Goal: Task Accomplishment & Management: Use online tool/utility

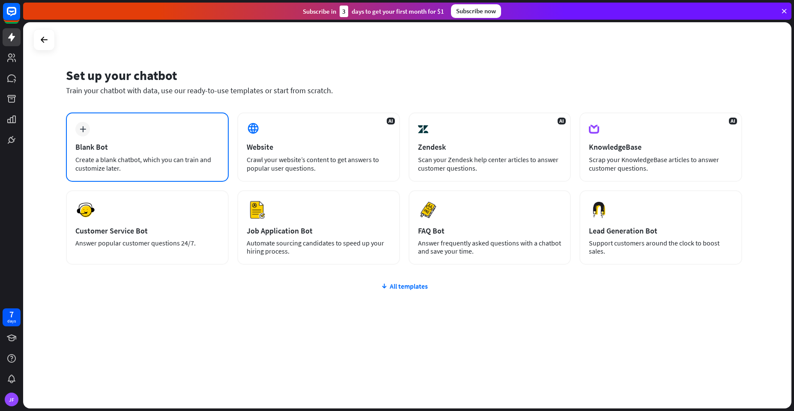
click at [123, 130] on div "plus Blank Bot Create a blank chatbot, which you can train and customize later." at bounding box center [147, 147] width 163 height 69
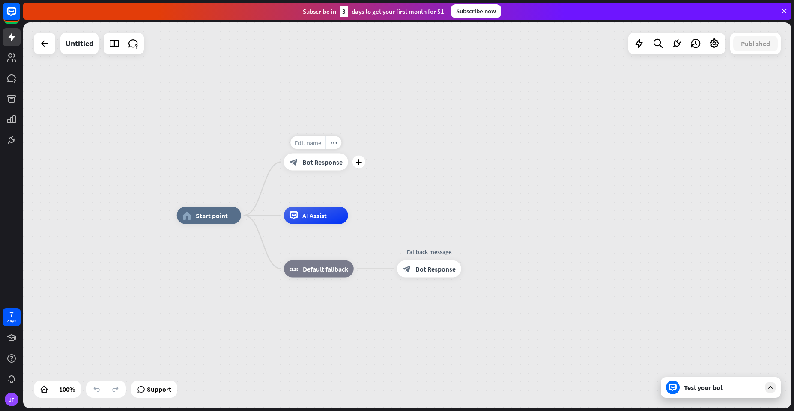
click at [304, 143] on span "Edit name" at bounding box center [308, 143] width 27 height 8
type input "*"
type input "**********"
click at [380, 148] on div "**********" at bounding box center [407, 215] width 768 height 387
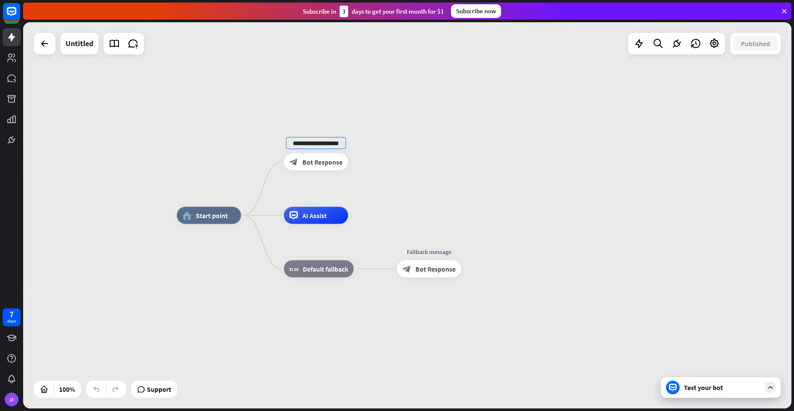
scroll to position [0, 0]
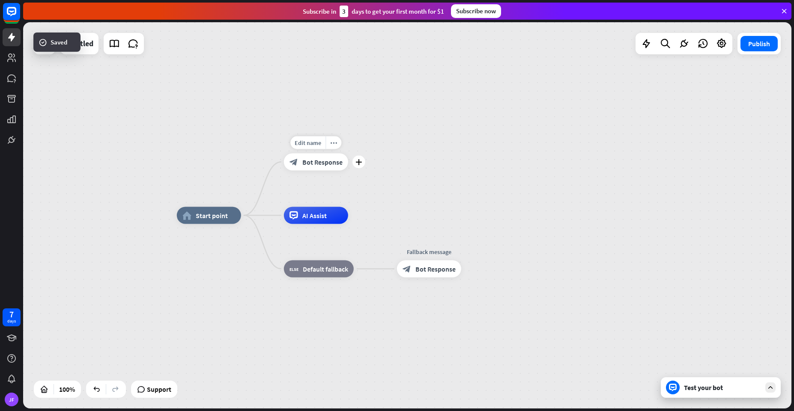
click at [322, 168] on div "block_bot_response Bot Response" at bounding box center [316, 162] width 64 height 17
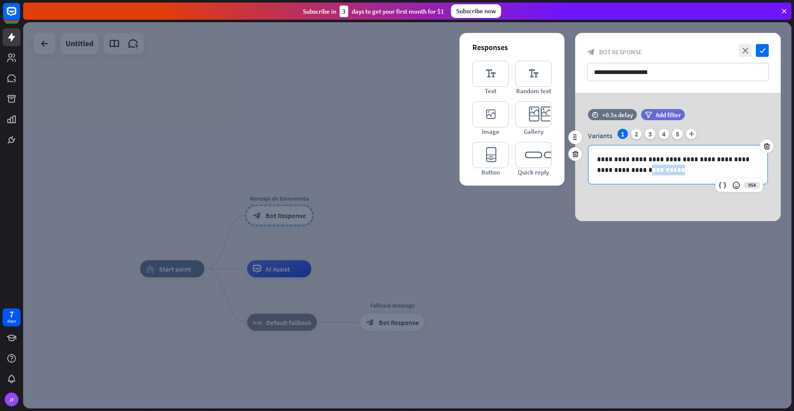
drag, startPoint x: 670, startPoint y: 171, endPoint x: 628, endPoint y: 170, distance: 42.8
click at [628, 170] on p "**********" at bounding box center [678, 164] width 162 height 21
click at [675, 176] on div "**********" at bounding box center [677, 165] width 179 height 39
click at [767, 146] on icon at bounding box center [766, 147] width 8 height 8
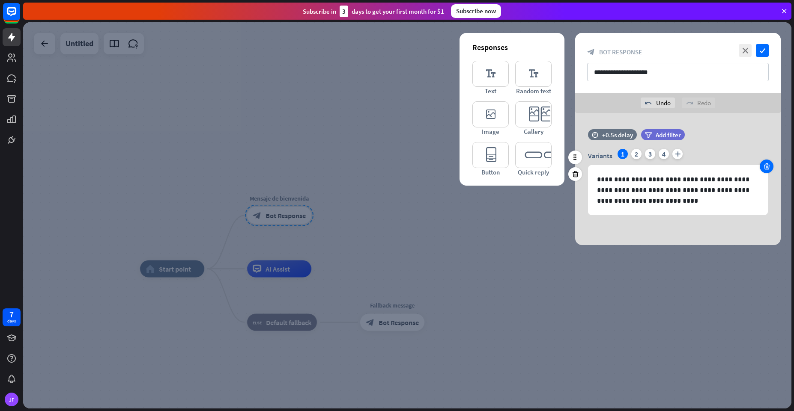
click at [763, 167] on icon at bounding box center [766, 167] width 8 height 8
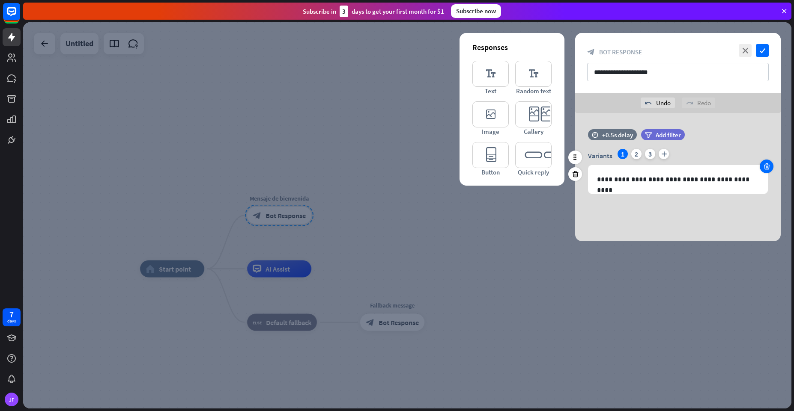
click at [763, 167] on icon at bounding box center [766, 167] width 8 height 8
click at [763, 167] on div "**********" at bounding box center [677, 185] width 179 height 39
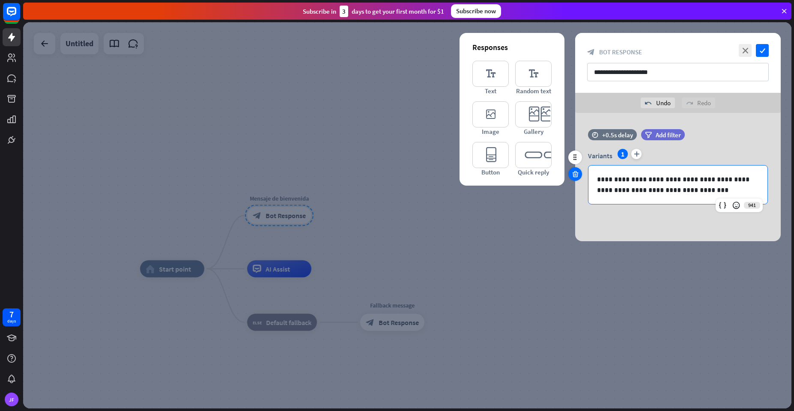
click at [576, 174] on icon at bounding box center [575, 174] width 8 height 8
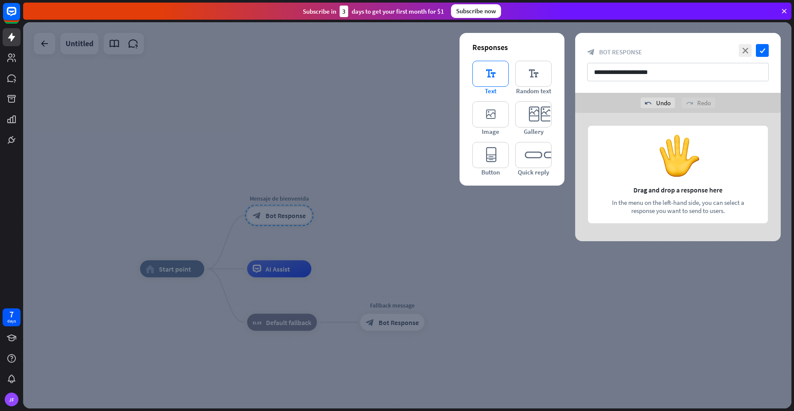
click at [487, 71] on icon "editor_text" at bounding box center [490, 74] width 36 height 26
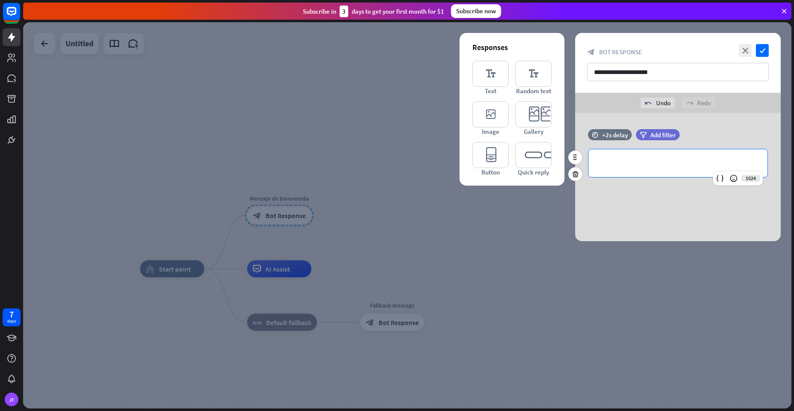
click at [616, 163] on p "**********" at bounding box center [678, 163] width 162 height 11
click at [607, 134] on div "+2s delay" at bounding box center [615, 135] width 26 height 8
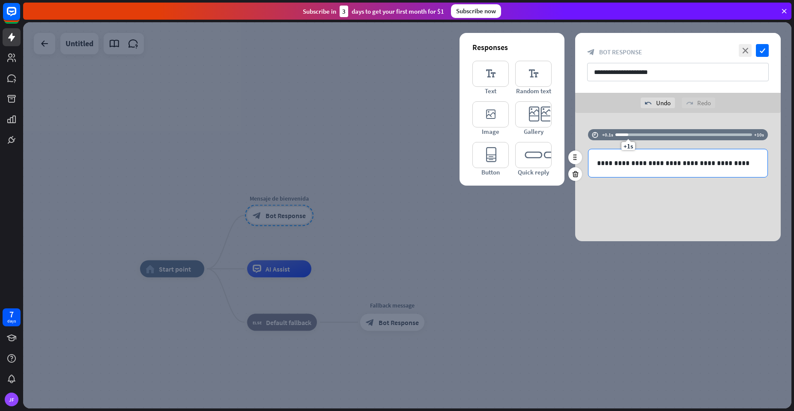
drag, startPoint x: 640, startPoint y: 148, endPoint x: 627, endPoint y: 158, distance: 16.3
click at [627, 158] on div "**********" at bounding box center [677, 157] width 205 height 57
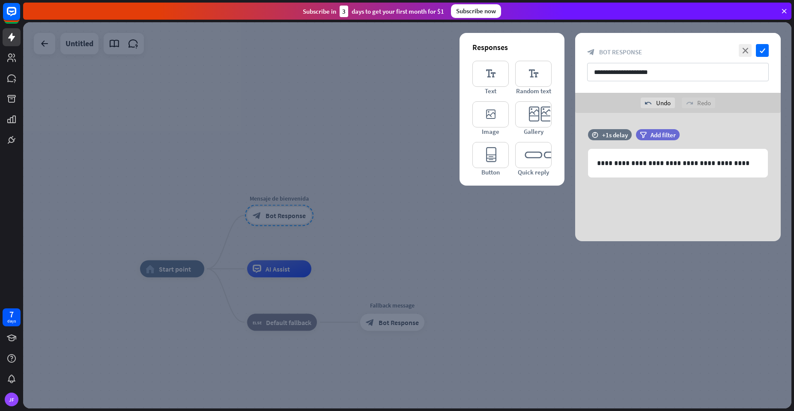
click at [747, 206] on div "**********" at bounding box center [677, 177] width 205 height 128
click at [765, 50] on icon "check" at bounding box center [762, 50] width 13 height 13
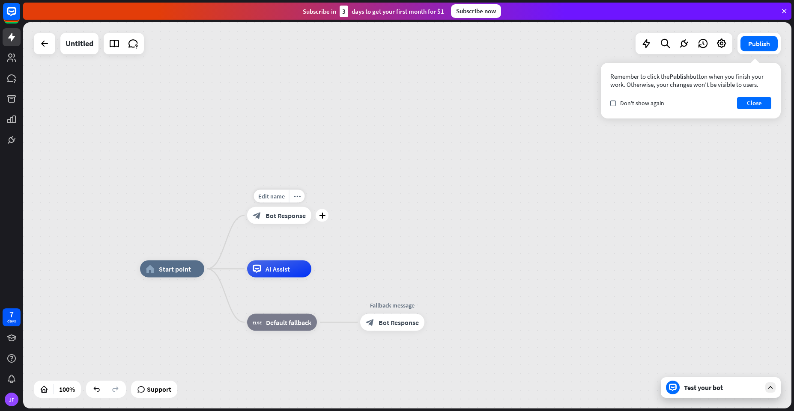
click at [322, 214] on icon "plus" at bounding box center [322, 216] width 6 height 6
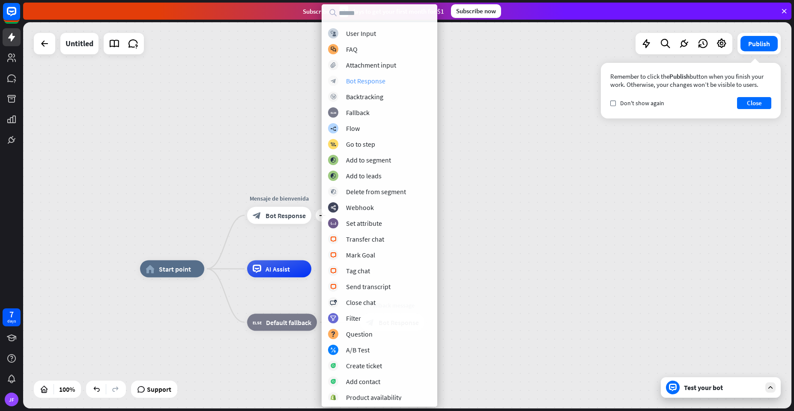
click at [345, 83] on div "block_bot_response Bot Response" at bounding box center [379, 81] width 103 height 10
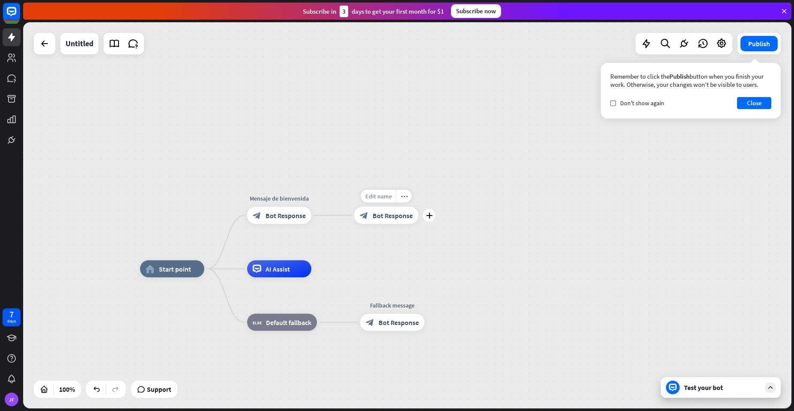
click at [377, 198] on span "Edit name" at bounding box center [378, 197] width 27 height 8
type input "**********"
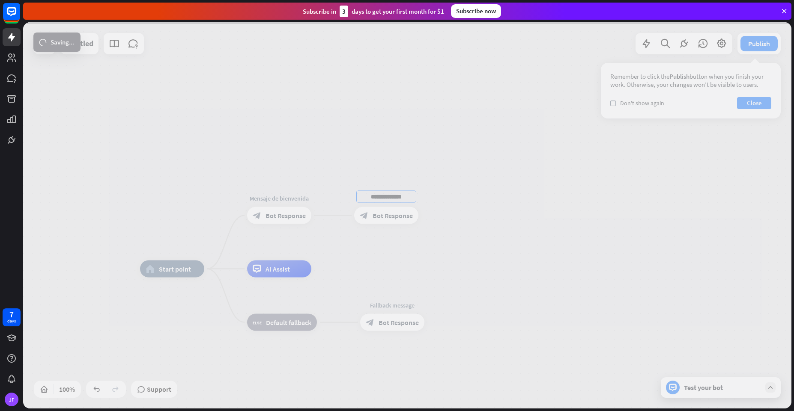
click at [389, 166] on div "**********" at bounding box center [407, 215] width 768 height 387
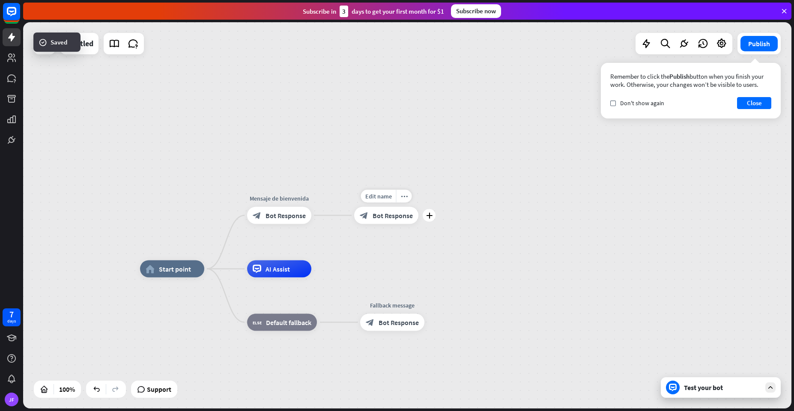
click at [382, 213] on span "Bot Response" at bounding box center [392, 215] width 40 height 9
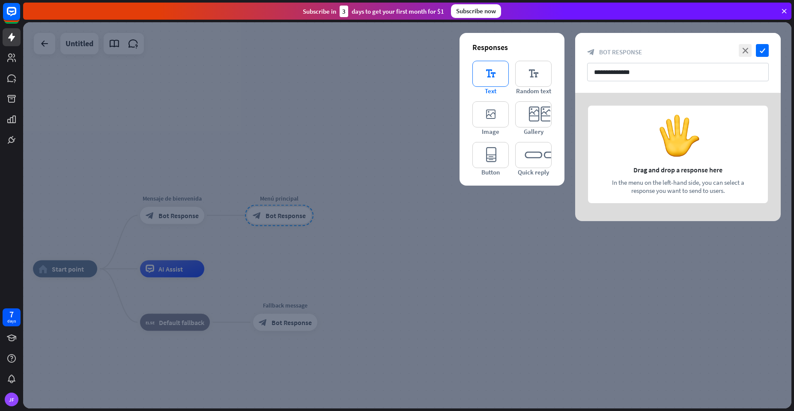
click at [488, 80] on icon "editor_text" at bounding box center [490, 74] width 36 height 26
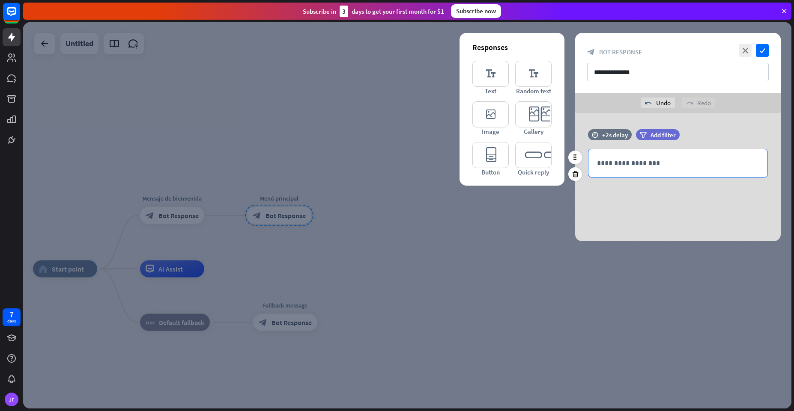
click at [656, 164] on p "**********" at bounding box center [678, 163] width 162 height 11
click at [709, 161] on p "**********" at bounding box center [678, 163] width 162 height 11
click at [606, 174] on p at bounding box center [678, 174] width 162 height 11
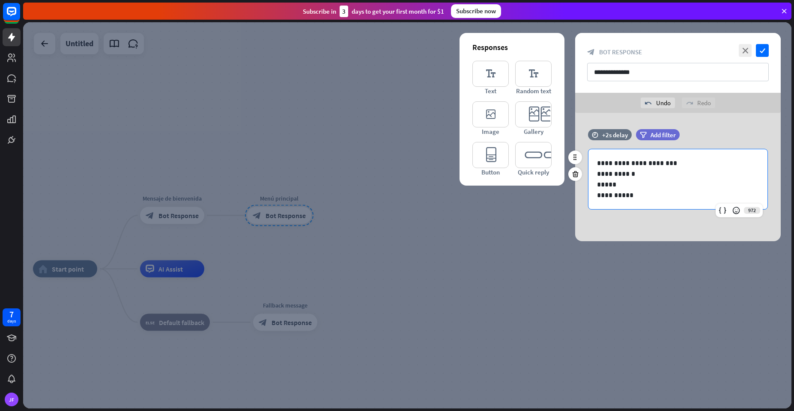
click at [624, 184] on p "*****" at bounding box center [678, 184] width 162 height 11
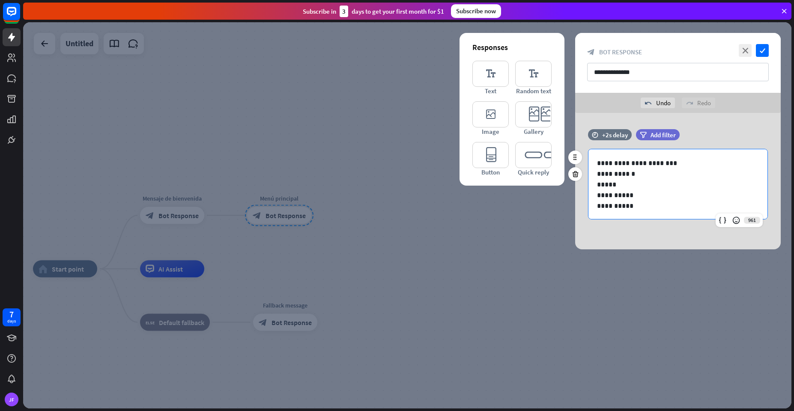
click at [677, 211] on p "**********" at bounding box center [674, 206] width 155 height 11
click at [608, 134] on div "+2s delay" at bounding box center [615, 135] width 26 height 8
drag, startPoint x: 637, startPoint y: 144, endPoint x: 627, endPoint y: 153, distance: 14.3
click at [627, 153] on div "**********" at bounding box center [677, 178] width 205 height 99
click at [667, 219] on div "**********" at bounding box center [677, 184] width 179 height 71
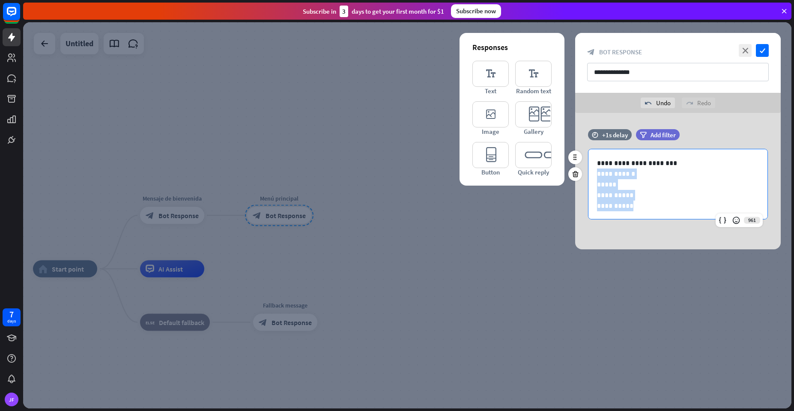
drag, startPoint x: 644, startPoint y: 209, endPoint x: 587, endPoint y: 172, distance: 67.7
click at [587, 172] on div "**********" at bounding box center [677, 184] width 205 height 71
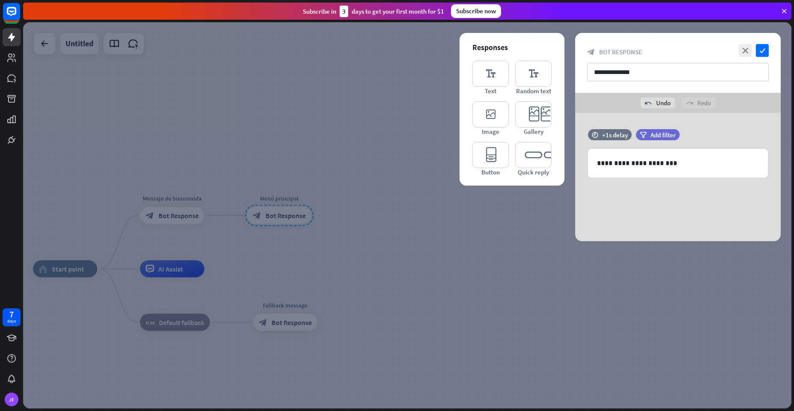
click at [664, 200] on div "**********" at bounding box center [677, 177] width 205 height 128
click at [535, 162] on icon "editor_quick_replies" at bounding box center [533, 155] width 36 height 26
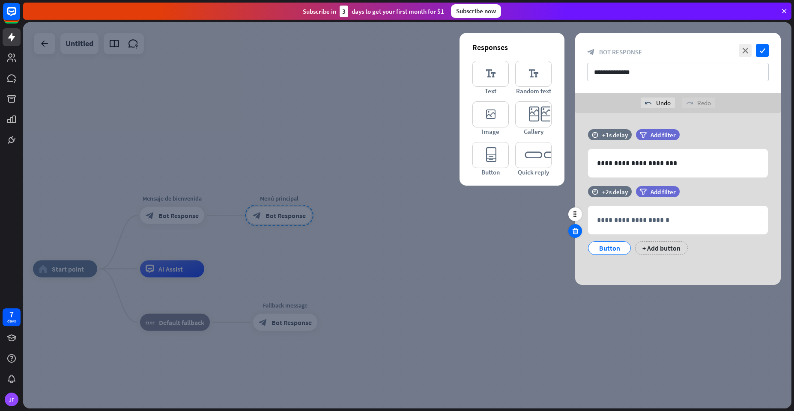
click at [571, 233] on icon at bounding box center [575, 231] width 8 height 8
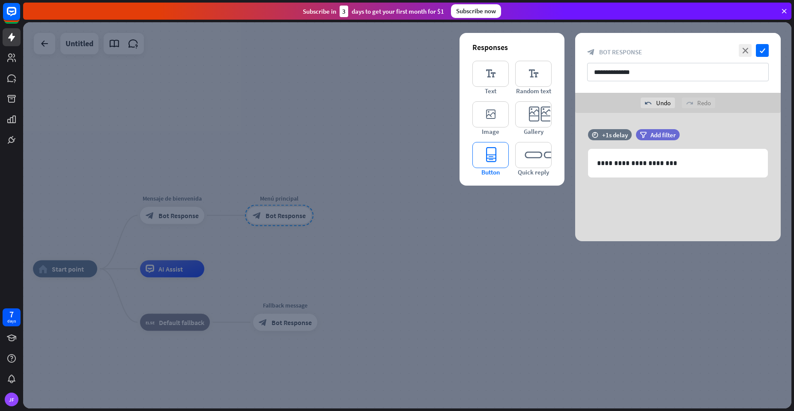
click at [489, 155] on icon "editor_button" at bounding box center [490, 155] width 36 height 26
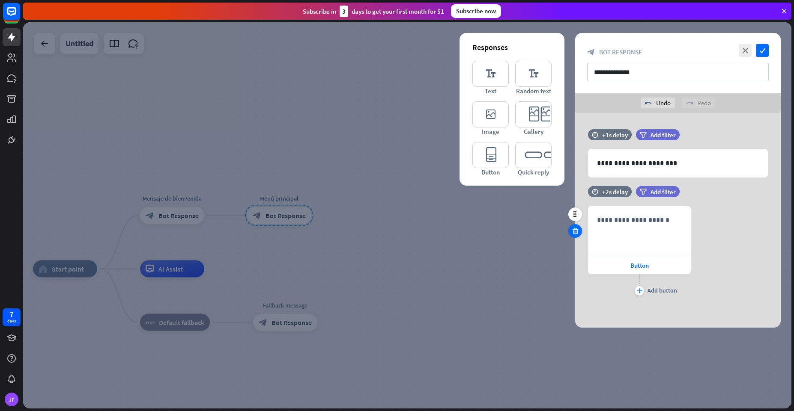
click at [575, 230] on icon at bounding box center [575, 231] width 8 height 8
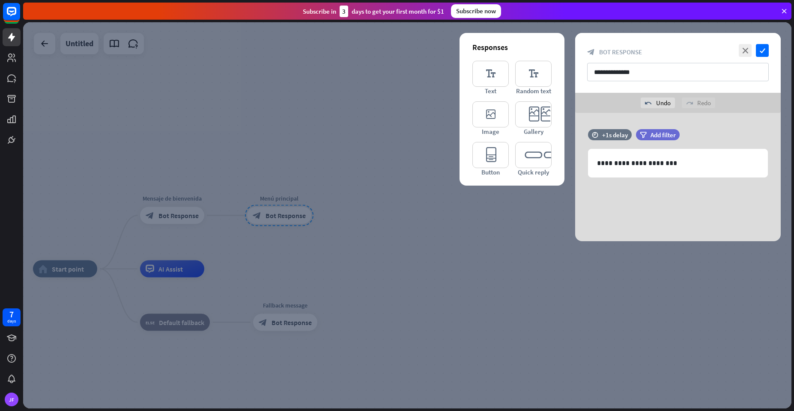
click at [669, 190] on div "**********" at bounding box center [677, 177] width 205 height 128
drag, startPoint x: 669, startPoint y: 190, endPoint x: 701, endPoint y: 188, distance: 32.2
click at [701, 188] on div "**********" at bounding box center [677, 177] width 205 height 128
click at [528, 151] on icon "editor_quick_replies" at bounding box center [533, 155] width 36 height 26
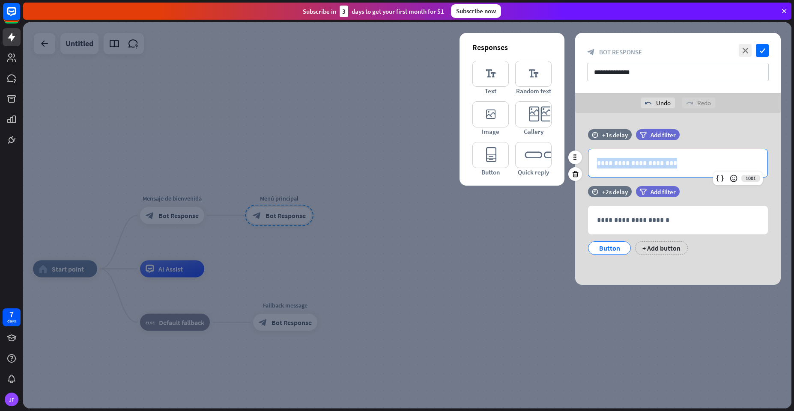
drag, startPoint x: 591, startPoint y: 164, endPoint x: 700, endPoint y: 163, distance: 108.8
click at [700, 163] on div "**********" at bounding box center [677, 163] width 179 height 28
click at [573, 176] on icon at bounding box center [575, 174] width 8 height 8
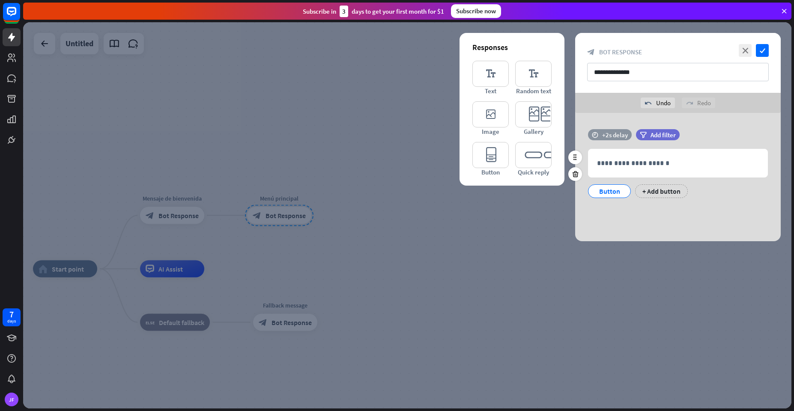
click at [611, 133] on div "+2s delay" at bounding box center [615, 135] width 26 height 8
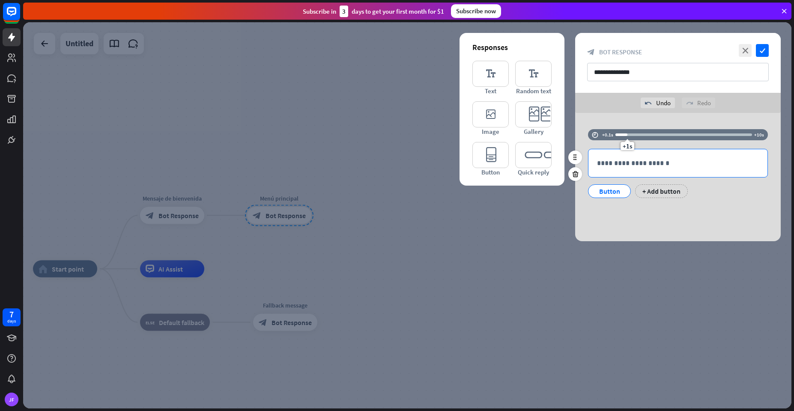
drag, startPoint x: 646, startPoint y: 146, endPoint x: 626, endPoint y: 159, distance: 23.7
click at [626, 159] on div "**********" at bounding box center [677, 167] width 205 height 77
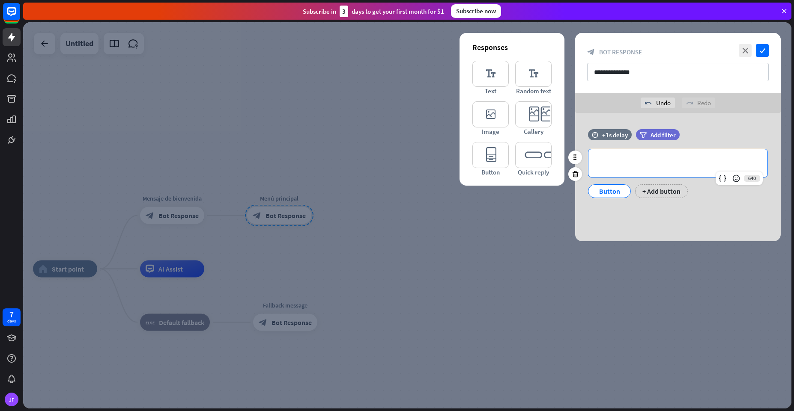
click at [596, 165] on div "**********" at bounding box center [677, 163] width 179 height 28
click at [700, 216] on div "**********" at bounding box center [677, 177] width 205 height 128
click at [606, 191] on div "Button" at bounding box center [609, 191] width 28 height 13
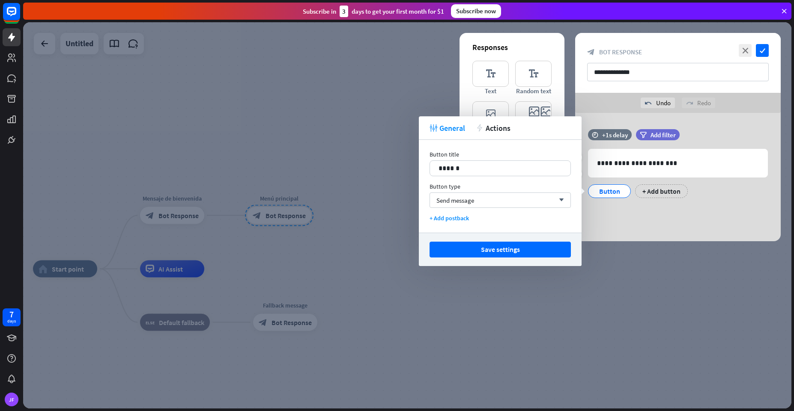
click at [606, 191] on div "Button" at bounding box center [609, 191] width 28 height 13
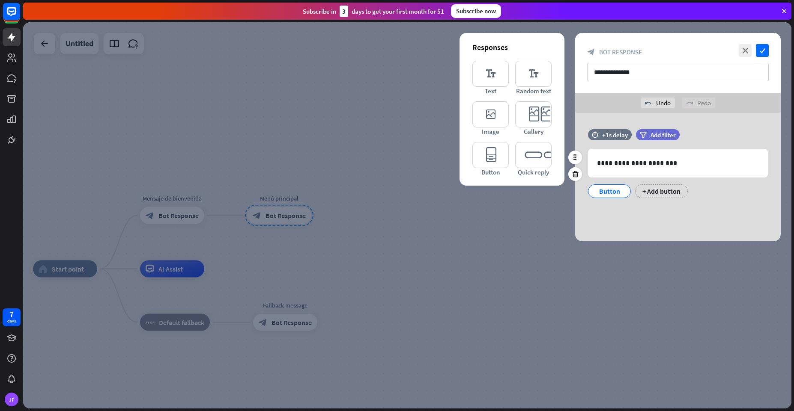
click at [606, 191] on div "Button" at bounding box center [609, 191] width 28 height 13
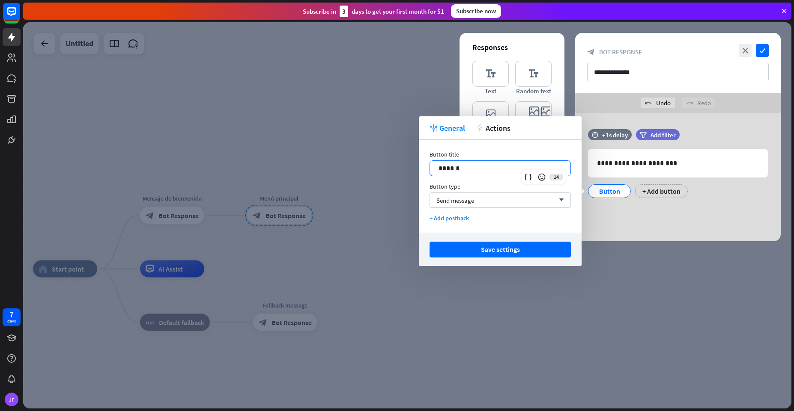
drag, startPoint x: 468, startPoint y: 167, endPoint x: 410, endPoint y: 168, distance: 57.4
click at [410, 168] on body "7 days JF close Product Help First steps Get started with ChatBot Help Center F…" at bounding box center [397, 205] width 794 height 411
drag, startPoint x: 468, startPoint y: 171, endPoint x: 438, endPoint y: 172, distance: 30.0
click at [438, 172] on div "******" at bounding box center [500, 168] width 140 height 15
click at [634, 203] on div "**********" at bounding box center [677, 167] width 205 height 77
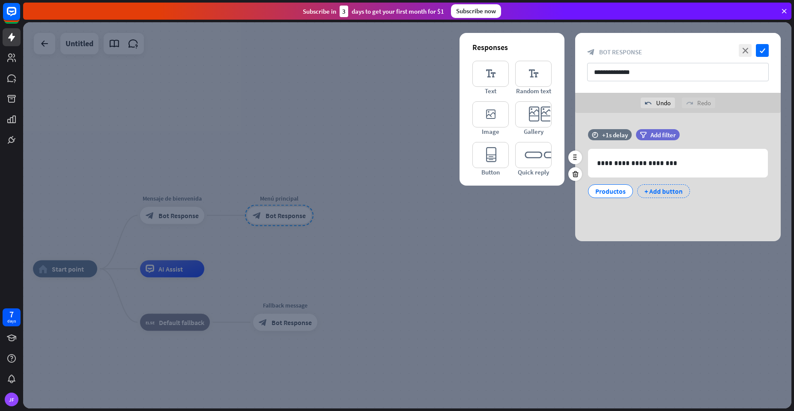
click at [648, 188] on div "+ Add button" at bounding box center [663, 192] width 53 height 14
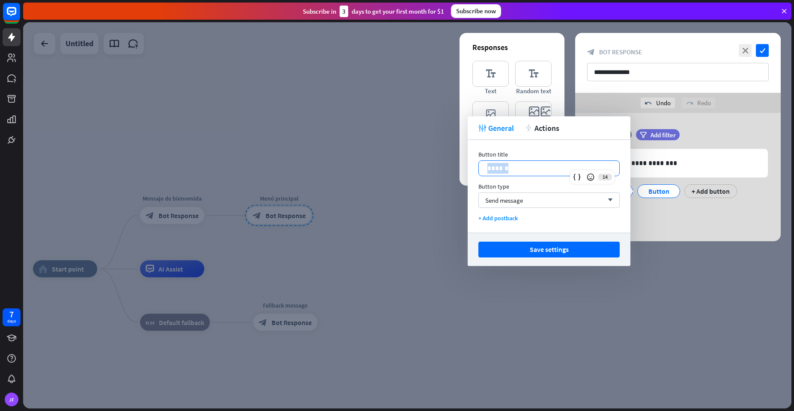
drag, startPoint x: 506, startPoint y: 168, endPoint x: 475, endPoint y: 168, distance: 30.8
click at [475, 168] on div "Button title 14 ****** Button type Send message arrow_down + Add postback" at bounding box center [549, 186] width 163 height 93
click at [655, 209] on div "**********" at bounding box center [677, 177] width 205 height 128
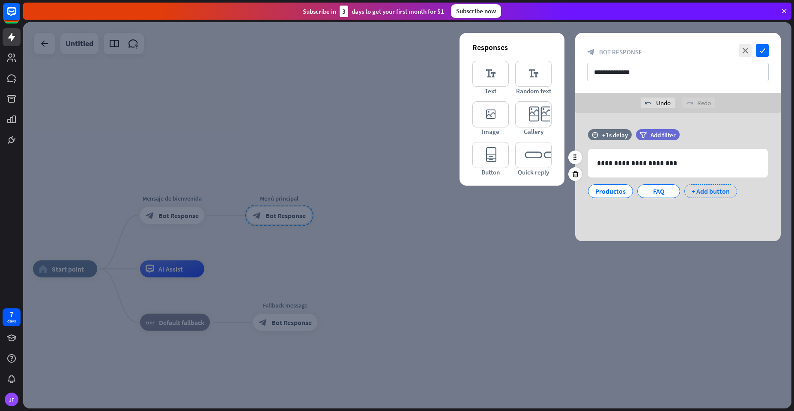
click at [698, 194] on div "+ Add button" at bounding box center [710, 192] width 53 height 14
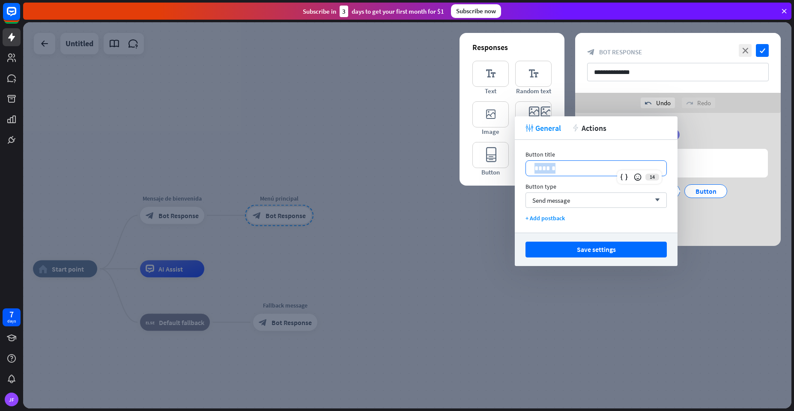
drag, startPoint x: 585, startPoint y: 169, endPoint x: 533, endPoint y: 168, distance: 52.2
click at [533, 168] on div "******" at bounding box center [596, 168] width 140 height 15
click at [705, 208] on div "Productos FAQ Contacto + Add button" at bounding box center [676, 198] width 180 height 36
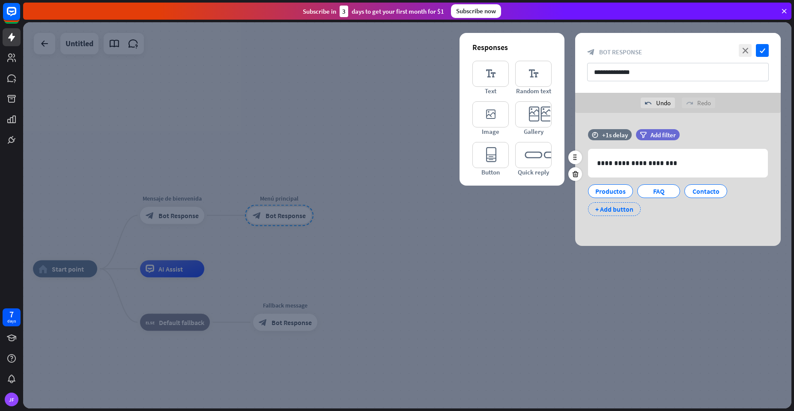
click at [606, 208] on div "+ Add button" at bounding box center [614, 209] width 53 height 14
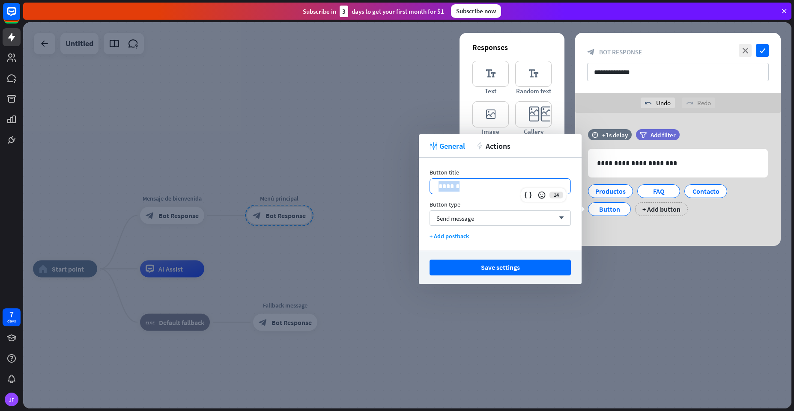
drag, startPoint x: 487, startPoint y: 187, endPoint x: 419, endPoint y: 186, distance: 67.6
click at [419, 186] on div "Button title 14 ****** Button type Send message arrow_down + Add postback" at bounding box center [500, 204] width 163 height 93
click at [661, 231] on div "**********" at bounding box center [677, 179] width 205 height 133
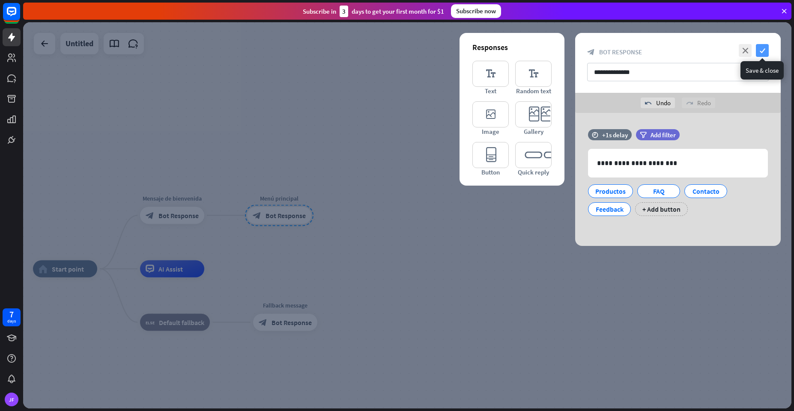
click at [762, 55] on icon "check" at bounding box center [762, 50] width 13 height 13
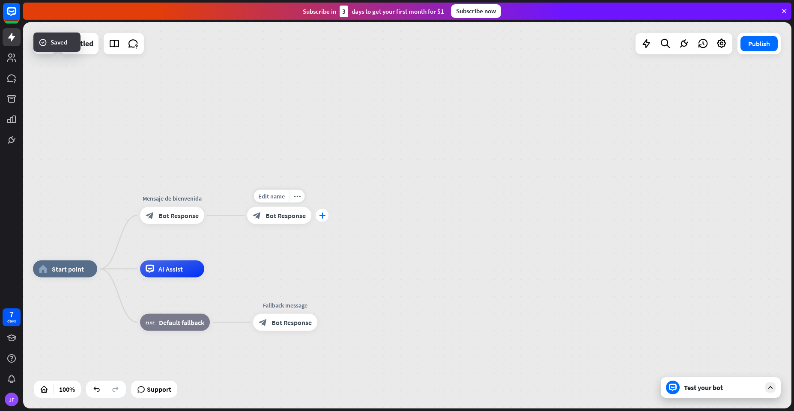
click at [319, 213] on icon "plus" at bounding box center [322, 216] width 6 height 6
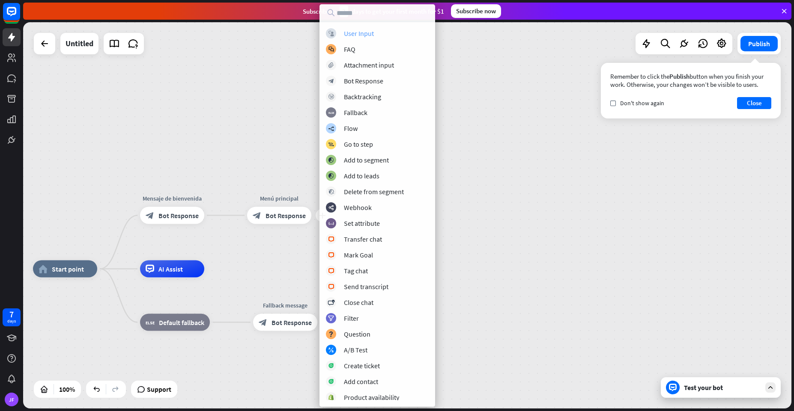
click at [352, 32] on div "User Input" at bounding box center [359, 33] width 30 height 9
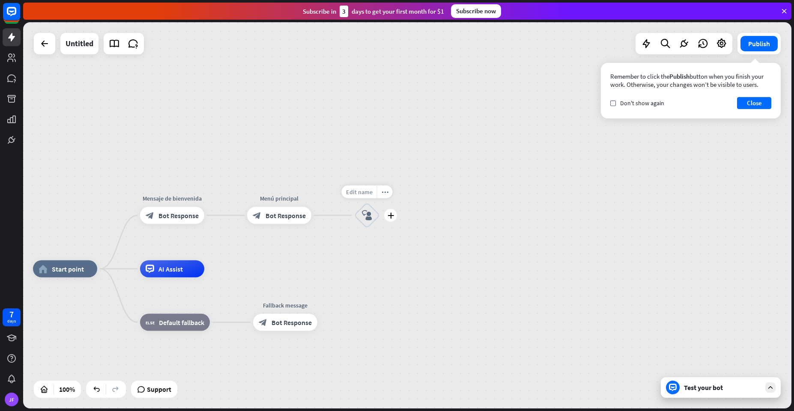
click at [361, 193] on span "Edit name" at bounding box center [359, 192] width 27 height 8
type input "*********"
click at [381, 248] on div "home_2 Start point Mensaje de [PERSON_NAME] block_bot_response Bot Response Men…" at bounding box center [407, 215] width 768 height 387
click at [286, 218] on span "Bot Response" at bounding box center [285, 215] width 40 height 9
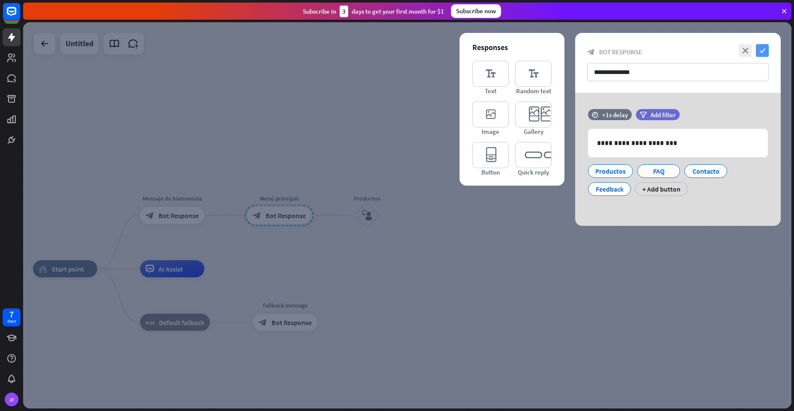
click at [764, 49] on icon "check" at bounding box center [762, 50] width 13 height 13
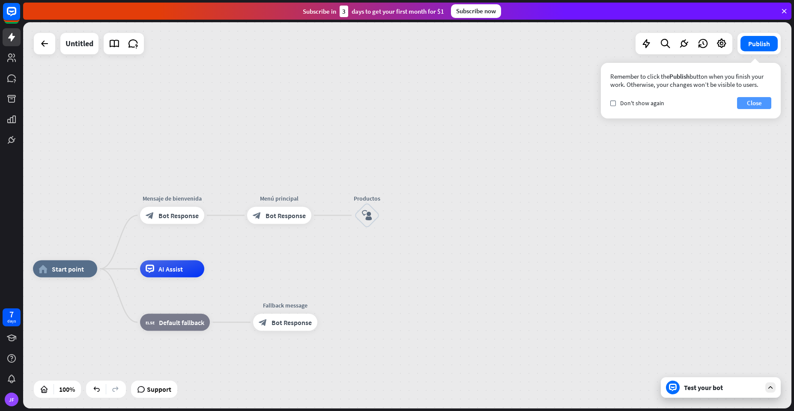
click at [752, 103] on button "Close" at bounding box center [754, 103] width 34 height 12
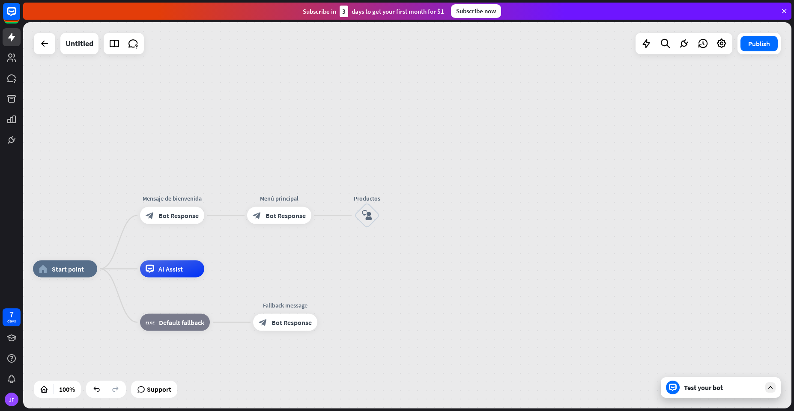
click at [364, 261] on div "home_2 Start point Mensaje de [PERSON_NAME] block_bot_response Bot Response Men…" at bounding box center [407, 215] width 768 height 387
click at [319, 216] on icon "plus" at bounding box center [322, 216] width 6 height 6
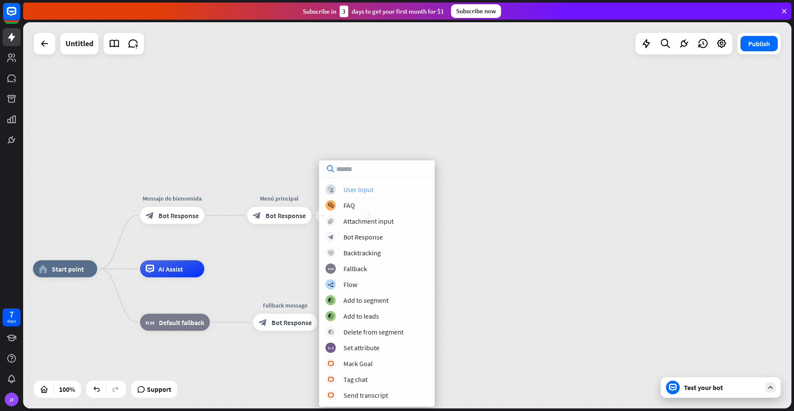
click at [348, 189] on div "User Input" at bounding box center [358, 189] width 30 height 9
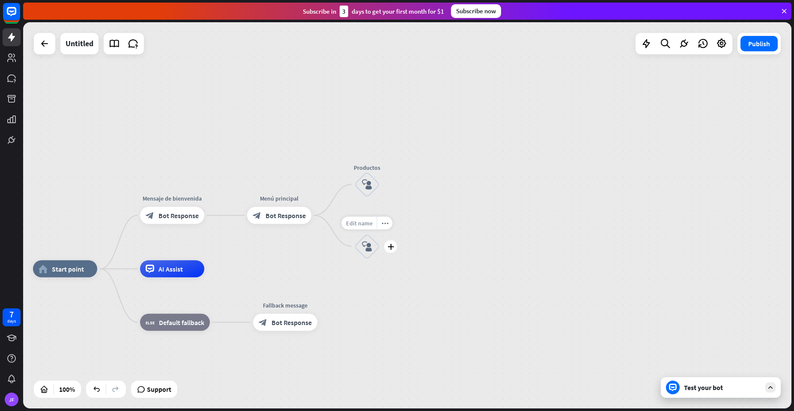
click at [363, 220] on span "Edit name" at bounding box center [359, 223] width 27 height 8
type input "***"
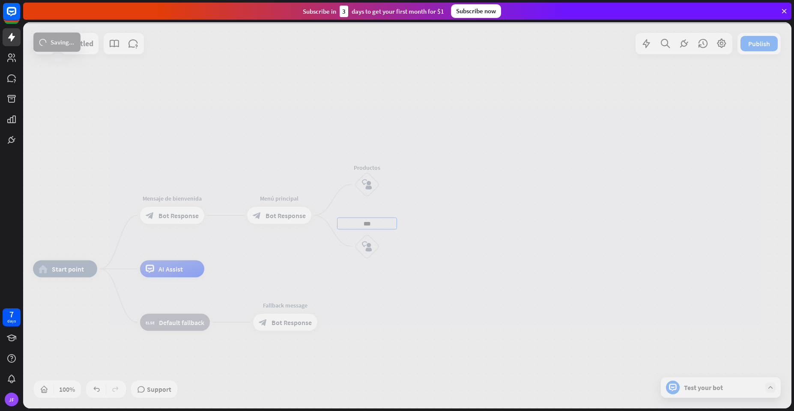
click at [318, 289] on div "home_2 Start point Mensaje de [PERSON_NAME] block_bot_response Bot Response Men…" at bounding box center [407, 215] width 768 height 387
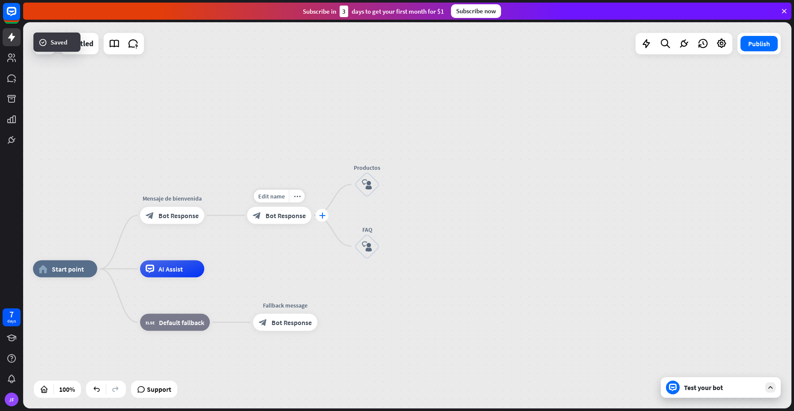
click at [322, 213] on icon "plus" at bounding box center [322, 216] width 6 height 6
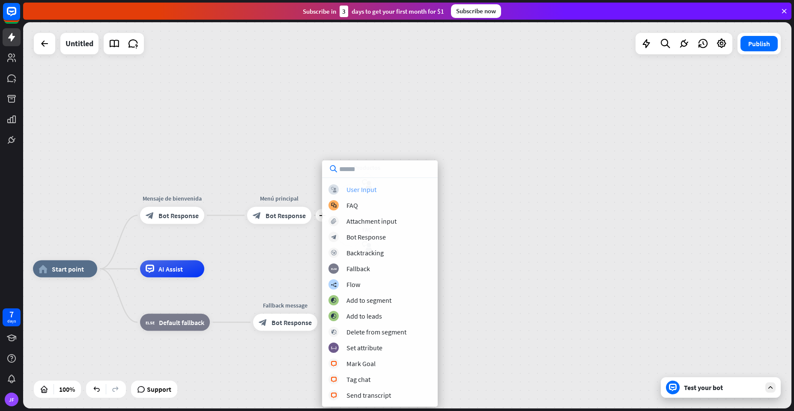
click at [347, 191] on div "User Input" at bounding box center [361, 189] width 30 height 9
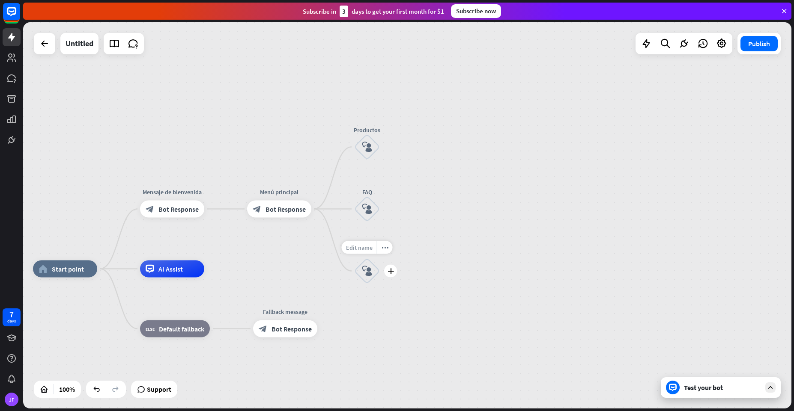
click at [363, 253] on div "Edit name" at bounding box center [359, 247] width 35 height 13
type input "********"
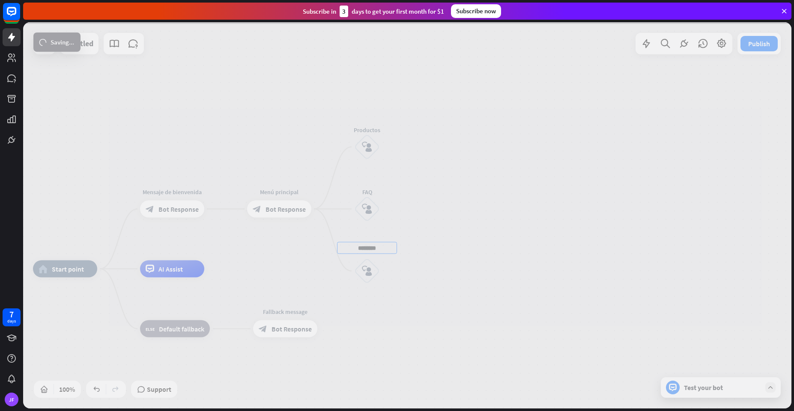
click at [286, 276] on div "home_2 Start point Mensaje de [PERSON_NAME] block_bot_response Bot Response Edi…" at bounding box center [407, 215] width 768 height 387
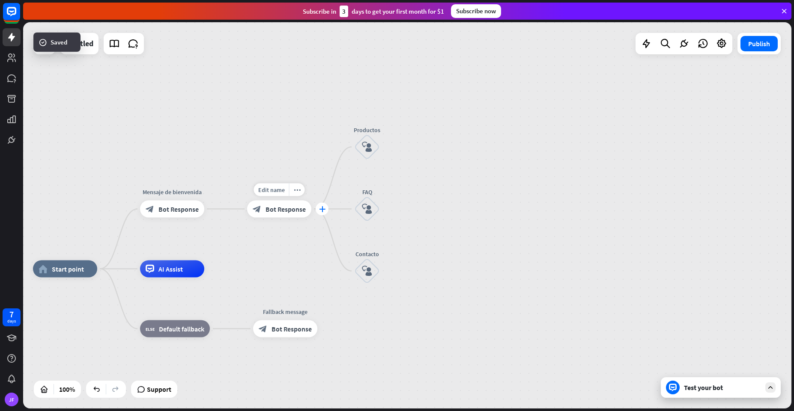
click at [323, 206] on icon "plus" at bounding box center [322, 209] width 6 height 6
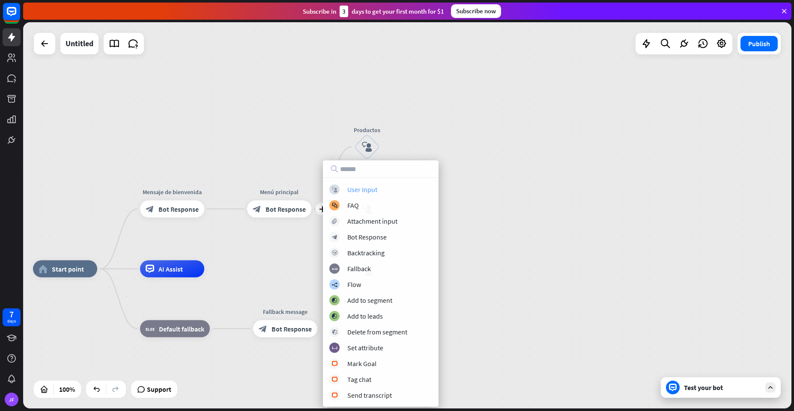
click at [351, 188] on div "User Input" at bounding box center [362, 189] width 30 height 9
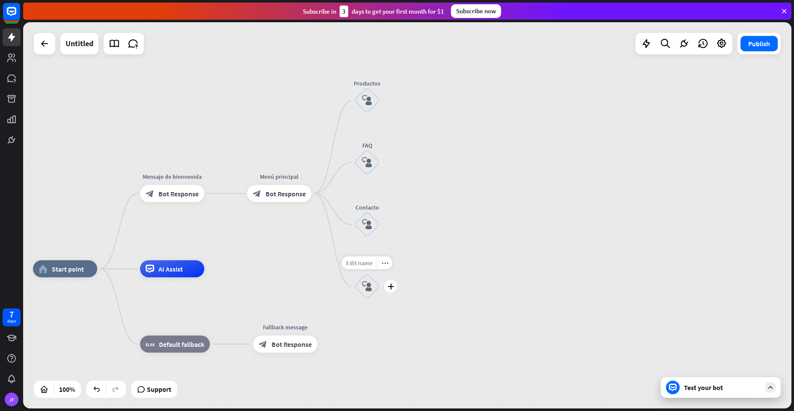
click at [361, 266] on span "Edit name" at bounding box center [359, 263] width 27 height 8
type input "********"
click at [426, 231] on div "home_2 Start point Mensaje de [PERSON_NAME] block_bot_response Bot Response Men…" at bounding box center [407, 215] width 768 height 387
drag, startPoint x: 554, startPoint y: 114, endPoint x: 543, endPoint y: 145, distance: 32.1
click at [389, 100] on icon "plus" at bounding box center [390, 101] width 6 height 6
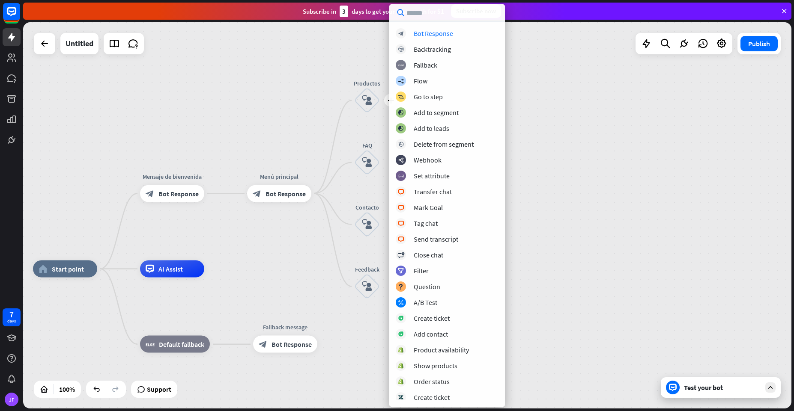
click at [248, 119] on div "home_2 Start point Mensaje de [PERSON_NAME] block_bot_response Bot Response Men…" at bounding box center [407, 215] width 768 height 387
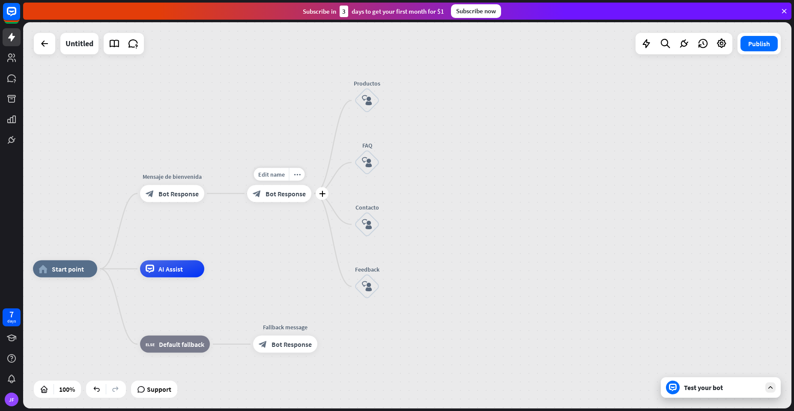
click at [277, 199] on div "block_bot_response Bot Response" at bounding box center [279, 193] width 64 height 17
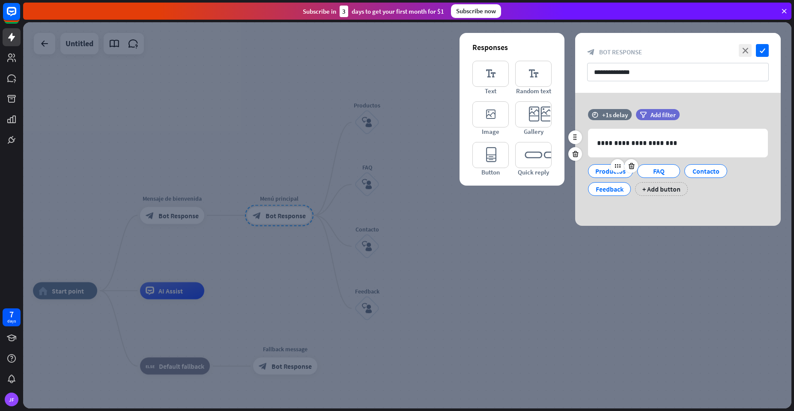
click at [599, 173] on div "Productos" at bounding box center [610, 171] width 30 height 13
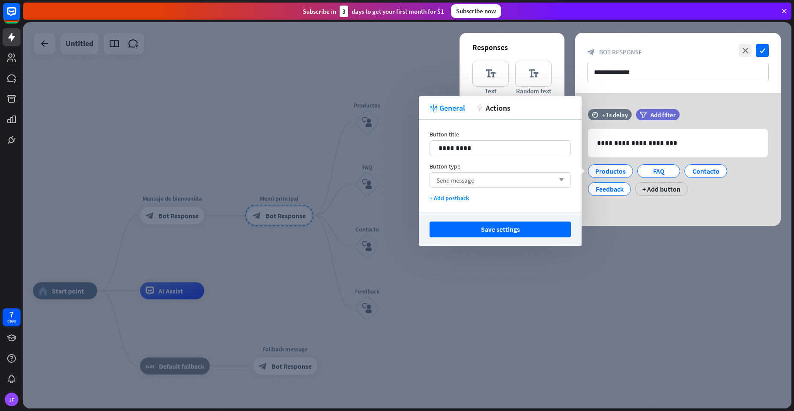
click at [492, 185] on div "Send message arrow_down" at bounding box center [499, 180] width 141 height 15
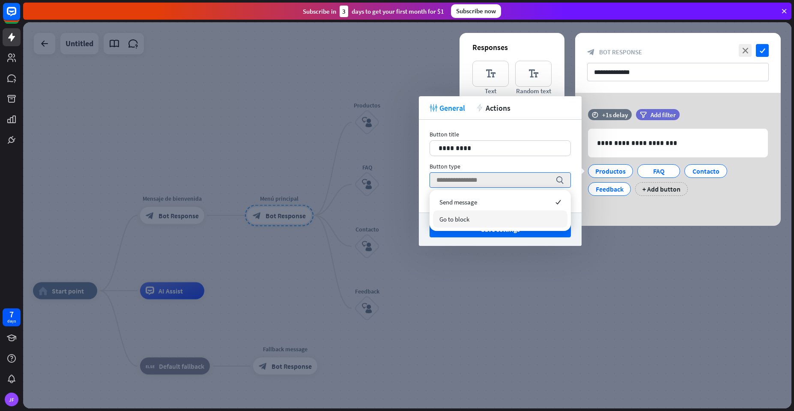
click at [461, 218] on span "Go to block" at bounding box center [454, 219] width 30 height 8
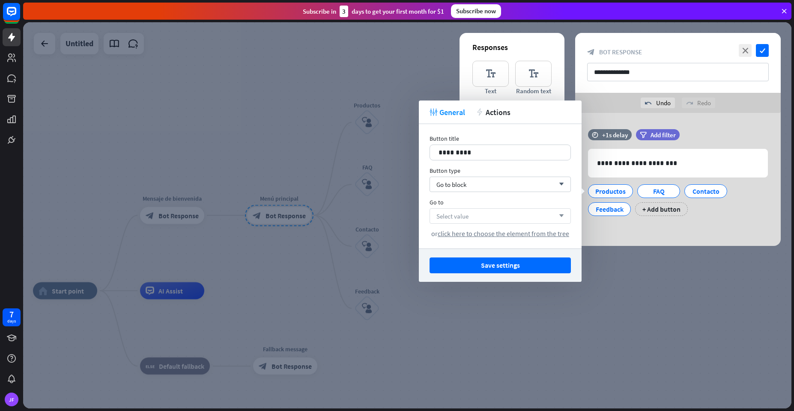
click at [467, 217] on span "Select value" at bounding box center [452, 216] width 32 height 8
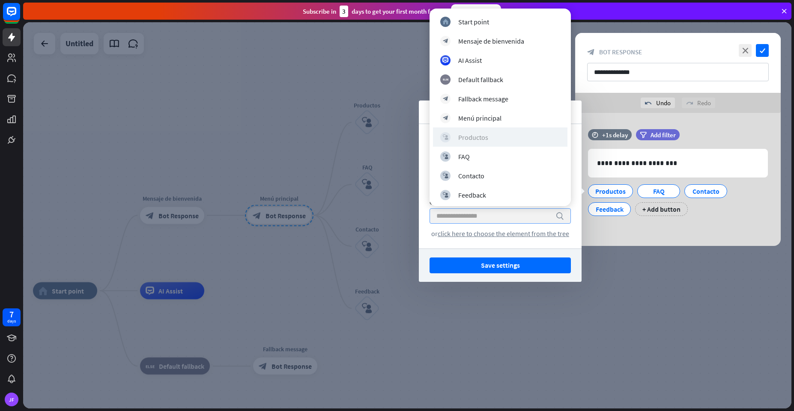
click at [459, 137] on div "Productos" at bounding box center [473, 137] width 30 height 9
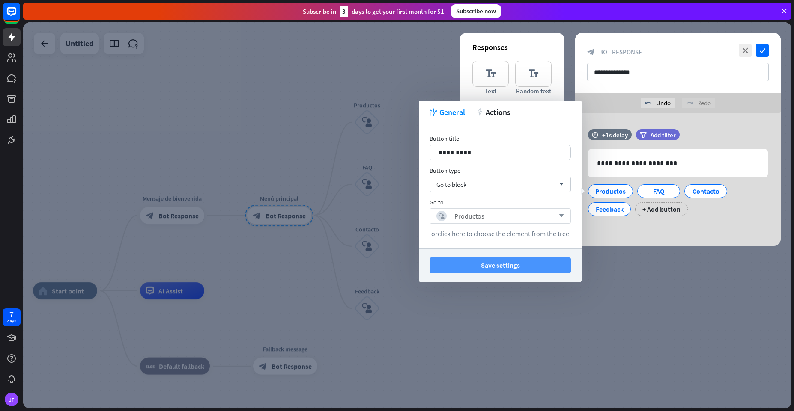
click at [541, 270] on button "Save settings" at bounding box center [499, 266] width 141 height 16
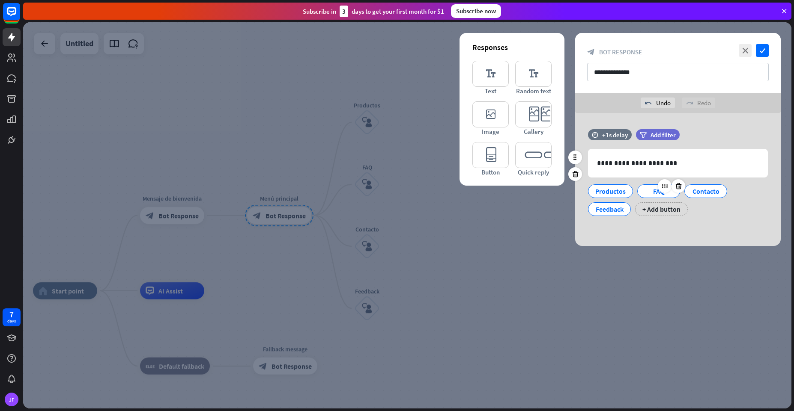
click at [649, 192] on div "FAQ" at bounding box center [658, 191] width 28 height 13
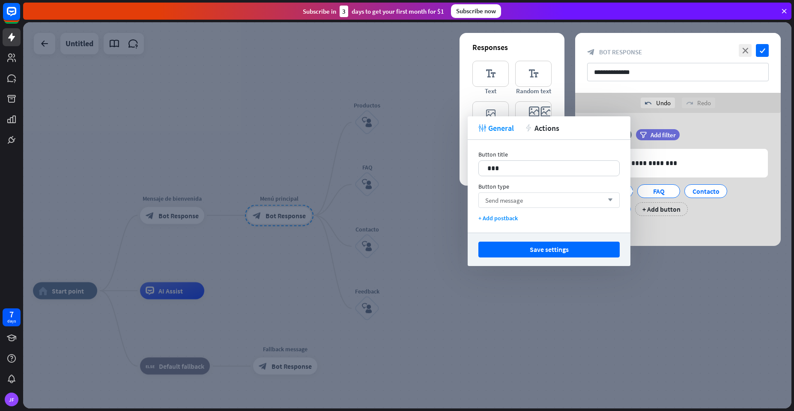
click at [530, 202] on div "Send message arrow_down" at bounding box center [548, 200] width 141 height 15
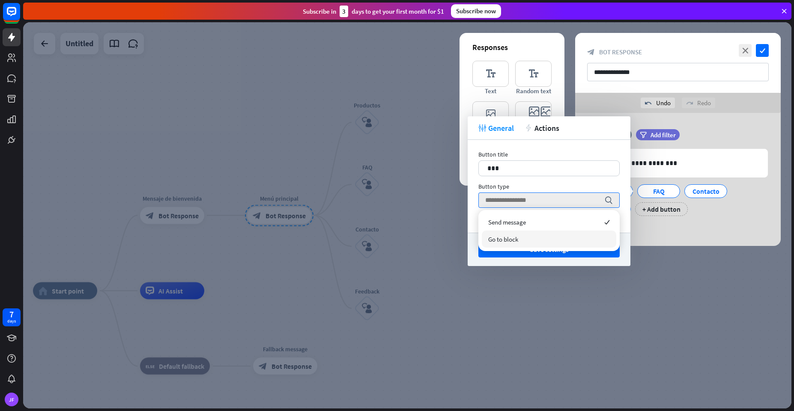
click at [531, 238] on div "Go to block" at bounding box center [549, 239] width 134 height 17
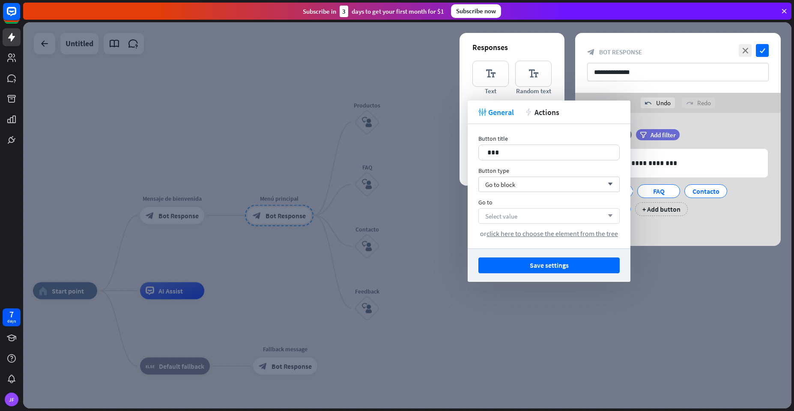
click at [498, 219] on span "Select value" at bounding box center [501, 216] width 32 height 8
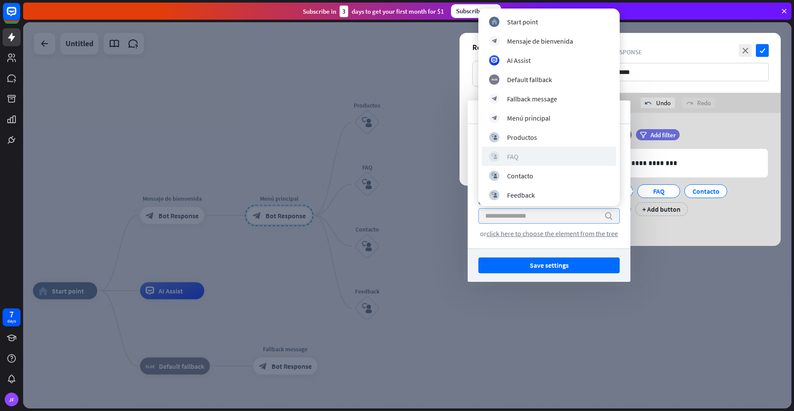
click at [504, 154] on div "block_user_input FAQ" at bounding box center [549, 157] width 120 height 10
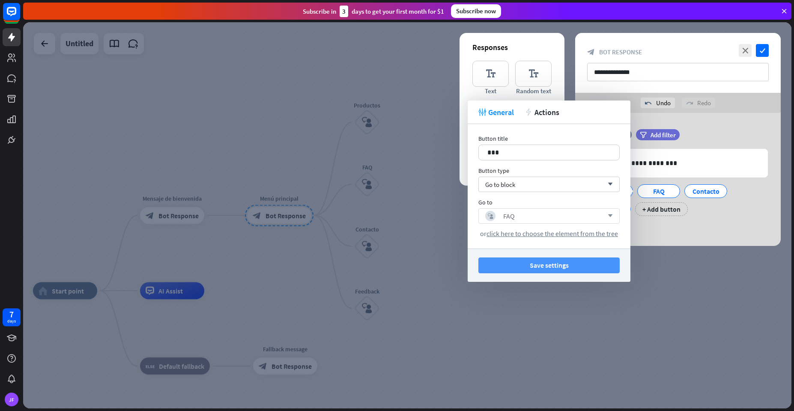
click at [590, 268] on button "Save settings" at bounding box center [548, 266] width 141 height 16
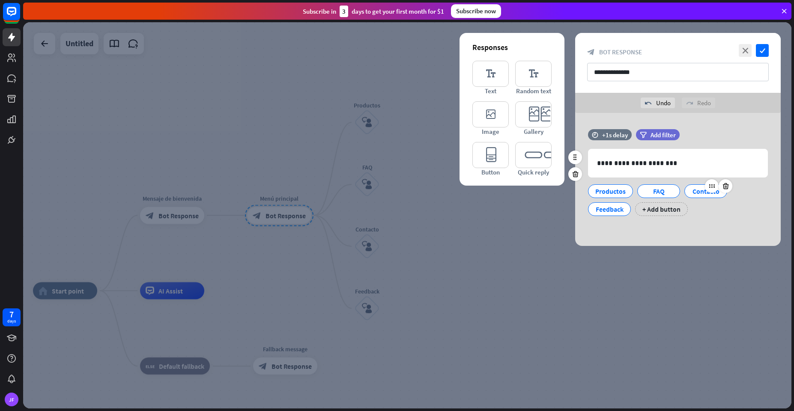
click at [695, 190] on div "Contacto" at bounding box center [705, 191] width 28 height 13
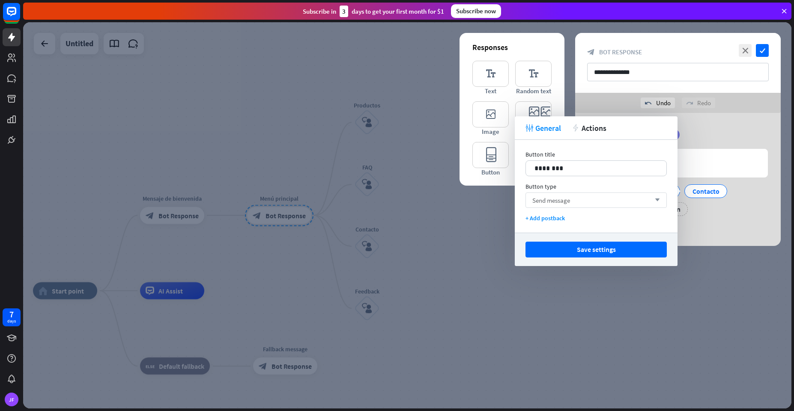
click at [567, 200] on span "Send message" at bounding box center [551, 201] width 38 height 8
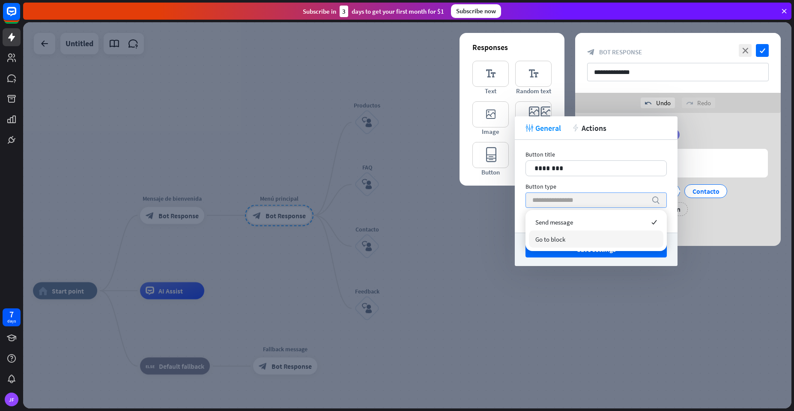
click at [566, 243] on div "Go to block" at bounding box center [596, 239] width 134 height 17
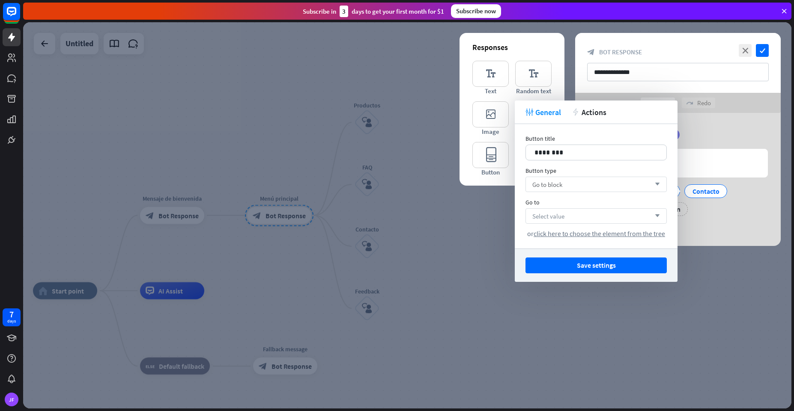
click at [565, 219] on div "Select value arrow_down" at bounding box center [595, 215] width 141 height 15
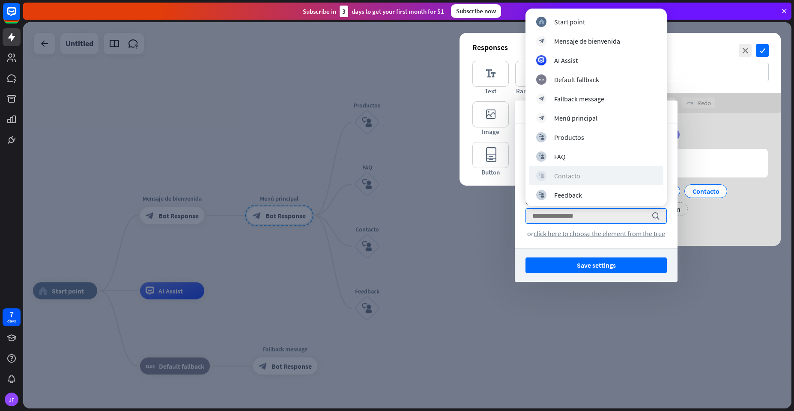
click at [562, 181] on div "block_user_input Contacto" at bounding box center [596, 176] width 120 height 10
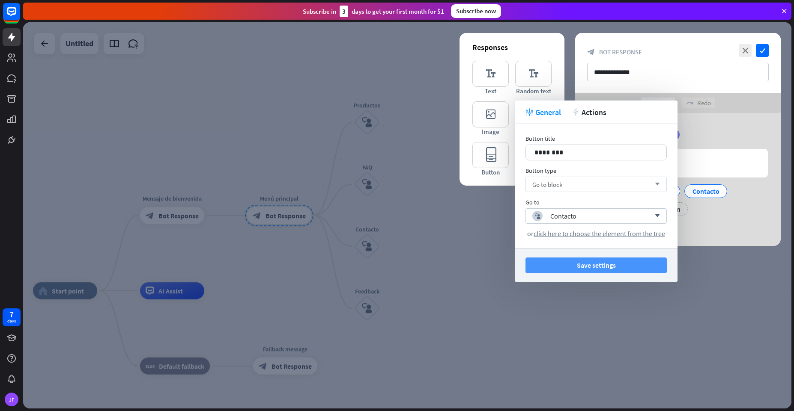
click at [575, 262] on button "Save settings" at bounding box center [595, 266] width 141 height 16
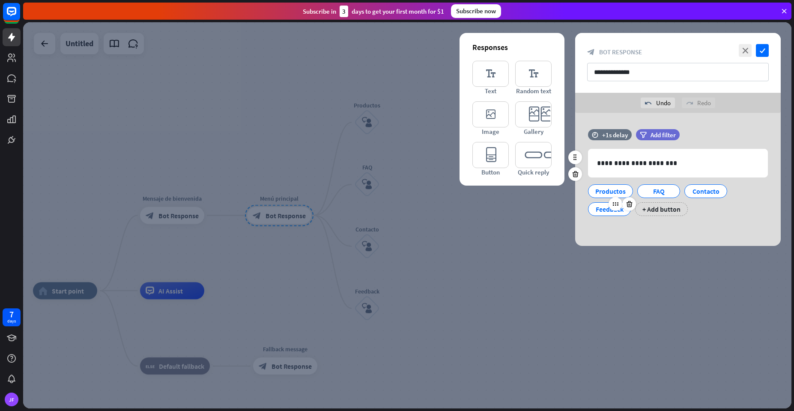
click at [604, 211] on div "Feedback" at bounding box center [609, 209] width 28 height 13
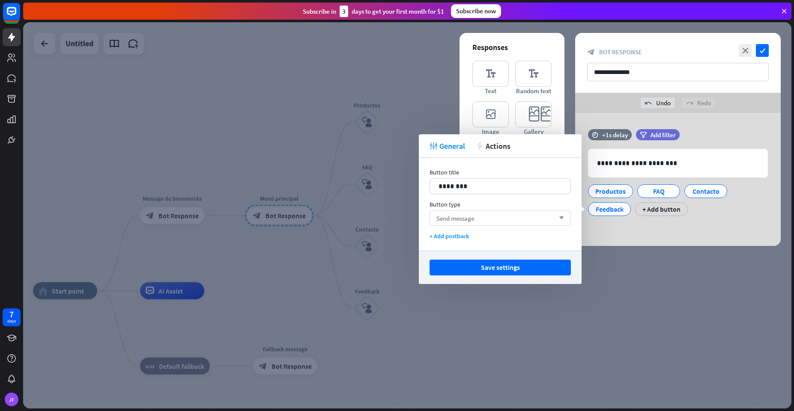
click at [510, 220] on div "Send message arrow_down" at bounding box center [499, 218] width 141 height 15
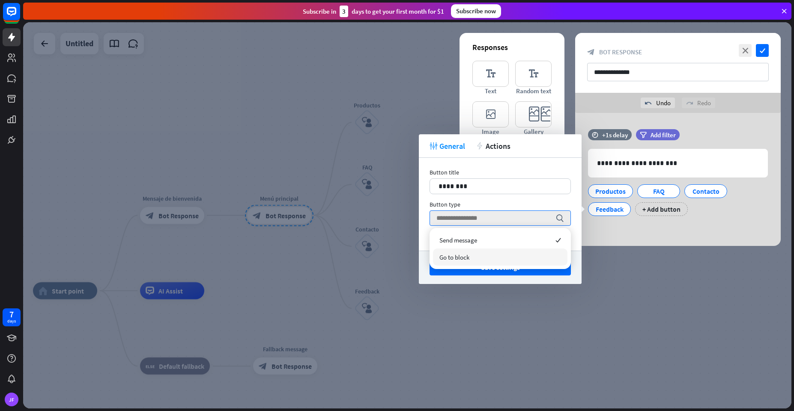
click at [503, 256] on div "Go to block" at bounding box center [500, 257] width 134 height 17
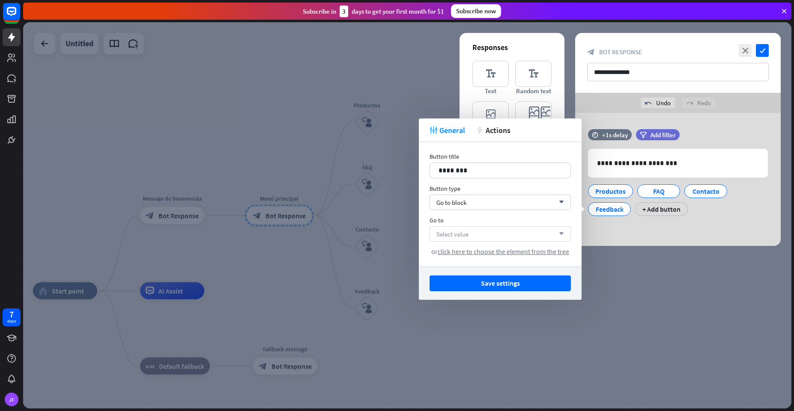
click at [505, 238] on div "Select value arrow_down" at bounding box center [499, 233] width 141 height 15
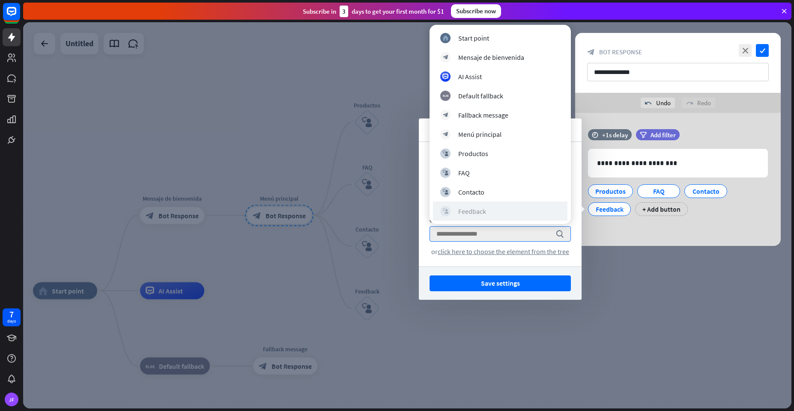
click at [472, 207] on div "Feedback" at bounding box center [472, 211] width 28 height 9
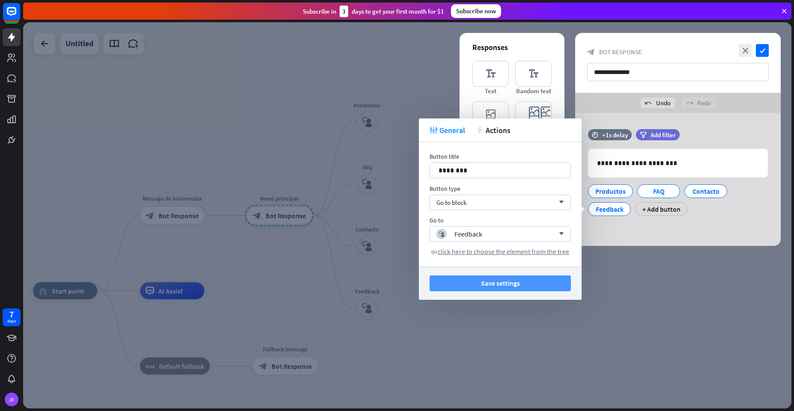
click at [485, 284] on button "Save settings" at bounding box center [499, 284] width 141 height 16
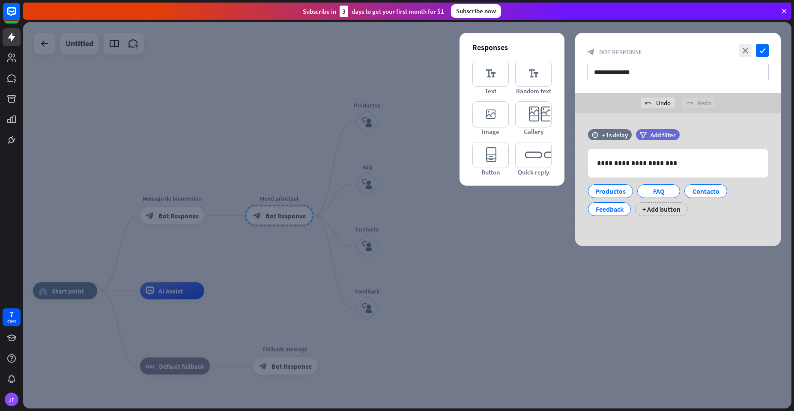
click at [635, 231] on div "**********" at bounding box center [677, 179] width 205 height 133
click at [761, 50] on icon "check" at bounding box center [762, 50] width 13 height 13
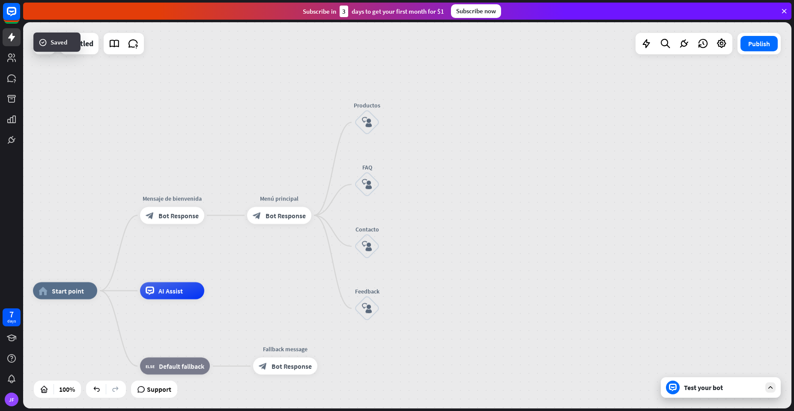
drag, startPoint x: 595, startPoint y: 196, endPoint x: 536, endPoint y: 185, distance: 59.5
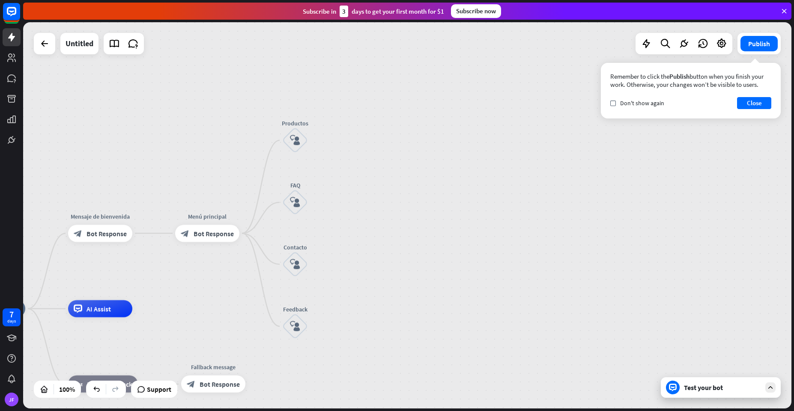
drag, startPoint x: 509, startPoint y: 127, endPoint x: 437, endPoint y: 145, distance: 74.1
click at [437, 145] on div "home_2 Start point Mensaje de [PERSON_NAME] block_bot_response Bot Response Men…" at bounding box center [407, 215] width 768 height 387
click at [745, 103] on button "Close" at bounding box center [754, 103] width 34 height 12
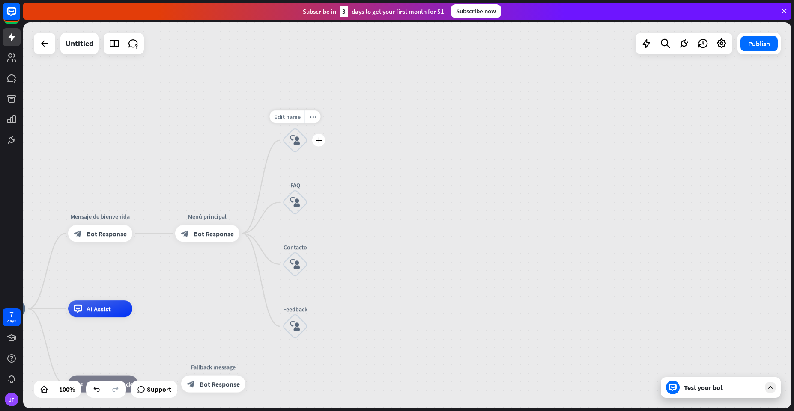
click at [319, 143] on icon "plus" at bounding box center [319, 140] width 6 height 6
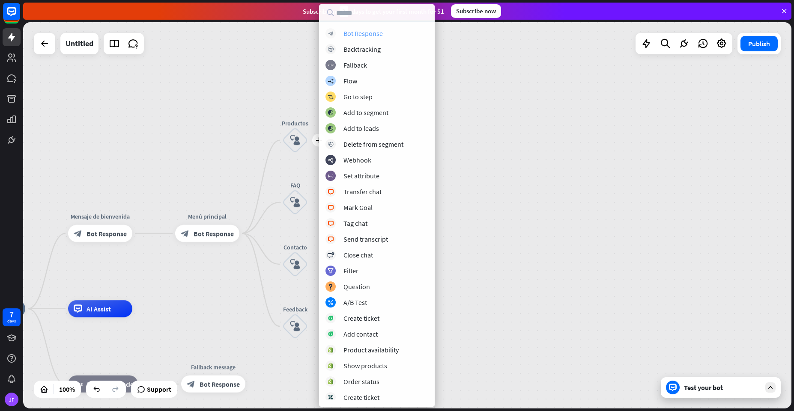
click at [363, 31] on div "Bot Response" at bounding box center [362, 33] width 39 height 9
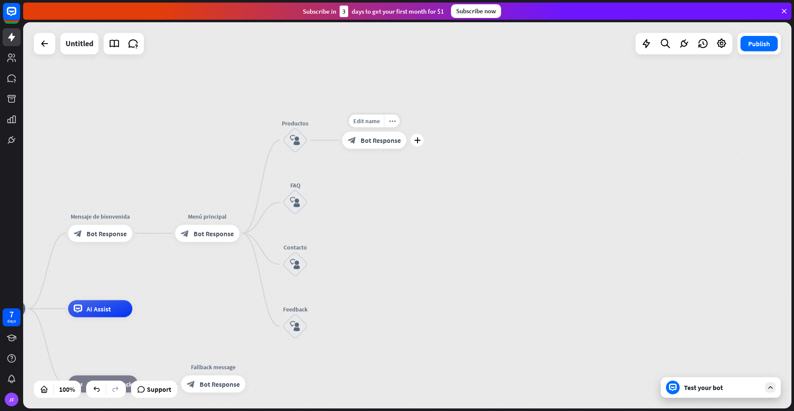
click at [373, 140] on span "Bot Response" at bounding box center [380, 140] width 40 height 9
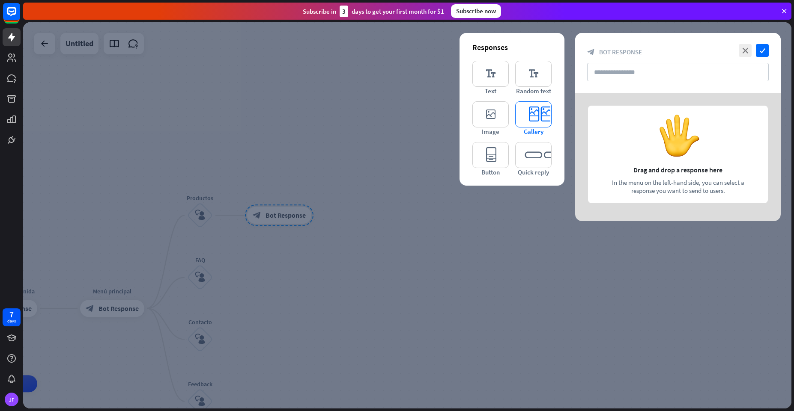
click at [525, 115] on icon "editor_card" at bounding box center [533, 114] width 36 height 26
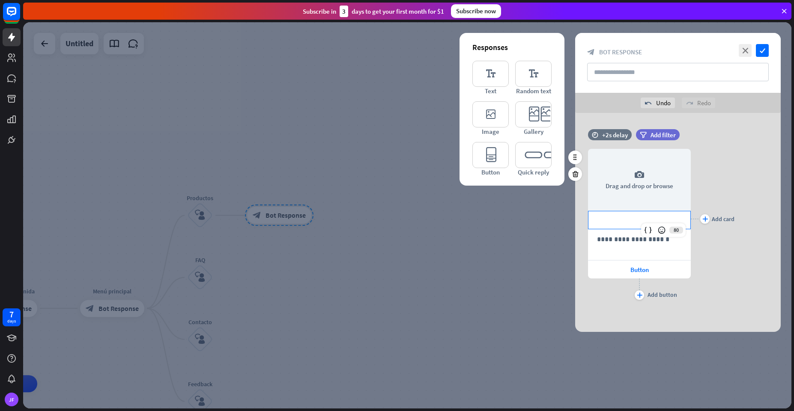
drag, startPoint x: 654, startPoint y: 222, endPoint x: 648, endPoint y: 222, distance: 6.0
click at [648, 222] on p "**********" at bounding box center [639, 220] width 85 height 11
click at [515, 239] on div at bounding box center [407, 215] width 768 height 387
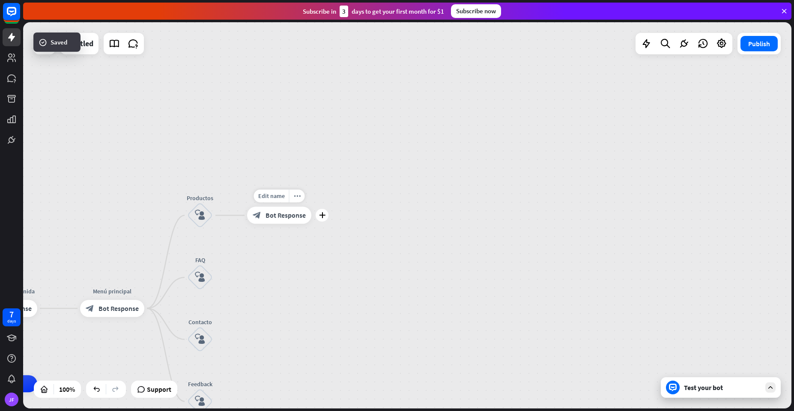
click at [273, 220] on div "block_bot_response Bot Response" at bounding box center [279, 215] width 64 height 17
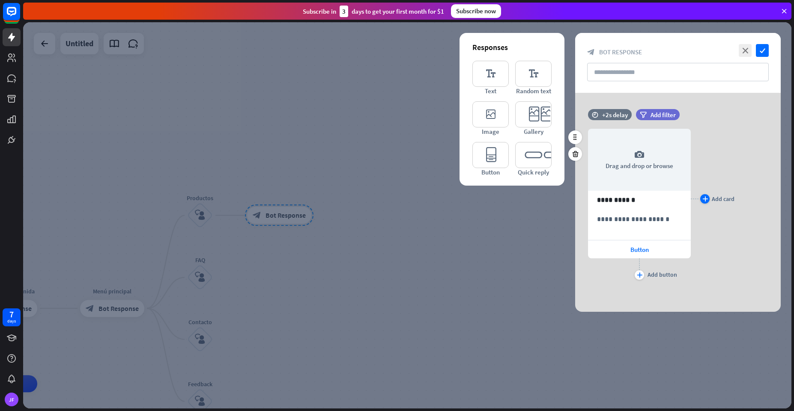
click at [710, 203] on div "plus Add card" at bounding box center [717, 198] width 34 height 9
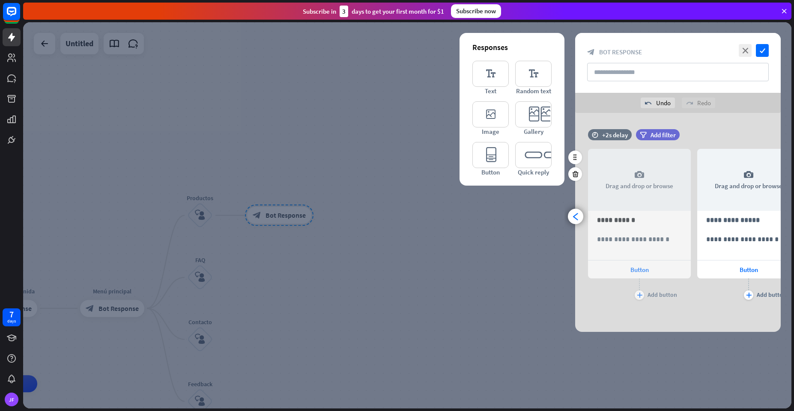
scroll to position [0, 71]
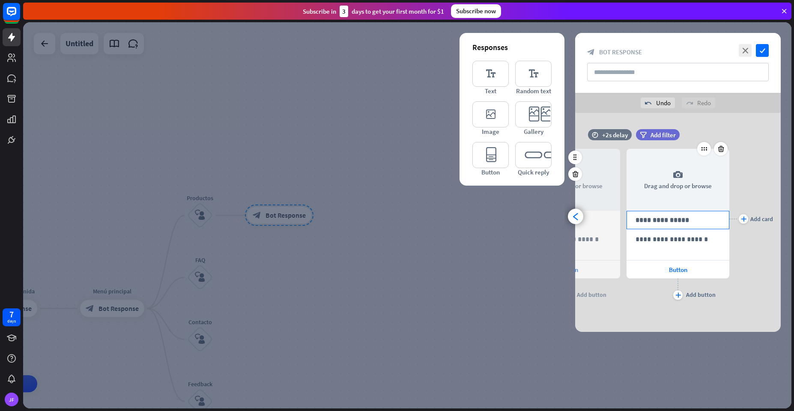
click at [656, 221] on p "**********" at bounding box center [677, 220] width 85 height 11
click at [771, 262] on div "plus Add card" at bounding box center [751, 219] width 44 height 166
click at [741, 222] on div "plus" at bounding box center [742, 218] width 9 height 9
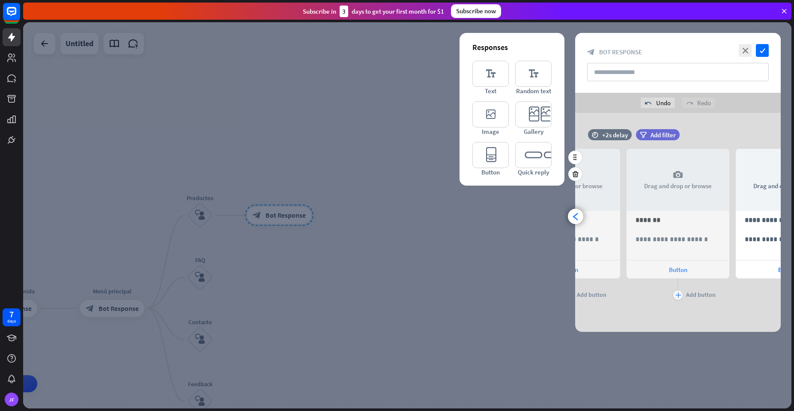
scroll to position [0, 180]
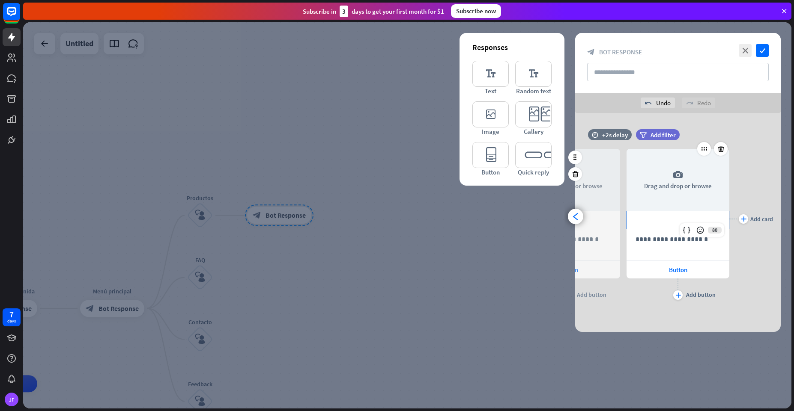
click at [687, 224] on div "**********" at bounding box center [677, 220] width 103 height 18
click at [575, 215] on icon "arrowhead_left" at bounding box center [576, 217] width 8 height 8
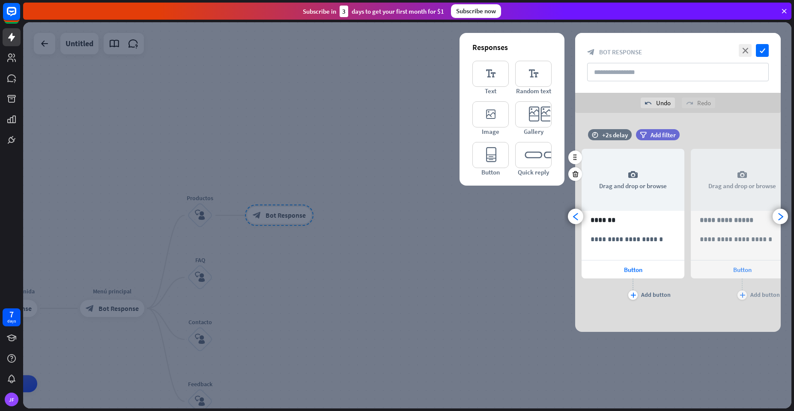
scroll to position [0, 71]
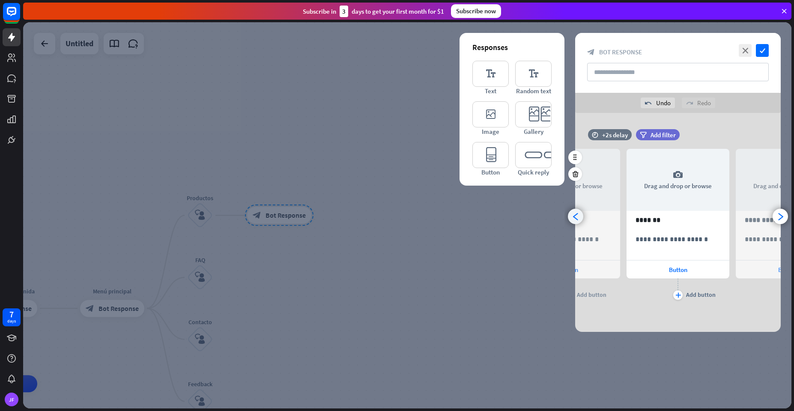
click at [569, 217] on div "arrowhead_left" at bounding box center [575, 216] width 15 height 15
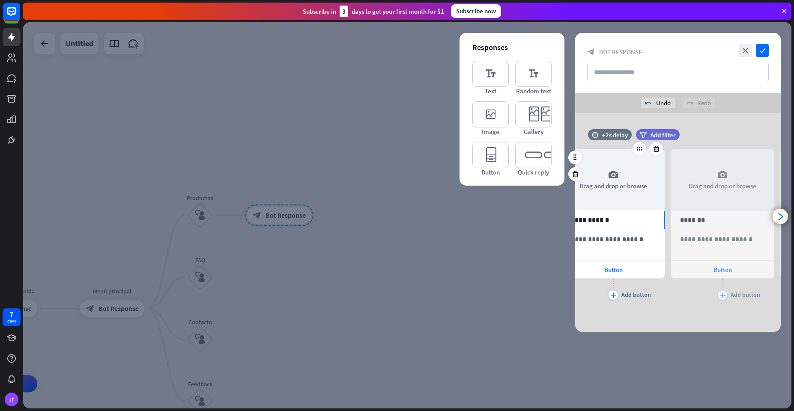
scroll to position [0, 0]
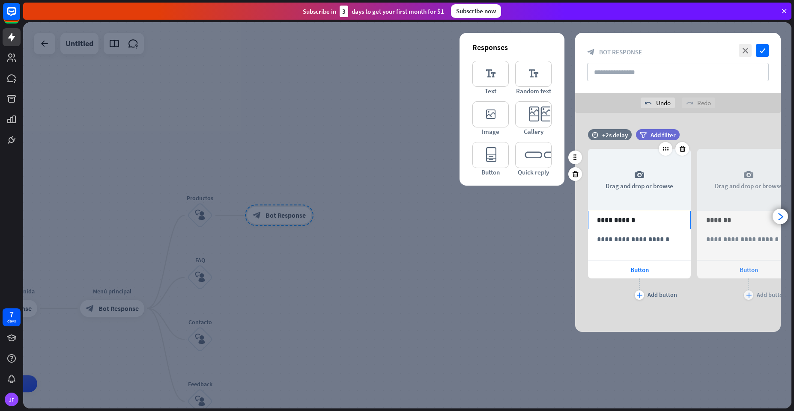
click at [642, 220] on p "**********" at bounding box center [639, 220] width 85 height 11
drag, startPoint x: 642, startPoint y: 220, endPoint x: 570, endPoint y: 222, distance: 71.5
click at [570, 222] on div "**********" at bounding box center [677, 222] width 227 height 219
click at [500, 243] on div at bounding box center [407, 215] width 768 height 387
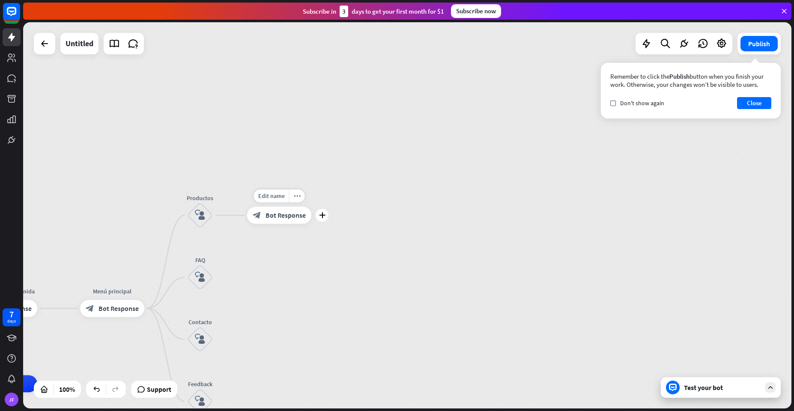
click at [297, 222] on div "block_bot_response Bot Response" at bounding box center [279, 215] width 64 height 17
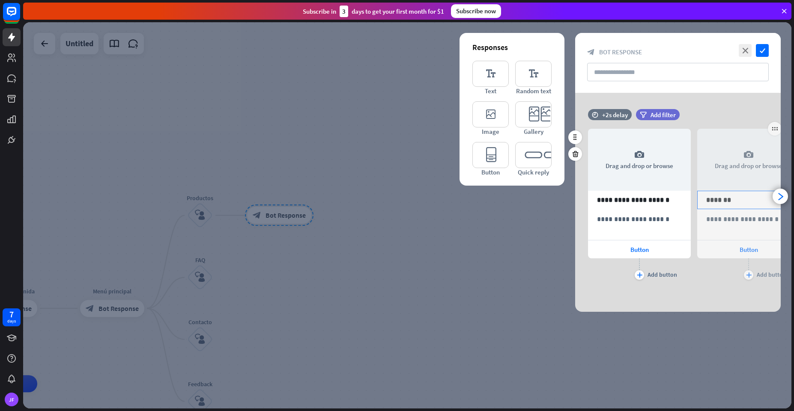
click at [736, 204] on p "*******" at bounding box center [748, 200] width 85 height 11
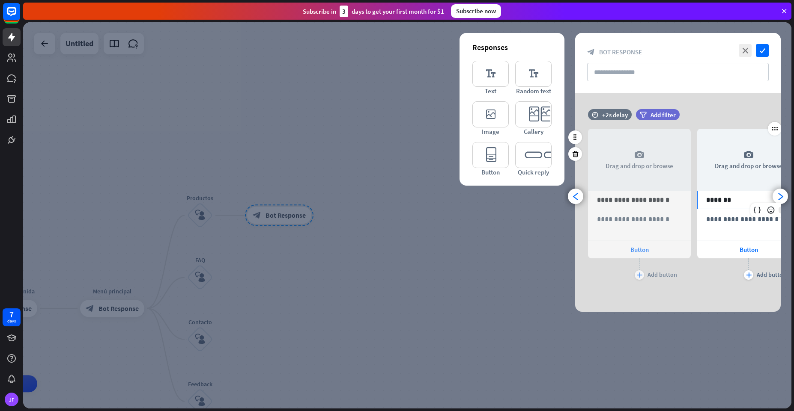
scroll to position [0, 71]
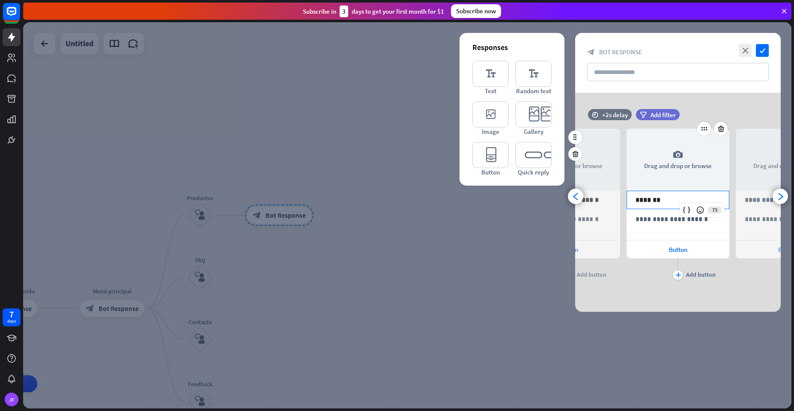
click at [651, 205] on p "*******" at bounding box center [677, 200] width 85 height 11
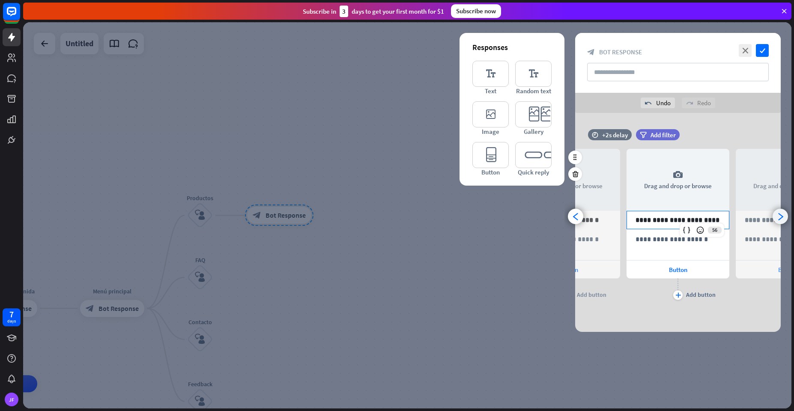
click at [783, 219] on icon "arrowhead_right" at bounding box center [780, 217] width 8 height 8
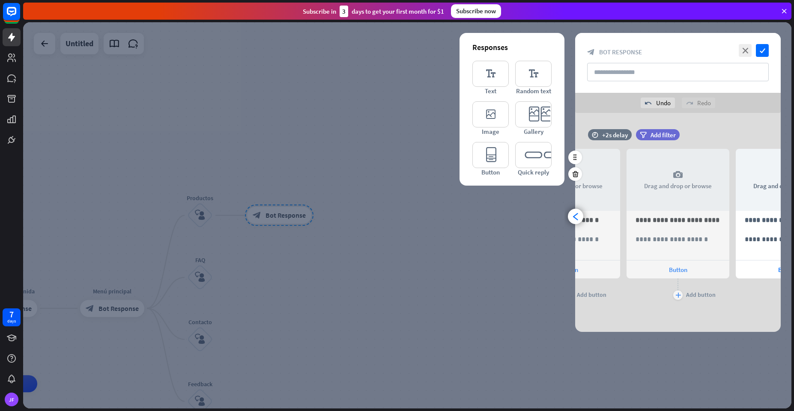
scroll to position [0, 180]
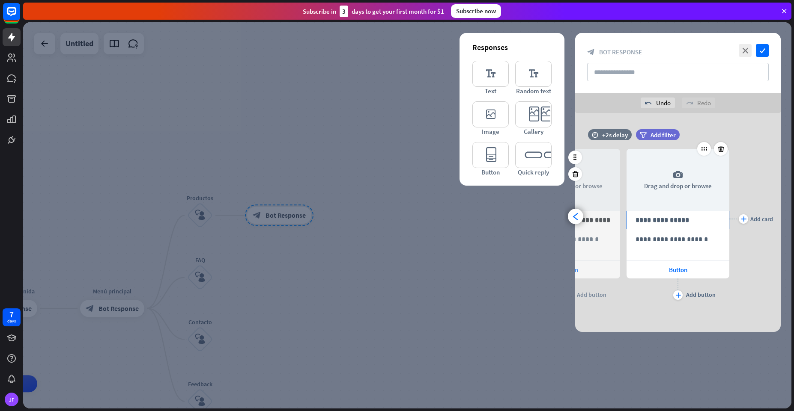
click at [650, 217] on p "**********" at bounding box center [677, 220] width 85 height 11
click at [742, 220] on icon "plus" at bounding box center [744, 219] width 6 height 5
click at [652, 216] on p "**********" at bounding box center [677, 220] width 85 height 11
click at [744, 222] on div "plus" at bounding box center [742, 218] width 9 height 9
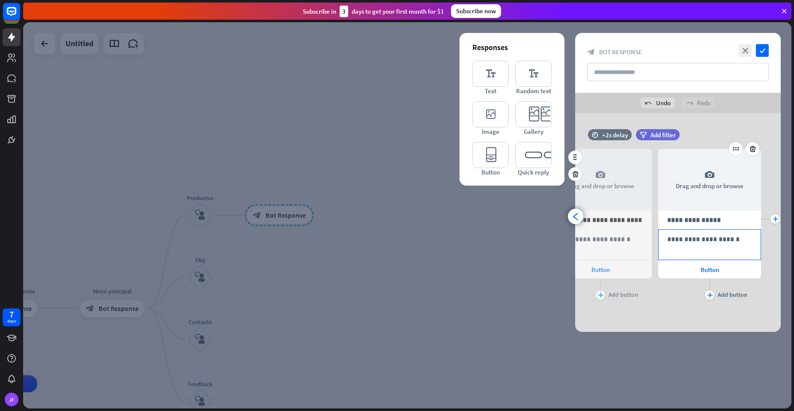
scroll to position [0, 398]
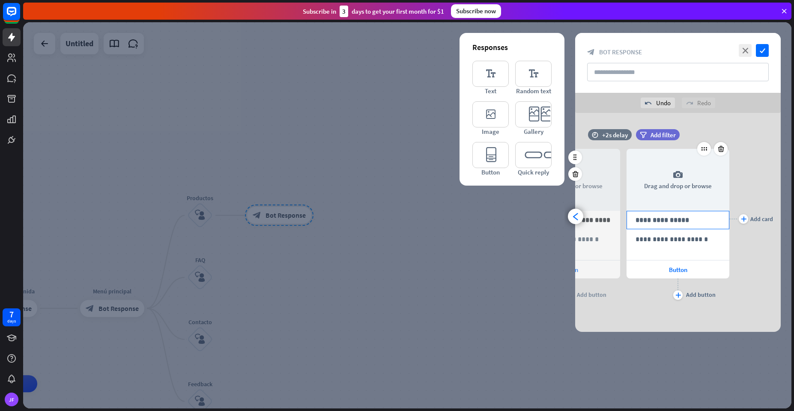
click at [655, 221] on p "**********" at bounding box center [677, 220] width 85 height 11
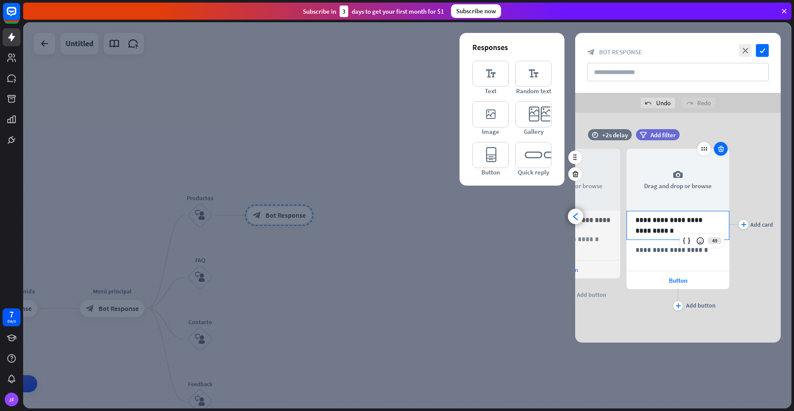
click at [718, 149] on icon at bounding box center [721, 149] width 8 height 8
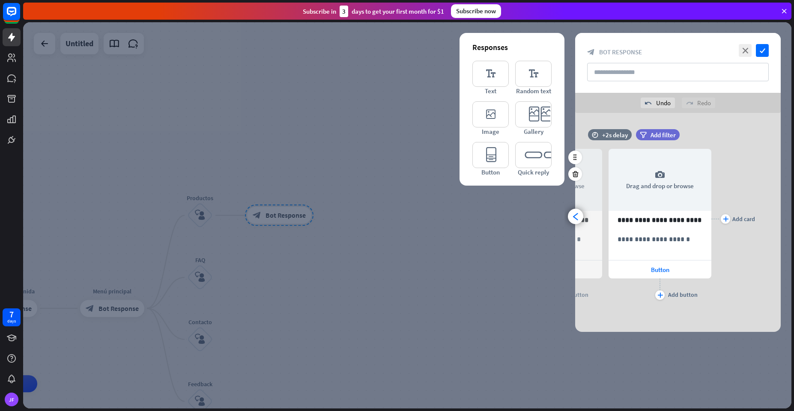
scroll to position [0, 289]
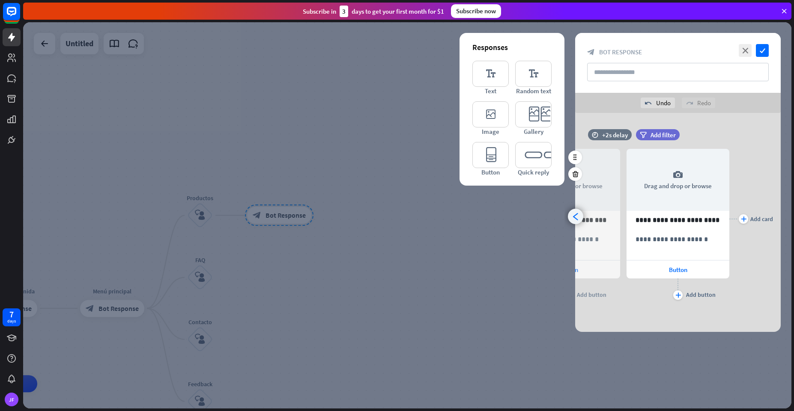
click at [574, 219] on icon "arrowhead_left" at bounding box center [576, 217] width 8 height 8
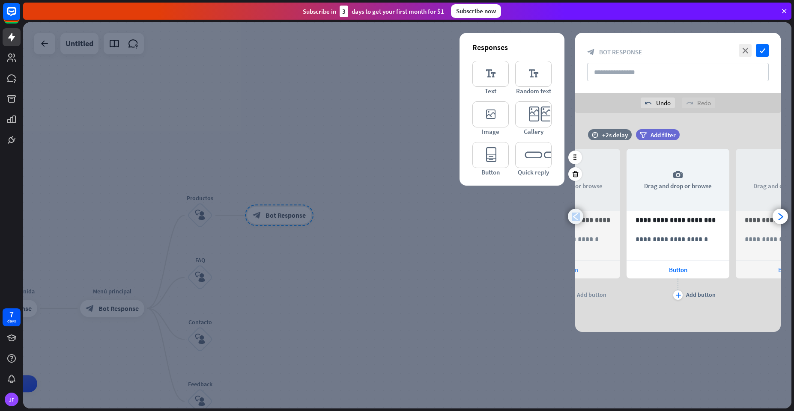
click at [574, 219] on icon "arrowhead_left" at bounding box center [576, 217] width 8 height 8
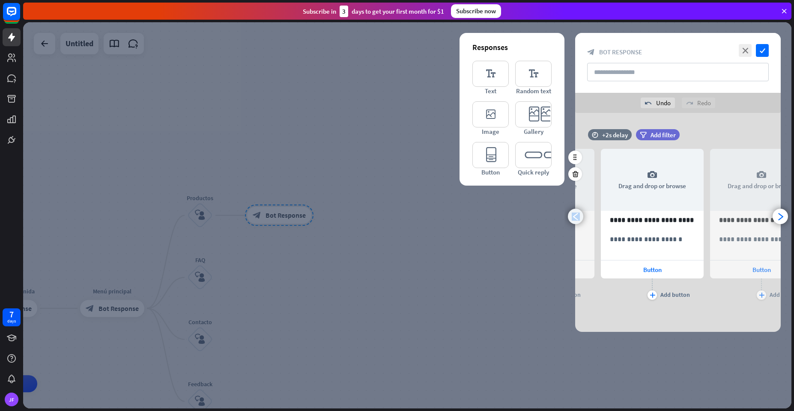
scroll to position [0, 71]
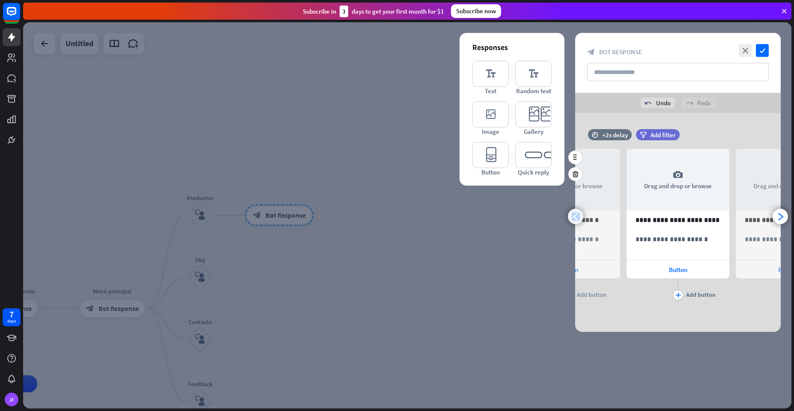
click at [574, 219] on icon "arrowhead_left" at bounding box center [576, 217] width 8 height 8
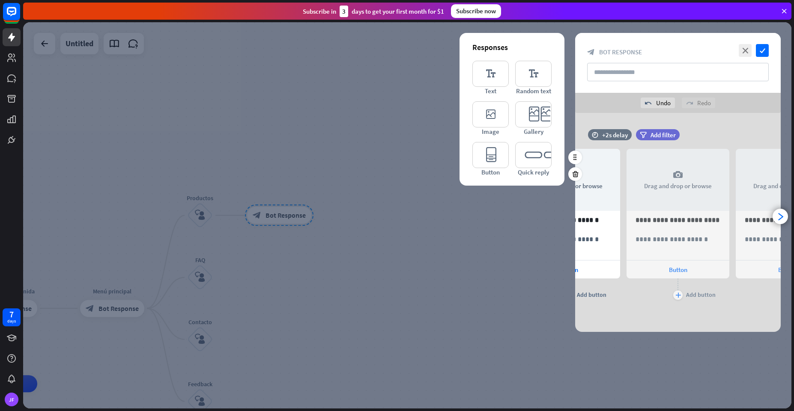
scroll to position [0, 0]
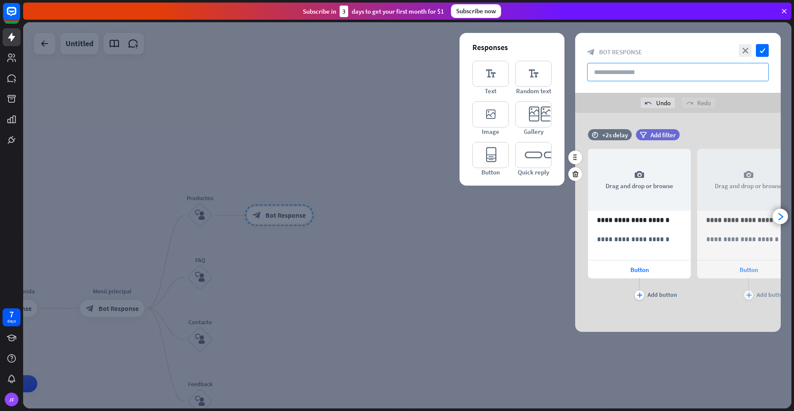
click at [610, 75] on input "text" at bounding box center [678, 72] width 182 height 18
type input "********"
click at [727, 116] on div "**********" at bounding box center [677, 222] width 205 height 219
click at [761, 49] on icon "check" at bounding box center [762, 50] width 13 height 13
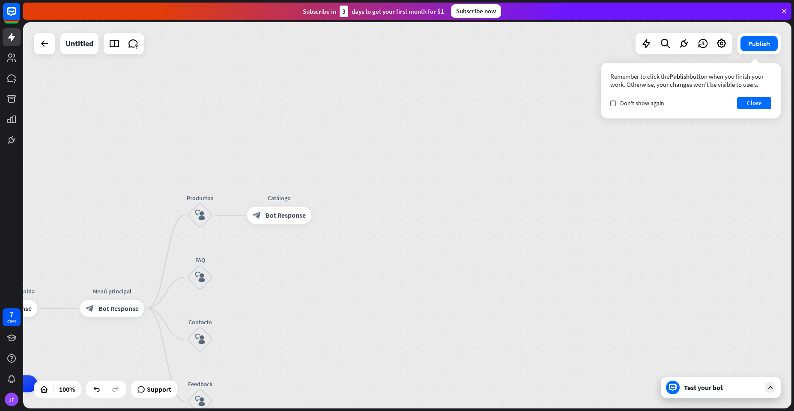
drag, startPoint x: 319, startPoint y: 274, endPoint x: 408, endPoint y: 131, distance: 169.2
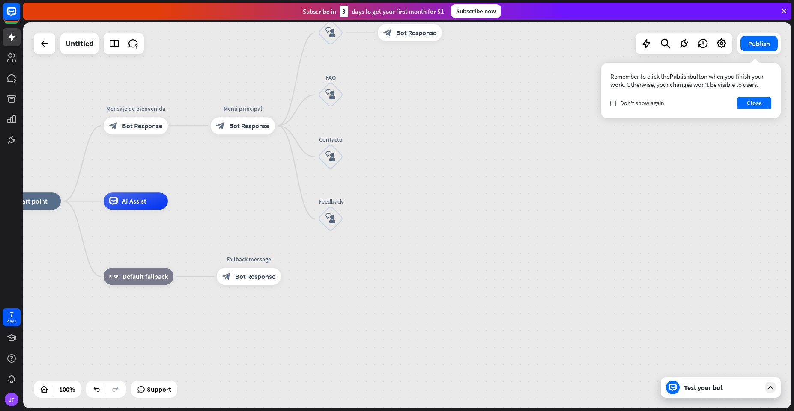
drag, startPoint x: 328, startPoint y: 316, endPoint x: 556, endPoint y: 83, distance: 325.7
click at [459, 145] on div "home_2 Start point Mensaje de [PERSON_NAME] block_bot_response Bot Response Men…" at bounding box center [407, 215] width 768 height 387
click at [610, 102] on div "Remember to click the Publish button when you finish your work. Otherwise, your…" at bounding box center [691, 91] width 180 height 56
click at [611, 103] on icon "check" at bounding box center [613, 103] width 4 height 4
click at [758, 101] on button "Close" at bounding box center [754, 103] width 34 height 12
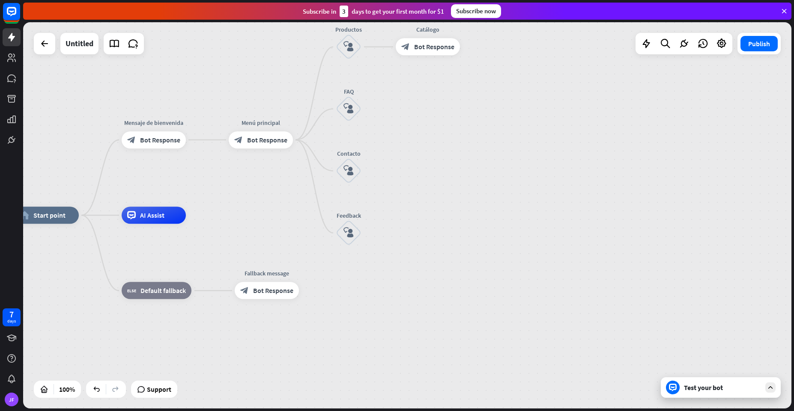
drag, startPoint x: 398, startPoint y: 159, endPoint x: 426, endPoint y: 178, distance: 33.6
click at [432, 187] on div "home_2 Start point Mensaje de [PERSON_NAME] block_bot_response Bot Response Men…" at bounding box center [407, 215] width 768 height 387
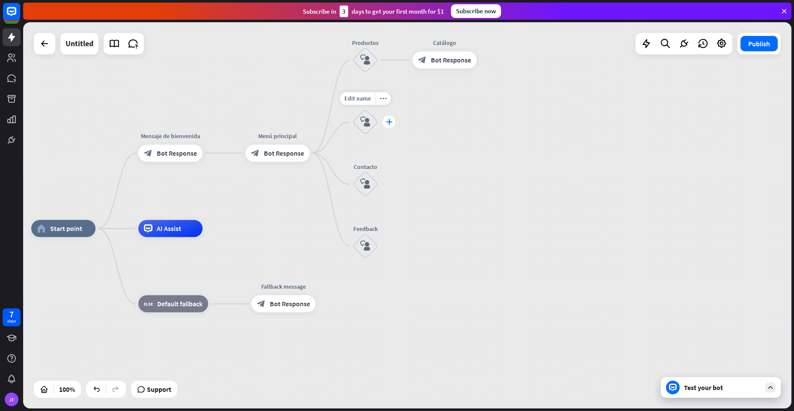
click at [387, 123] on icon "plus" at bounding box center [389, 122] width 6 height 6
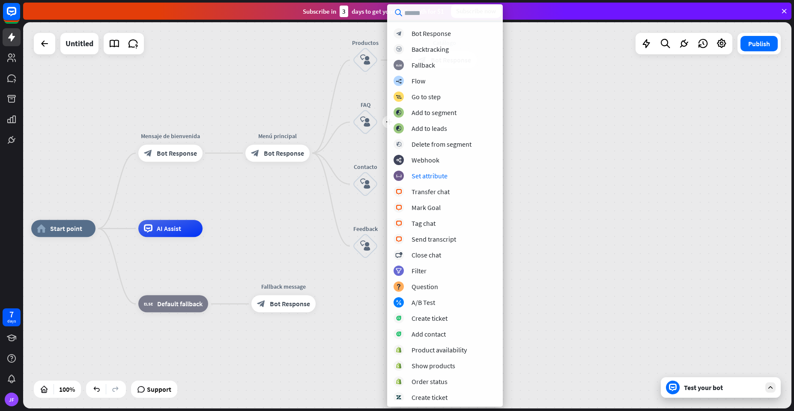
click at [327, 201] on div "home_2 Start point Mensaje de [PERSON_NAME] block_bot_response Bot Response Men…" at bounding box center [407, 215] width 768 height 387
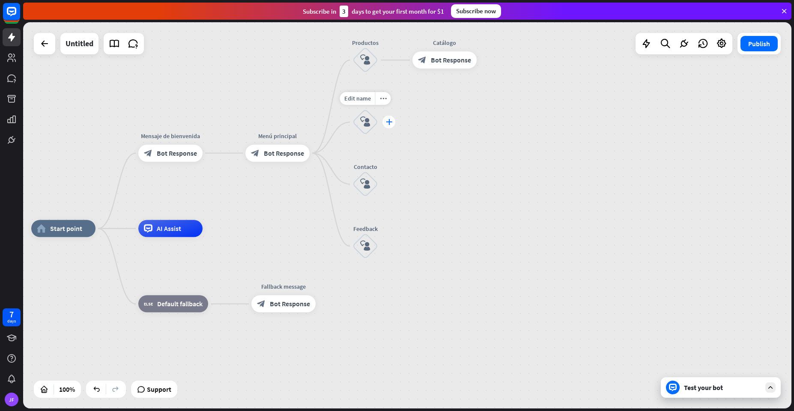
click at [389, 126] on div "plus" at bounding box center [388, 122] width 13 height 13
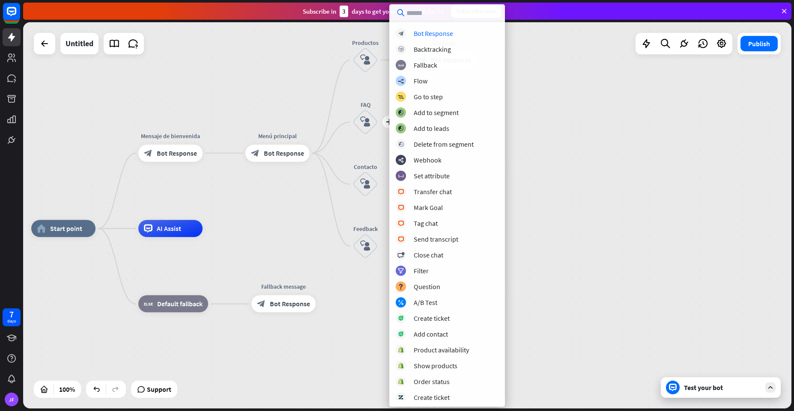
click at [292, 190] on div "home_2 Start point Mensaje de [PERSON_NAME] block_bot_response Bot Response Edi…" at bounding box center [407, 215] width 768 height 387
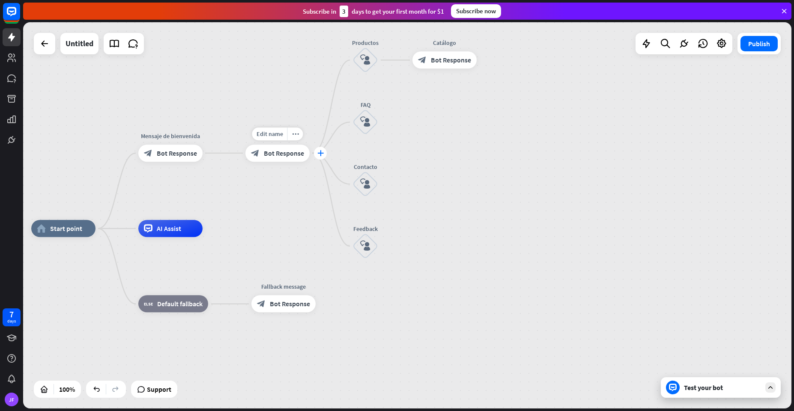
click at [319, 156] on icon "plus" at bounding box center [320, 153] width 6 height 6
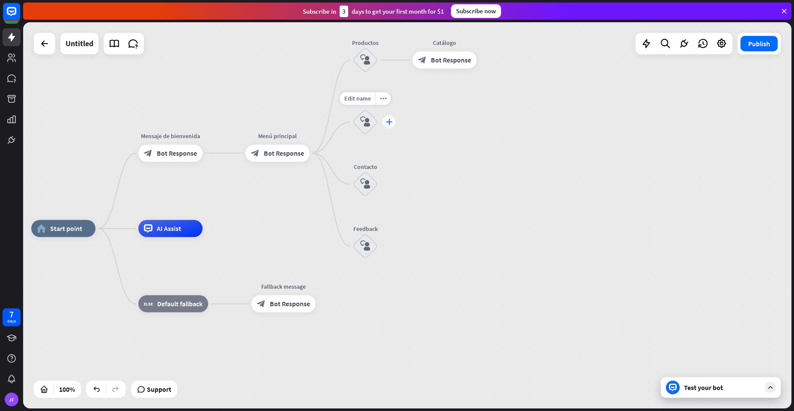
click at [384, 123] on div "plus" at bounding box center [388, 122] width 13 height 13
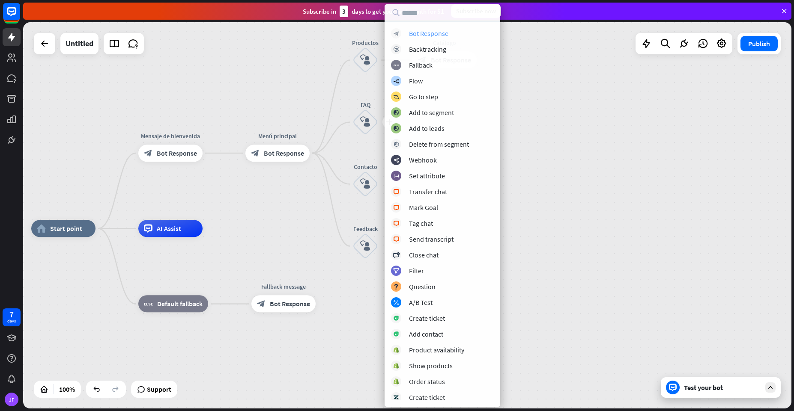
click at [402, 35] on div "block_bot_response Bot Response" at bounding box center [442, 33] width 103 height 10
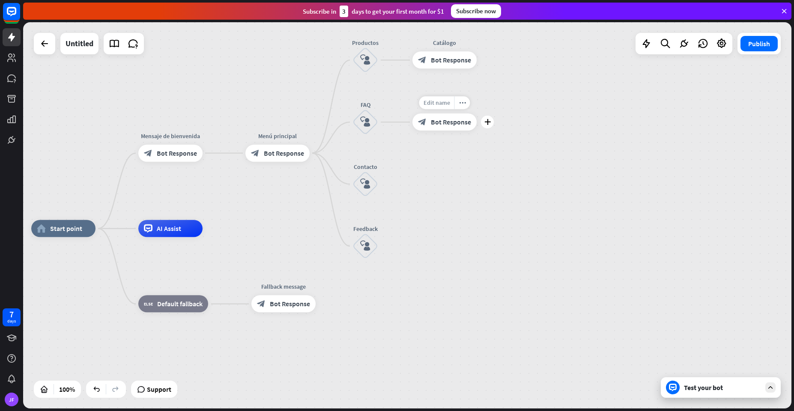
click at [431, 102] on span "Edit name" at bounding box center [436, 103] width 27 height 8
click at [485, 165] on div "home_2 Start point Mensaje de [PERSON_NAME] block_bot_response Bot Response Men…" at bounding box center [407, 215] width 768 height 387
click at [454, 123] on span "Bot Response" at bounding box center [449, 122] width 40 height 9
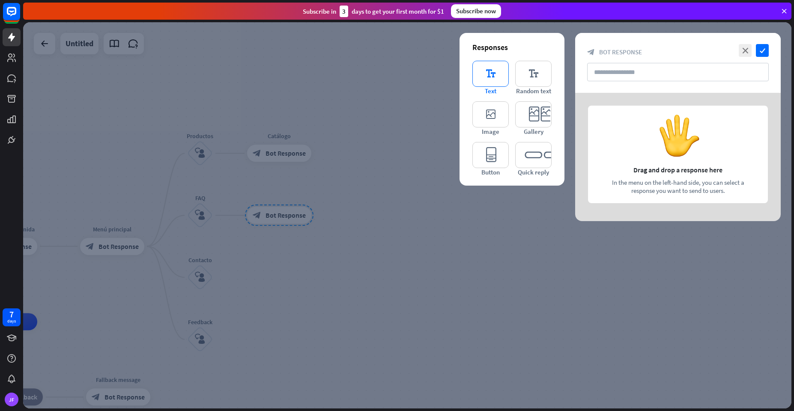
click at [487, 71] on icon "editor_text" at bounding box center [490, 74] width 36 height 26
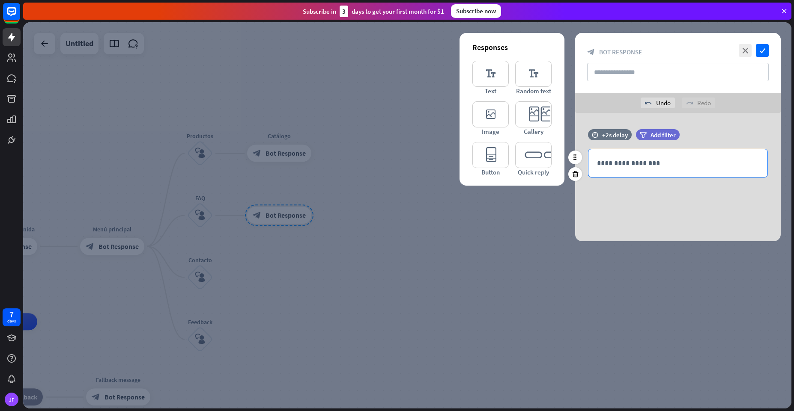
click at [663, 164] on p "**********" at bounding box center [678, 163] width 162 height 11
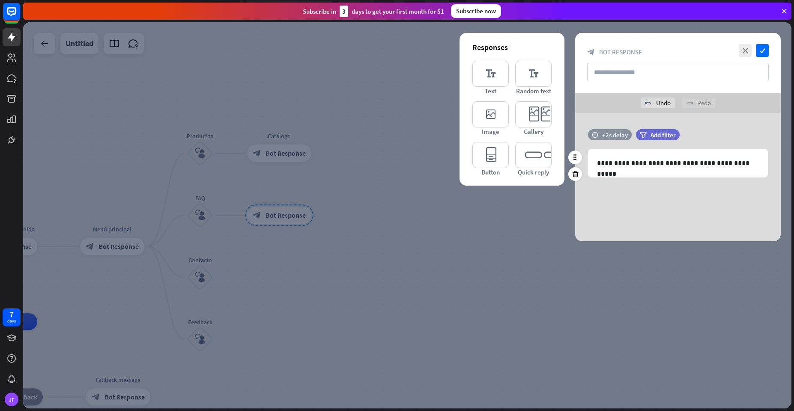
click at [613, 131] on div "+2s delay" at bounding box center [615, 135] width 26 height 8
drag, startPoint x: 639, startPoint y: 145, endPoint x: 627, endPoint y: 149, distance: 12.9
click at [627, 149] on span "+1s" at bounding box center [627, 146] width 9 height 8
click at [762, 51] on icon "check" at bounding box center [762, 50] width 13 height 13
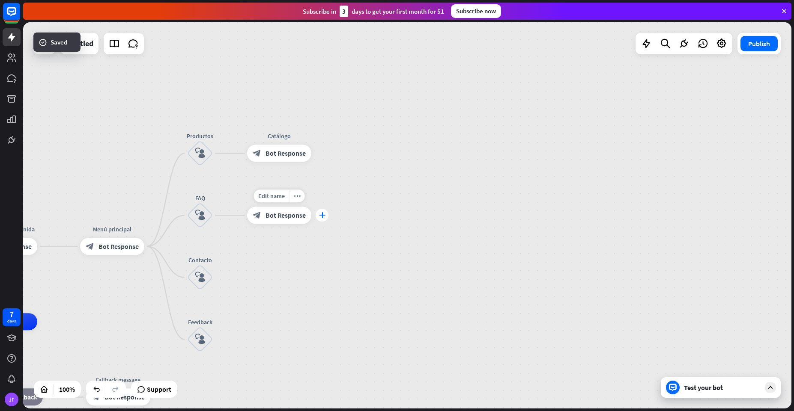
click at [320, 215] on icon "plus" at bounding box center [322, 216] width 6 height 6
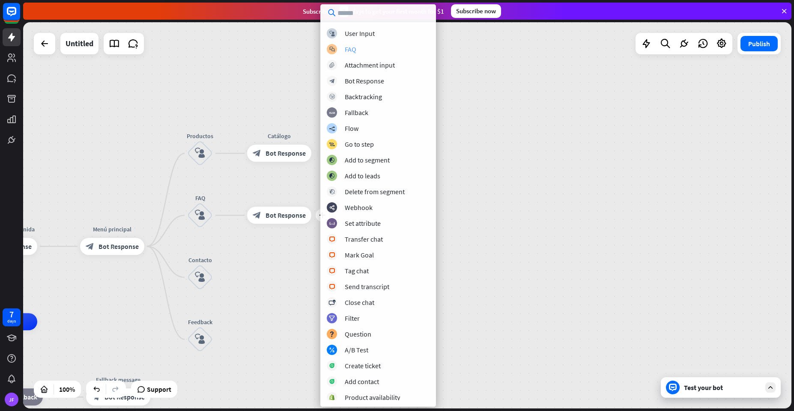
click at [353, 49] on div "FAQ" at bounding box center [351, 49] width 12 height 9
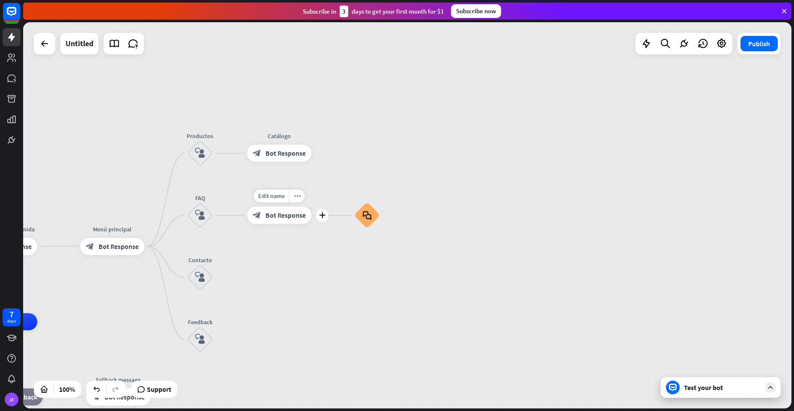
click at [301, 218] on span "Bot Response" at bounding box center [285, 215] width 40 height 9
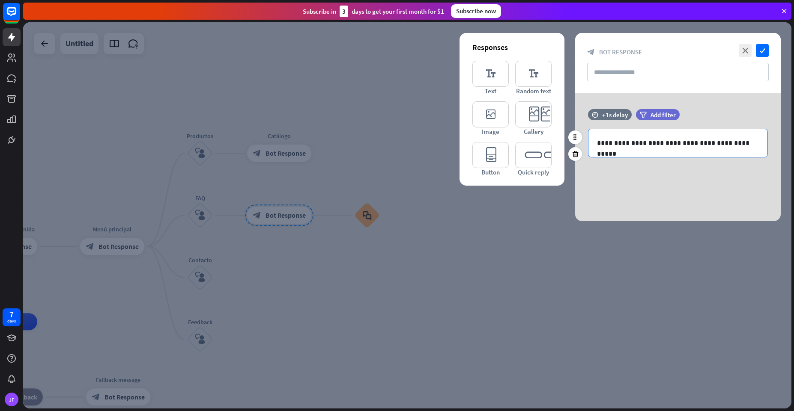
click at [697, 143] on p "**********" at bounding box center [678, 143] width 162 height 11
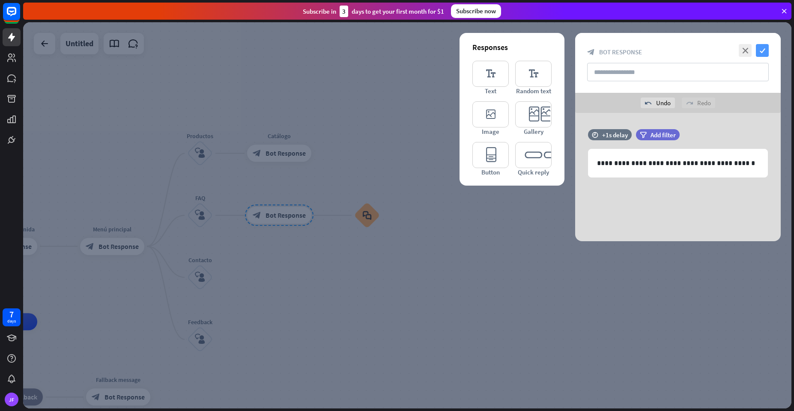
click at [767, 52] on icon "check" at bounding box center [762, 50] width 13 height 13
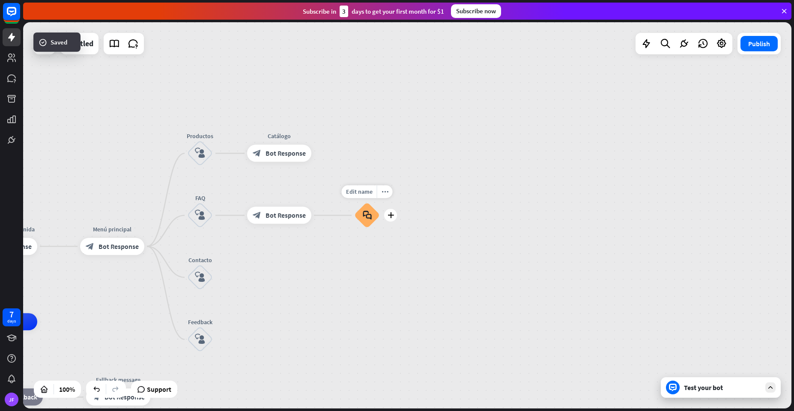
click at [369, 217] on icon "block_faq" at bounding box center [367, 215] width 9 height 9
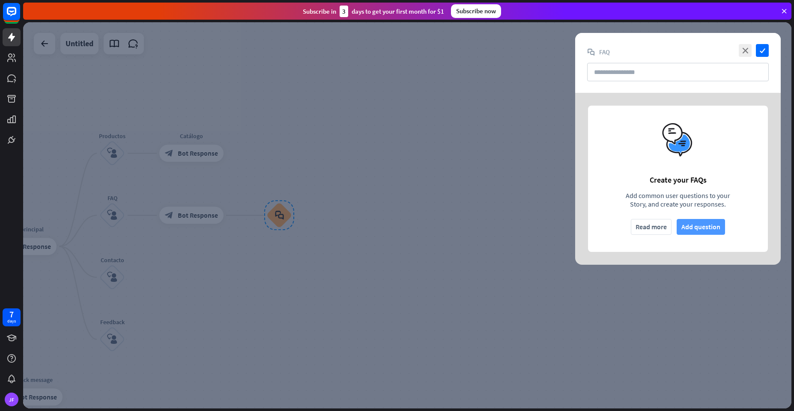
click at [689, 227] on button "Add question" at bounding box center [700, 227] width 48 height 16
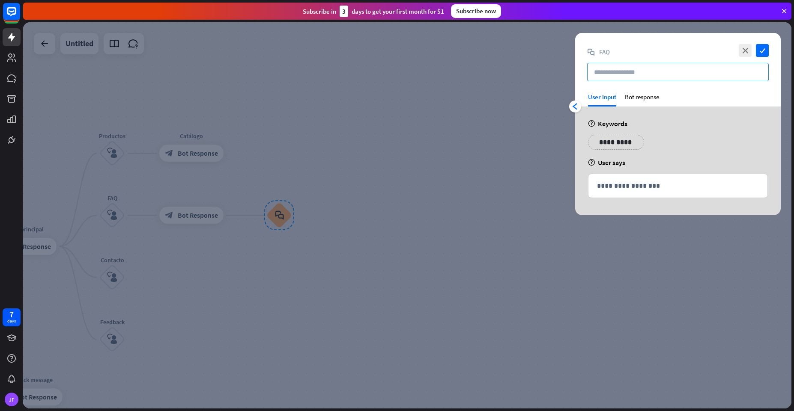
click at [621, 70] on input "text" at bounding box center [678, 72] width 182 height 18
click at [574, 106] on icon "arrowhead_left" at bounding box center [575, 106] width 7 height 7
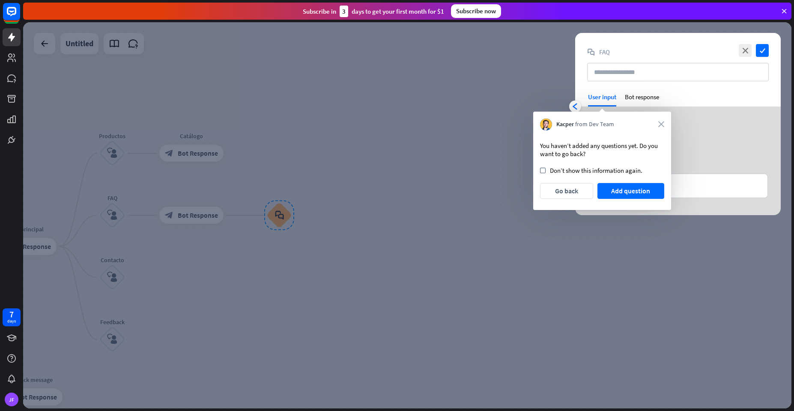
click at [657, 117] on div "Kacper from Dev Team close" at bounding box center [602, 124] width 124 height 17
click at [663, 121] on div "Kacper from Dev Team close" at bounding box center [602, 124] width 124 height 17
click at [659, 129] on div "Kacper from Dev Team close" at bounding box center [602, 124] width 124 height 17
click at [661, 123] on icon "close" at bounding box center [661, 125] width 6 height 6
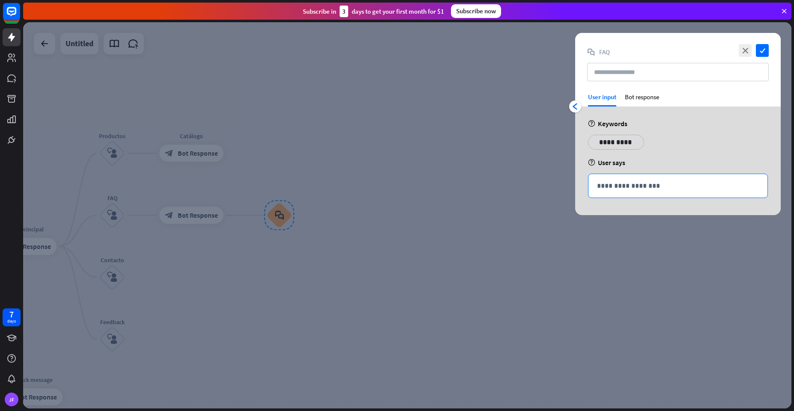
click at [609, 186] on p "**********" at bounding box center [678, 186] width 162 height 11
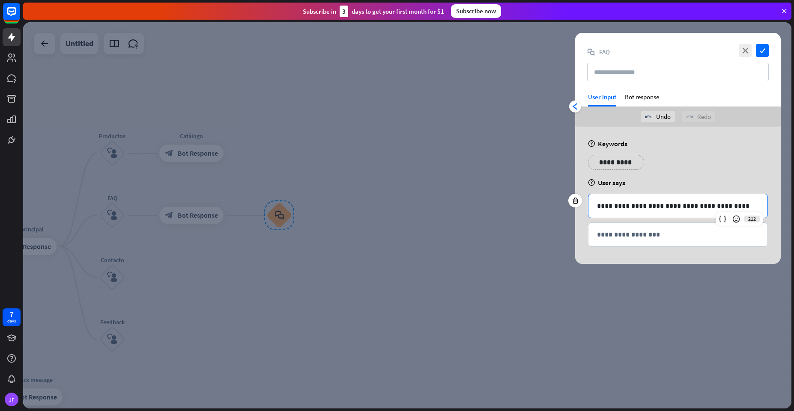
click at [687, 157] on div "**********" at bounding box center [677, 165] width 185 height 21
click at [637, 99] on div "Bot response" at bounding box center [642, 100] width 34 height 14
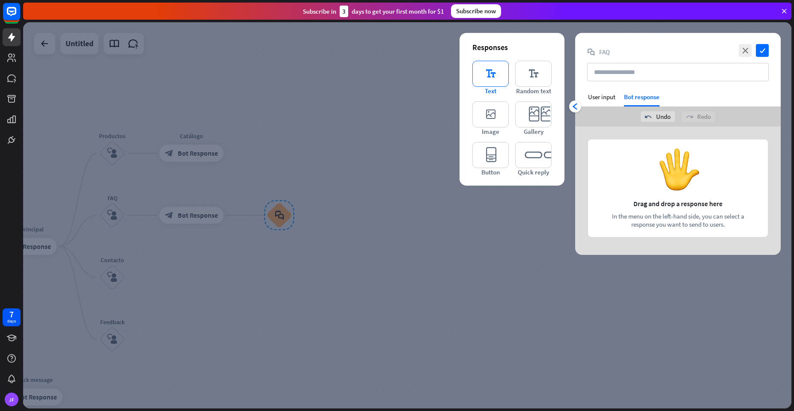
click at [494, 82] on icon "editor_text" at bounding box center [490, 74] width 36 height 26
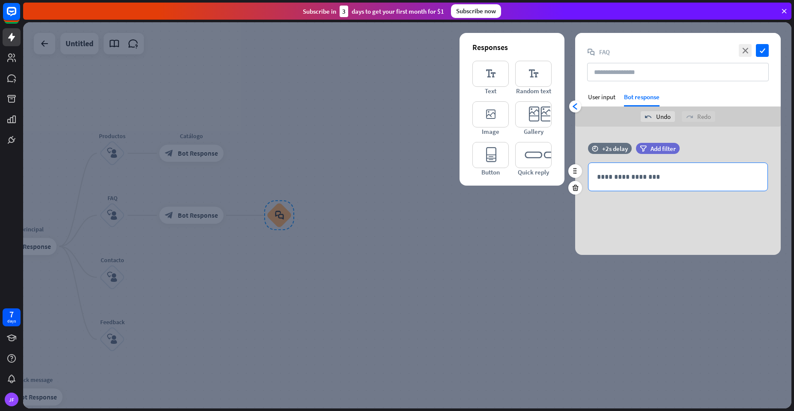
click at [625, 176] on p "**********" at bounding box center [678, 177] width 162 height 11
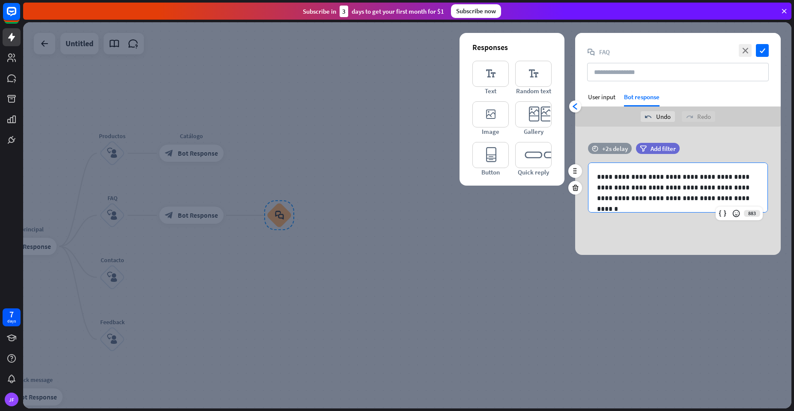
click at [606, 149] on div "+2s delay" at bounding box center [615, 149] width 26 height 8
click at [639, 160] on span "+2s" at bounding box center [641, 160] width 9 height 8
click at [614, 126] on div "undo Undo redo Redo" at bounding box center [677, 117] width 205 height 20
click at [599, 99] on div "User input" at bounding box center [601, 97] width 27 height 8
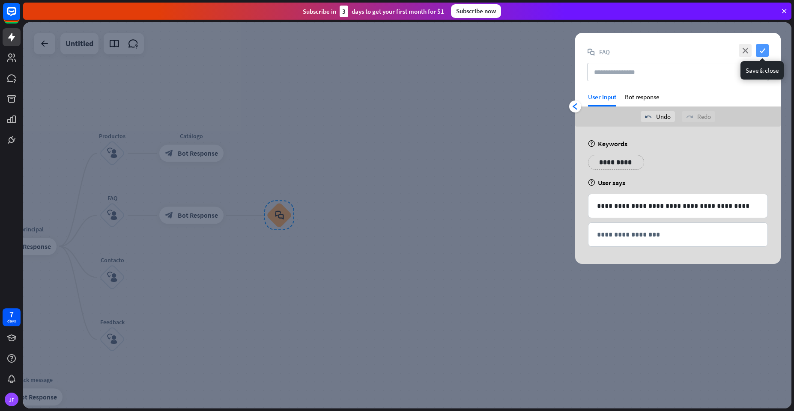
click at [761, 51] on icon "check" at bounding box center [762, 50] width 13 height 13
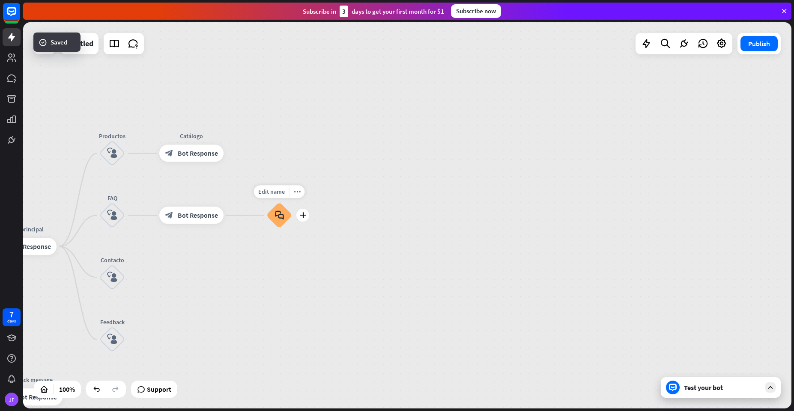
click at [272, 216] on div "block_faq" at bounding box center [279, 216] width 26 height 26
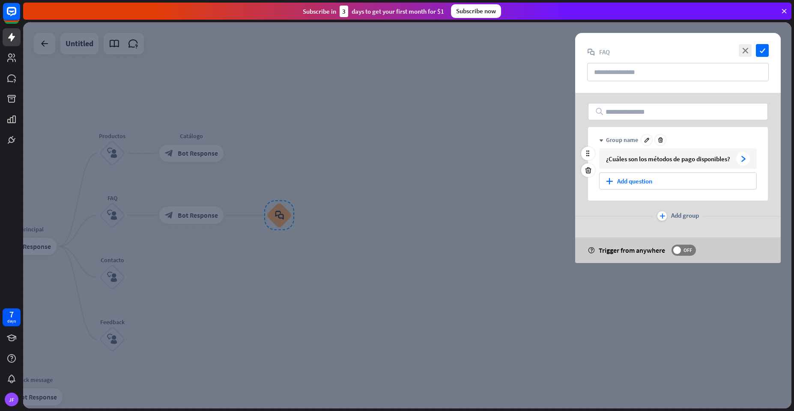
click at [738, 160] on div "arrowhead_right" at bounding box center [743, 159] width 14 height 14
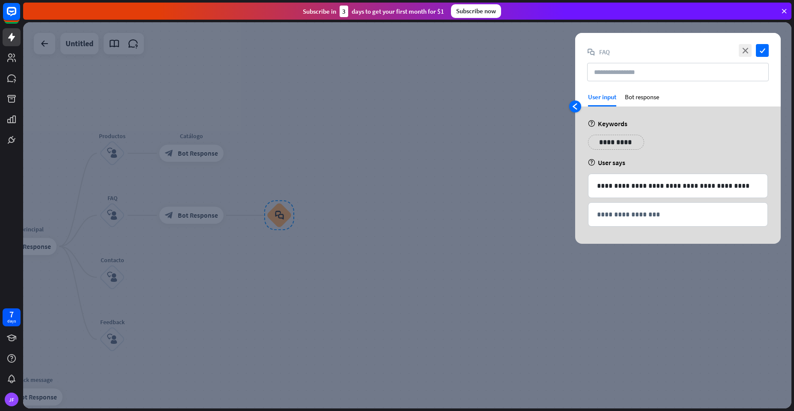
click at [573, 106] on icon "arrowhead_left" at bounding box center [575, 106] width 7 height 7
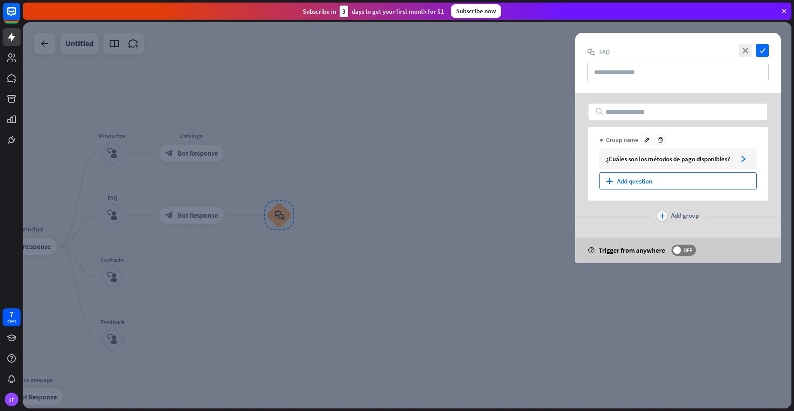
click at [630, 178] on div "plus Add question" at bounding box center [678, 181] width 158 height 17
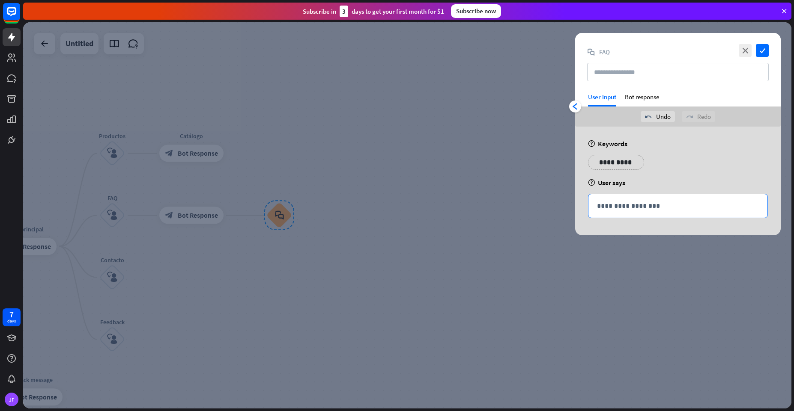
click at [624, 209] on p "**********" at bounding box center [678, 206] width 162 height 11
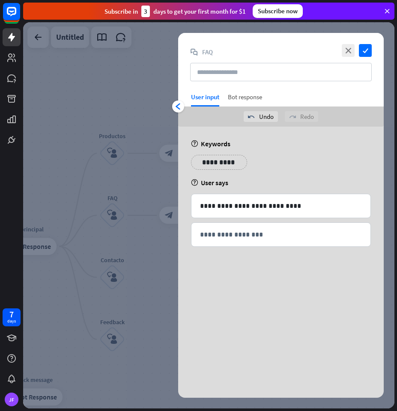
click at [244, 98] on div "Bot response" at bounding box center [245, 100] width 34 height 14
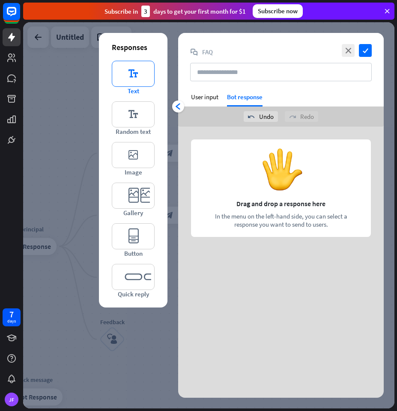
click at [128, 68] on icon "editor_text" at bounding box center [133, 74] width 43 height 26
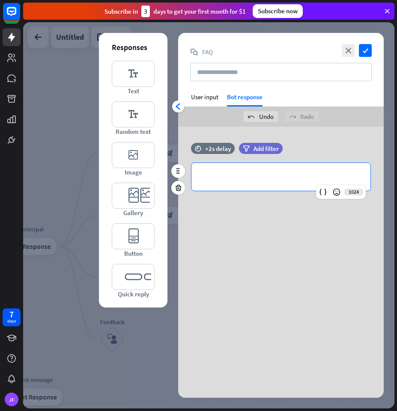
click at [221, 180] on p "**********" at bounding box center [281, 177] width 162 height 11
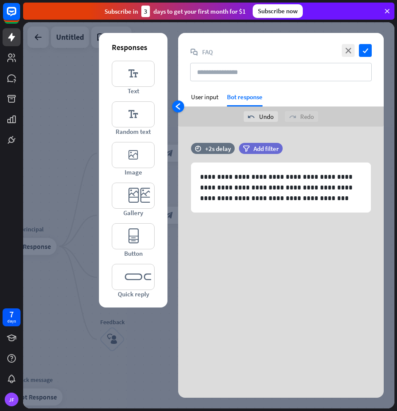
click at [178, 107] on icon "arrowhead_left" at bounding box center [178, 106] width 7 height 7
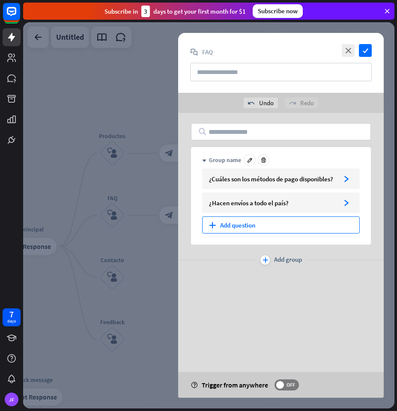
click at [228, 223] on div "plus Add question" at bounding box center [281, 225] width 158 height 17
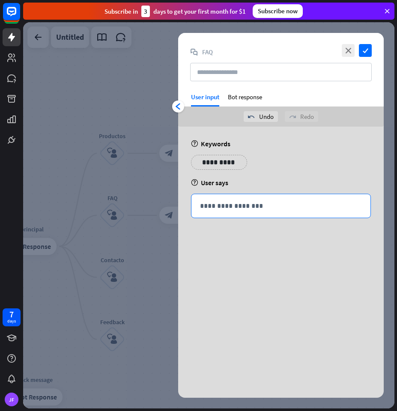
click at [225, 208] on p "**********" at bounding box center [281, 206] width 162 height 11
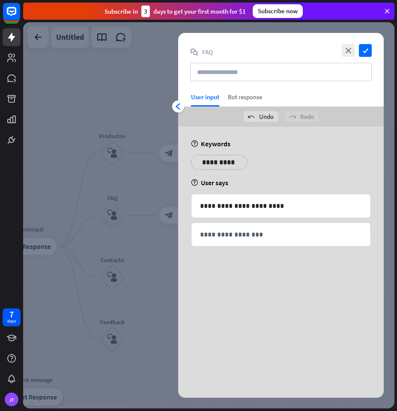
click at [243, 99] on div "Bot response" at bounding box center [245, 100] width 34 height 14
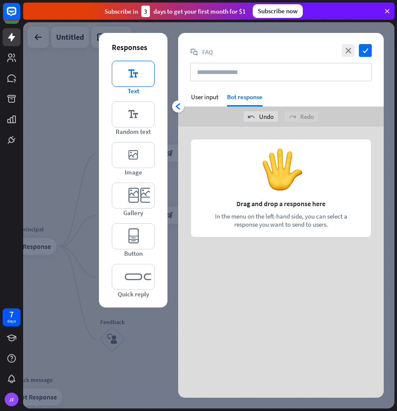
click at [124, 62] on icon "editor_text" at bounding box center [133, 74] width 43 height 26
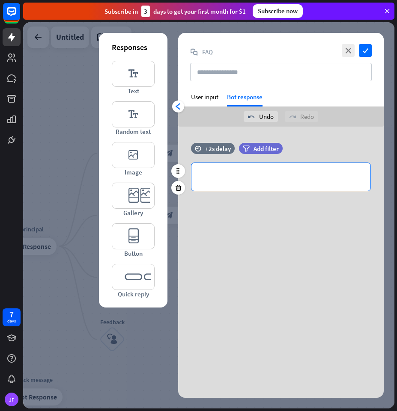
click at [237, 178] on p "**********" at bounding box center [281, 177] width 162 height 11
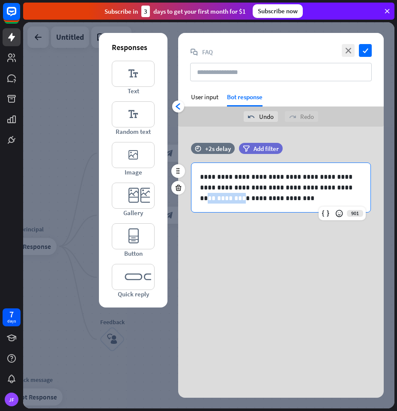
drag, startPoint x: 322, startPoint y: 188, endPoint x: 361, endPoint y: 184, distance: 39.1
click at [361, 184] on p "**********" at bounding box center [281, 188] width 162 height 32
drag, startPoint x: 328, startPoint y: 185, endPoint x: 358, endPoint y: 282, distance: 101.0
click at [358, 282] on div "**********" at bounding box center [280, 215] width 205 height 365
click at [341, 216] on icon at bounding box center [339, 213] width 9 height 9
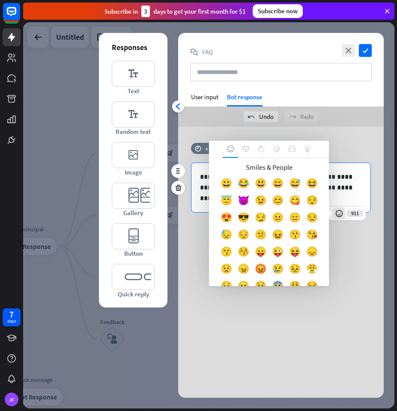
click at [336, 216] on icon at bounding box center [339, 213] width 9 height 9
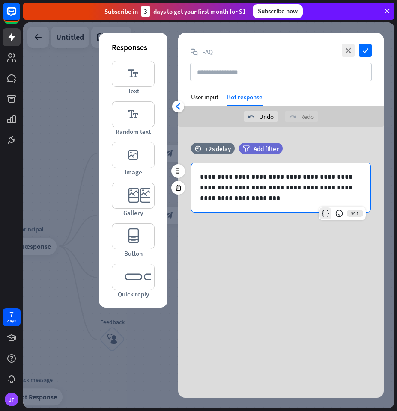
click at [325, 216] on icon at bounding box center [325, 213] width 9 height 9
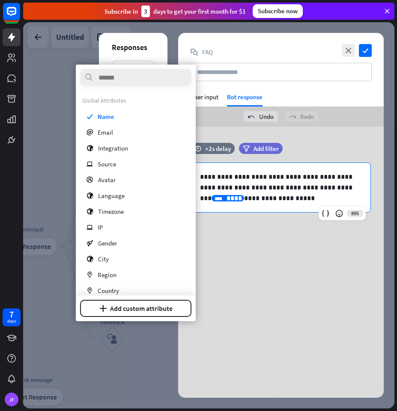
click at [331, 312] on div "**********" at bounding box center [280, 215] width 205 height 365
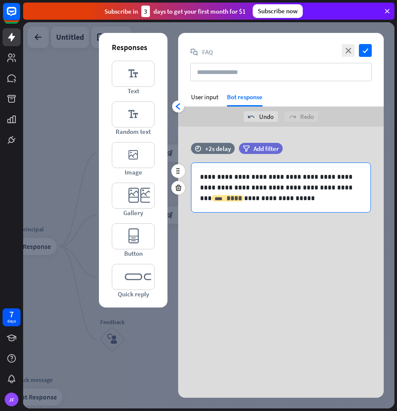
click at [221, 197] on div "**** ****" at bounding box center [227, 198] width 33 height 6
click at [260, 201] on p "**********" at bounding box center [281, 188] width 162 height 32
click at [177, 107] on icon "arrowhead_left" at bounding box center [178, 106] width 7 height 7
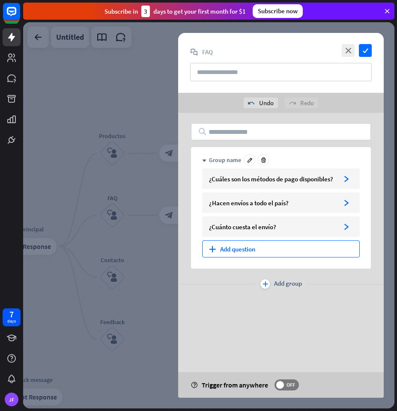
click at [227, 254] on div "plus Add question" at bounding box center [281, 249] width 158 height 17
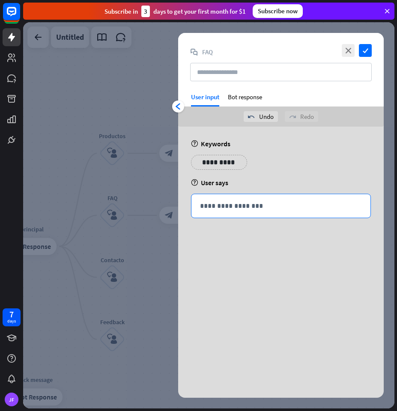
click at [221, 209] on p "**********" at bounding box center [281, 206] width 162 height 11
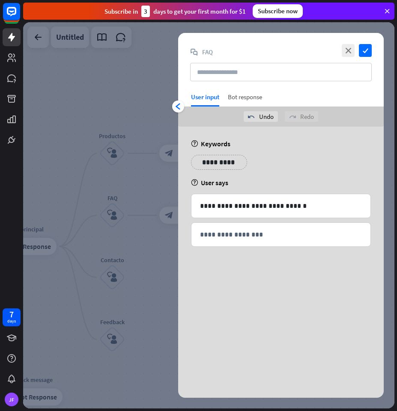
click at [234, 94] on div "Bot response" at bounding box center [245, 100] width 34 height 14
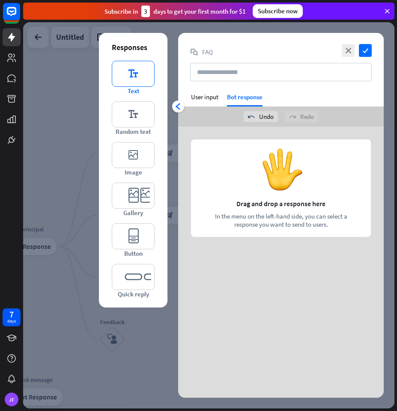
click at [132, 76] on icon "editor_text" at bounding box center [133, 74] width 43 height 26
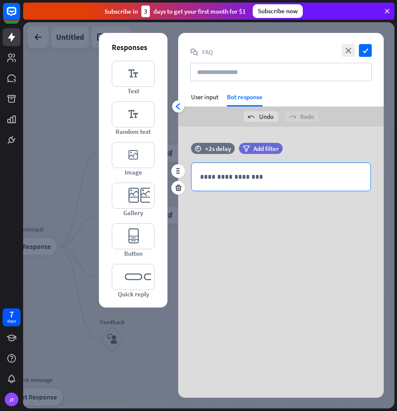
click at [221, 178] on p "**********" at bounding box center [281, 177] width 162 height 11
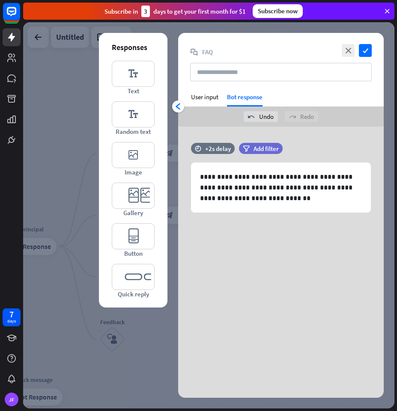
click at [239, 245] on div "**********" at bounding box center [280, 191] width 205 height 128
click at [180, 105] on icon "arrowhead_left" at bounding box center [178, 106] width 7 height 7
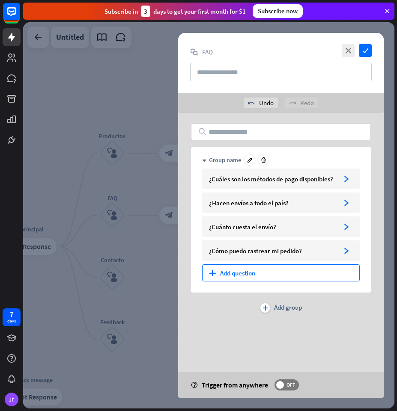
click at [220, 277] on div "plus Add question" at bounding box center [281, 273] width 158 height 17
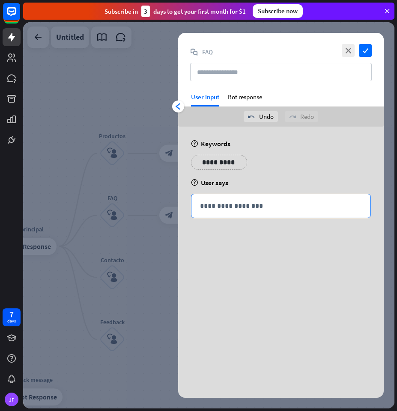
click at [217, 208] on p "**********" at bounding box center [281, 206] width 162 height 11
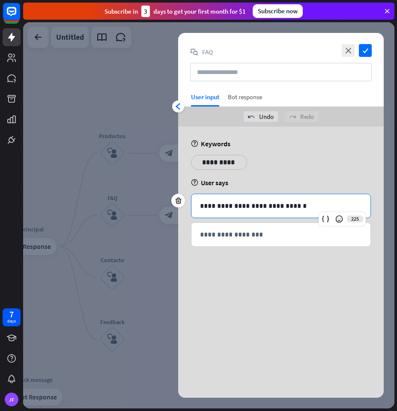
click at [241, 97] on div "Bot response" at bounding box center [245, 100] width 34 height 14
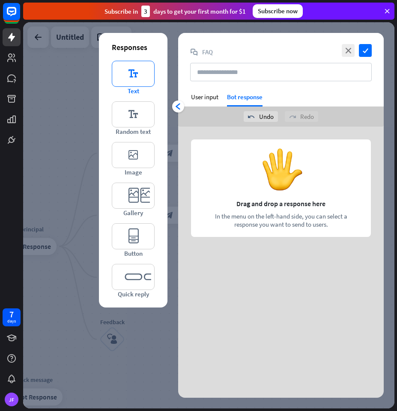
click at [140, 81] on icon "editor_text" at bounding box center [133, 74] width 43 height 26
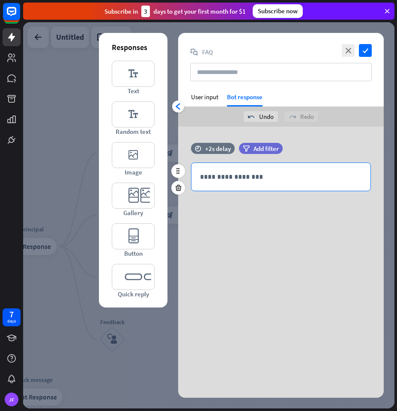
click at [235, 177] on p "**********" at bounding box center [281, 177] width 162 height 11
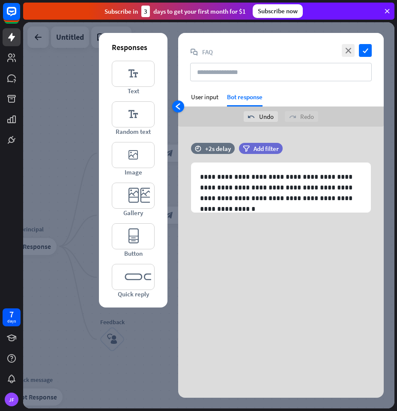
click at [181, 110] on div "arrowhead_left" at bounding box center [178, 107] width 12 height 12
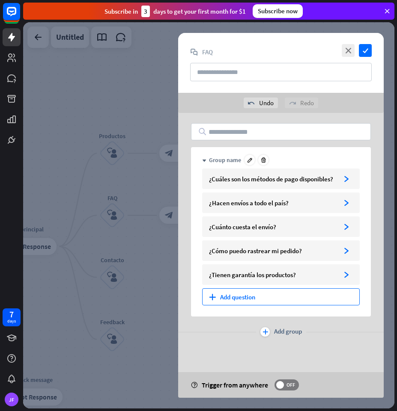
click at [253, 301] on div "plus Add question" at bounding box center [281, 297] width 158 height 17
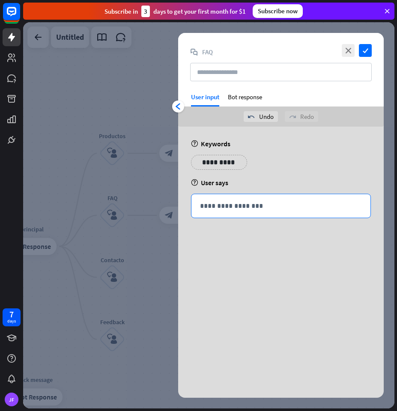
click at [222, 207] on p "**********" at bounding box center [281, 206] width 162 height 11
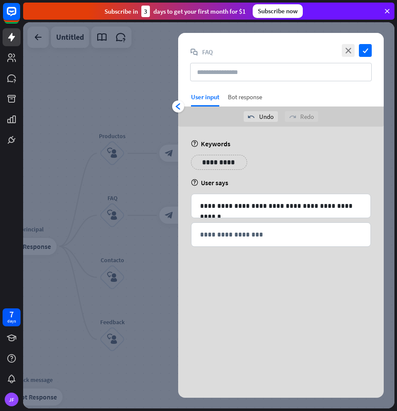
click at [250, 97] on div "Bot response" at bounding box center [245, 100] width 34 height 14
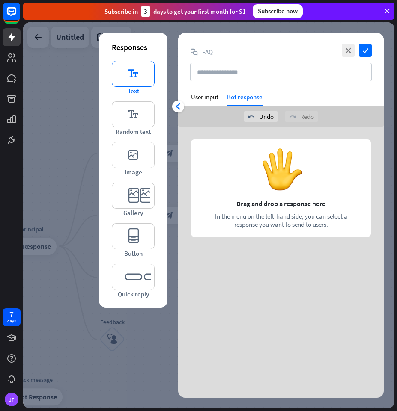
click at [129, 76] on icon "editor_text" at bounding box center [133, 74] width 43 height 26
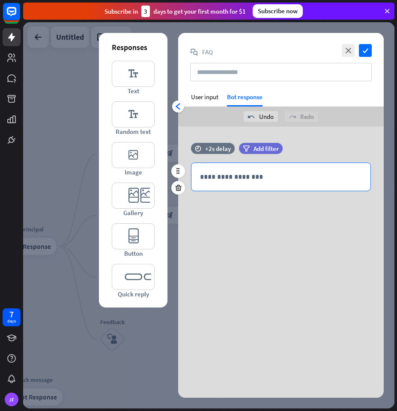
click at [216, 176] on p "**********" at bounding box center [281, 177] width 162 height 11
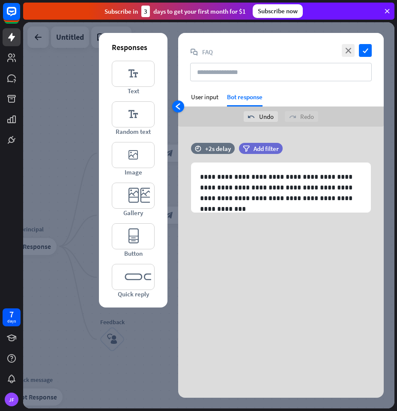
click at [179, 102] on div "arrowhead_left" at bounding box center [178, 107] width 12 height 12
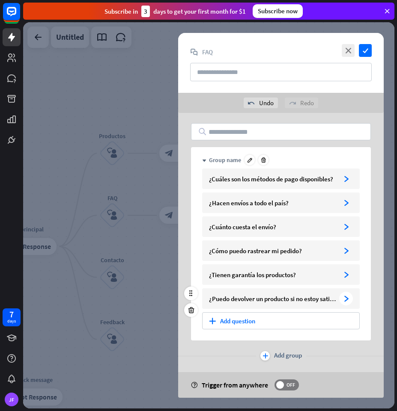
click at [343, 301] on icon "arrowhead_right" at bounding box center [346, 299] width 6 height 6
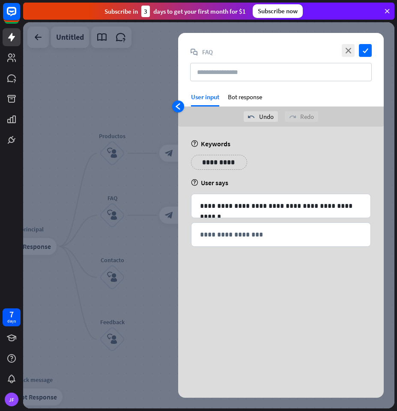
click at [176, 107] on icon "arrowhead_left" at bounding box center [178, 106] width 7 height 7
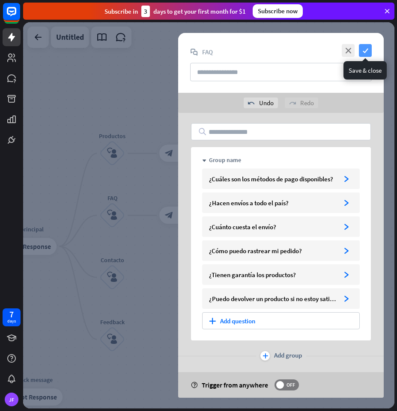
click at [366, 52] on icon "check" at bounding box center [365, 50] width 13 height 13
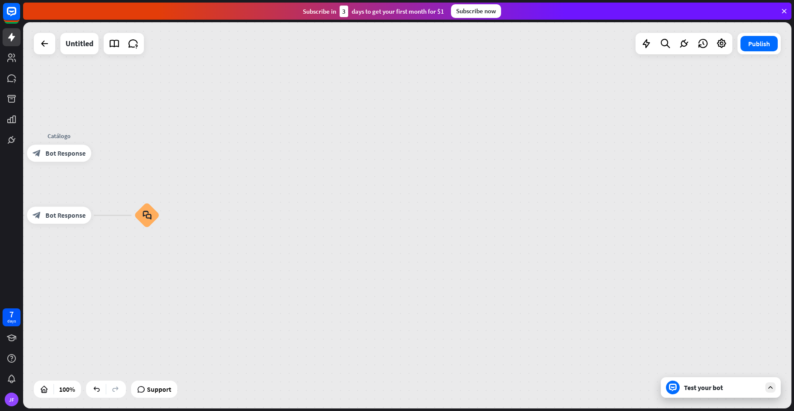
drag, startPoint x: 165, startPoint y: 121, endPoint x: 285, endPoint y: 107, distance: 120.6
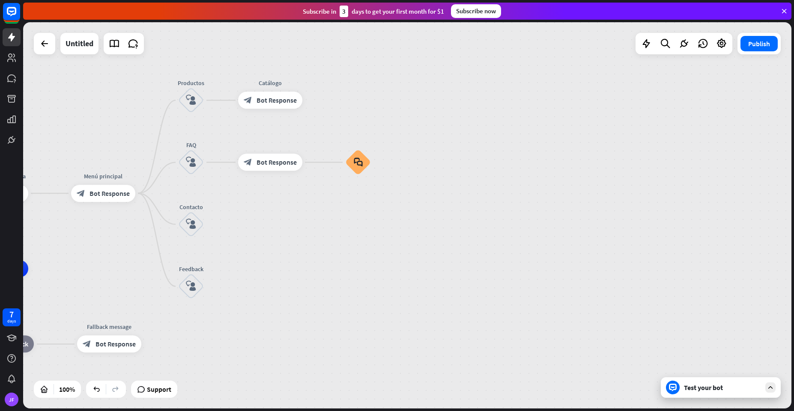
drag, startPoint x: 271, startPoint y: 114, endPoint x: 482, endPoint y: 61, distance: 217.6
click at [482, 61] on div "home_2 Start point Mensaje de [PERSON_NAME] block_bot_response Bot Response Men…" at bounding box center [407, 215] width 768 height 387
click at [679, 385] on div "Test your bot" at bounding box center [721, 388] width 120 height 21
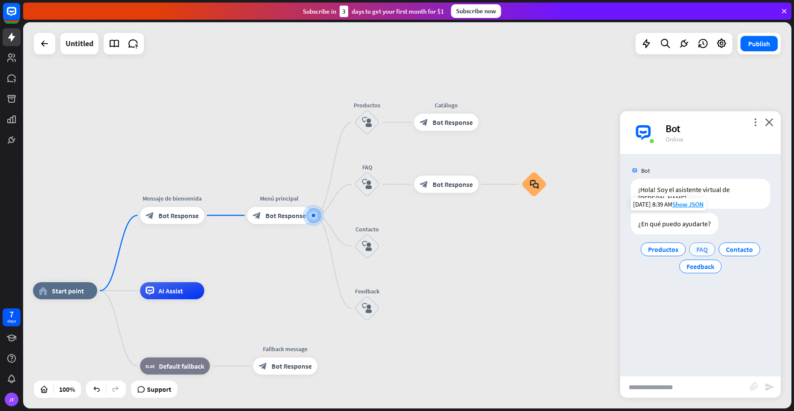
click at [701, 245] on span "FAQ" at bounding box center [702, 249] width 12 height 9
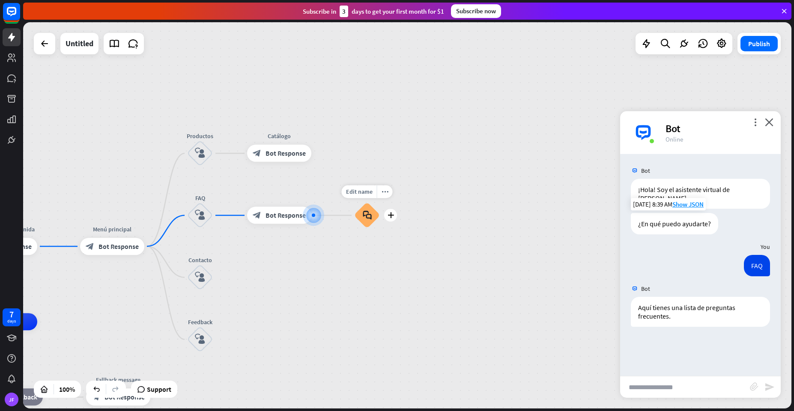
click at [364, 211] on icon "block_faq" at bounding box center [367, 215] width 9 height 9
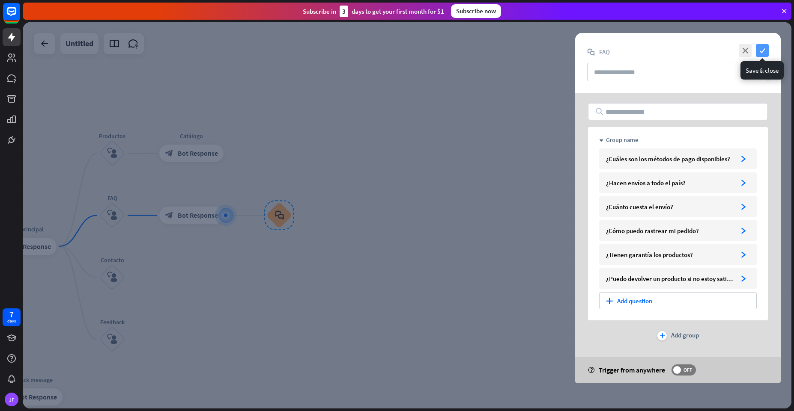
click at [758, 50] on icon "check" at bounding box center [762, 50] width 13 height 13
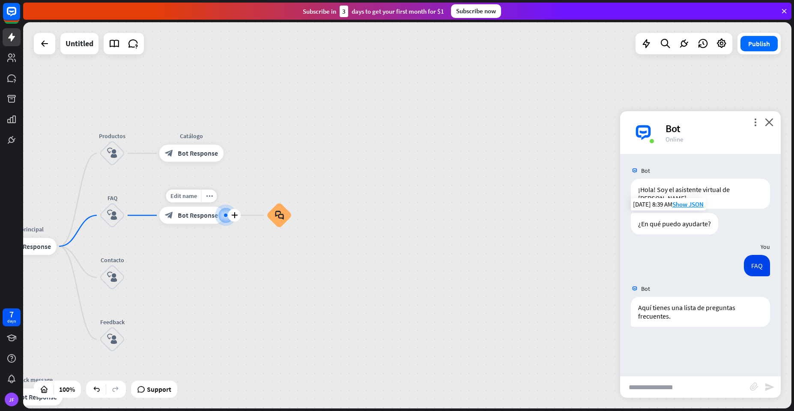
click at [221, 215] on div at bounding box center [225, 215] width 9 height 9
click at [223, 215] on div at bounding box center [225, 215] width 9 height 9
click at [224, 217] on div at bounding box center [225, 215] width 9 height 9
click at [178, 207] on div "Edit name more_horiz plus block_bot_response Bot Response" at bounding box center [191, 215] width 64 height 17
click at [182, 200] on div "Edit name" at bounding box center [183, 196] width 35 height 13
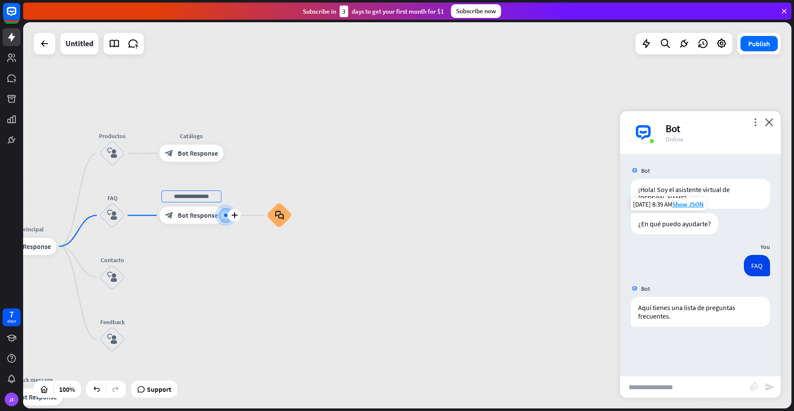
click at [196, 244] on div "home_2 Start point Mensaje de [PERSON_NAME] block_bot_response Bot Response Men…" at bounding box center [407, 215] width 768 height 387
click at [195, 214] on span "Bot Response" at bounding box center [198, 216] width 40 height 9
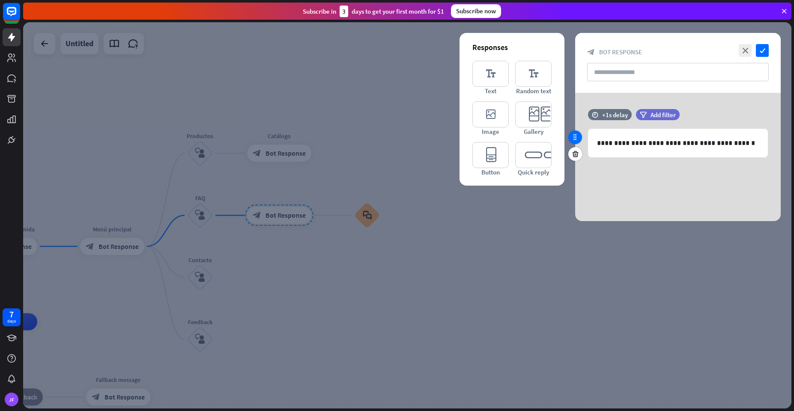
click at [573, 135] on icon at bounding box center [575, 138] width 8 height 8
click at [761, 48] on icon "check" at bounding box center [762, 50] width 13 height 13
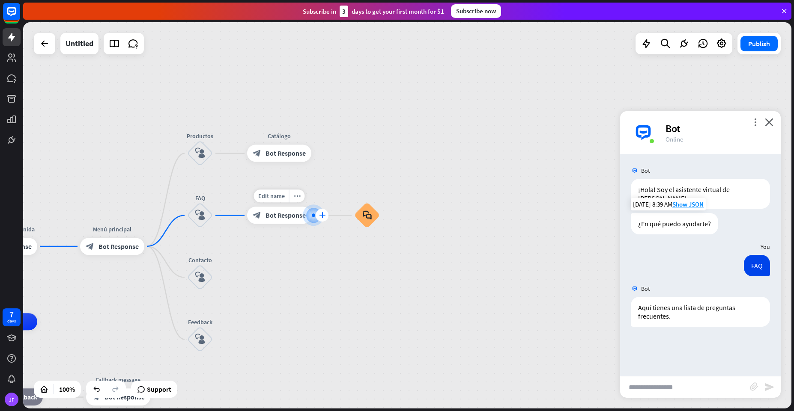
click at [323, 217] on icon "plus" at bounding box center [322, 216] width 6 height 6
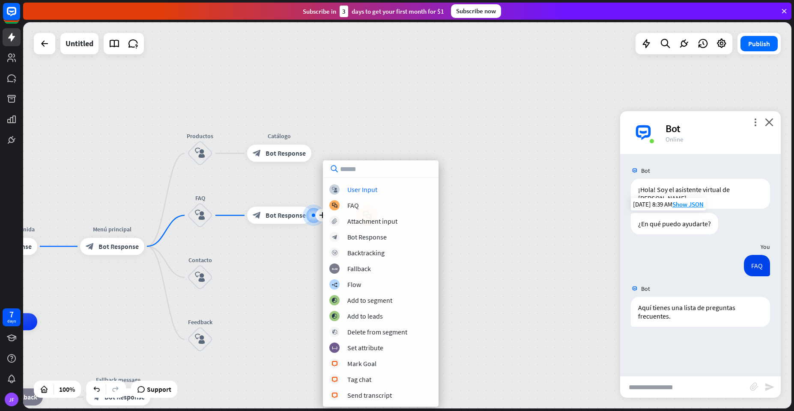
click at [289, 247] on div "home_2 Start point Mensaje de [PERSON_NAME] block_bot_response Bot Response Men…" at bounding box center [407, 215] width 768 height 387
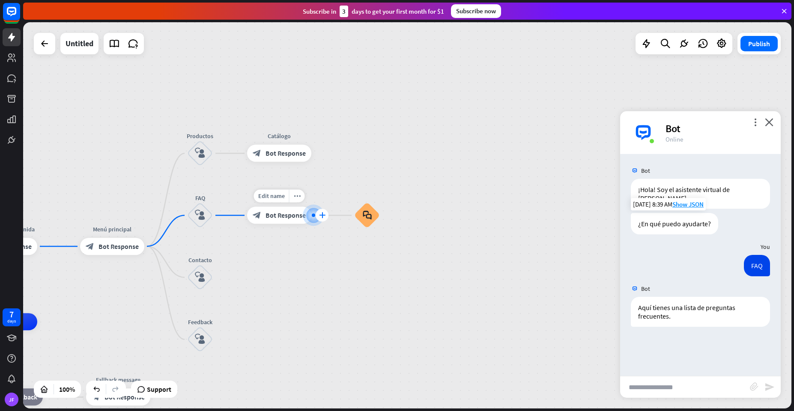
click at [319, 214] on icon "plus" at bounding box center [322, 216] width 6 height 6
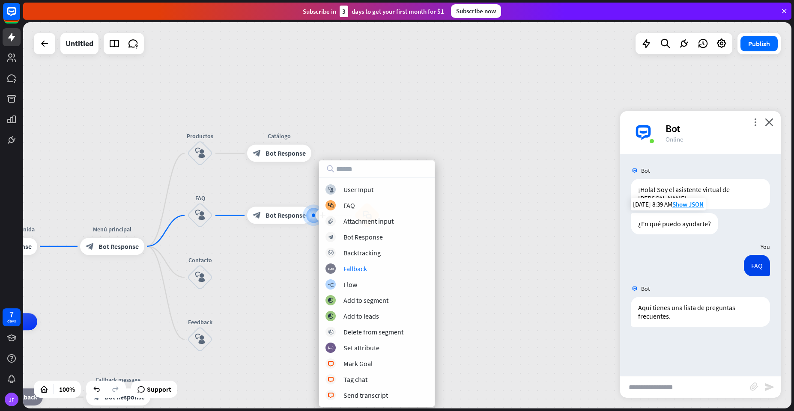
click at [296, 279] on div "home_2 Start point Mensaje de [PERSON_NAME] block_bot_response Bot Response Men…" at bounding box center [407, 215] width 768 height 387
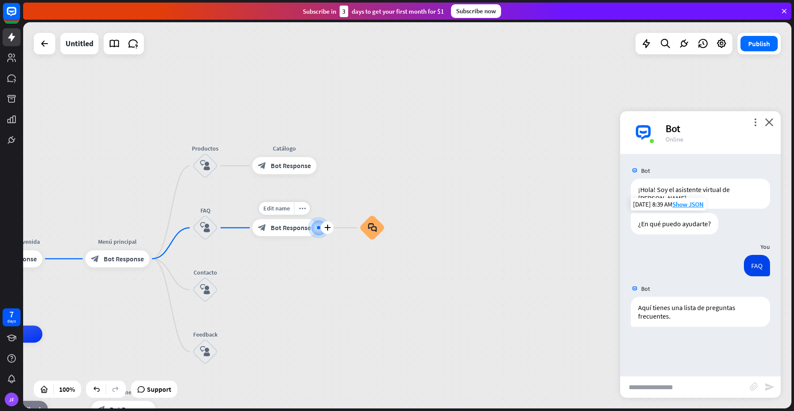
drag, startPoint x: 310, startPoint y: 216, endPoint x: 313, endPoint y: 228, distance: 12.4
click at [313, 228] on div at bounding box center [318, 228] width 11 height 11
click at [768, 125] on icon "close" at bounding box center [769, 122] width 9 height 8
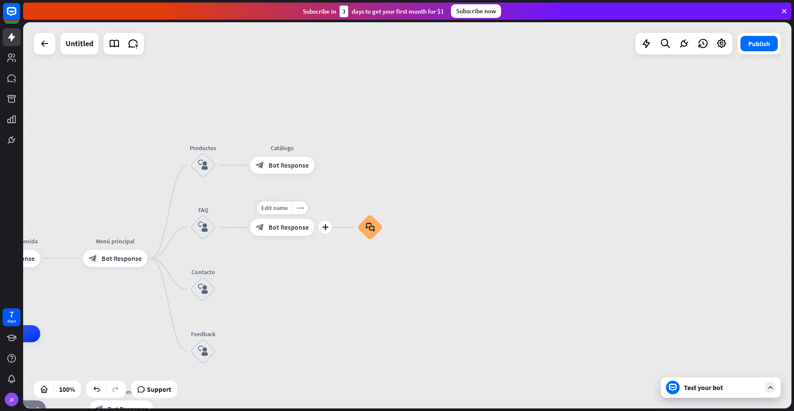
click at [296, 223] on span "Bot Response" at bounding box center [288, 227] width 40 height 9
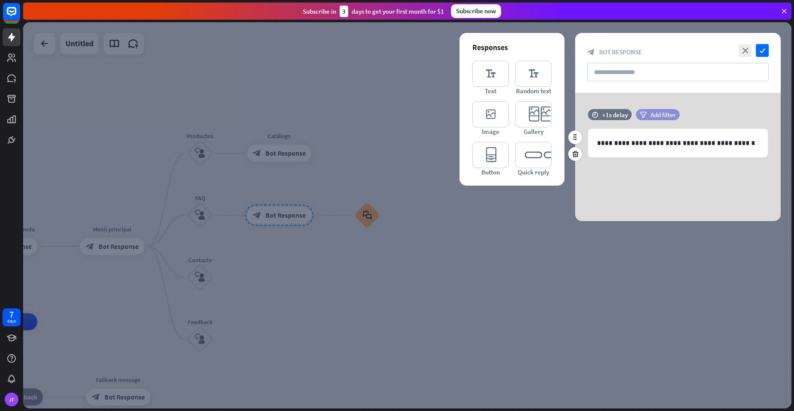
click at [643, 116] on icon "filter" at bounding box center [643, 115] width 7 height 6
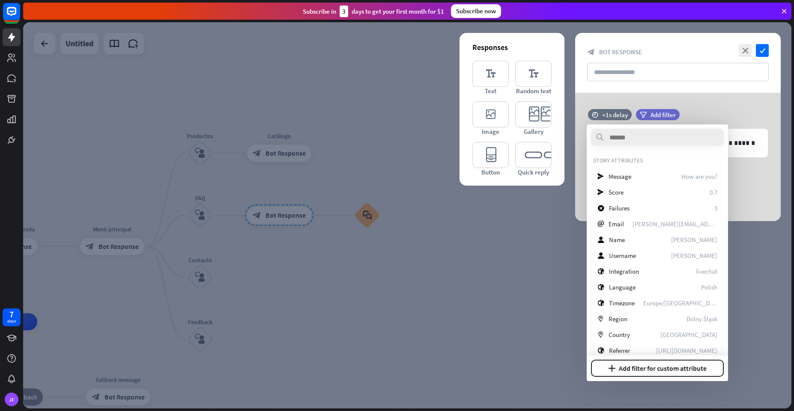
click at [497, 257] on div at bounding box center [407, 215] width 768 height 387
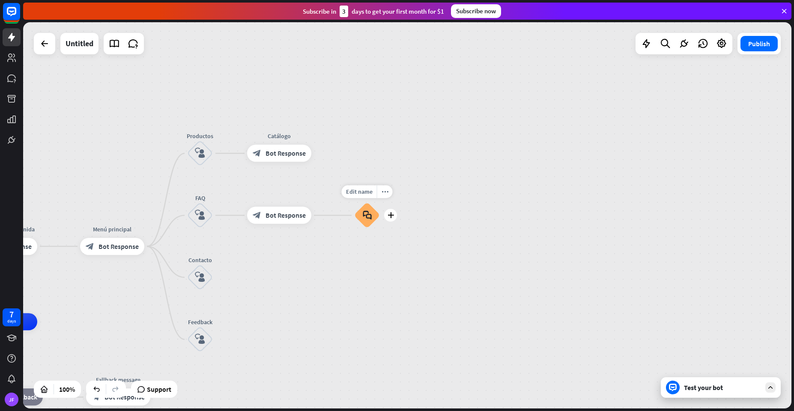
click at [367, 211] on icon "block_faq" at bounding box center [367, 215] width 9 height 9
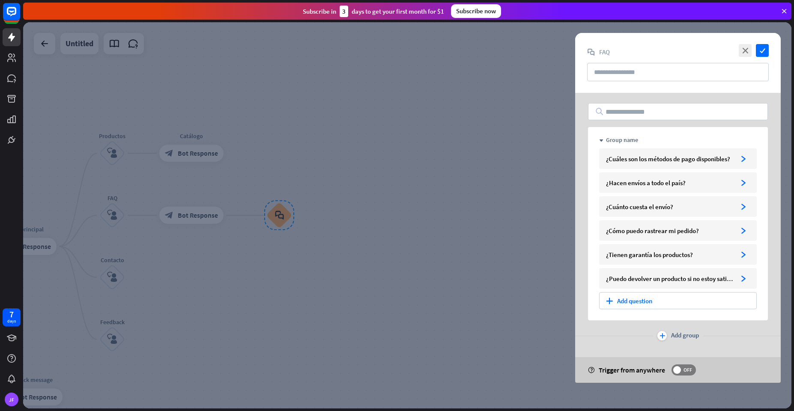
click at [336, 142] on div at bounding box center [407, 215] width 768 height 387
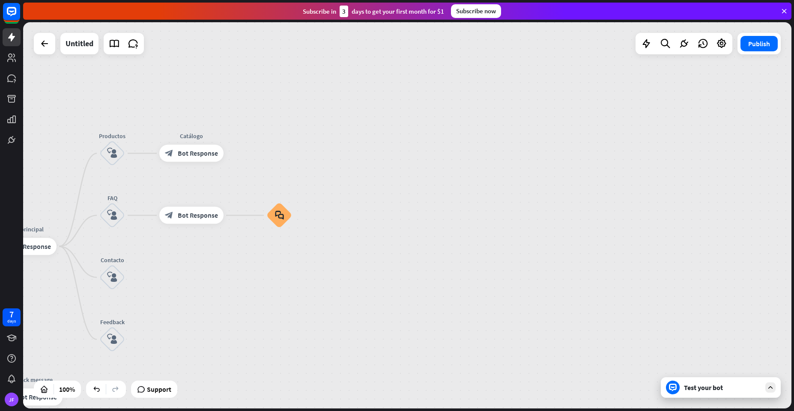
drag, startPoint x: 275, startPoint y: 220, endPoint x: 313, endPoint y: 255, distance: 51.2
click at [338, 261] on div "home_2 Start point Mensaje de [PERSON_NAME] block_bot_response Bot Response Men…" at bounding box center [407, 215] width 768 height 387
click at [296, 192] on icon "more_horiz" at bounding box center [297, 192] width 7 height 6
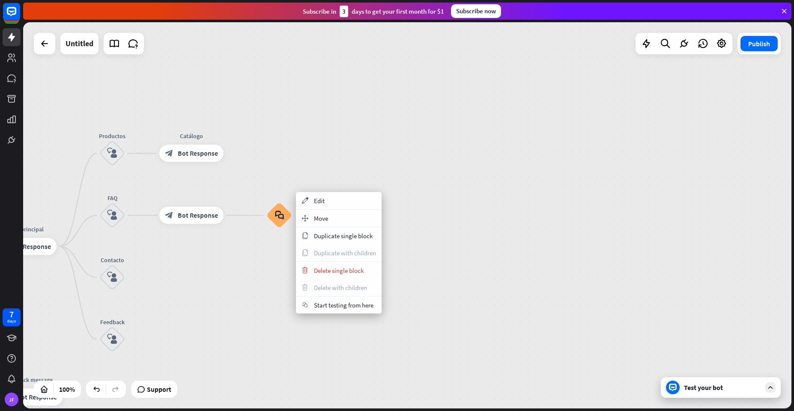
click at [262, 267] on div "home_2 Start point Mensaje de [PERSON_NAME] block_bot_response Bot Response Men…" at bounding box center [407, 215] width 768 height 387
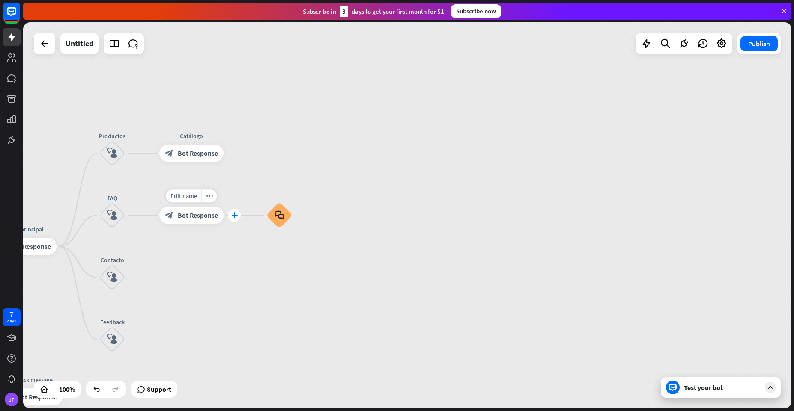
click at [235, 215] on icon "plus" at bounding box center [234, 216] width 6 height 6
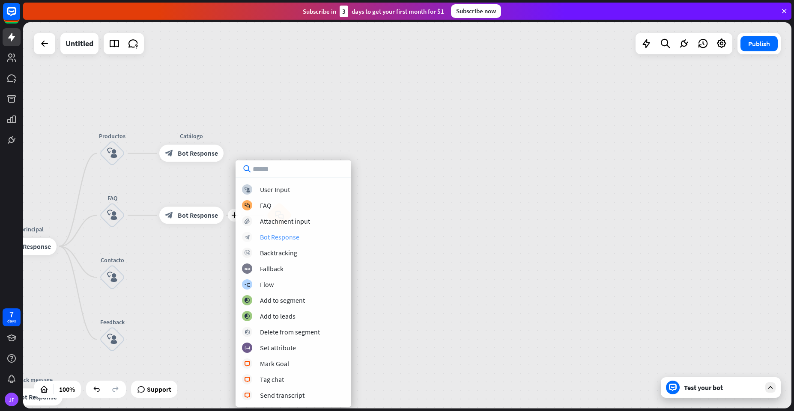
click at [267, 239] on div "Bot Response" at bounding box center [279, 237] width 39 height 9
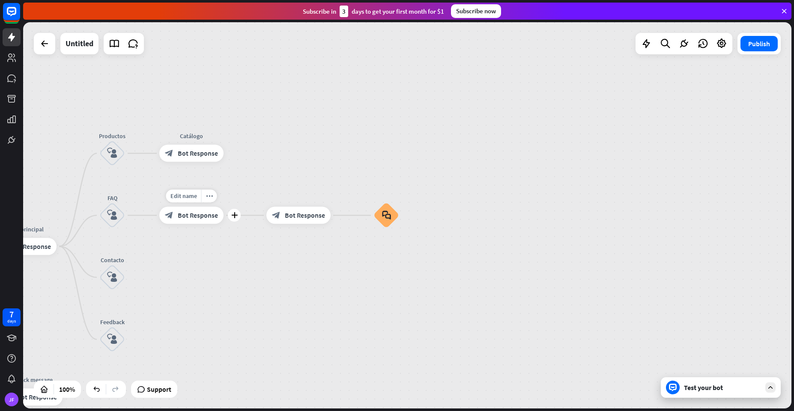
click at [191, 219] on span "Bot Response" at bounding box center [198, 215] width 40 height 9
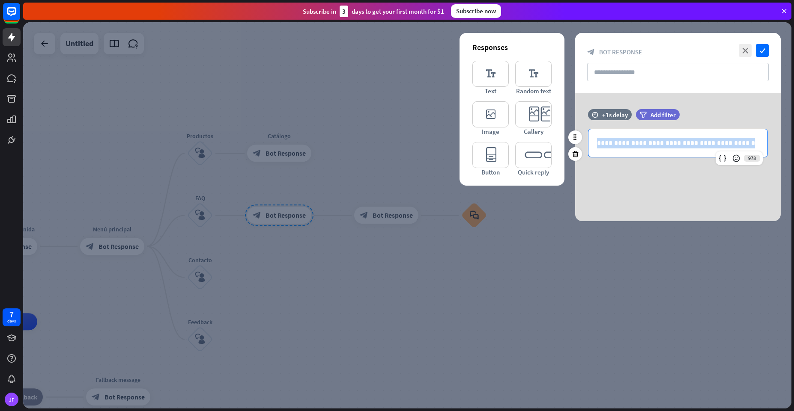
drag, startPoint x: 732, startPoint y: 140, endPoint x: 597, endPoint y: 147, distance: 135.0
click at [597, 147] on p "**********" at bounding box center [678, 143] width 162 height 11
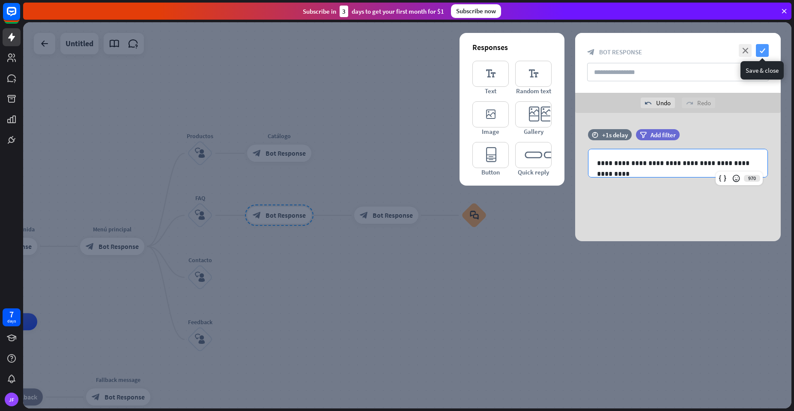
click at [763, 51] on icon "check" at bounding box center [762, 50] width 13 height 13
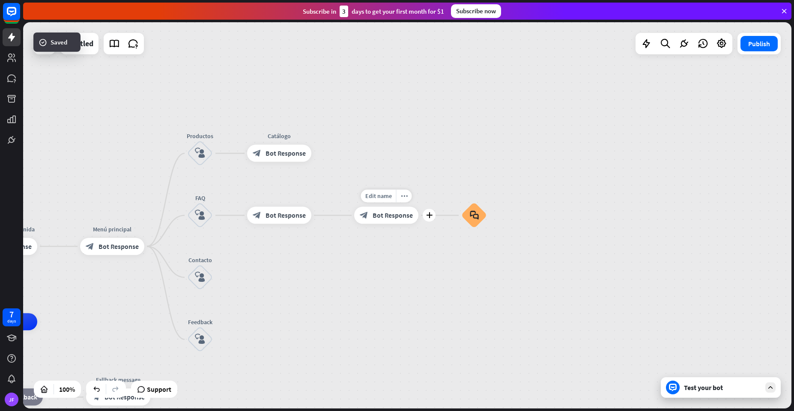
click at [379, 223] on div "block_bot_response Bot Response" at bounding box center [386, 215] width 64 height 17
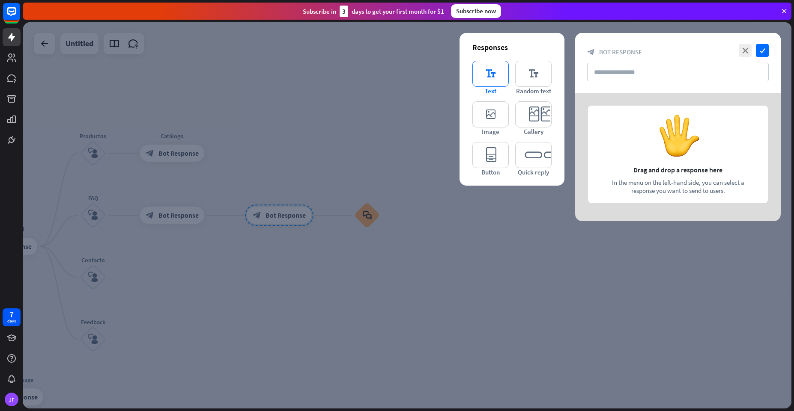
click at [485, 74] on icon "editor_text" at bounding box center [490, 74] width 36 height 26
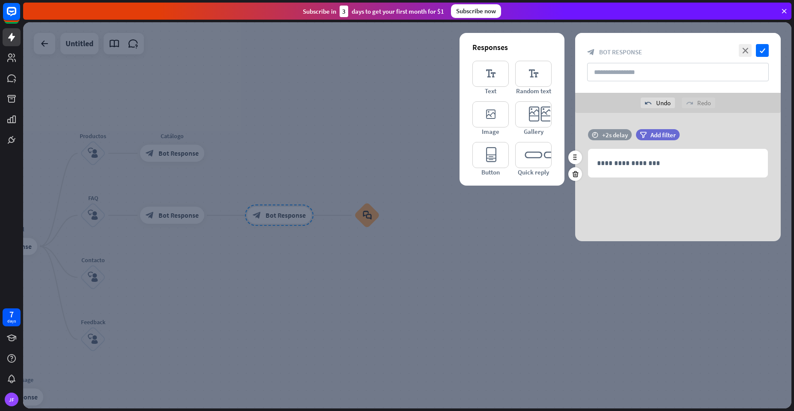
click at [602, 137] on div "+2s delay" at bounding box center [615, 135] width 26 height 8
drag, startPoint x: 638, startPoint y: 147, endPoint x: 627, endPoint y: 147, distance: 11.6
click at [627, 147] on span "+1s" at bounding box center [626, 146] width 9 height 8
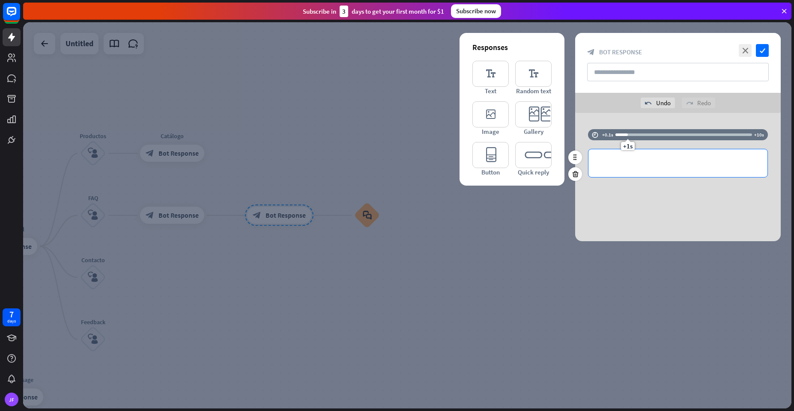
click at [619, 161] on p "**********" at bounding box center [678, 163] width 162 height 11
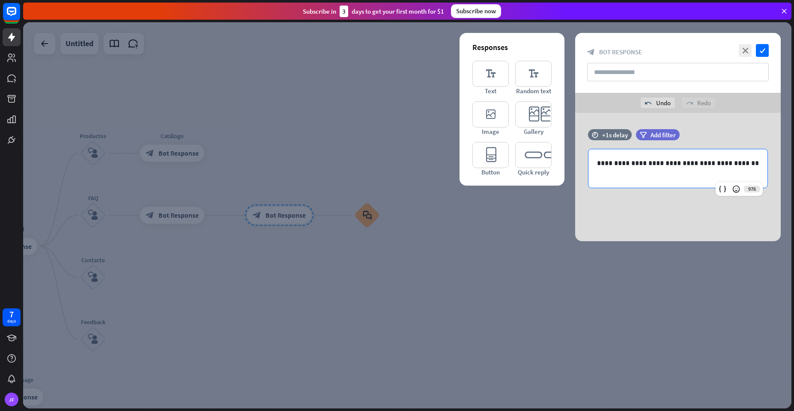
click at [361, 68] on div at bounding box center [407, 215] width 768 height 387
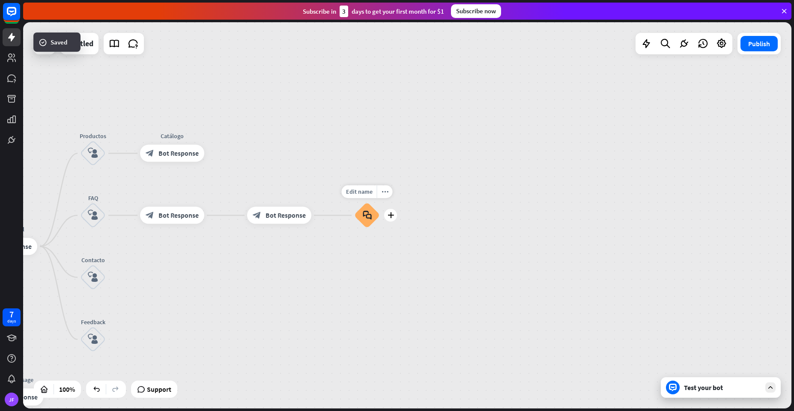
click at [363, 220] on div "block_faq" at bounding box center [367, 216] width 26 height 26
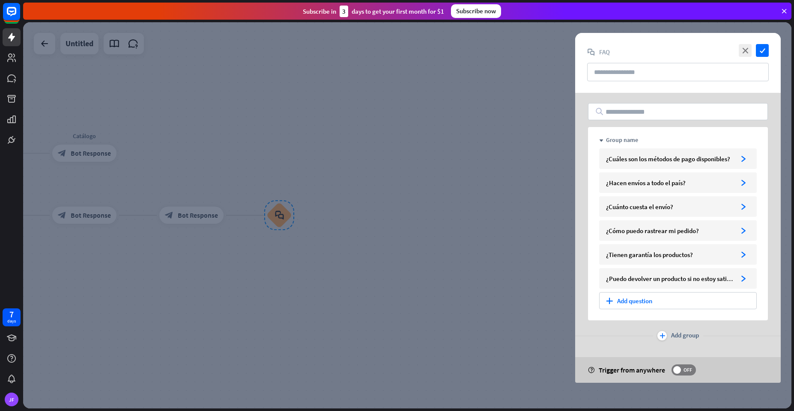
click at [543, 91] on div at bounding box center [407, 215] width 768 height 387
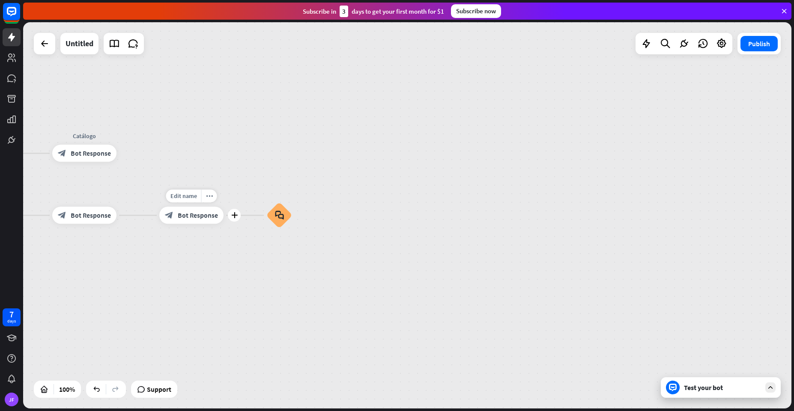
click at [200, 213] on span "Bot Response" at bounding box center [198, 215] width 40 height 9
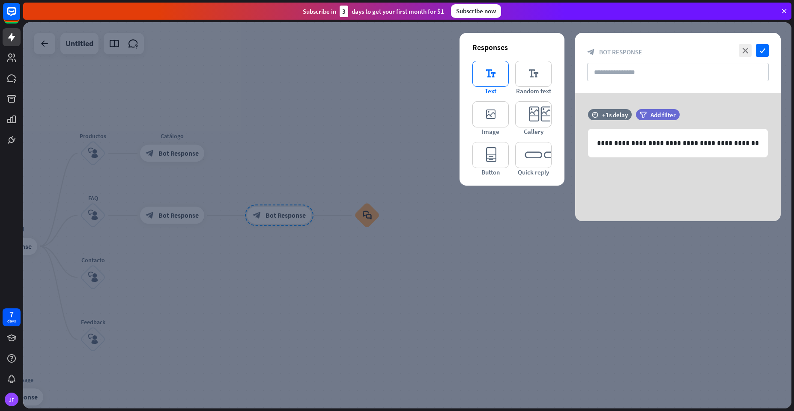
click at [476, 75] on icon "editor_text" at bounding box center [490, 74] width 36 height 26
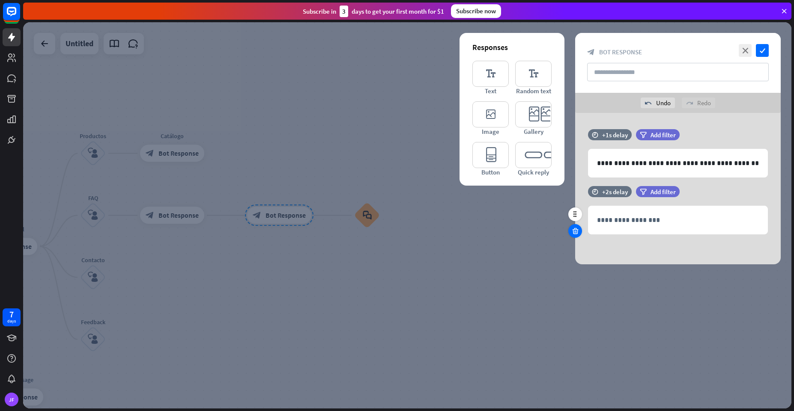
click at [571, 232] on icon at bounding box center [575, 231] width 8 height 8
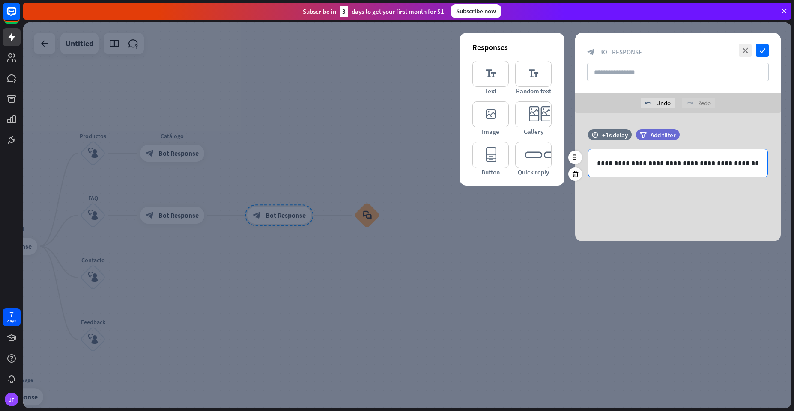
click at [746, 163] on p "**********" at bounding box center [678, 163] width 162 height 11
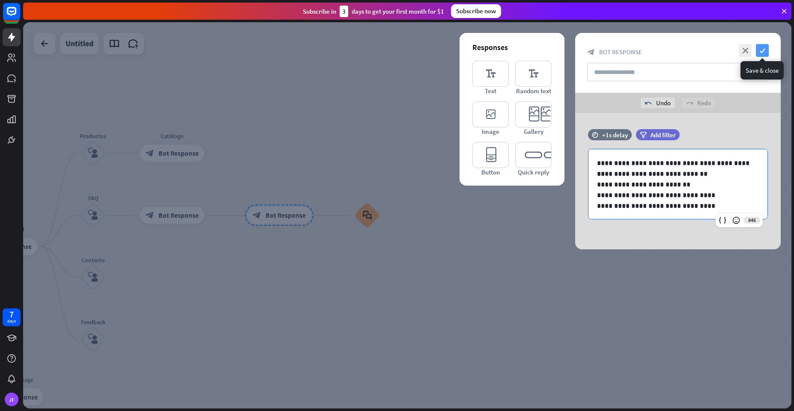
click at [760, 51] on icon "check" at bounding box center [762, 50] width 13 height 13
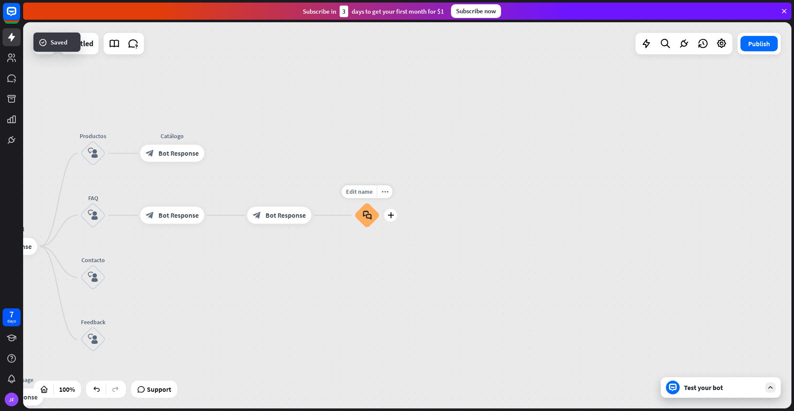
click at [366, 217] on icon "block_faq" at bounding box center [367, 215] width 9 height 9
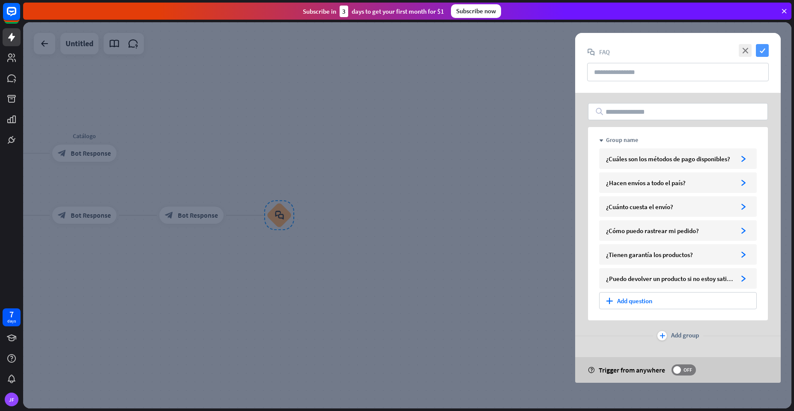
click at [761, 49] on icon "check" at bounding box center [762, 50] width 13 height 13
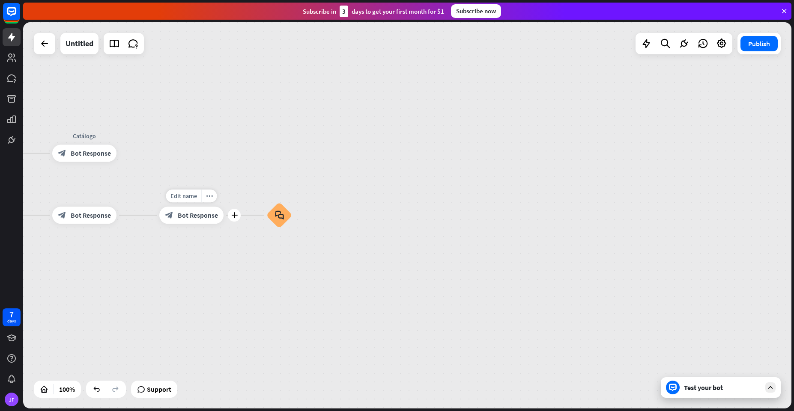
click at [200, 220] on div "block_bot_response Bot Response" at bounding box center [191, 215] width 64 height 17
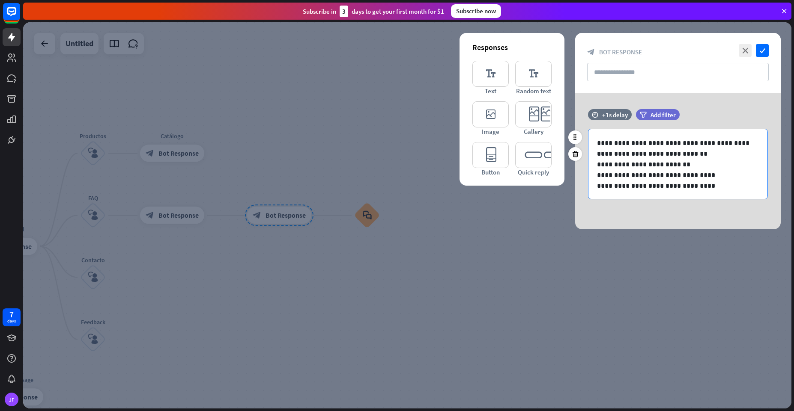
click at [704, 189] on p "**********" at bounding box center [674, 186] width 155 height 11
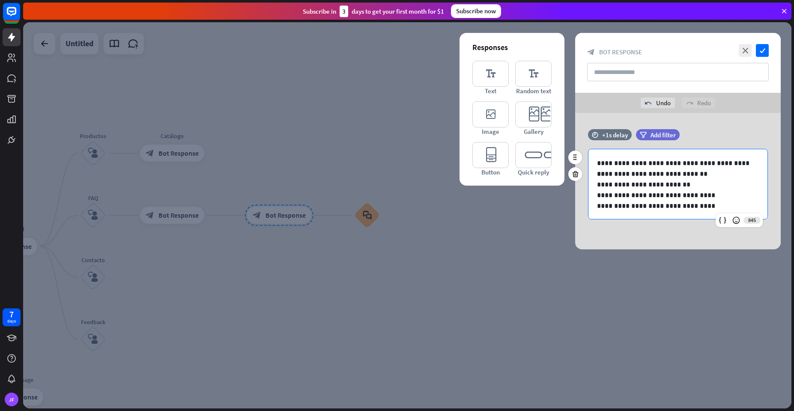
scroll to position [4, 0]
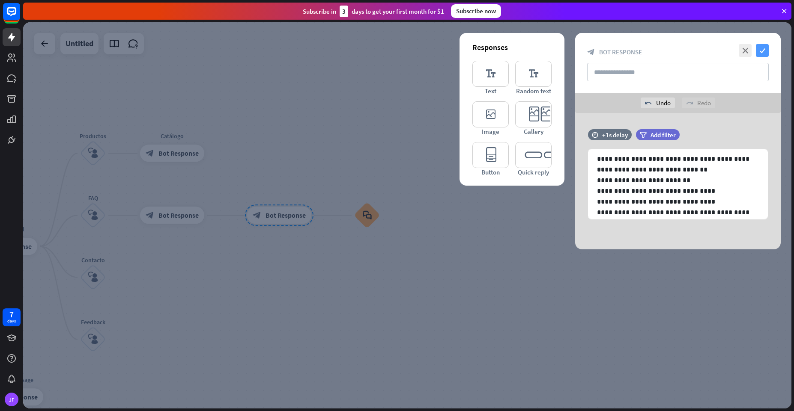
click at [758, 57] on icon "check" at bounding box center [762, 50] width 13 height 13
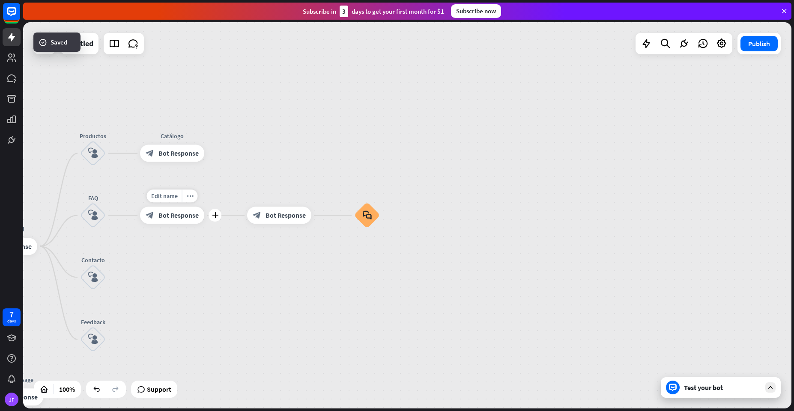
click at [188, 222] on div "block_bot_response Bot Response" at bounding box center [172, 215] width 64 height 17
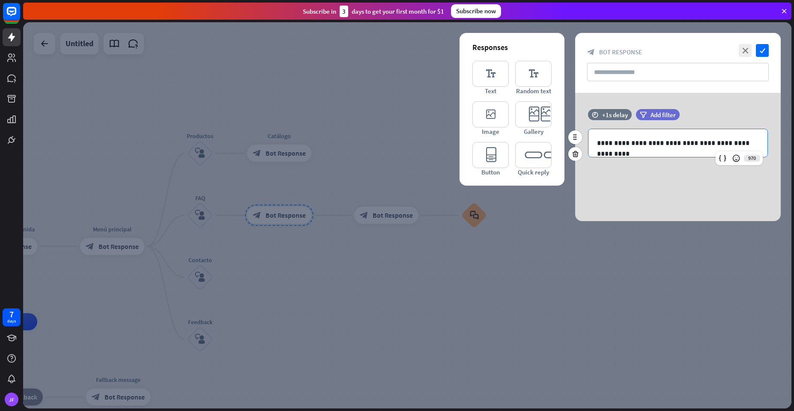
click at [759, 139] on div "**********" at bounding box center [677, 143] width 179 height 28
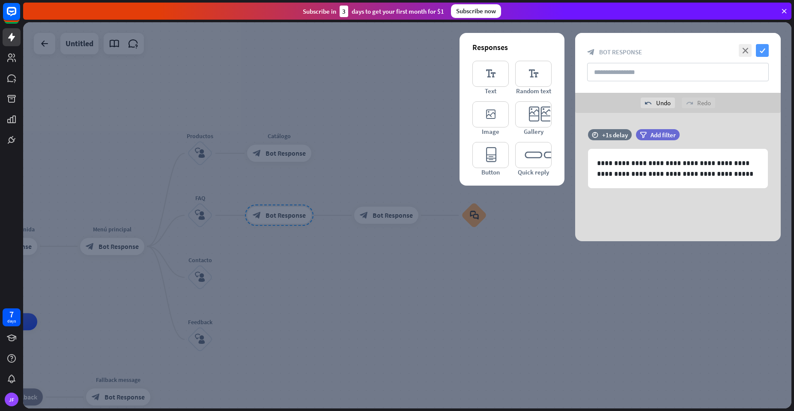
click at [764, 51] on icon "check" at bounding box center [762, 50] width 13 height 13
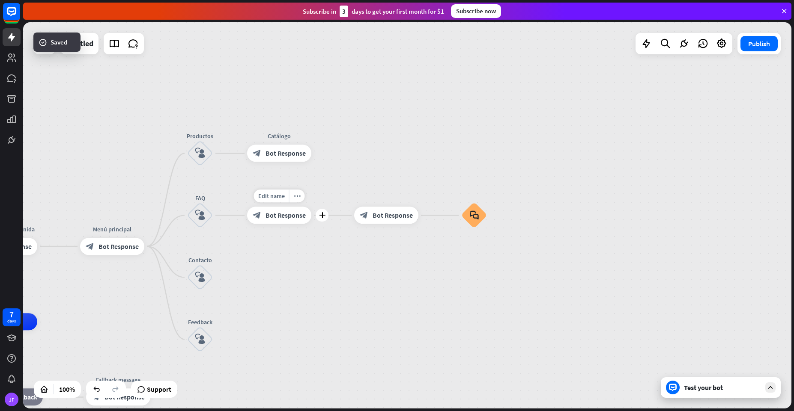
click at [278, 220] on div "block_bot_response Bot Response" at bounding box center [279, 215] width 64 height 17
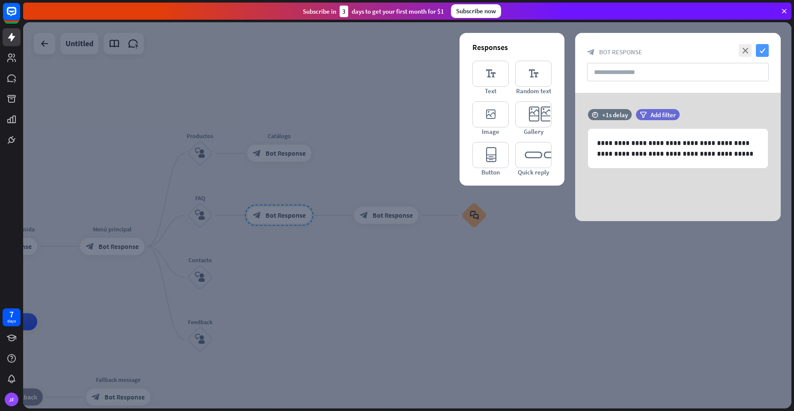
click at [763, 48] on icon "check" at bounding box center [762, 50] width 13 height 13
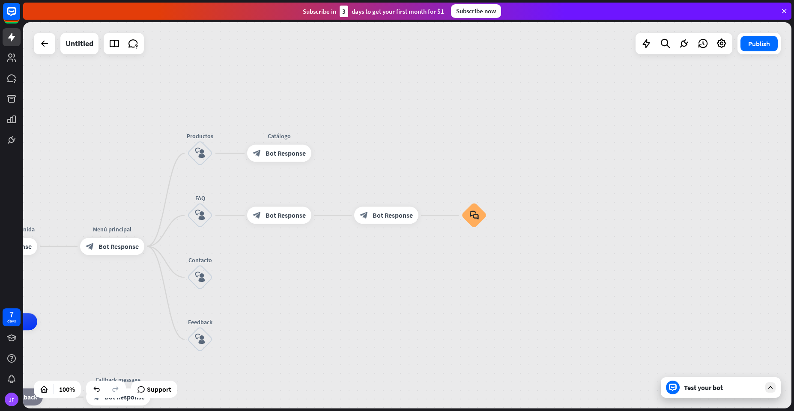
click at [678, 386] on div at bounding box center [673, 388] width 14 height 14
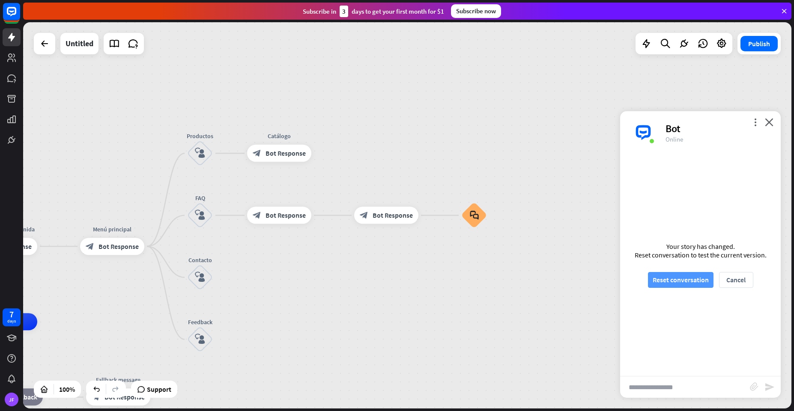
click at [679, 283] on button "Reset conversation" at bounding box center [681, 280] width 66 height 16
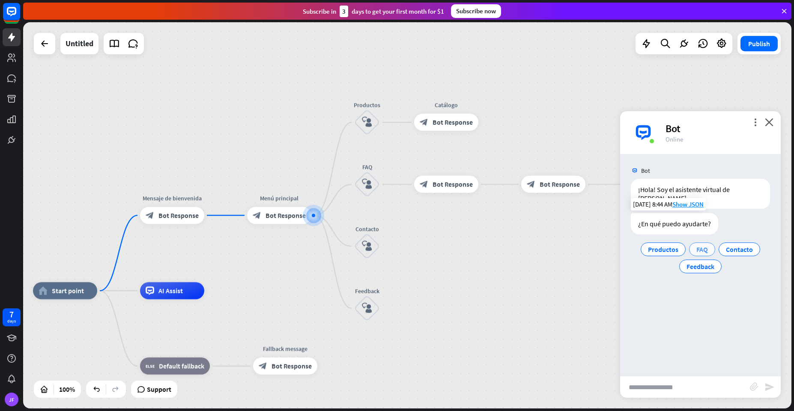
click at [696, 245] on span "FAQ" at bounding box center [702, 249] width 12 height 9
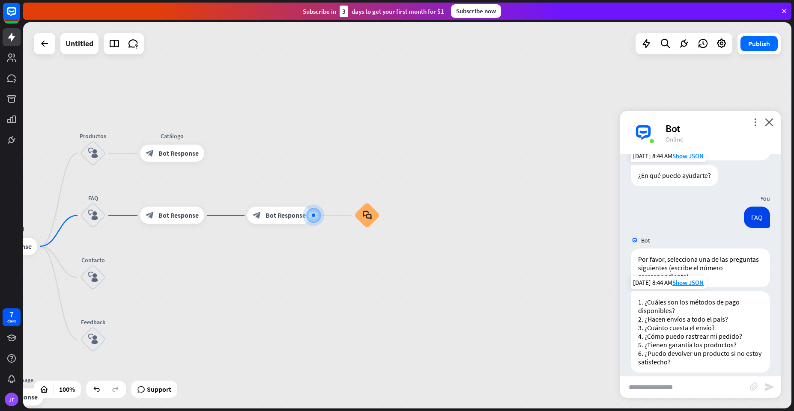
scroll to position [58, 0]
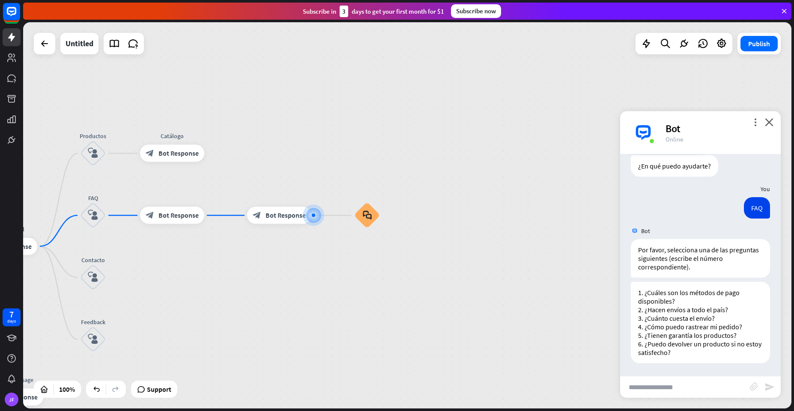
click at [664, 387] on input "text" at bounding box center [685, 387] width 130 height 21
click at [356, 301] on div "home_2 Start point Mensaje de [PERSON_NAME] block_bot_response Bot Response Men…" at bounding box center [407, 215] width 768 height 387
click at [319, 218] on icon "plus" at bounding box center [322, 216] width 6 height 6
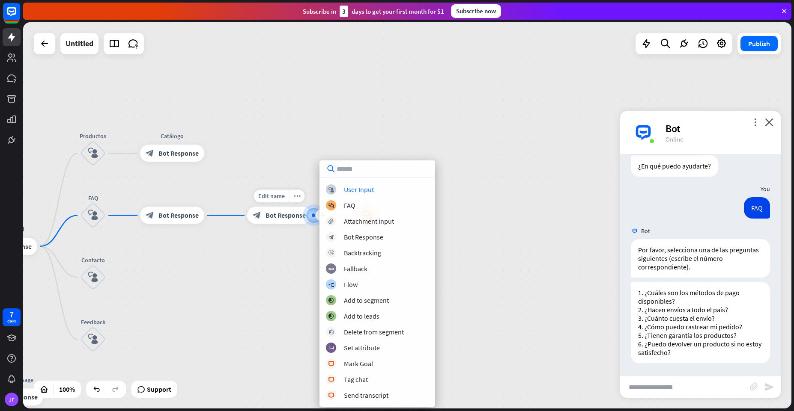
click at [271, 224] on div "Edit name more_horiz plus block_bot_response Bot Response" at bounding box center [279, 215] width 64 height 17
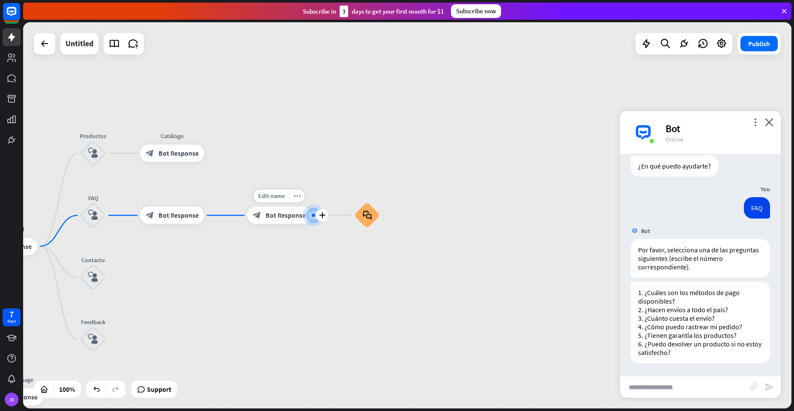
click at [271, 214] on span "Bot Response" at bounding box center [285, 215] width 40 height 9
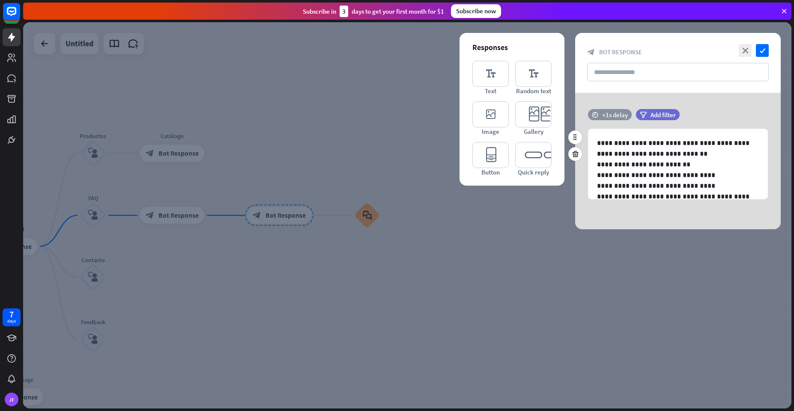
click at [617, 113] on div "+1s delay" at bounding box center [615, 115] width 26 height 8
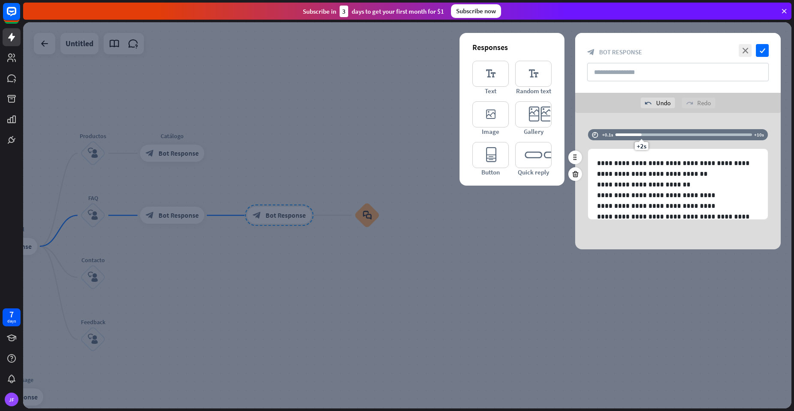
drag, startPoint x: 625, startPoint y: 128, endPoint x: 640, endPoint y: 130, distance: 15.1
click at [640, 130] on div "time +0.1s +2s +10s" at bounding box center [678, 134] width 180 height 11
drag, startPoint x: 642, startPoint y: 148, endPoint x: 655, endPoint y: 145, distance: 12.7
click at [655, 145] on span "+3s" at bounding box center [654, 146] width 9 height 8
click at [763, 53] on icon "check" at bounding box center [762, 50] width 13 height 13
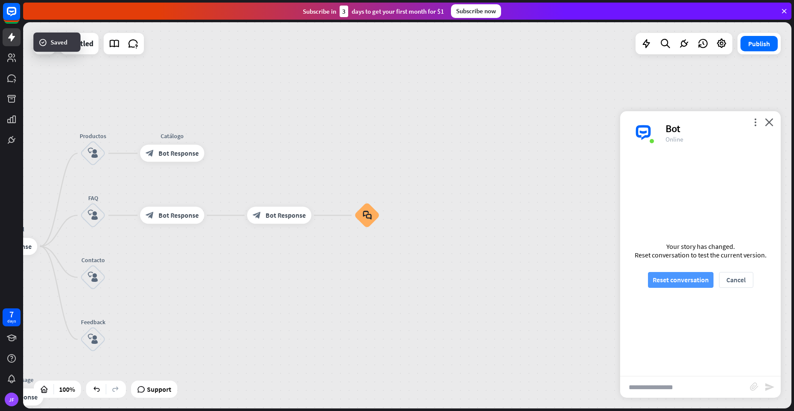
click at [675, 277] on button "Reset conversation" at bounding box center [681, 280] width 66 height 16
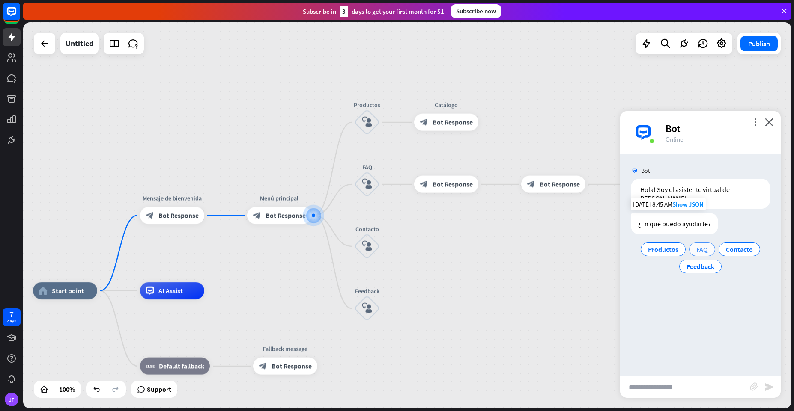
click at [701, 245] on span "FAQ" at bounding box center [702, 249] width 12 height 9
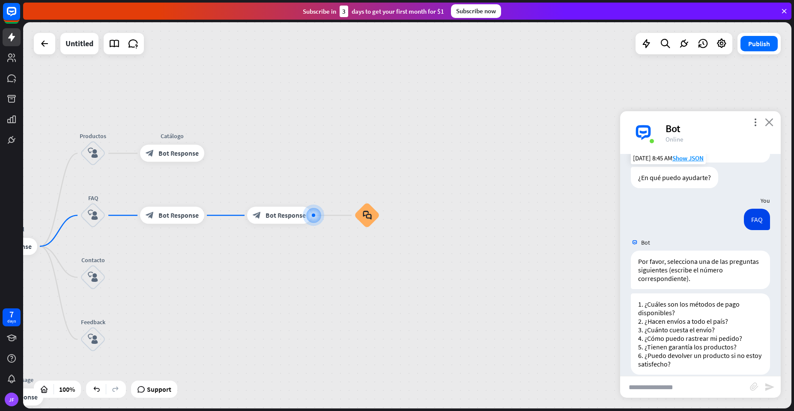
click at [769, 122] on icon "close" at bounding box center [769, 122] width 9 height 8
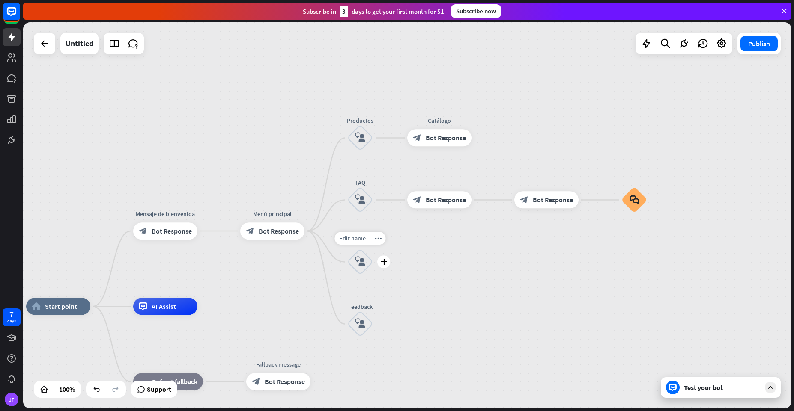
drag, startPoint x: 118, startPoint y: 269, endPoint x: 386, endPoint y: 253, distance: 268.4
click at [373, 253] on div "Edit name more_horiz plus Contacto block_user_input" at bounding box center [360, 263] width 26 height 26
click at [164, 232] on span "Bot Response" at bounding box center [172, 231] width 40 height 9
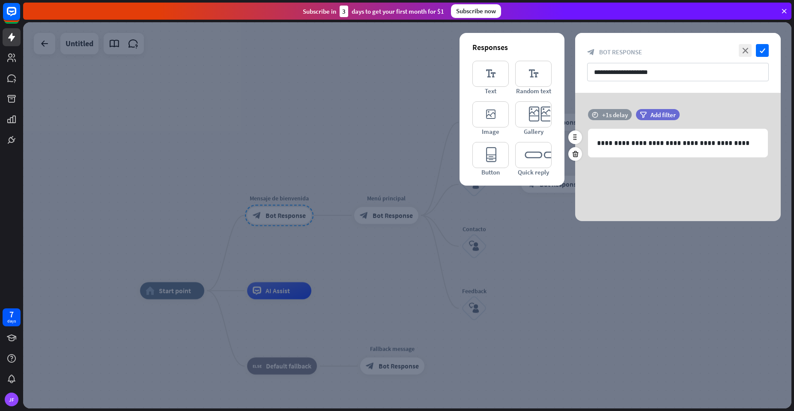
click at [608, 111] on div "+1s delay" at bounding box center [615, 115] width 26 height 8
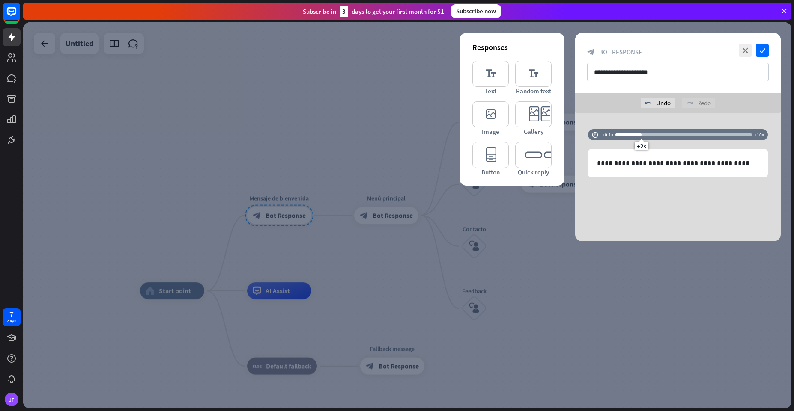
drag, startPoint x: 628, startPoint y: 128, endPoint x: 640, endPoint y: 127, distance: 12.0
click at [640, 127] on div "**********" at bounding box center [677, 177] width 205 height 128
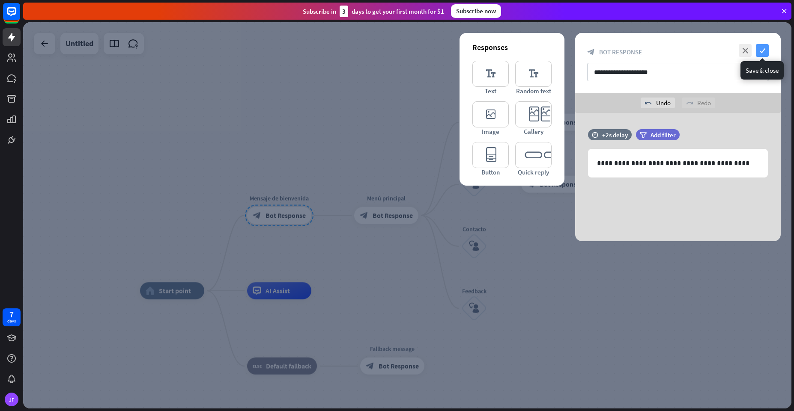
click at [763, 51] on icon "check" at bounding box center [762, 50] width 13 height 13
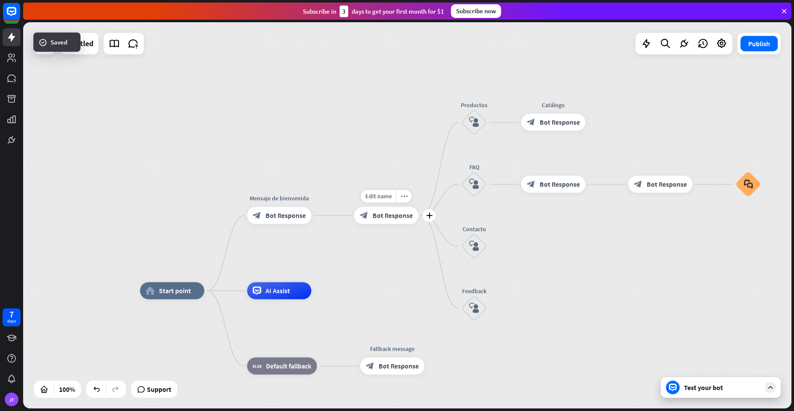
click at [385, 211] on span "Bot Response" at bounding box center [392, 215] width 40 height 9
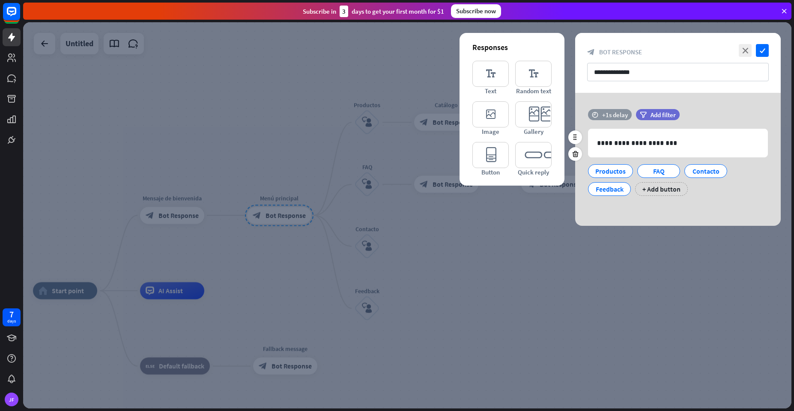
click at [607, 109] on div "time +1s delay" at bounding box center [610, 114] width 44 height 11
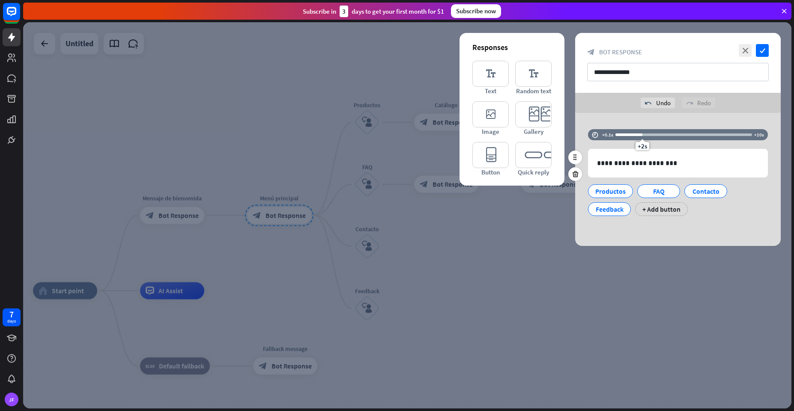
drag, startPoint x: 625, startPoint y: 125, endPoint x: 641, endPoint y: 135, distance: 18.8
click at [641, 135] on div "+2s" at bounding box center [642, 135] width 6 height 6
drag, startPoint x: 640, startPoint y: 148, endPoint x: 634, endPoint y: 150, distance: 6.2
click at [634, 150] on span "+1.5s" at bounding box center [634, 146] width 15 height 8
click at [765, 55] on icon "check" at bounding box center [762, 50] width 13 height 13
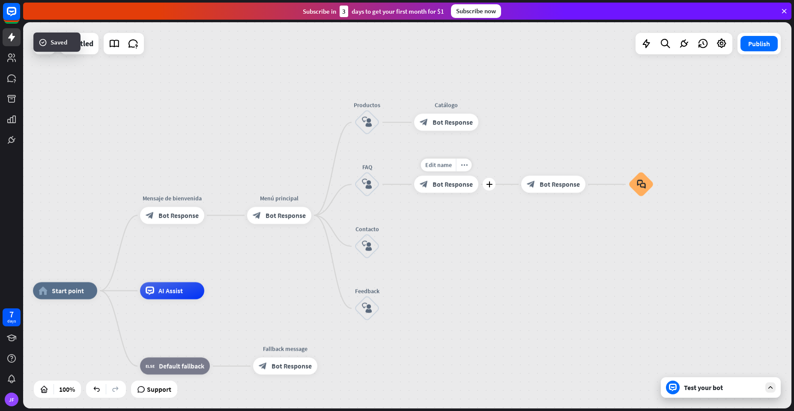
click at [432, 185] on div "block_bot_response Bot Response" at bounding box center [446, 184] width 64 height 17
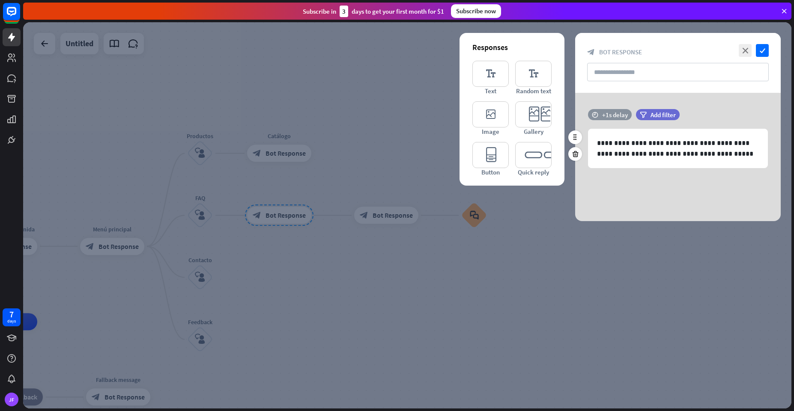
click at [602, 111] on div "+1s delay" at bounding box center [615, 115] width 26 height 8
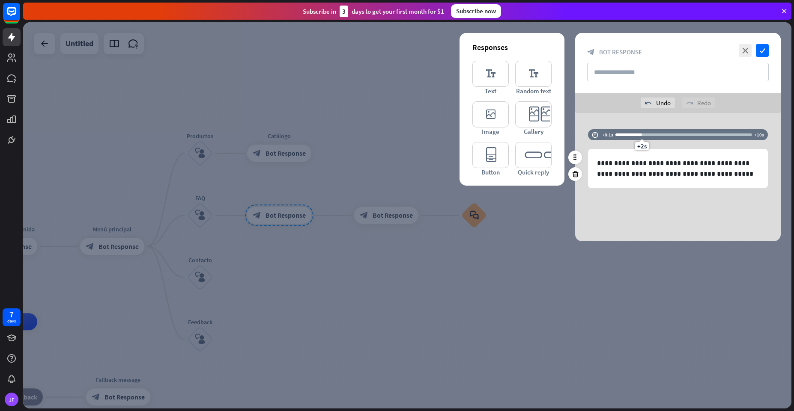
drag, startPoint x: 626, startPoint y: 126, endPoint x: 641, endPoint y: 131, distance: 15.8
click at [641, 131] on div "+2s" at bounding box center [683, 135] width 137 height 9
click at [759, 48] on icon "check" at bounding box center [762, 50] width 13 height 13
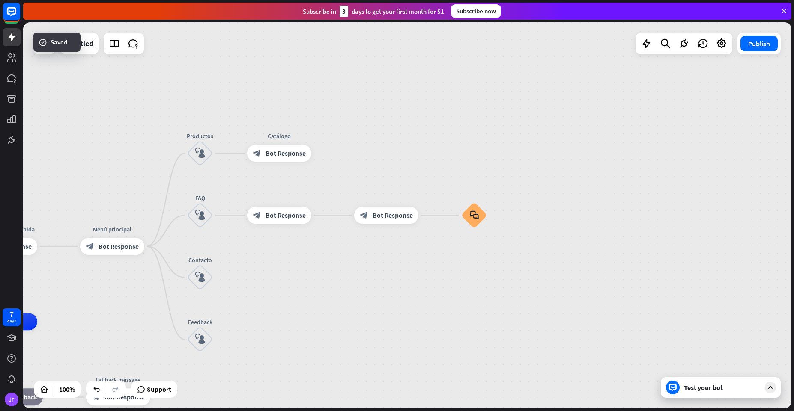
click at [685, 396] on div "Test your bot" at bounding box center [721, 388] width 120 height 21
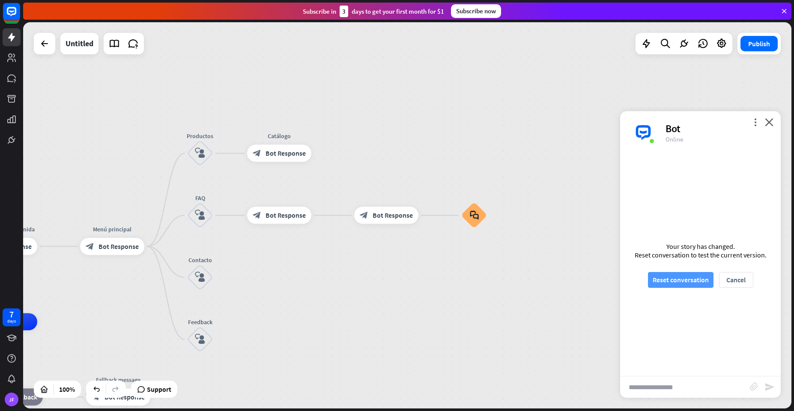
click at [673, 278] on button "Reset conversation" at bounding box center [681, 280] width 66 height 16
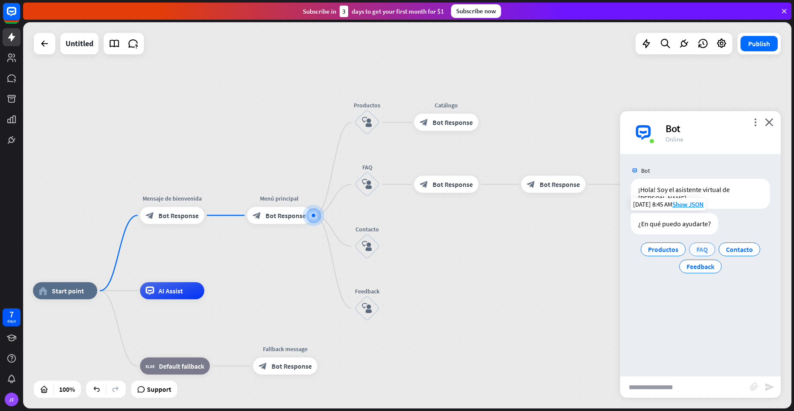
click at [700, 245] on span "FAQ" at bounding box center [702, 249] width 12 height 9
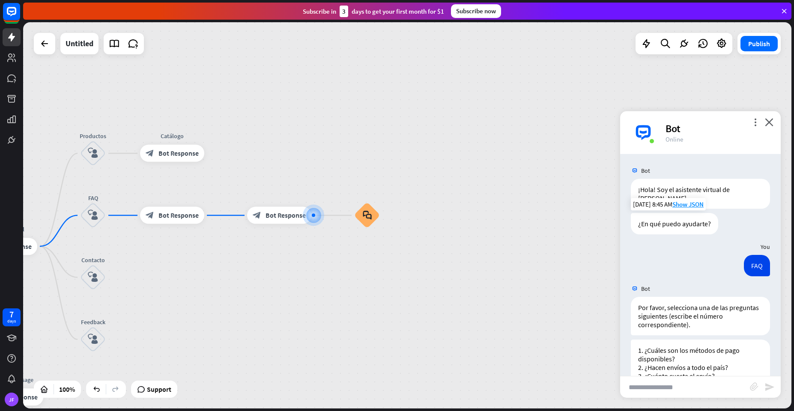
scroll to position [58, 0]
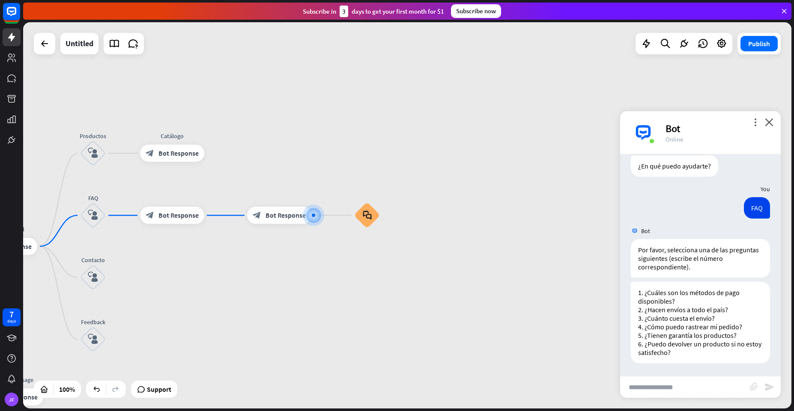
click at [658, 386] on input "text" at bounding box center [685, 387] width 130 height 21
type input "*"
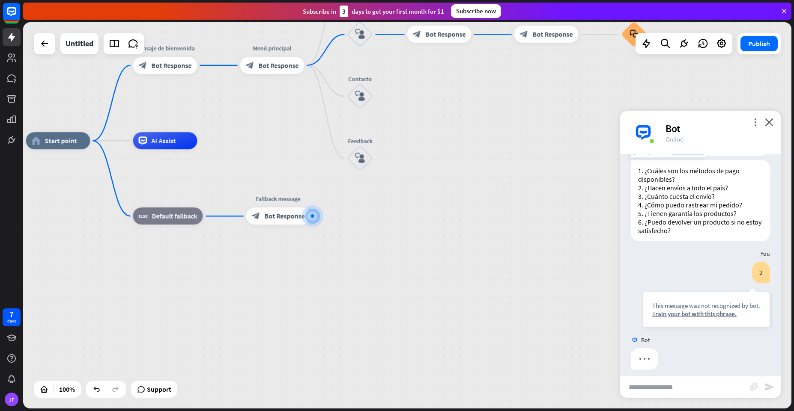
scroll to position [186, 0]
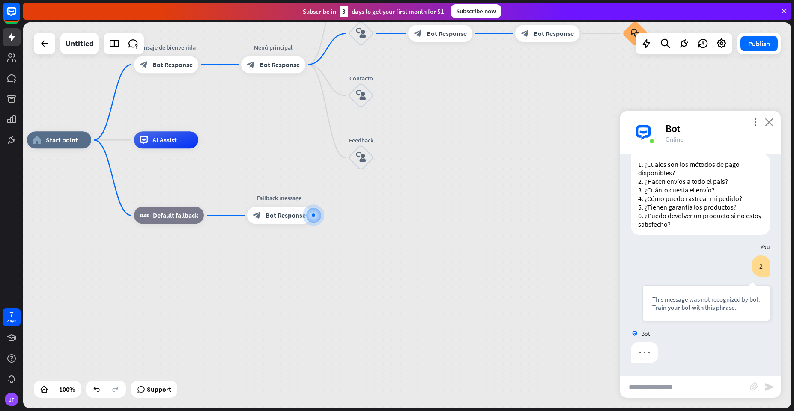
click at [768, 123] on icon "close" at bounding box center [769, 122] width 9 height 8
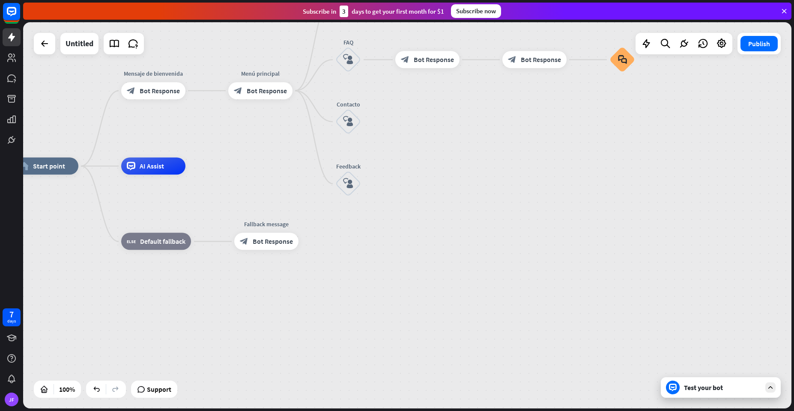
drag, startPoint x: 550, startPoint y: 119, endPoint x: 478, endPoint y: 210, distance: 116.2
click at [478, 210] on div "home_2 Start point Mensaje de [PERSON_NAME] block_bot_response Bot Response Men…" at bounding box center [407, 215] width 768 height 387
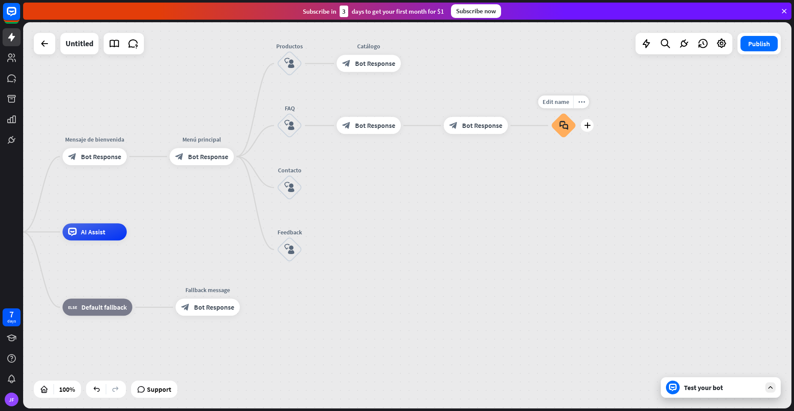
click at [560, 127] on icon "block_faq" at bounding box center [563, 125] width 9 height 9
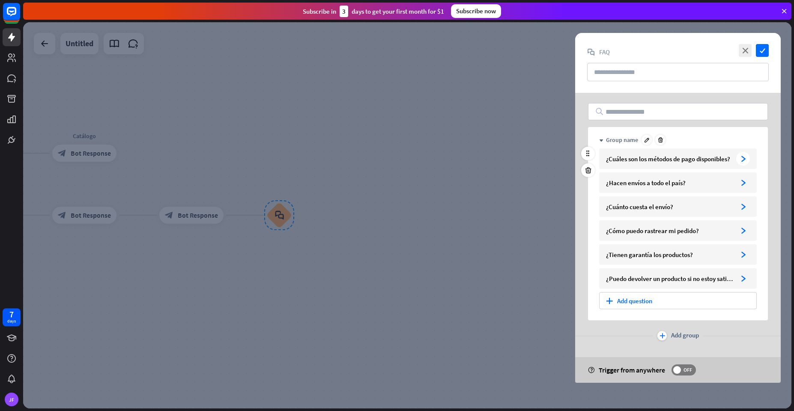
click at [741, 158] on icon "arrowhead_right" at bounding box center [743, 159] width 6 height 6
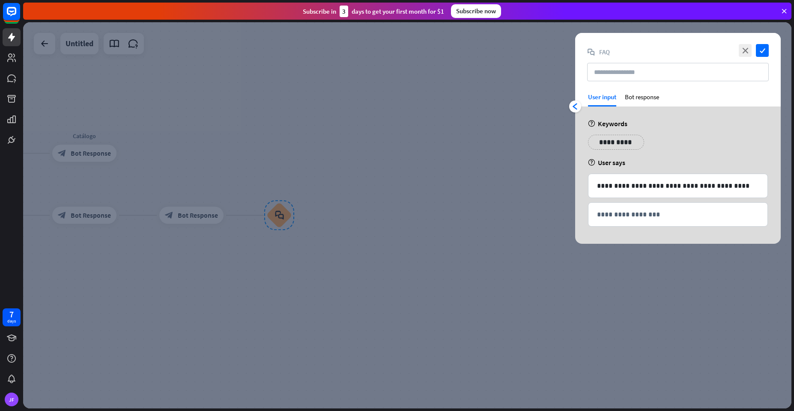
click at [605, 141] on p "**********" at bounding box center [615, 142] width 43 height 11
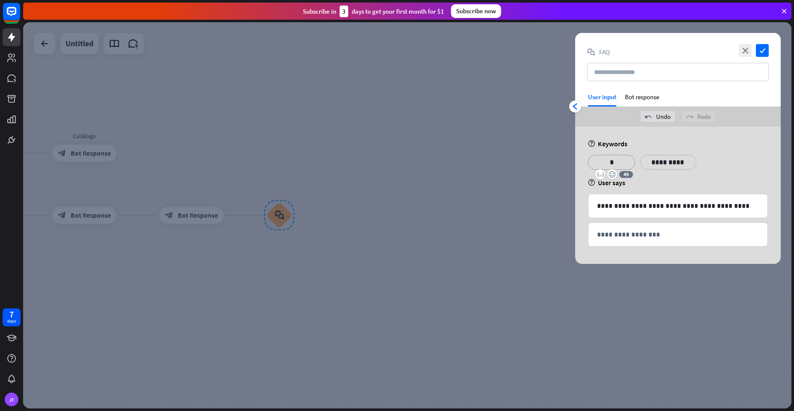
click at [517, 179] on div at bounding box center [407, 215] width 768 height 387
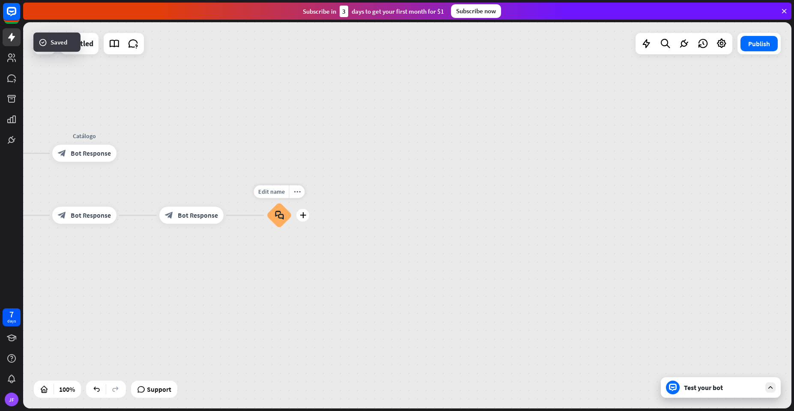
click at [273, 217] on div "block_faq" at bounding box center [279, 216] width 26 height 26
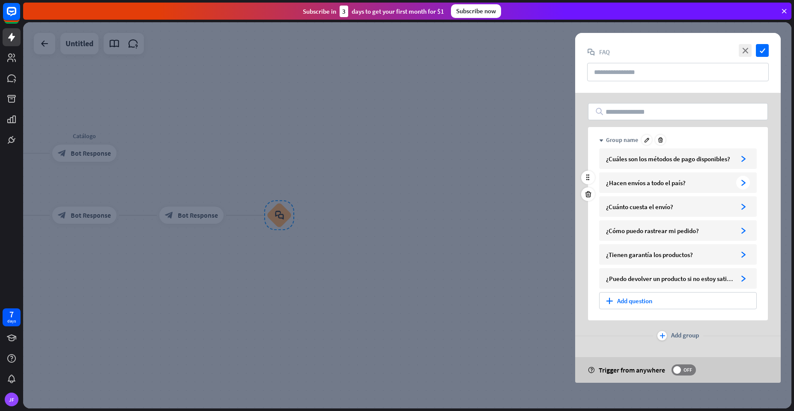
click at [667, 184] on div "¿Hacen envíos a todo el país?" at bounding box center [669, 183] width 127 height 8
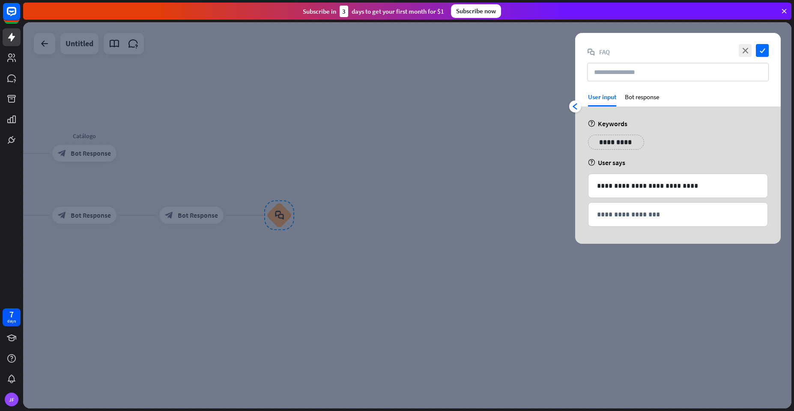
click at [603, 143] on p "**********" at bounding box center [615, 142] width 43 height 11
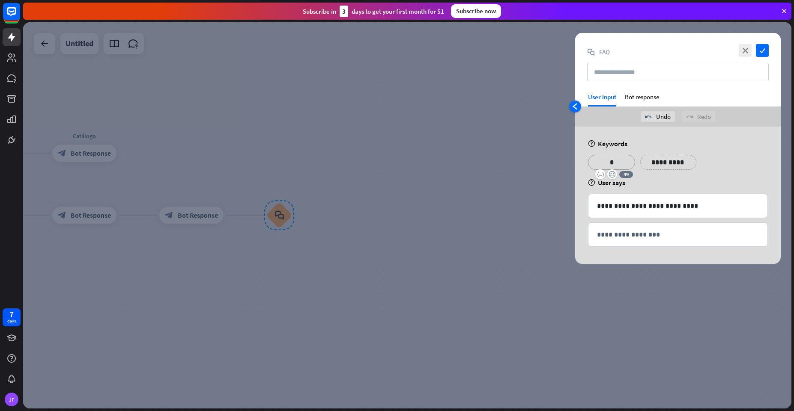
click at [580, 107] on div "arrowhead_left" at bounding box center [575, 107] width 12 height 12
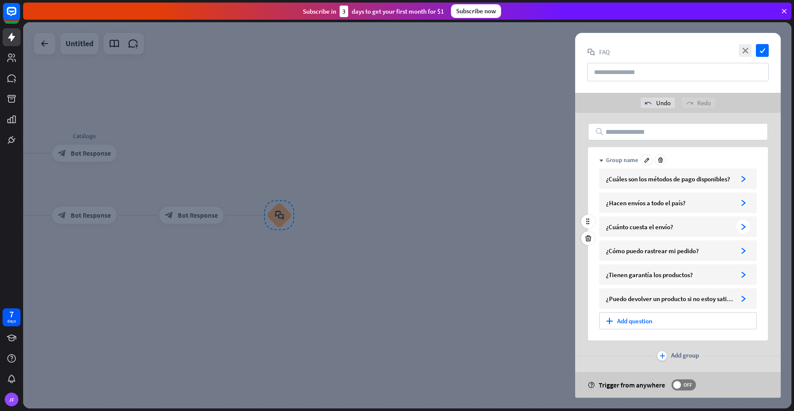
click at [634, 232] on div "¿Cuánto cuesta el envío? arrowhead_right" at bounding box center [678, 227] width 158 height 21
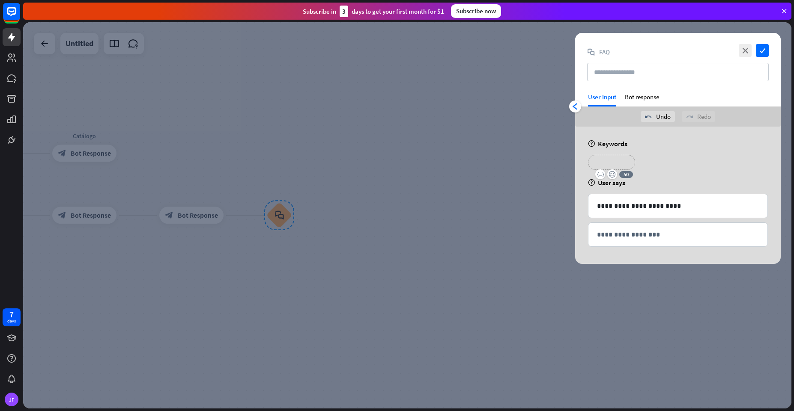
drag, startPoint x: 608, startPoint y: 166, endPoint x: 605, endPoint y: 162, distance: 4.9
click at [606, 164] on p "**********" at bounding box center [611, 162] width 34 height 11
click at [570, 106] on div "arrowhead_left" at bounding box center [575, 107] width 12 height 12
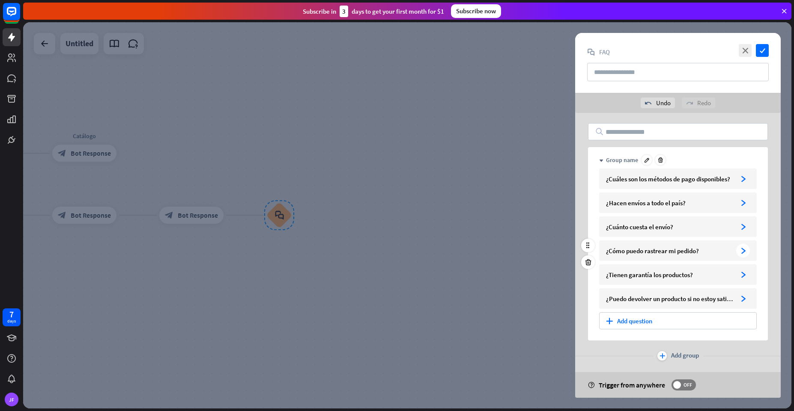
click at [631, 245] on div "¿Cómo puedo rastrear mi pedido? arrowhead_right" at bounding box center [678, 251] width 158 height 21
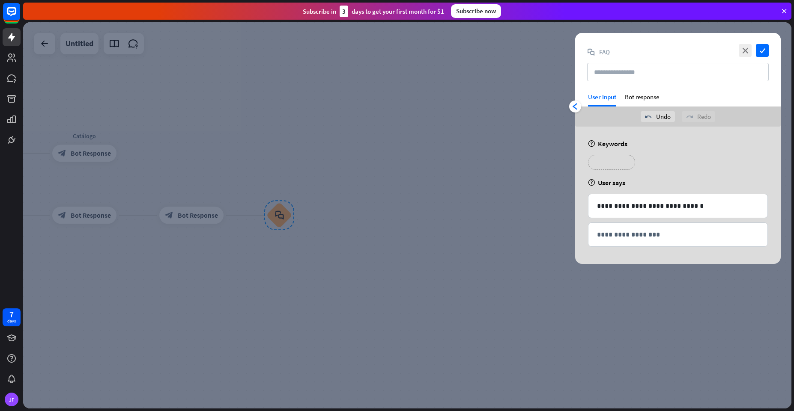
click at [607, 161] on p "**********" at bounding box center [611, 162] width 34 height 11
click at [573, 107] on icon "arrowhead_left" at bounding box center [575, 106] width 7 height 7
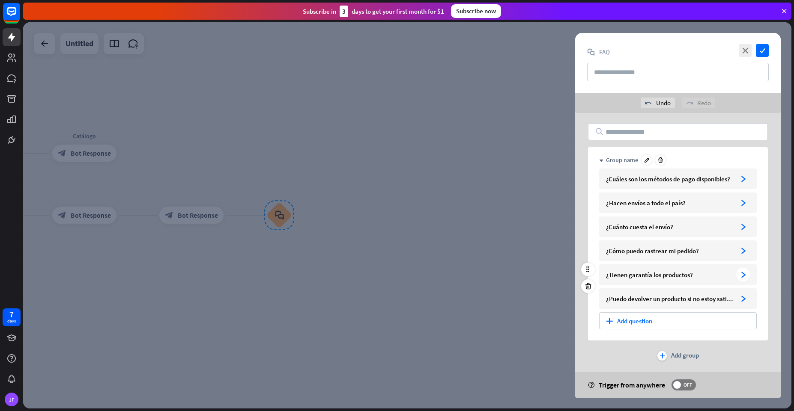
click at [630, 270] on div "¿Tienen garantía los productos? arrowhead_right" at bounding box center [678, 275] width 158 height 21
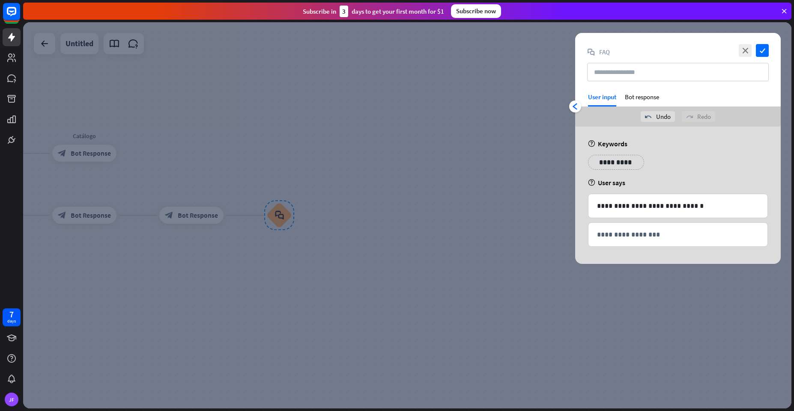
click at [605, 161] on p "**********" at bounding box center [615, 162] width 43 height 11
click at [576, 105] on icon "arrowhead_left" at bounding box center [575, 106] width 7 height 7
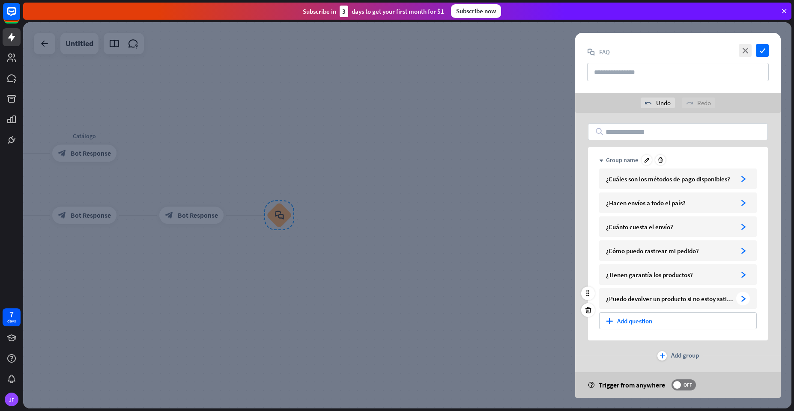
click at [632, 302] on div "¿Puedo devolver un producto si no estoy satisfecho?" at bounding box center [669, 299] width 127 height 8
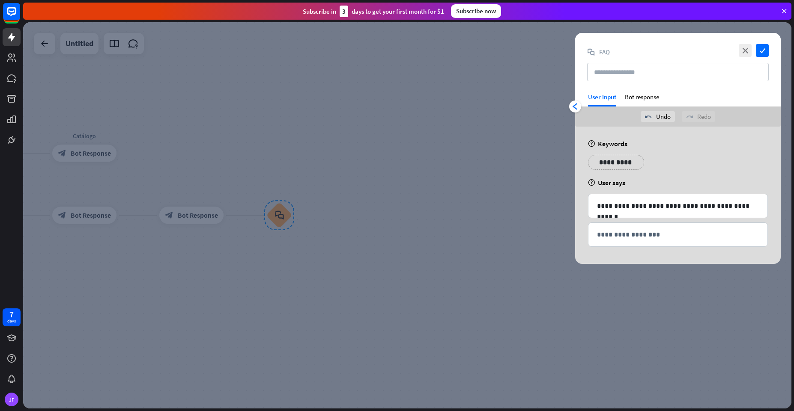
click at [604, 160] on p "**********" at bounding box center [615, 162] width 43 height 11
click at [572, 103] on icon "arrowhead_left" at bounding box center [575, 106] width 7 height 7
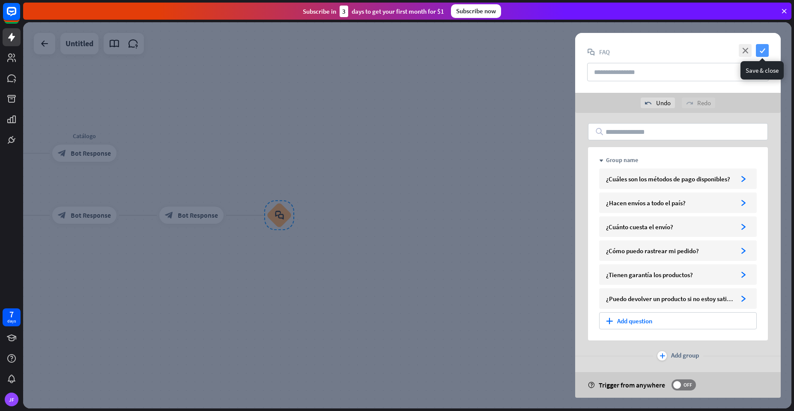
click at [763, 47] on icon "check" at bounding box center [762, 50] width 13 height 13
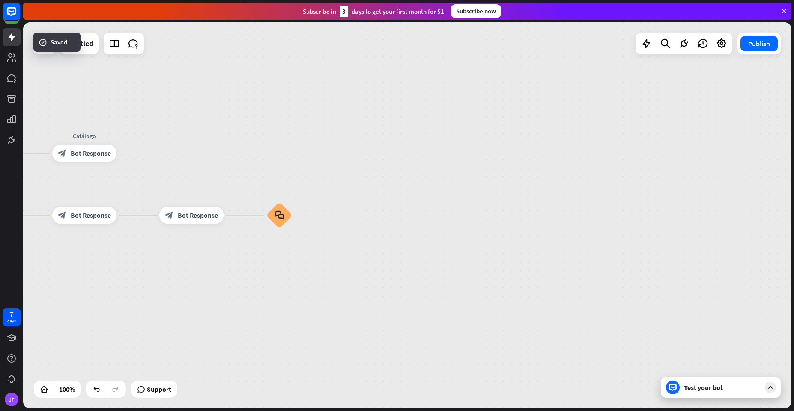
click at [680, 386] on div "Test your bot" at bounding box center [721, 388] width 120 height 21
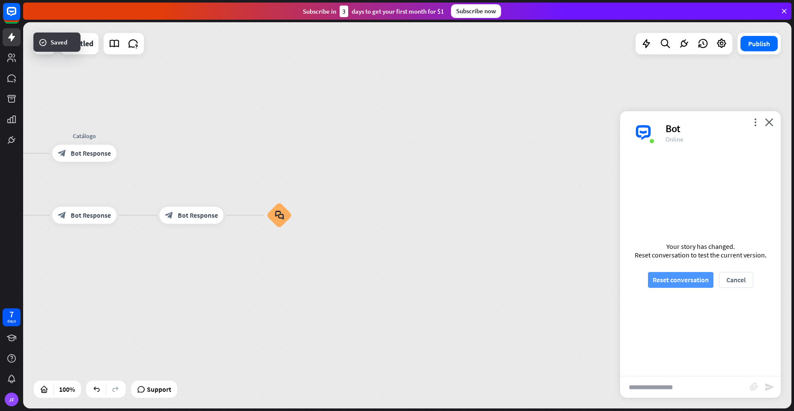
click at [687, 279] on button "Reset conversation" at bounding box center [681, 280] width 66 height 16
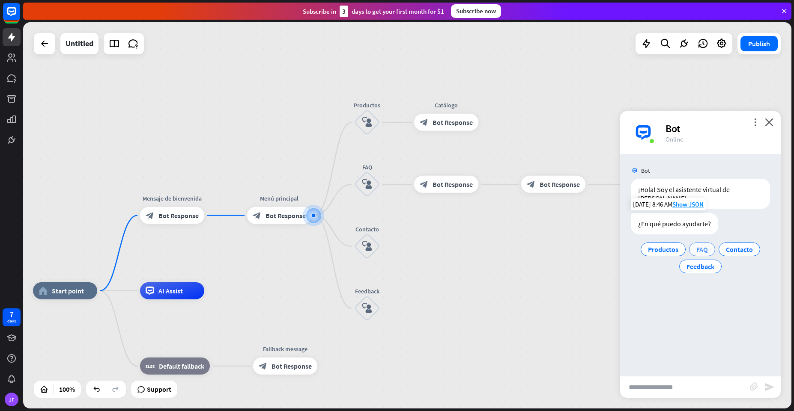
click at [696, 245] on span "FAQ" at bounding box center [702, 249] width 12 height 9
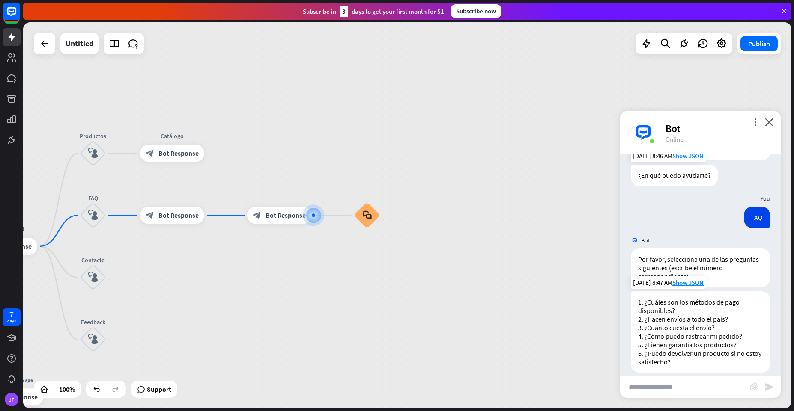
scroll to position [58, 0]
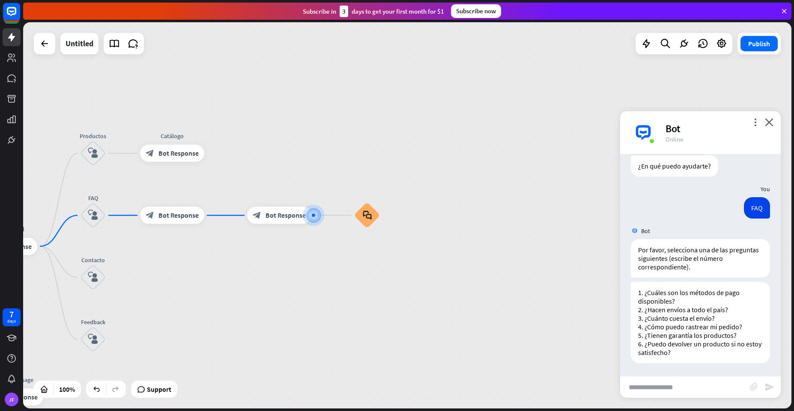
click at [664, 395] on input "text" at bounding box center [685, 387] width 130 height 21
type input "*"
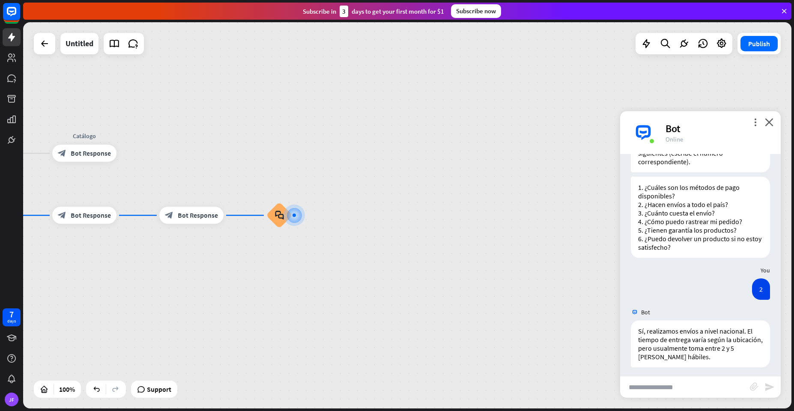
scroll to position [167, 0]
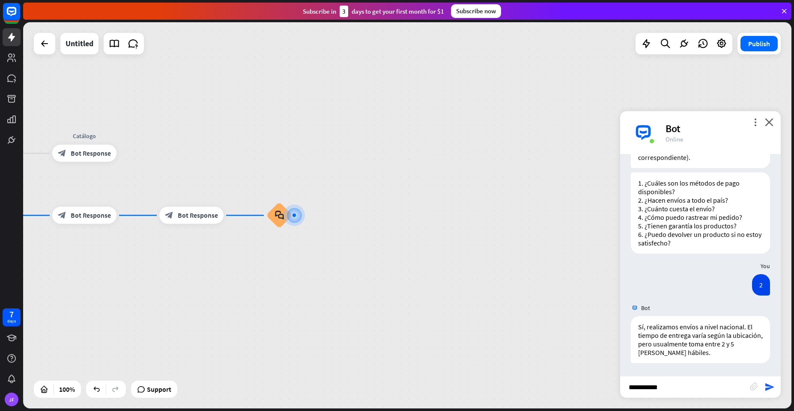
type input "**********"
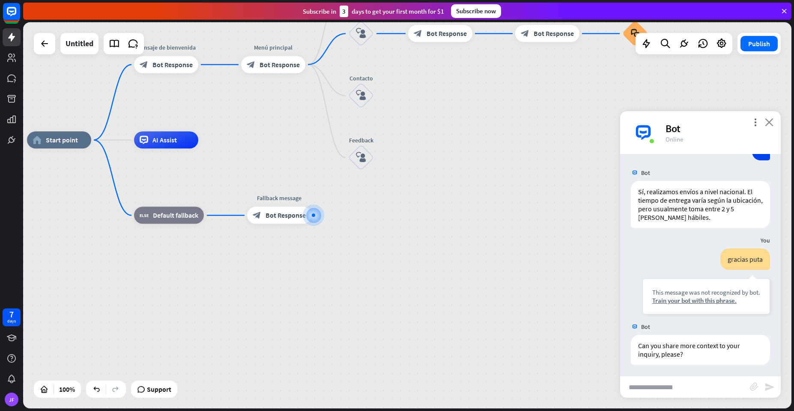
scroll to position [304, 0]
click at [770, 119] on icon "close" at bounding box center [769, 122] width 9 height 8
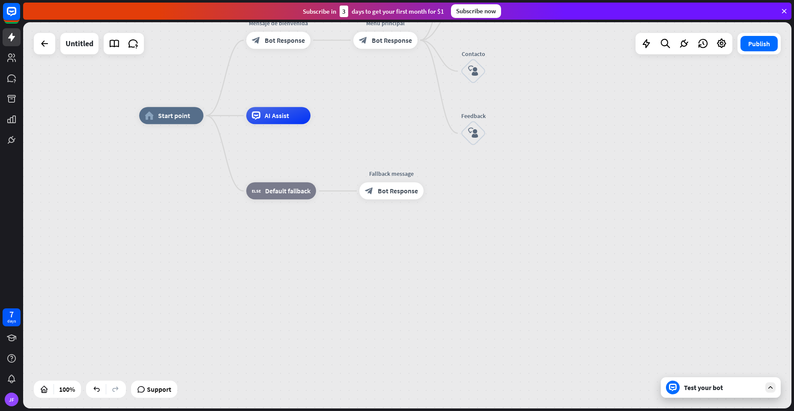
drag, startPoint x: 322, startPoint y: 256, endPoint x: 471, endPoint y: 228, distance: 151.6
click at [471, 228] on div "home_2 Start point Mensaje de [PERSON_NAME] block_bot_response Bot Response Men…" at bounding box center [523, 309] width 768 height 387
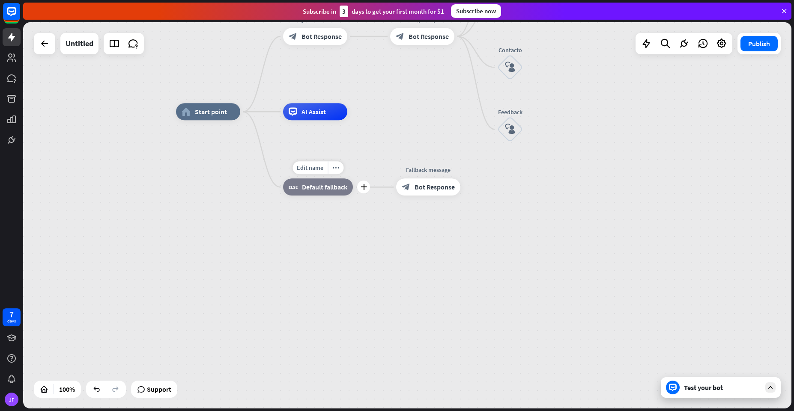
click at [319, 188] on span "Default fallback" at bounding box center [324, 187] width 45 height 9
drag, startPoint x: 252, startPoint y: 239, endPoint x: 363, endPoint y: 206, distance: 116.2
click at [252, 239] on div "home_2 Start point Mensaje de [PERSON_NAME] block_bot_response Bot Response Men…" at bounding box center [560, 305] width 768 height 387
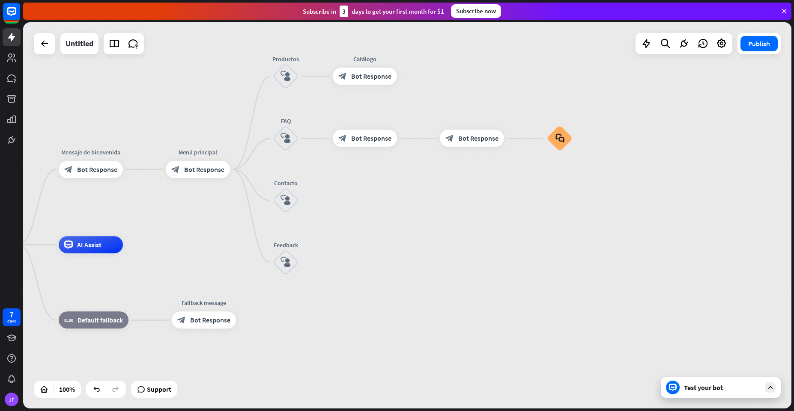
drag, startPoint x: 608, startPoint y: 179, endPoint x: 384, endPoint y: 312, distance: 260.9
click at [310, 203] on icon "plus" at bounding box center [309, 201] width 6 height 6
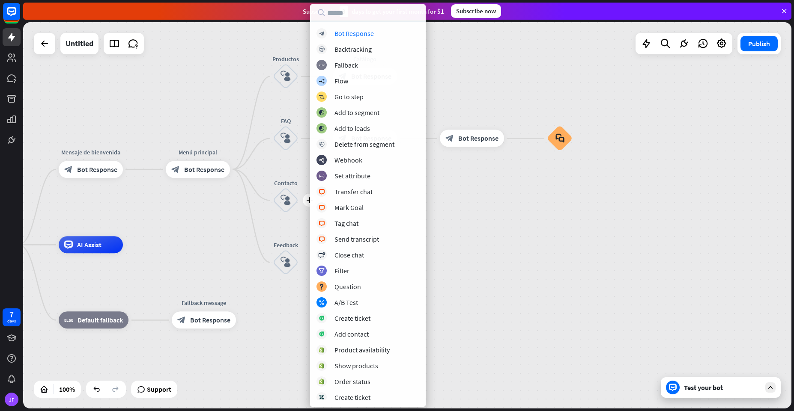
click at [232, 41] on div "home_2 Start point Mensaje de [PERSON_NAME] block_bot_response Bot Response Men…" at bounding box center [407, 215] width 768 height 387
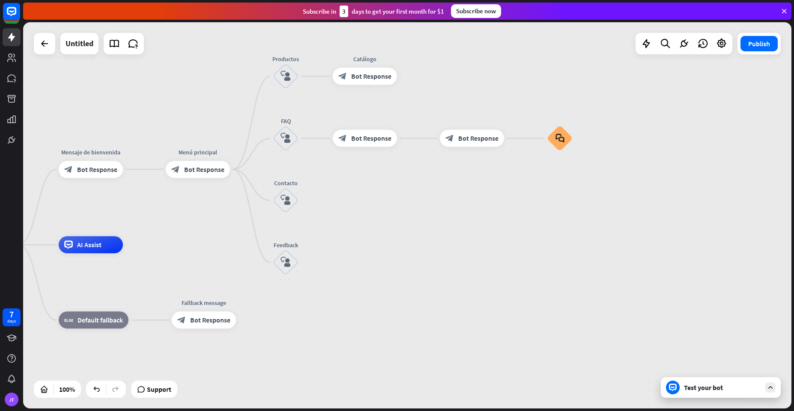
click at [784, 12] on icon at bounding box center [784, 11] width 8 height 8
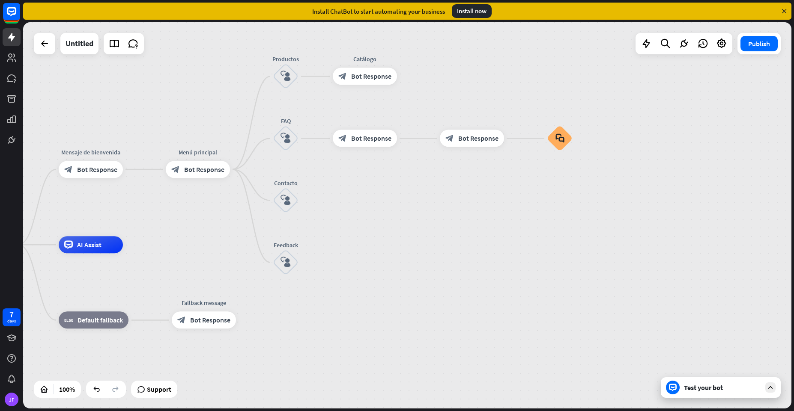
click at [786, 12] on icon at bounding box center [784, 11] width 8 height 8
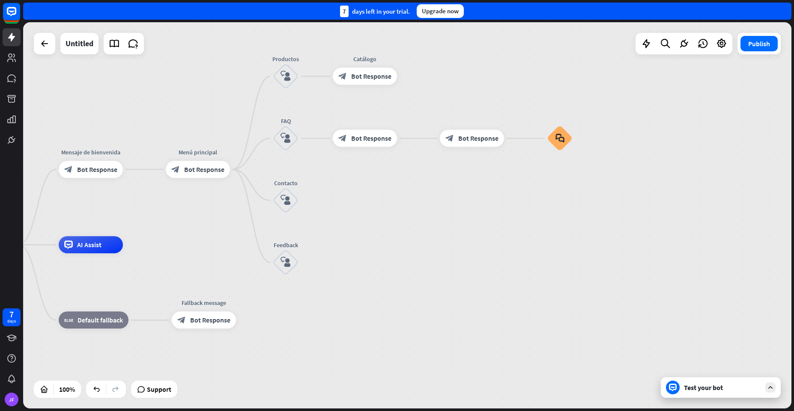
click at [330, 212] on div "home_2 Start point Mensaje de [PERSON_NAME] block_bot_response Bot Response Men…" at bounding box center [407, 215] width 768 height 387
click at [280, 175] on span "Edit name" at bounding box center [278, 177] width 27 height 8
click at [340, 191] on div "home_2 Start point Mensaje de [PERSON_NAME] block_bot_response Bot Response Men…" at bounding box center [407, 215] width 768 height 387
click at [310, 203] on icon "plus" at bounding box center [309, 201] width 6 height 6
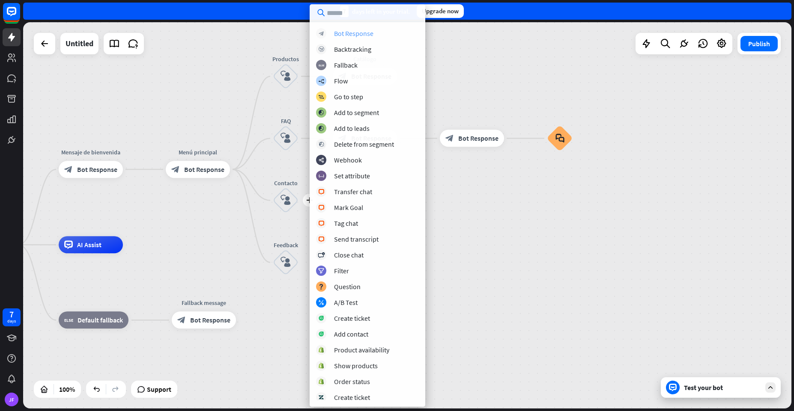
click at [337, 36] on div "Bot Response" at bounding box center [353, 33] width 39 height 9
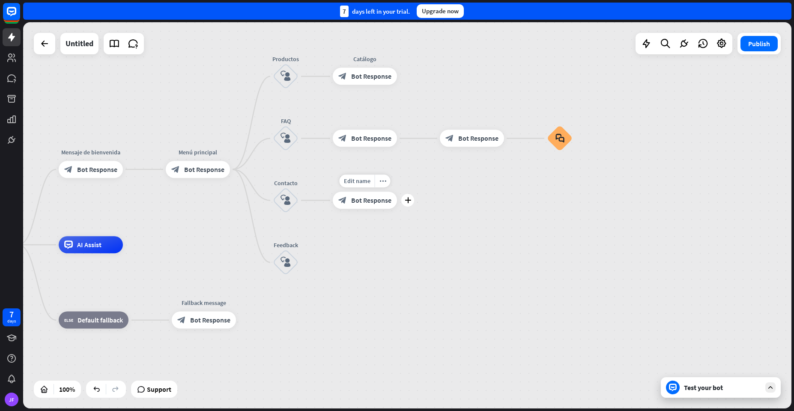
click at [367, 198] on span "Bot Response" at bounding box center [371, 201] width 40 height 9
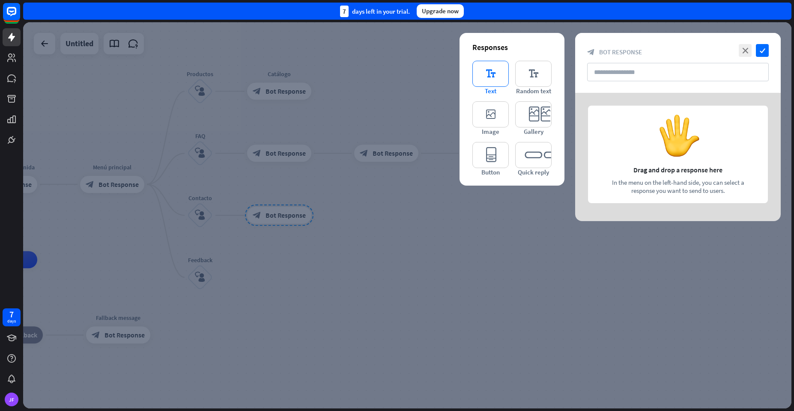
click at [489, 74] on icon "editor_text" at bounding box center [490, 74] width 36 height 26
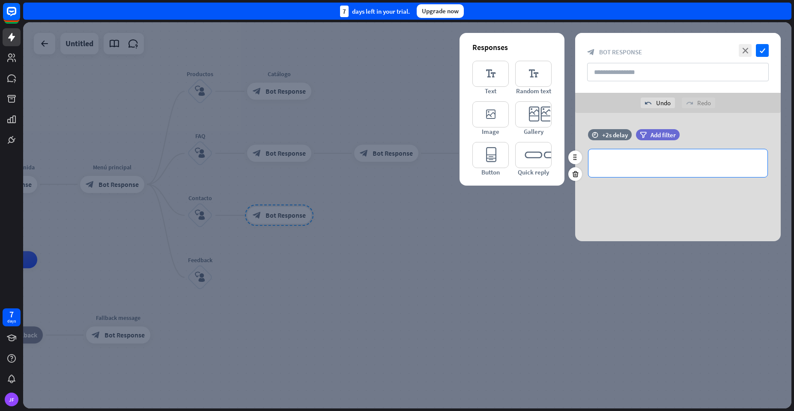
click at [604, 161] on p "**********" at bounding box center [678, 163] width 162 height 11
click at [695, 164] on p "**********" at bounding box center [678, 163] width 162 height 11
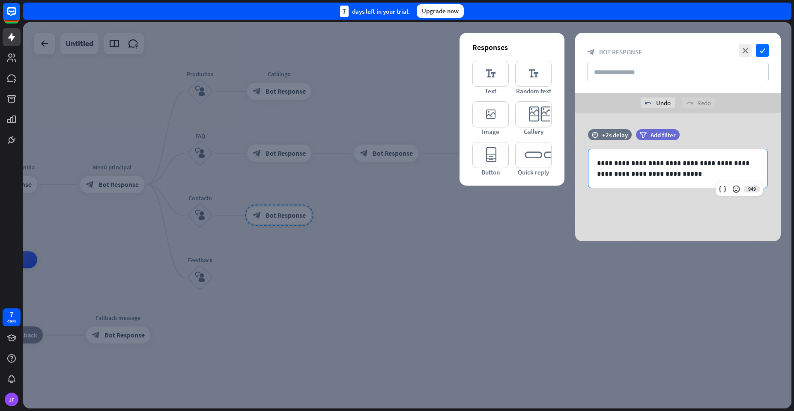
click at [604, 109] on div "**********" at bounding box center [677, 137] width 205 height 208
click at [690, 173] on p "**********" at bounding box center [678, 168] width 162 height 21
click at [754, 175] on p "**********" at bounding box center [678, 168] width 162 height 21
click at [762, 50] on icon "check" at bounding box center [762, 50] width 13 height 13
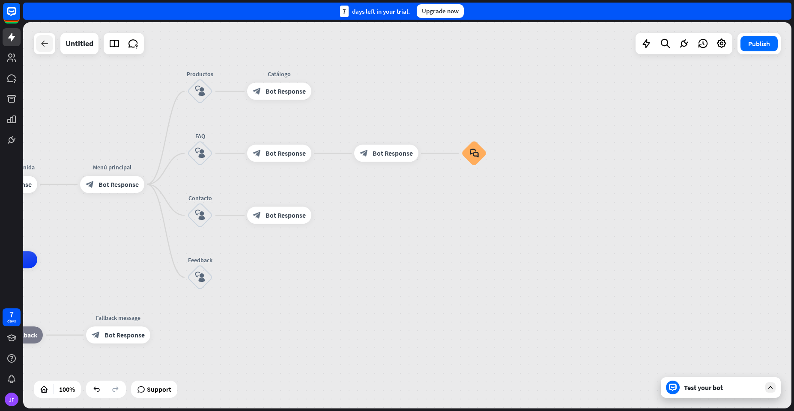
click at [44, 48] on icon at bounding box center [44, 44] width 10 height 10
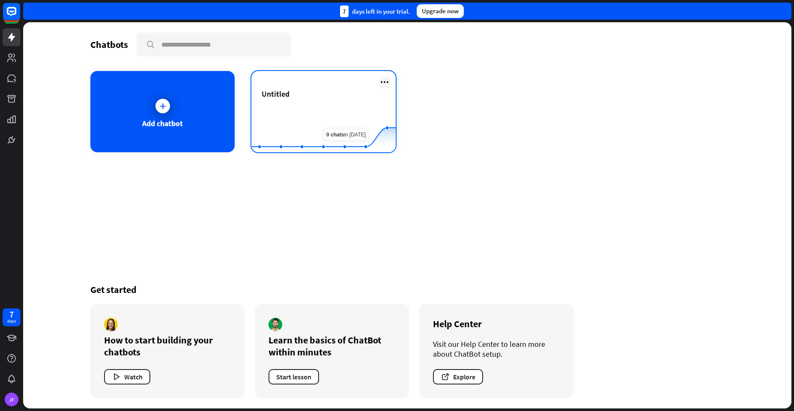
click at [382, 84] on icon at bounding box center [384, 82] width 10 height 10
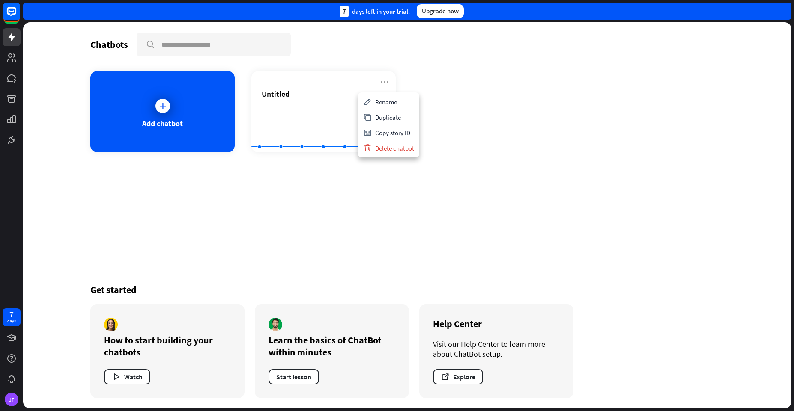
click at [436, 131] on div "Add chatbot Untitled Created with Highcharts 10.1.0 0 5 10" at bounding box center [407, 111] width 634 height 81
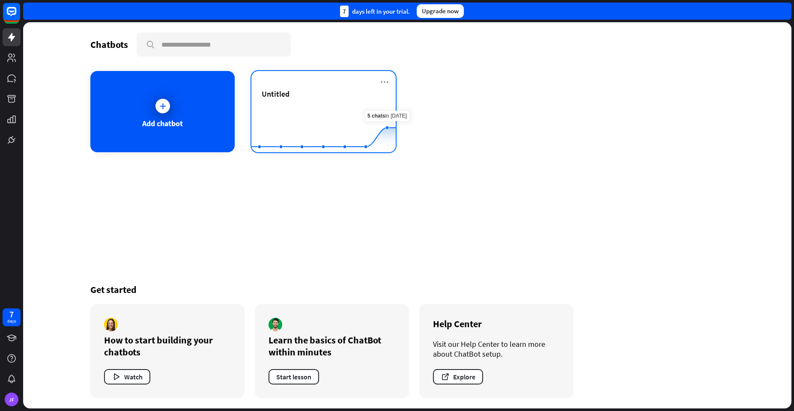
click at [255, 107] on rect at bounding box center [323, 131] width 144 height 54
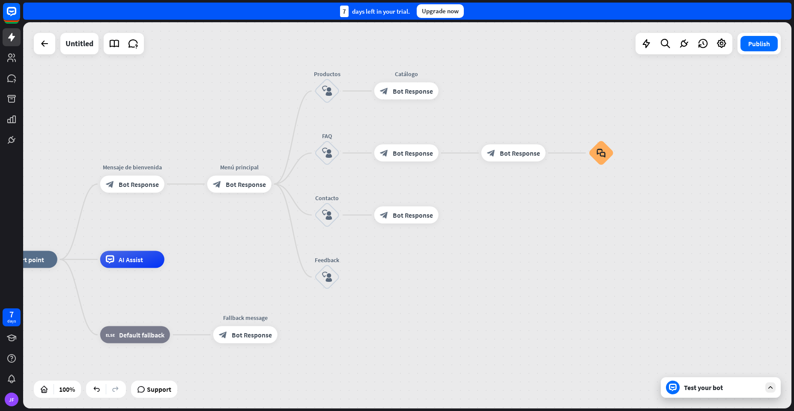
drag, startPoint x: 688, startPoint y: 229, endPoint x: 504, endPoint y: 273, distance: 188.9
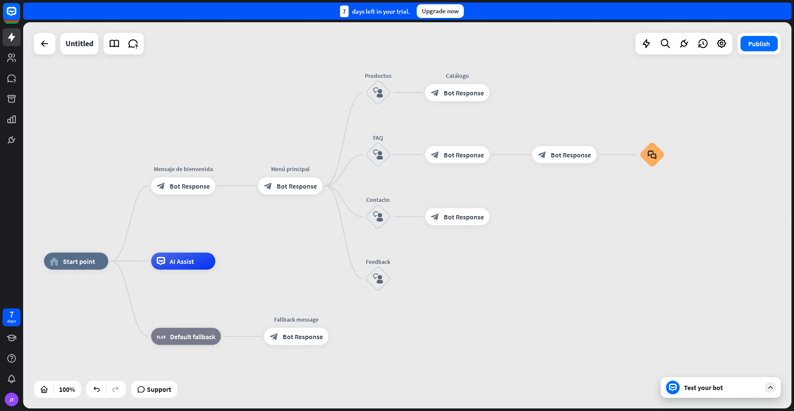
drag, startPoint x: 479, startPoint y: 286, endPoint x: 530, endPoint y: 288, distance: 51.0
click at [458, 96] on span "Bot Response" at bounding box center [464, 93] width 40 height 9
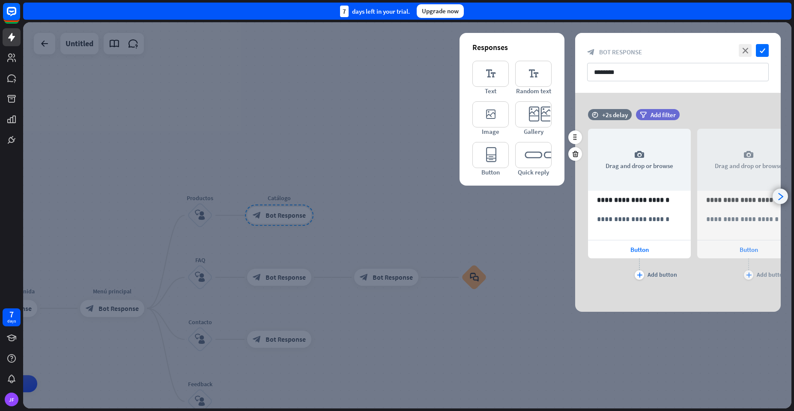
click at [780, 197] on icon "arrowhead_right" at bounding box center [780, 197] width 8 height 8
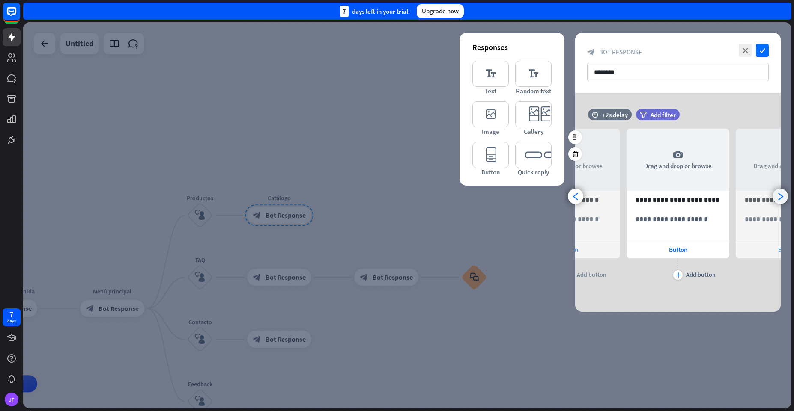
click at [780, 197] on icon "arrowhead_right" at bounding box center [780, 197] width 8 height 8
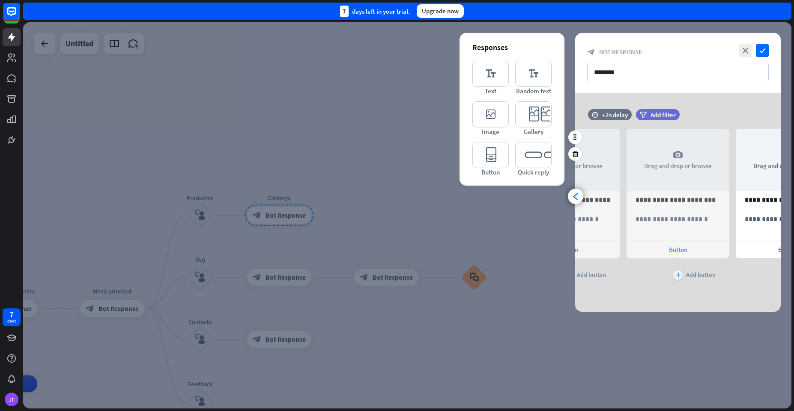
scroll to position [0, 289]
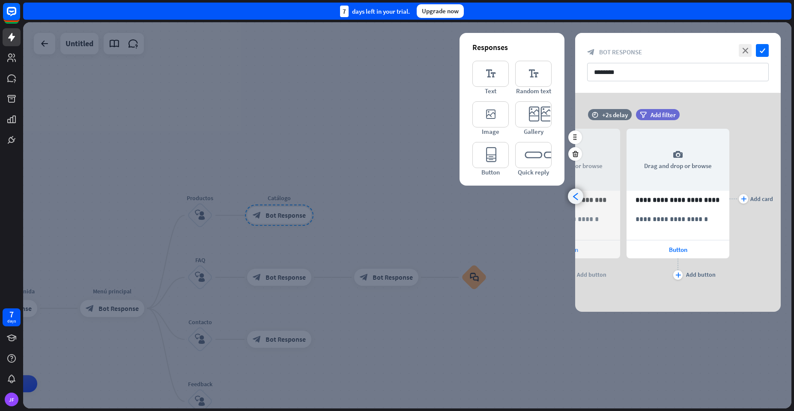
click at [572, 201] on div "arrowhead_left" at bounding box center [575, 196] width 15 height 15
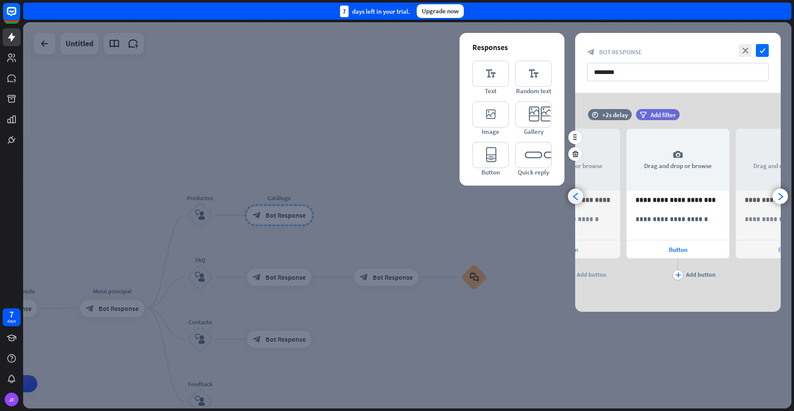
click at [572, 201] on div "arrowhead_left" at bounding box center [575, 196] width 15 height 15
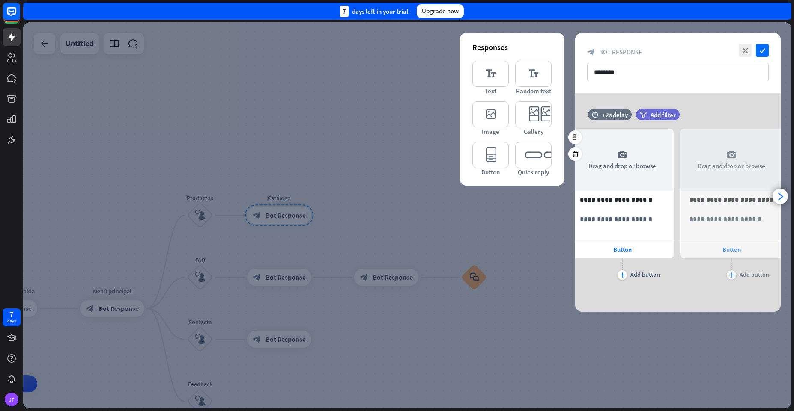
scroll to position [0, 0]
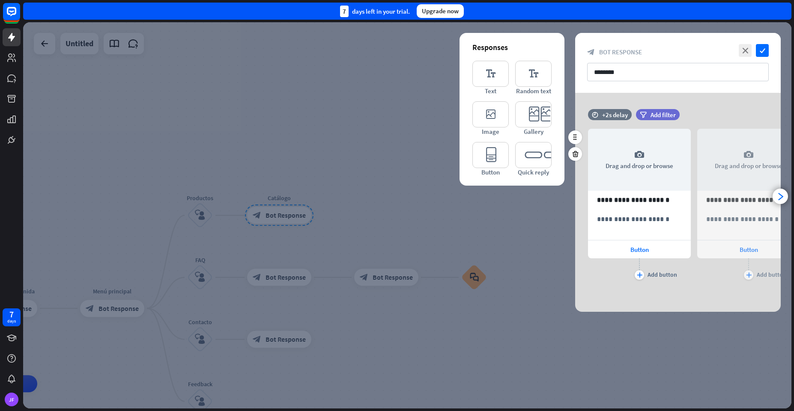
click at [241, 55] on div at bounding box center [407, 215] width 768 height 387
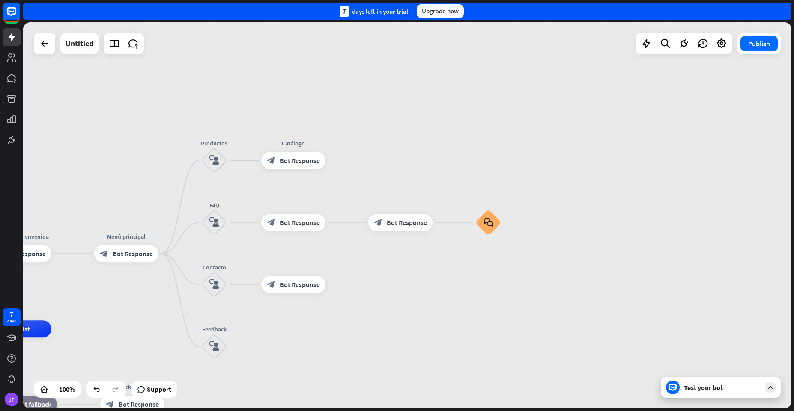
drag, startPoint x: 237, startPoint y: 105, endPoint x: 256, endPoint y: 44, distance: 64.7
click at [257, 30] on div "home_2 Start point Mensaje de [PERSON_NAME] block_bot_response Bot Response Men…" at bounding box center [407, 215] width 768 height 387
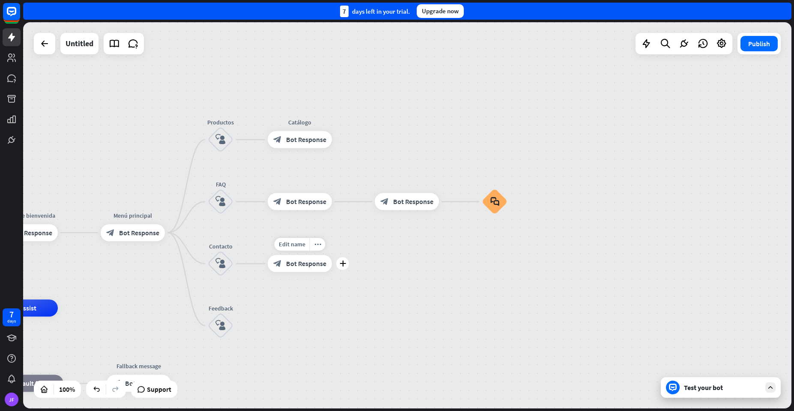
click at [283, 264] on div "block_bot_response Bot Response" at bounding box center [300, 264] width 64 height 17
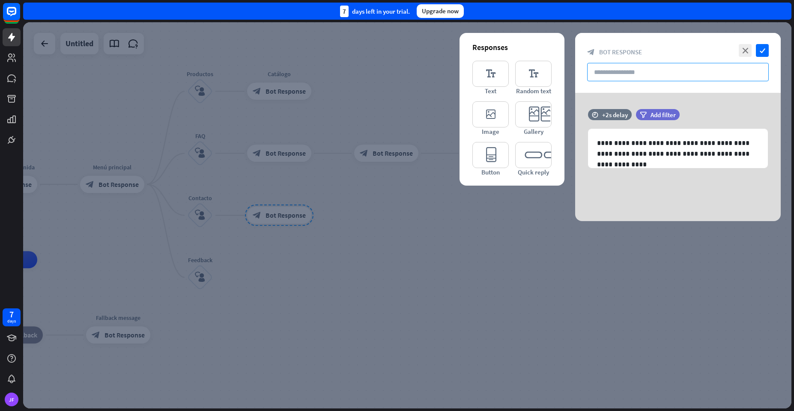
click at [614, 74] on input "text" at bounding box center [678, 72] width 182 height 18
type input "*"
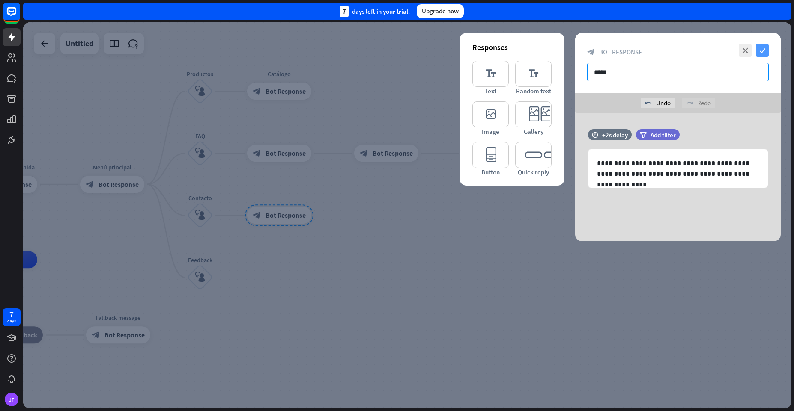
type input "*****"
click at [765, 50] on icon "check" at bounding box center [762, 50] width 13 height 13
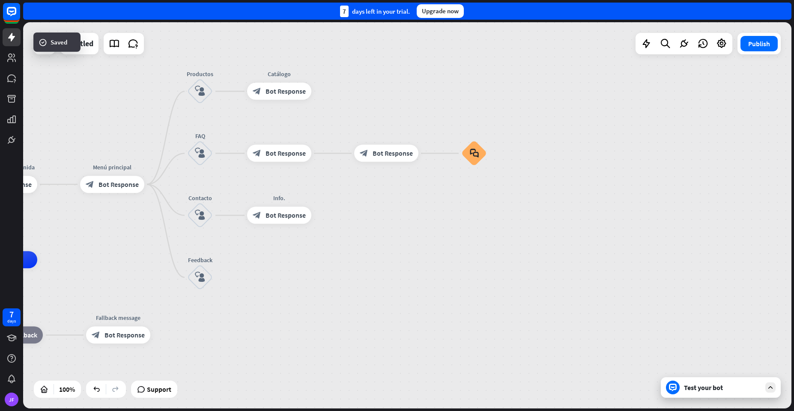
click at [571, 256] on div "home_2 Start point Mensaje de [PERSON_NAME] block_bot_response Bot Response Men…" at bounding box center [407, 215] width 768 height 387
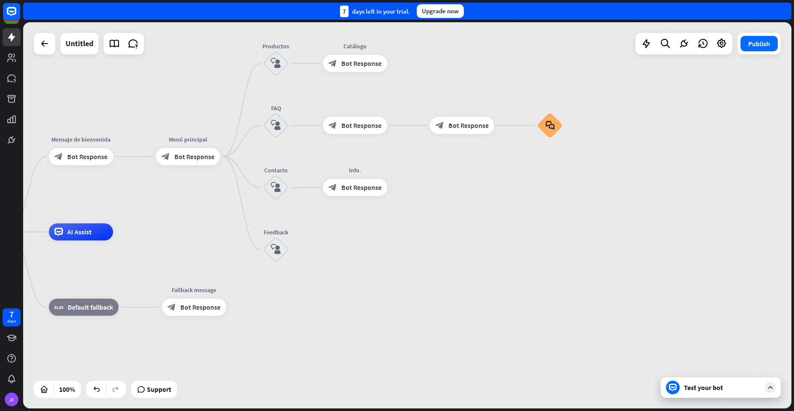
drag, startPoint x: 286, startPoint y: 276, endPoint x: 362, endPoint y: 248, distance: 80.7
click at [360, 190] on span "Bot Response" at bounding box center [361, 188] width 40 height 9
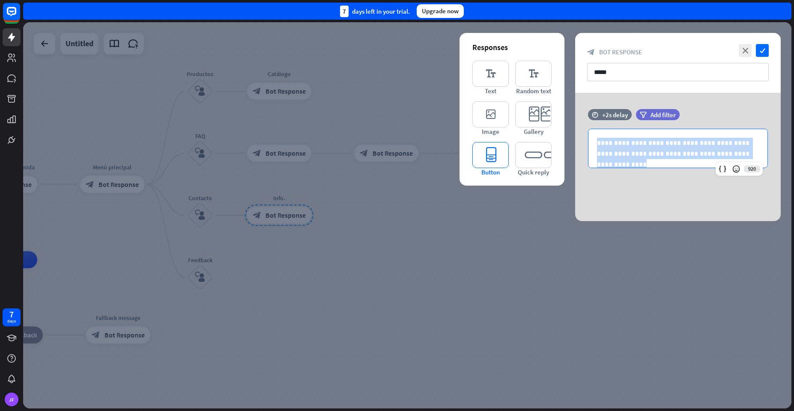
drag, startPoint x: 753, startPoint y: 155, endPoint x: 506, endPoint y: 142, distance: 247.4
click at [575, 142] on div "**********" at bounding box center [677, 157] width 205 height 128
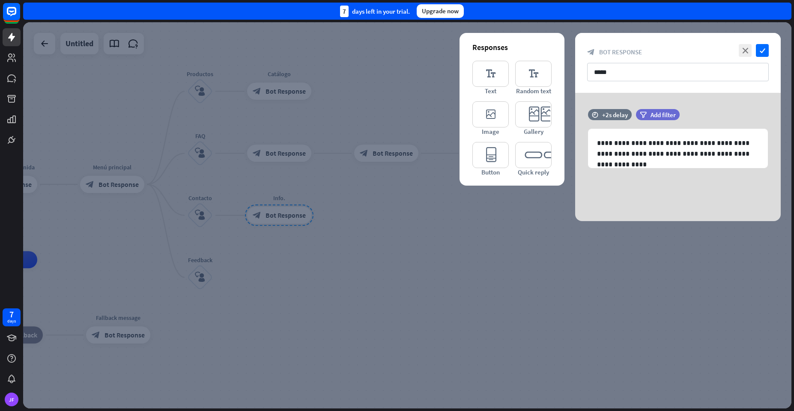
click at [637, 185] on div "**********" at bounding box center [677, 157] width 205 height 128
click at [491, 153] on icon "editor_button" at bounding box center [490, 155] width 36 height 26
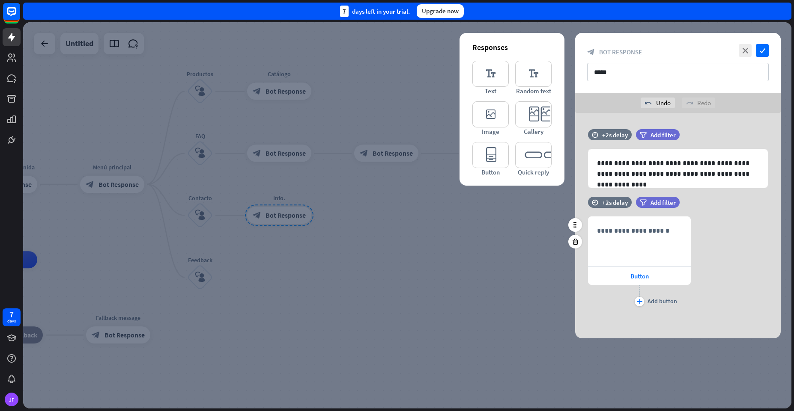
click at [724, 241] on div "**********" at bounding box center [677, 263] width 205 height 92
click at [573, 244] on icon at bounding box center [575, 242] width 8 height 8
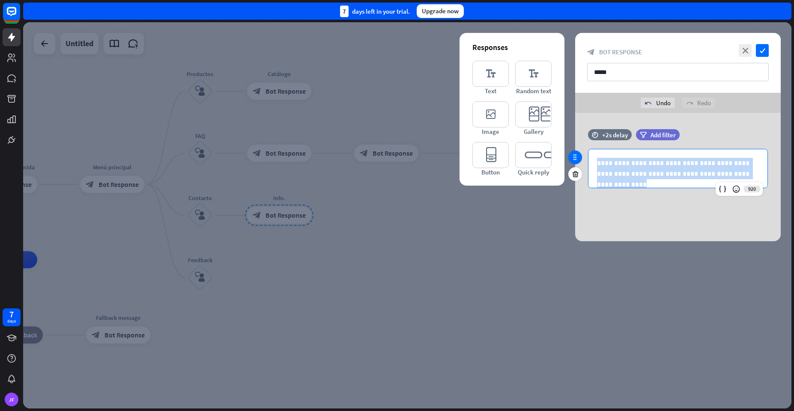
drag, startPoint x: 759, startPoint y: 179, endPoint x: 572, endPoint y: 161, distance: 187.0
click at [575, 161] on div "**********" at bounding box center [677, 163] width 205 height 68
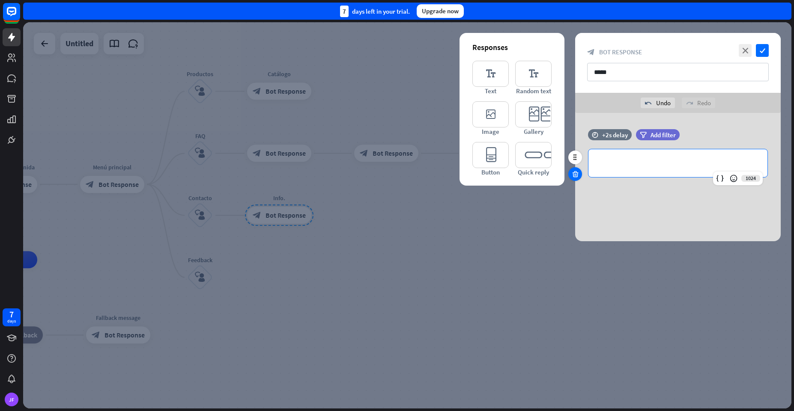
click at [574, 173] on icon at bounding box center [575, 174] width 8 height 8
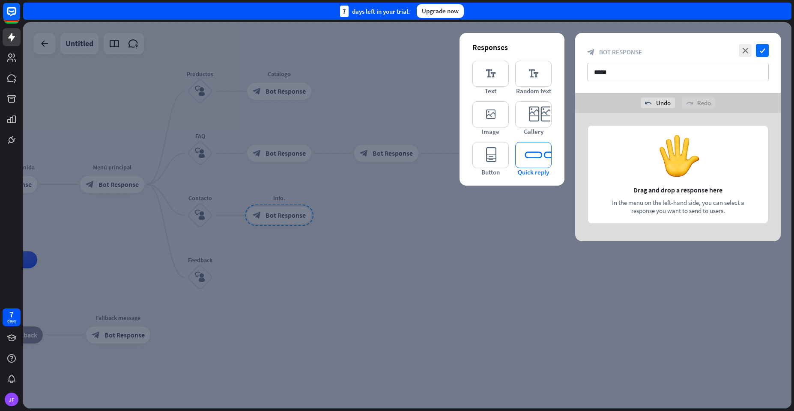
click at [530, 158] on icon "editor_quick_replies" at bounding box center [533, 155] width 36 height 26
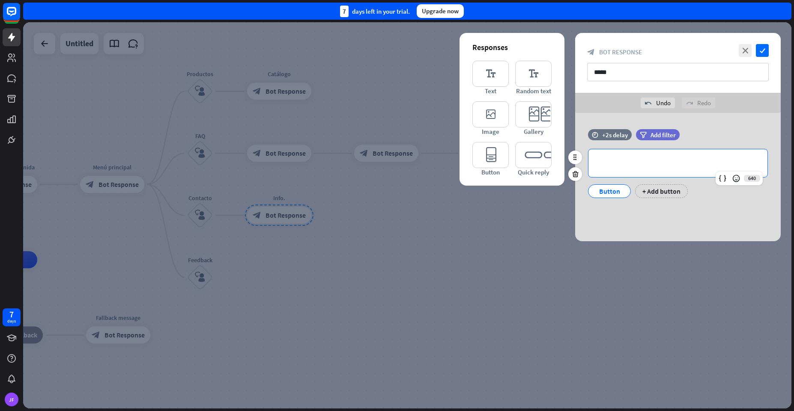
click at [627, 164] on p "**********" at bounding box center [678, 163] width 162 height 11
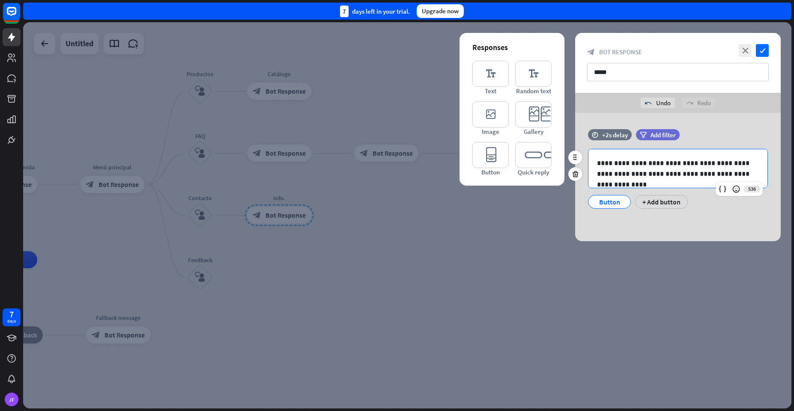
click at [611, 203] on div "Button" at bounding box center [609, 202] width 28 height 13
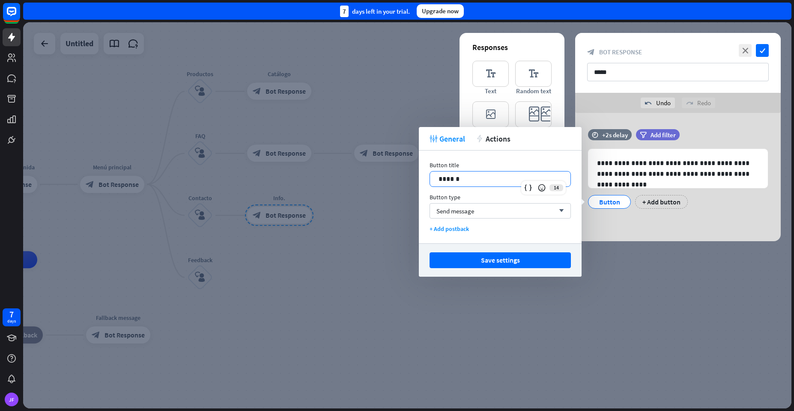
drag, startPoint x: 478, startPoint y: 183, endPoint x: 392, endPoint y: 187, distance: 85.7
click at [392, 187] on body "7 days JF close Product Help First steps Get started with ChatBot Help Center F…" at bounding box center [397, 205] width 794 height 411
drag, startPoint x: 454, startPoint y: 179, endPoint x: 432, endPoint y: 182, distance: 21.6
click at [432, 182] on div "******" at bounding box center [500, 179] width 140 height 15
click at [470, 178] on p "******" at bounding box center [499, 179] width 123 height 11
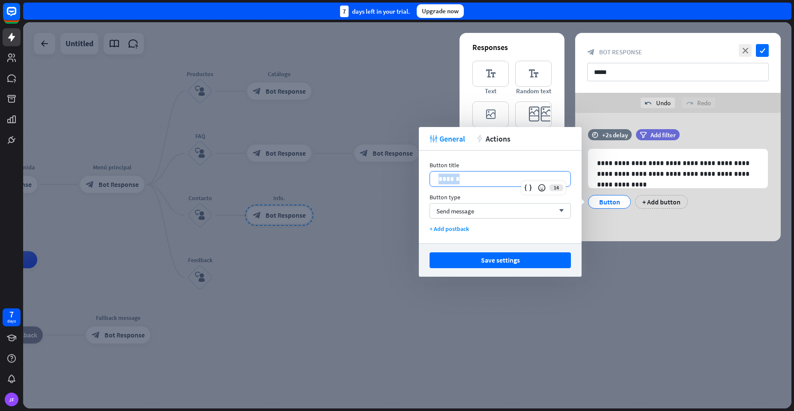
drag, startPoint x: 470, startPoint y: 178, endPoint x: 436, endPoint y: 181, distance: 34.0
click at [436, 181] on div "******" at bounding box center [500, 179] width 140 height 15
click at [460, 209] on span "Send message" at bounding box center [455, 211] width 38 height 8
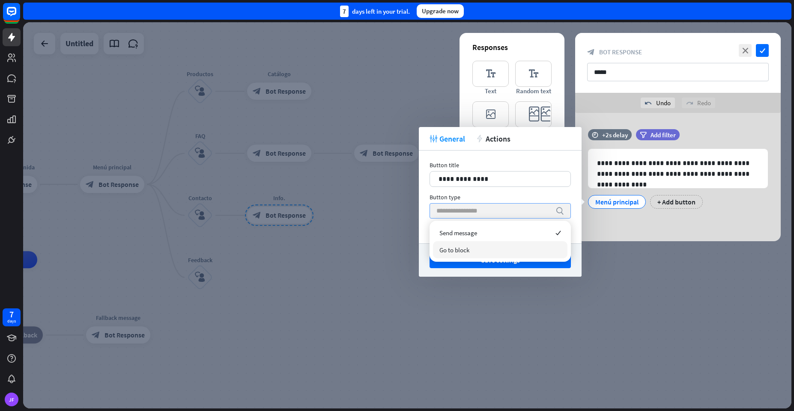
click at [453, 249] on span "Go to block" at bounding box center [454, 250] width 30 height 8
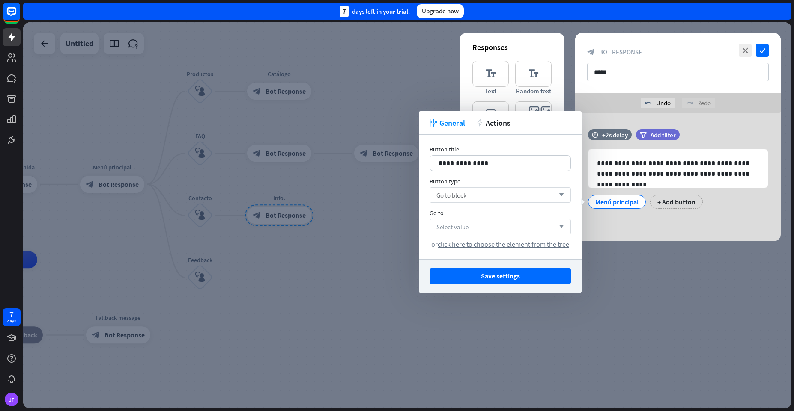
click at [461, 229] on span "Select value" at bounding box center [452, 227] width 32 height 8
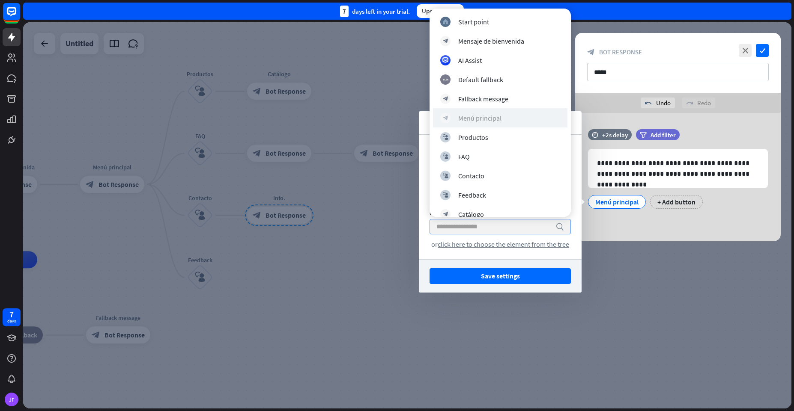
click at [472, 122] on div "Menú principal" at bounding box center [479, 118] width 43 height 9
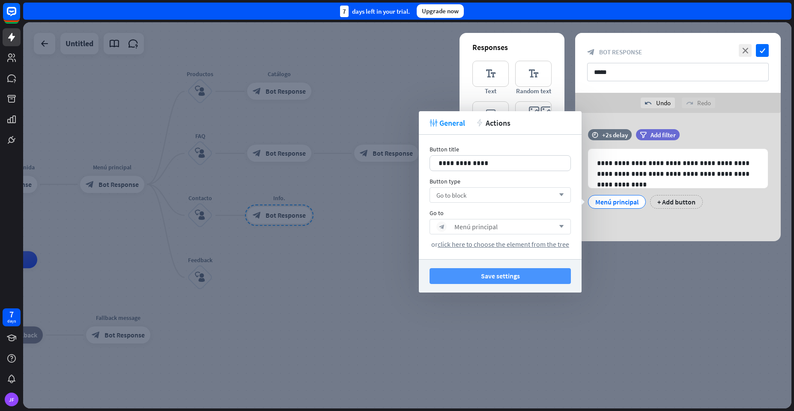
click at [493, 272] on button "Save settings" at bounding box center [499, 276] width 141 height 16
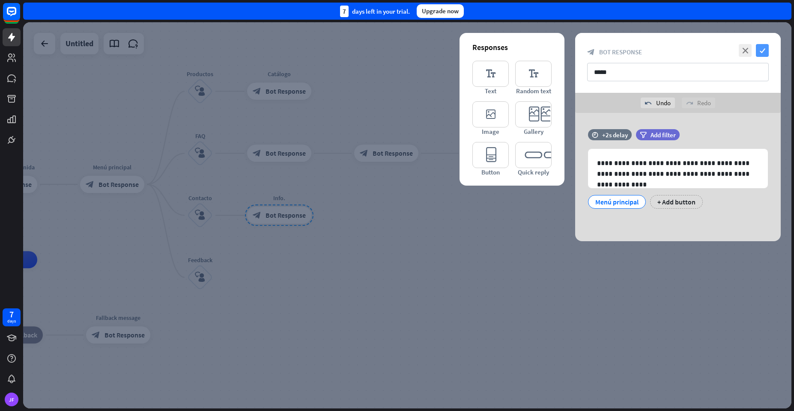
click at [764, 54] on icon "check" at bounding box center [762, 50] width 13 height 13
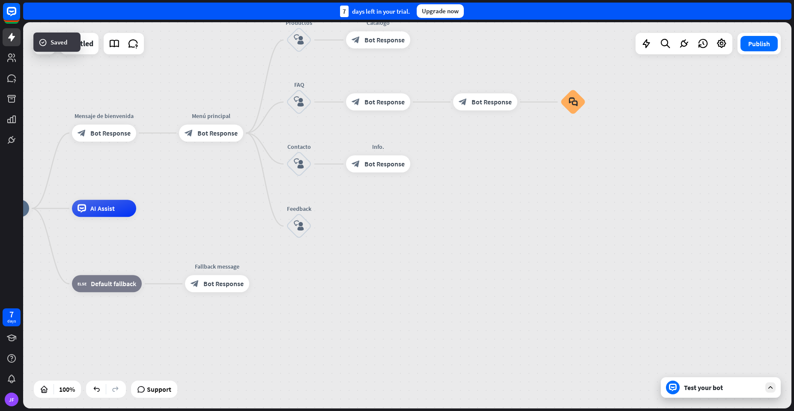
drag, startPoint x: 346, startPoint y: 253, endPoint x: 445, endPoint y: 202, distance: 111.4
click at [445, 202] on div "home_2 Start point Mensaje de [PERSON_NAME] block_bot_response Bot Response Men…" at bounding box center [407, 215] width 768 height 387
click at [324, 229] on icon "plus" at bounding box center [322, 226] width 6 height 6
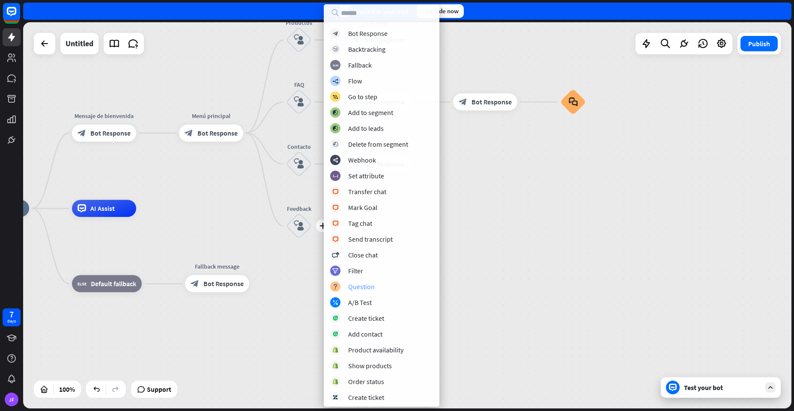
click at [360, 290] on div "Question" at bounding box center [361, 287] width 27 height 9
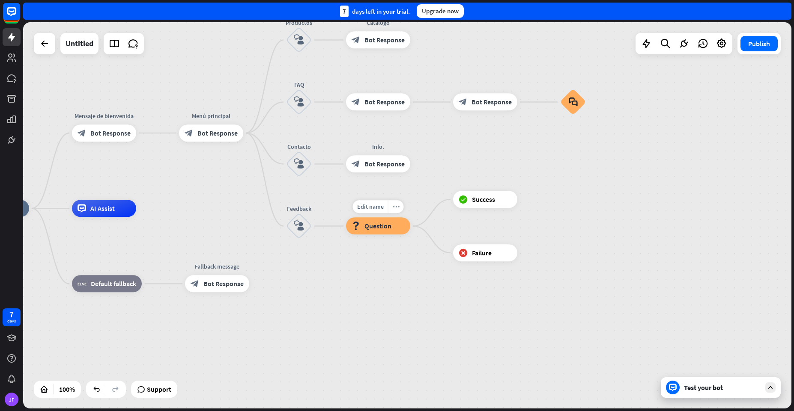
click at [398, 208] on icon "more_horiz" at bounding box center [396, 207] width 7 height 6
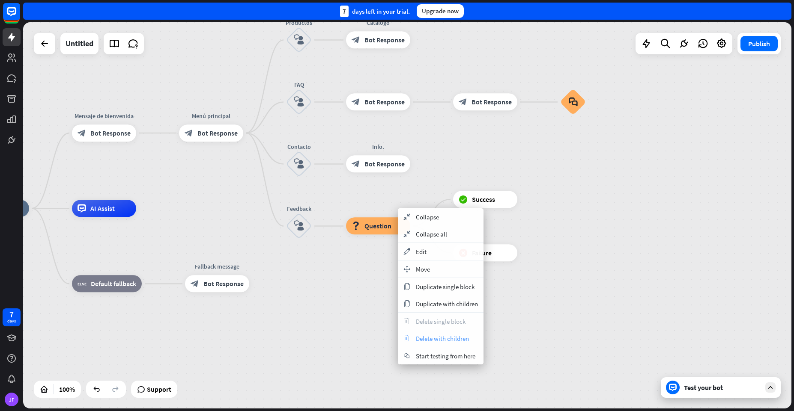
click at [422, 340] on span "Delete with children" at bounding box center [442, 339] width 53 height 8
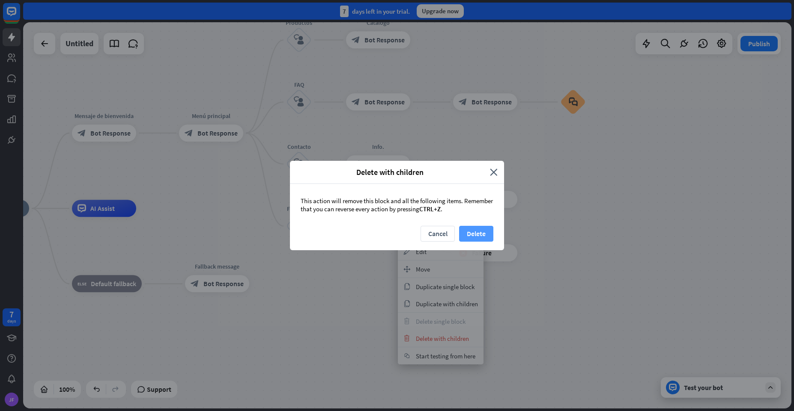
click at [470, 236] on button "Delete" at bounding box center [476, 234] width 34 height 16
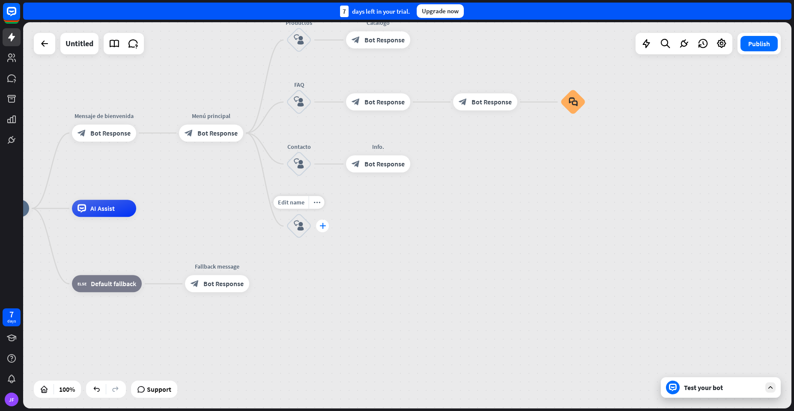
click at [320, 225] on icon "plus" at bounding box center [322, 226] width 6 height 6
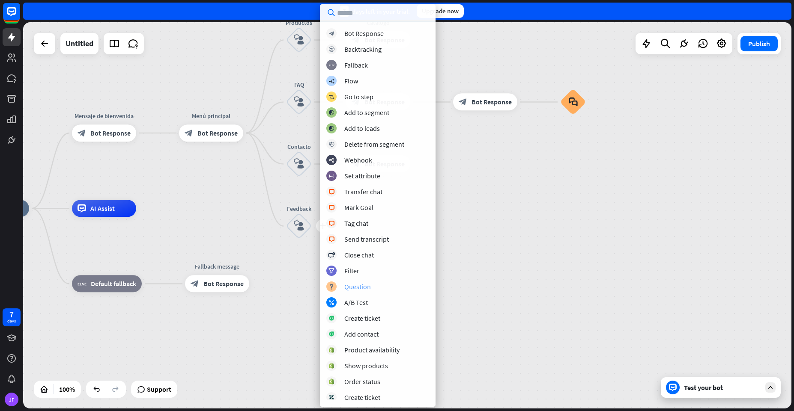
click at [354, 288] on div "Question" at bounding box center [357, 287] width 27 height 9
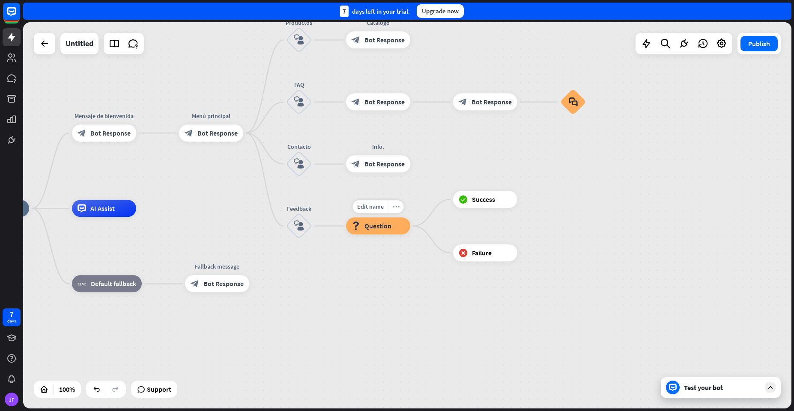
click at [395, 206] on icon "more_horiz" at bounding box center [396, 207] width 7 height 6
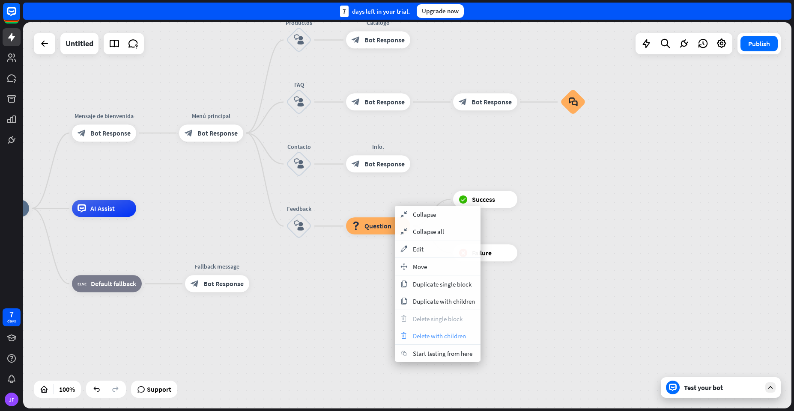
click at [424, 337] on span "Delete with children" at bounding box center [439, 336] width 53 height 8
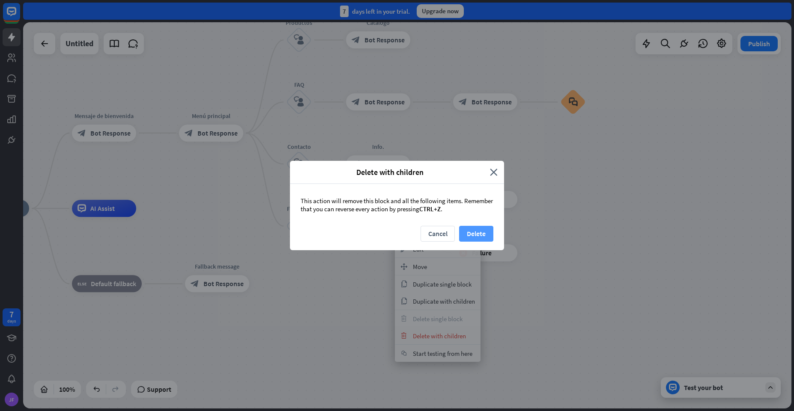
click at [468, 235] on button "Delete" at bounding box center [476, 234] width 34 height 16
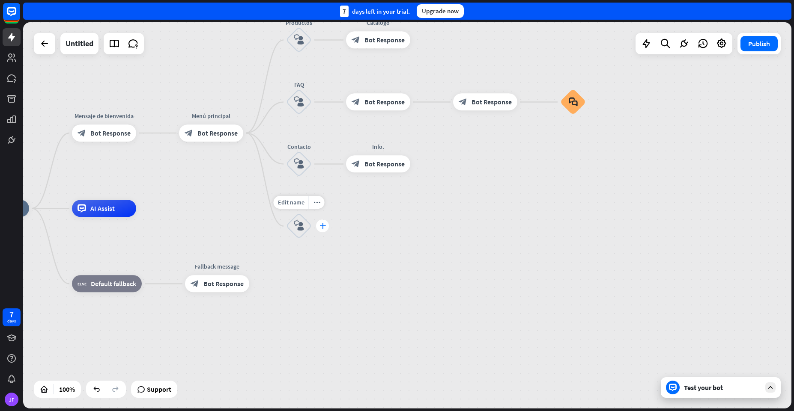
click at [321, 226] on icon "plus" at bounding box center [322, 226] width 6 height 6
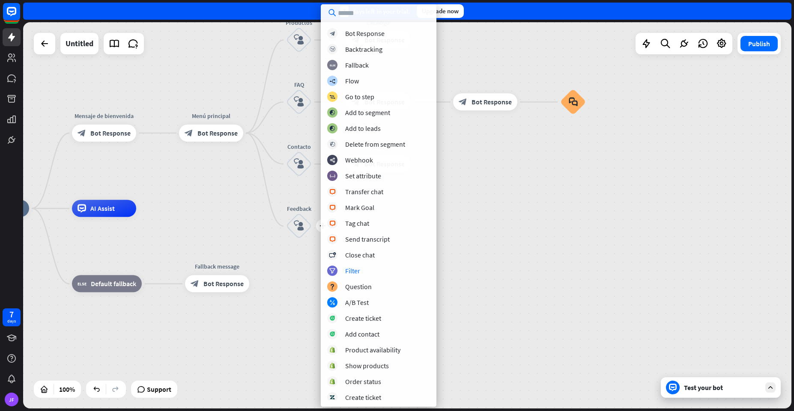
click at [606, 276] on div "home_2 Start point Mensaje de [PERSON_NAME] block_bot_response Bot Response Men…" at bounding box center [349, 401] width 768 height 387
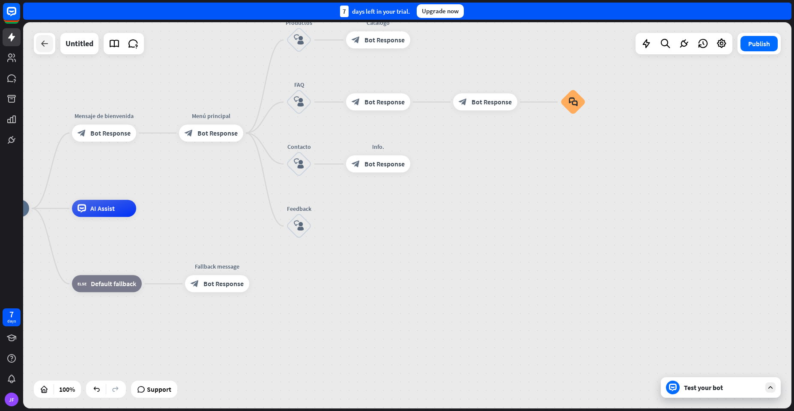
click at [37, 43] on div at bounding box center [44, 43] width 17 height 17
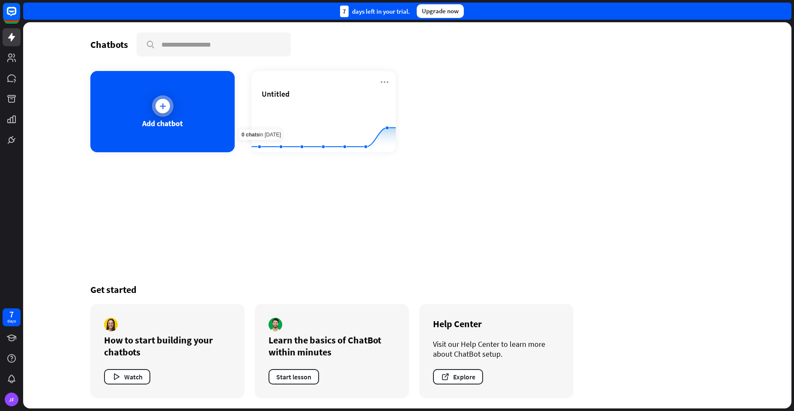
click at [157, 110] on div at bounding box center [162, 106] width 15 height 15
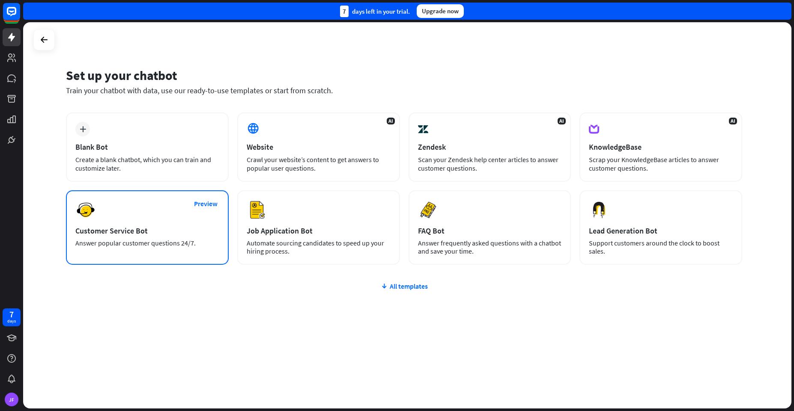
click at [133, 234] on div "Customer Service Bot" at bounding box center [147, 231] width 144 height 10
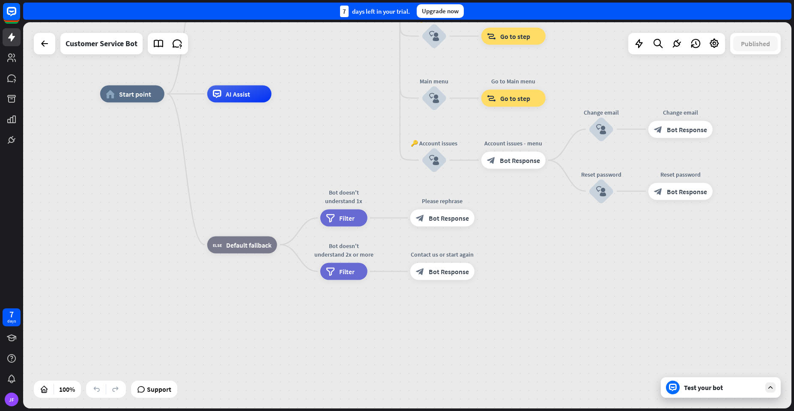
drag, startPoint x: 441, startPoint y: 259, endPoint x: 365, endPoint y: 138, distance: 143.7
click at [365, 138] on div "home_2 Start point Welcome message block_bot_response Bot Response 🔙 Main menu …" at bounding box center [484, 287] width 768 height 387
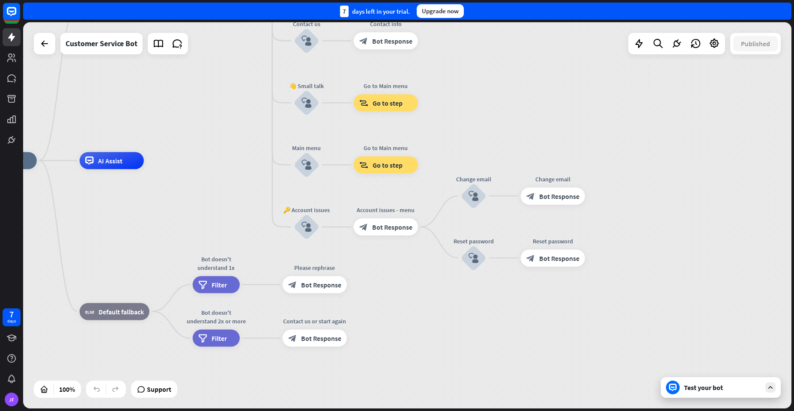
drag, startPoint x: 365, startPoint y: 138, endPoint x: 210, endPoint y: 210, distance: 171.0
click at [210, 210] on div "home_2 Start point Welcome message block_bot_response Bot Response 🔙 Main menu …" at bounding box center [357, 354] width 768 height 387
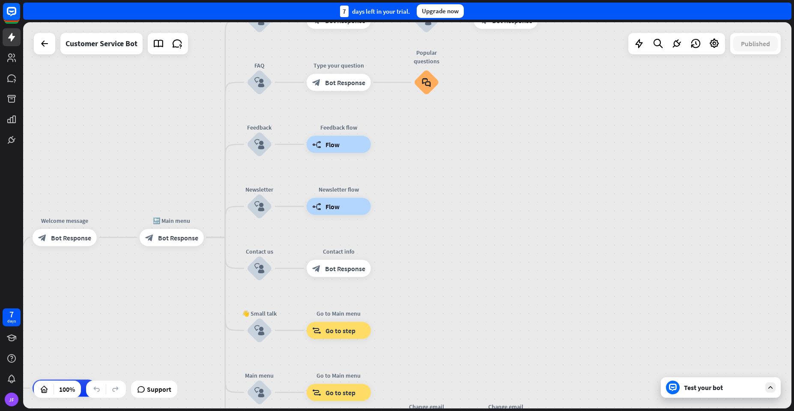
drag, startPoint x: 197, startPoint y: 171, endPoint x: 182, endPoint y: 399, distance: 228.3
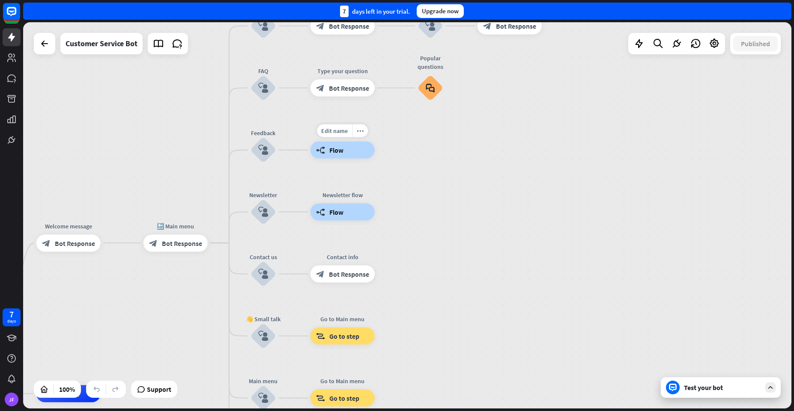
click at [337, 147] on span "Flow" at bounding box center [336, 150] width 14 height 9
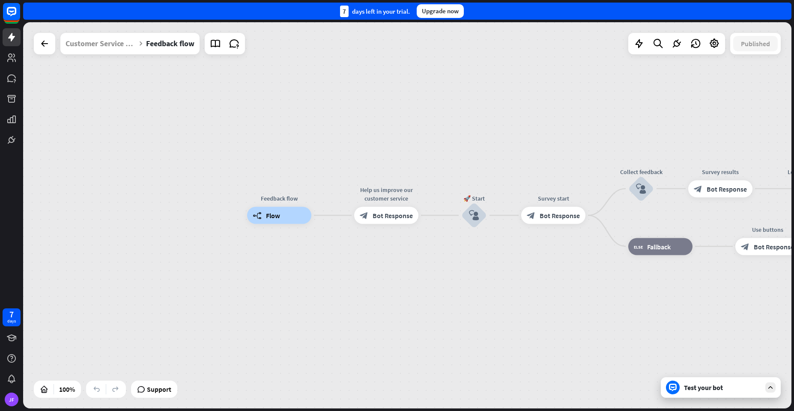
click at [343, 79] on div "Feedback flow builder_tree Flow Help us improve our customer service block_bot_…" at bounding box center [407, 215] width 768 height 387
click at [44, 41] on icon at bounding box center [44, 44] width 10 height 10
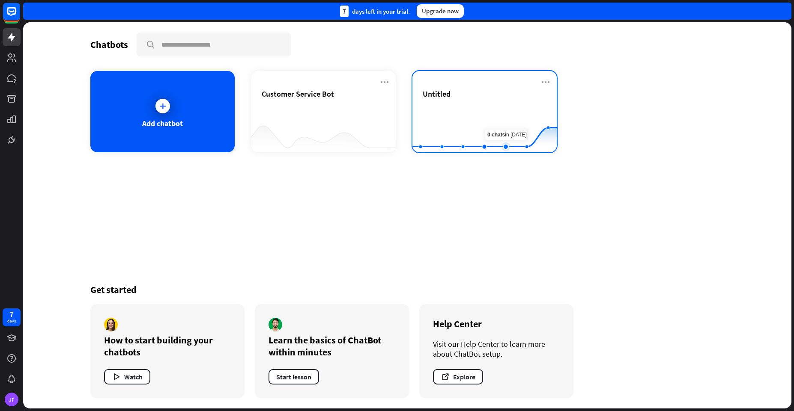
click at [506, 113] on rect at bounding box center [484, 131] width 144 height 54
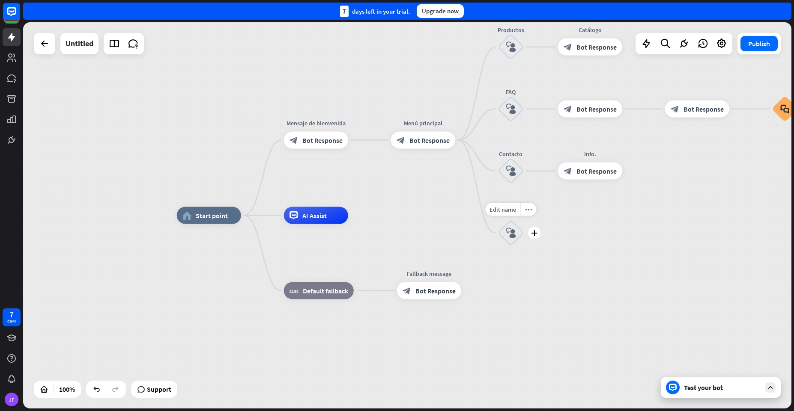
drag, startPoint x: 593, startPoint y: 226, endPoint x: 518, endPoint y: 232, distance: 74.7
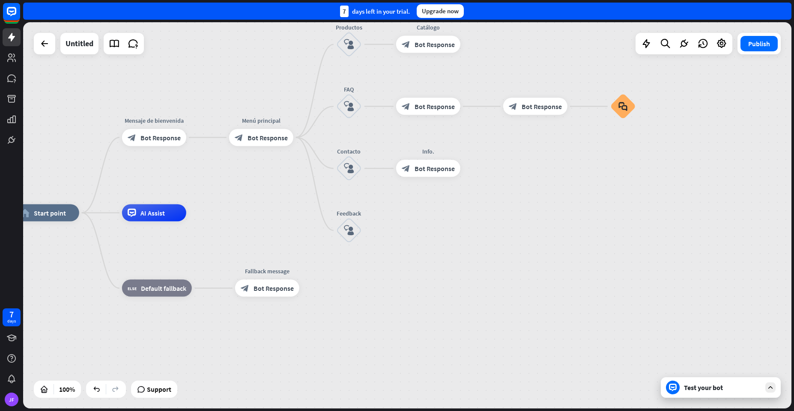
drag, startPoint x: 619, startPoint y: 226, endPoint x: 477, endPoint y: 227, distance: 141.7
click at [477, 227] on div "home_2 Start point Mensaje de [PERSON_NAME] block_bot_response Bot Response Men…" at bounding box center [399, 406] width 768 height 387
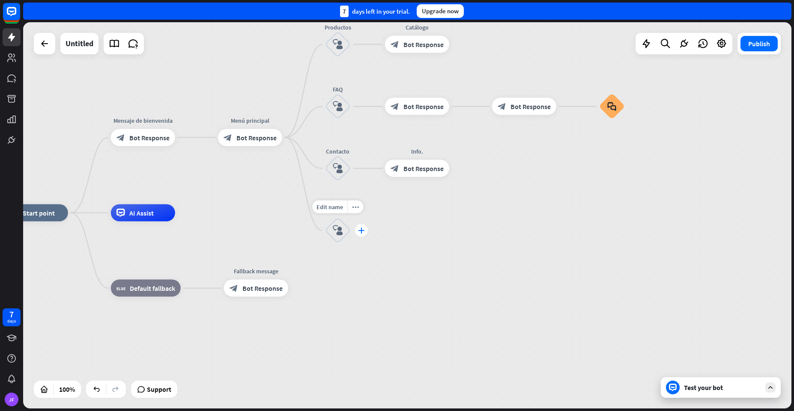
click at [357, 231] on div "plus" at bounding box center [361, 230] width 13 height 13
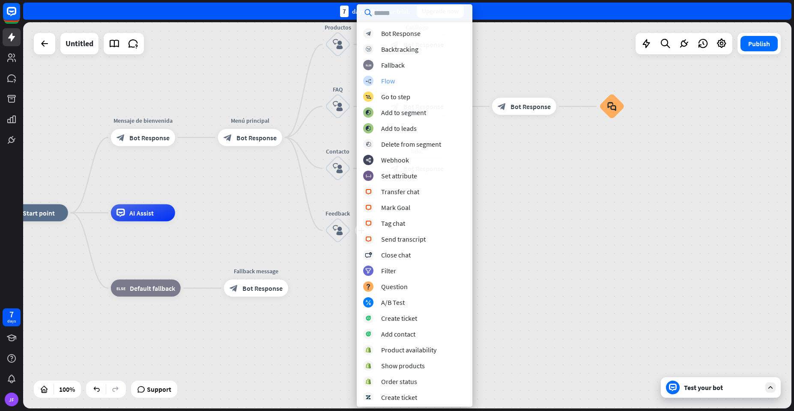
click at [375, 80] on div "builder_tree Flow" at bounding box center [414, 81] width 103 height 10
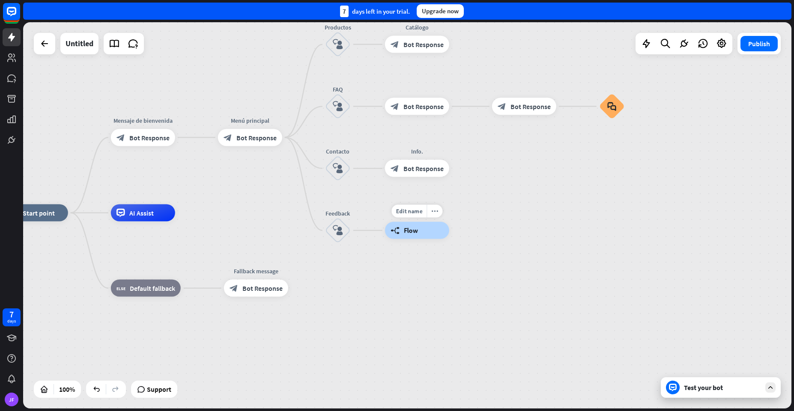
click at [411, 231] on span "Flow" at bounding box center [411, 230] width 14 height 9
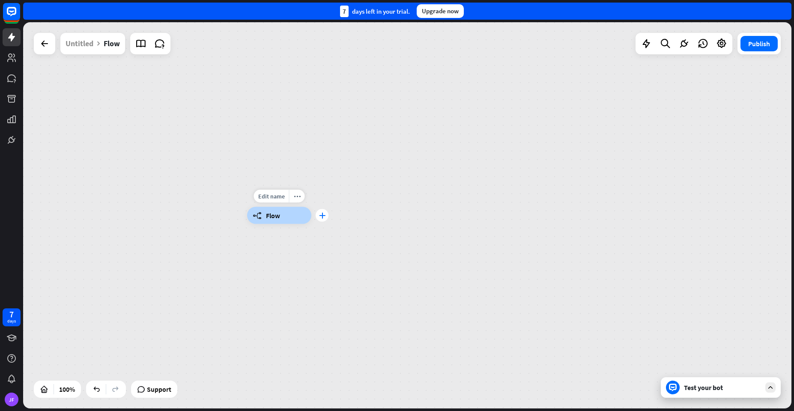
click at [326, 220] on div "plus" at bounding box center [322, 215] width 13 height 13
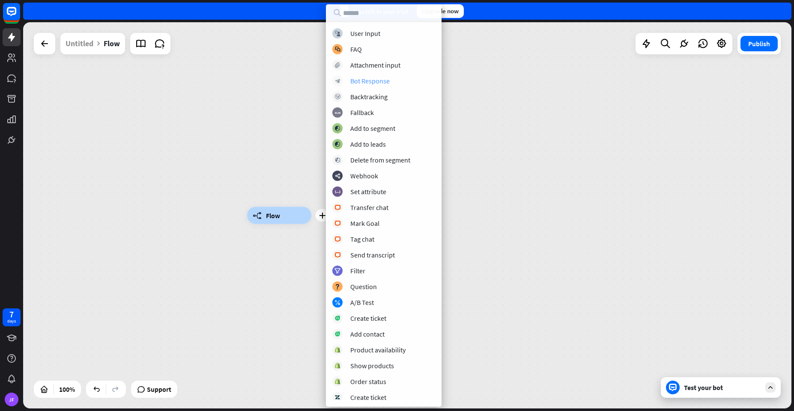
click at [360, 80] on div "Bot Response" at bounding box center [369, 81] width 39 height 9
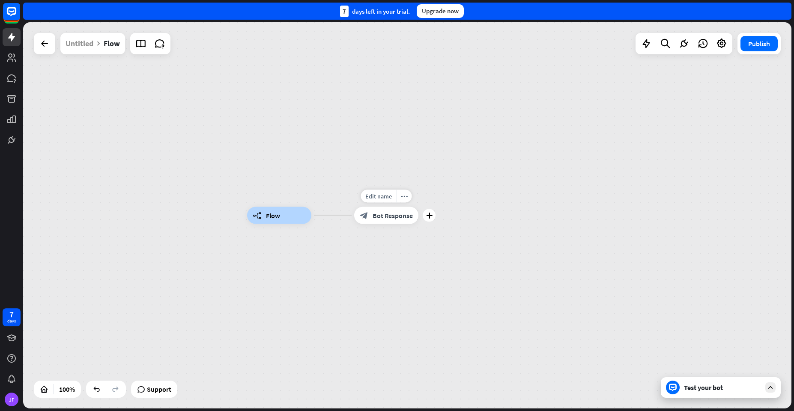
click at [378, 210] on div "block_bot_response Bot Response" at bounding box center [386, 215] width 64 height 17
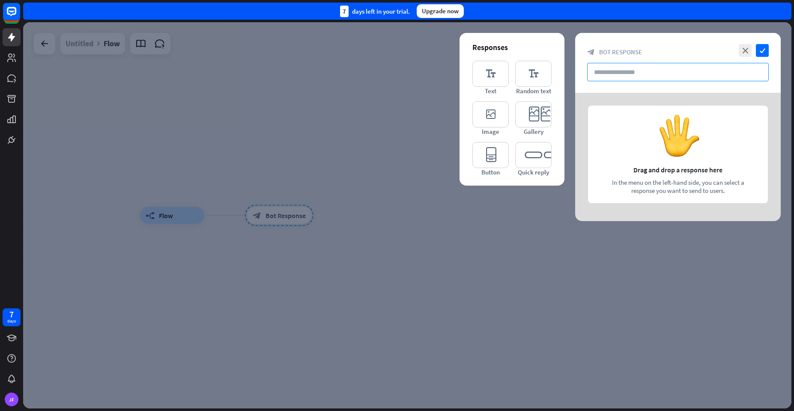
click at [625, 68] on input "text" at bounding box center [678, 72] width 182 height 18
paste input "**********"
type input "**********"
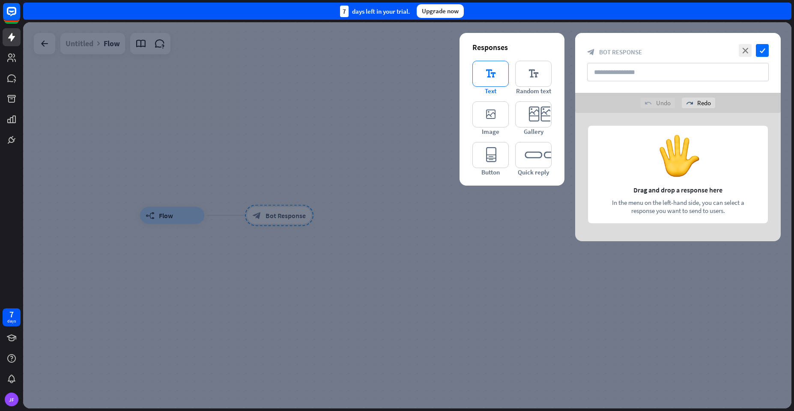
click at [492, 77] on icon "editor_text" at bounding box center [490, 74] width 36 height 26
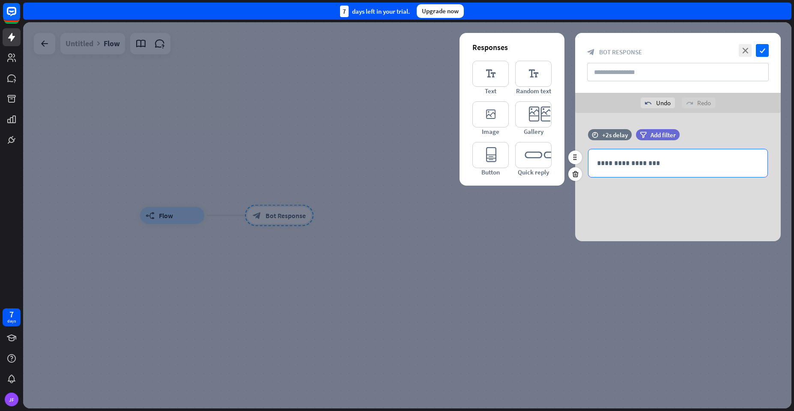
click at [643, 163] on p "**********" at bounding box center [678, 163] width 162 height 11
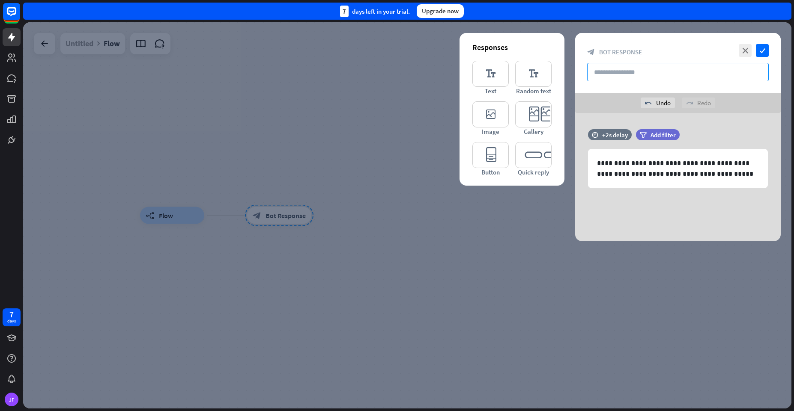
click at [670, 74] on input "text" at bounding box center [678, 72] width 182 height 18
type input "**********"
click at [765, 53] on icon "check" at bounding box center [762, 50] width 13 height 13
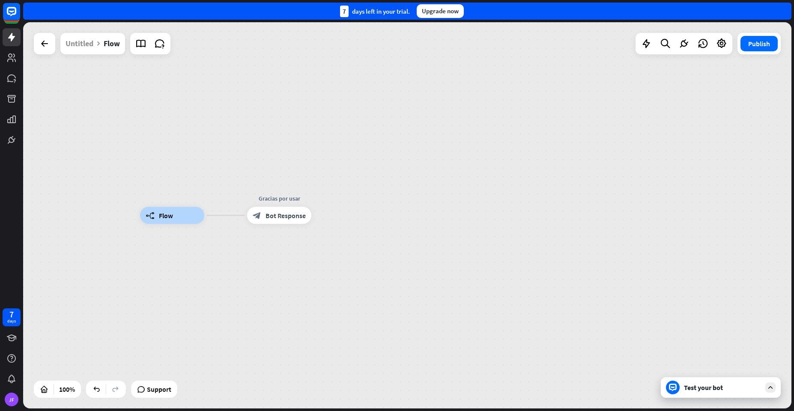
click at [55, 37] on div at bounding box center [44, 43] width 21 height 21
click at [46, 41] on icon at bounding box center [44, 44] width 10 height 10
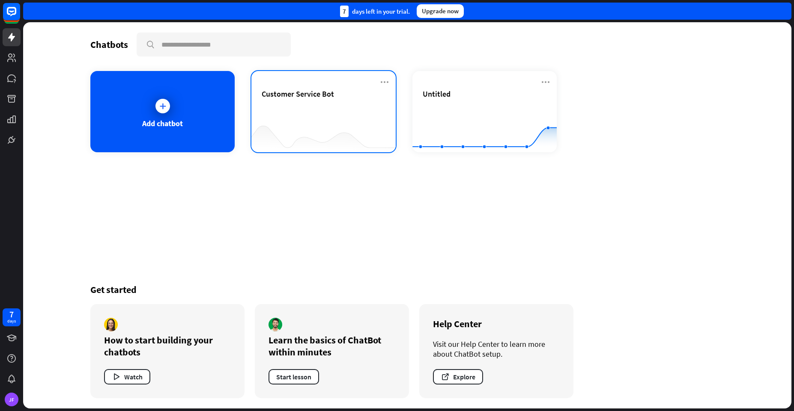
click at [285, 101] on div "Customer Service Bot" at bounding box center [324, 104] width 124 height 30
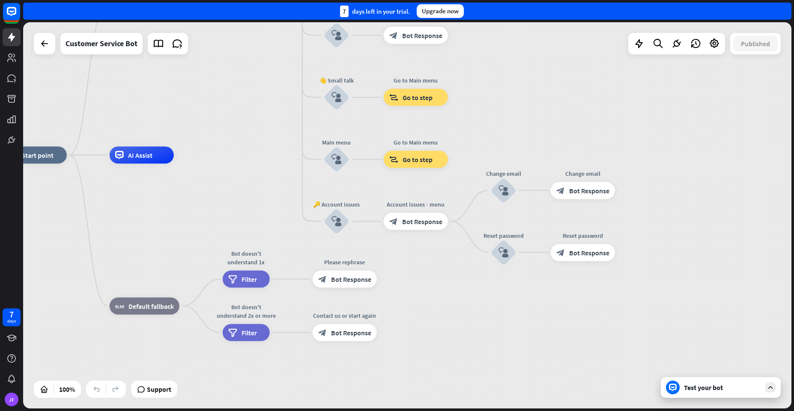
drag, startPoint x: 375, startPoint y: 228, endPoint x: 232, endPoint y: 212, distance: 144.3
click at [232, 212] on div "home_2 Start point Welcome message block_bot_response Bot Response 🔙 Main menu …" at bounding box center [387, 348] width 768 height 387
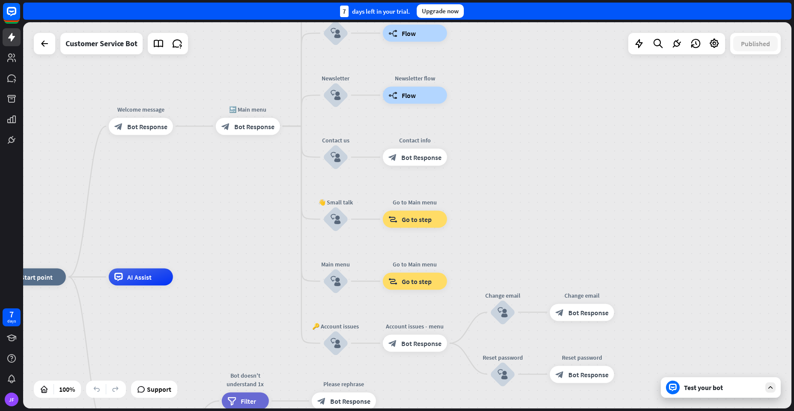
drag, startPoint x: 505, startPoint y: 122, endPoint x: 504, endPoint y: 244, distance: 122.0
click at [504, 244] on div "home_2 Start point Welcome message block_bot_response Bot Response 🔙 Main menu …" at bounding box center [407, 215] width 768 height 387
click at [402, 216] on span "Go to step" at bounding box center [417, 219] width 30 height 9
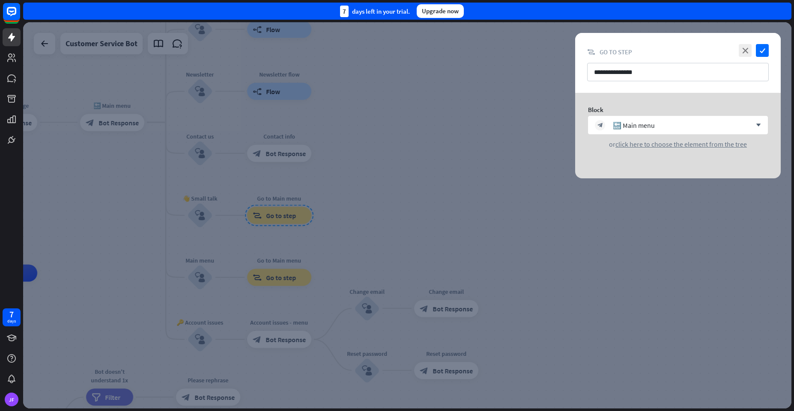
click at [420, 203] on div at bounding box center [407, 215] width 768 height 387
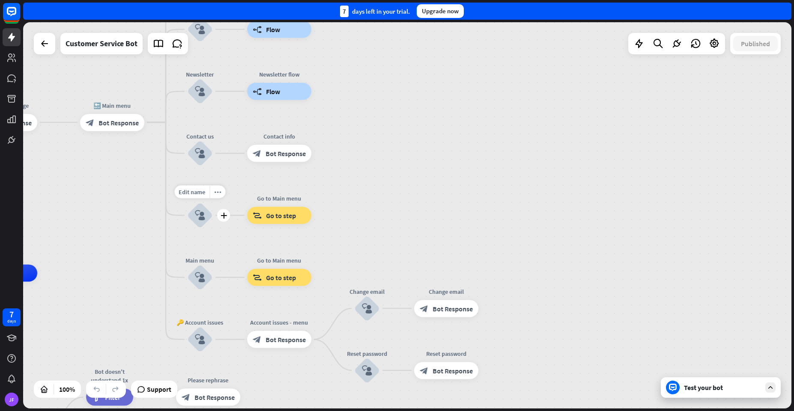
click at [204, 209] on div "block_user_input" at bounding box center [200, 216] width 26 height 26
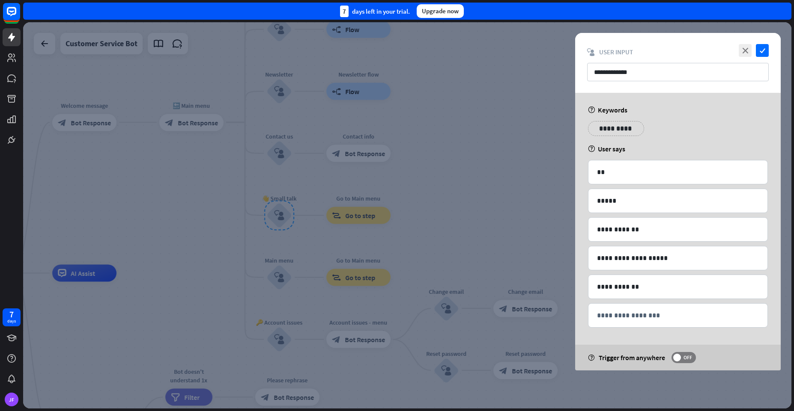
click at [441, 183] on div at bounding box center [407, 215] width 768 height 387
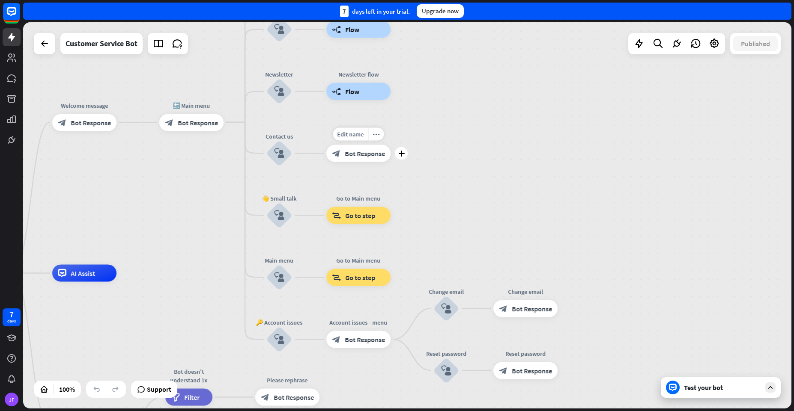
click at [363, 153] on span "Bot Response" at bounding box center [365, 153] width 40 height 9
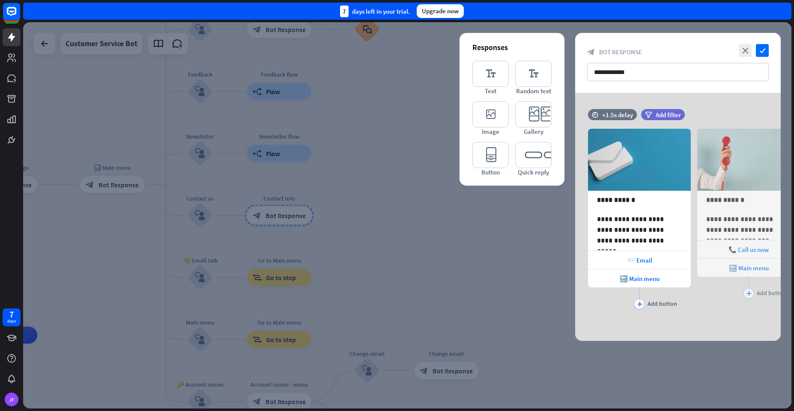
click at [424, 184] on div at bounding box center [407, 215] width 768 height 387
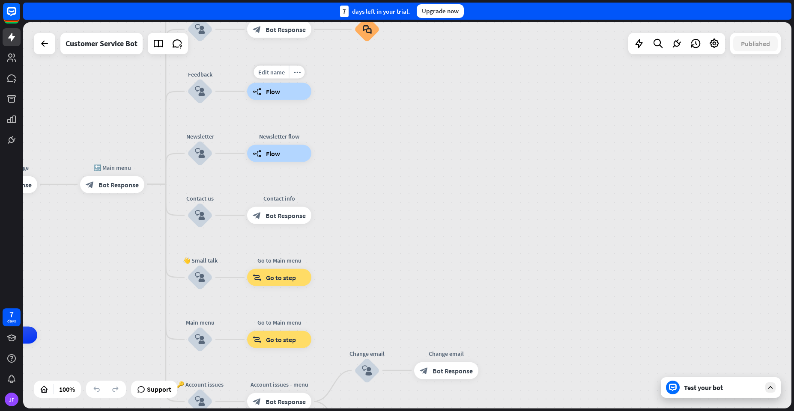
click at [270, 86] on div "builder_tree Flow" at bounding box center [279, 91] width 64 height 17
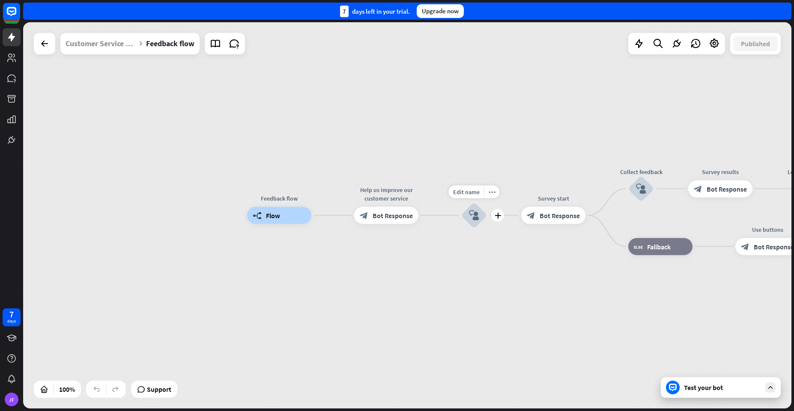
click at [470, 223] on div "block_user_input" at bounding box center [474, 216] width 26 height 26
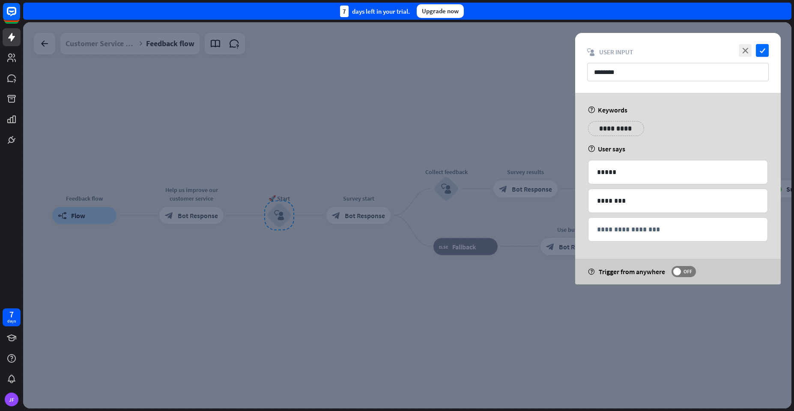
click at [325, 266] on div at bounding box center [407, 215] width 768 height 387
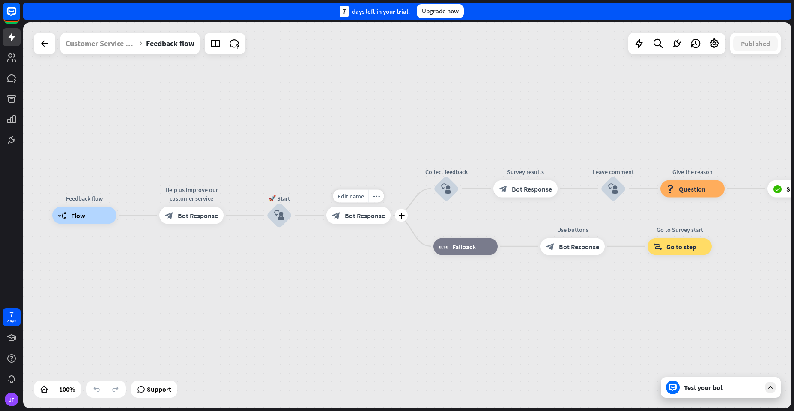
click at [350, 208] on div "block_bot_response Bot Response" at bounding box center [358, 215] width 64 height 17
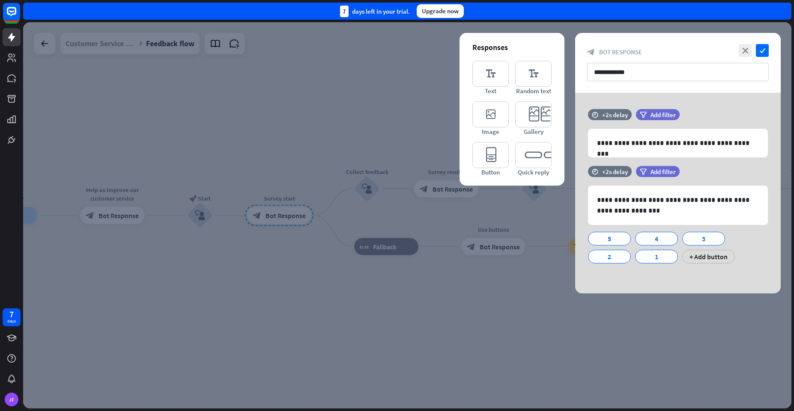
click at [285, 248] on div at bounding box center [407, 215] width 768 height 387
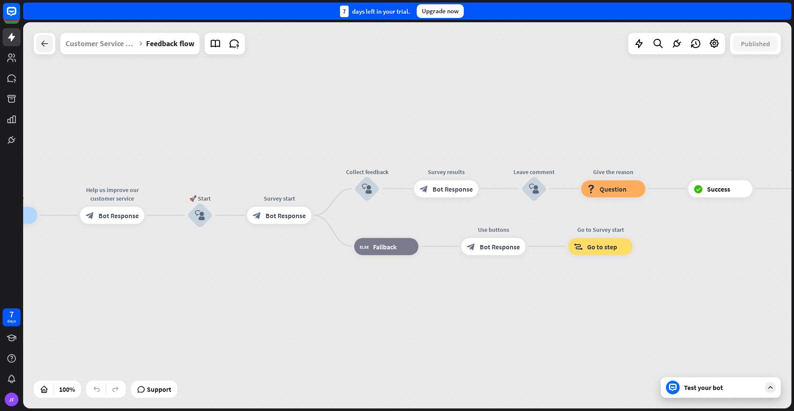
click at [42, 39] on icon at bounding box center [44, 44] width 10 height 10
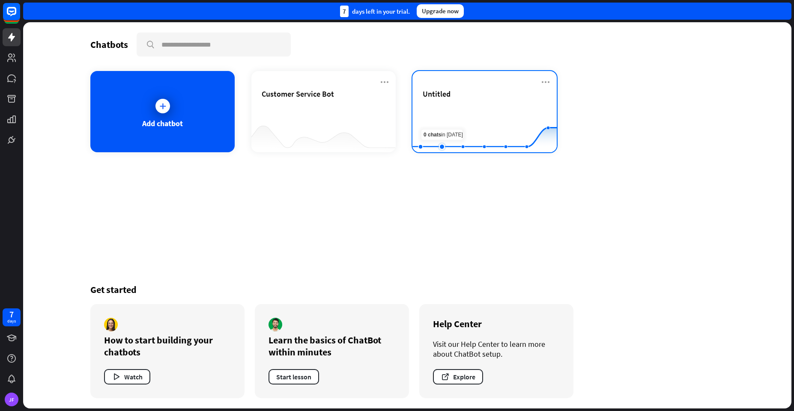
click at [443, 110] on rect at bounding box center [484, 131] width 144 height 54
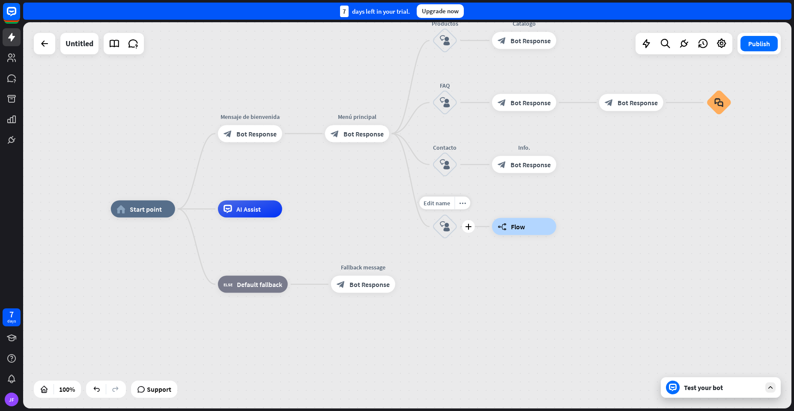
drag, startPoint x: 494, startPoint y: 243, endPoint x: 404, endPoint y: 235, distance: 89.8
click at [432, 235] on div "Edit name more_horiz plus block_user_input" at bounding box center [445, 227] width 26 height 26
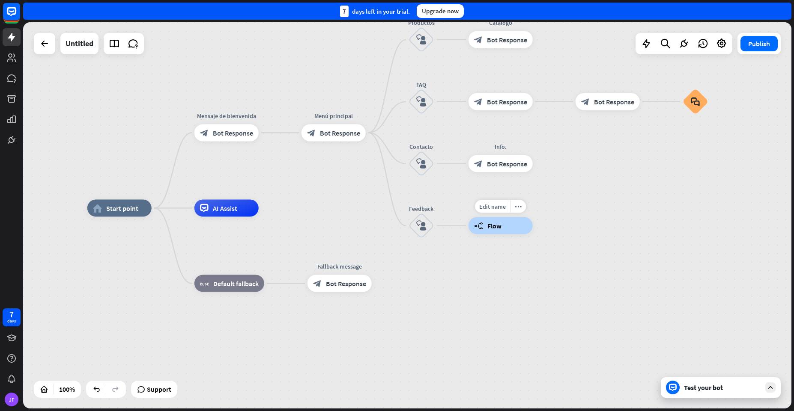
click at [485, 226] on div "builder_tree Flow" at bounding box center [500, 225] width 64 height 17
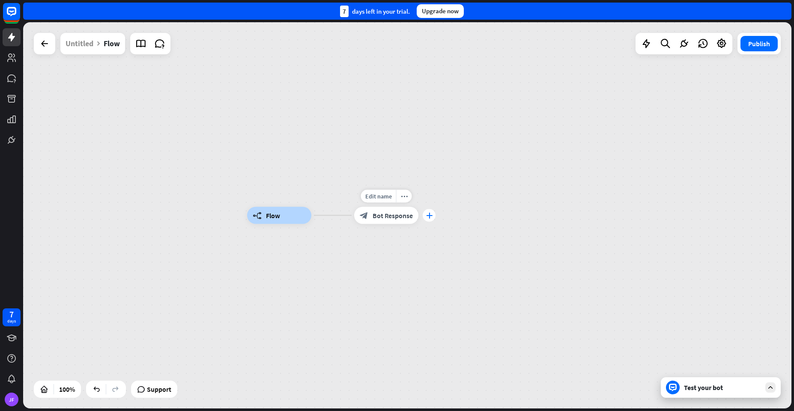
click at [428, 216] on icon "plus" at bounding box center [429, 216] width 6 height 6
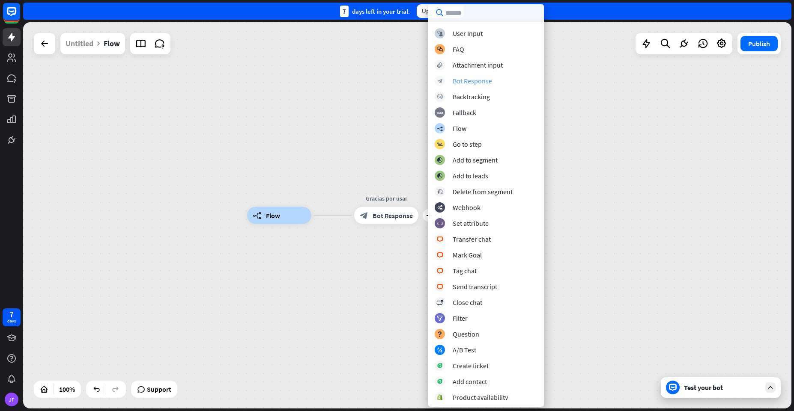
click at [456, 76] on div "block_bot_response Bot Response" at bounding box center [486, 81] width 103 height 10
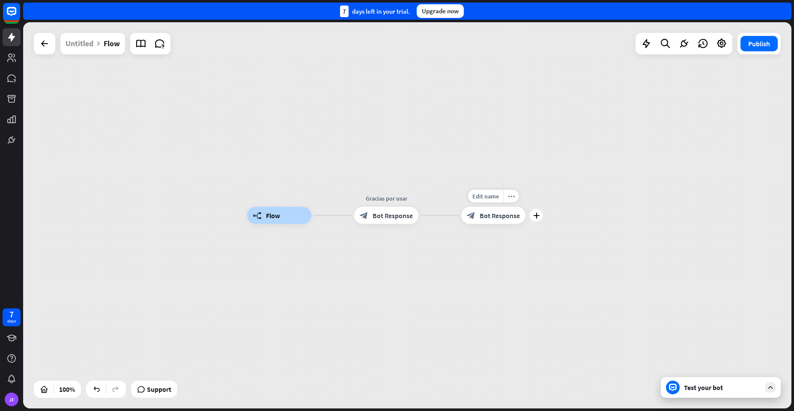
click at [488, 216] on span "Bot Response" at bounding box center [499, 215] width 40 height 9
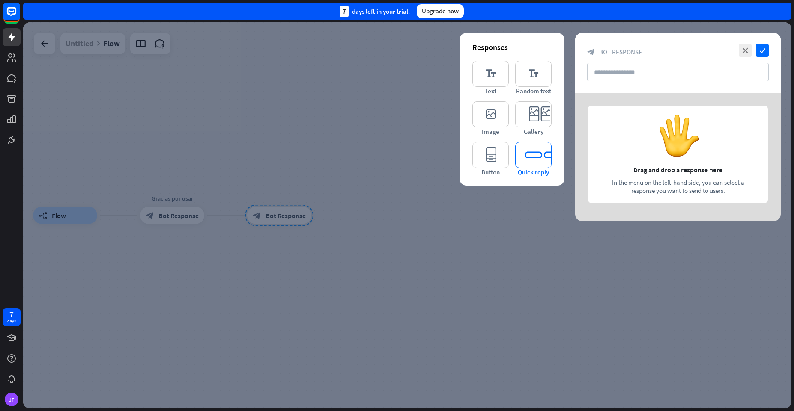
click at [526, 159] on icon "editor_quick_replies" at bounding box center [533, 155] width 36 height 26
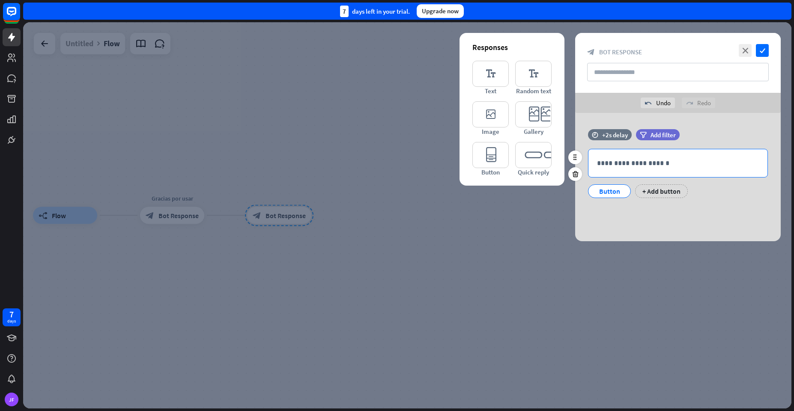
click at [616, 163] on p "**********" at bounding box center [678, 163] width 162 height 11
click at [611, 192] on div "Button" at bounding box center [609, 191] width 28 height 13
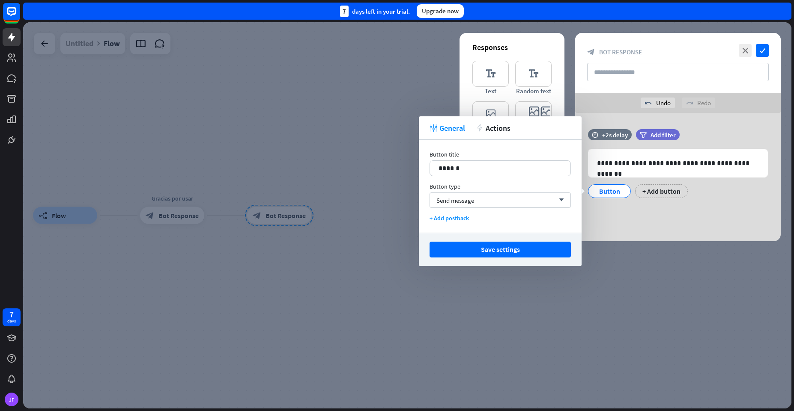
click at [601, 208] on div "**********" at bounding box center [677, 177] width 205 height 128
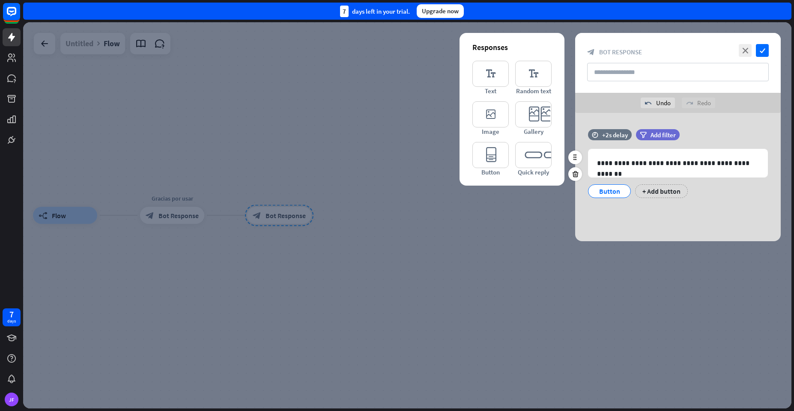
click at [604, 191] on div "Button" at bounding box center [609, 191] width 28 height 13
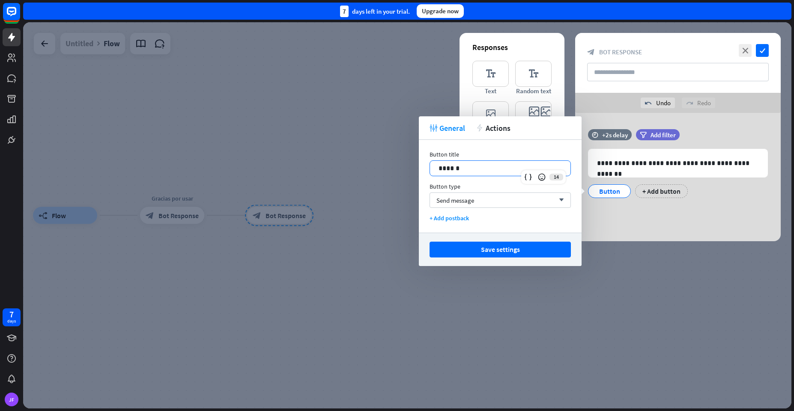
drag, startPoint x: 489, startPoint y: 170, endPoint x: 360, endPoint y: 173, distance: 129.3
click at [360, 173] on body "7 days JF close Product Help First steps Get started with ChatBot Help Center F…" at bounding box center [397, 205] width 794 height 411
drag, startPoint x: 464, startPoint y: 170, endPoint x: 430, endPoint y: 170, distance: 34.3
click at [430, 170] on div "******" at bounding box center [500, 168] width 140 height 15
click at [540, 180] on icon at bounding box center [541, 177] width 9 height 9
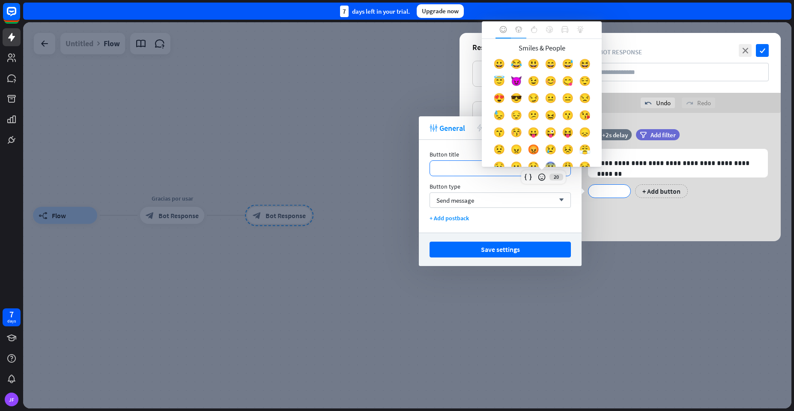
click at [515, 34] on div at bounding box center [518, 29] width 15 height 17
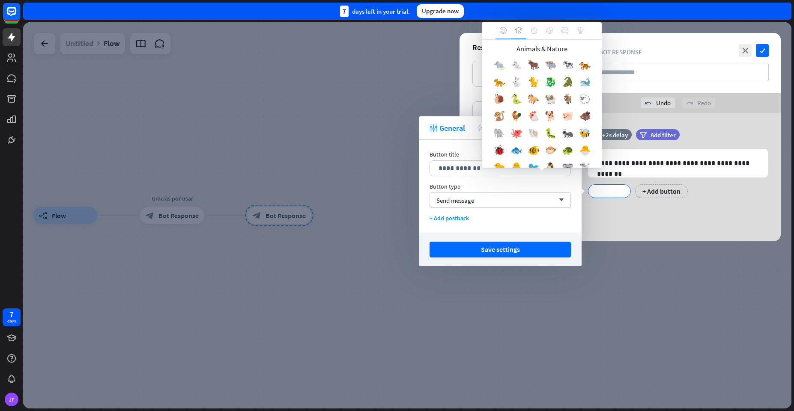
click at [509, 34] on div at bounding box center [502, 30] width 15 height 17
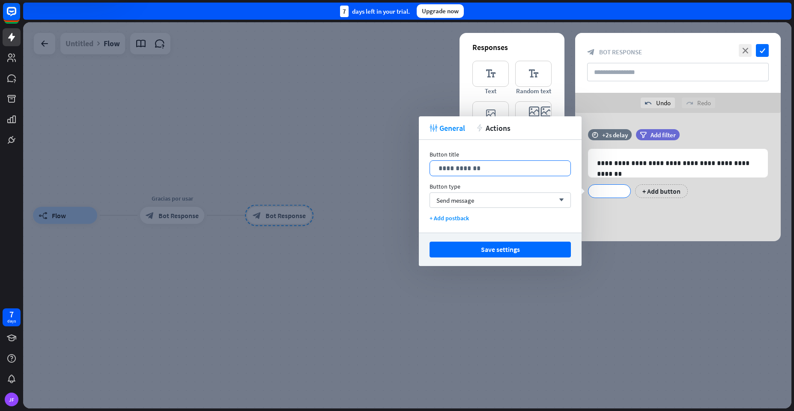
click at [488, 167] on body "7 days JF close Product Help First steps Get started with ChatBot Help Center F…" at bounding box center [397, 205] width 794 height 411
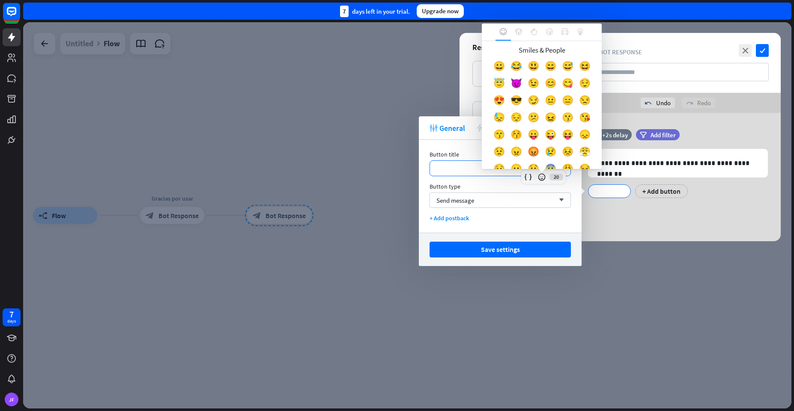
drag, startPoint x: 450, startPoint y: 171, endPoint x: 436, endPoint y: 164, distance: 15.7
click at [436, 164] on div "**********" at bounding box center [500, 168] width 140 height 15
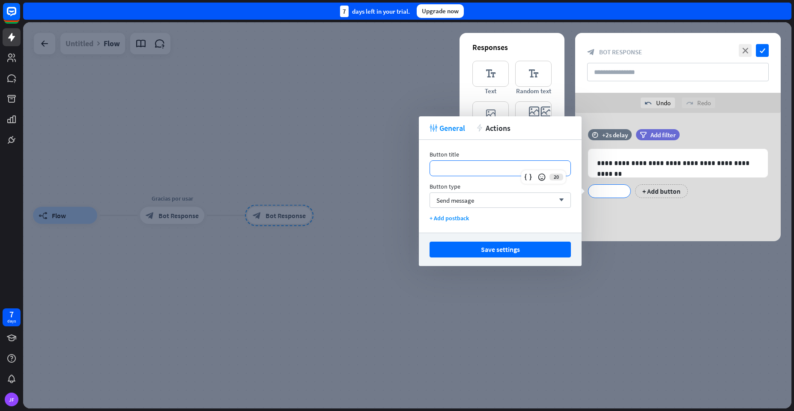
click at [444, 163] on p "**********" at bounding box center [499, 168] width 123 height 11
click at [543, 175] on icon at bounding box center [541, 177] width 9 height 9
click at [540, 182] on div at bounding box center [542, 177] width 12 height 12
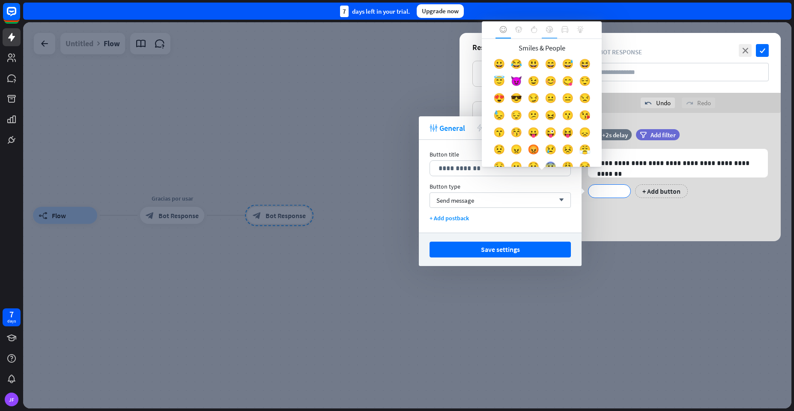
click at [545, 30] on div at bounding box center [549, 29] width 15 height 17
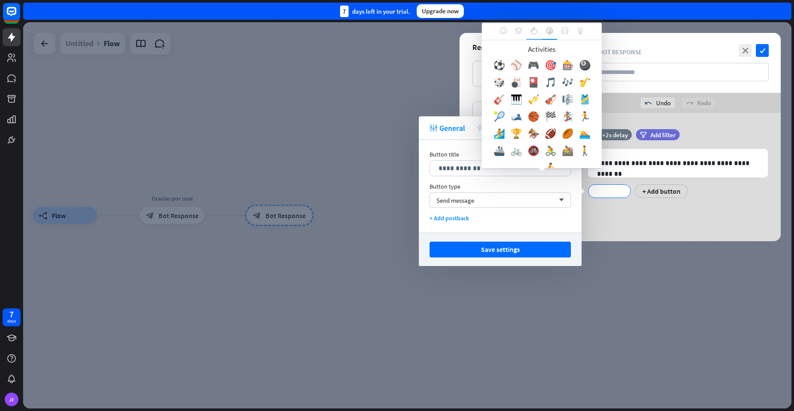
click at [532, 33] on icon at bounding box center [534, 30] width 6 height 7
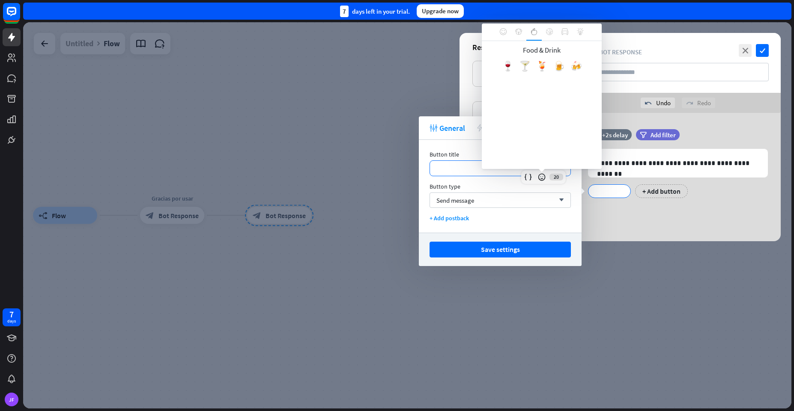
click at [518, 170] on p "**********" at bounding box center [499, 168] width 123 height 11
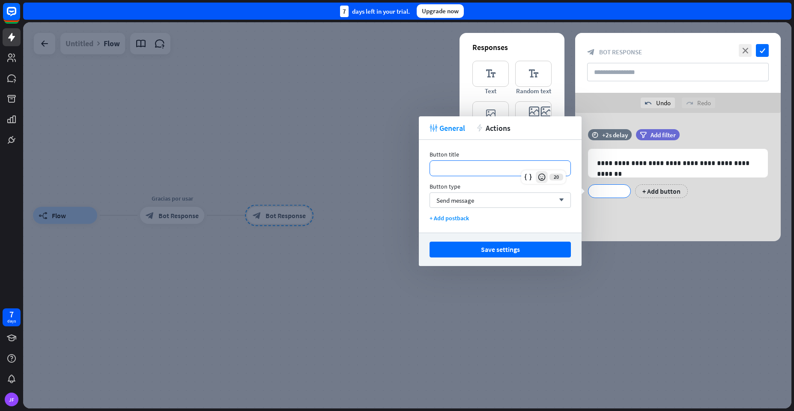
click at [545, 176] on icon at bounding box center [541, 177] width 9 height 9
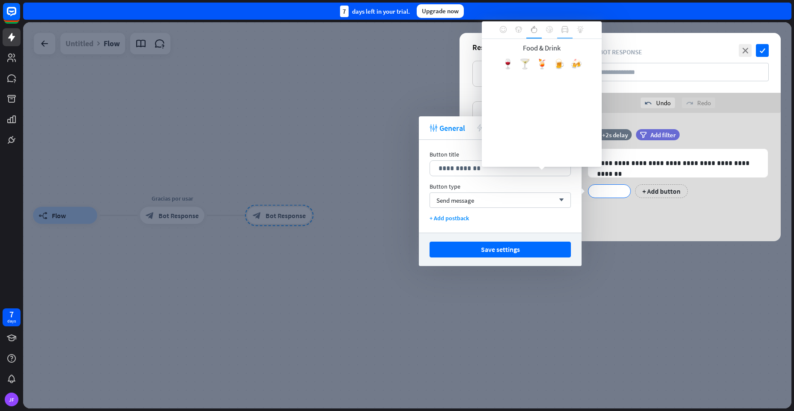
click at [563, 38] on div at bounding box center [564, 29] width 15 height 17
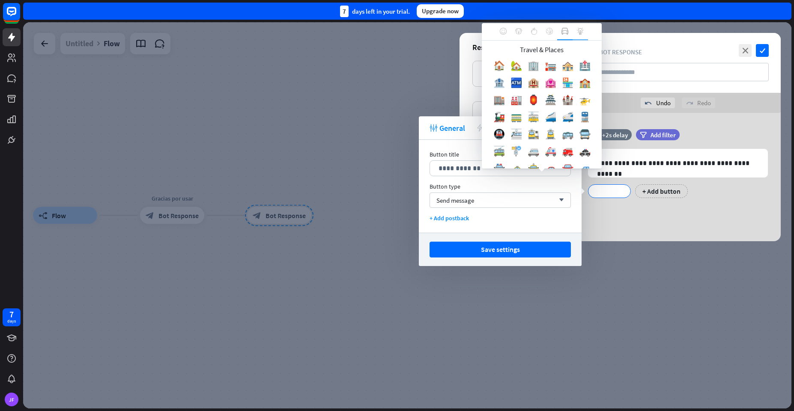
click at [579, 31] on icon at bounding box center [580, 31] width 7 height 7
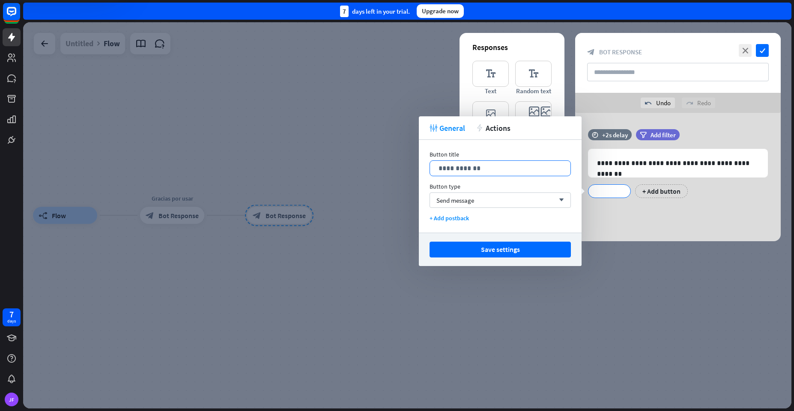
click at [548, 166] on body "7 days JF close Product Help First steps Get started with ChatBot Help Center F…" at bounding box center [397, 205] width 794 height 411
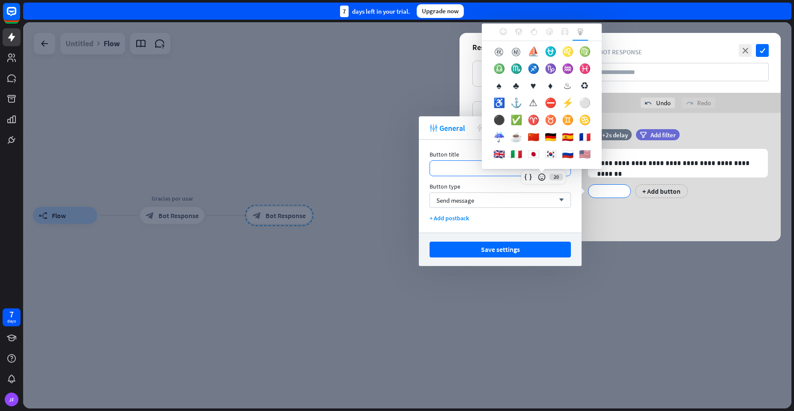
scroll to position [1025, 0]
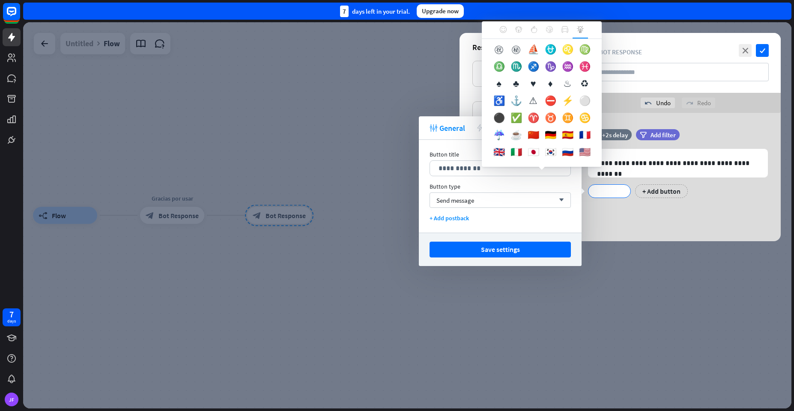
click at [542, 43] on div "⭐" at bounding box center [532, 34] width 17 height 17
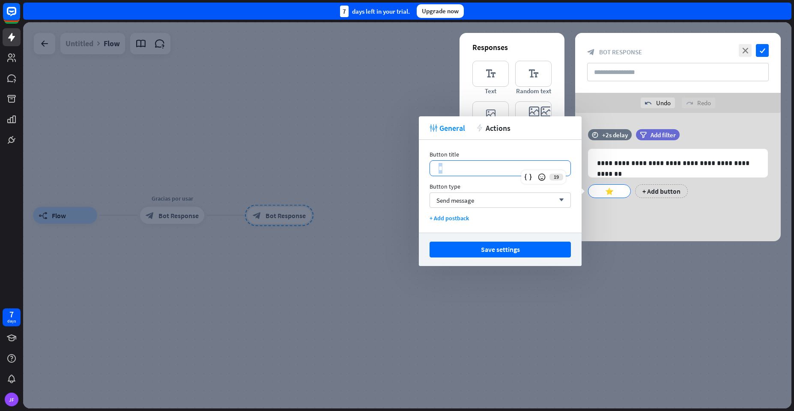
drag, startPoint x: 472, startPoint y: 164, endPoint x: 434, endPoint y: 166, distance: 37.7
click at [434, 166] on div "*" at bounding box center [500, 168] width 140 height 15
copy p "*"
click at [468, 164] on p "*" at bounding box center [499, 168] width 123 height 11
click at [490, 253] on button "Save settings" at bounding box center [499, 250] width 141 height 16
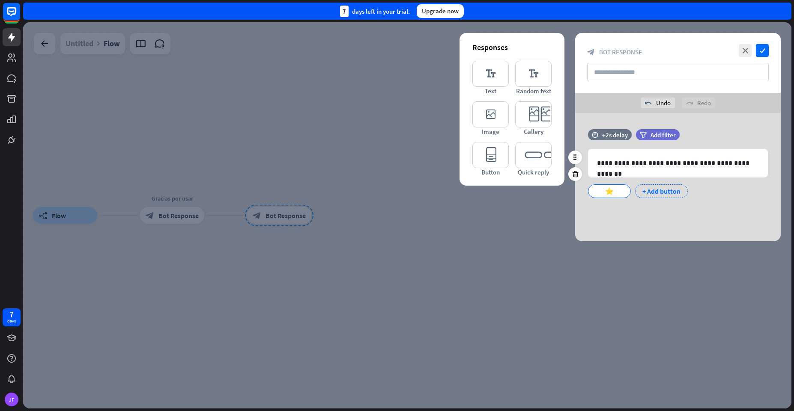
click at [652, 192] on div "+ Add button" at bounding box center [661, 192] width 53 height 14
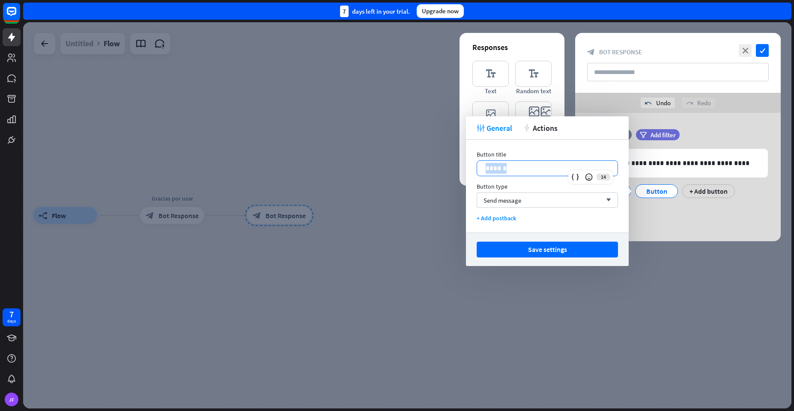
drag, startPoint x: 537, startPoint y: 171, endPoint x: 472, endPoint y: 167, distance: 65.2
click at [472, 167] on div "Button title 14 ****** Button type Send message arrow_down + Add postback" at bounding box center [547, 186] width 163 height 93
click at [596, 246] on button "Save settings" at bounding box center [546, 250] width 141 height 16
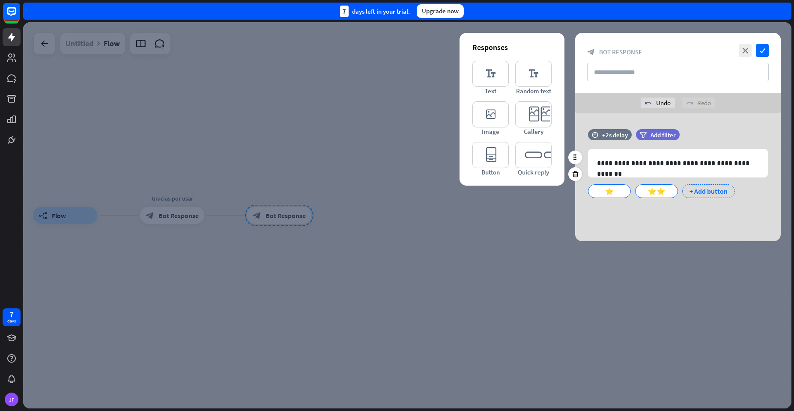
click at [694, 189] on div "+ Add button" at bounding box center [708, 192] width 53 height 14
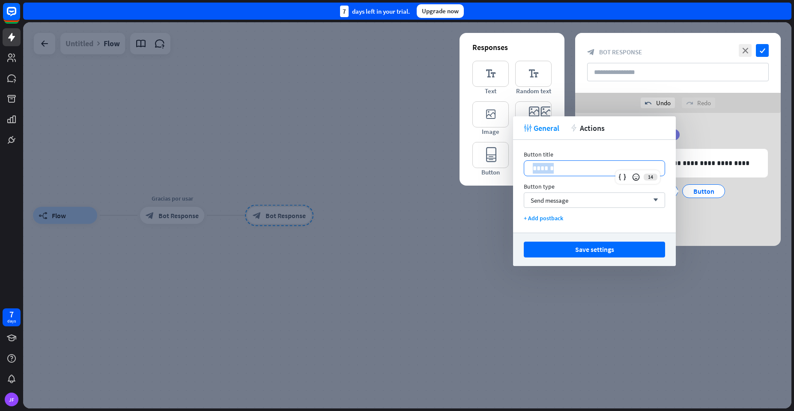
drag, startPoint x: 581, startPoint y: 172, endPoint x: 523, endPoint y: 172, distance: 57.8
click at [523, 172] on div "Button title 14 ****** Button type Send message arrow_down + Add postback" at bounding box center [594, 186] width 163 height 93
click at [562, 249] on button "Save settings" at bounding box center [594, 250] width 141 height 16
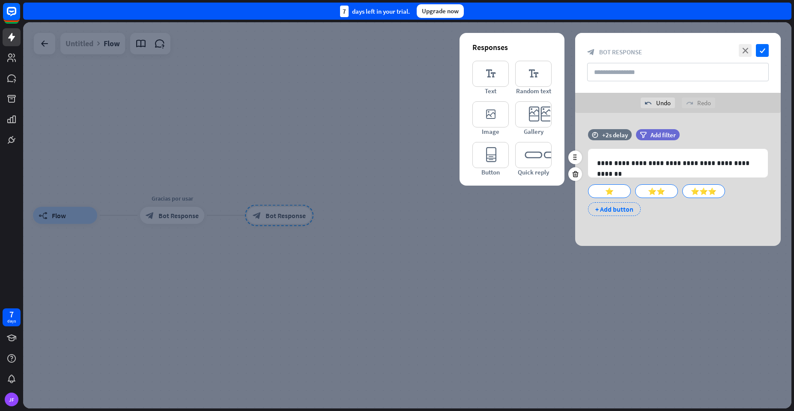
click at [614, 209] on div "+ Add button" at bounding box center [614, 209] width 53 height 14
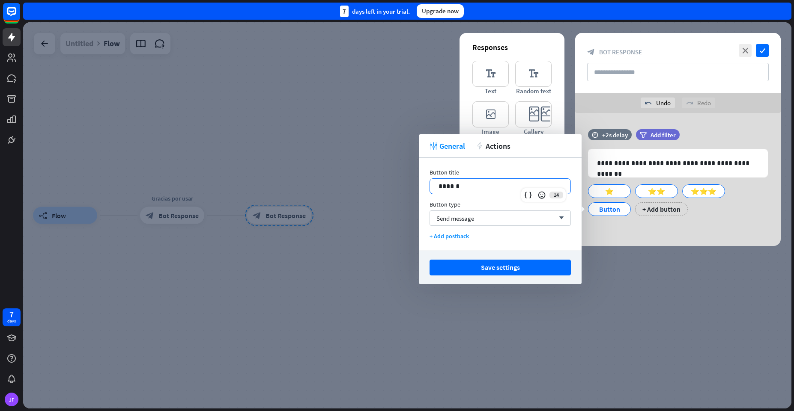
drag, startPoint x: 471, startPoint y: 180, endPoint x: 422, endPoint y: 188, distance: 49.8
click at [422, 188] on div "Button title 14 ****** Button type Send message arrow_down + Add postback" at bounding box center [500, 204] width 163 height 93
drag, startPoint x: 458, startPoint y: 185, endPoint x: 430, endPoint y: 188, distance: 27.9
click at [430, 188] on div "******" at bounding box center [500, 186] width 140 height 15
click at [495, 268] on button "Save settings" at bounding box center [499, 268] width 141 height 16
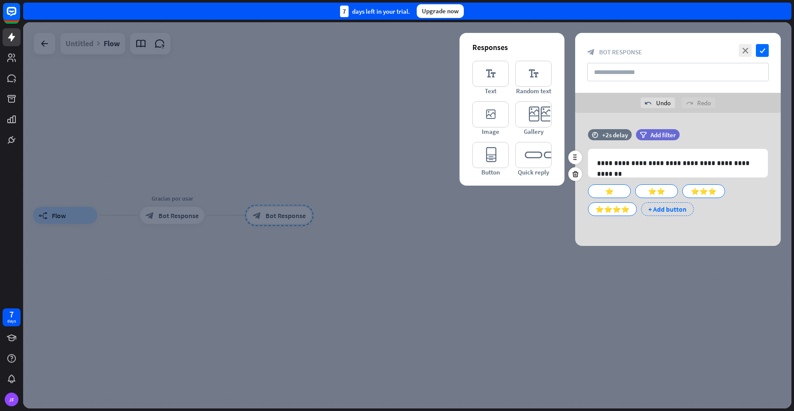
click at [656, 208] on div "+ Add button" at bounding box center [667, 209] width 53 height 14
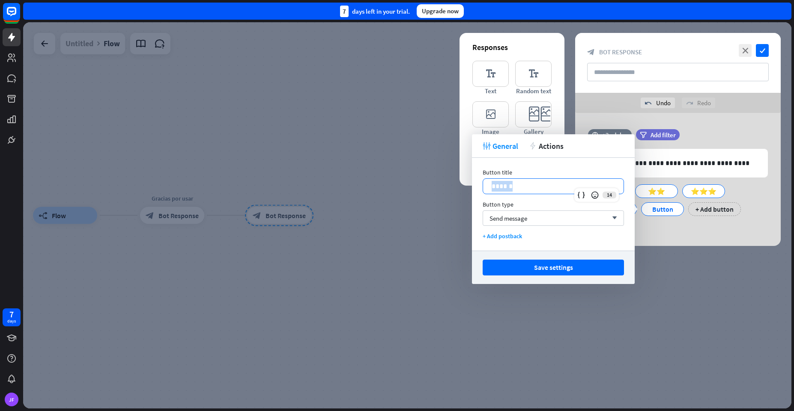
drag, startPoint x: 488, startPoint y: 187, endPoint x: 474, endPoint y: 189, distance: 13.4
click at [474, 189] on div "Button title 14 ****** Button type Send message arrow_down + Add postback" at bounding box center [553, 204] width 163 height 93
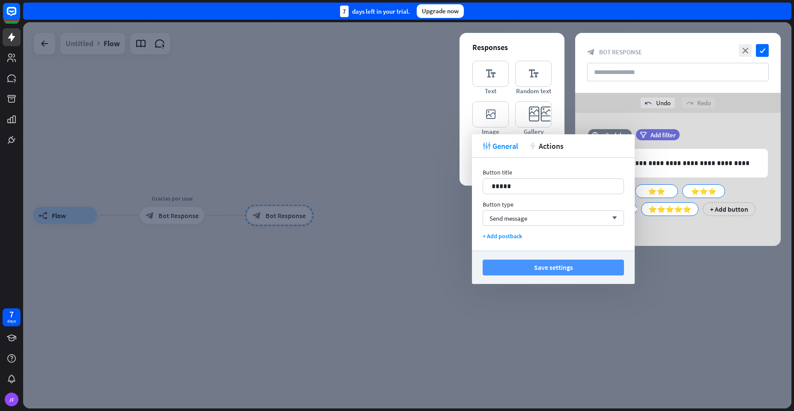
click at [538, 267] on button "Save settings" at bounding box center [552, 268] width 141 height 16
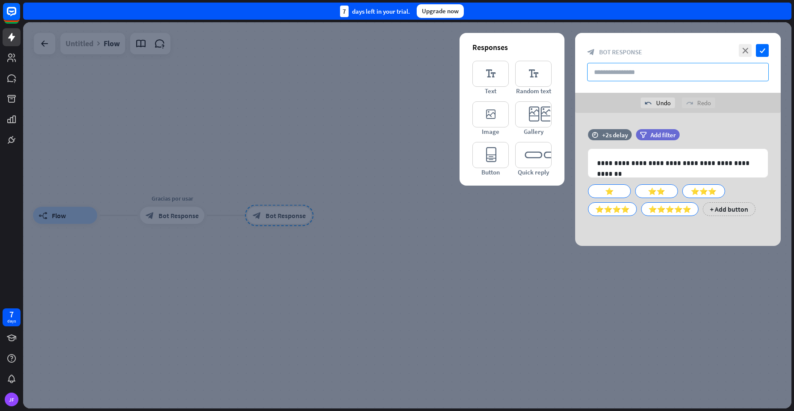
click at [718, 71] on input "text" at bounding box center [678, 72] width 182 height 18
type input "**********"
click at [762, 49] on icon "check" at bounding box center [762, 50] width 13 height 13
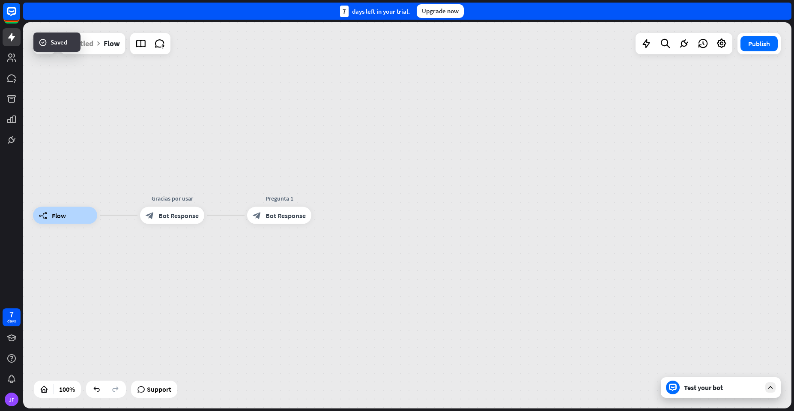
drag, startPoint x: 408, startPoint y: 181, endPoint x: 404, endPoint y: 184, distance: 4.6
click at [322, 216] on icon "plus" at bounding box center [322, 216] width 6 height 6
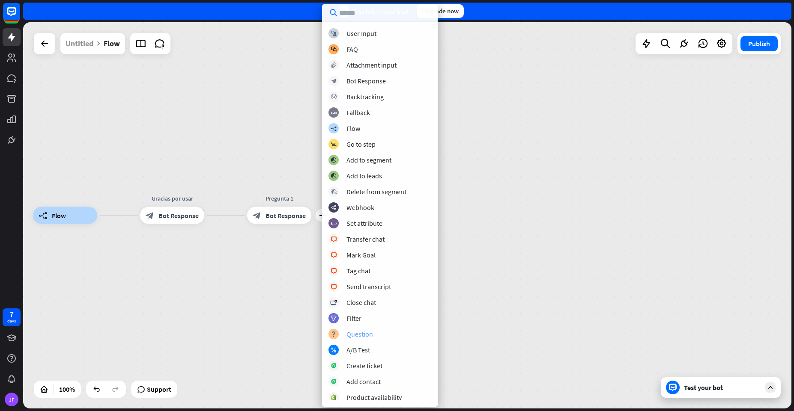
click at [347, 331] on div "Question" at bounding box center [359, 334] width 27 height 9
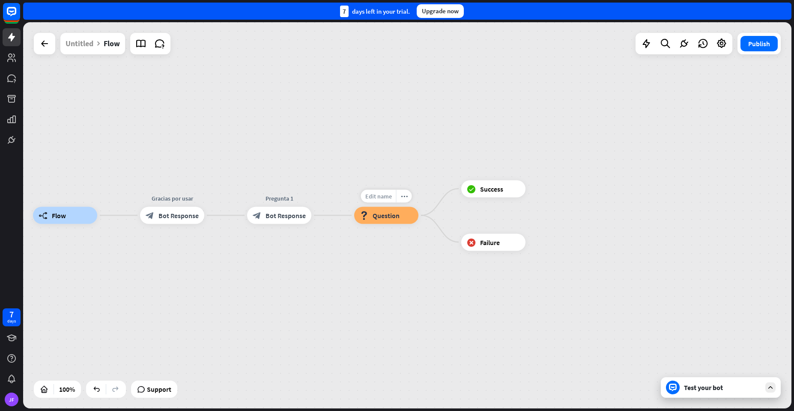
click at [380, 197] on span "Edit name" at bounding box center [378, 197] width 27 height 8
type input "**********"
click at [439, 152] on div "**********" at bounding box center [407, 215] width 768 height 387
click at [387, 217] on span "Question" at bounding box center [385, 215] width 27 height 9
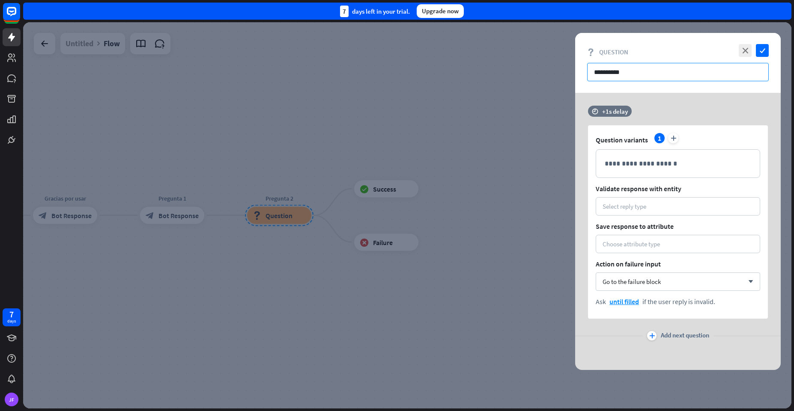
drag, startPoint x: 630, startPoint y: 71, endPoint x: 521, endPoint y: 70, distance: 108.3
click at [521, 70] on div "**********" at bounding box center [407, 215] width 768 height 387
click at [641, 76] on input "**********" at bounding box center [678, 72] width 182 height 18
click at [648, 164] on p "**********" at bounding box center [677, 163] width 146 height 11
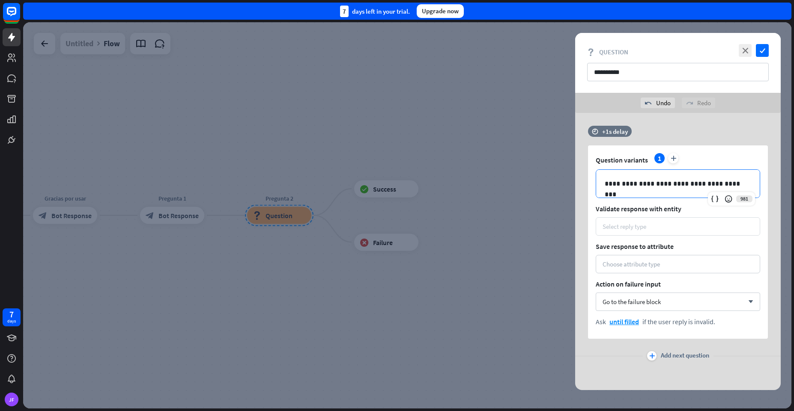
click at [631, 230] on div "Select reply type" at bounding box center [624, 227] width 44 height 8
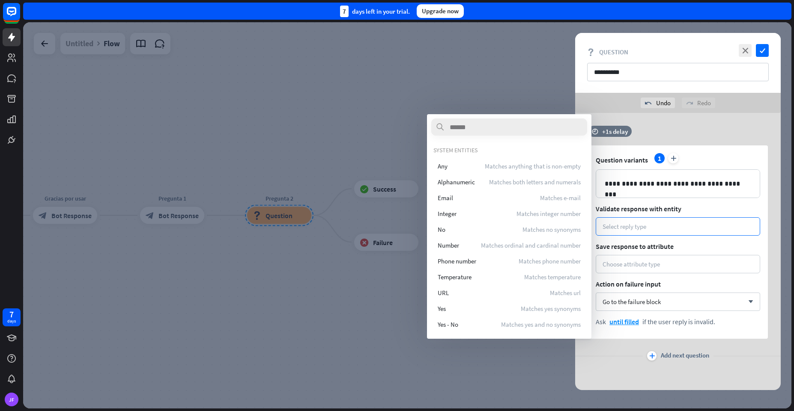
click at [701, 207] on span "Validate response with entity" at bounding box center [678, 209] width 164 height 9
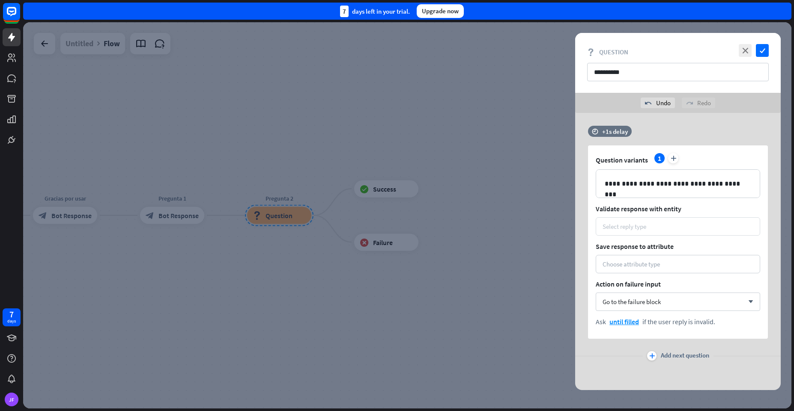
click at [686, 226] on div "Select reply type" at bounding box center [677, 227] width 151 height 8
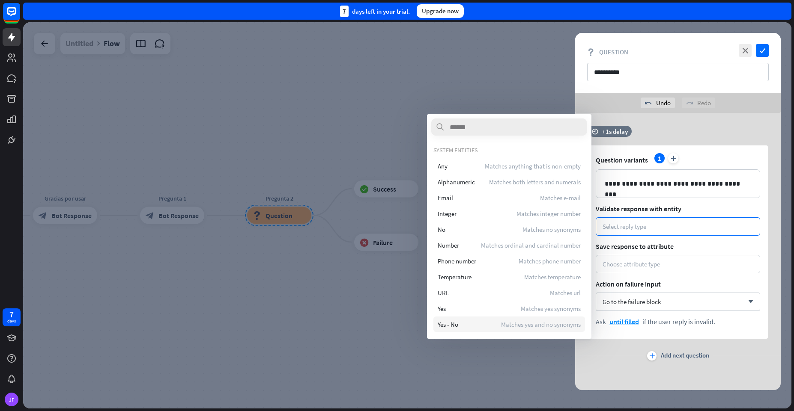
click at [466, 327] on div "Yes - No Matches yes and no synonyms" at bounding box center [509, 324] width 152 height 15
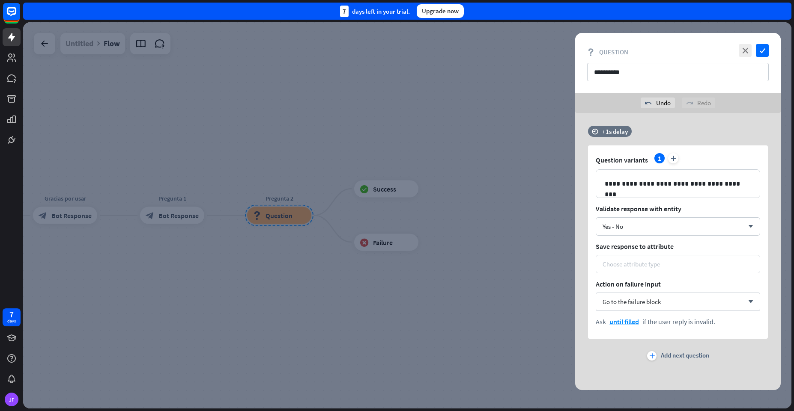
click at [630, 266] on div "Choose attribute type" at bounding box center [630, 264] width 57 height 8
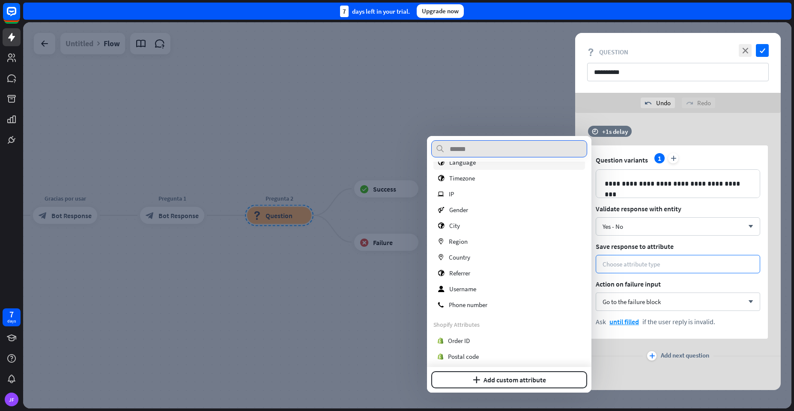
scroll to position [125, 0]
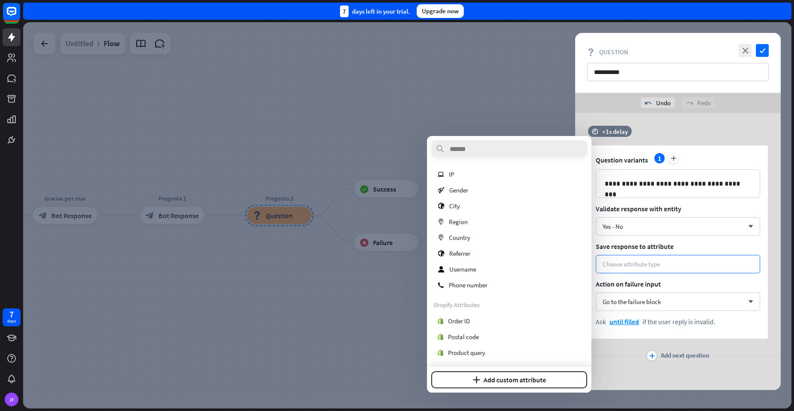
click at [376, 306] on div at bounding box center [407, 215] width 768 height 387
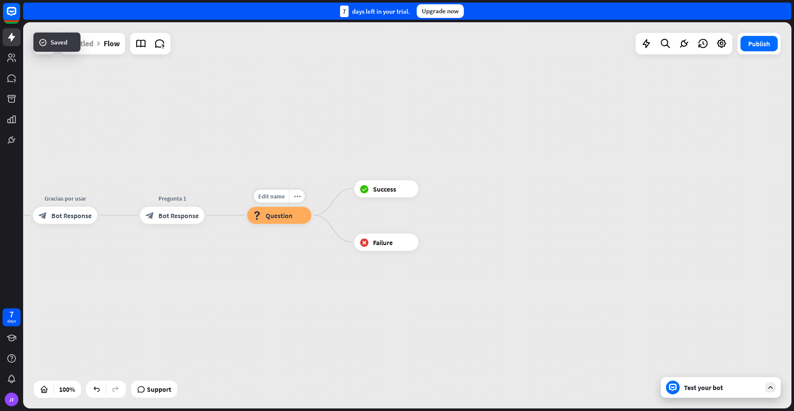
click at [294, 222] on div "block_question Question" at bounding box center [279, 215] width 64 height 17
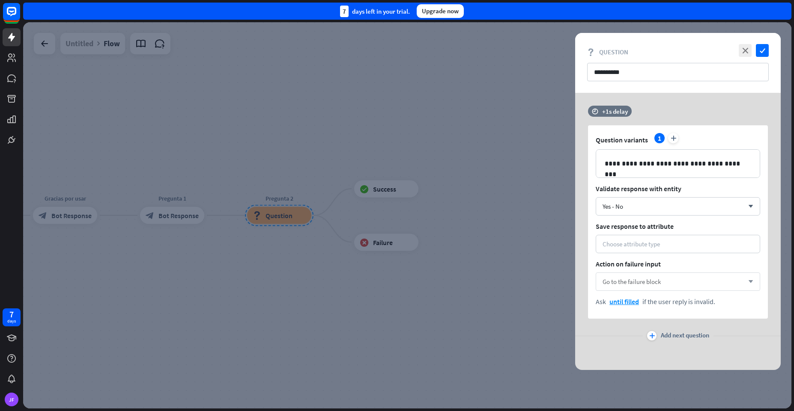
click at [622, 282] on span "Go to the failure block" at bounding box center [631, 282] width 58 height 8
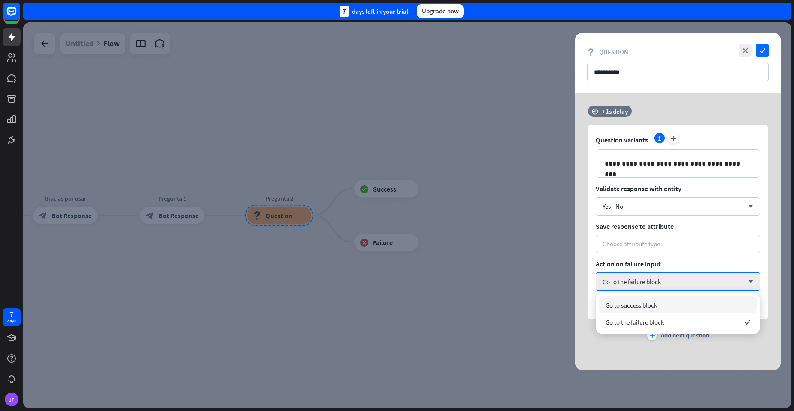
click at [568, 303] on div "**********" at bounding box center [677, 231] width 227 height 277
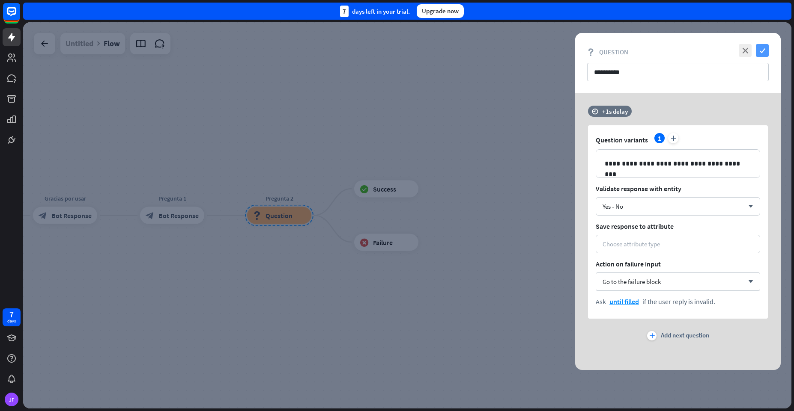
click at [759, 50] on icon "check" at bounding box center [762, 50] width 13 height 13
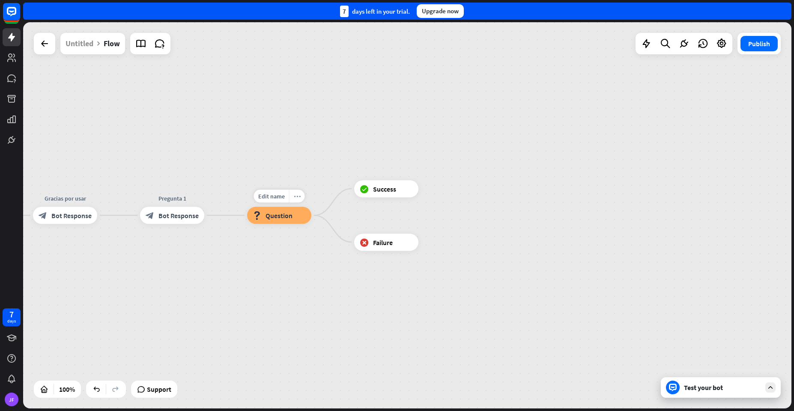
click at [297, 192] on div "more_horiz" at bounding box center [297, 196] width 16 height 13
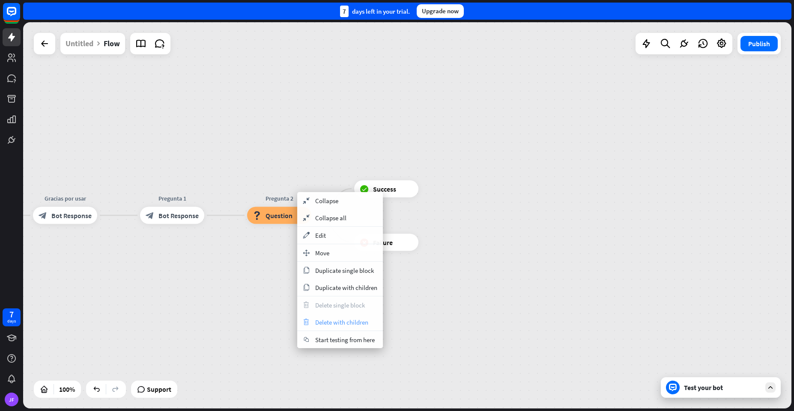
click at [328, 326] on span "Delete with children" at bounding box center [341, 323] width 53 height 8
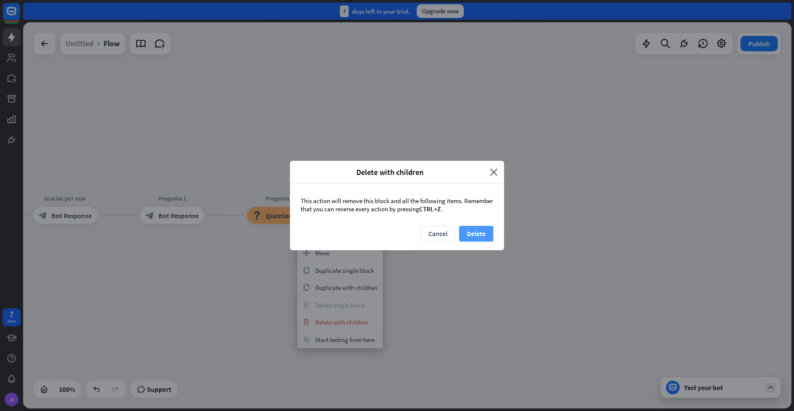
click at [473, 239] on button "Delete" at bounding box center [476, 234] width 34 height 16
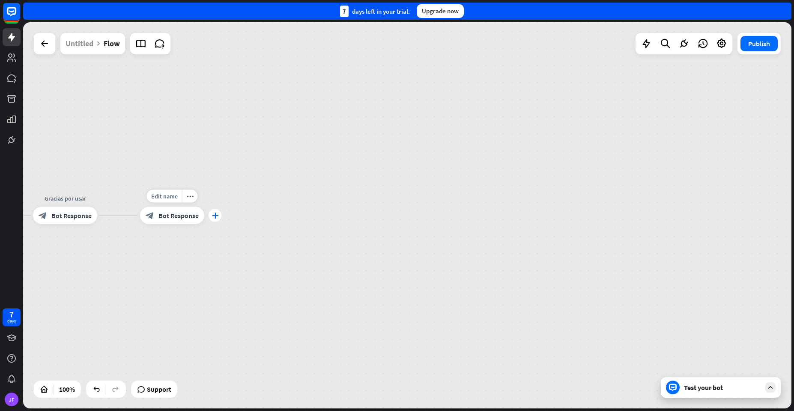
click at [217, 214] on icon "plus" at bounding box center [215, 216] width 6 height 6
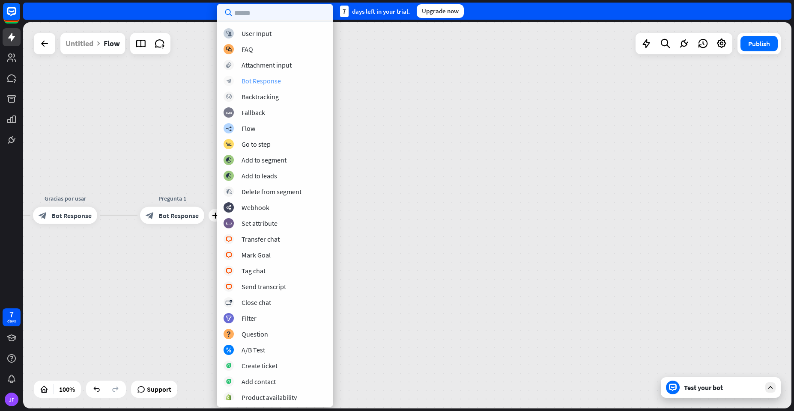
click at [261, 84] on div "Bot Response" at bounding box center [260, 81] width 39 height 9
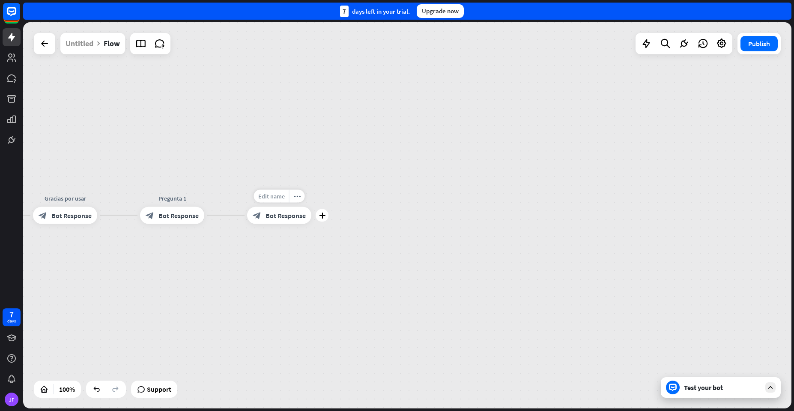
click at [265, 202] on div "Edit name" at bounding box center [271, 196] width 35 height 13
type input "**********"
click at [397, 283] on div "**********" at bounding box center [407, 215] width 768 height 387
click at [290, 215] on span "Bot Response" at bounding box center [285, 215] width 40 height 9
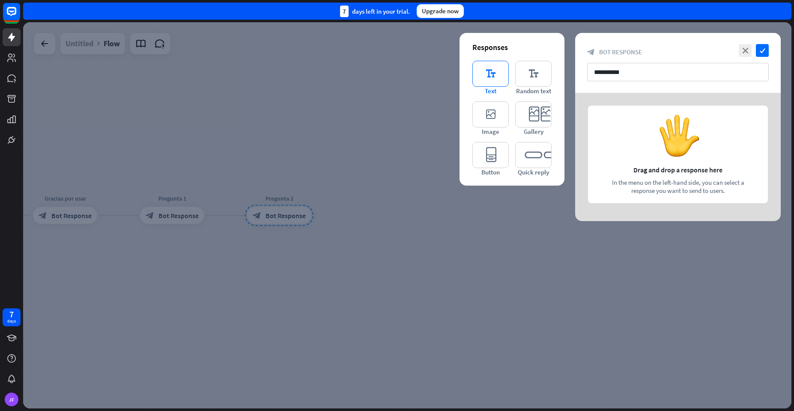
click at [493, 83] on icon "editor_text" at bounding box center [490, 74] width 36 height 26
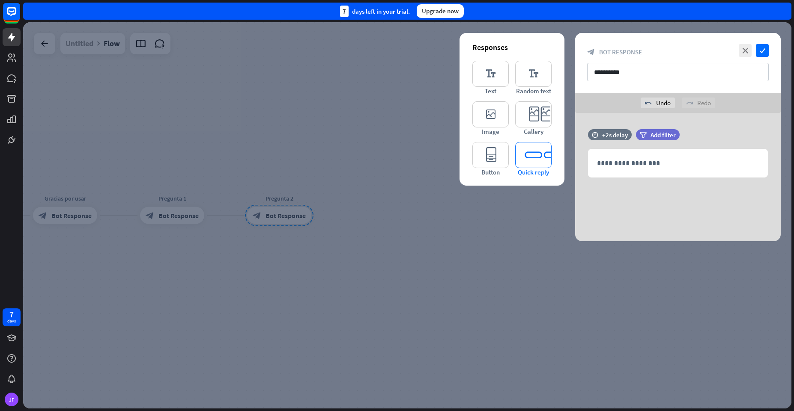
click at [523, 160] on icon "editor_quick_replies" at bounding box center [533, 155] width 36 height 26
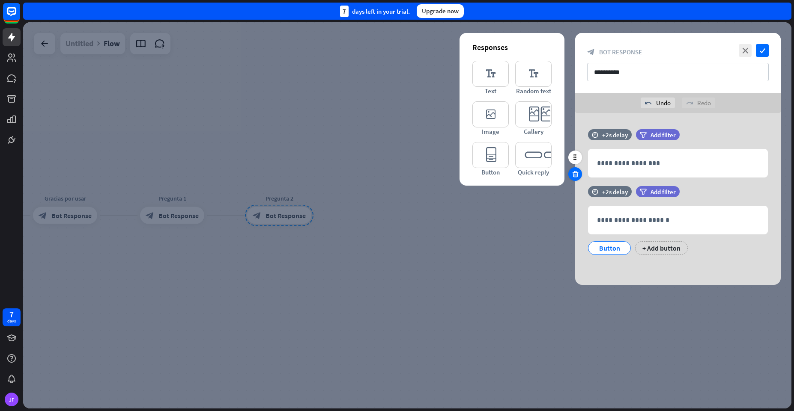
click at [579, 177] on div at bounding box center [575, 174] width 14 height 14
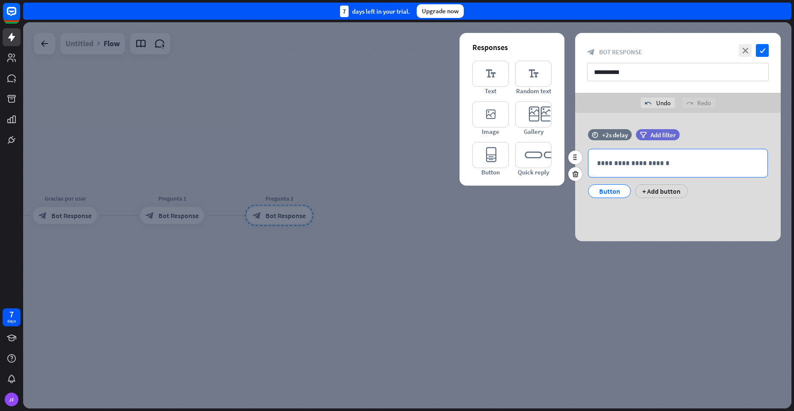
click at [602, 166] on p "**********" at bounding box center [678, 163] width 162 height 11
click at [610, 194] on div "Button" at bounding box center [609, 191] width 28 height 13
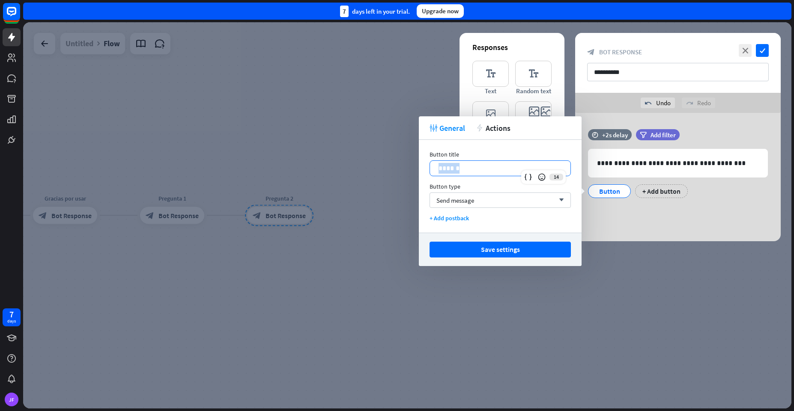
drag, startPoint x: 465, startPoint y: 171, endPoint x: 431, endPoint y: 170, distance: 34.3
click at [431, 170] on div "******" at bounding box center [500, 168] width 140 height 15
click at [653, 190] on div "+ Add button" at bounding box center [661, 192] width 53 height 14
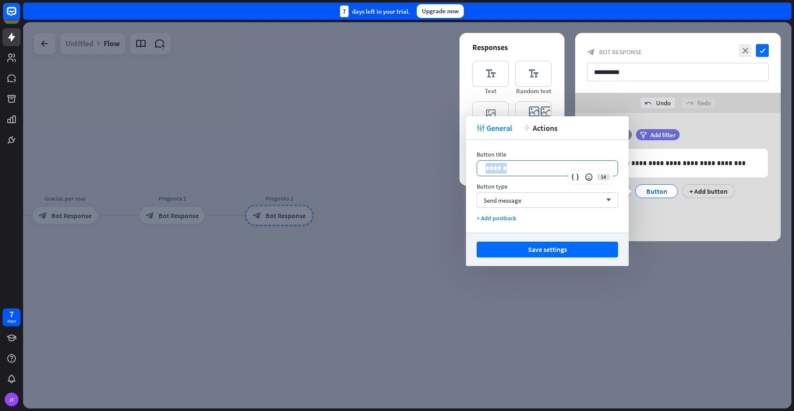
drag, startPoint x: 527, startPoint y: 170, endPoint x: 474, endPoint y: 167, distance: 52.3
click at [474, 167] on div "Button title 14 ****** Button type Send message arrow_down + Add postback" at bounding box center [547, 186] width 163 height 93
click at [649, 218] on div "**********" at bounding box center [677, 177] width 205 height 128
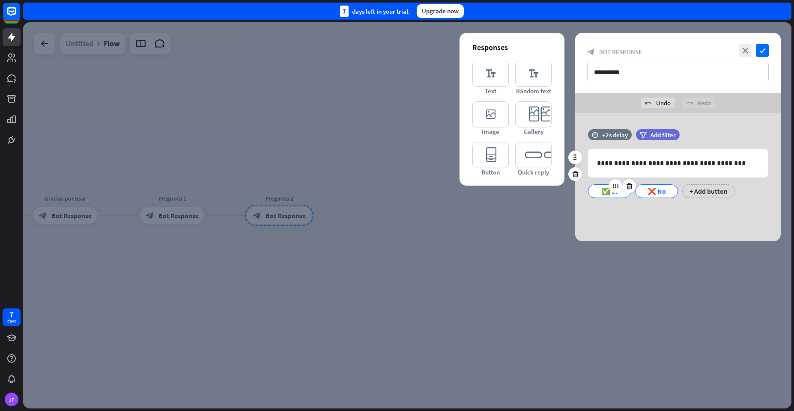
click at [605, 194] on div "✅ Sí" at bounding box center [609, 191] width 28 height 13
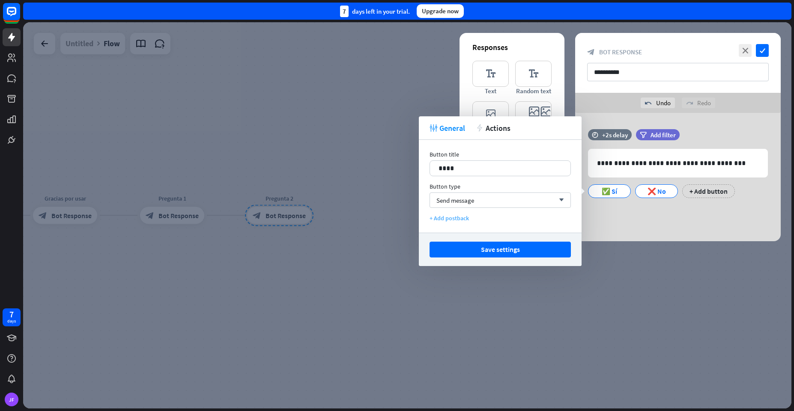
click at [454, 217] on div "+ Add postback" at bounding box center [499, 218] width 141 height 8
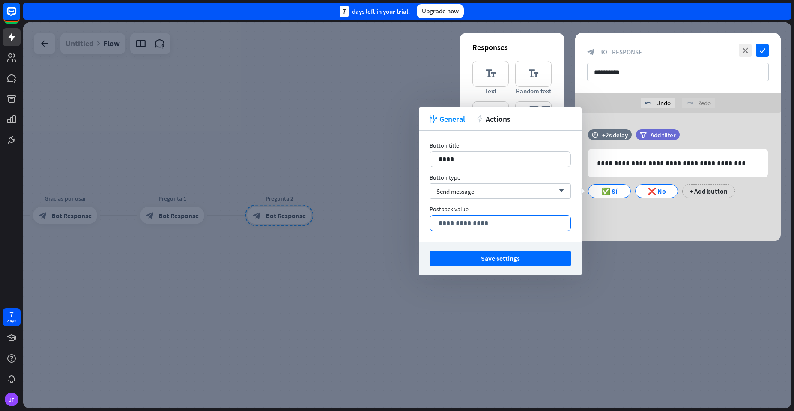
click at [454, 221] on p "**********" at bounding box center [499, 223] width 123 height 11
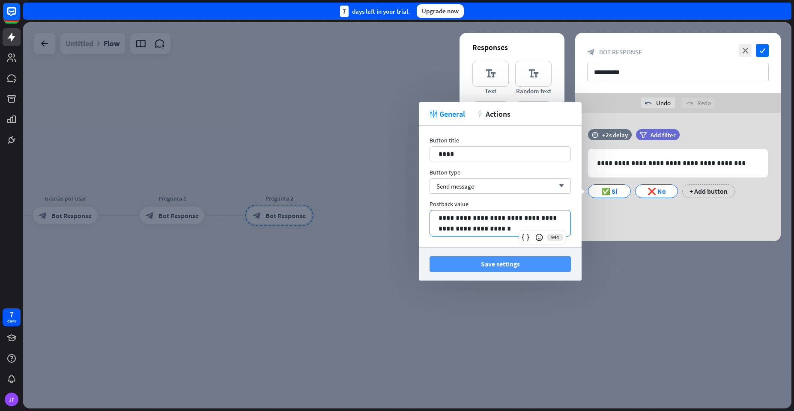
click at [485, 264] on button "Save settings" at bounding box center [499, 264] width 141 height 16
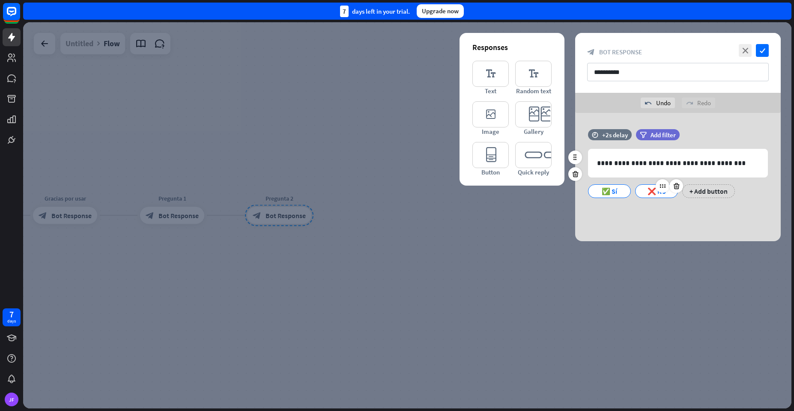
click at [657, 196] on div "❌ No" at bounding box center [656, 191] width 28 height 13
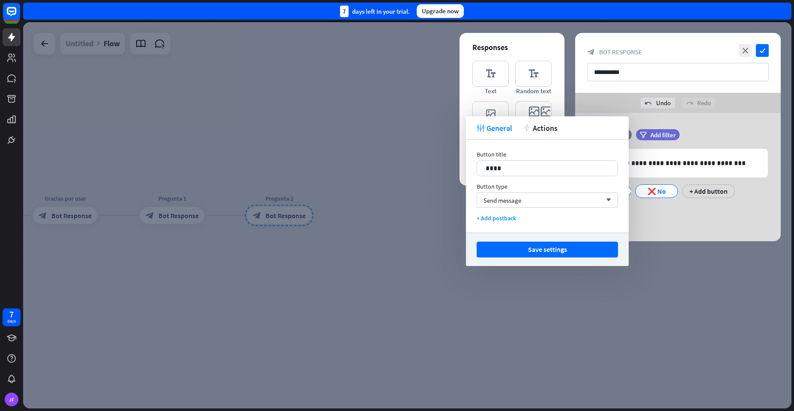
click at [483, 222] on div "Button title 16 **** Button type Send message arrow_down + Add postback" at bounding box center [547, 186] width 163 height 93
click at [483, 220] on div "+ Add postback" at bounding box center [546, 218] width 141 height 8
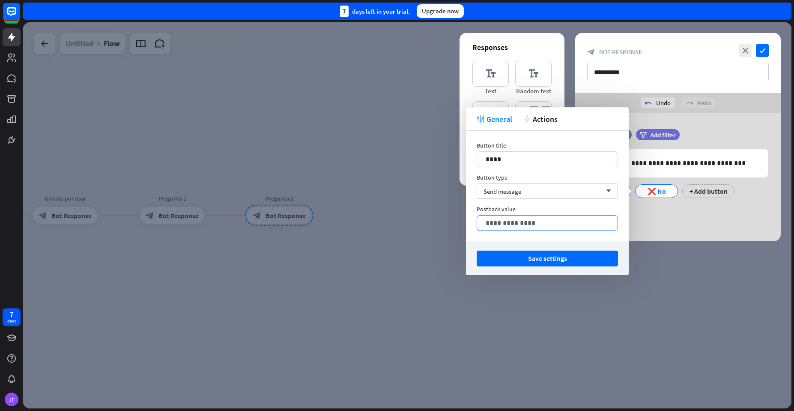
click at [506, 227] on p "**********" at bounding box center [546, 223] width 123 height 11
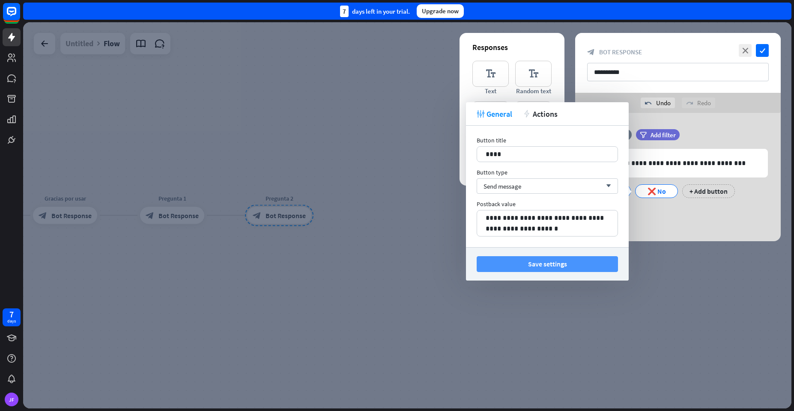
click at [548, 266] on button "Save settings" at bounding box center [546, 264] width 141 height 16
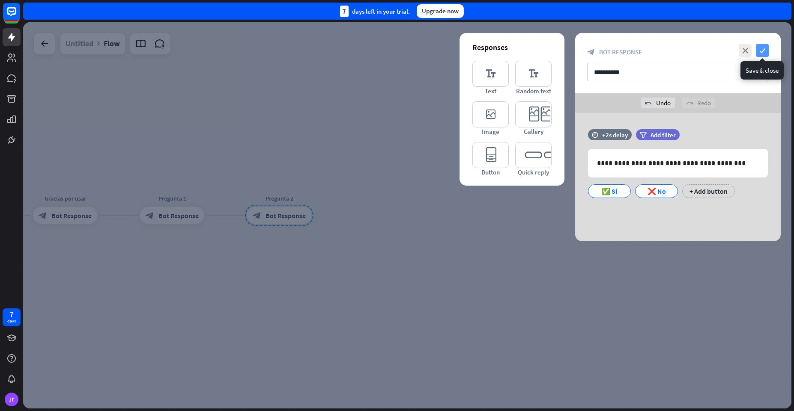
click at [768, 49] on icon "check" at bounding box center [762, 50] width 13 height 13
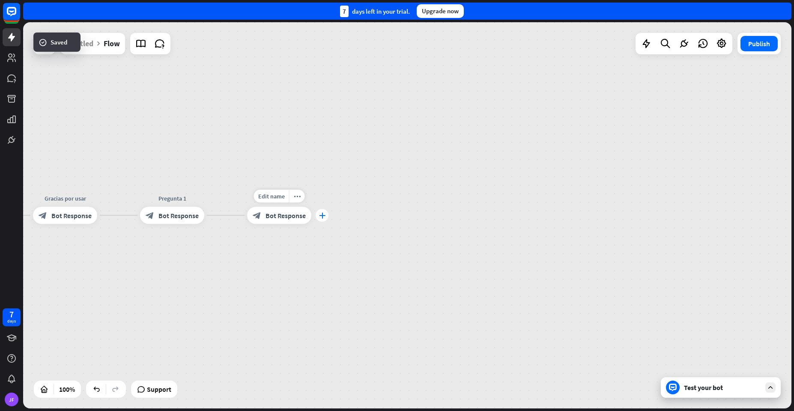
click at [321, 215] on icon "plus" at bounding box center [322, 216] width 6 height 6
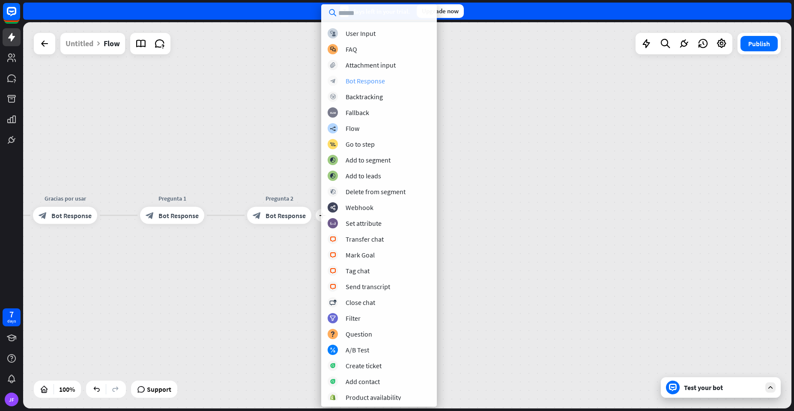
click at [350, 82] on div "Bot Response" at bounding box center [364, 81] width 39 height 9
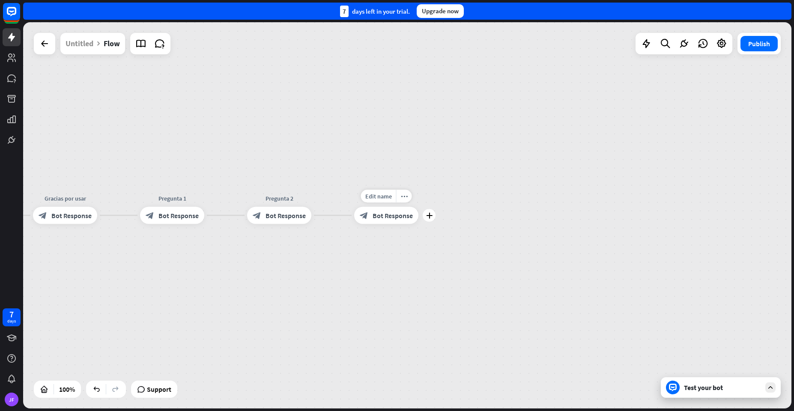
click at [392, 219] on span "Bot Response" at bounding box center [392, 215] width 40 height 9
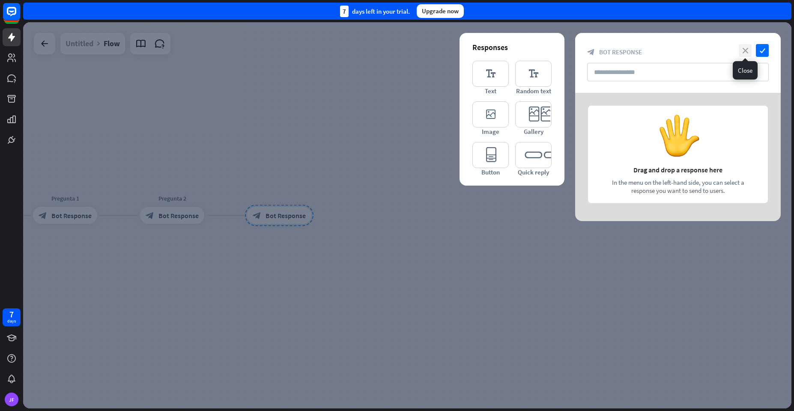
click at [747, 54] on icon "close" at bounding box center [744, 50] width 13 height 13
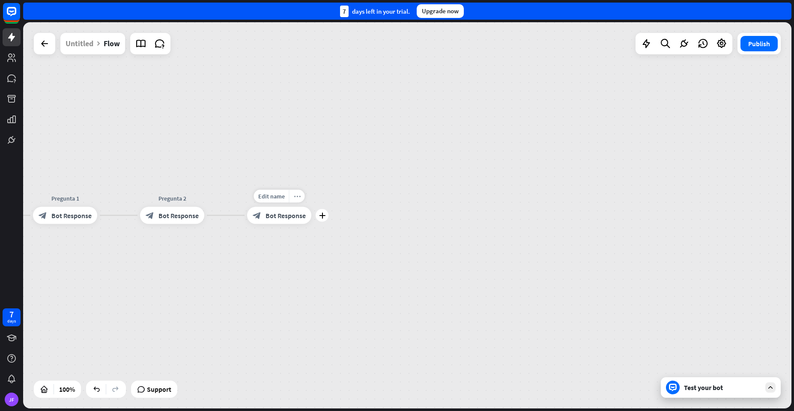
click at [297, 201] on div "more_horiz" at bounding box center [297, 196] width 16 height 13
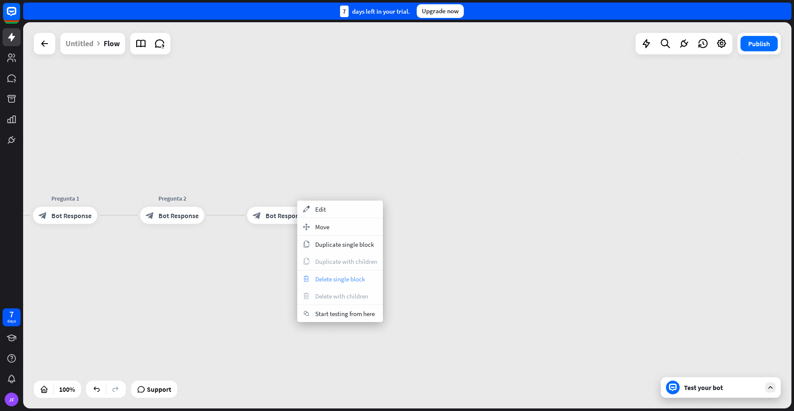
click at [314, 284] on div "trash Delete single block" at bounding box center [340, 279] width 86 height 17
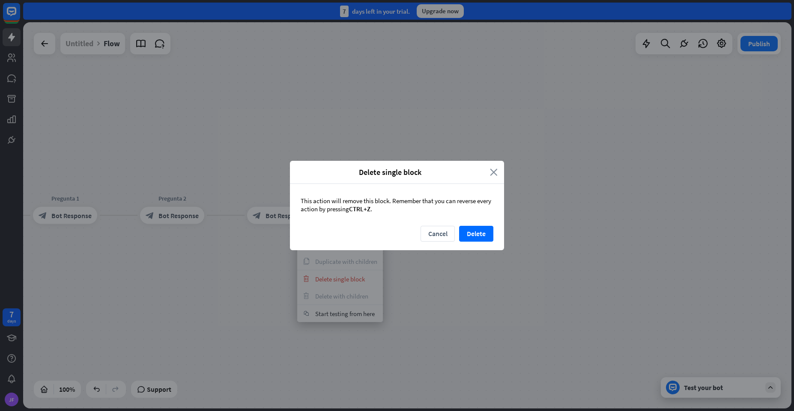
click at [491, 174] on icon "close" at bounding box center [494, 172] width 8 height 10
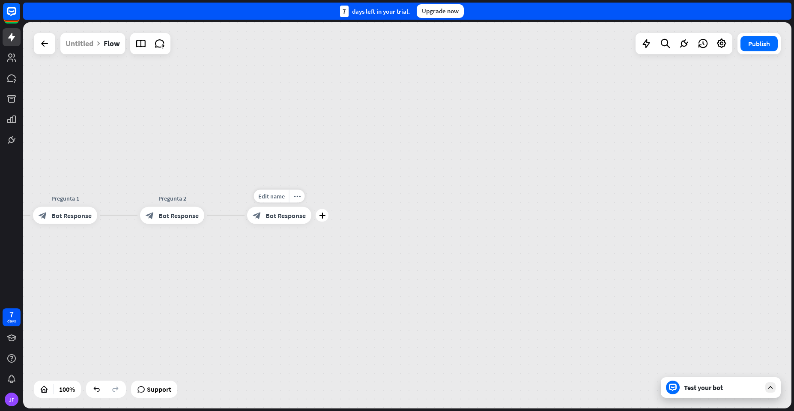
click at [283, 214] on span "Bot Response" at bounding box center [285, 215] width 40 height 9
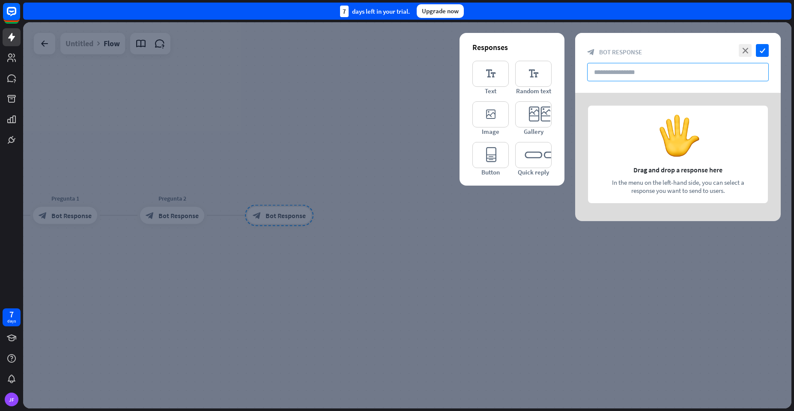
click at [653, 79] on input "text" at bounding box center [678, 72] width 182 height 18
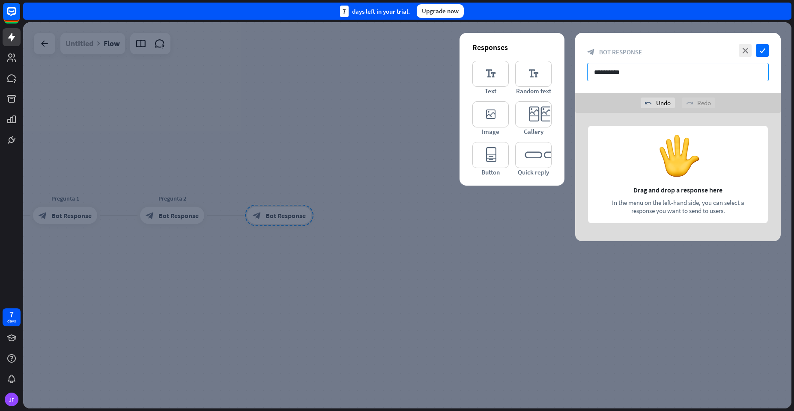
type input "**********"
click at [640, 145] on div at bounding box center [677, 177] width 205 height 128
click at [494, 79] on icon "editor_text" at bounding box center [490, 74] width 36 height 26
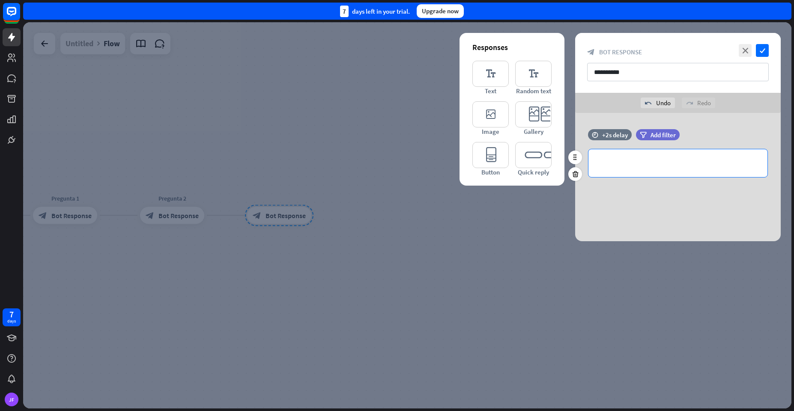
click at [626, 163] on p "**********" at bounding box center [678, 163] width 162 height 11
click at [649, 194] on div "**********" at bounding box center [677, 177] width 205 height 128
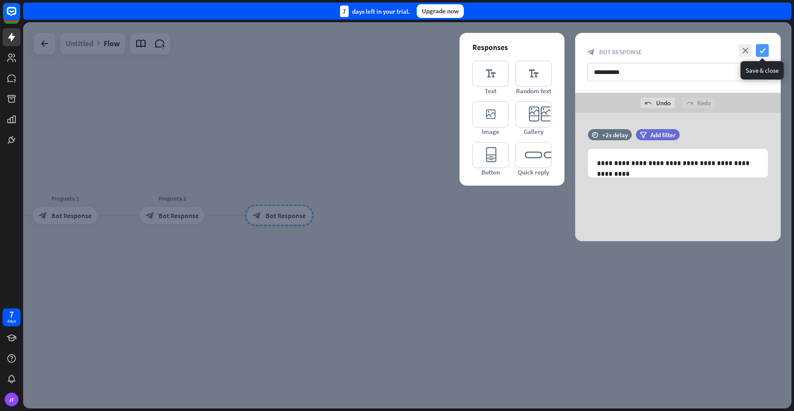
click at [767, 52] on icon "check" at bounding box center [762, 50] width 13 height 13
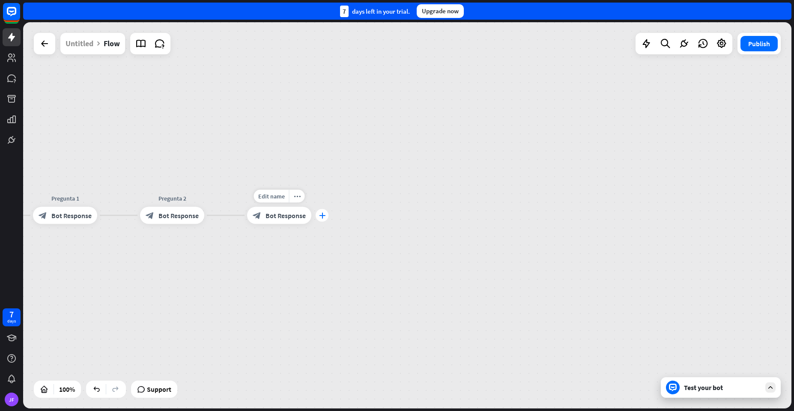
click at [325, 214] on div "plus" at bounding box center [322, 215] width 13 height 13
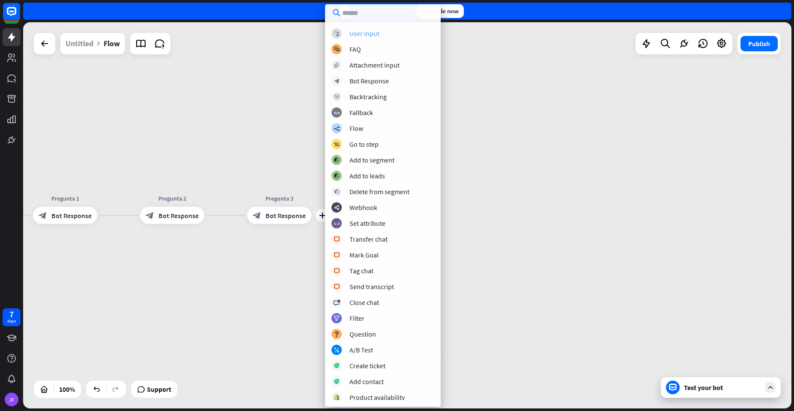
click at [341, 36] on div "block_user_input User Input" at bounding box center [382, 33] width 103 height 10
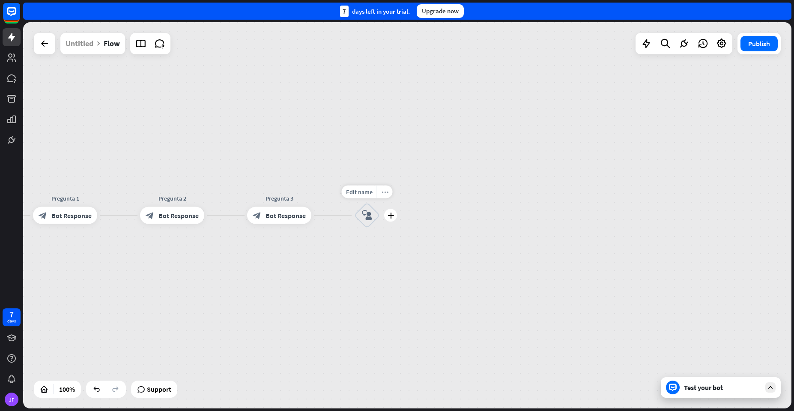
click at [384, 194] on icon "more_horiz" at bounding box center [384, 192] width 7 height 6
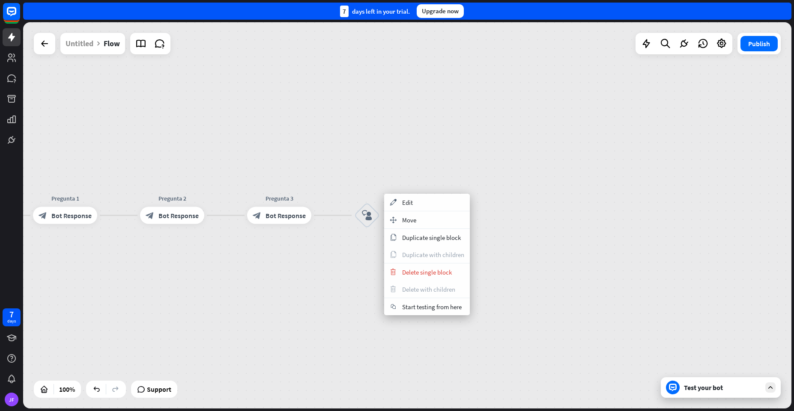
click at [337, 259] on div "builder_tree Flow Gracias por usar block_bot_response Bot Response Pregunta 1 b…" at bounding box center [203, 409] width 768 height 387
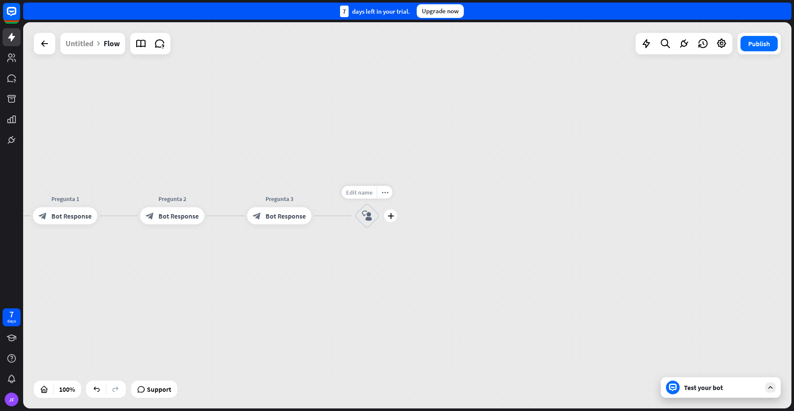
click at [358, 196] on span "Edit name" at bounding box center [359, 193] width 27 height 8
type input "*********"
click at [354, 156] on div "builder_tree Flow Gracias por usar block_bot_response Bot Response Pregunta 1 b…" at bounding box center [407, 215] width 768 height 387
click at [44, 45] on icon at bounding box center [44, 44] width 10 height 10
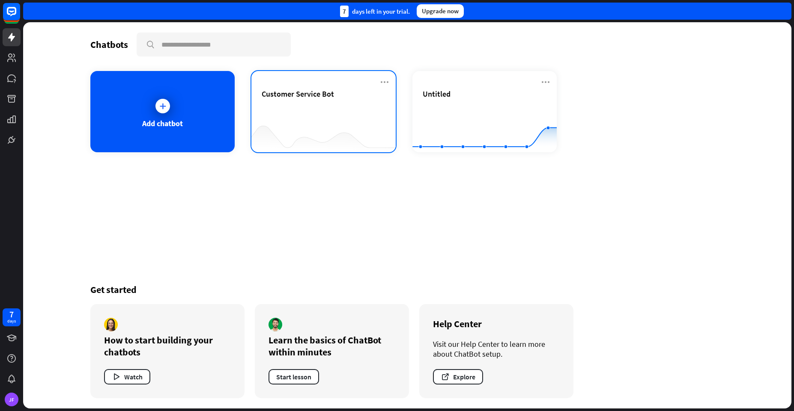
click at [338, 108] on div "Customer Service Bot" at bounding box center [324, 104] width 124 height 30
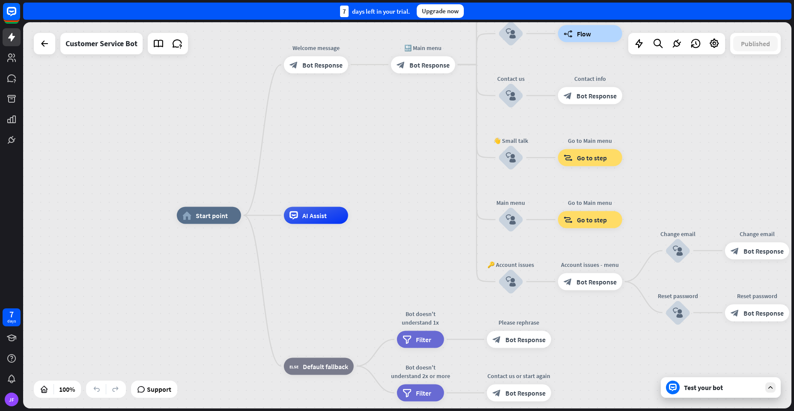
click at [574, 31] on div "builder_tree Flow" at bounding box center [590, 33] width 64 height 17
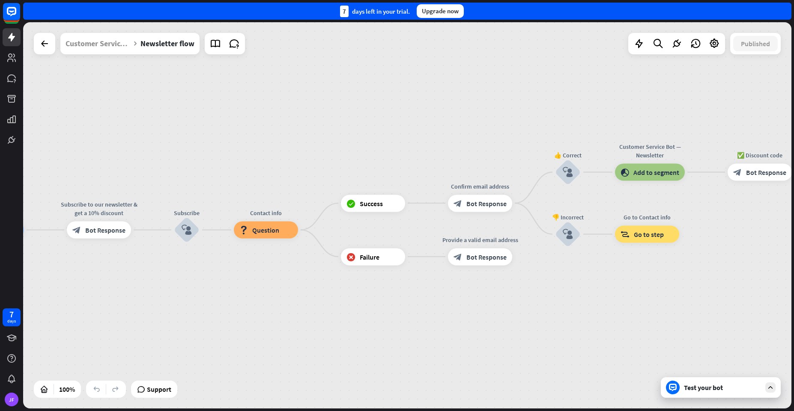
drag, startPoint x: 533, startPoint y: 312, endPoint x: 246, endPoint y: 327, distance: 287.6
click at [46, 42] on icon at bounding box center [44, 44] width 10 height 10
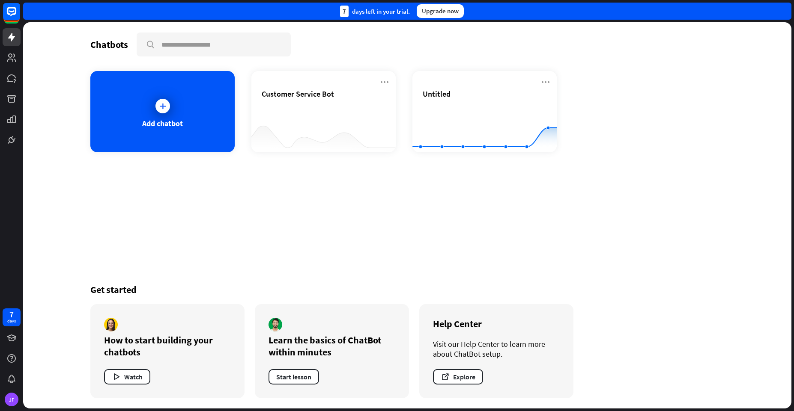
click at [46, 42] on div "Chatbots search Add chatbot Customer Service Bot Untitled Created with Highchar…" at bounding box center [407, 215] width 768 height 387
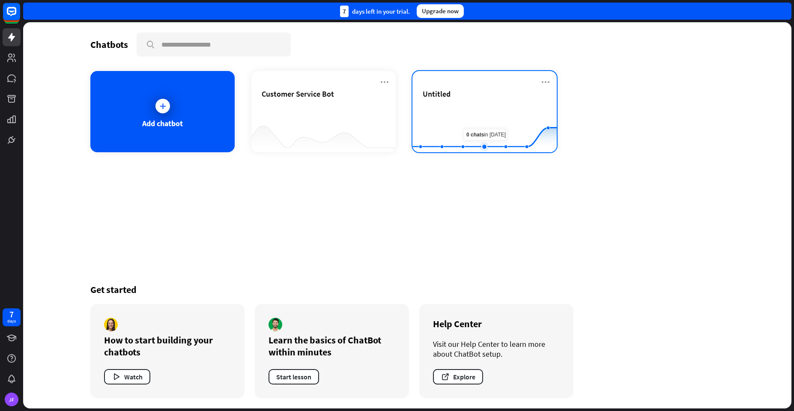
click at [478, 110] on rect at bounding box center [484, 131] width 144 height 54
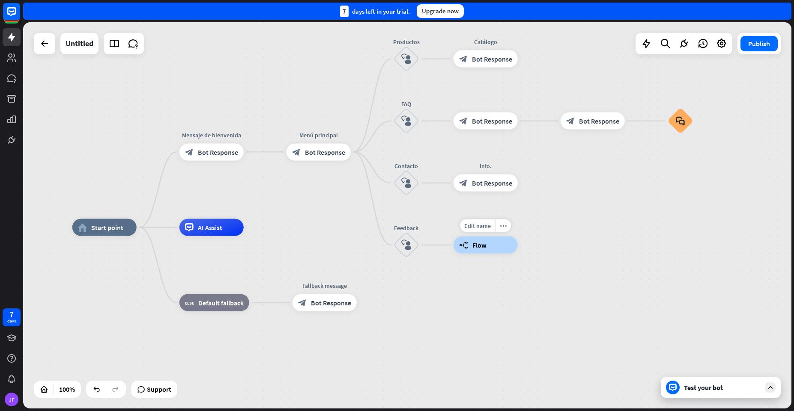
drag, startPoint x: 660, startPoint y: 227, endPoint x: 500, endPoint y: 242, distance: 160.9
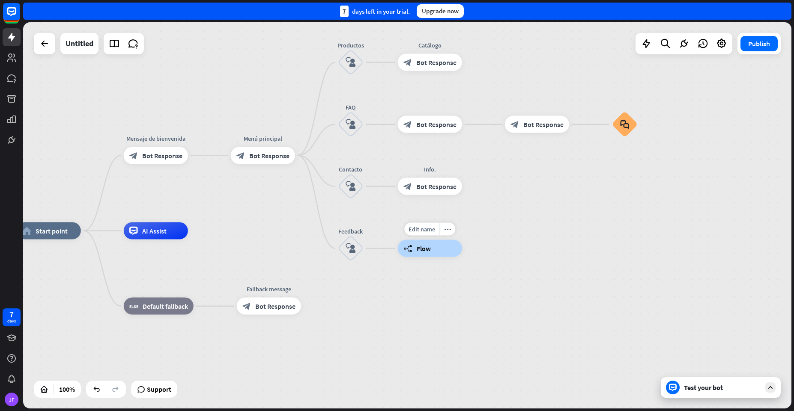
click at [418, 254] on div "builder_tree Flow" at bounding box center [430, 248] width 64 height 17
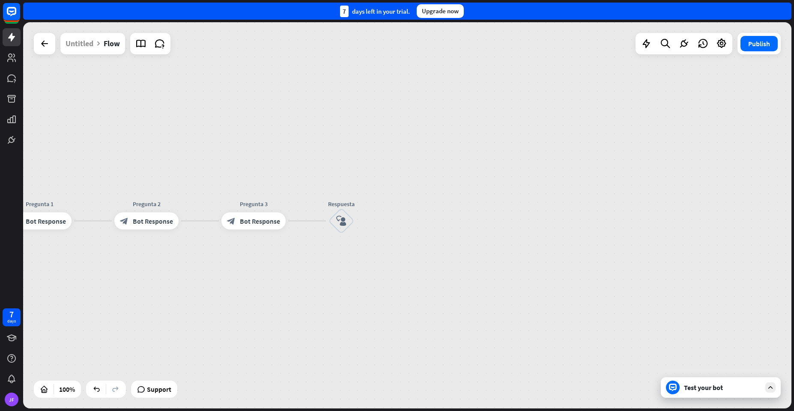
drag, startPoint x: 561, startPoint y: 267, endPoint x: 138, endPoint y: 268, distance: 423.0
click at [138, 268] on div "builder_tree Flow Gracias por usar block_bot_response Bot Response Pregunta 1 b…" at bounding box center [177, 414] width 768 height 387
click at [362, 223] on icon "plus" at bounding box center [364, 221] width 6 height 6
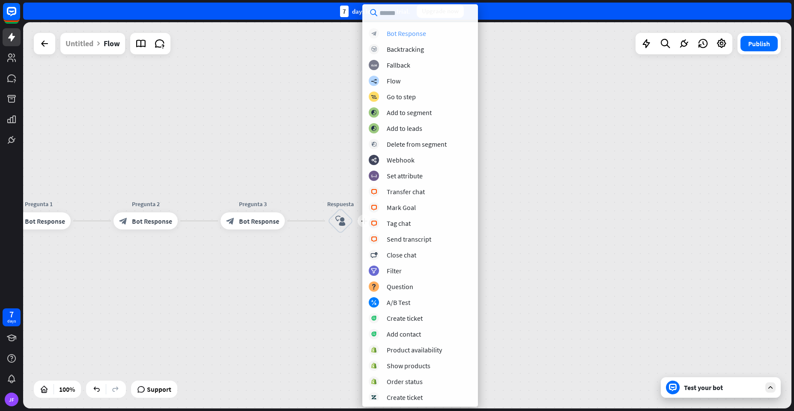
click at [389, 34] on div "Bot Response" at bounding box center [406, 33] width 39 height 9
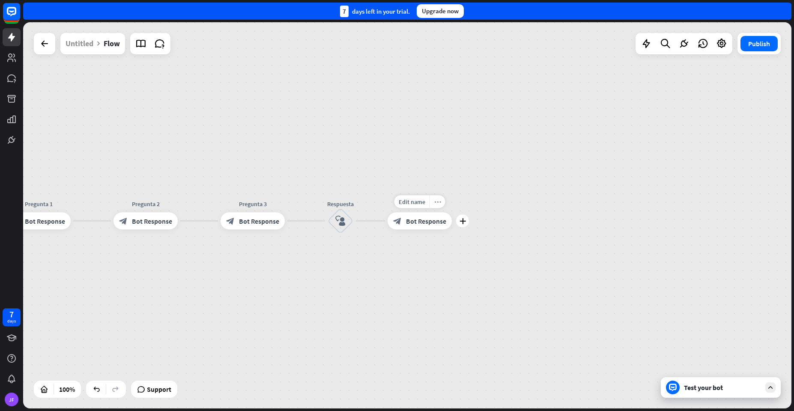
click at [436, 202] on icon "more_horiz" at bounding box center [437, 202] width 7 height 6
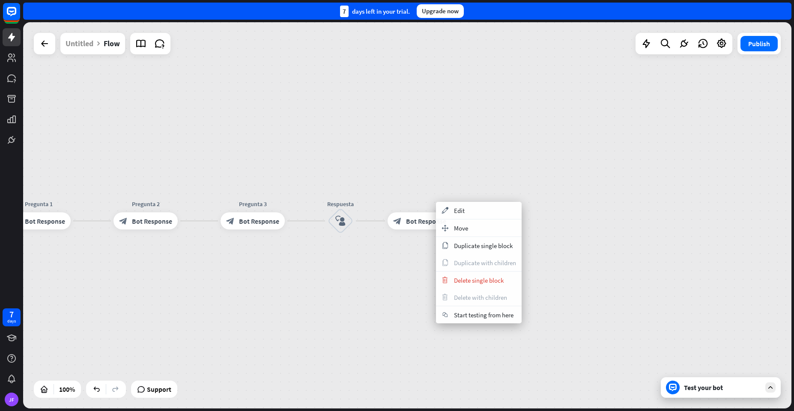
click at [395, 257] on div "builder_tree Flow Gracias por usar block_bot_response Bot Response Pregunta 1 b…" at bounding box center [176, 414] width 768 height 387
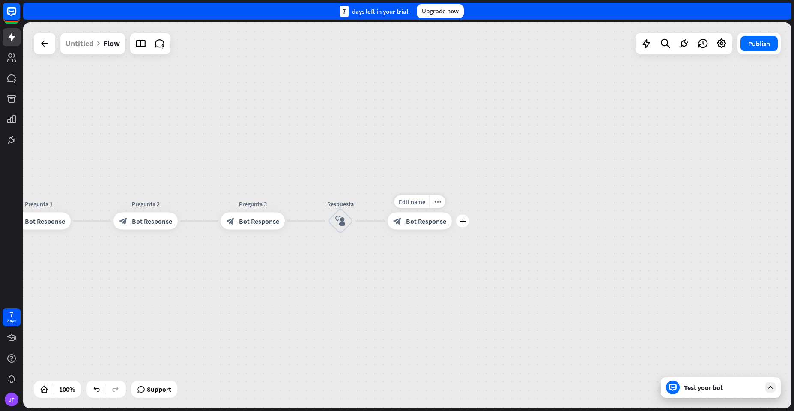
click at [423, 227] on div "block_bot_response Bot Response" at bounding box center [419, 221] width 64 height 17
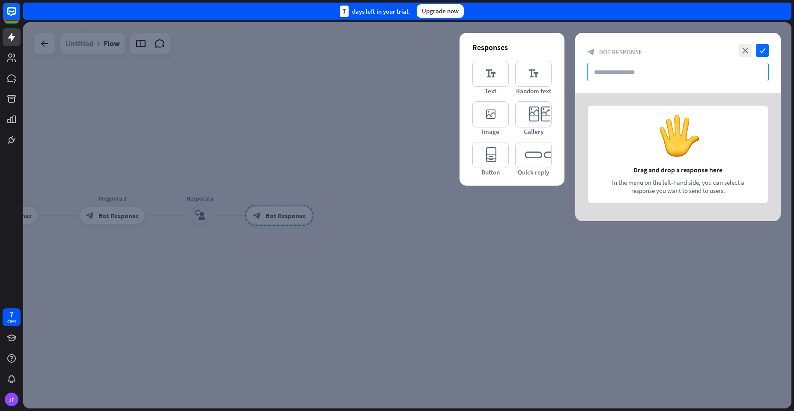
click at [626, 75] on input "text" at bounding box center [678, 72] width 182 height 18
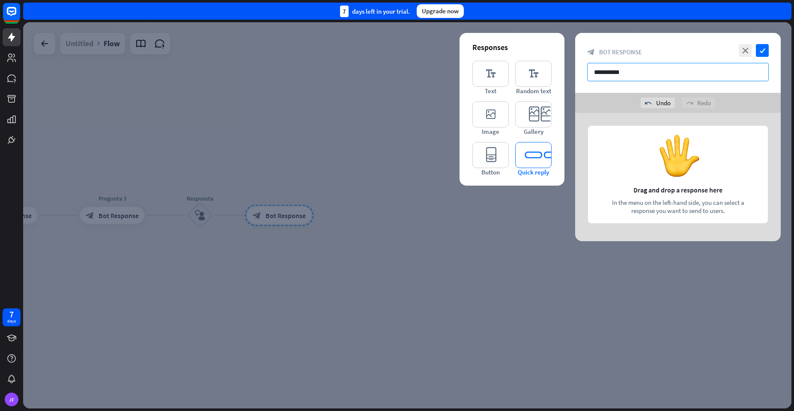
type input "**********"
click at [530, 161] on icon "editor_quick_replies" at bounding box center [533, 155] width 36 height 26
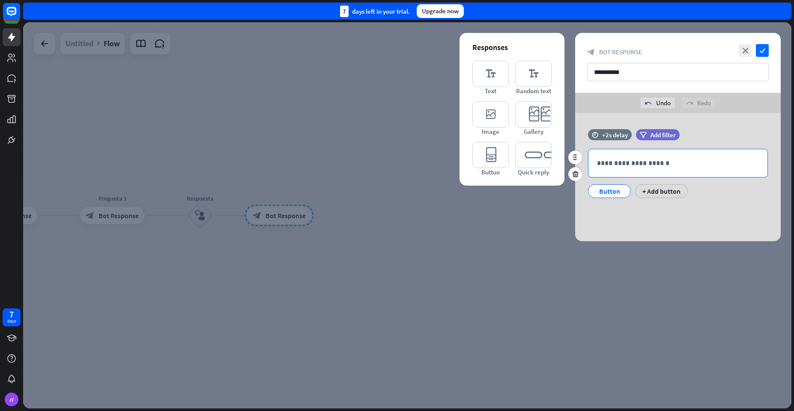
click at [606, 165] on p "**********" at bounding box center [678, 163] width 162 height 11
click at [601, 193] on div "Button" at bounding box center [609, 191] width 28 height 13
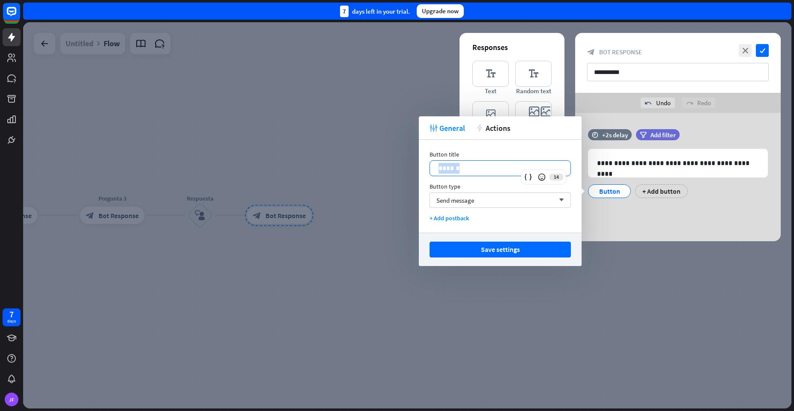
drag, startPoint x: 468, startPoint y: 167, endPoint x: 430, endPoint y: 170, distance: 37.8
click at [430, 170] on div "******" at bounding box center [500, 168] width 140 height 15
click at [641, 226] on div "**********" at bounding box center [677, 177] width 205 height 128
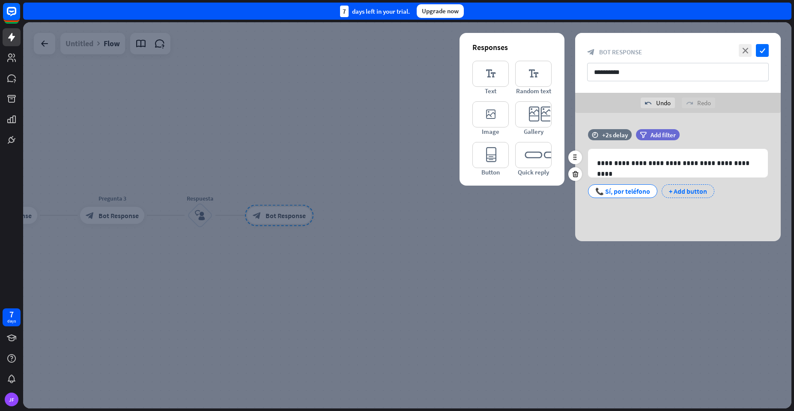
click at [669, 191] on div "+ Add button" at bounding box center [687, 192] width 53 height 14
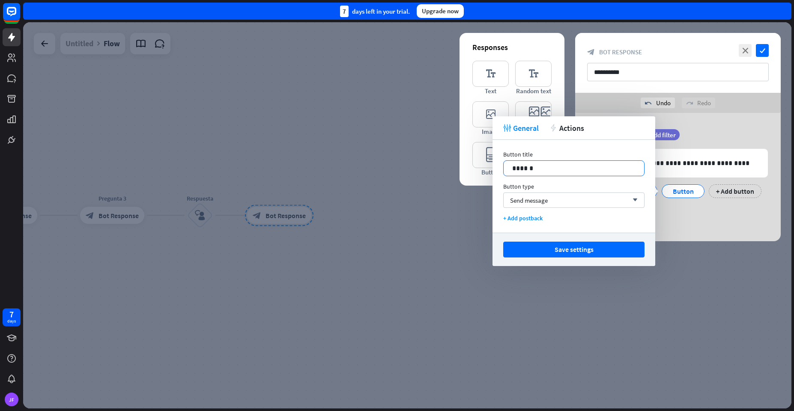
click at [551, 172] on p "******" at bounding box center [573, 168] width 123 height 11
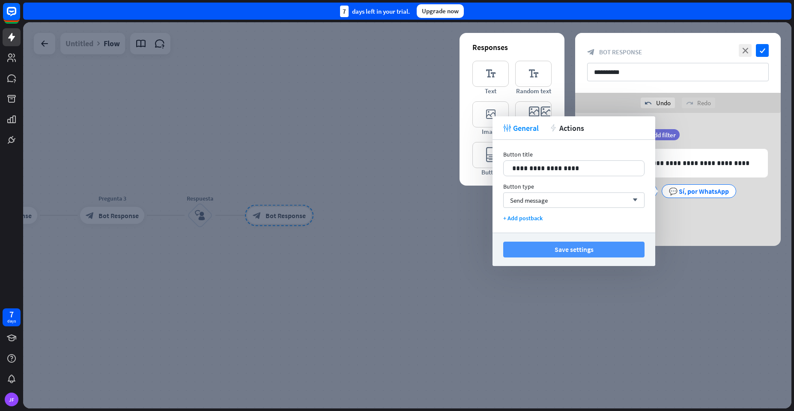
click at [539, 246] on button "Save settings" at bounding box center [573, 250] width 141 height 16
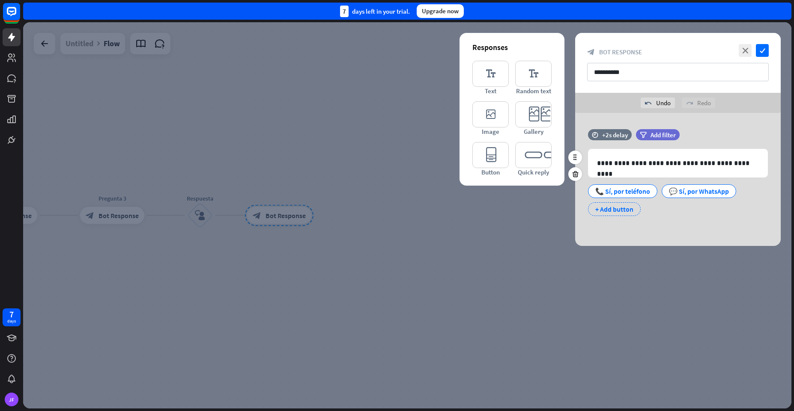
click at [599, 209] on div "+ Add button" at bounding box center [614, 209] width 53 height 14
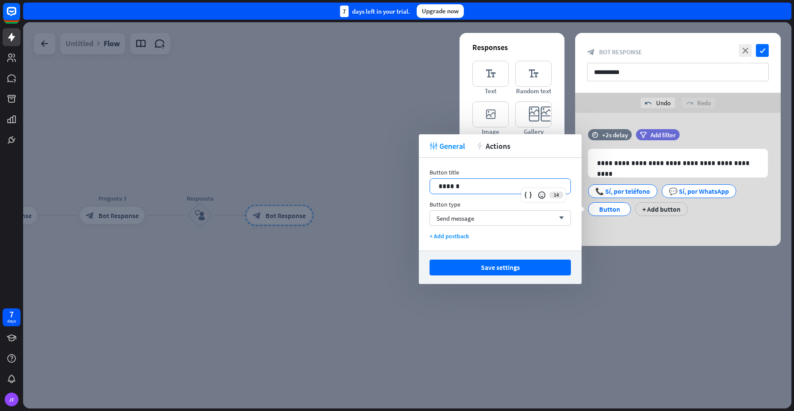
click at [445, 186] on p "******" at bounding box center [499, 186] width 123 height 11
drag, startPoint x: 438, startPoint y: 189, endPoint x: 406, endPoint y: 189, distance: 31.7
click at [406, 189] on body "7 days JF close Product Help First steps Get started with ChatBot Help Center F…" at bounding box center [397, 205] width 794 height 411
click at [493, 187] on p "**********" at bounding box center [499, 186] width 123 height 11
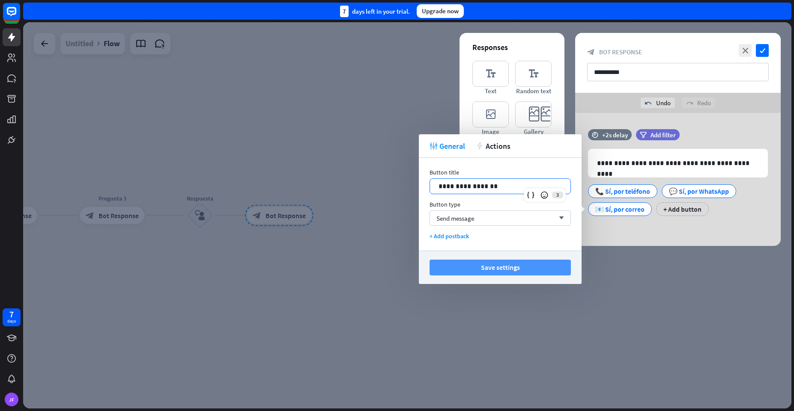
click at [498, 269] on button "Save settings" at bounding box center [499, 268] width 141 height 16
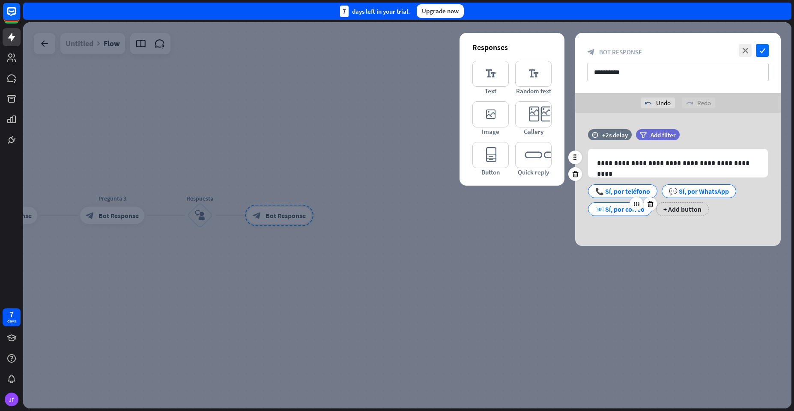
click at [628, 208] on div "📧 Sí, por correo" at bounding box center [619, 209] width 49 height 13
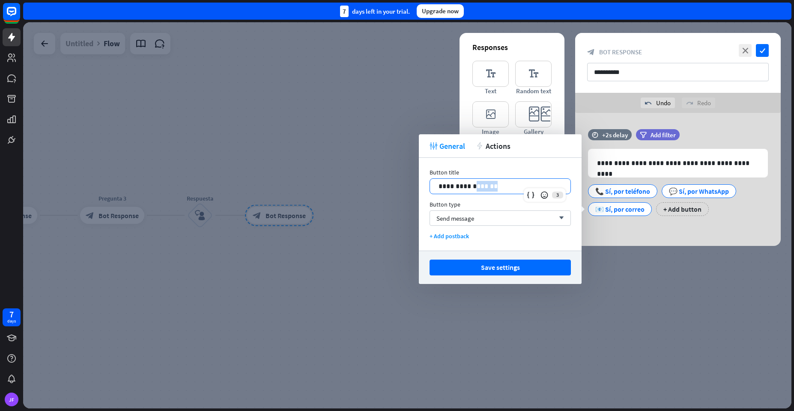
drag, startPoint x: 490, startPoint y: 184, endPoint x: 469, endPoint y: 188, distance: 21.0
click at [469, 188] on p "**********" at bounding box center [499, 186] width 123 height 11
click at [477, 270] on button "Save settings" at bounding box center [499, 268] width 141 height 16
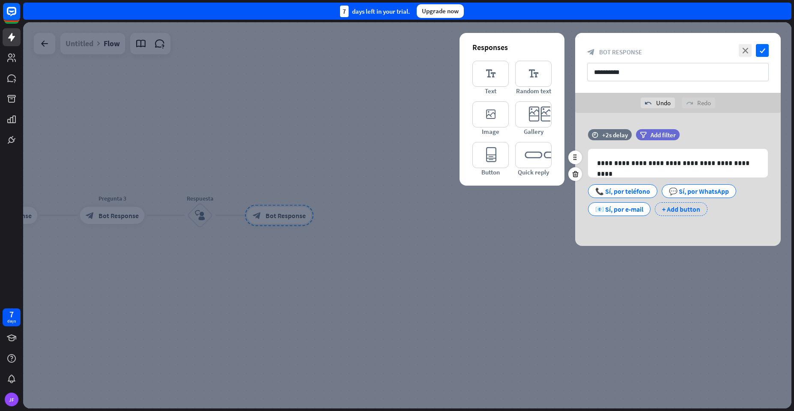
click at [670, 208] on div "+ Add button" at bounding box center [681, 209] width 53 height 14
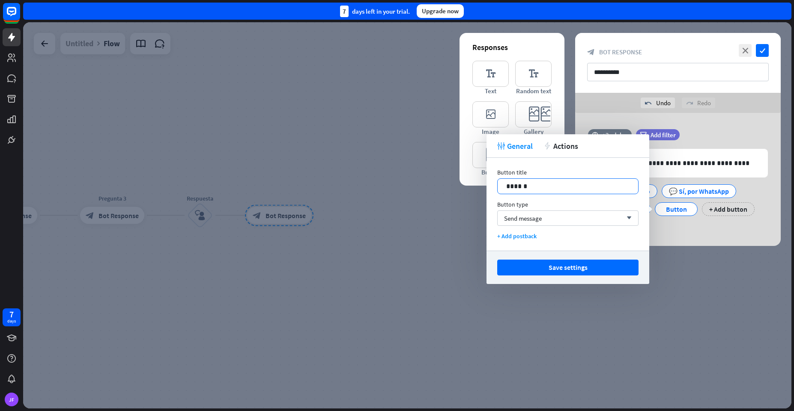
click at [526, 188] on p "******" at bounding box center [567, 186] width 123 height 11
click at [520, 188] on p "******" at bounding box center [567, 186] width 123 height 11
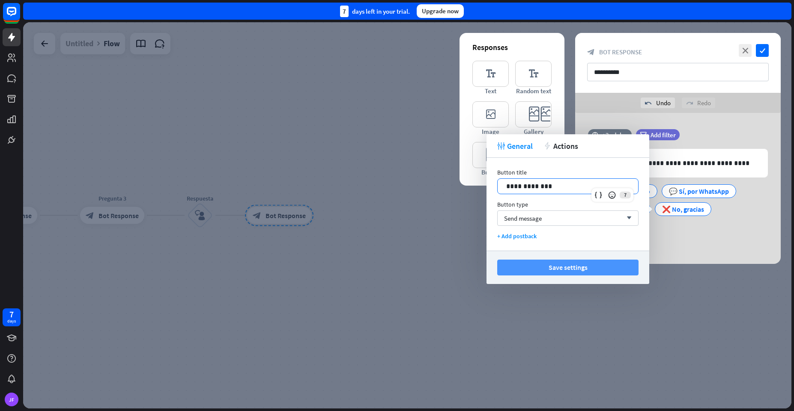
click at [570, 271] on button "Save settings" at bounding box center [567, 268] width 141 height 16
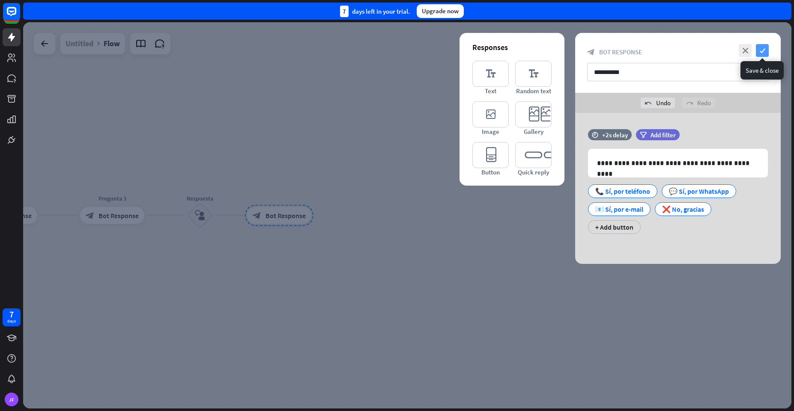
click at [759, 48] on icon "check" at bounding box center [762, 50] width 13 height 13
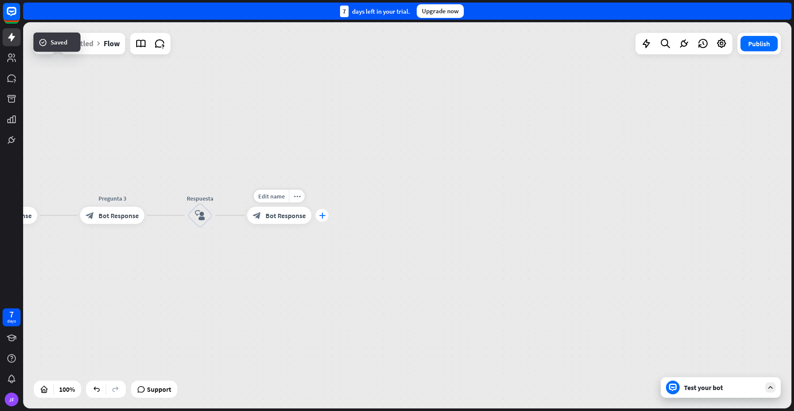
click at [319, 216] on icon "plus" at bounding box center [322, 216] width 6 height 6
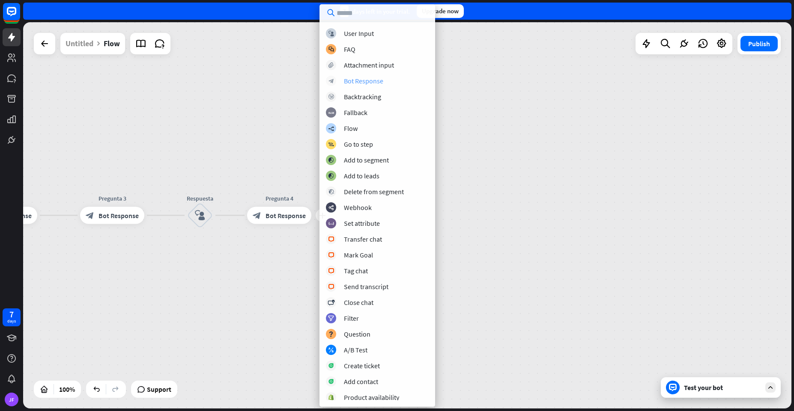
click at [340, 79] on div "block_bot_response Bot Response" at bounding box center [377, 81] width 103 height 10
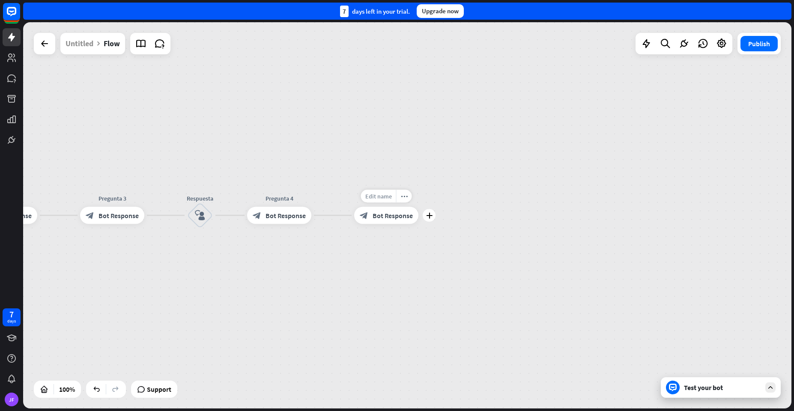
click at [383, 197] on span "Edit name" at bounding box center [378, 197] width 27 height 8
type input "*******"
click at [404, 248] on div "builder_tree Flow Gracias por usar block_bot_response Bot Response Pregunta 1 b…" at bounding box center [407, 215] width 768 height 387
click at [389, 198] on span "Edit name" at bounding box center [378, 197] width 27 height 8
drag, startPoint x: 403, startPoint y: 198, endPoint x: 362, endPoint y: 196, distance: 41.6
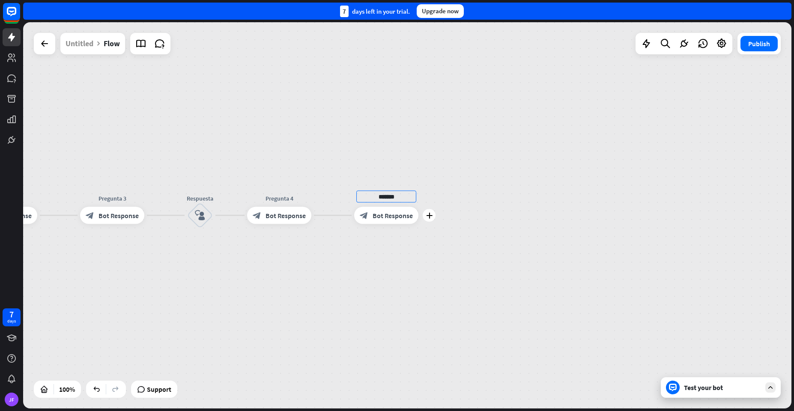
click at [362, 196] on input "*******" at bounding box center [386, 197] width 60 height 12
type input "**********"
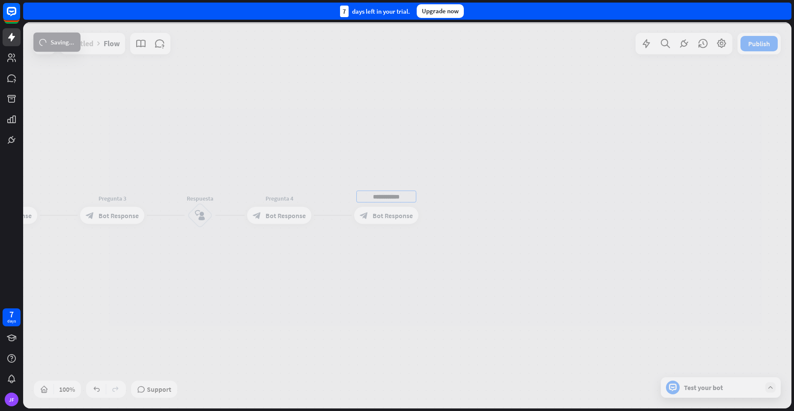
drag, startPoint x: 384, startPoint y: 260, endPoint x: 387, endPoint y: 247, distance: 14.2
click at [384, 258] on div "**********" at bounding box center [407, 215] width 768 height 387
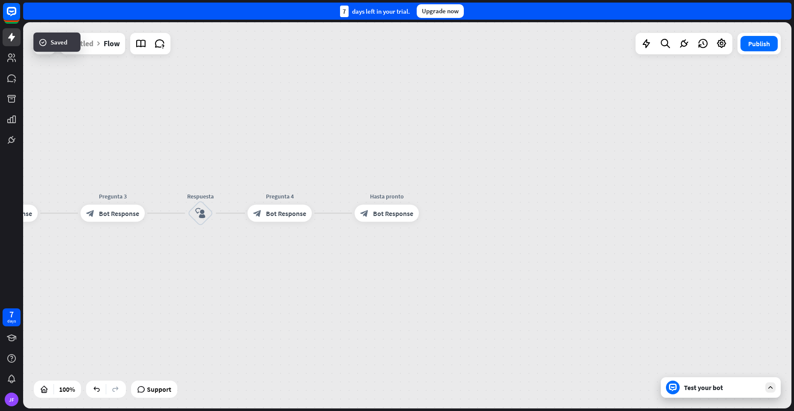
click at [393, 210] on span "Bot Response" at bounding box center [393, 213] width 40 height 9
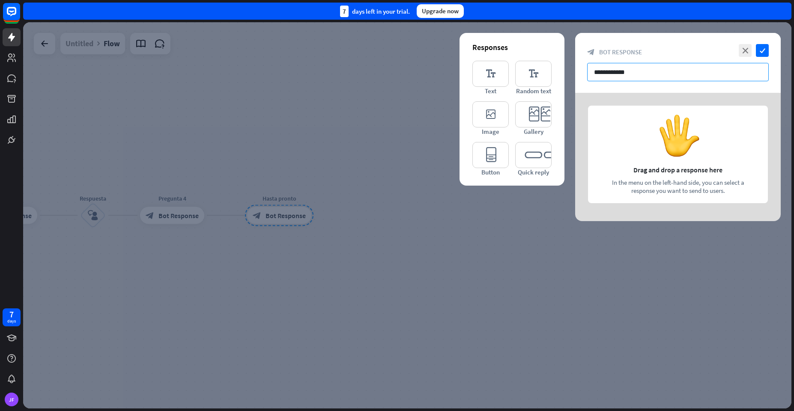
drag, startPoint x: 694, startPoint y: 74, endPoint x: 646, endPoint y: 71, distance: 48.1
click at [645, 72] on input "**********" at bounding box center [678, 72] width 182 height 18
click at [481, 80] on icon "editor_text" at bounding box center [490, 74] width 36 height 26
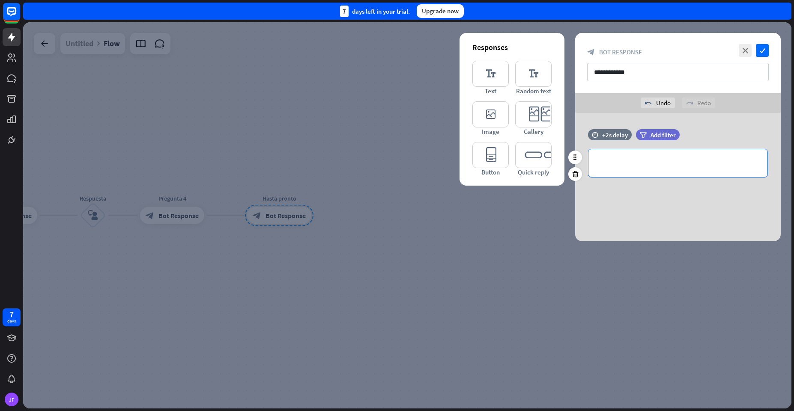
click at [628, 158] on div "**********" at bounding box center [677, 163] width 179 height 28
click at [759, 44] on icon "check" at bounding box center [762, 50] width 13 height 13
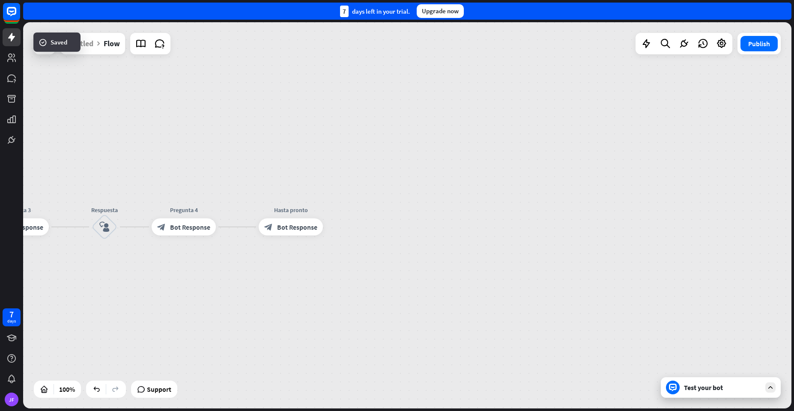
drag, startPoint x: 117, startPoint y: 88, endPoint x: 217, endPoint y: 75, distance: 101.0
click at [223, 80] on div "builder_tree Flow Gracias por usar block_bot_response Bot Response Pregunta 1 b…" at bounding box center [407, 215] width 768 height 387
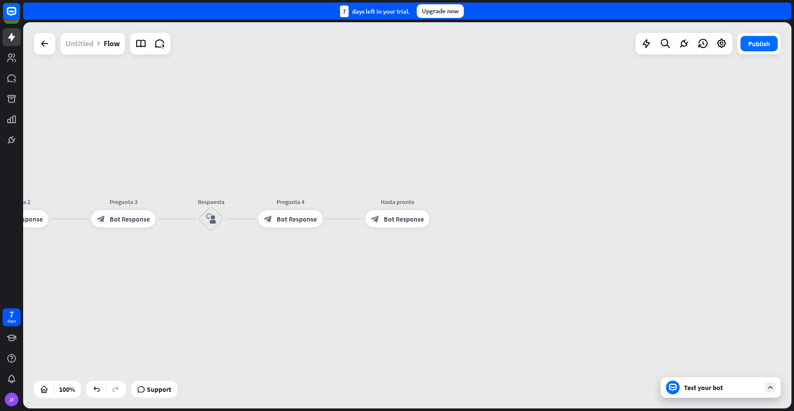
click at [85, 44] on div "Untitled" at bounding box center [80, 43] width 28 height 21
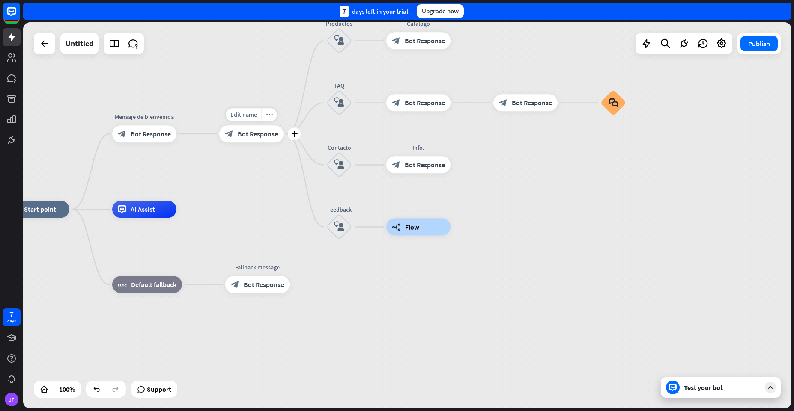
drag, startPoint x: 92, startPoint y: 146, endPoint x: 235, endPoint y: 158, distance: 143.5
click at [235, 143] on div "Edit name more_horiz plus Menú principal block_bot_response Bot Response" at bounding box center [251, 133] width 64 height 17
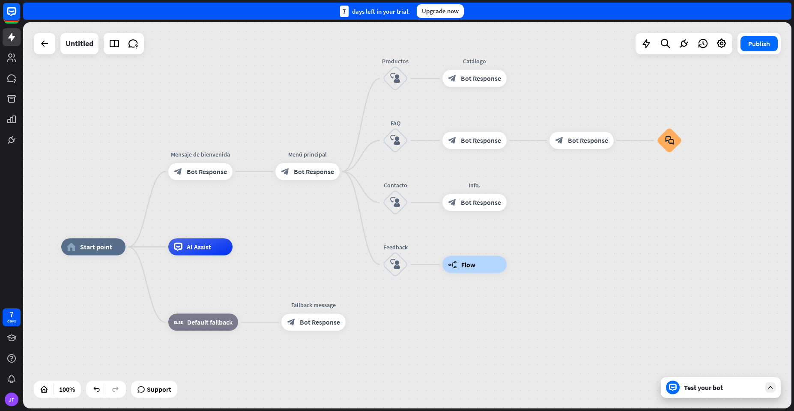
drag, startPoint x: 240, startPoint y: 179, endPoint x: 283, endPoint y: 199, distance: 46.7
click at [283, 199] on div "home_2 Start point Mensaje de [PERSON_NAME] block_bot_response Bot Response Men…" at bounding box center [407, 215] width 768 height 387
click at [700, 388] on div "Test your bot" at bounding box center [722, 388] width 77 height 9
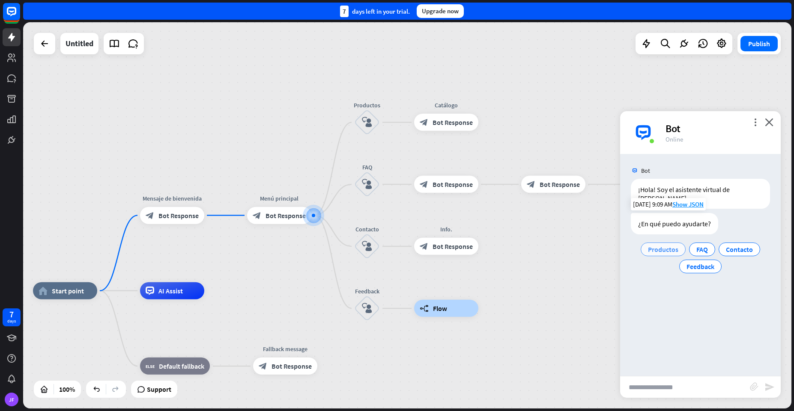
click at [654, 245] on span "Productos" at bounding box center [663, 249] width 30 height 9
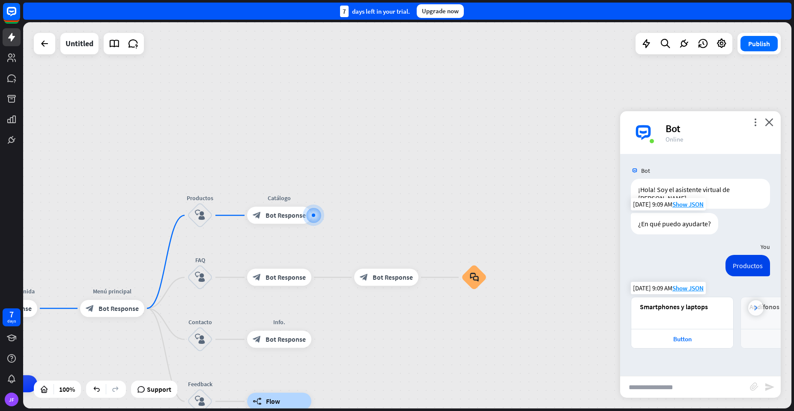
click at [759, 304] on div at bounding box center [755, 308] width 15 height 15
click at [647, 301] on div at bounding box center [644, 308] width 15 height 15
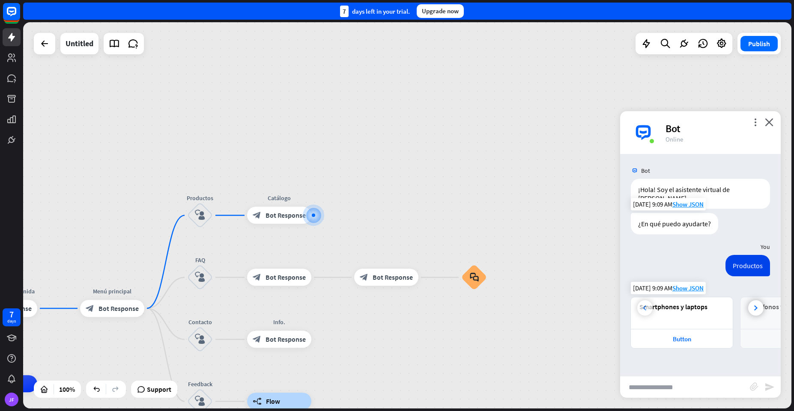
scroll to position [0, 0]
click at [757, 301] on div at bounding box center [755, 308] width 15 height 15
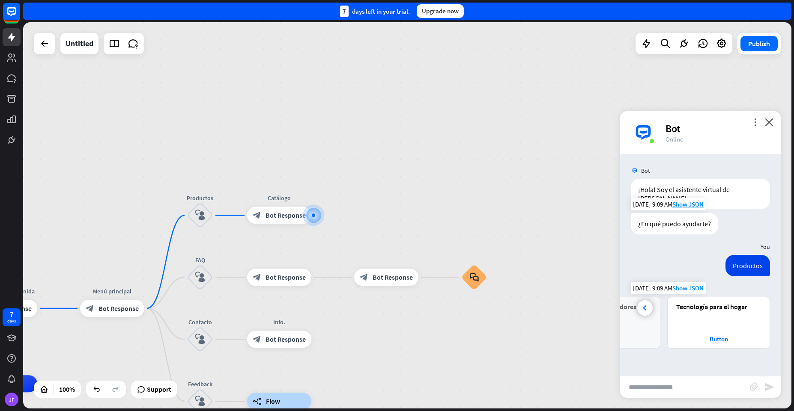
click at [757, 303] on div "Tecnología para el hogar" at bounding box center [718, 307] width 85 height 9
click at [641, 301] on div at bounding box center [644, 308] width 15 height 15
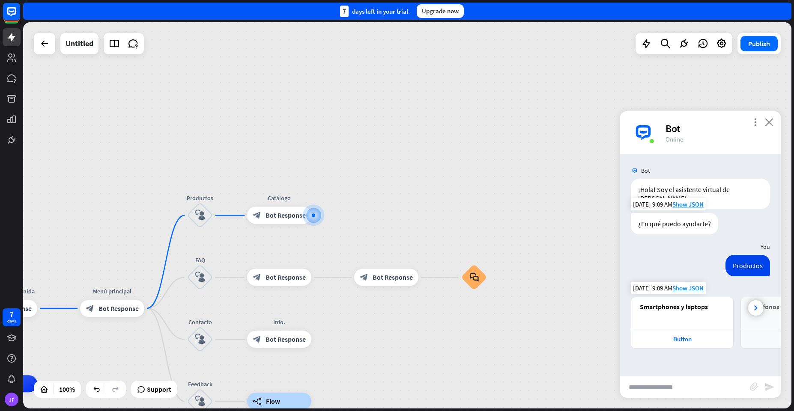
click at [771, 121] on icon "close" at bounding box center [769, 122] width 9 height 8
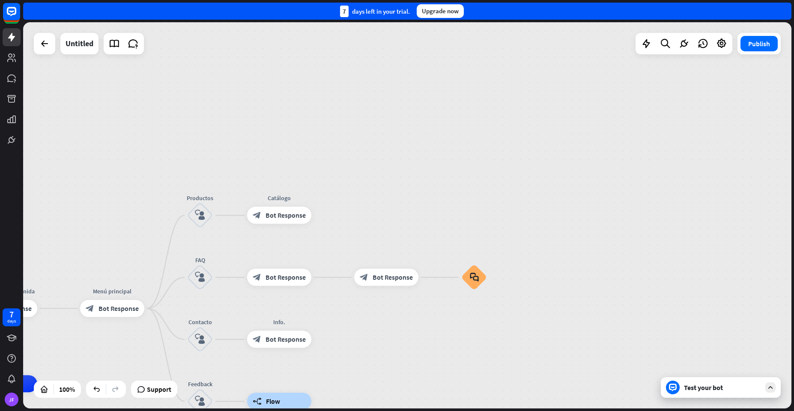
click at [678, 392] on div at bounding box center [673, 388] width 14 height 14
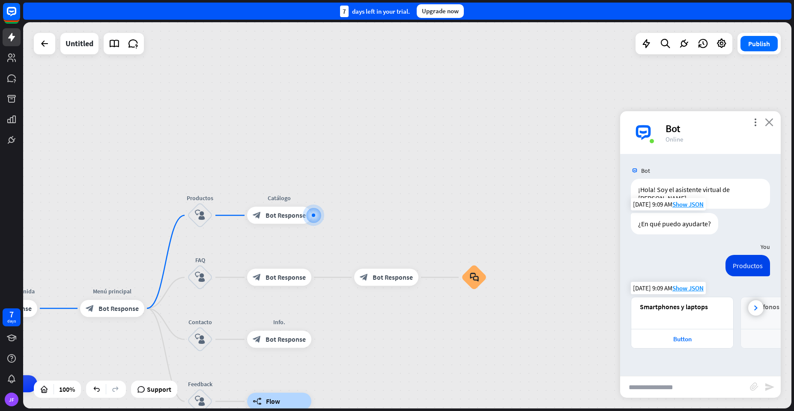
click at [770, 122] on icon "close" at bounding box center [769, 122] width 9 height 8
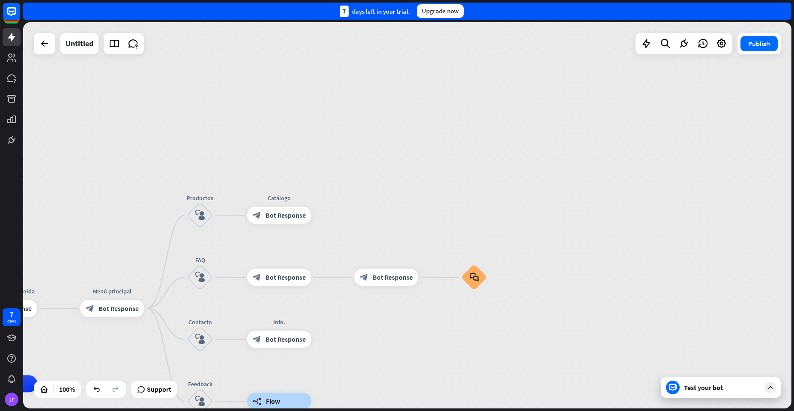
click at [672, 390] on icon at bounding box center [673, 388] width 8 height 8
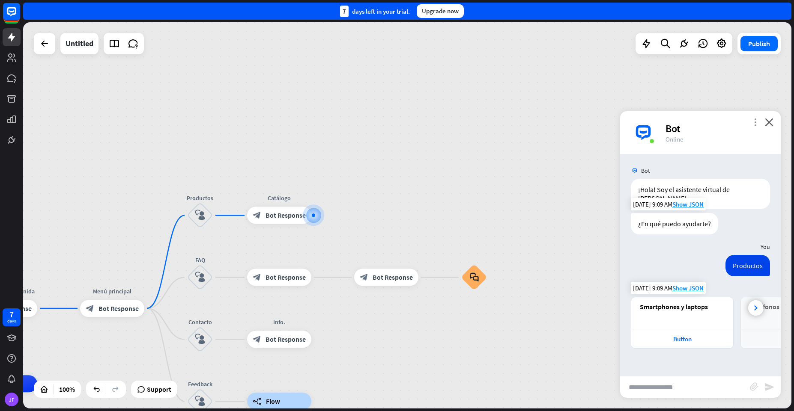
click at [753, 118] on icon "more_vert" at bounding box center [755, 122] width 8 height 8
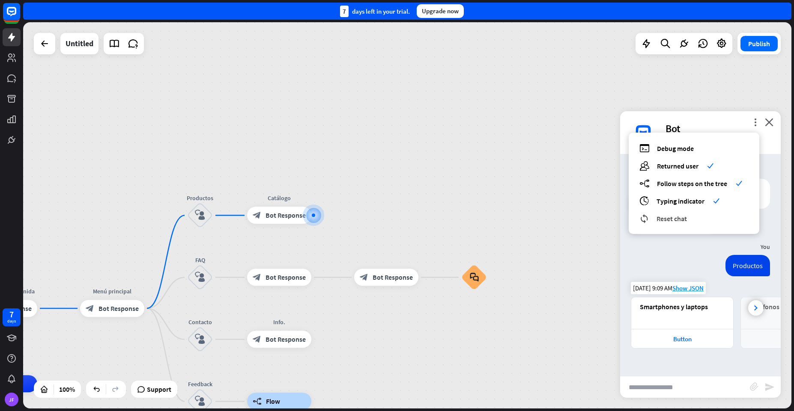
click at [661, 221] on span "Reset chat" at bounding box center [671, 218] width 30 height 9
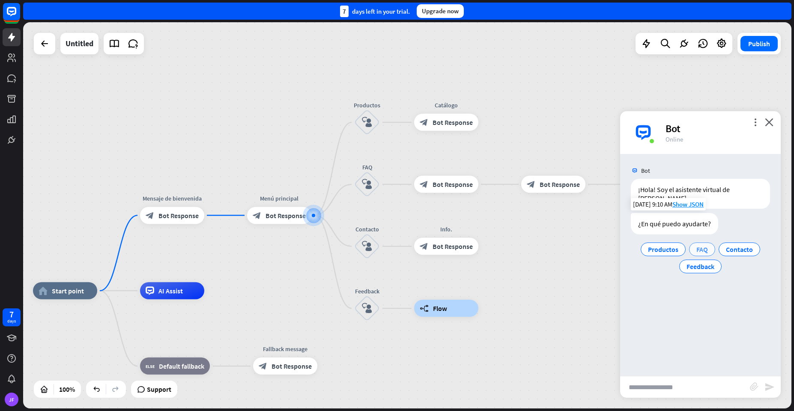
click at [698, 245] on span "FAQ" at bounding box center [702, 249] width 12 height 9
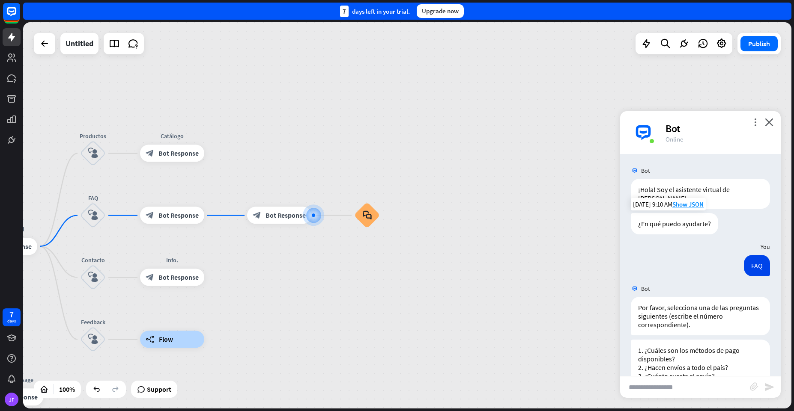
scroll to position [58, 0]
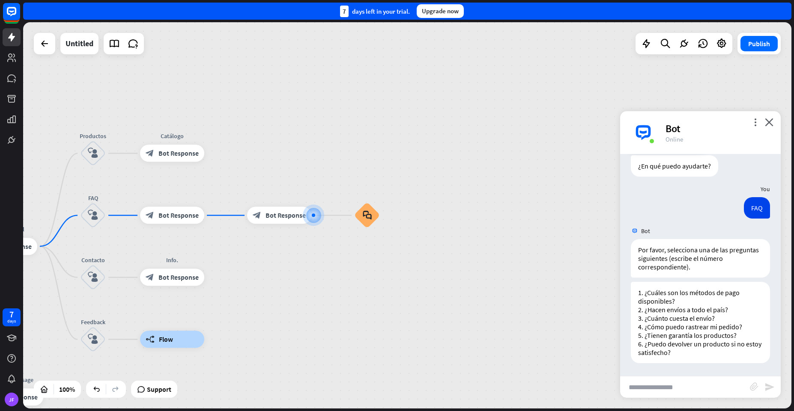
click at [675, 385] on input "text" at bounding box center [685, 387] width 130 height 21
type input "*"
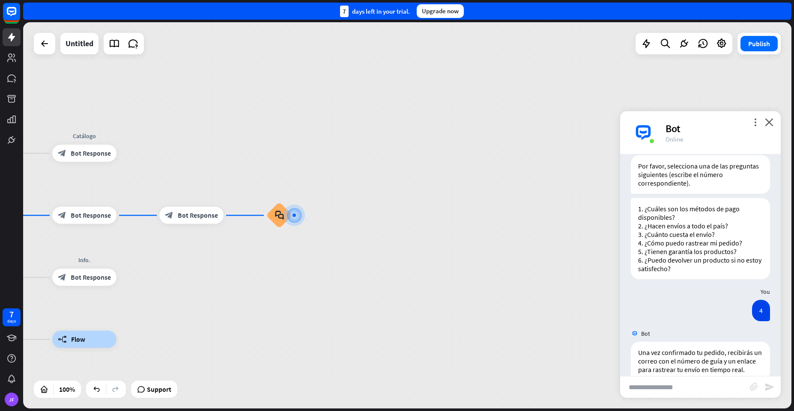
scroll to position [167, 0]
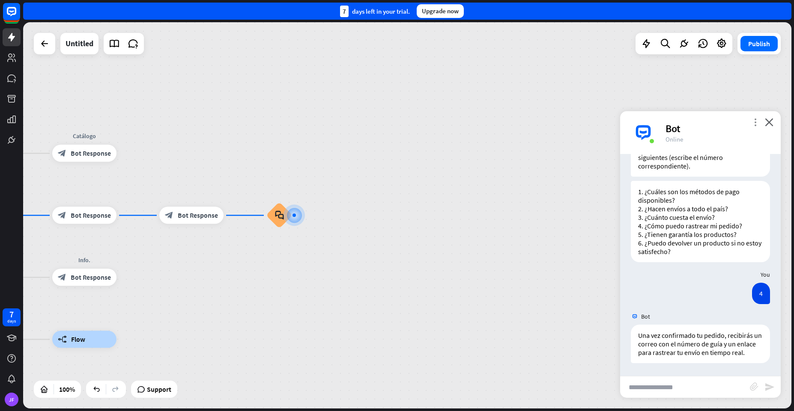
click at [756, 123] on icon "more_vert" at bounding box center [755, 122] width 8 height 8
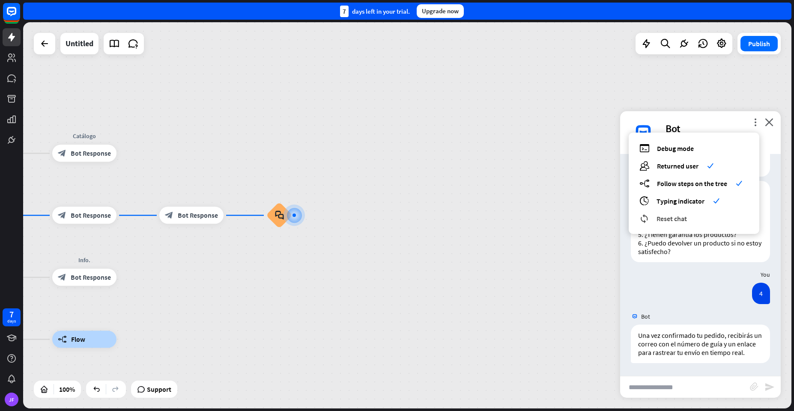
click at [675, 217] on span "Reset chat" at bounding box center [671, 218] width 30 height 9
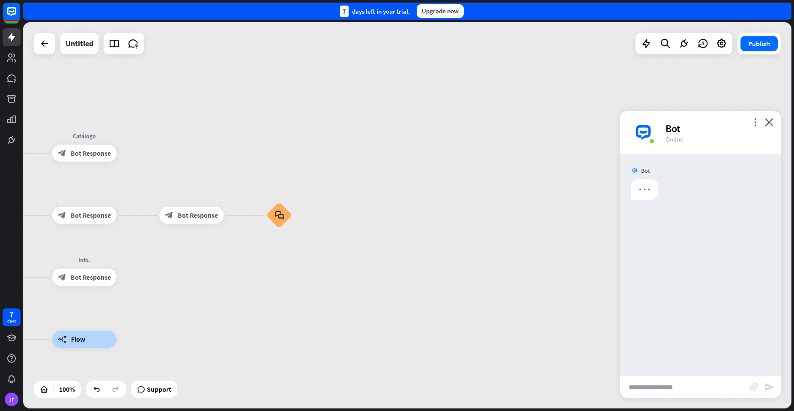
scroll to position [0, 0]
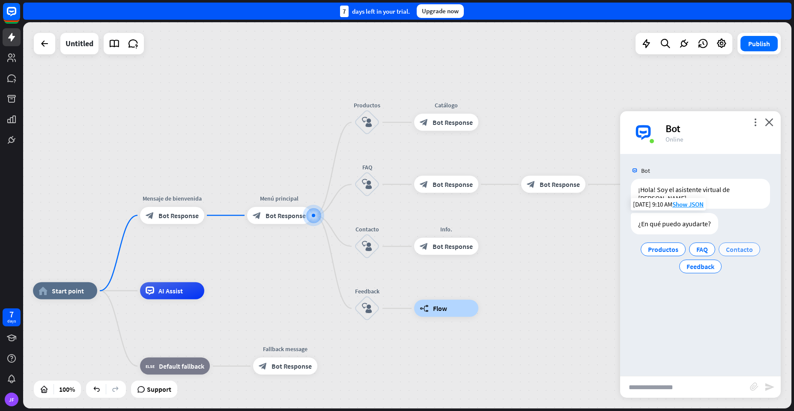
click at [738, 245] on span "Contacto" at bounding box center [739, 249] width 27 height 9
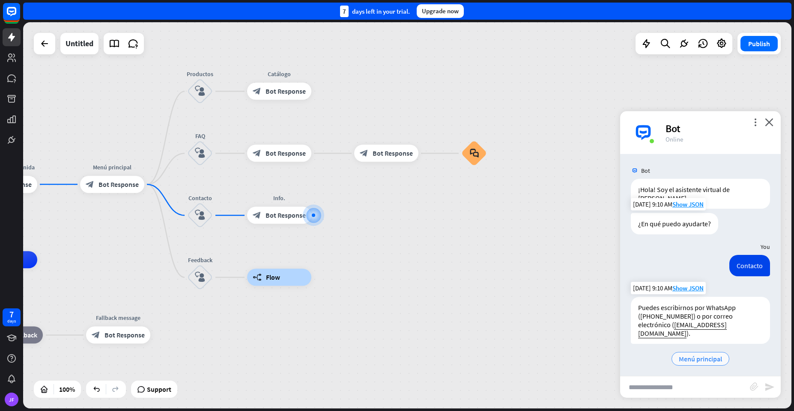
click at [695, 355] on span "Menú principal" at bounding box center [700, 359] width 43 height 9
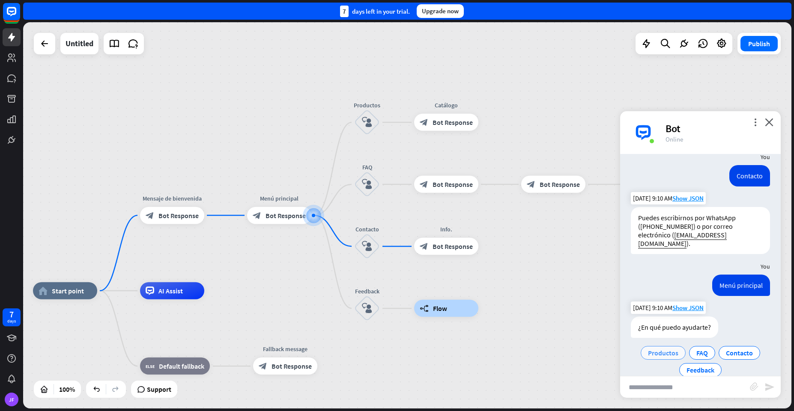
scroll to position [97, 0]
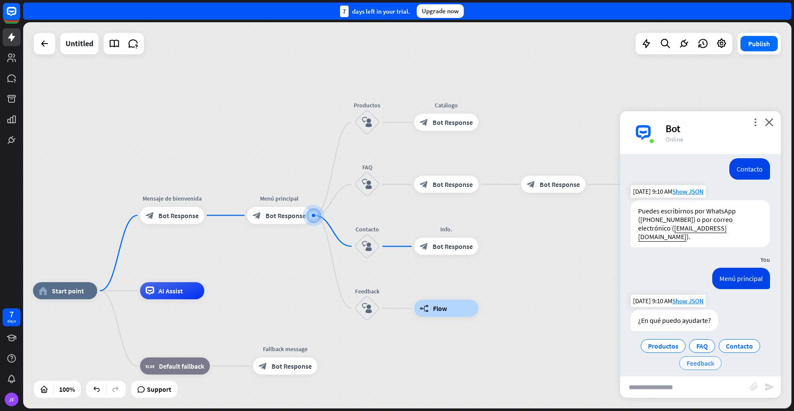
click at [695, 359] on span "Feedback" at bounding box center [700, 363] width 28 height 9
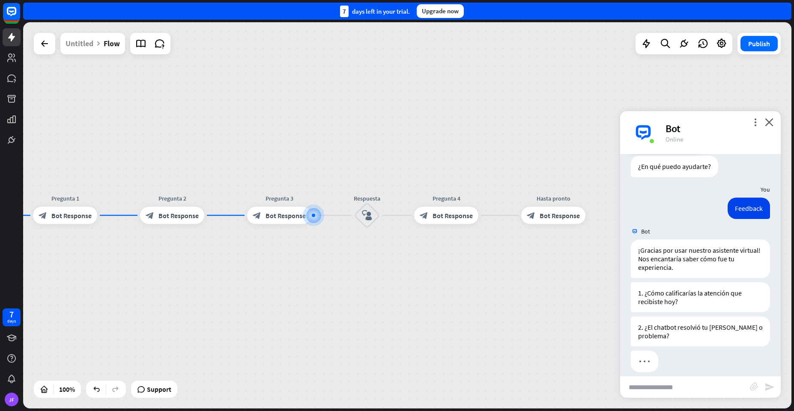
scroll to position [251, 0]
click at [757, 125] on icon "more_vert" at bounding box center [755, 122] width 8 height 8
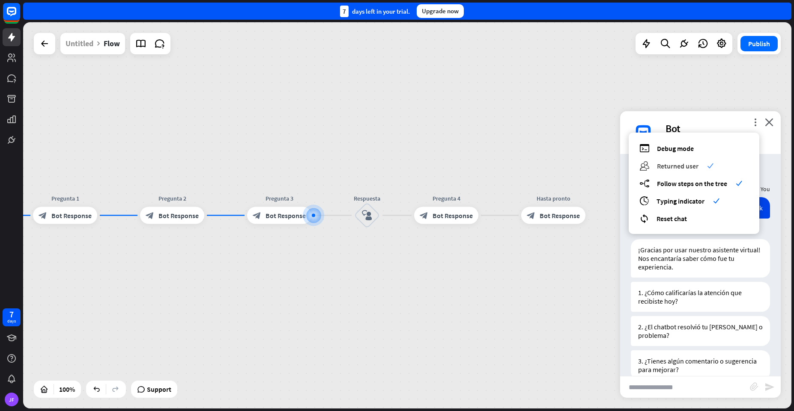
scroll to position [260, 0]
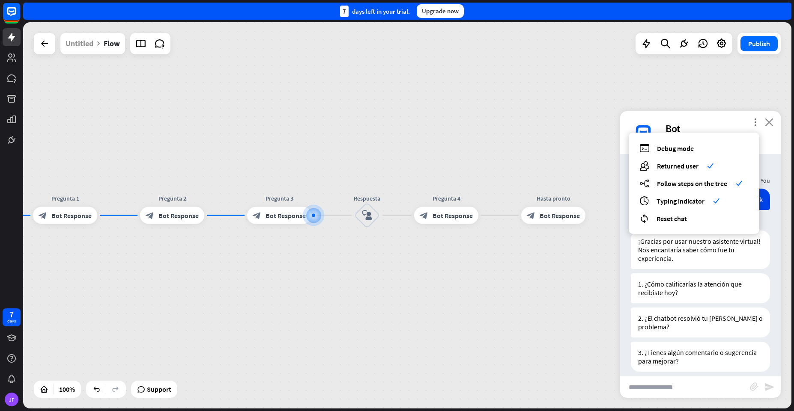
click at [768, 124] on icon "close" at bounding box center [769, 122] width 9 height 8
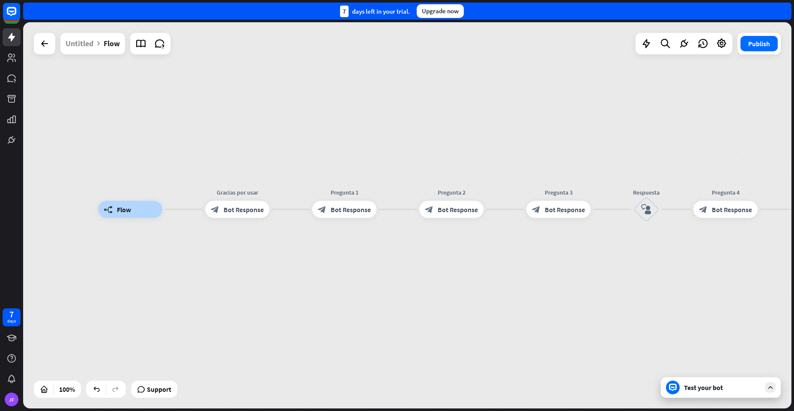
drag, startPoint x: 319, startPoint y: 261, endPoint x: 663, endPoint y: 258, distance: 343.8
click at [663, 258] on div "builder_tree Flow Gracias por usar block_bot_response Bot Response Pregunta 1 b…" at bounding box center [482, 403] width 768 height 387
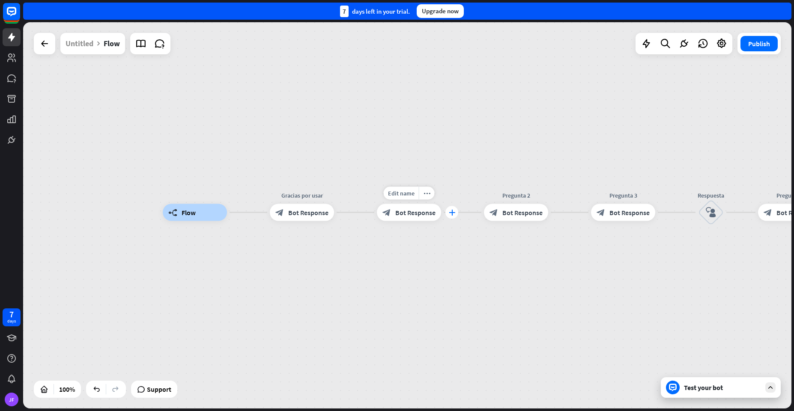
click at [449, 214] on icon "plus" at bounding box center [452, 213] width 6 height 6
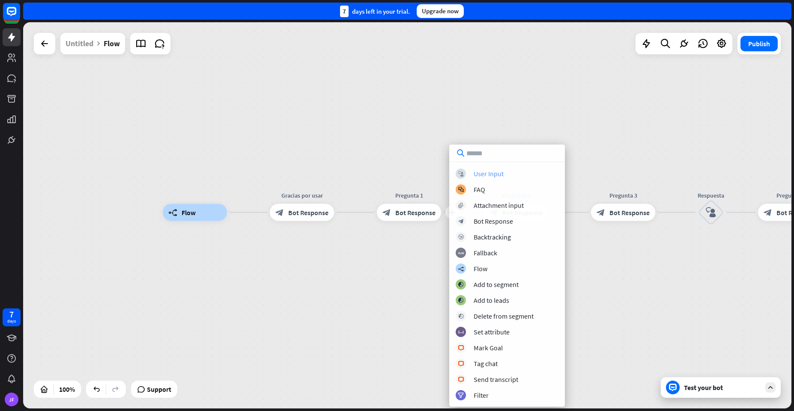
click at [475, 172] on div "User Input" at bounding box center [488, 174] width 30 height 9
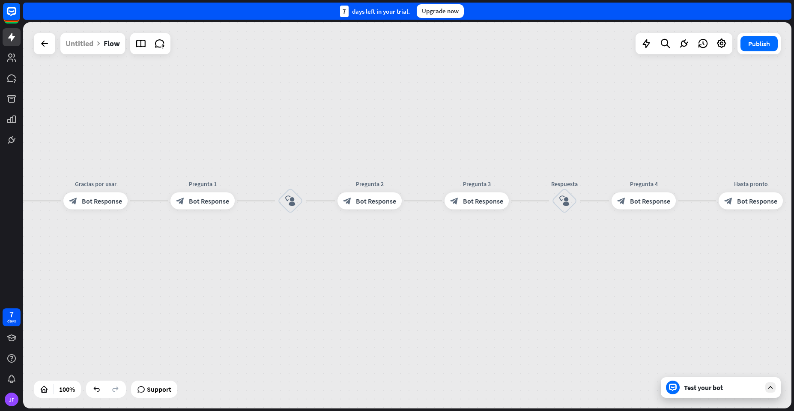
drag, startPoint x: 554, startPoint y: 244, endPoint x: 306, endPoint y: 230, distance: 248.3
click at [306, 230] on div "builder_tree Flow Gracias por usar block_bot_response Bot Response Pregunta 1 b…" at bounding box center [340, 394] width 768 height 387
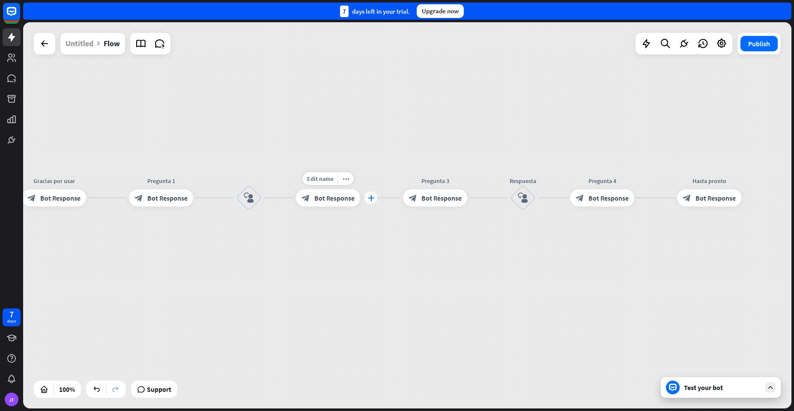
click at [370, 197] on icon "plus" at bounding box center [371, 198] width 6 height 6
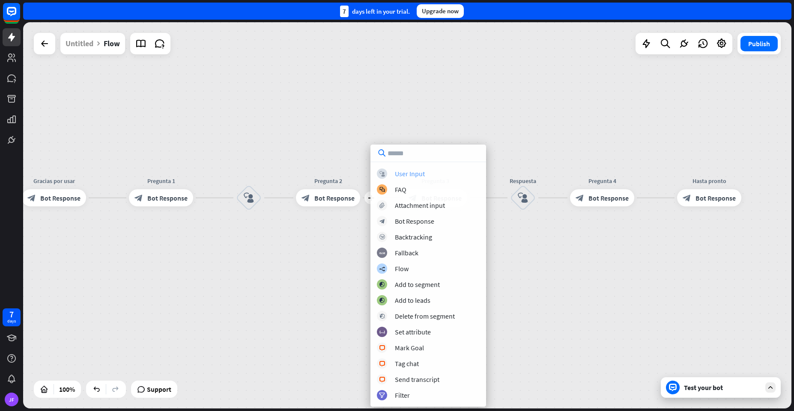
click at [417, 172] on div "User Input" at bounding box center [410, 174] width 30 height 9
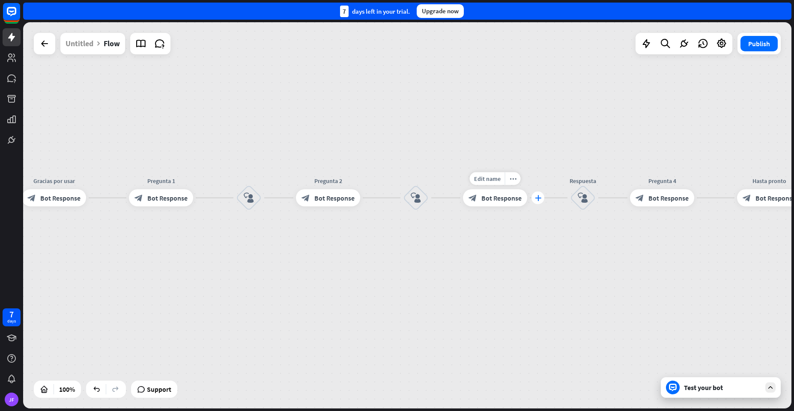
click at [539, 199] on icon "plus" at bounding box center [538, 198] width 6 height 6
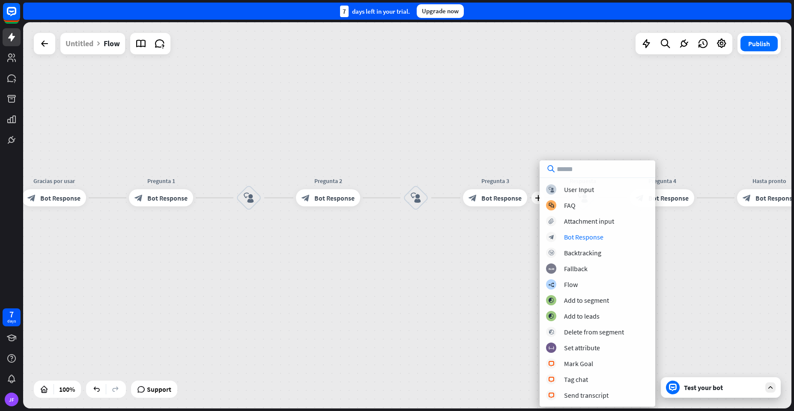
click at [511, 288] on div "builder_tree Flow Gracias por usar block_bot_response Bot Response Pregunta 1 b…" at bounding box center [299, 391] width 768 height 387
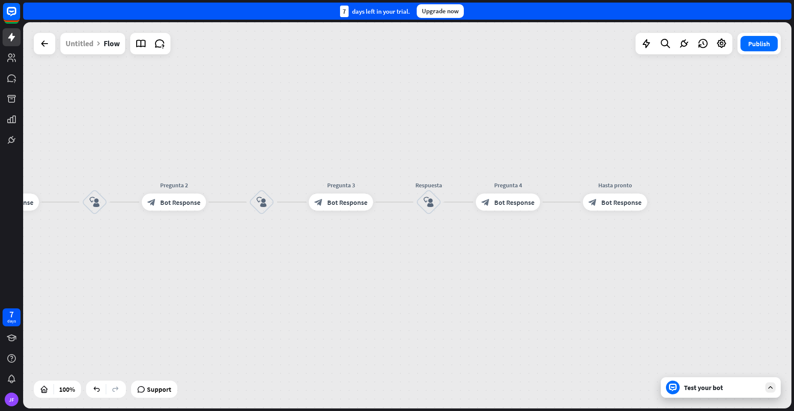
drag, startPoint x: 702, startPoint y: 224, endPoint x: 548, endPoint y: 229, distance: 154.2
click at [548, 229] on div "builder_tree Flow Gracias por usar block_bot_response Bot Response Pregunta 1 b…" at bounding box center [407, 215] width 768 height 387
click at [548, 203] on icon "plus" at bounding box center [551, 203] width 6 height 6
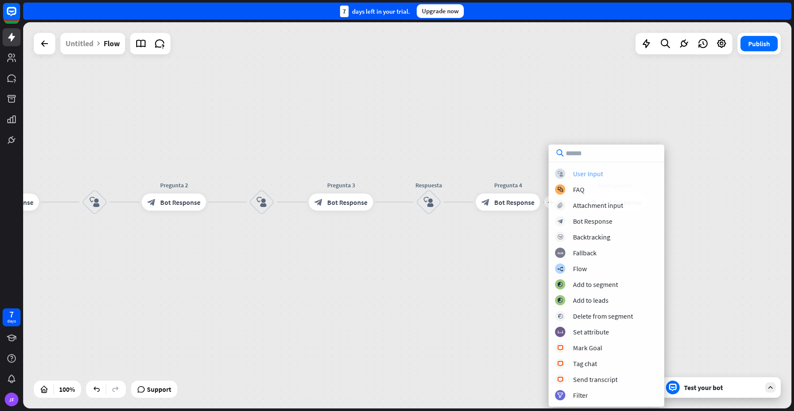
click at [559, 171] on icon "block_user_input" at bounding box center [560, 174] width 6 height 6
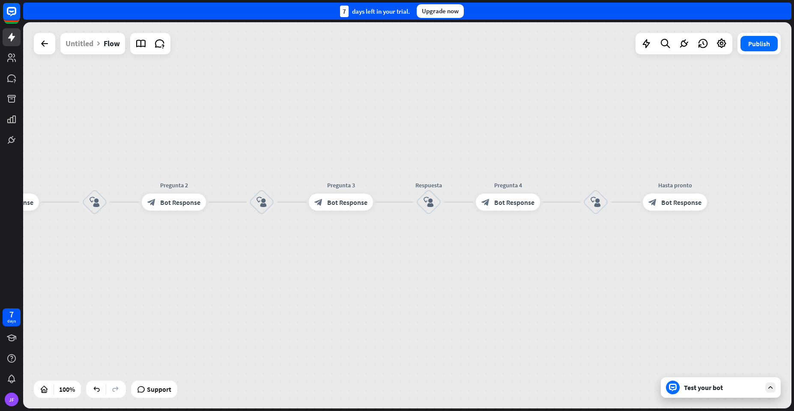
click at [682, 393] on div "Test your bot" at bounding box center [721, 388] width 120 height 21
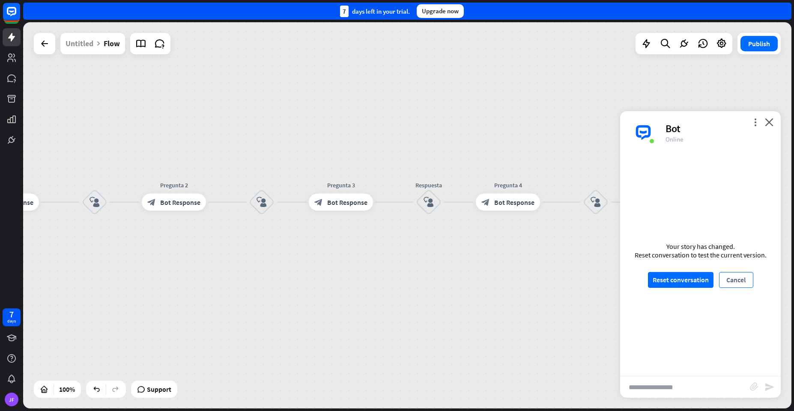
click at [723, 280] on button "Cancel" at bounding box center [736, 280] width 34 height 16
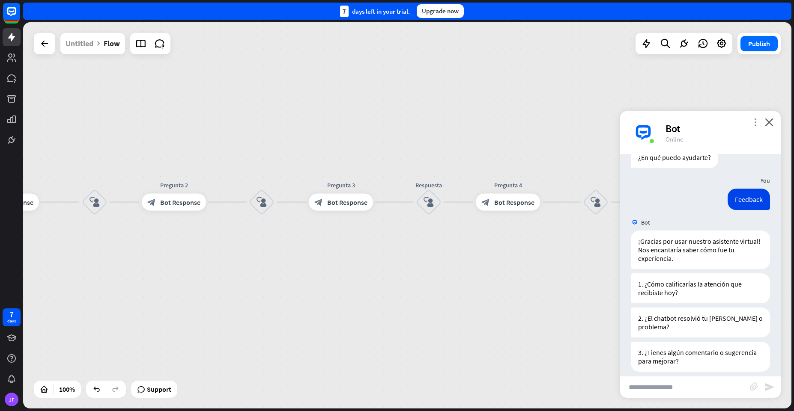
click at [753, 120] on icon "more_vert" at bounding box center [755, 122] width 8 height 8
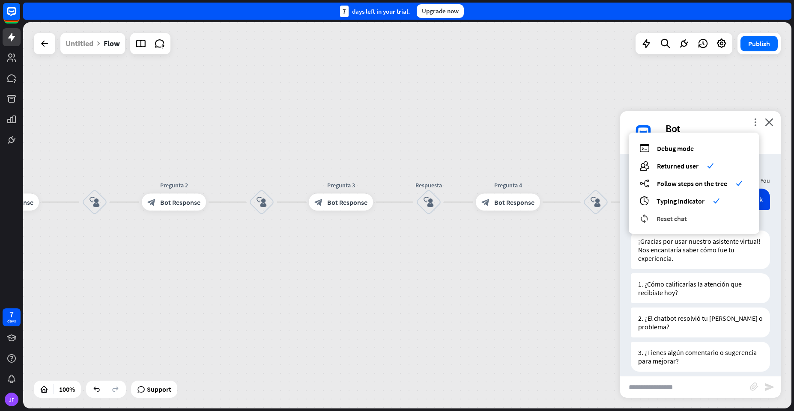
click at [681, 220] on span "Reset chat" at bounding box center [671, 218] width 30 height 9
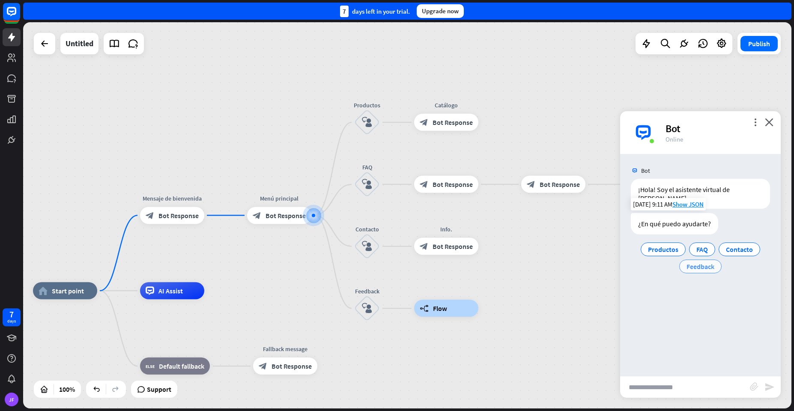
click at [703, 262] on span "Feedback" at bounding box center [700, 266] width 28 height 9
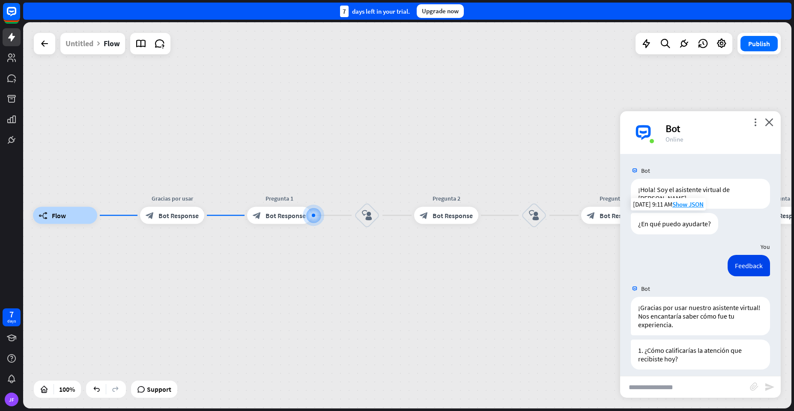
scroll to position [47, 0]
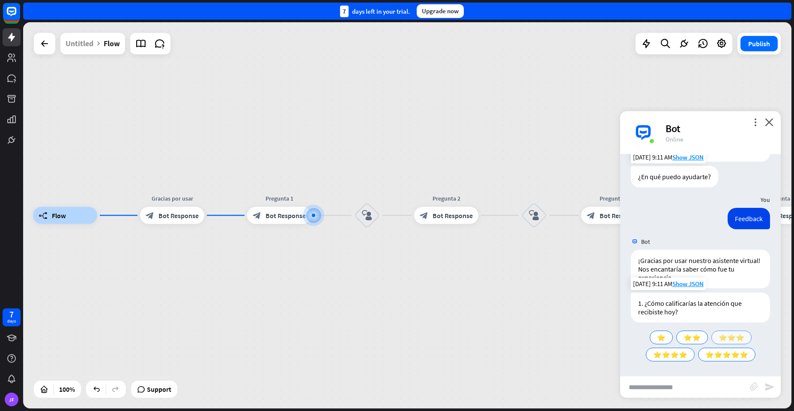
click at [718, 339] on span "⭐⭐⭐" at bounding box center [731, 338] width 26 height 9
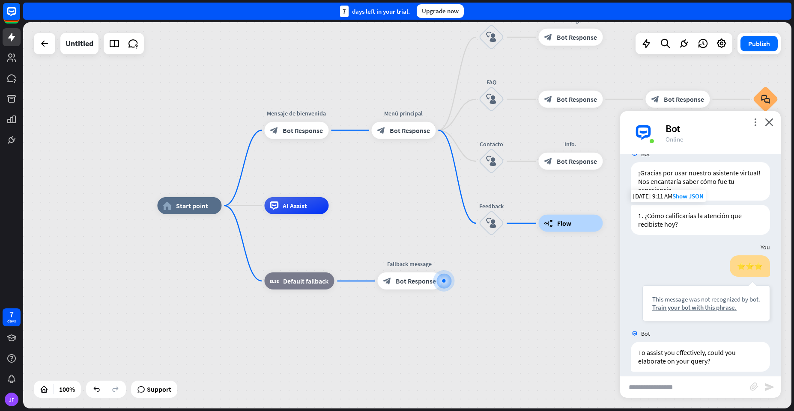
scroll to position [143, 0]
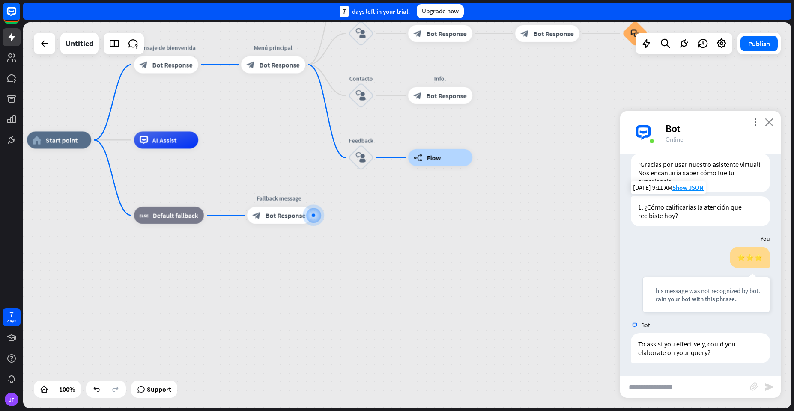
click at [770, 123] on icon "close" at bounding box center [769, 122] width 9 height 8
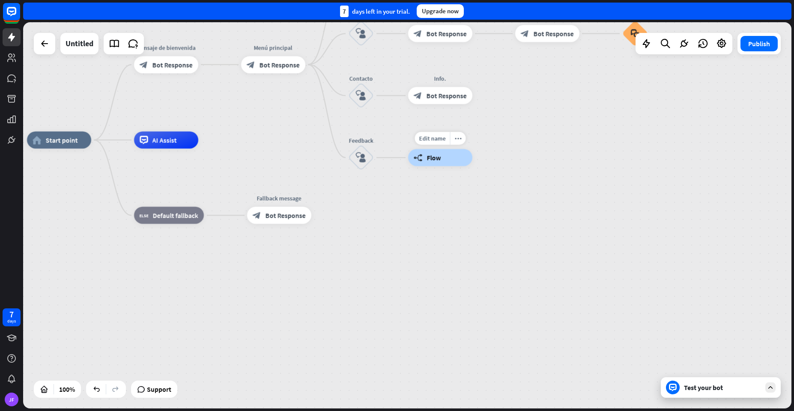
click at [430, 155] on span "Flow" at bounding box center [434, 158] width 14 height 9
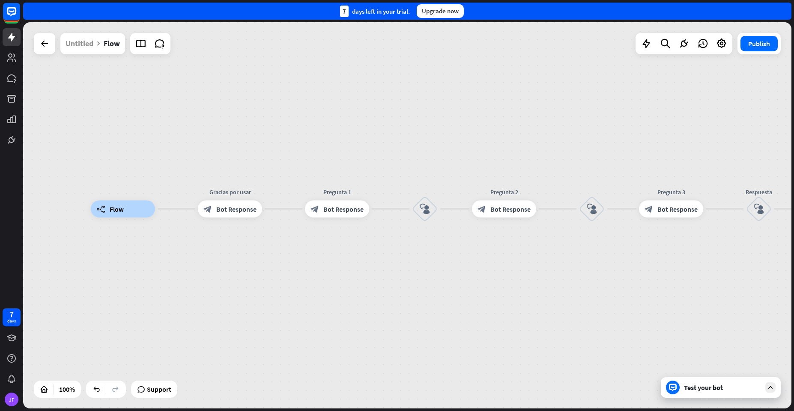
drag, startPoint x: 383, startPoint y: 256, endPoint x: 223, endPoint y: 249, distance: 160.3
click at [223, 249] on div "builder_tree Flow Gracias por usar block_bot_response Bot Response Pregunta 1 b…" at bounding box center [475, 402] width 768 height 387
click at [339, 213] on span "Bot Response" at bounding box center [339, 209] width 40 height 9
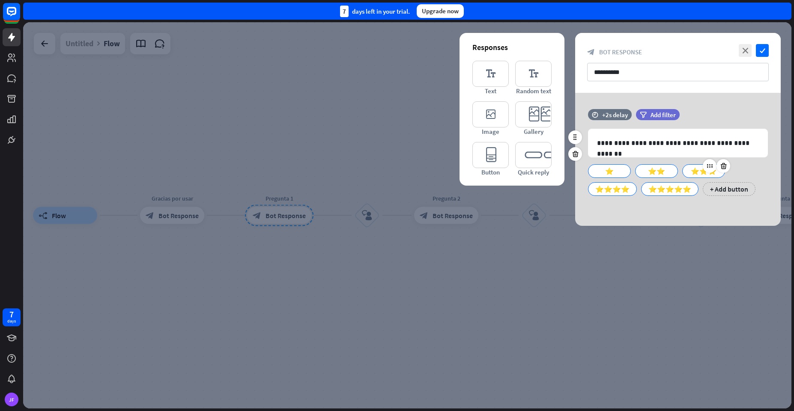
click at [697, 172] on div "⭐⭐⭐" at bounding box center [703, 171] width 28 height 13
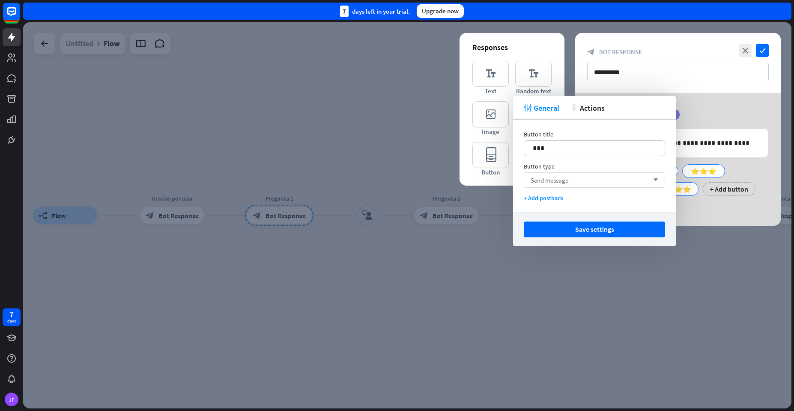
click at [592, 184] on div "Send message arrow_down" at bounding box center [594, 180] width 141 height 15
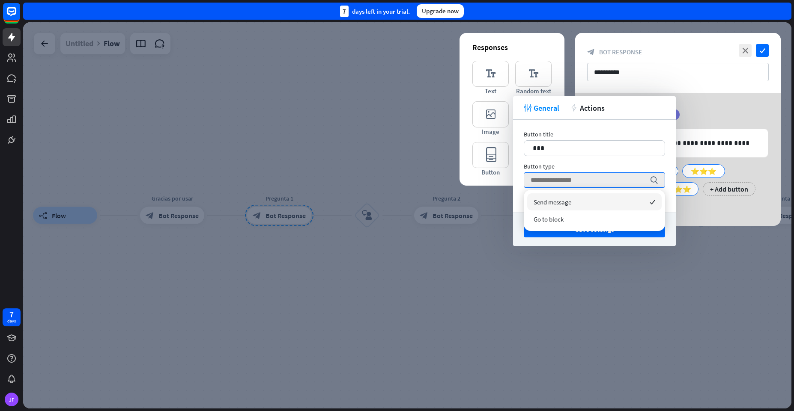
click at [520, 239] on div "Save settings" at bounding box center [594, 229] width 163 height 33
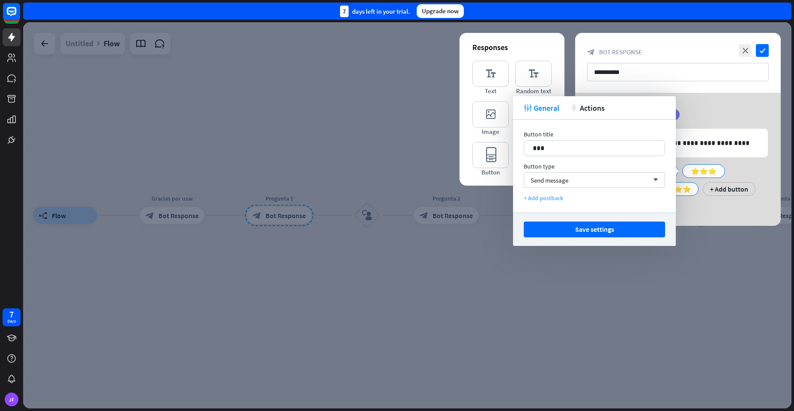
click at [550, 201] on div "+ Add postback" at bounding box center [594, 198] width 141 height 8
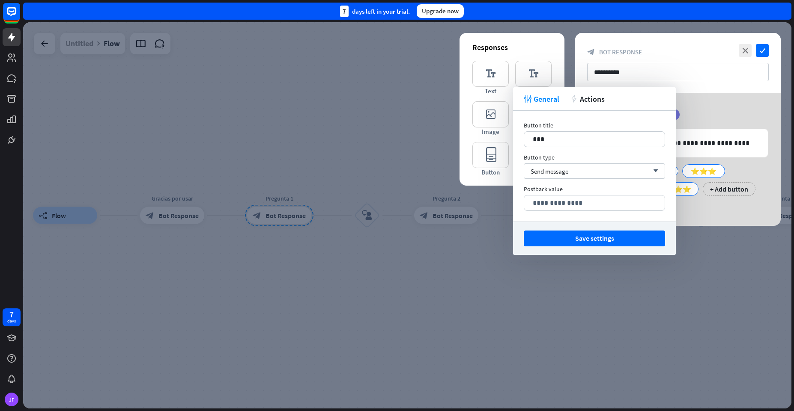
click at [463, 266] on div at bounding box center [407, 215] width 768 height 387
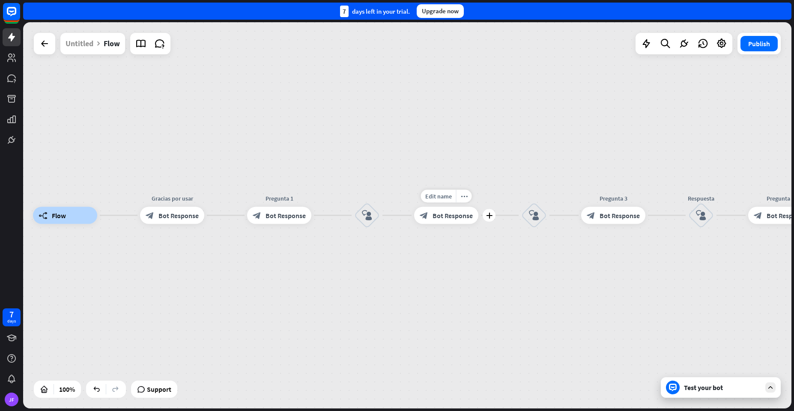
click at [442, 217] on span "Bot Response" at bounding box center [452, 215] width 40 height 9
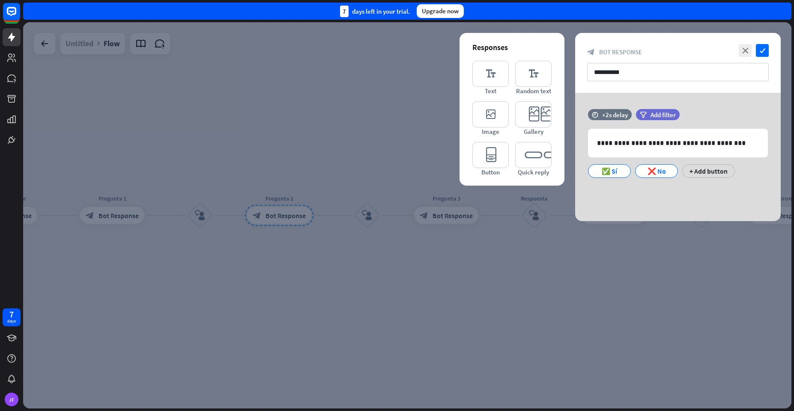
click at [488, 268] on div at bounding box center [407, 215] width 768 height 387
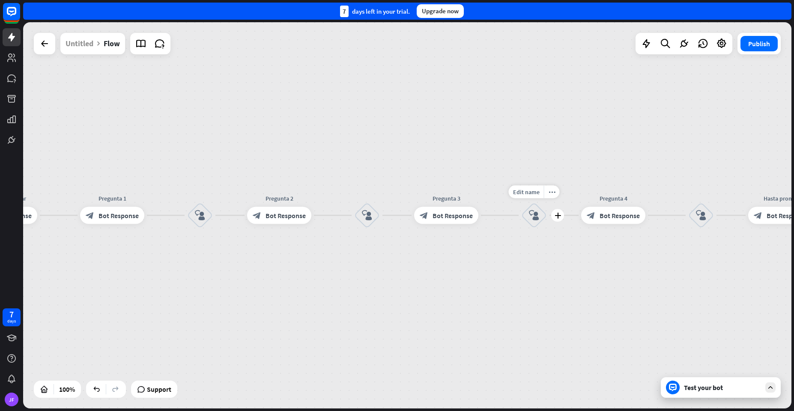
click at [527, 215] on div "block_user_input" at bounding box center [534, 216] width 26 height 26
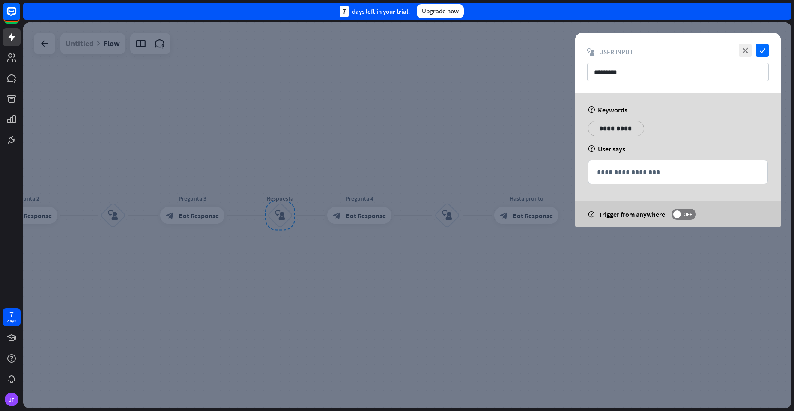
drag, startPoint x: 429, startPoint y: 264, endPoint x: 425, endPoint y: 264, distance: 4.7
click at [428, 264] on div at bounding box center [407, 215] width 768 height 387
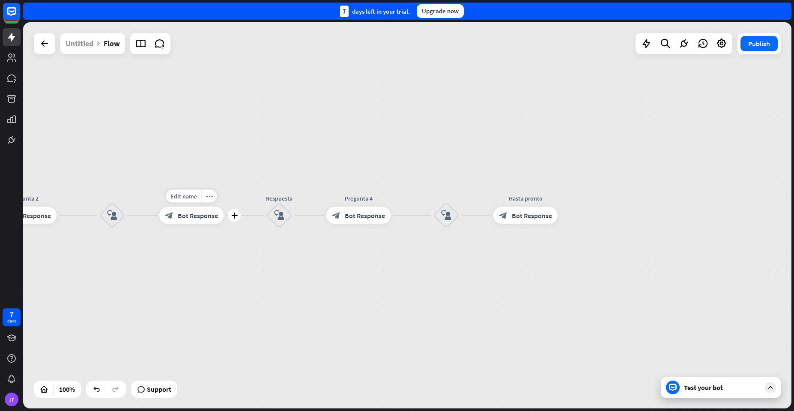
click at [194, 217] on span "Bot Response" at bounding box center [198, 215] width 40 height 9
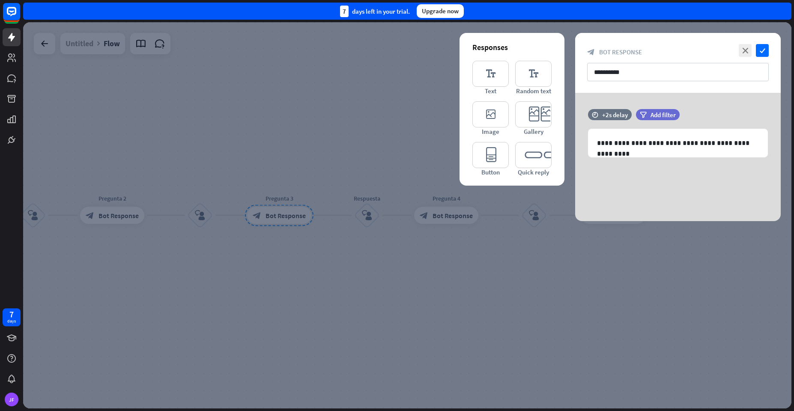
click at [300, 255] on div at bounding box center [407, 215] width 768 height 387
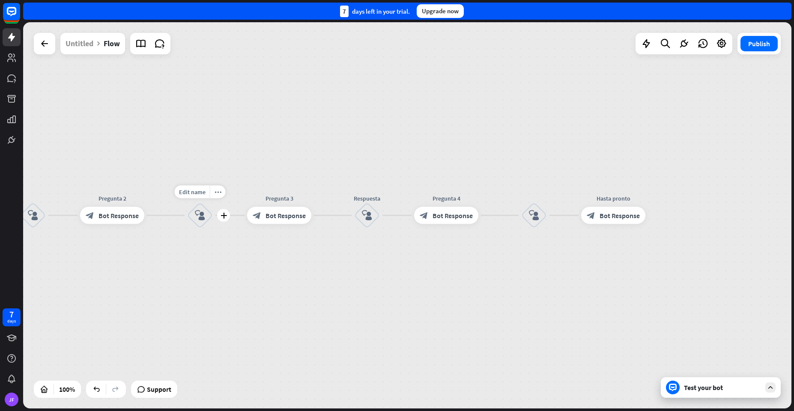
click at [194, 217] on div "block_user_input" at bounding box center [200, 216] width 26 height 26
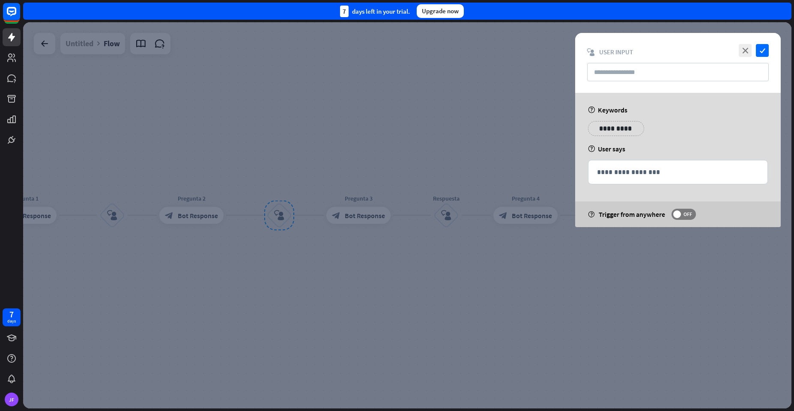
drag, startPoint x: 343, startPoint y: 275, endPoint x: 324, endPoint y: 267, distance: 20.7
click at [336, 273] on div at bounding box center [407, 215] width 768 height 387
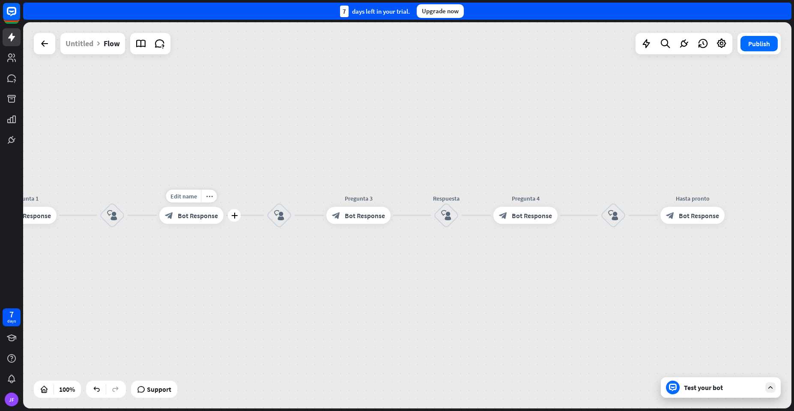
click at [192, 218] on span "Bot Response" at bounding box center [198, 215] width 40 height 9
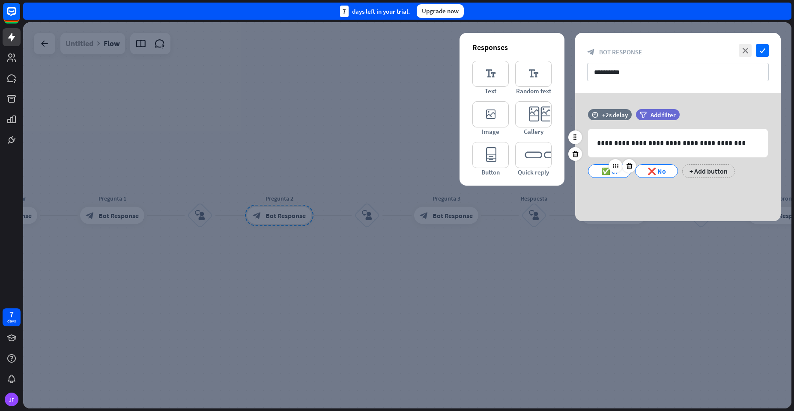
click at [601, 172] on div "✅ Sí" at bounding box center [609, 171] width 28 height 13
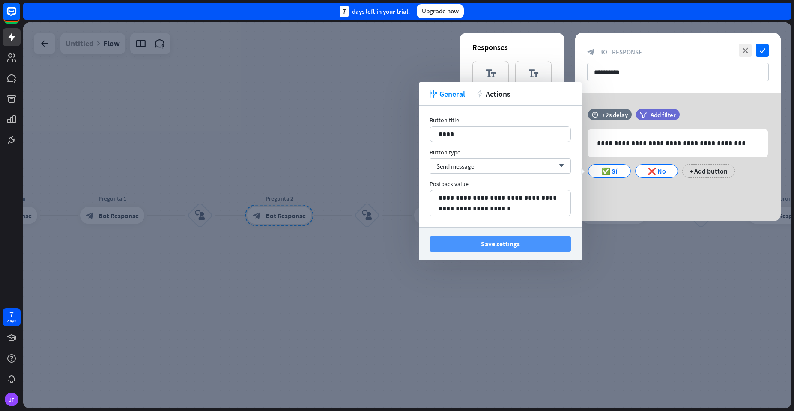
click at [465, 248] on button "Save settings" at bounding box center [499, 244] width 141 height 16
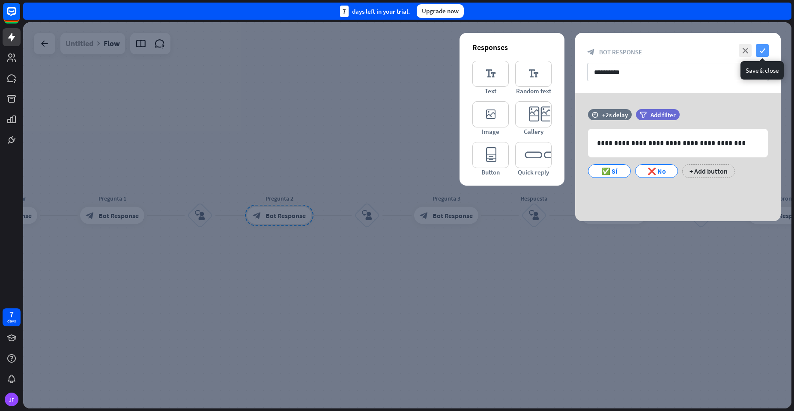
click at [765, 50] on icon "check" at bounding box center [762, 50] width 13 height 13
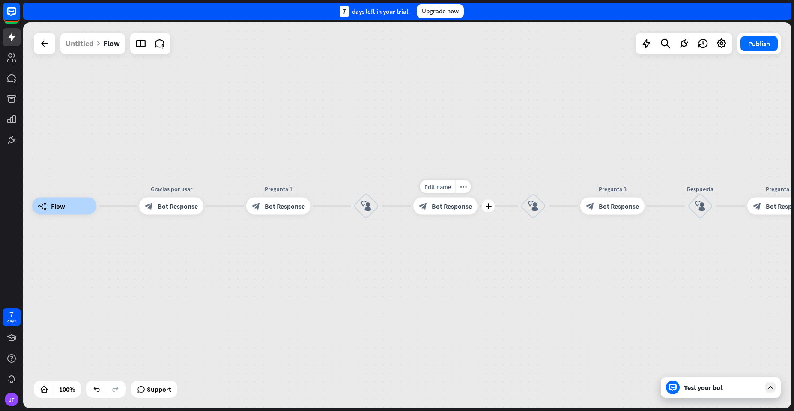
drag, startPoint x: 264, startPoint y: 233, endPoint x: 470, endPoint y: 223, distance: 205.8
click at [470, 215] on div "Edit name more_horiz plus block_bot_response Bot Response" at bounding box center [445, 206] width 64 height 17
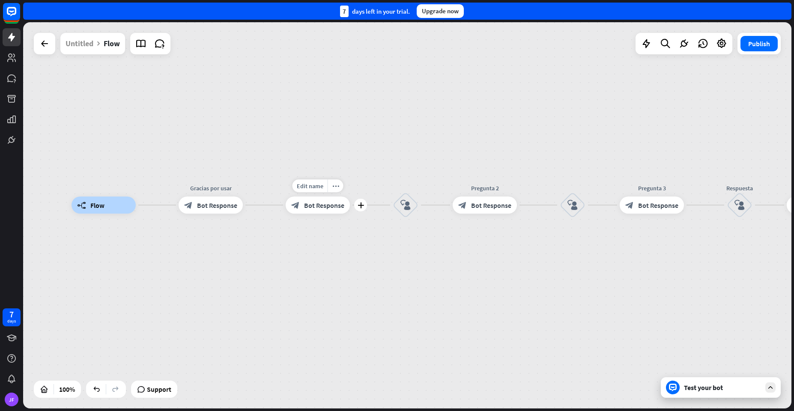
click at [319, 206] on span "Bot Response" at bounding box center [324, 205] width 40 height 9
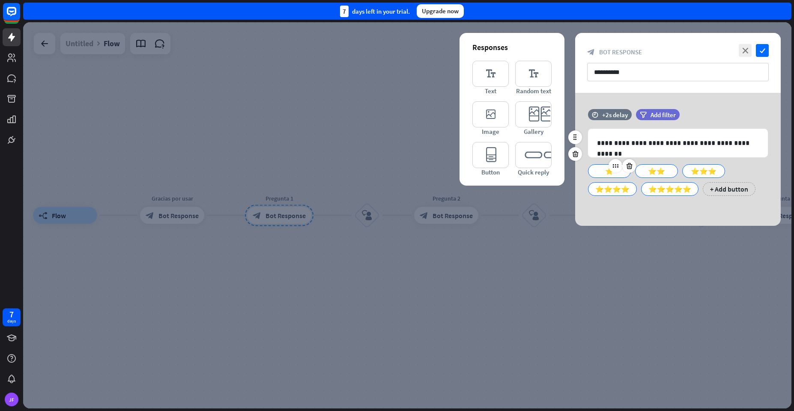
click at [605, 174] on div "⭐" at bounding box center [609, 171] width 28 height 13
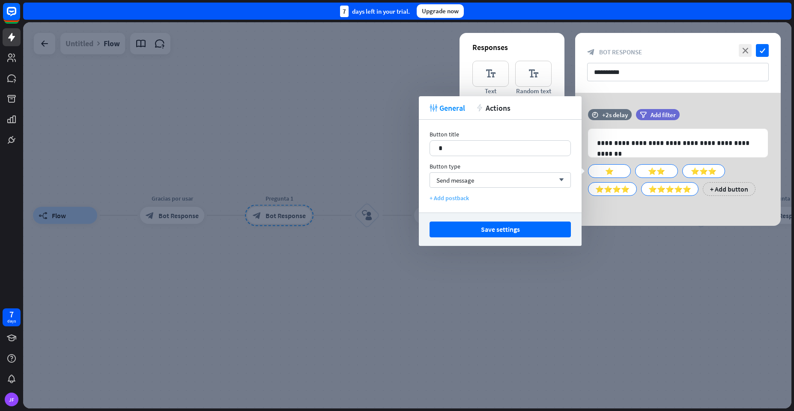
click at [446, 200] on div "+ Add postback" at bounding box center [499, 198] width 141 height 8
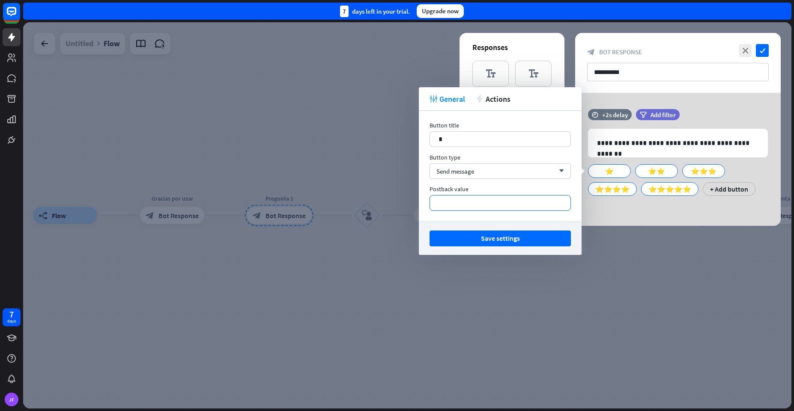
click at [444, 206] on p "**********" at bounding box center [499, 203] width 123 height 11
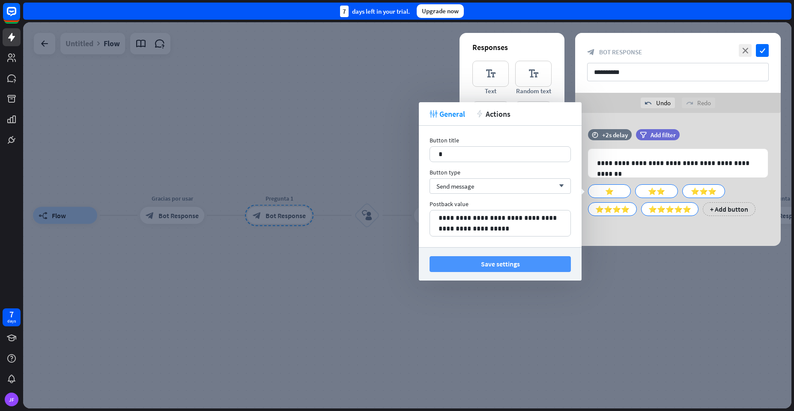
click at [453, 262] on button "Save settings" at bounding box center [499, 264] width 141 height 16
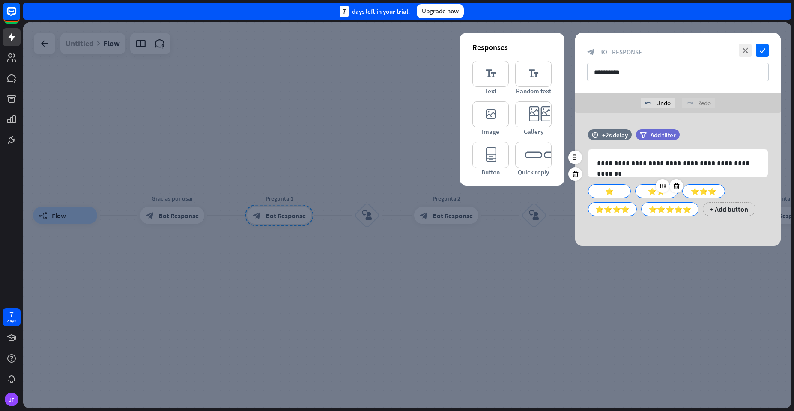
click at [649, 197] on div "⭐⭐" at bounding box center [656, 191] width 28 height 13
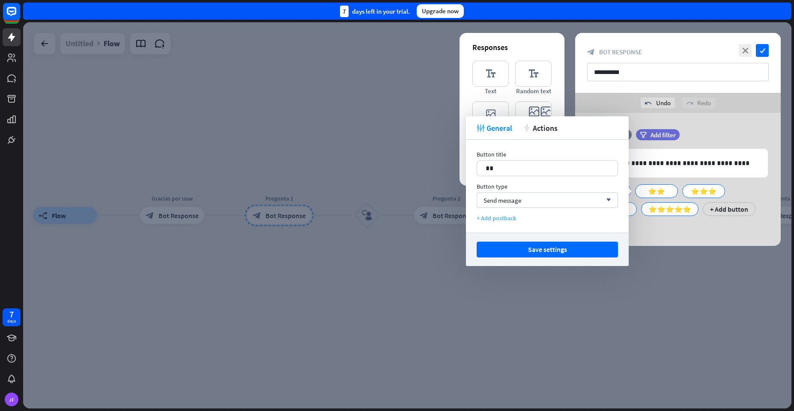
click at [502, 218] on div "+ Add postback" at bounding box center [546, 218] width 141 height 8
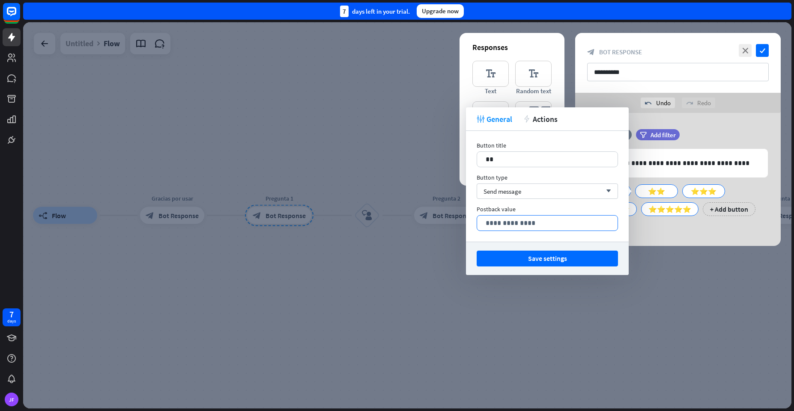
click at [516, 220] on p "**********" at bounding box center [546, 223] width 123 height 11
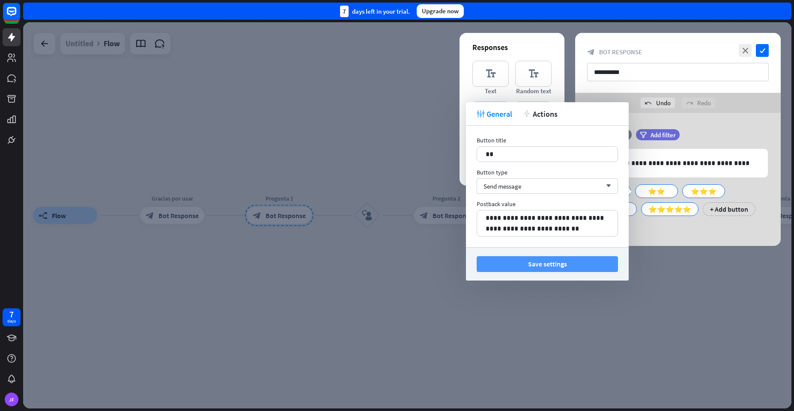
click at [504, 260] on button "Save settings" at bounding box center [546, 264] width 141 height 16
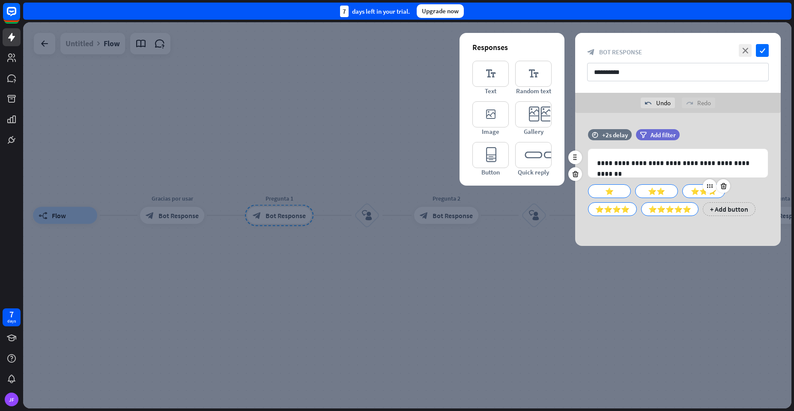
click at [700, 192] on div "⭐⭐⭐" at bounding box center [703, 191] width 28 height 13
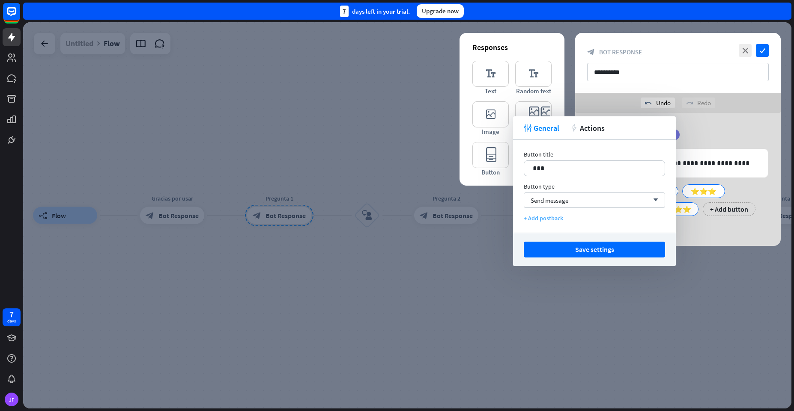
click at [543, 219] on div "+ Add postback" at bounding box center [594, 218] width 141 height 8
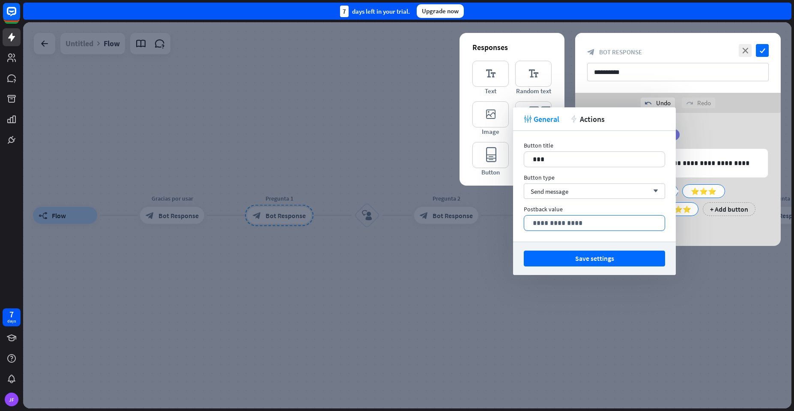
click at [560, 224] on p "**********" at bounding box center [594, 223] width 123 height 11
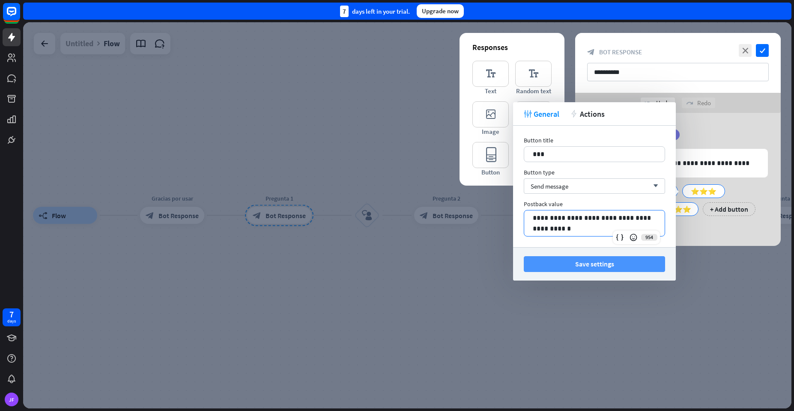
click at [600, 264] on button "Save settings" at bounding box center [594, 264] width 141 height 16
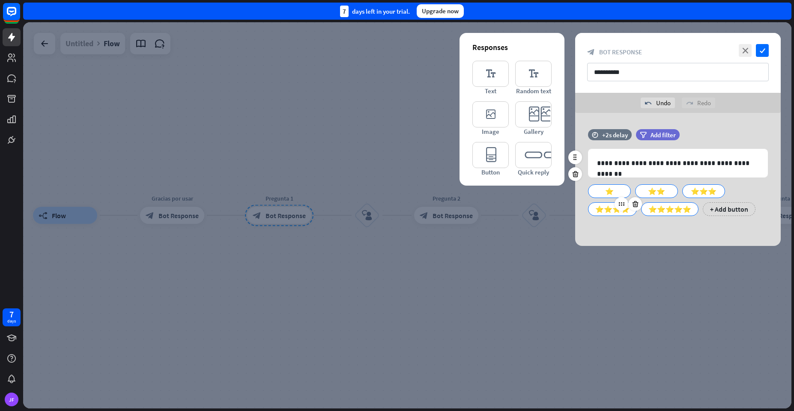
click at [626, 213] on div "⭐⭐⭐⭐" at bounding box center [612, 209] width 34 height 13
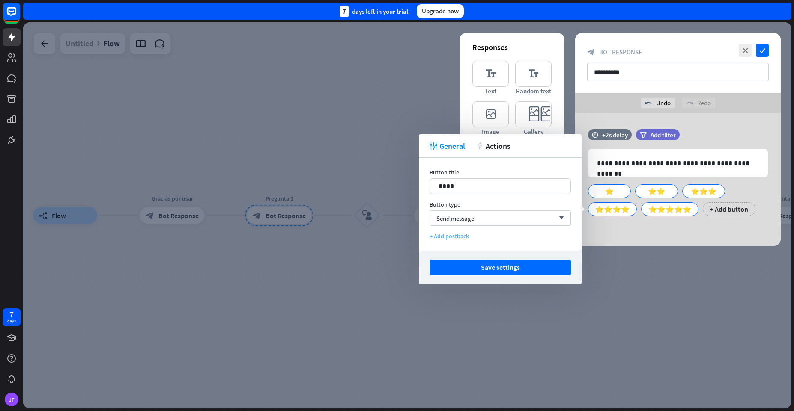
click at [453, 237] on div "+ Add postback" at bounding box center [499, 236] width 141 height 8
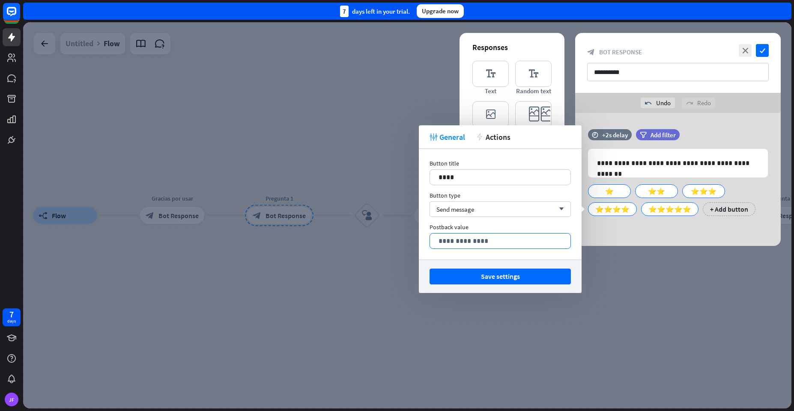
click at [460, 244] on p "**********" at bounding box center [499, 241] width 123 height 11
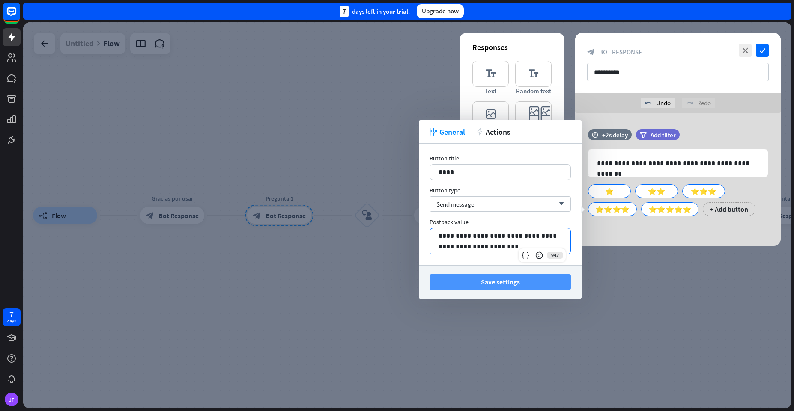
click at [474, 283] on button "Save settings" at bounding box center [499, 282] width 141 height 16
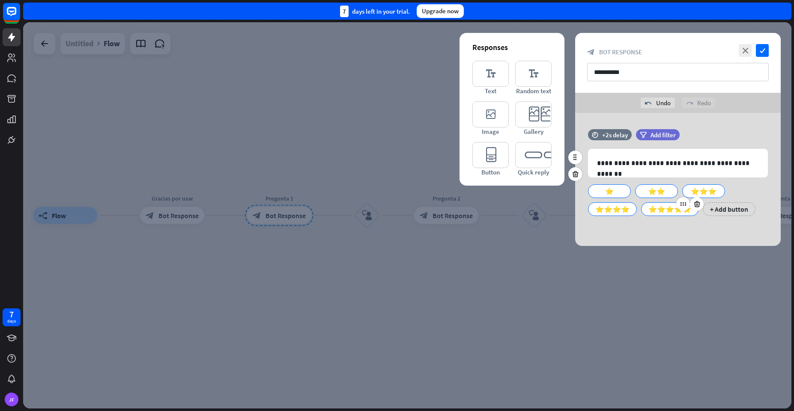
click at [668, 207] on div "⭐⭐⭐⭐⭐" at bounding box center [669, 209] width 43 height 13
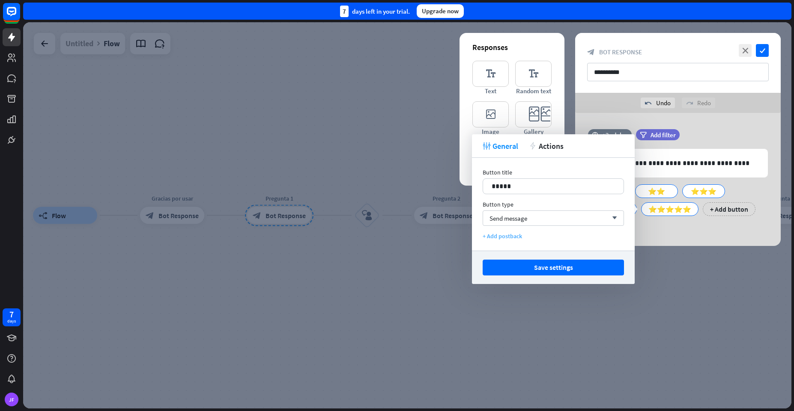
click at [512, 238] on div "+ Add postback" at bounding box center [552, 236] width 141 height 8
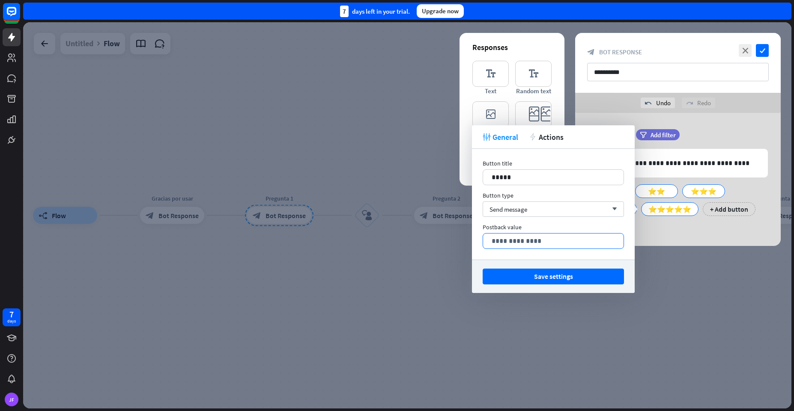
click at [501, 243] on p "**********" at bounding box center [552, 241] width 123 height 11
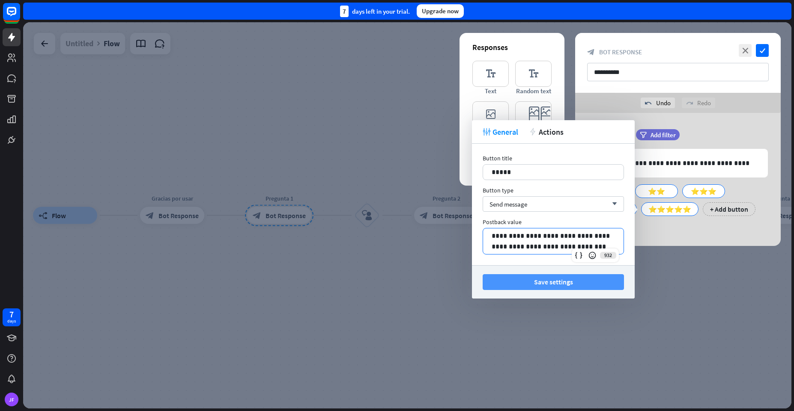
click at [523, 283] on button "Save settings" at bounding box center [552, 282] width 141 height 16
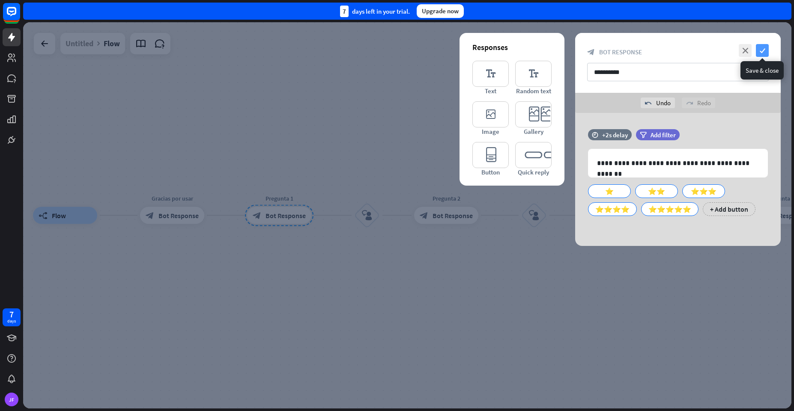
click at [762, 48] on icon "check" at bounding box center [762, 50] width 13 height 13
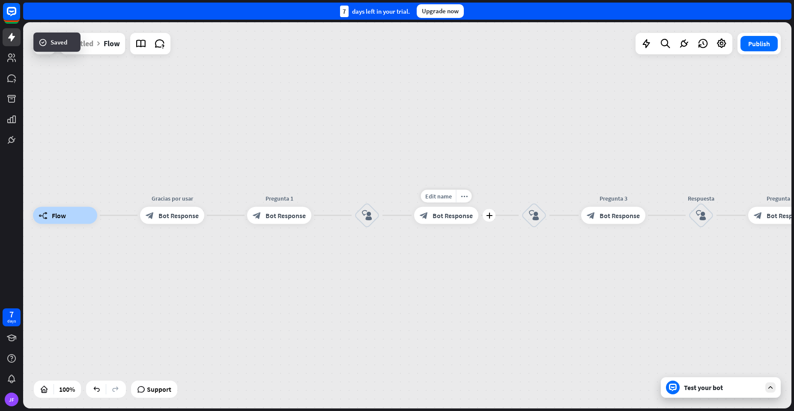
click at [456, 219] on span "Bot Response" at bounding box center [452, 215] width 40 height 9
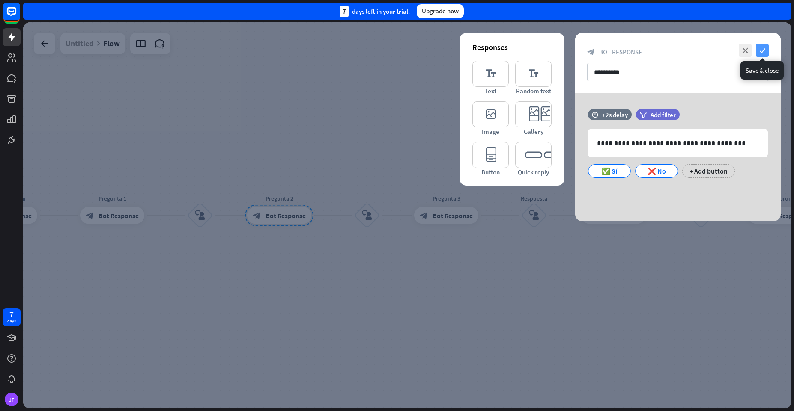
click at [759, 50] on icon "check" at bounding box center [762, 50] width 13 height 13
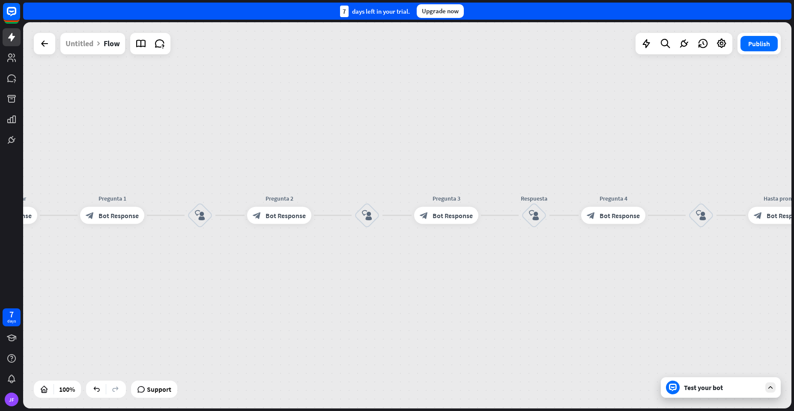
click at [682, 388] on div "Test your bot" at bounding box center [721, 388] width 120 height 21
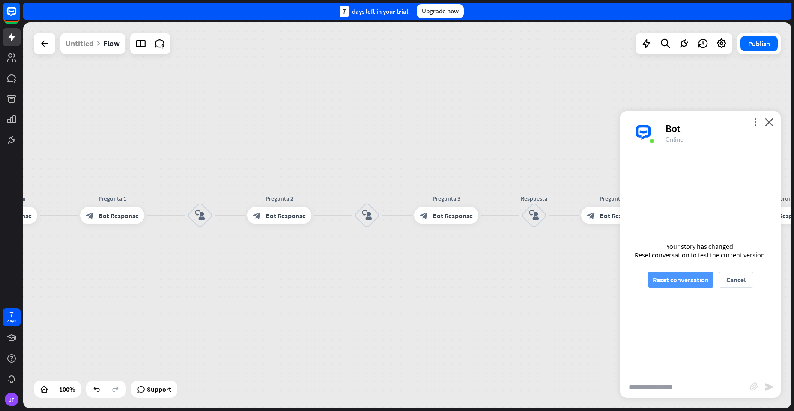
click at [679, 281] on button "Reset conversation" at bounding box center [681, 280] width 66 height 16
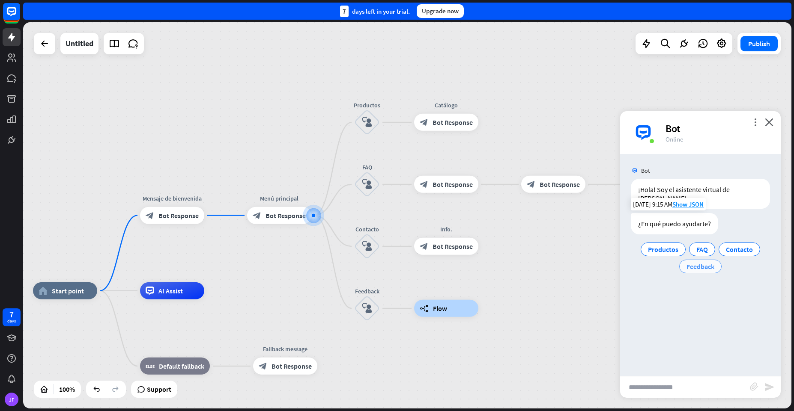
click at [701, 262] on span "Feedback" at bounding box center [700, 266] width 28 height 9
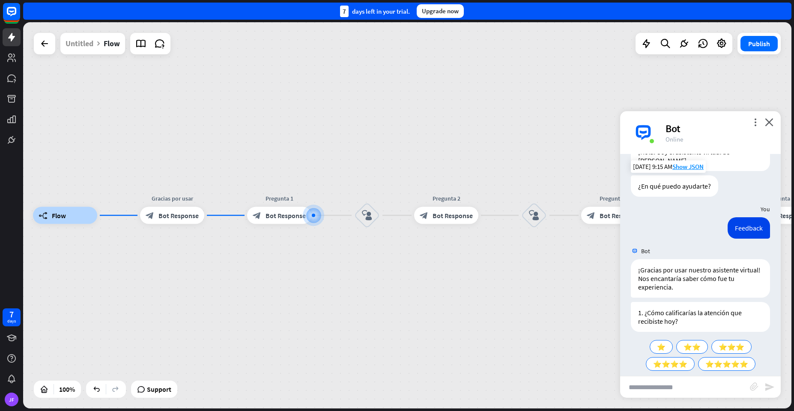
scroll to position [47, 0]
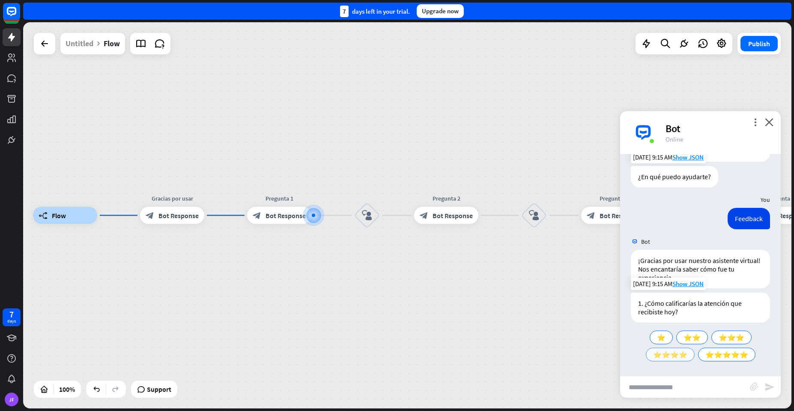
click at [670, 357] on span "⭐⭐⭐⭐" at bounding box center [670, 355] width 34 height 9
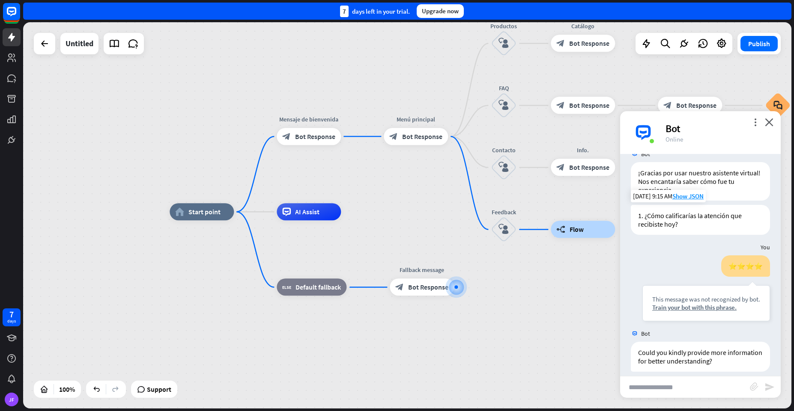
scroll to position [143, 0]
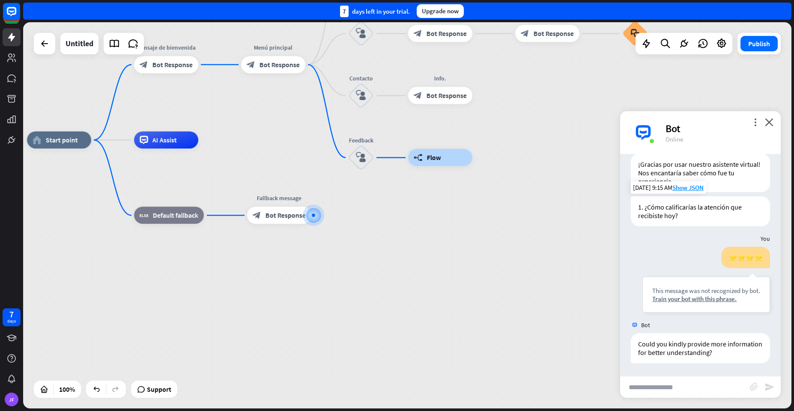
click at [672, 390] on input "text" at bounding box center [685, 387] width 130 height 21
type input "******"
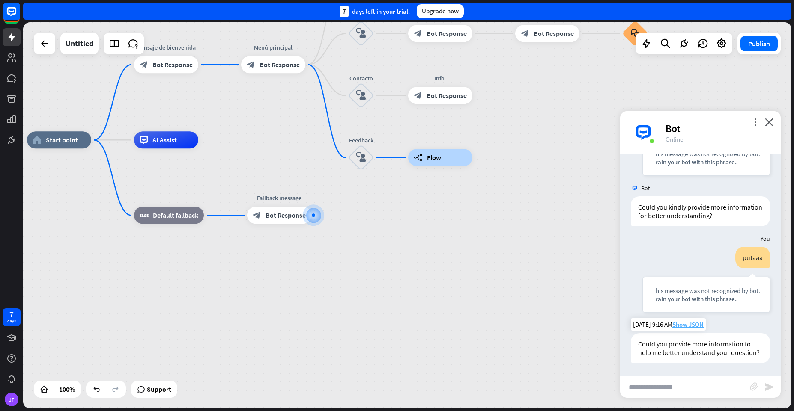
scroll to position [289, 0]
click at [768, 122] on icon "close" at bounding box center [769, 122] width 9 height 8
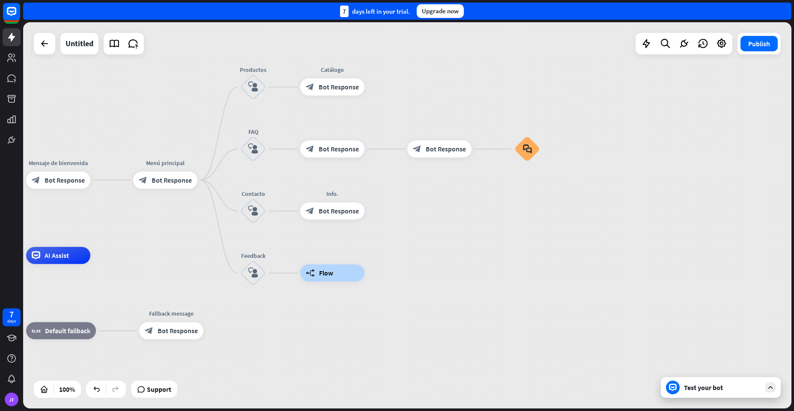
drag, startPoint x: 604, startPoint y: 145, endPoint x: 485, endPoint y: 271, distance: 173.8
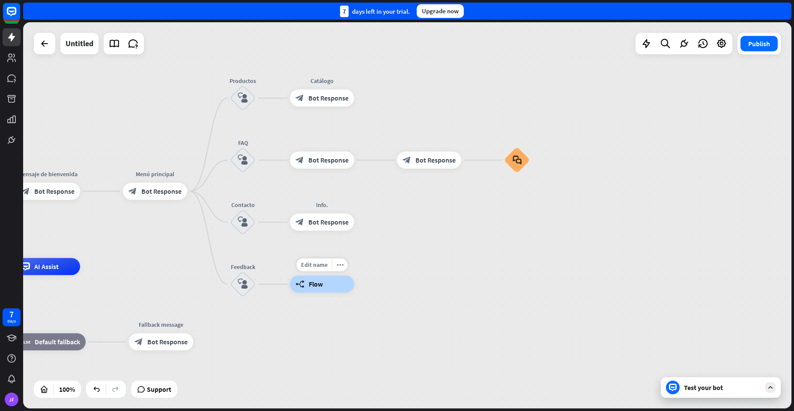
click at [310, 290] on div "builder_tree Flow" at bounding box center [322, 284] width 64 height 17
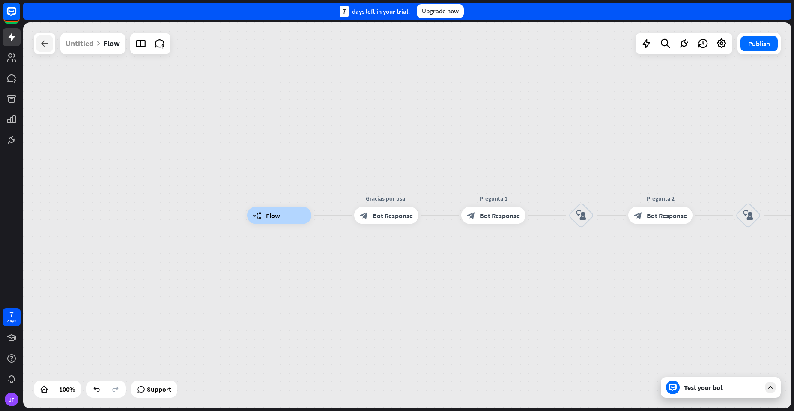
click at [48, 44] on icon at bounding box center [44, 44] width 10 height 10
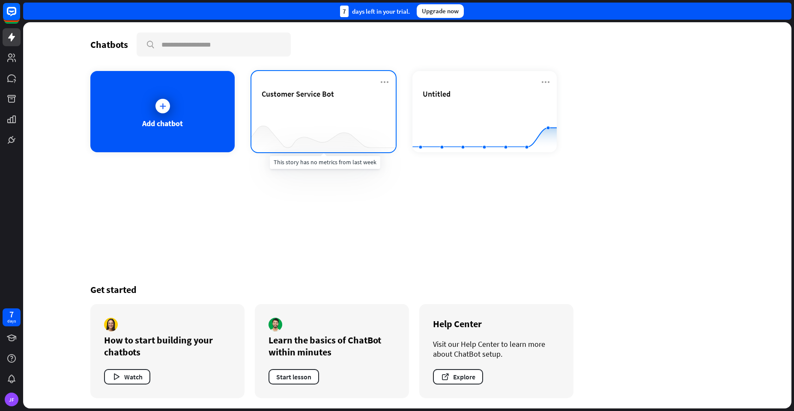
click at [345, 125] on div at bounding box center [323, 135] width 144 height 33
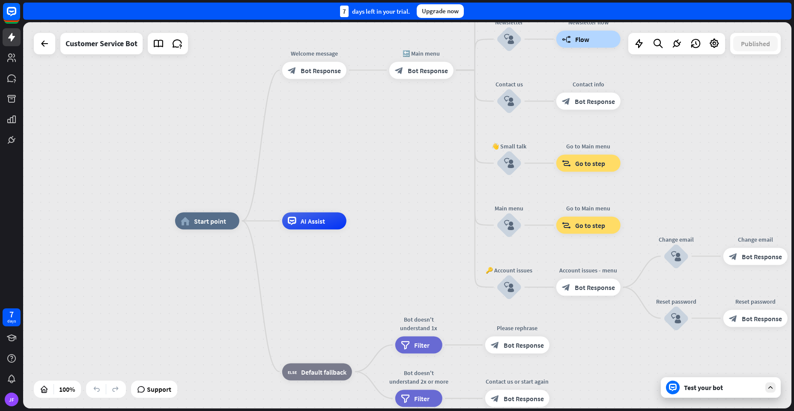
drag, startPoint x: 672, startPoint y: 136, endPoint x: 628, endPoint y: 199, distance: 76.2
click at [629, 199] on div "home_2 Start point Welcome message block_bot_response Bot Response 🔙 Main menu …" at bounding box center [407, 215] width 768 height 387
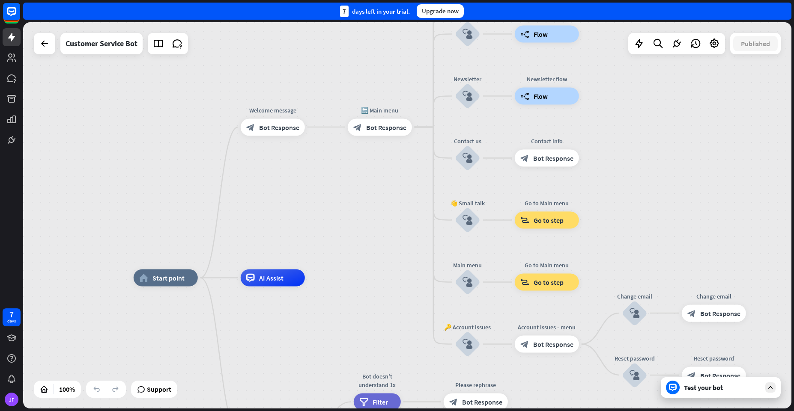
click at [530, 35] on div "builder_tree Flow" at bounding box center [547, 34] width 64 height 17
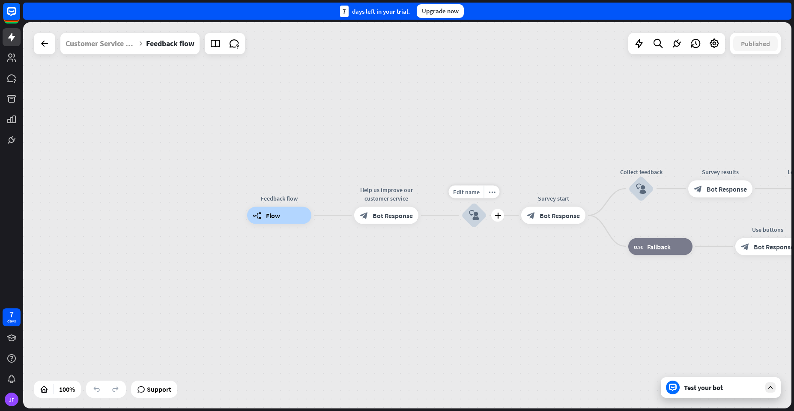
click at [462, 217] on div "block_user_input" at bounding box center [474, 216] width 26 height 26
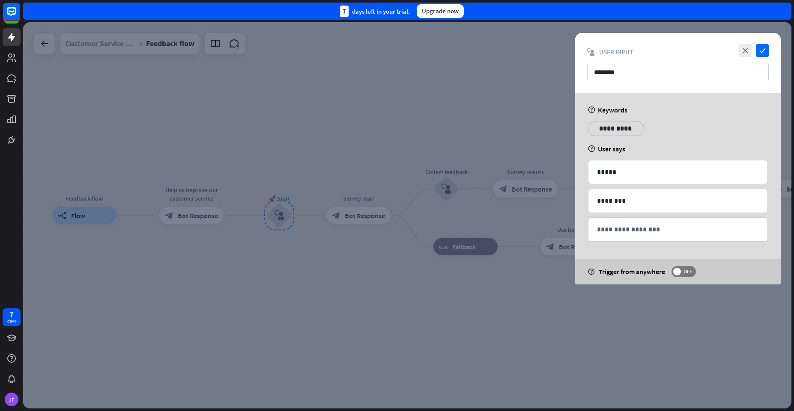
click at [394, 273] on div at bounding box center [407, 215] width 768 height 387
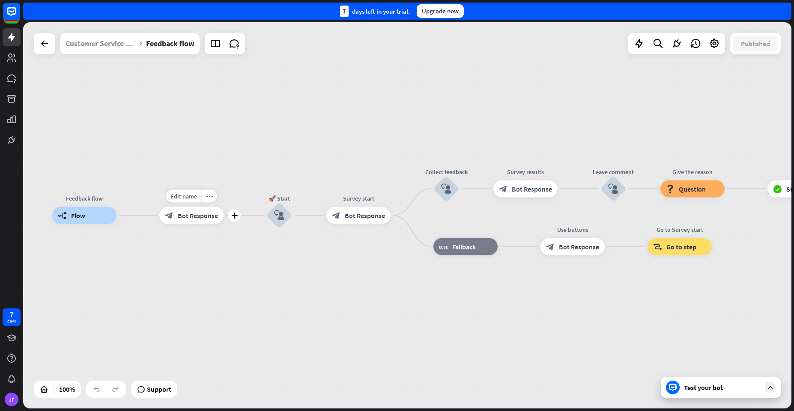
click at [200, 219] on span "Bot Response" at bounding box center [198, 215] width 40 height 9
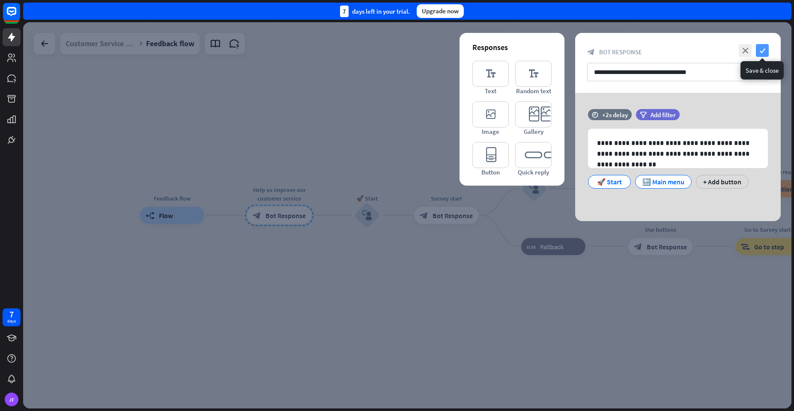
click at [764, 55] on icon "check" at bounding box center [762, 50] width 13 height 13
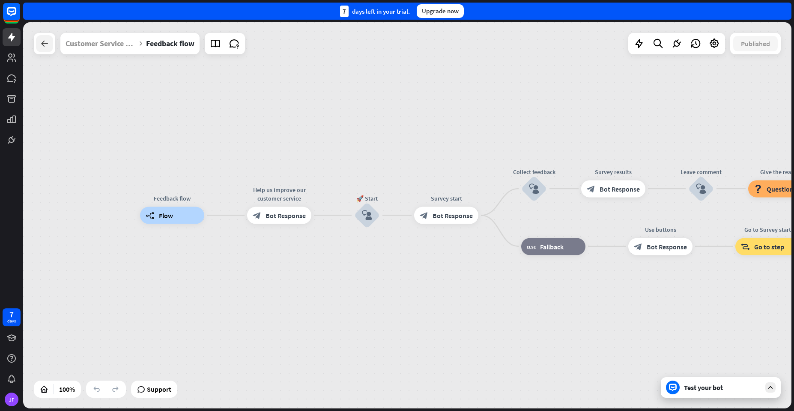
click at [41, 42] on icon at bounding box center [44, 44] width 10 height 10
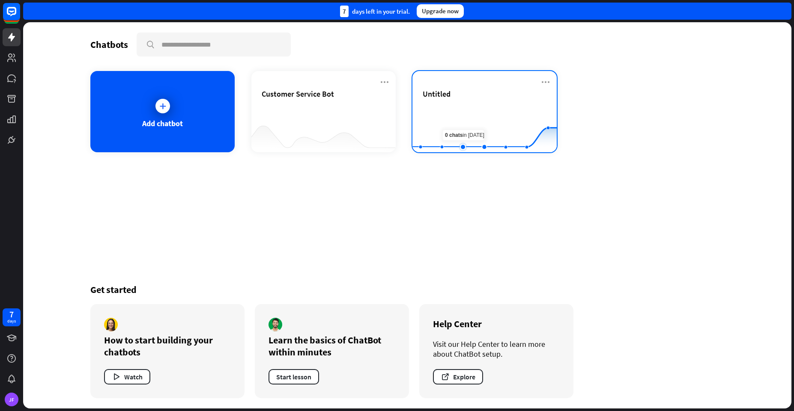
click at [471, 120] on rect at bounding box center [484, 131] width 144 height 54
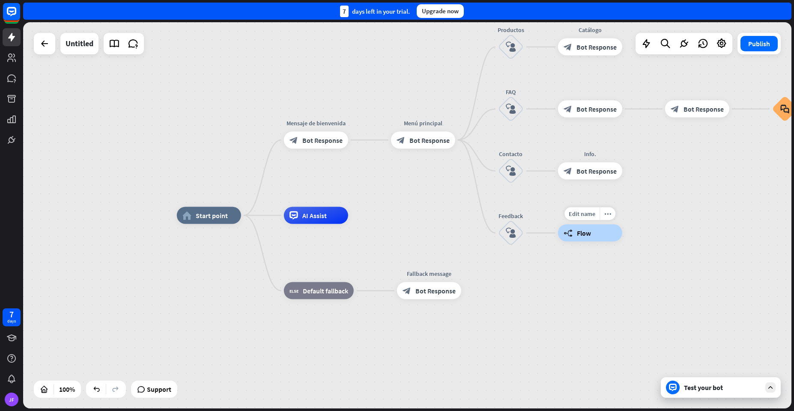
click at [574, 242] on div "Edit name more_horiz builder_tree Flow" at bounding box center [590, 233] width 64 height 17
click at [578, 236] on span "Flow" at bounding box center [584, 233] width 14 height 9
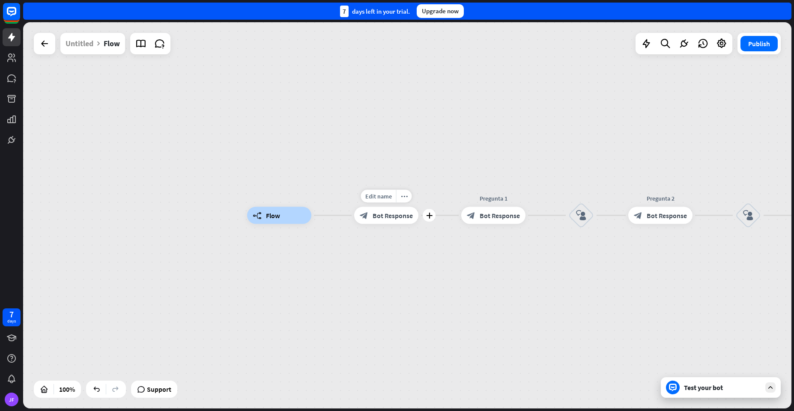
click at [379, 216] on span "Bot Response" at bounding box center [392, 215] width 40 height 9
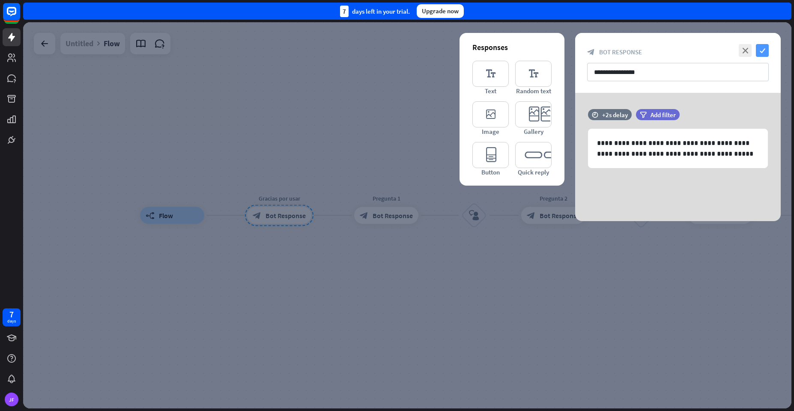
click at [759, 49] on icon "check" at bounding box center [762, 50] width 13 height 13
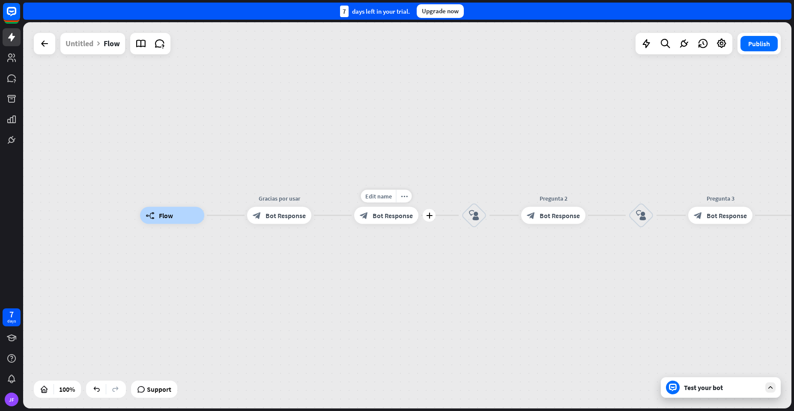
click at [382, 215] on span "Bot Response" at bounding box center [392, 215] width 40 height 9
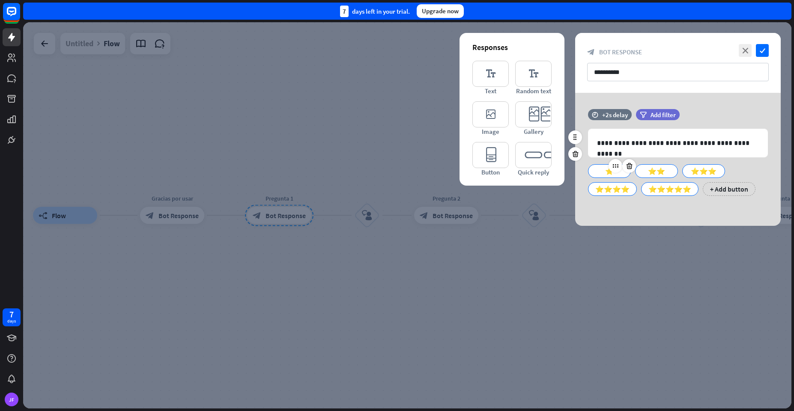
click at [609, 174] on div "⭐" at bounding box center [609, 171] width 28 height 13
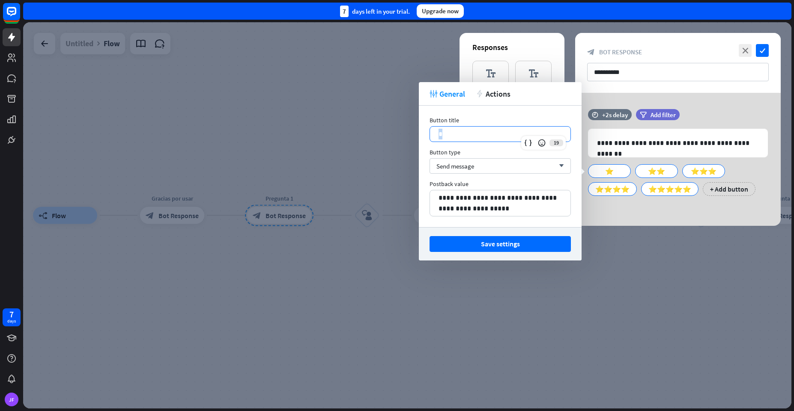
drag, startPoint x: 452, startPoint y: 138, endPoint x: 428, endPoint y: 134, distance: 24.7
click at [428, 134] on div "**********" at bounding box center [500, 167] width 163 height 122
copy p "*"
click at [506, 244] on button "Save settings" at bounding box center [499, 244] width 141 height 16
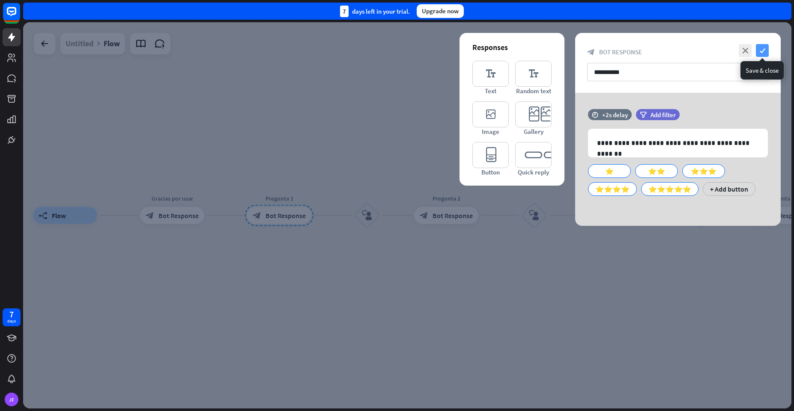
click at [763, 52] on icon "check" at bounding box center [762, 50] width 13 height 13
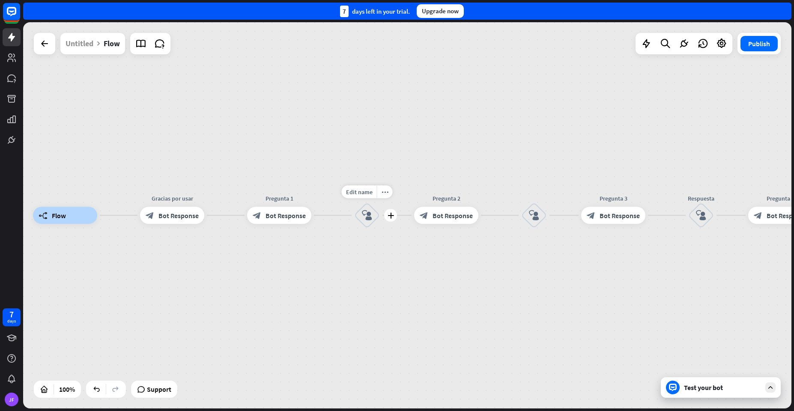
click at [368, 213] on icon "block_user_input" at bounding box center [367, 216] width 10 height 10
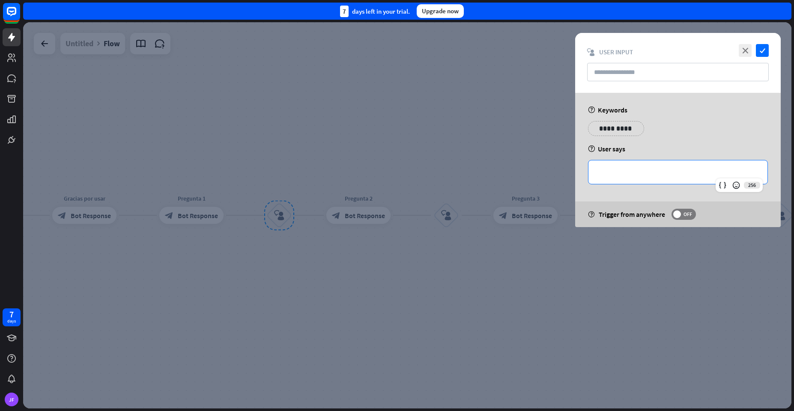
click at [616, 177] on p "**********" at bounding box center [678, 172] width 162 height 11
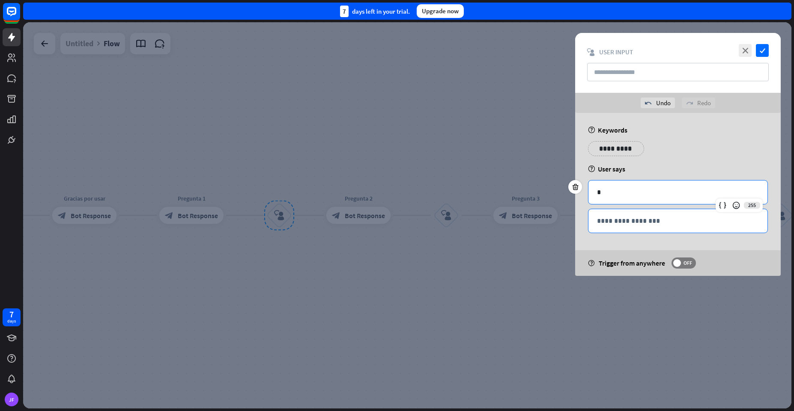
click at [640, 227] on div "**********" at bounding box center [677, 221] width 179 height 24
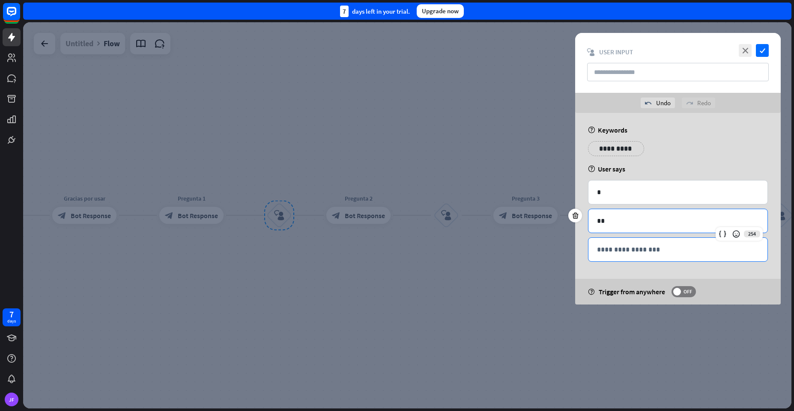
click at [619, 247] on p "**********" at bounding box center [678, 249] width 162 height 11
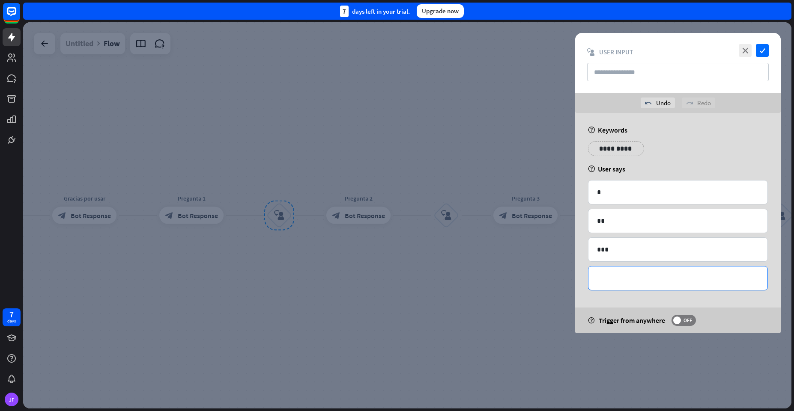
click at [610, 274] on p "**********" at bounding box center [678, 278] width 162 height 11
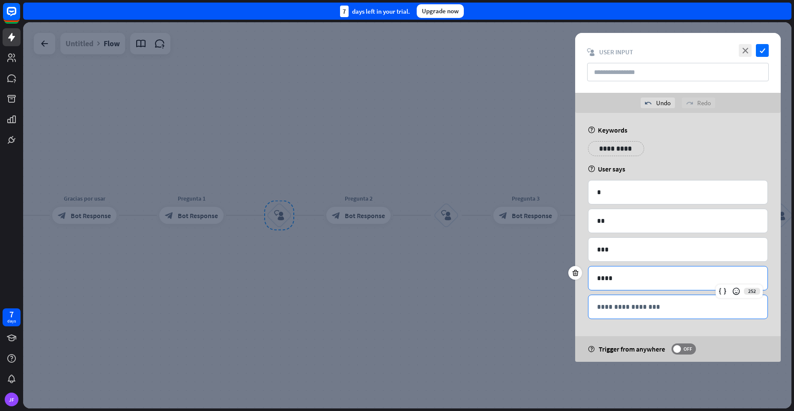
click at [603, 307] on p "**********" at bounding box center [678, 307] width 162 height 11
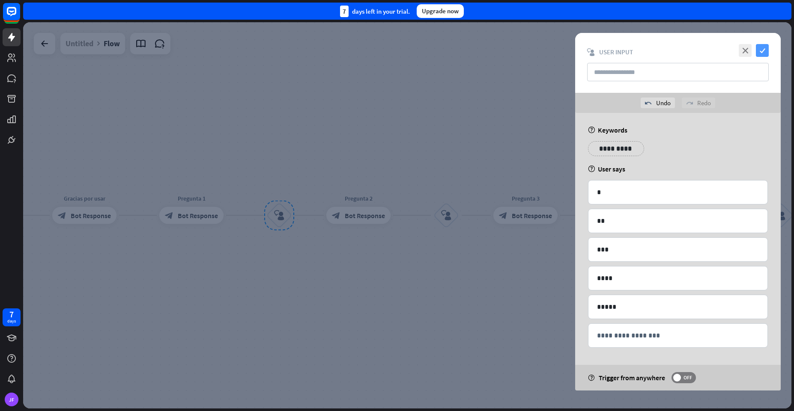
click at [758, 52] on icon "check" at bounding box center [762, 50] width 13 height 13
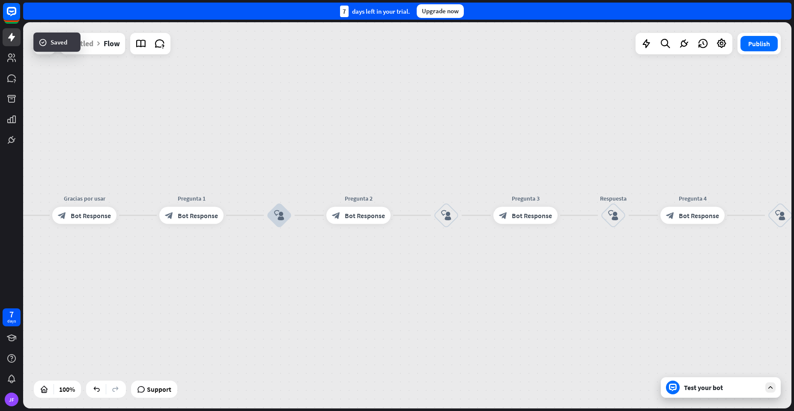
click at [684, 393] on div "Test your bot" at bounding box center [721, 388] width 120 height 21
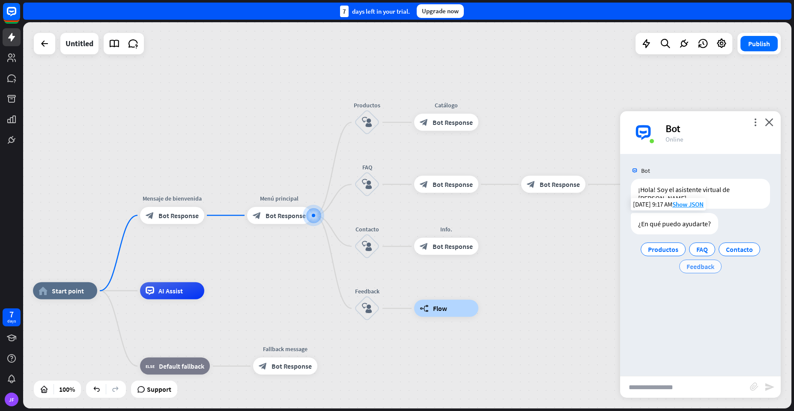
click at [683, 262] on div "Feedback" at bounding box center [700, 267] width 42 height 14
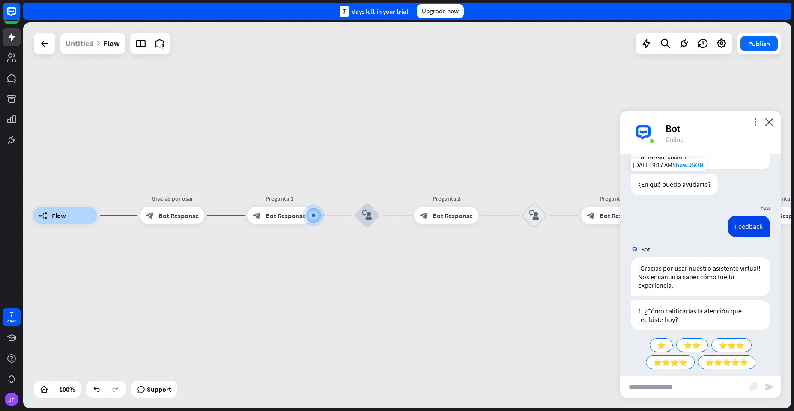
scroll to position [47, 0]
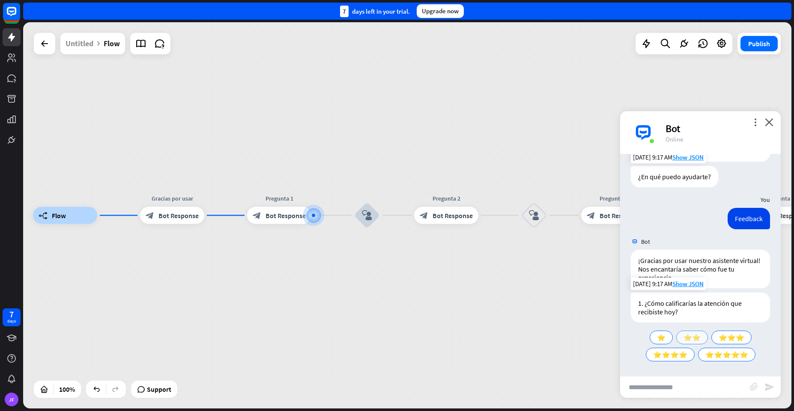
click at [683, 336] on span "⭐⭐" at bounding box center [691, 338] width 17 height 9
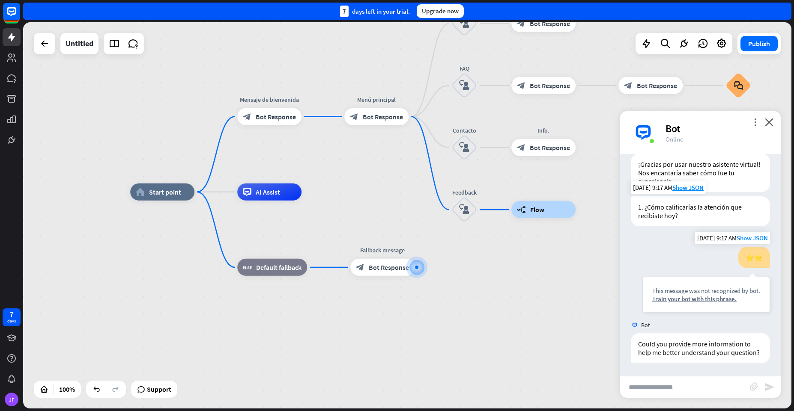
scroll to position [152, 0]
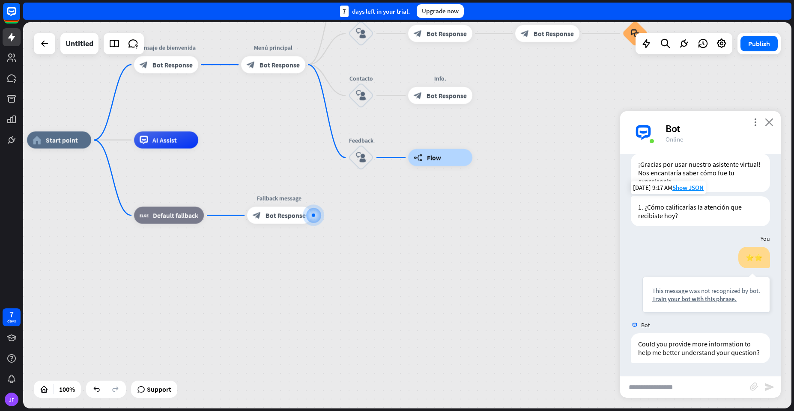
click at [768, 121] on icon "close" at bounding box center [769, 122] width 9 height 8
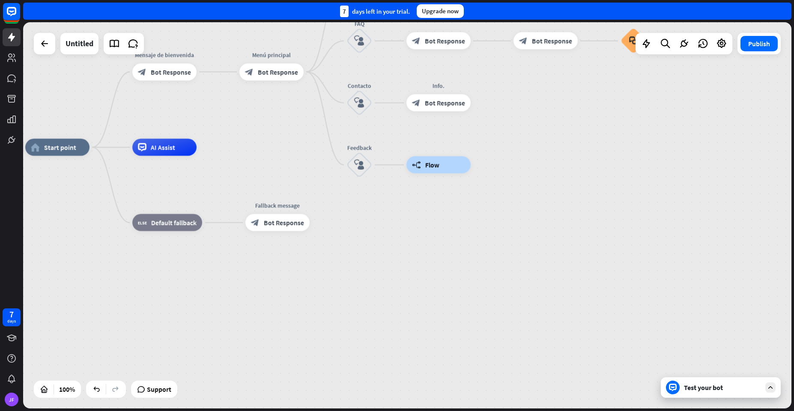
drag, startPoint x: 532, startPoint y: 259, endPoint x: 523, endPoint y: 333, distance: 74.6
click at [523, 333] on div "home_2 Start point Mensaje de [PERSON_NAME] block_bot_response Bot Response Men…" at bounding box center [409, 340] width 768 height 387
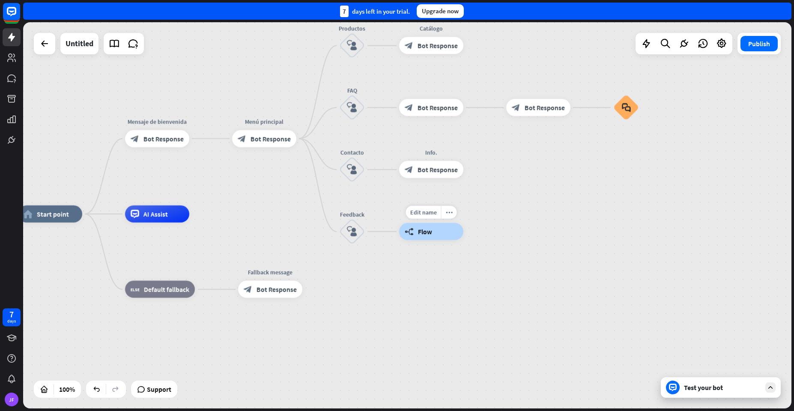
click at [429, 237] on div "builder_tree Flow" at bounding box center [431, 231] width 64 height 17
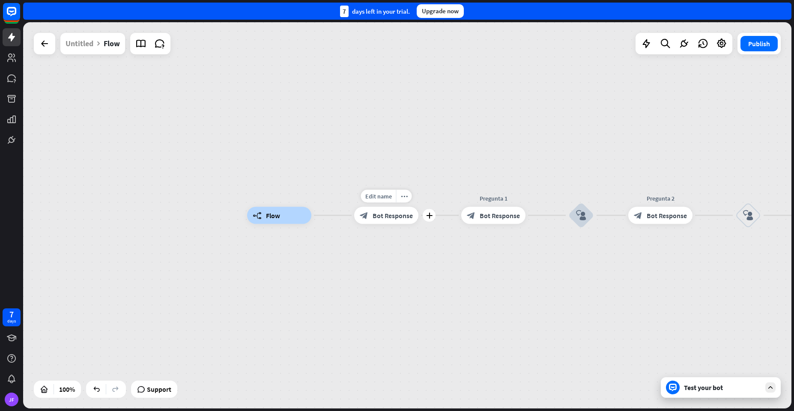
click at [395, 219] on span "Bot Response" at bounding box center [392, 215] width 40 height 9
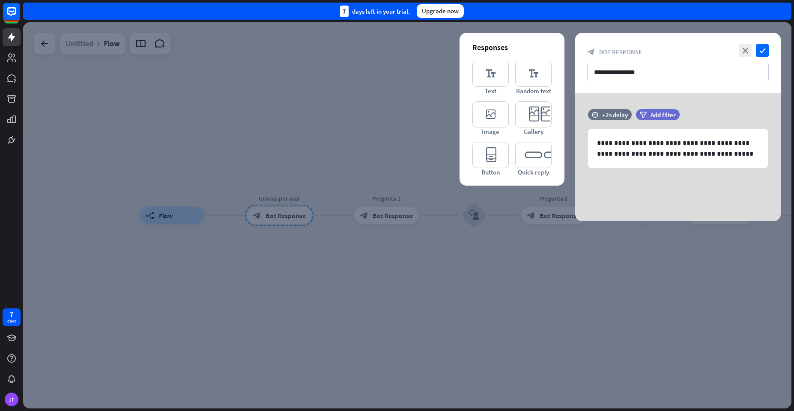
click at [481, 289] on div at bounding box center [407, 215] width 768 height 387
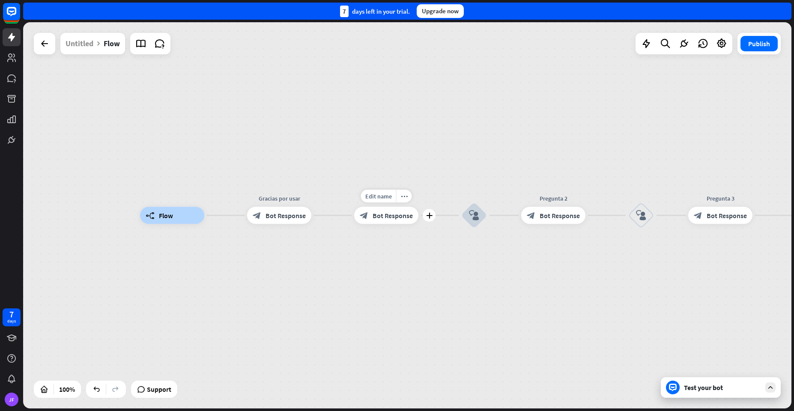
click at [368, 218] on div "block_bot_response Bot Response" at bounding box center [386, 215] width 64 height 17
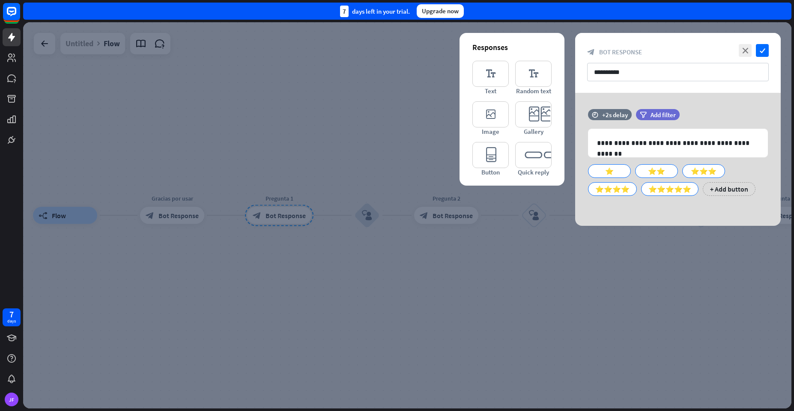
click at [479, 253] on div at bounding box center [407, 215] width 768 height 387
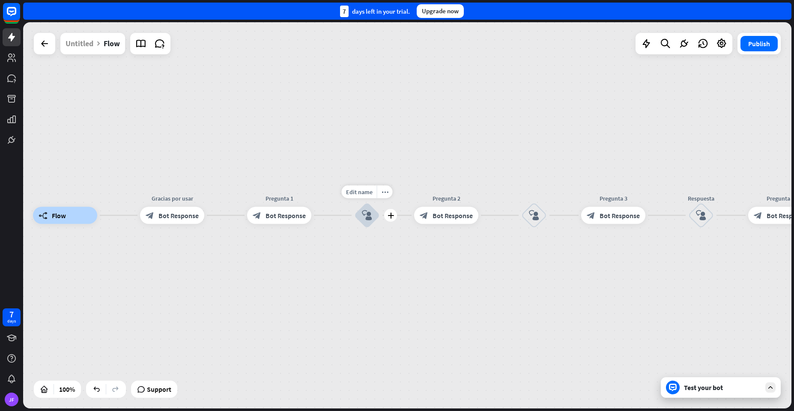
click at [357, 218] on div "block_user_input" at bounding box center [367, 216] width 26 height 26
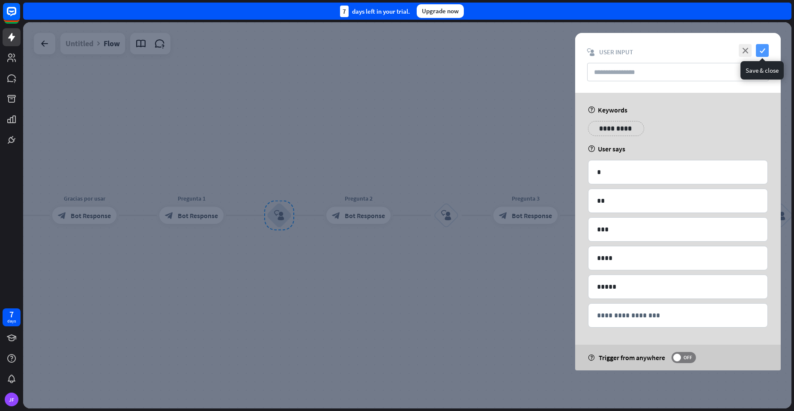
click at [761, 50] on icon "check" at bounding box center [762, 50] width 13 height 13
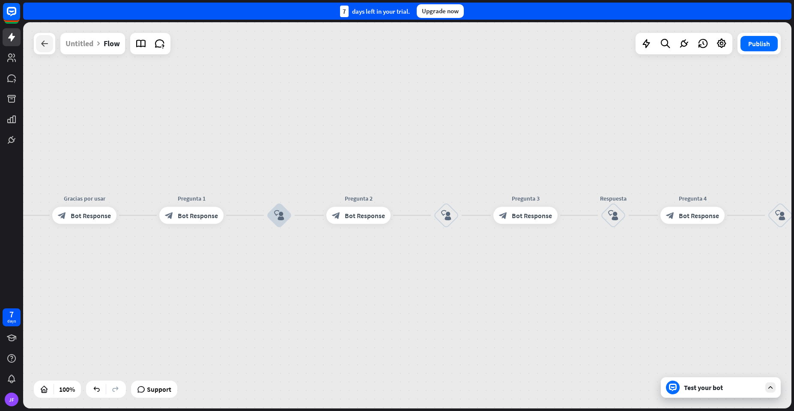
click at [42, 38] on div at bounding box center [44, 43] width 17 height 17
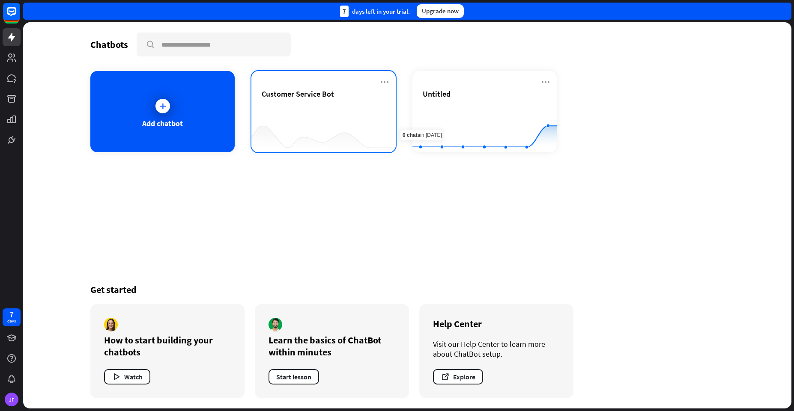
click at [343, 102] on div "Customer Service Bot" at bounding box center [324, 104] width 124 height 30
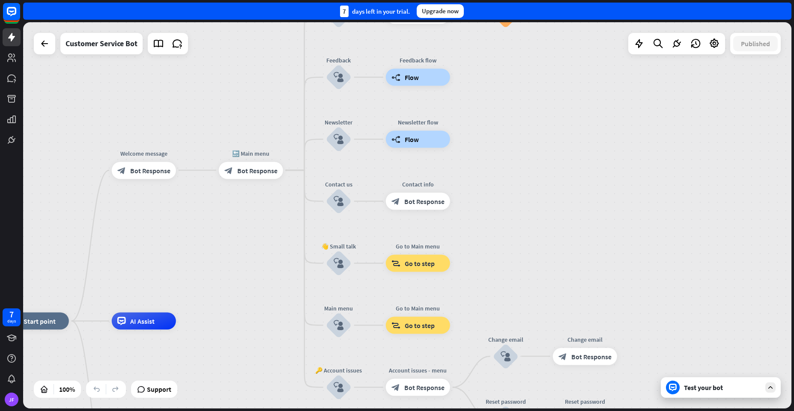
drag, startPoint x: 685, startPoint y: 152, endPoint x: 512, endPoint y: 257, distance: 202.0
click at [512, 257] on div "home_2 Start point Welcome message block_bot_response Bot Response 🔙 Main menu …" at bounding box center [407, 215] width 768 height 387
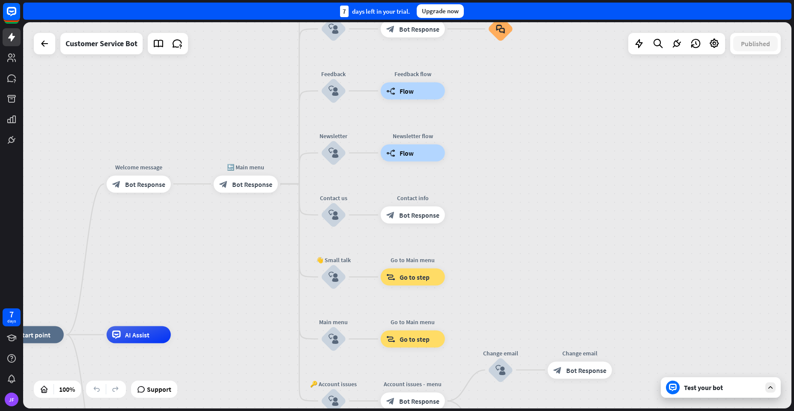
drag, startPoint x: 586, startPoint y: 128, endPoint x: 556, endPoint y: 197, distance: 75.6
click at [556, 197] on div "home_2 Start point Welcome message block_bot_response Bot Response 🔙 Main menu …" at bounding box center [407, 215] width 768 height 387
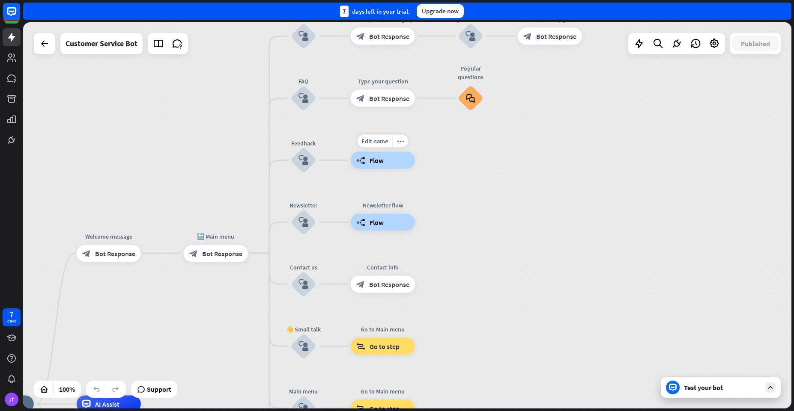
click at [380, 164] on span "Flow" at bounding box center [376, 160] width 14 height 9
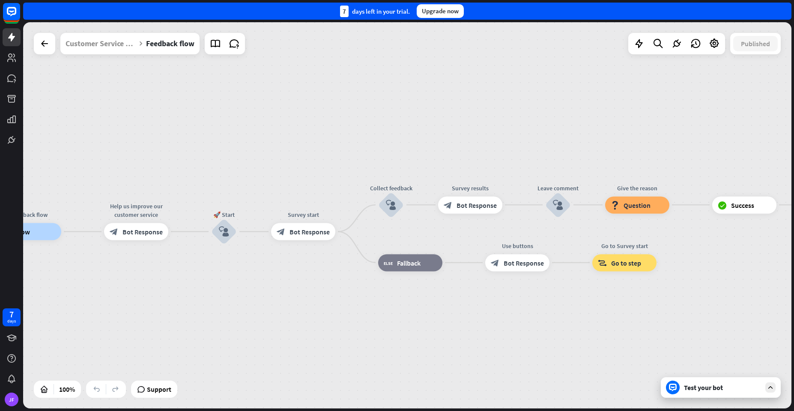
drag, startPoint x: 447, startPoint y: 252, endPoint x: 197, endPoint y: 268, distance: 251.0
click at [384, 207] on div "block_user_input" at bounding box center [391, 205] width 26 height 26
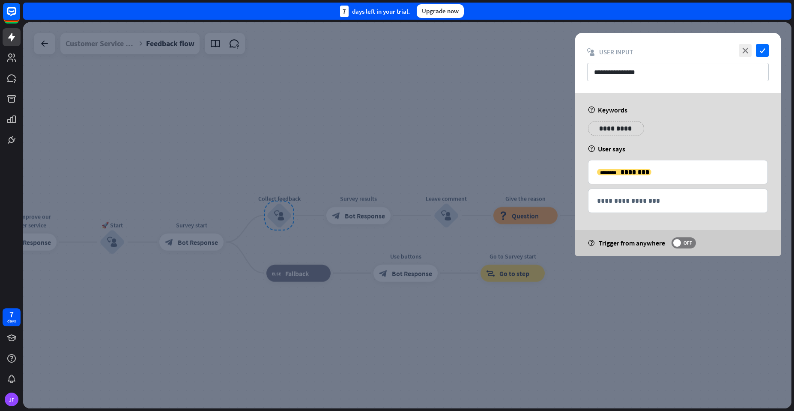
click at [236, 319] on div at bounding box center [407, 215] width 768 height 387
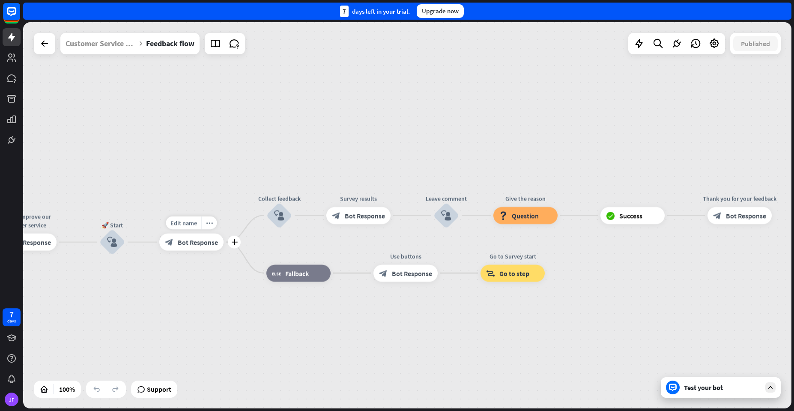
click at [176, 242] on div "block_bot_response Bot Response" at bounding box center [191, 242] width 64 height 17
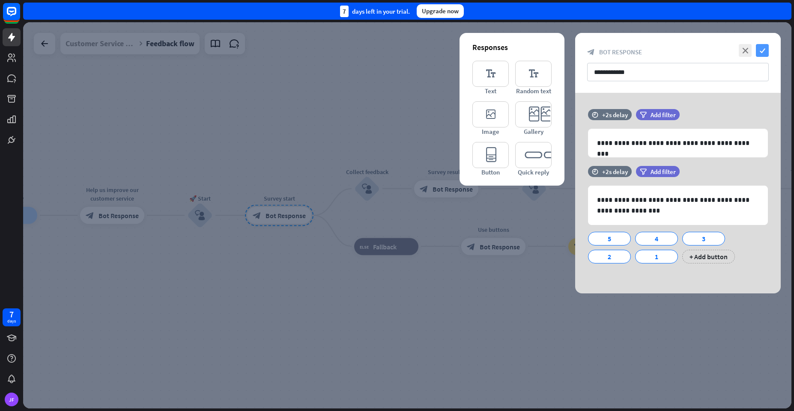
click at [762, 51] on icon "check" at bounding box center [762, 50] width 13 height 13
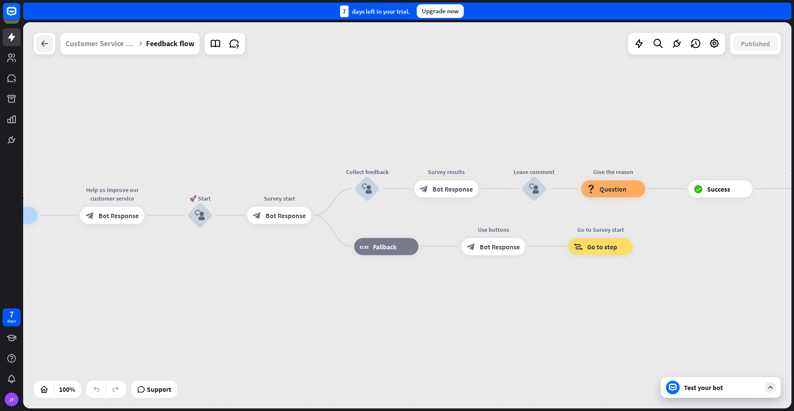
click at [42, 45] on icon at bounding box center [44, 44] width 10 height 10
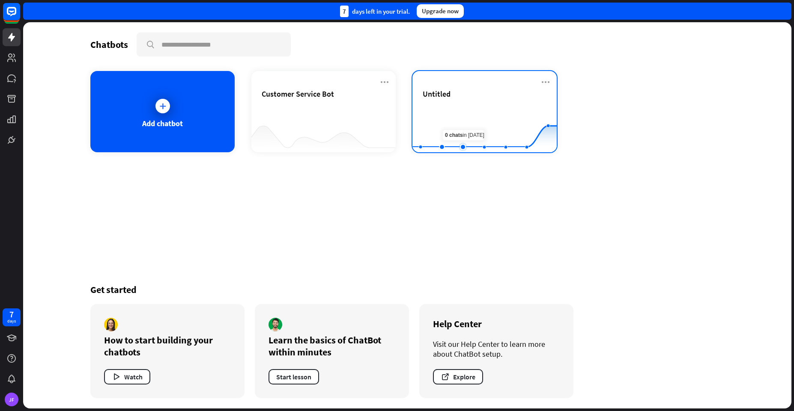
click at [457, 115] on rect at bounding box center [484, 131] width 144 height 54
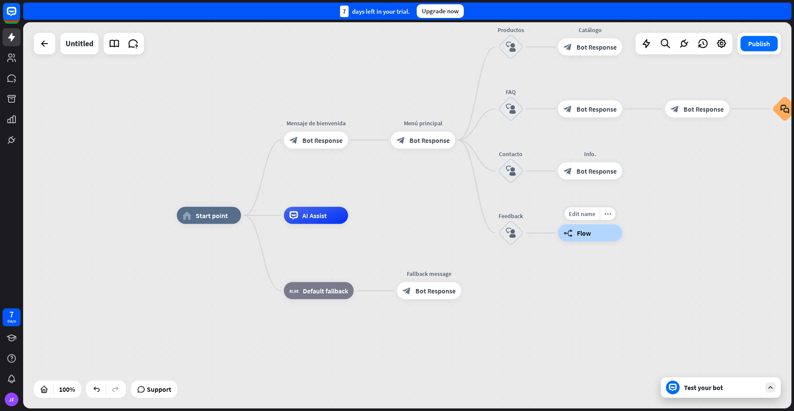
click at [586, 234] on span "Flow" at bounding box center [584, 233] width 14 height 9
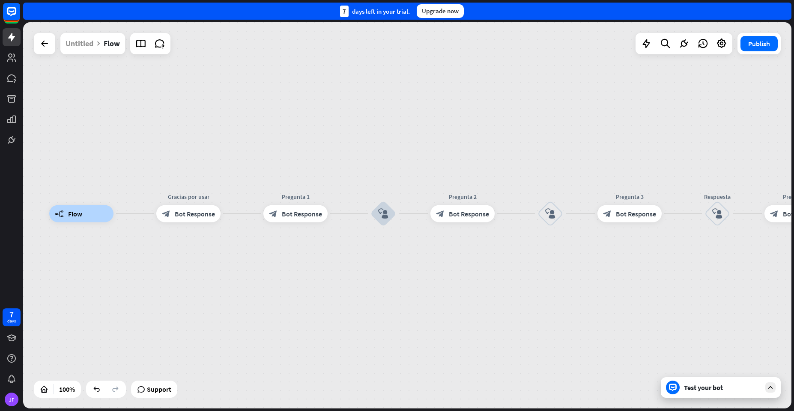
drag, startPoint x: 543, startPoint y: 256, endPoint x: 323, endPoint y: 253, distance: 220.1
click at [323, 253] on div "builder_tree Flow Gracias por usar block_bot_response Bot Response Pregunta 1 b…" at bounding box center [433, 407] width 768 height 387
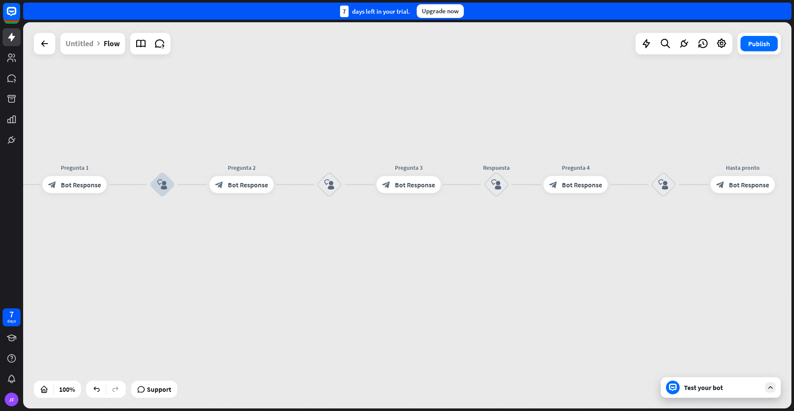
drag, startPoint x: 349, startPoint y: 132, endPoint x: 150, endPoint y: 104, distance: 200.6
click at [150, 104] on div "builder_tree Flow Gracias por usar block_bot_response Bot Response Pregunta 1 b…" at bounding box center [407, 215] width 768 height 387
click at [160, 182] on icon "block_user_input" at bounding box center [162, 185] width 10 height 10
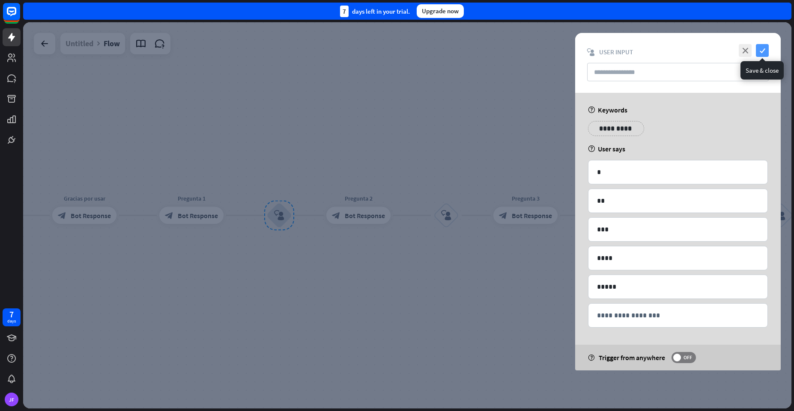
click at [763, 56] on icon "check" at bounding box center [762, 50] width 13 height 13
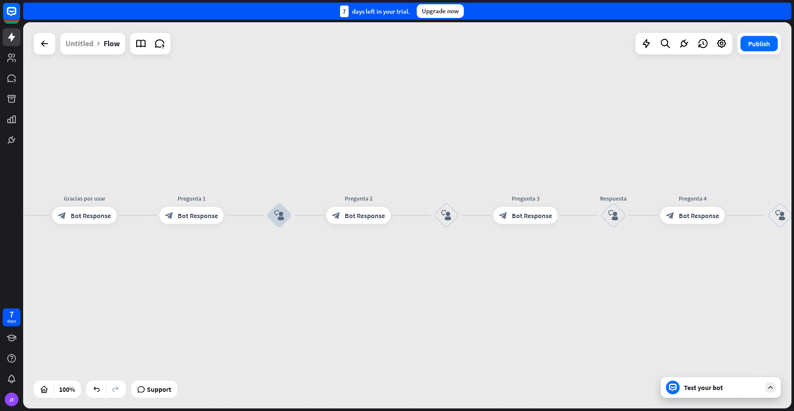
click at [252, 137] on div "builder_tree Flow Gracias por usar block_bot_response Bot Response Pregunta 1 b…" at bounding box center [407, 215] width 768 height 387
drag, startPoint x: 252, startPoint y: 137, endPoint x: 283, endPoint y: 200, distance: 69.7
click at [298, 195] on div "more_horiz" at bounding box center [297, 192] width 16 height 13
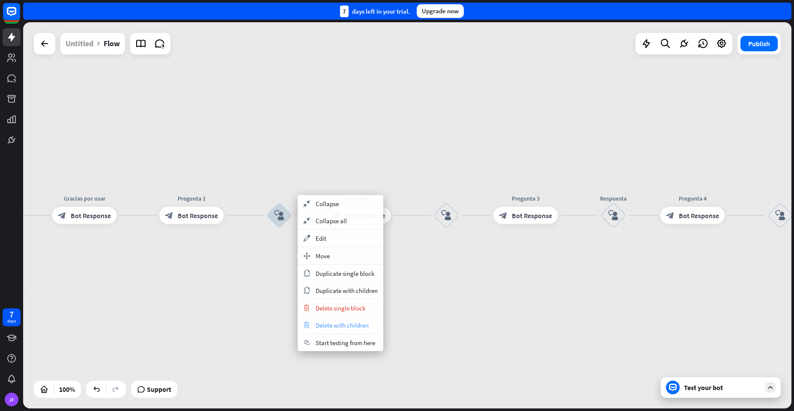
click at [321, 325] on span "Delete with children" at bounding box center [342, 326] width 53 height 8
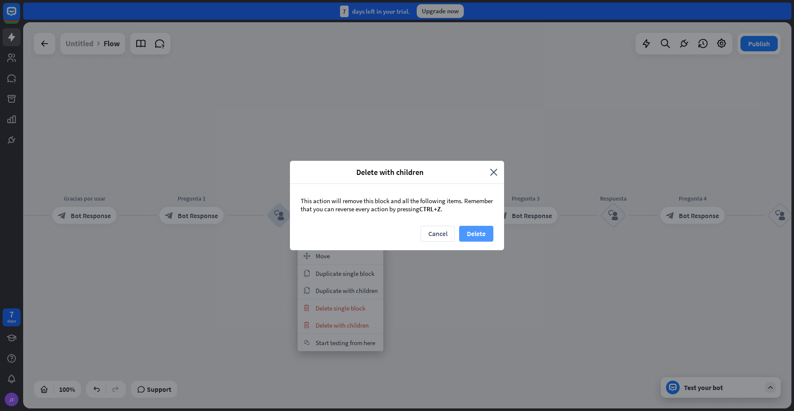
click at [467, 241] on button "Delete" at bounding box center [476, 234] width 34 height 16
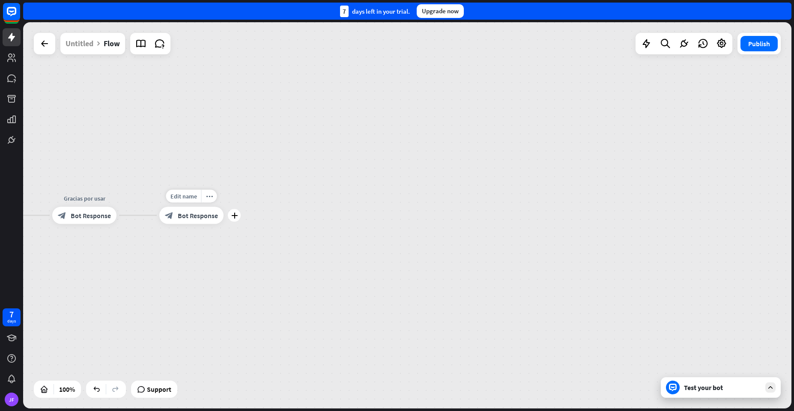
click at [191, 219] on span "Bot Response" at bounding box center [198, 215] width 40 height 9
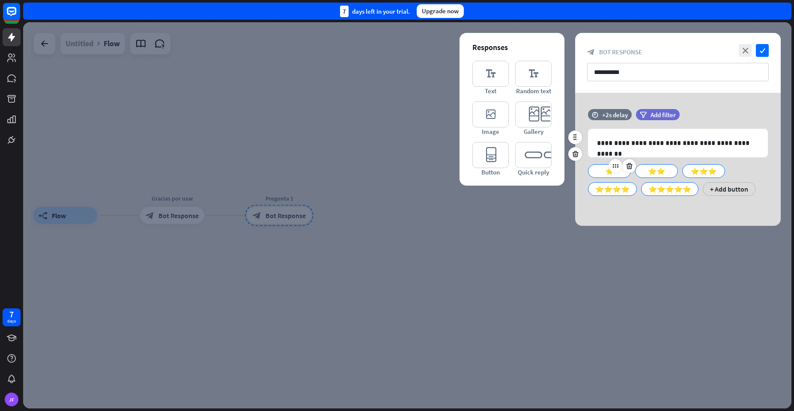
click at [604, 172] on div "⭐" at bounding box center [609, 171] width 28 height 13
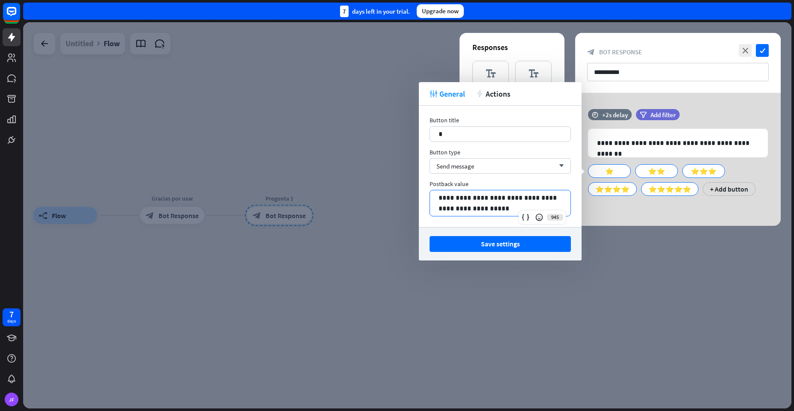
drag, startPoint x: 491, startPoint y: 208, endPoint x: 418, endPoint y: 198, distance: 74.4
click at [406, 198] on body "7 days JF close Product Help First steps Get started with ChatBot Help Center F…" at bounding box center [397, 205] width 794 height 411
click at [460, 243] on button "Save settings" at bounding box center [499, 244] width 141 height 16
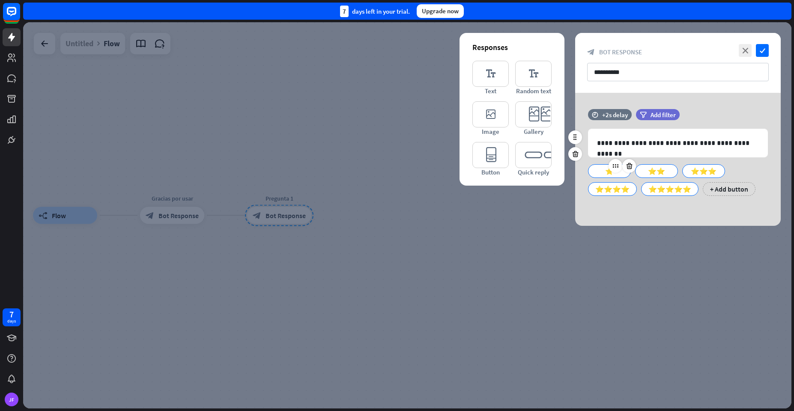
click at [620, 176] on div "⭐" at bounding box center [609, 171] width 28 height 13
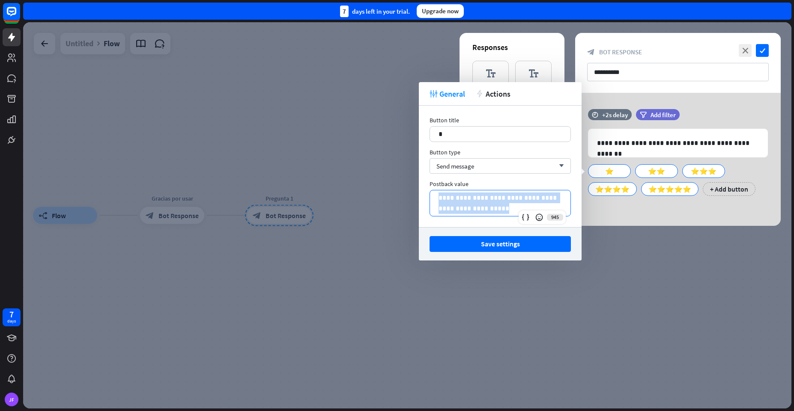
drag, startPoint x: 508, startPoint y: 209, endPoint x: 438, endPoint y: 199, distance: 70.1
click at [438, 199] on p "**********" at bounding box center [499, 203] width 123 height 21
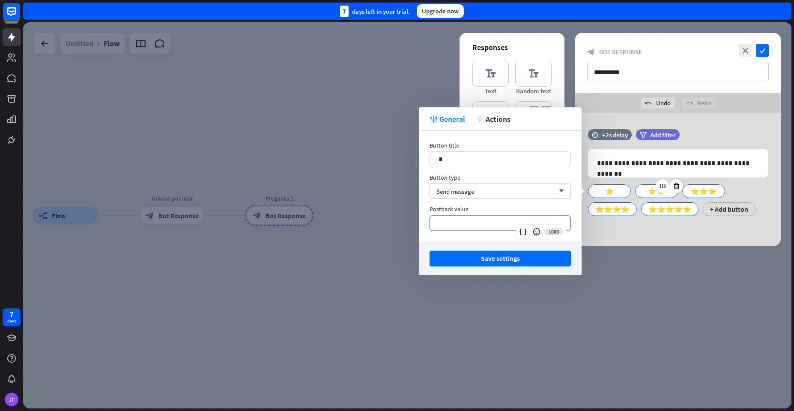
click at [655, 197] on div "⭐⭐" at bounding box center [656, 191] width 28 height 13
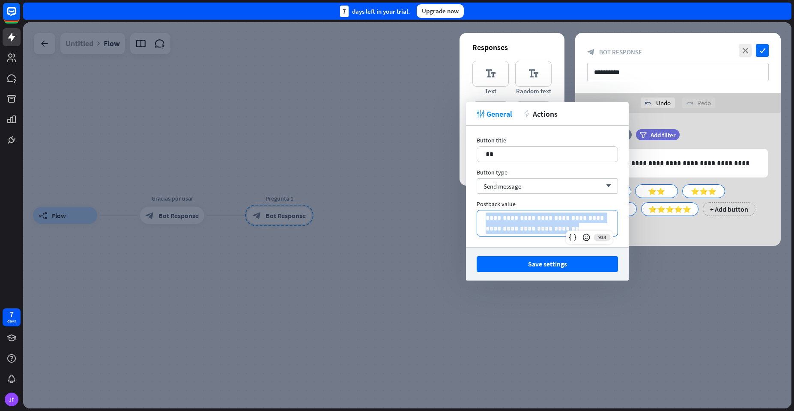
drag, startPoint x: 557, startPoint y: 232, endPoint x: 482, endPoint y: 217, distance: 76.2
click at [482, 217] on div "**********" at bounding box center [547, 224] width 140 height 26
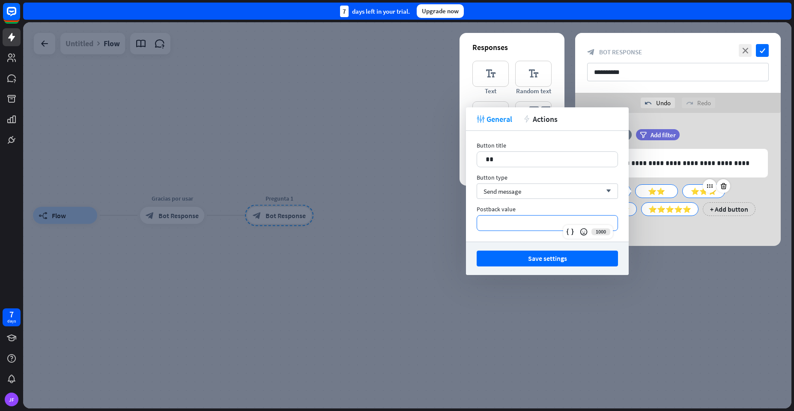
click at [690, 192] on div "⭐⭐⭐" at bounding box center [703, 191] width 28 height 13
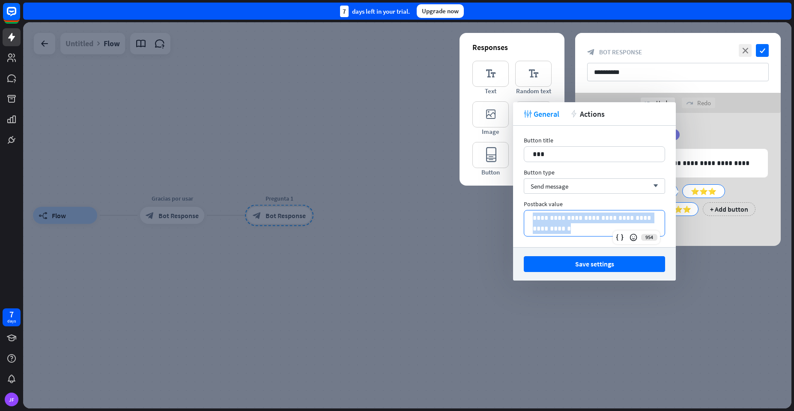
drag, startPoint x: 578, startPoint y: 231, endPoint x: 533, endPoint y: 214, distance: 48.1
click at [533, 214] on p "**********" at bounding box center [594, 223] width 123 height 21
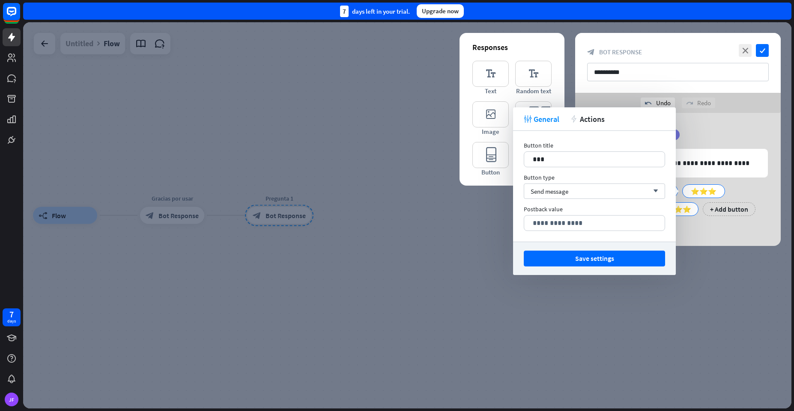
click at [697, 218] on div "**********" at bounding box center [677, 176] width 205 height 95
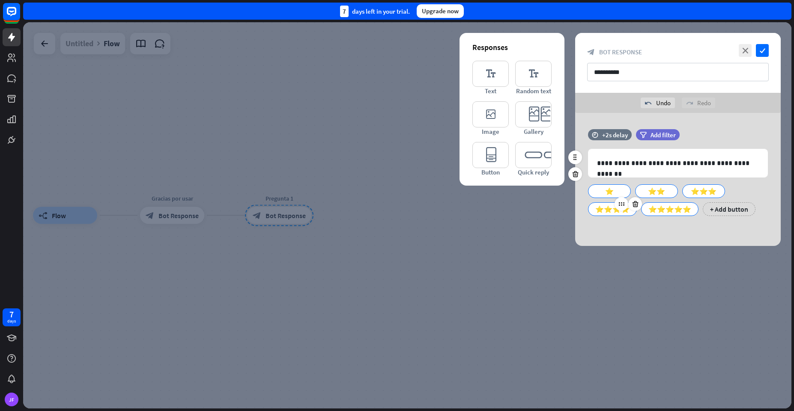
click at [618, 212] on div "⭐⭐⭐⭐" at bounding box center [612, 209] width 34 height 13
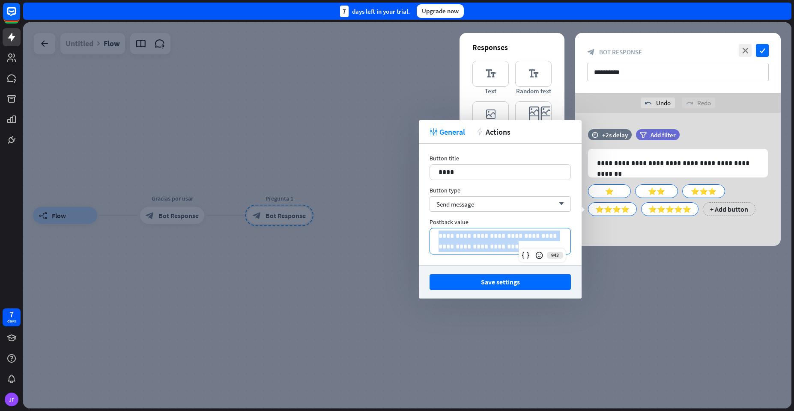
drag, startPoint x: 541, startPoint y: 247, endPoint x: 438, endPoint y: 238, distance: 103.1
click at [438, 238] on div "**********" at bounding box center [500, 242] width 140 height 26
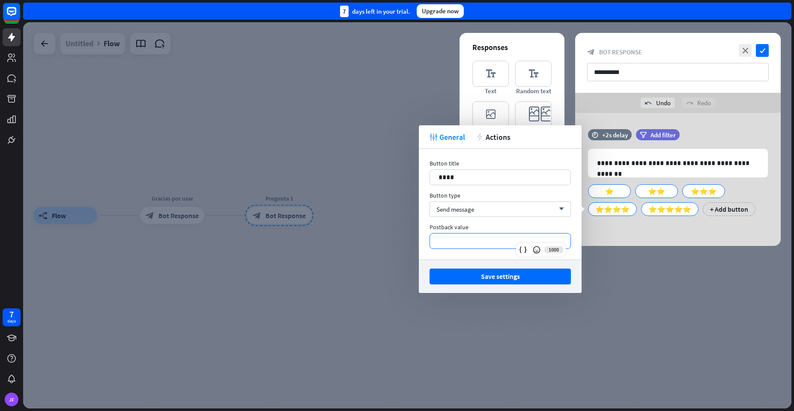
click at [608, 227] on div "**********" at bounding box center [677, 179] width 205 height 133
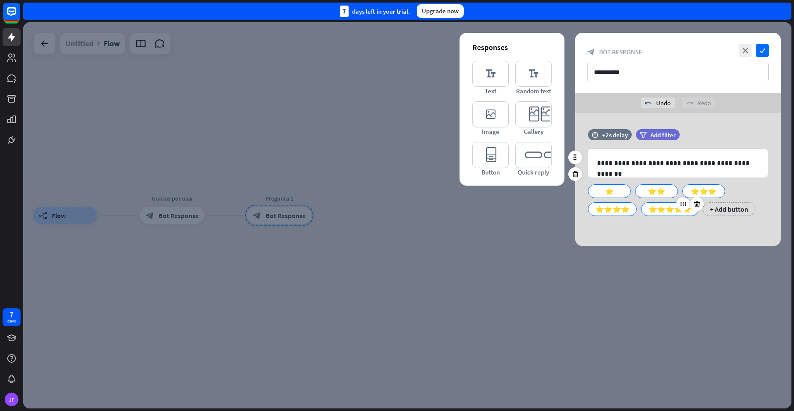
click at [667, 205] on div "⭐⭐⭐⭐⭐" at bounding box center [669, 209] width 43 height 13
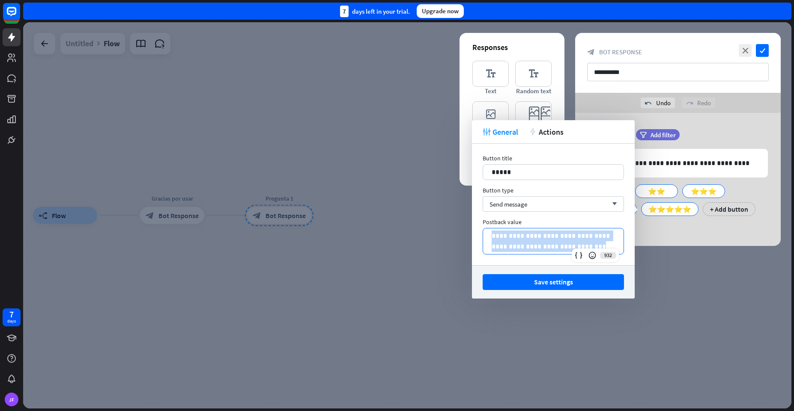
drag, startPoint x: 595, startPoint y: 248, endPoint x: 483, endPoint y: 231, distance: 112.6
click at [483, 231] on div "**********" at bounding box center [553, 242] width 140 height 26
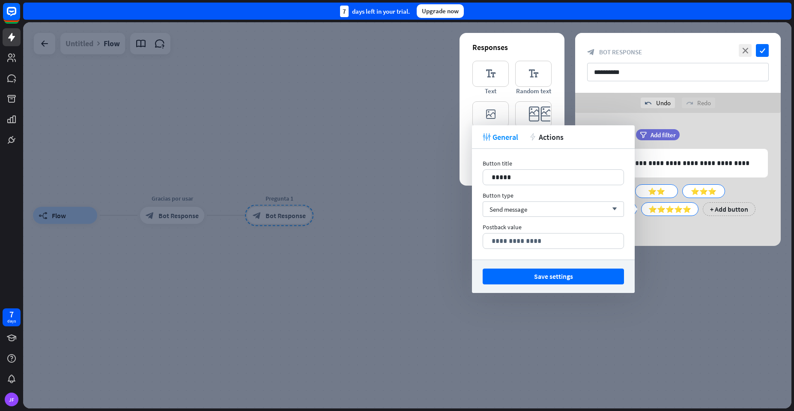
click at [686, 238] on div "**********" at bounding box center [677, 179] width 205 height 133
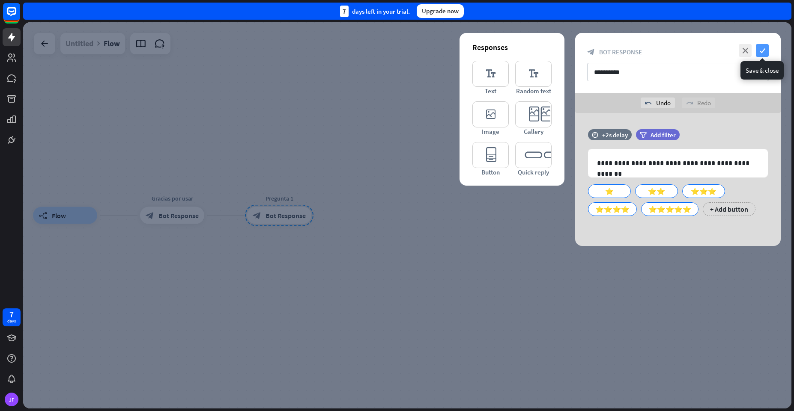
click at [759, 54] on icon "check" at bounding box center [762, 50] width 13 height 13
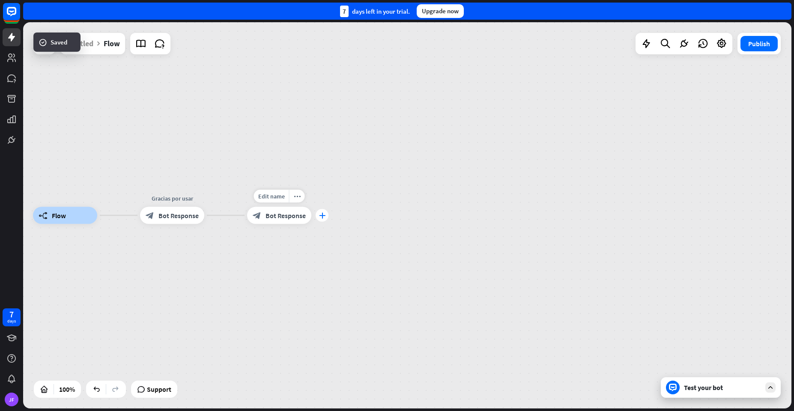
click at [321, 214] on icon "plus" at bounding box center [322, 216] width 6 height 6
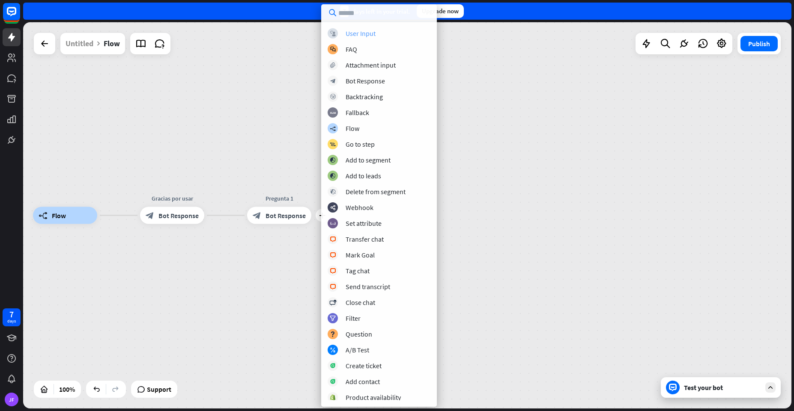
click at [351, 36] on div "User Input" at bounding box center [360, 33] width 30 height 9
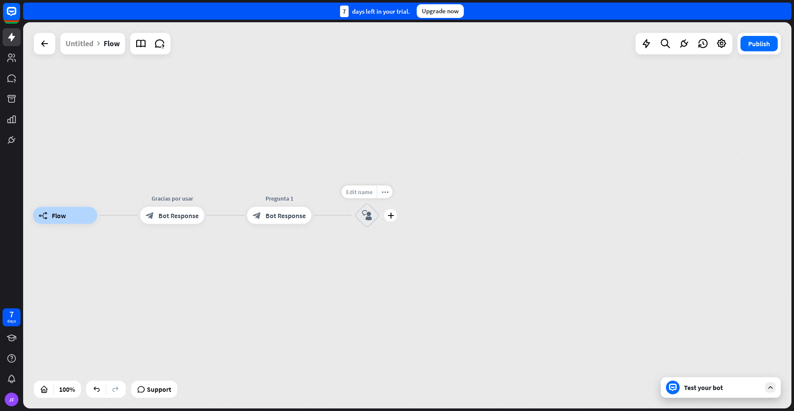
click at [359, 192] on span "Edit name" at bounding box center [359, 192] width 27 height 8
type input "********"
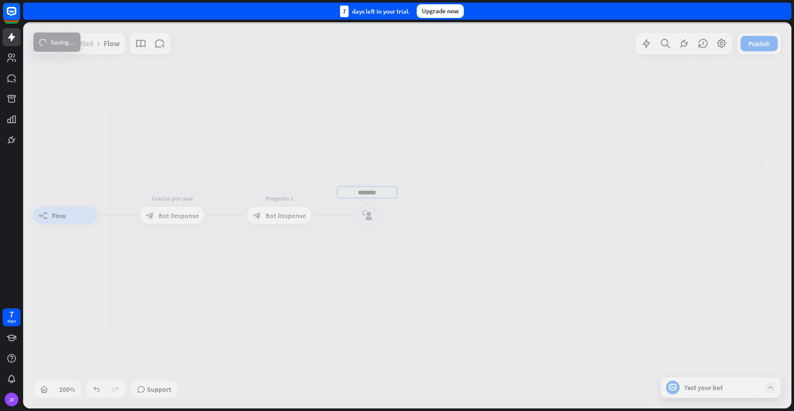
click at [419, 222] on div "builder_tree Flow Gracias por usar block_bot_response Bot Response Pregunta 1 b…" at bounding box center [407, 215] width 768 height 387
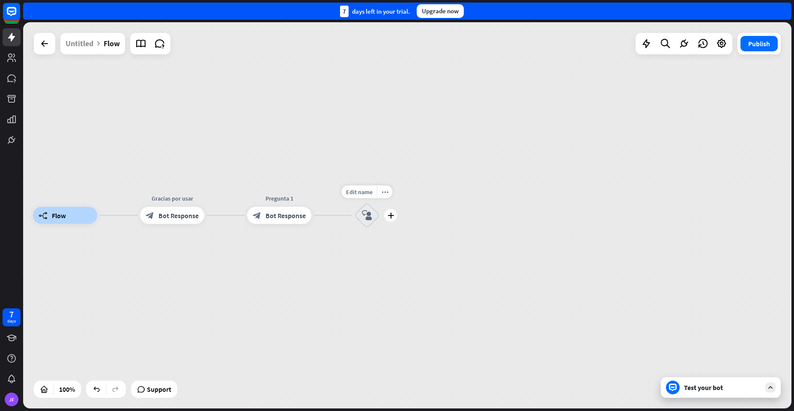
click at [363, 218] on icon "block_user_input" at bounding box center [367, 216] width 10 height 10
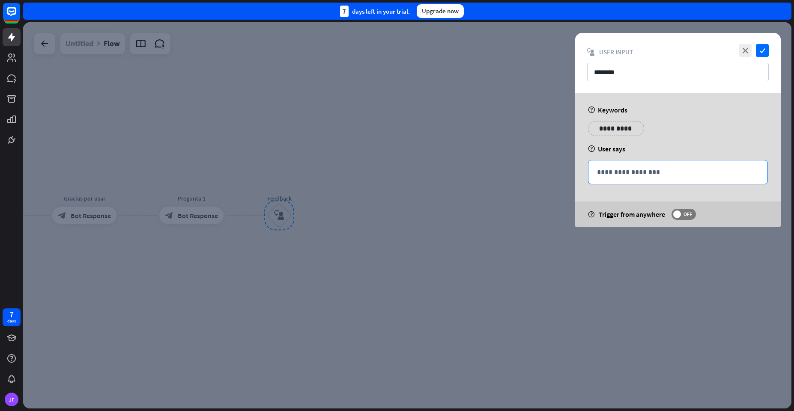
click at [616, 175] on p "**********" at bounding box center [678, 172] width 162 height 11
click at [721, 188] on icon at bounding box center [722, 185] width 9 height 9
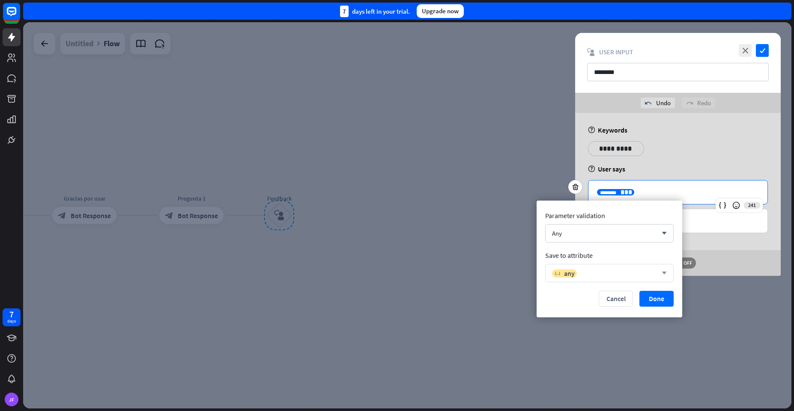
click at [598, 271] on div "variable any" at bounding box center [604, 273] width 105 height 9
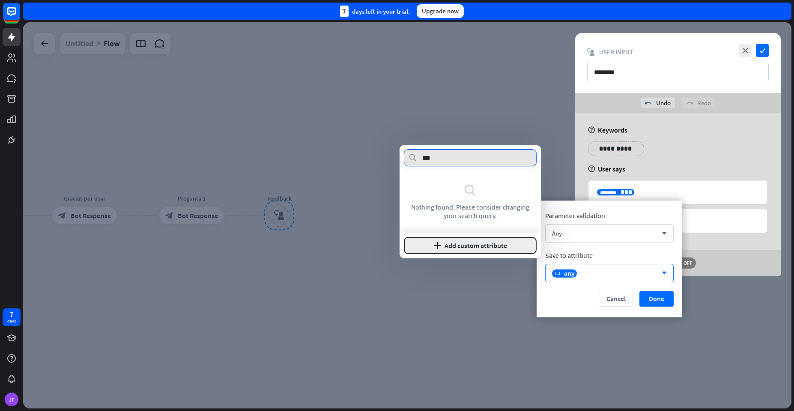
type input "***"
click at [455, 253] on button "plus Add custom attribute" at bounding box center [470, 245] width 133 height 17
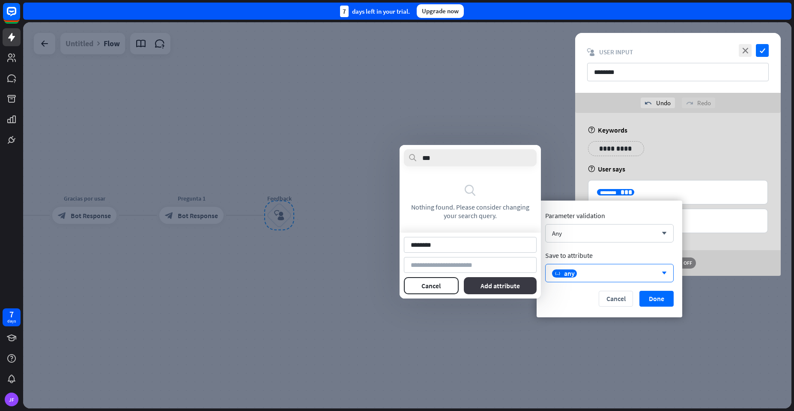
type input "********"
click at [491, 292] on button "Add attribute" at bounding box center [500, 285] width 73 height 17
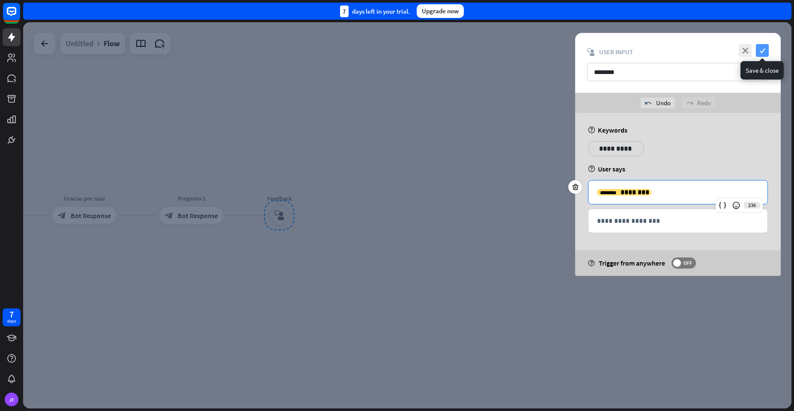
click at [762, 52] on icon "check" at bounding box center [762, 50] width 13 height 13
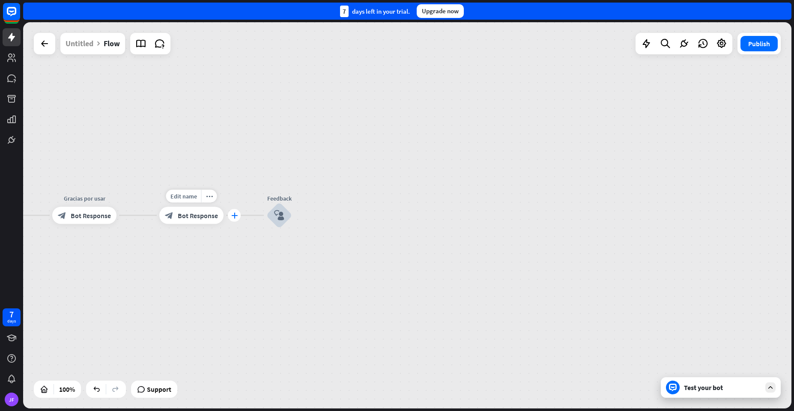
click at [230, 219] on div "plus" at bounding box center [234, 215] width 13 height 13
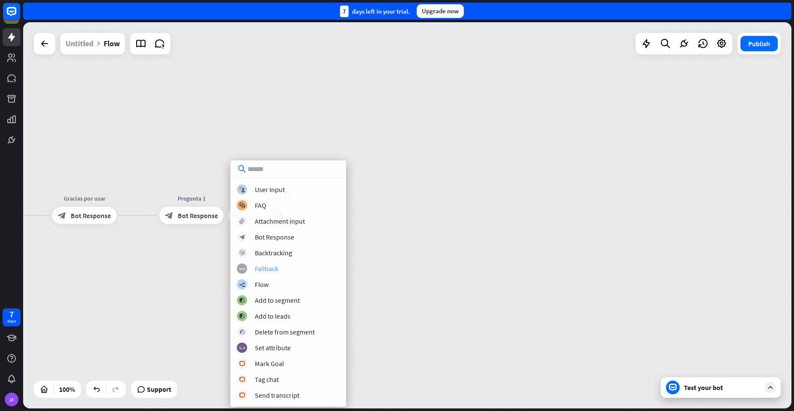
click at [259, 274] on div "block_fallback Fallback" at bounding box center [288, 269] width 103 height 10
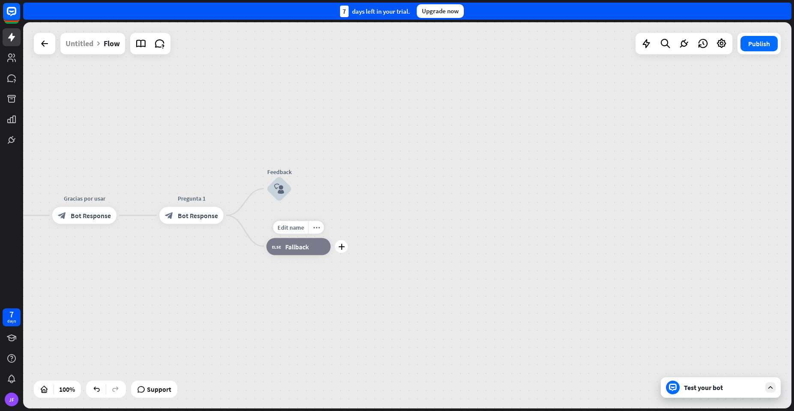
click at [298, 246] on span "Fallback" at bounding box center [297, 246] width 24 height 9
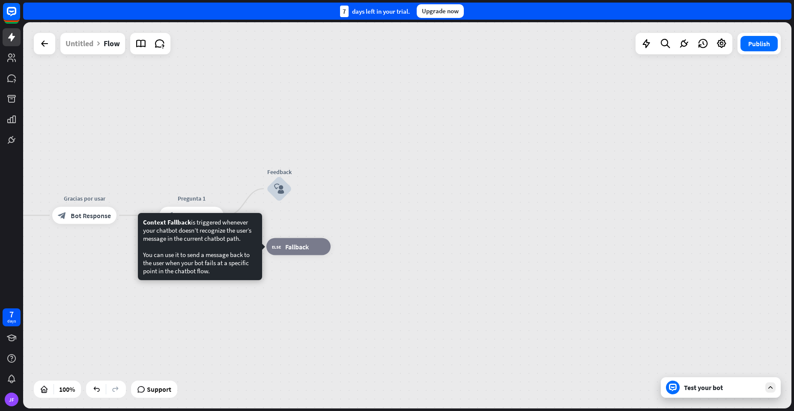
click at [348, 247] on div "builder_tree Flow Gracias por usar block_bot_response Bot Response Pregunta 1 b…" at bounding box center [329, 409] width 768 height 387
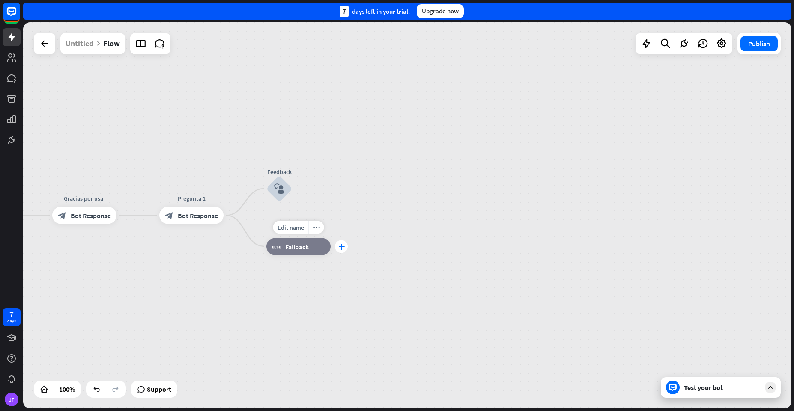
click at [342, 250] on div "plus" at bounding box center [341, 246] width 13 height 13
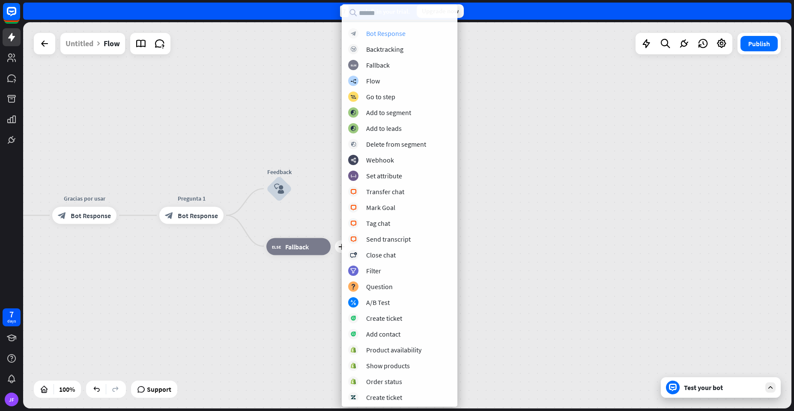
click at [376, 36] on div "Bot Response" at bounding box center [385, 33] width 39 height 9
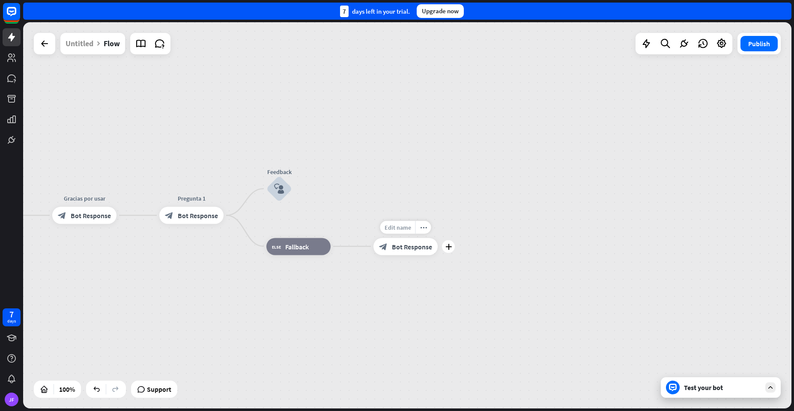
click at [390, 229] on span "Edit name" at bounding box center [397, 227] width 27 height 8
type input "*********"
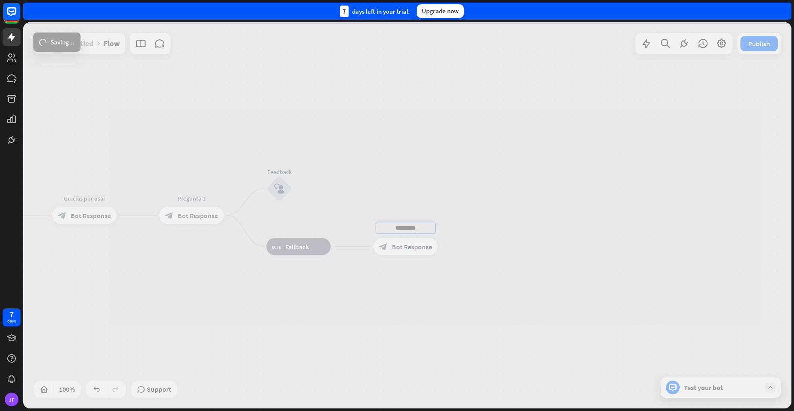
click at [406, 250] on div "builder_tree Flow Gracias por usar block_bot_response Bot Response Pregunta 1 b…" at bounding box center [407, 215] width 768 height 387
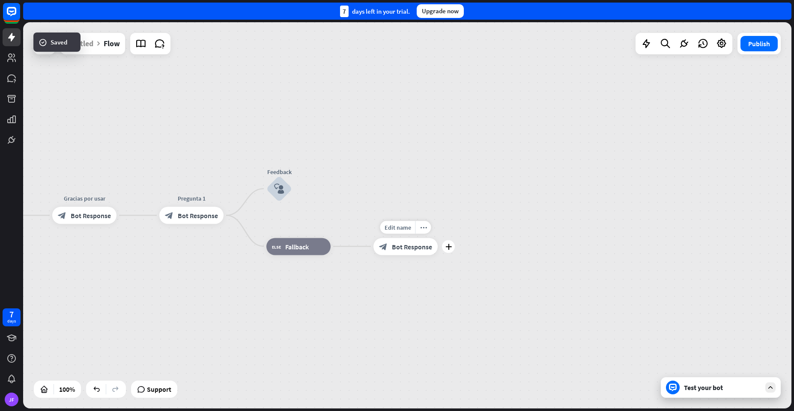
click at [393, 253] on div "block_bot_response Bot Response" at bounding box center [405, 246] width 64 height 17
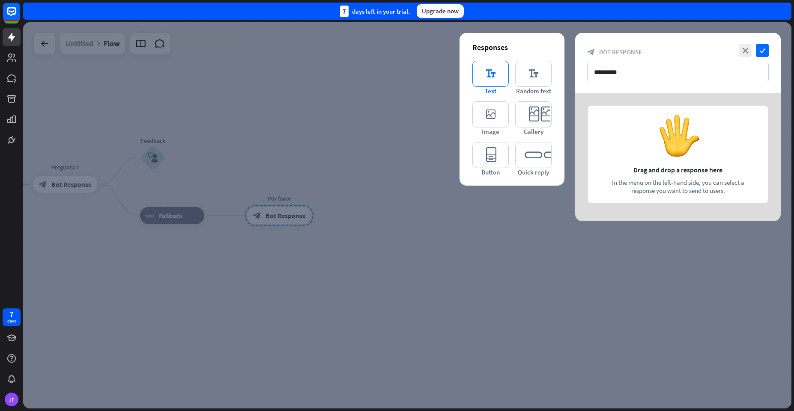
click at [490, 77] on icon "editor_text" at bounding box center [490, 74] width 36 height 26
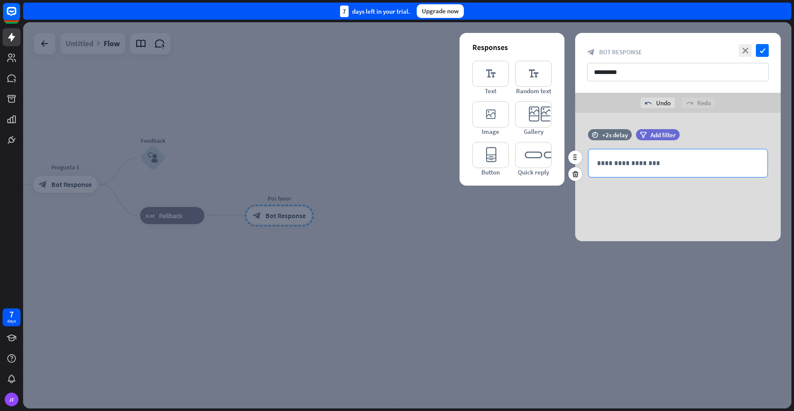
click at [659, 160] on p "**********" at bounding box center [678, 163] width 162 height 11
click at [705, 161] on p "**********" at bounding box center [678, 163] width 162 height 11
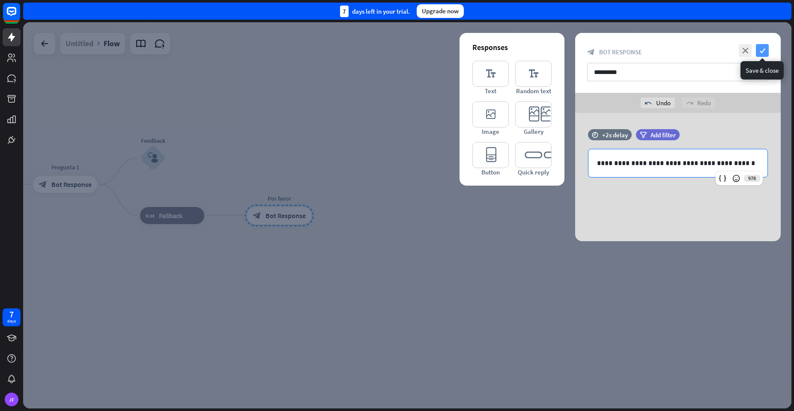
click at [759, 53] on icon "check" at bounding box center [762, 50] width 13 height 13
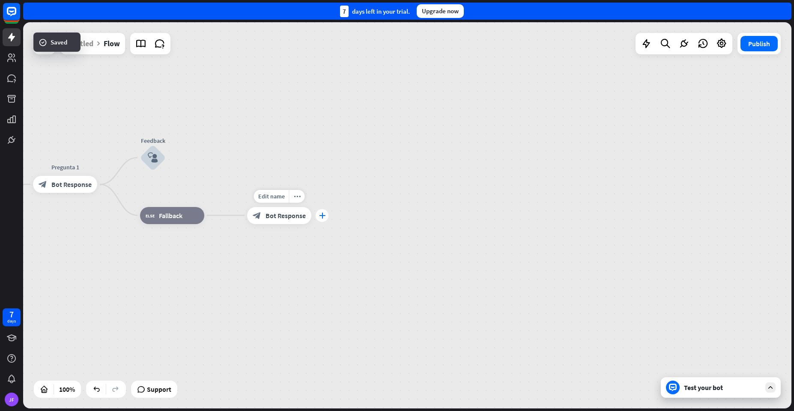
click at [317, 217] on div "plus" at bounding box center [322, 215] width 13 height 13
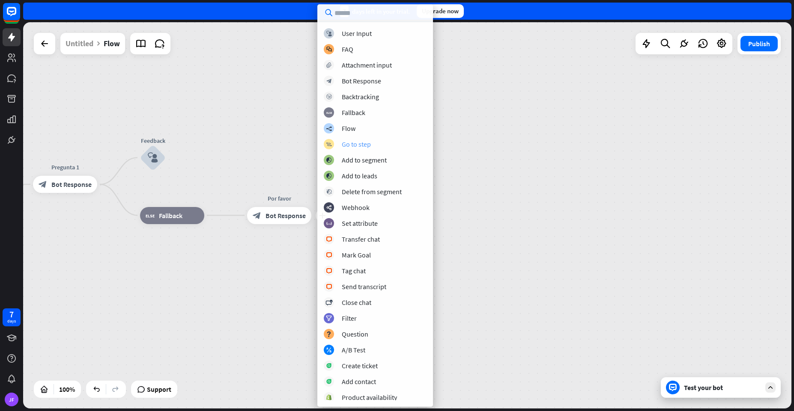
click at [353, 146] on div "Go to step" at bounding box center [356, 144] width 29 height 9
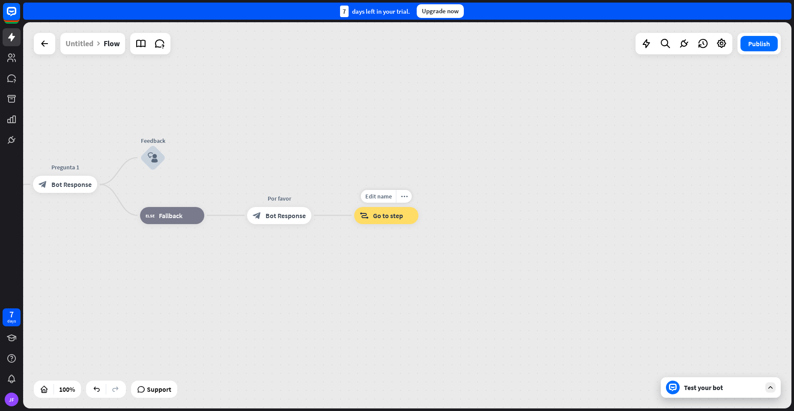
click at [383, 215] on span "Go to step" at bounding box center [388, 215] width 30 height 9
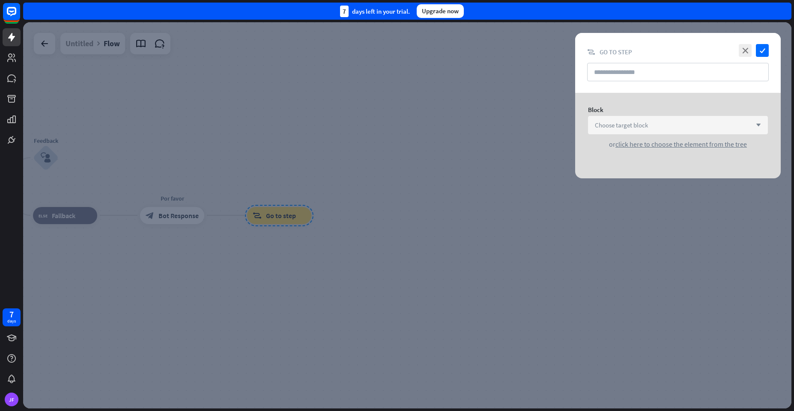
click at [619, 126] on span "Choose target block" at bounding box center [621, 125] width 53 height 8
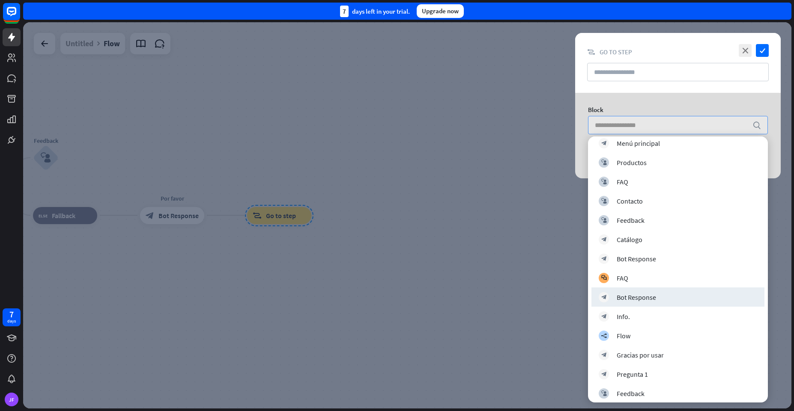
scroll to position [145, 0]
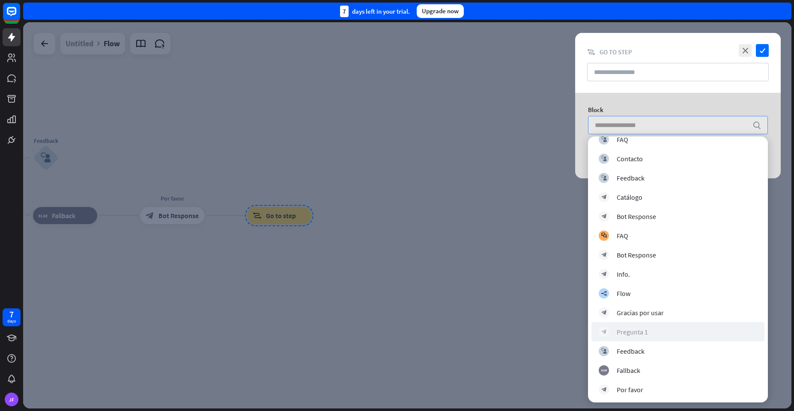
click at [633, 327] on div "block_bot_response Pregunta 1" at bounding box center [678, 332] width 158 height 10
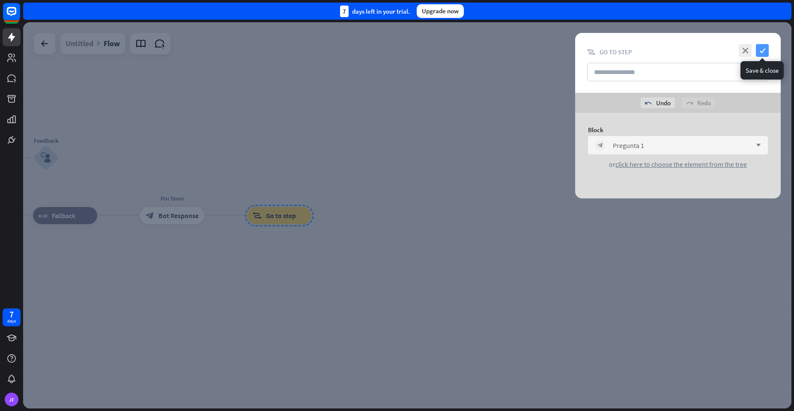
click at [760, 47] on icon "check" at bounding box center [762, 50] width 13 height 13
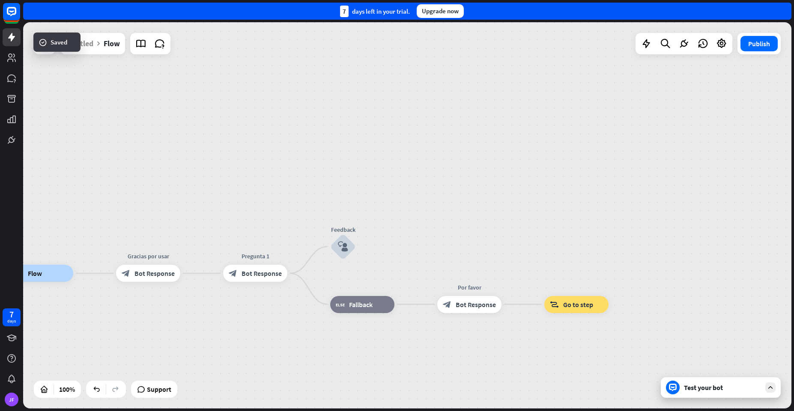
drag, startPoint x: 339, startPoint y: 179, endPoint x: 564, endPoint y: 254, distance: 237.2
click at [564, 254] on div "builder_tree Flow Gracias por usar block_bot_response Bot Response Pregunta 1 b…" at bounding box center [407, 215] width 768 height 387
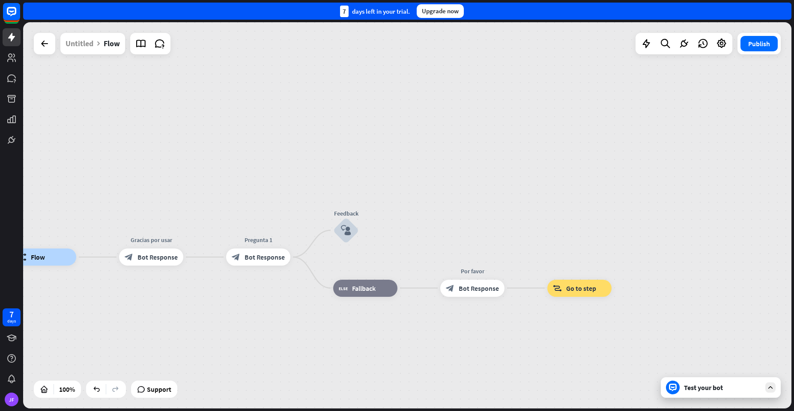
drag, startPoint x: 408, startPoint y: 208, endPoint x: 420, endPoint y: 193, distance: 19.5
click at [420, 193] on div "builder_tree Flow Gracias por usar block_bot_response Bot Response Pregunta 1 b…" at bounding box center [407, 215] width 768 height 387
click at [369, 234] on div "plus" at bounding box center [369, 230] width 13 height 13
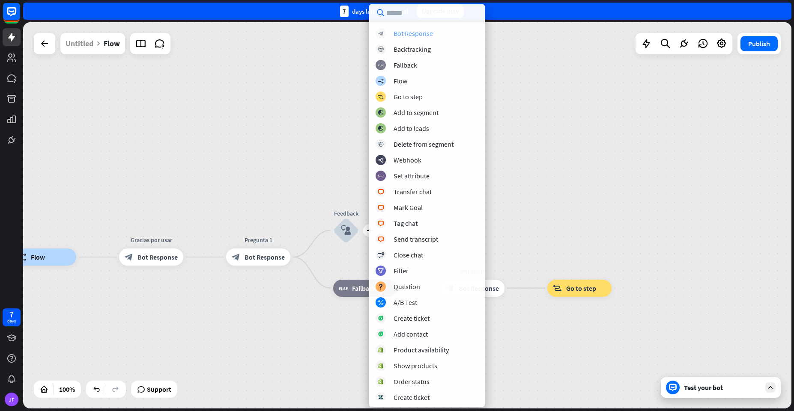
click at [400, 34] on div "Bot Response" at bounding box center [412, 33] width 39 height 9
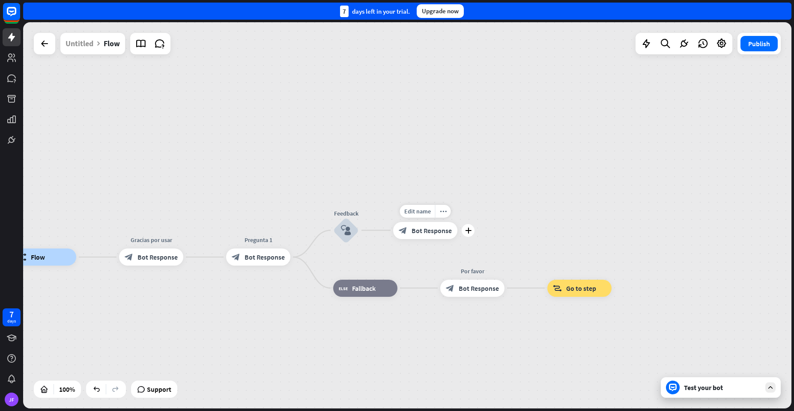
click at [426, 235] on span "Bot Response" at bounding box center [431, 230] width 40 height 9
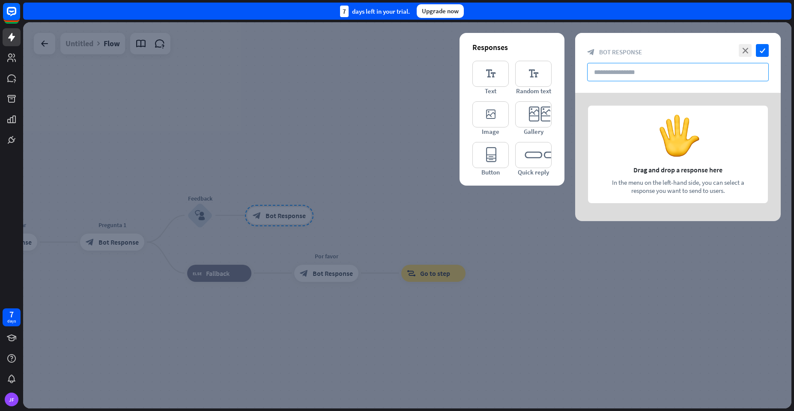
click at [603, 74] on input "text" at bounding box center [678, 72] width 182 height 18
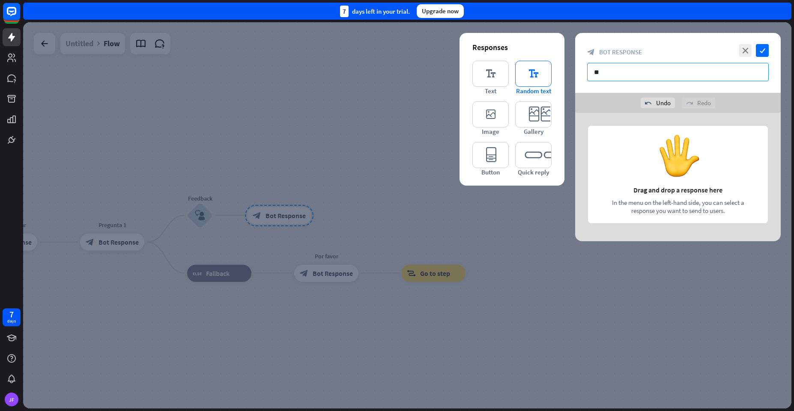
type input "*"
click at [420, 100] on div at bounding box center [407, 215] width 768 height 387
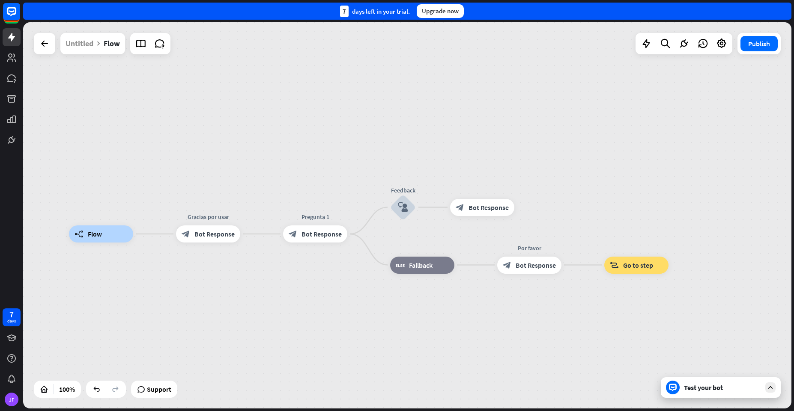
drag, startPoint x: 179, startPoint y: 171, endPoint x: 358, endPoint y: 167, distance: 178.6
click at [358, 167] on div "builder_tree Flow Gracias por usar block_bot_response Bot Response Pregunta 1 b…" at bounding box center [407, 215] width 768 height 387
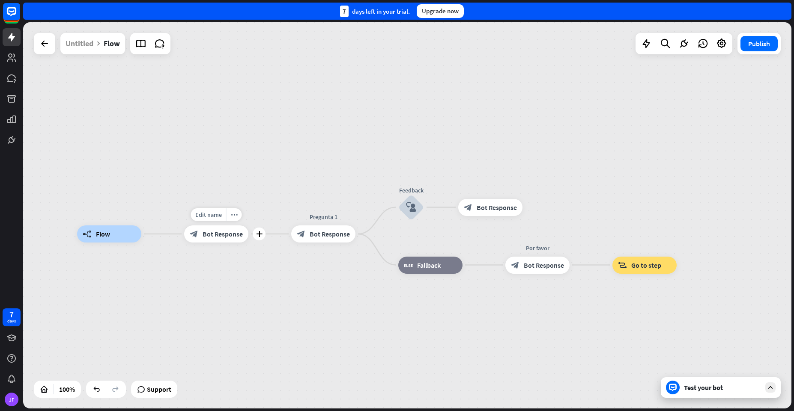
click at [212, 235] on span "Bot Response" at bounding box center [222, 234] width 40 height 9
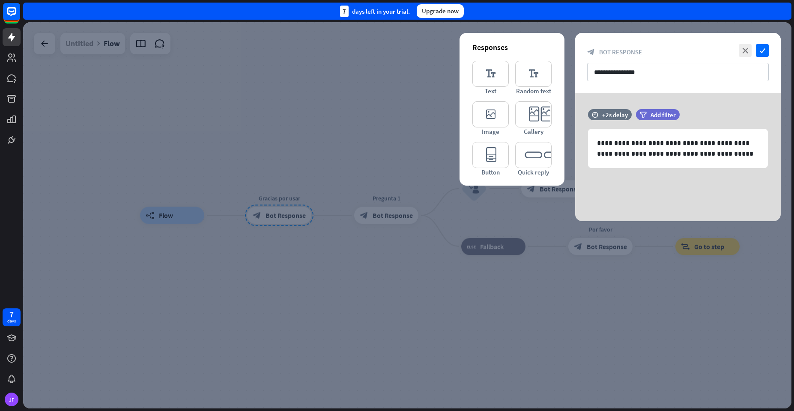
drag, startPoint x: 309, startPoint y: 260, endPoint x: 354, endPoint y: 228, distance: 55.6
click at [317, 254] on div at bounding box center [407, 215] width 768 height 387
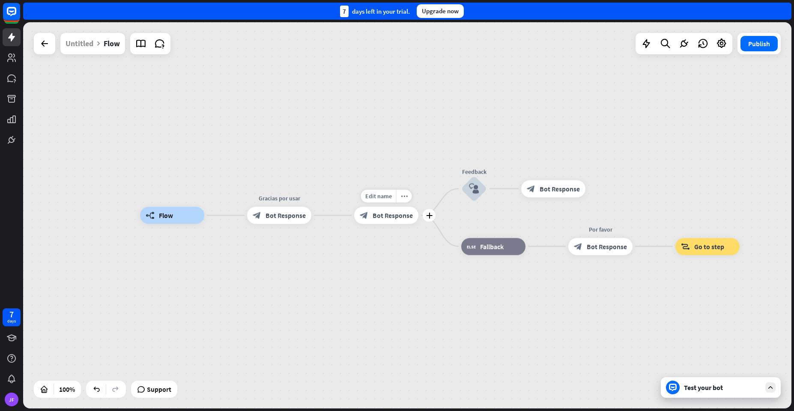
click at [360, 223] on div "block_bot_response Bot Response" at bounding box center [386, 215] width 64 height 17
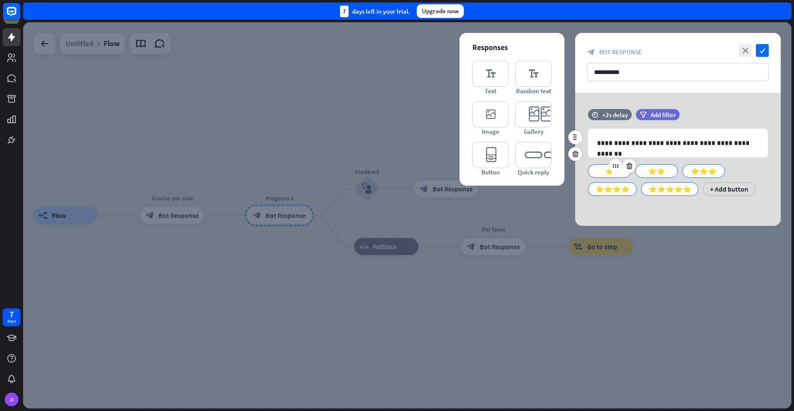
click at [609, 175] on div "⭐" at bounding box center [609, 171] width 28 height 13
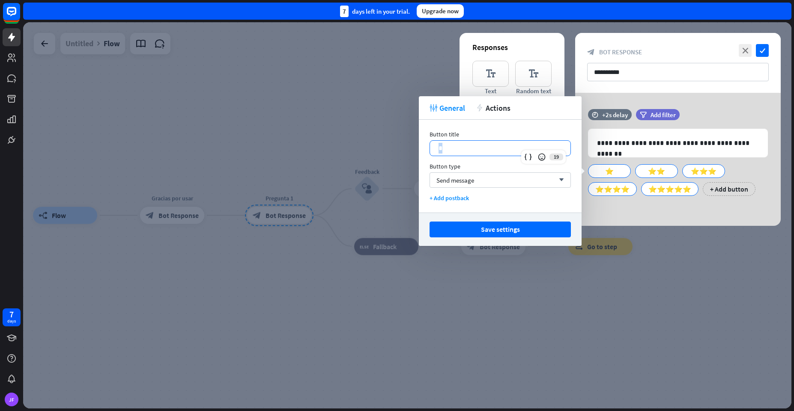
drag, startPoint x: 464, startPoint y: 149, endPoint x: 432, endPoint y: 146, distance: 32.3
click at [432, 146] on div "*" at bounding box center [500, 148] width 140 height 15
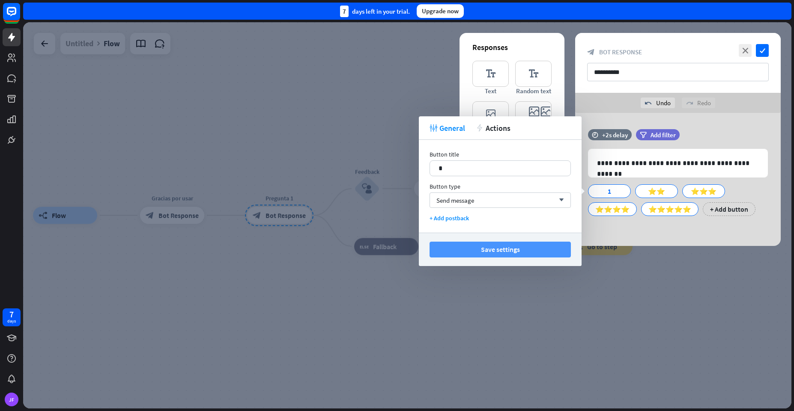
click at [511, 249] on button "Save settings" at bounding box center [499, 250] width 141 height 16
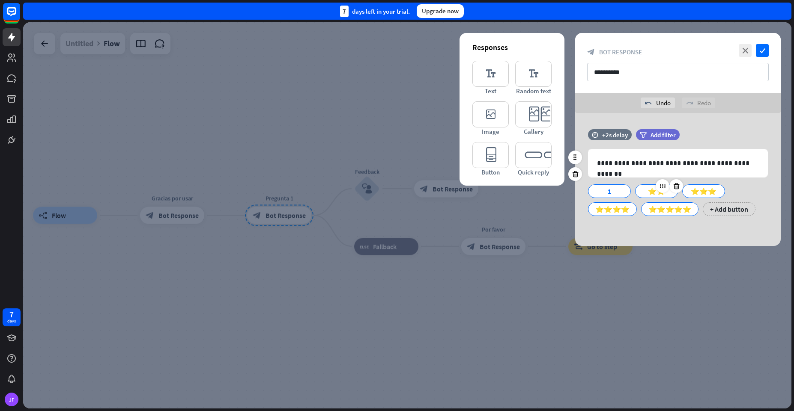
click at [654, 192] on div "⭐⭐" at bounding box center [656, 191] width 28 height 13
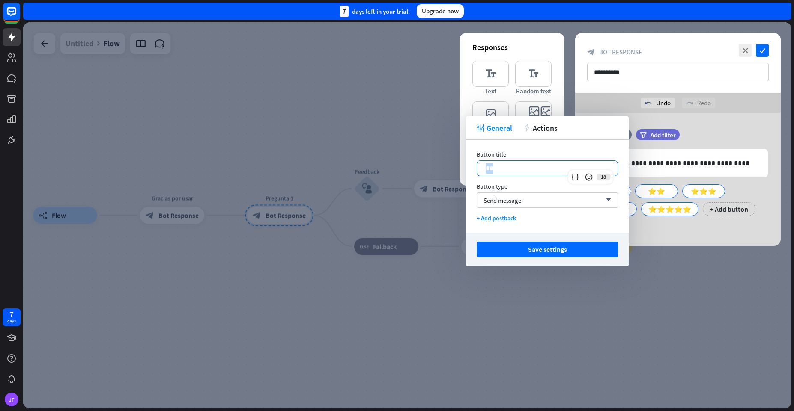
drag, startPoint x: 519, startPoint y: 166, endPoint x: 485, endPoint y: 167, distance: 33.9
click at [485, 167] on div "**" at bounding box center [547, 168] width 140 height 15
click at [576, 254] on button "Save settings" at bounding box center [546, 250] width 141 height 16
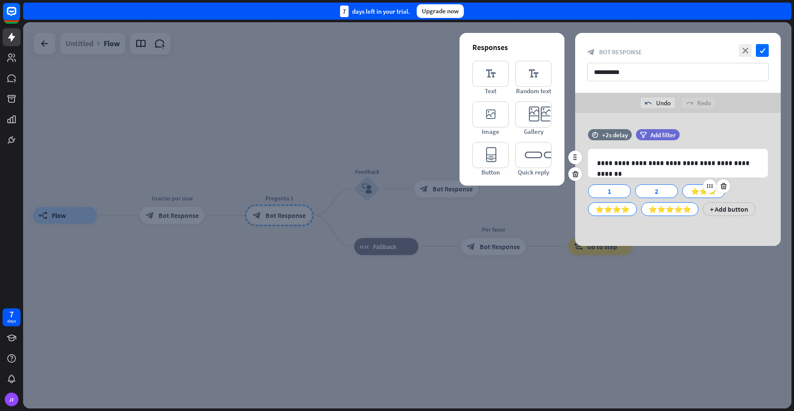
click at [696, 186] on div "⭐⭐⭐" at bounding box center [703, 191] width 28 height 13
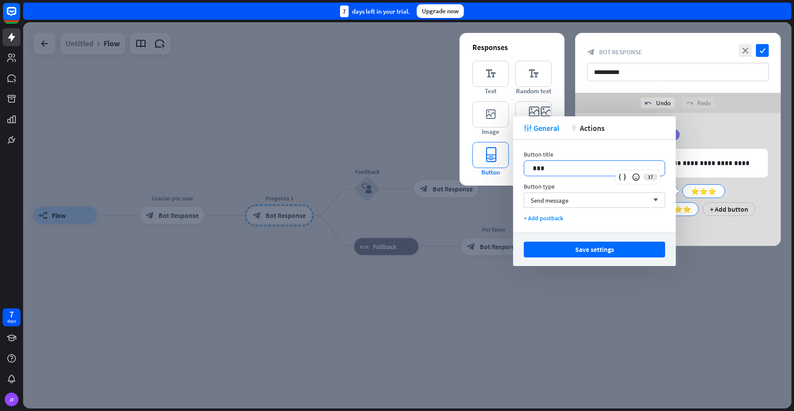
drag, startPoint x: 559, startPoint y: 167, endPoint x: 477, endPoint y: 167, distance: 81.8
click at [477, 167] on body "7 days JF close Product Help First steps Get started with ChatBot Help Center F…" at bounding box center [397, 205] width 794 height 411
drag, startPoint x: 567, startPoint y: 169, endPoint x: 528, endPoint y: 173, distance: 39.1
click at [528, 173] on div "***" at bounding box center [594, 168] width 140 height 15
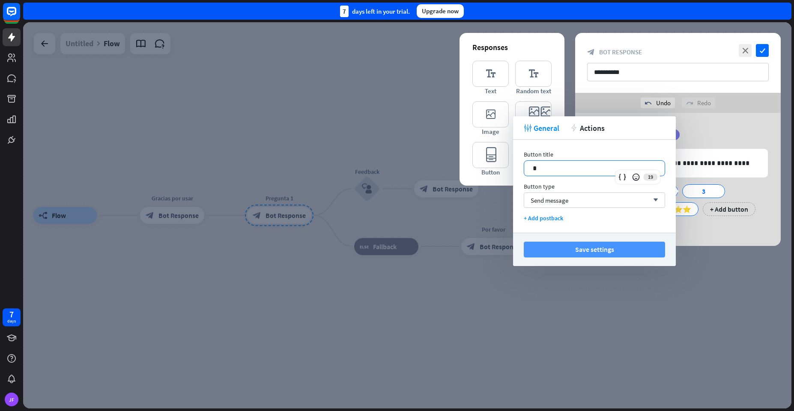
click at [554, 251] on button "Save settings" at bounding box center [594, 250] width 141 height 16
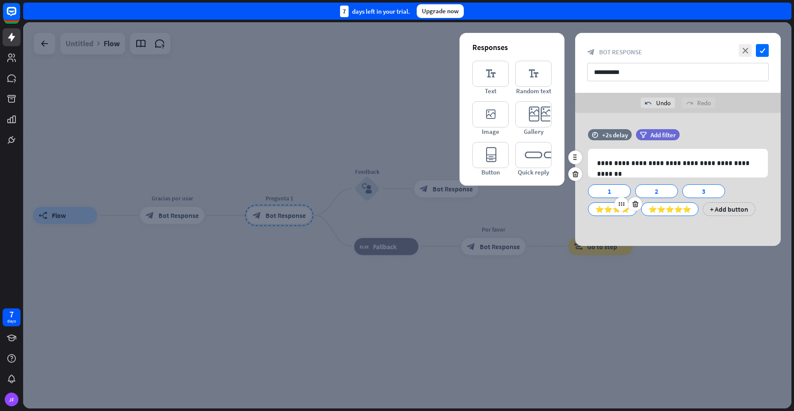
click at [614, 214] on div "⭐⭐⭐⭐" at bounding box center [612, 209] width 34 height 13
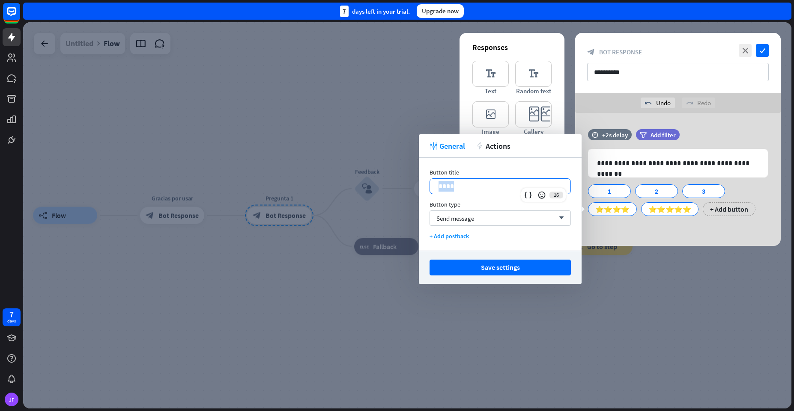
drag, startPoint x: 473, startPoint y: 185, endPoint x: 430, endPoint y: 191, distance: 43.5
click at [430, 191] on div "****" at bounding box center [500, 186] width 140 height 15
click at [456, 261] on button "Save settings" at bounding box center [499, 268] width 141 height 16
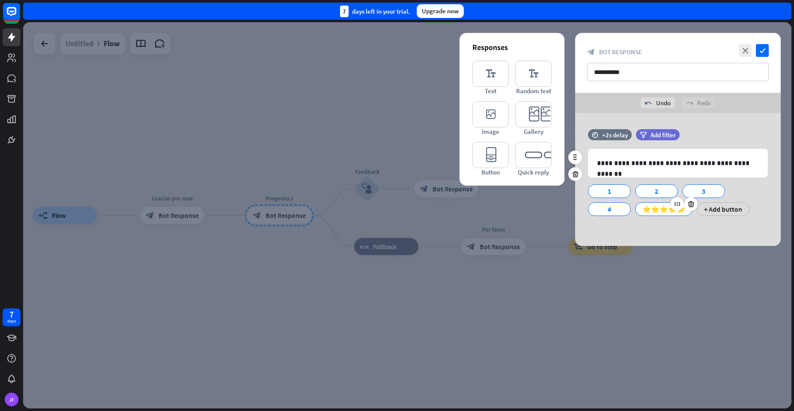
click at [669, 210] on div "⭐⭐⭐⭐⭐" at bounding box center [663, 209] width 43 height 13
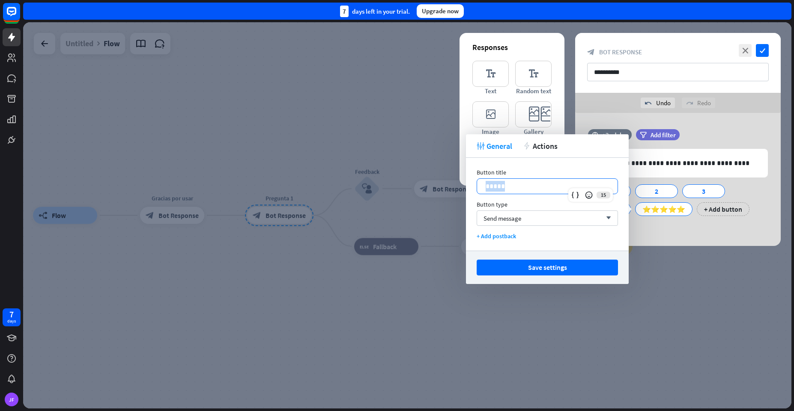
drag, startPoint x: 530, startPoint y: 184, endPoint x: 481, endPoint y: 188, distance: 49.4
click at [481, 188] on div "*****" at bounding box center [547, 186] width 140 height 15
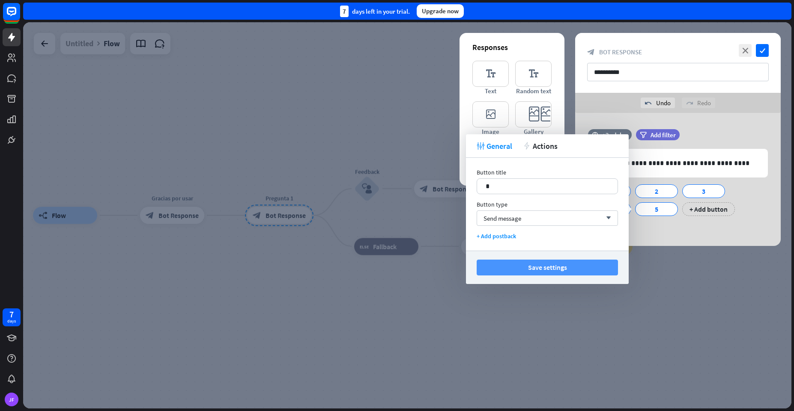
click at [495, 271] on button "Save settings" at bounding box center [546, 268] width 141 height 16
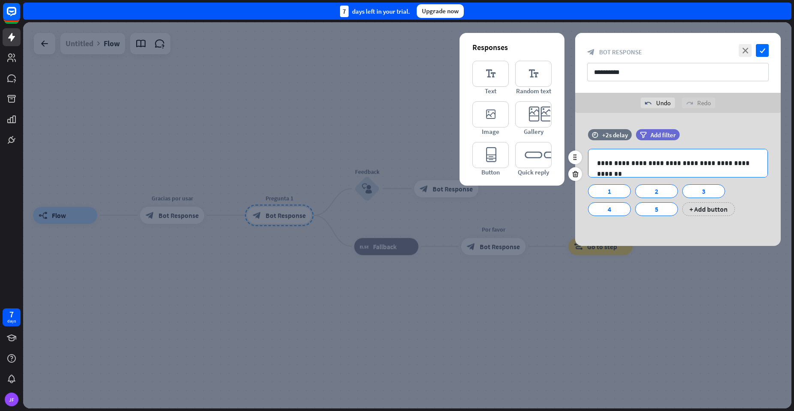
click at [742, 166] on p "**********" at bounding box center [678, 163] width 162 height 11
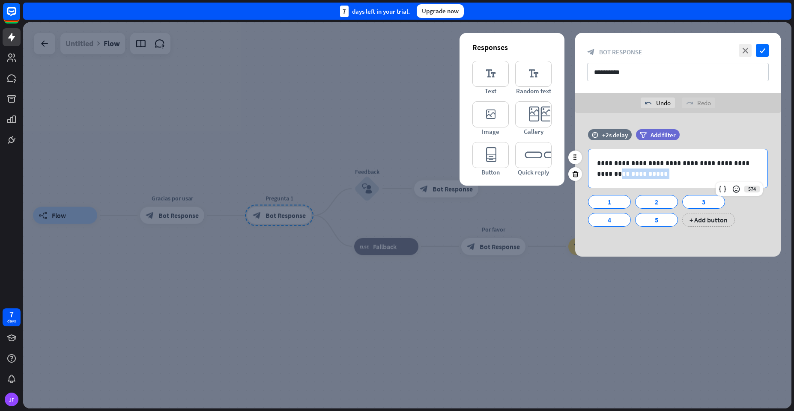
drag, startPoint x: 643, startPoint y: 172, endPoint x: 741, endPoint y: 163, distance: 97.6
click at [741, 163] on p "**********" at bounding box center [678, 168] width 162 height 21
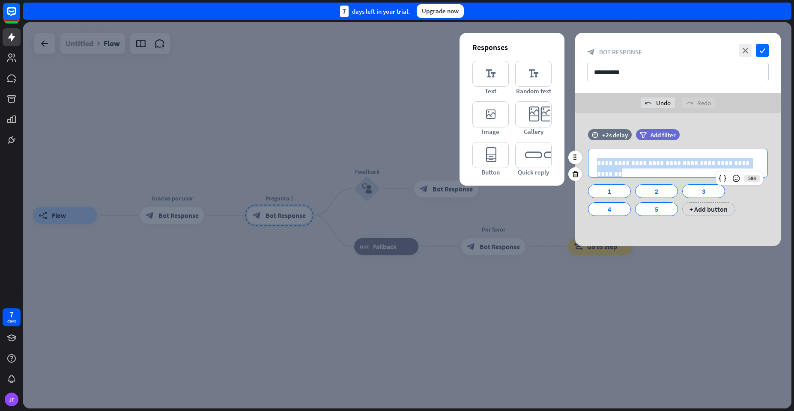
drag, startPoint x: 752, startPoint y: 162, endPoint x: 588, endPoint y: 161, distance: 164.4
click at [588, 161] on div "**********" at bounding box center [678, 163] width 180 height 29
click at [693, 133] on div "filter Add filter" at bounding box center [679, 134] width 86 height 11
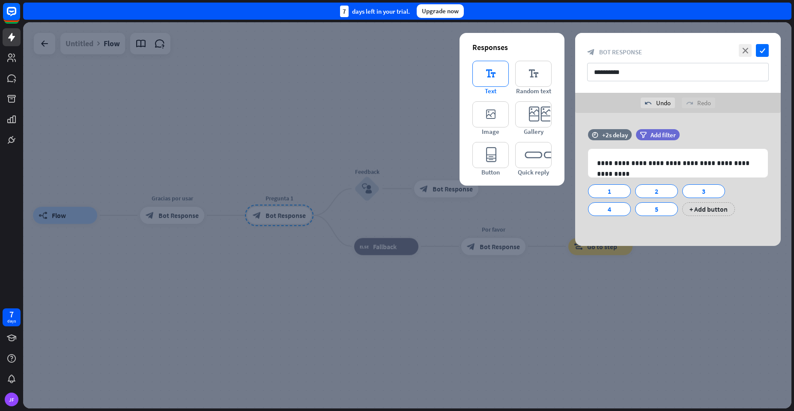
click at [490, 80] on icon "editor_text" at bounding box center [490, 74] width 36 height 26
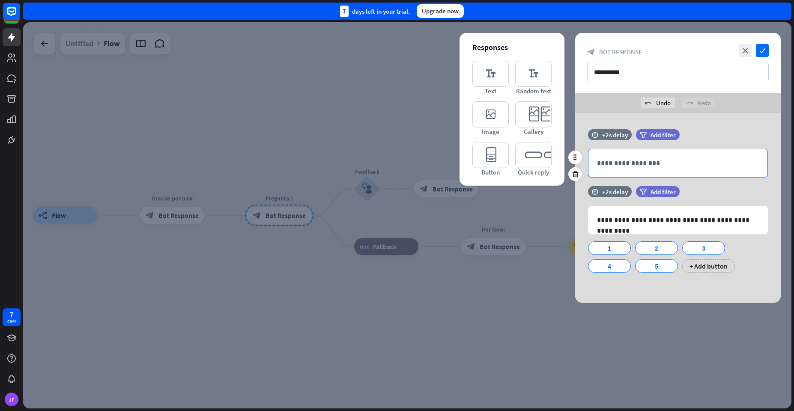
click at [611, 158] on div "**********" at bounding box center [677, 163] width 179 height 28
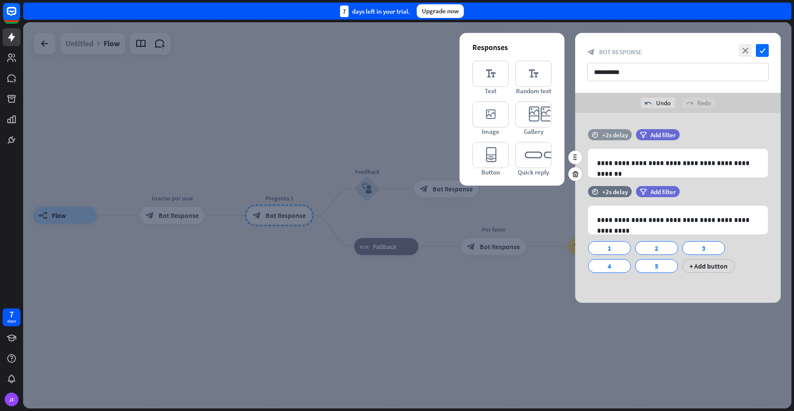
click at [613, 138] on div "+2s delay" at bounding box center [615, 135] width 26 height 8
drag, startPoint x: 645, startPoint y: 143, endPoint x: 634, endPoint y: 149, distance: 12.3
click at [634, 149] on span "+1.5s" at bounding box center [635, 146] width 15 height 8
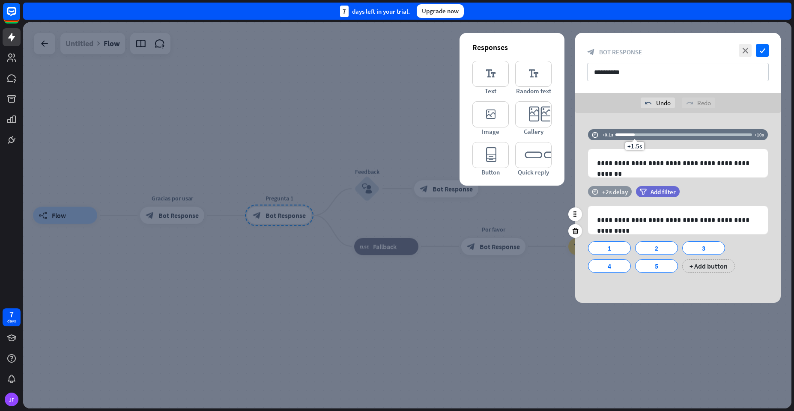
click at [611, 193] on div "+2s delay" at bounding box center [615, 192] width 26 height 8
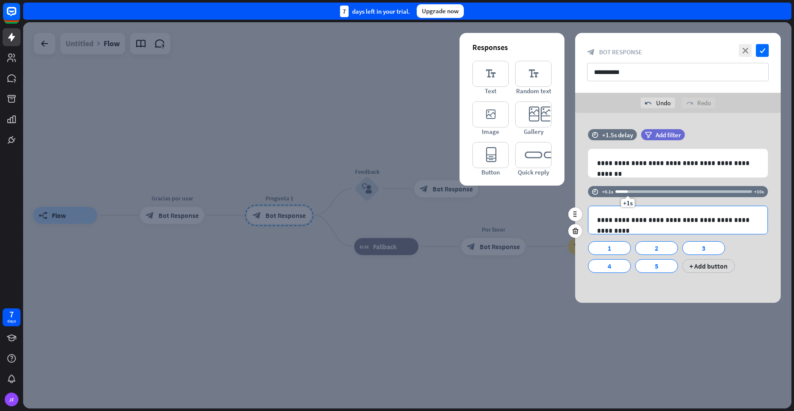
drag, startPoint x: 639, startPoint y: 201, endPoint x: 627, endPoint y: 212, distance: 16.1
click at [627, 212] on div "**********" at bounding box center [677, 233] width 205 height 95
click at [727, 233] on div "**********" at bounding box center [678, 220] width 180 height 29
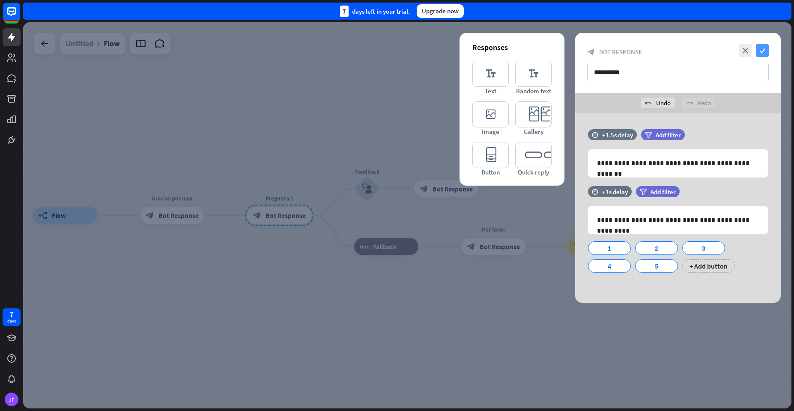
click at [764, 50] on icon "check" at bounding box center [762, 50] width 13 height 13
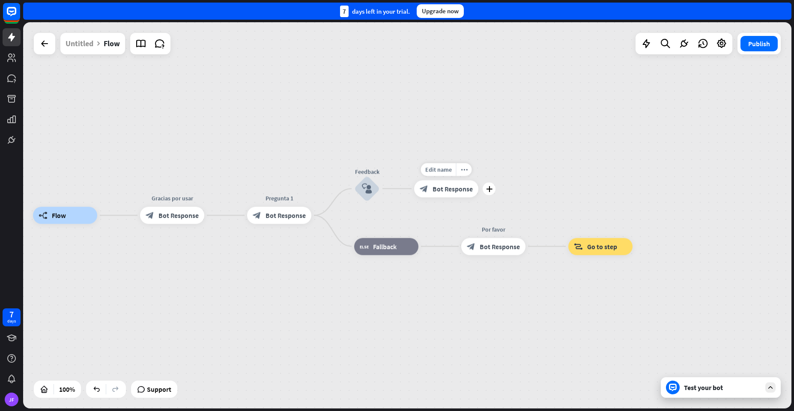
click at [437, 188] on span "Bot Response" at bounding box center [452, 189] width 40 height 9
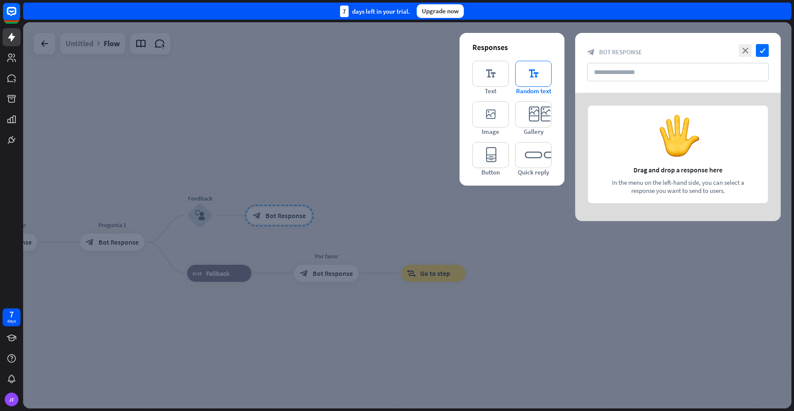
click at [527, 78] on icon "editor_text" at bounding box center [533, 74] width 36 height 26
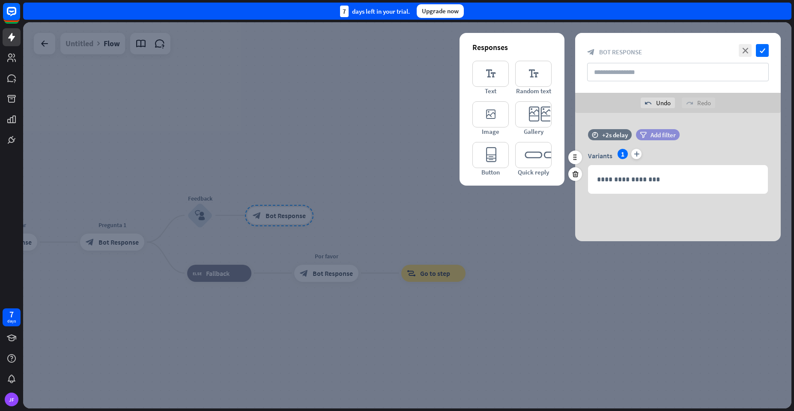
click at [639, 138] on div "filter Add filter" at bounding box center [658, 134] width 44 height 11
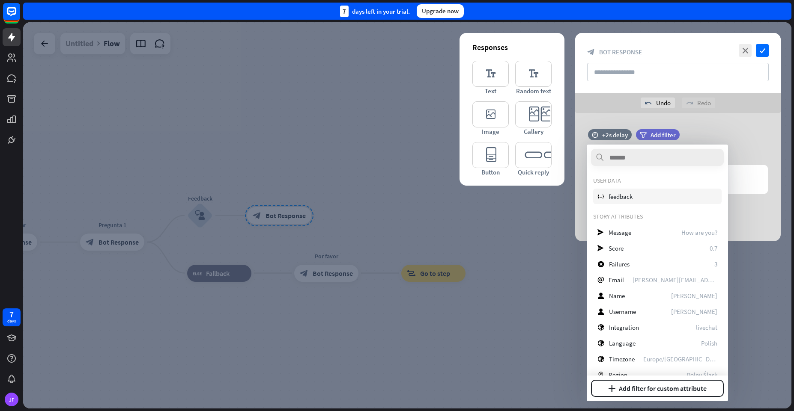
click at [612, 194] on span "feedback" at bounding box center [620, 197] width 24 height 8
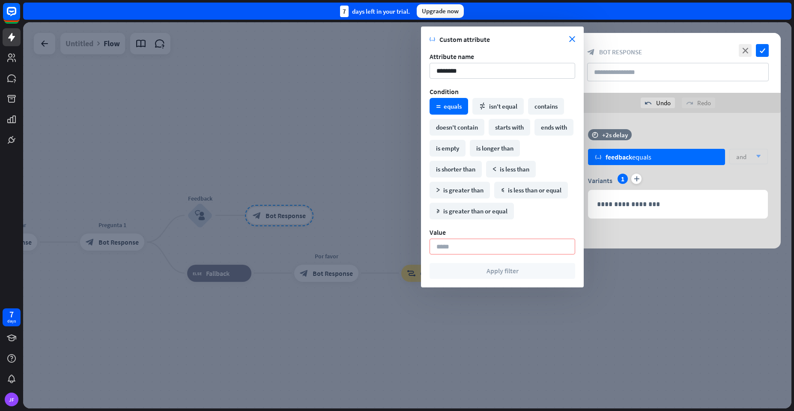
click at [682, 166] on div "variable feedback equals and arrow_down" at bounding box center [678, 161] width 180 height 25
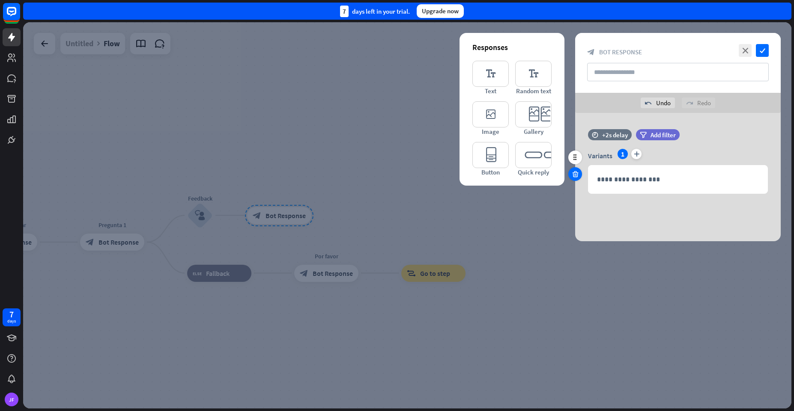
click at [574, 173] on icon at bounding box center [575, 174] width 8 height 8
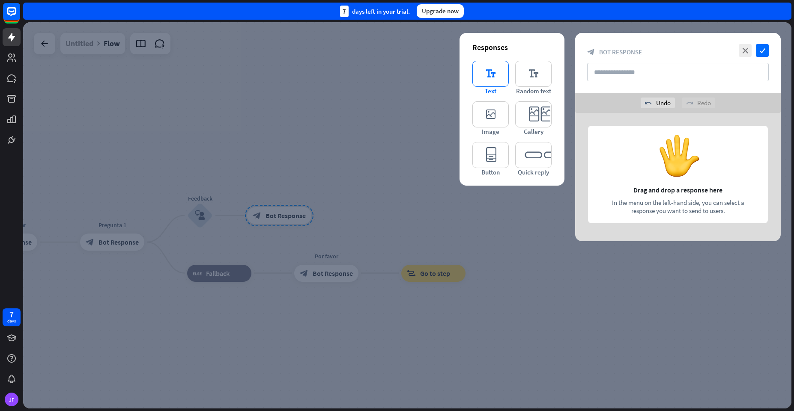
click at [494, 81] on icon "editor_text" at bounding box center [490, 74] width 36 height 26
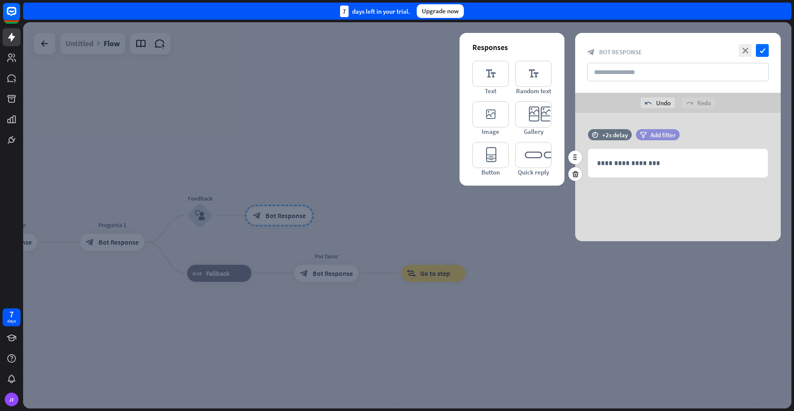
click at [651, 136] on span "Add filter" at bounding box center [662, 135] width 25 height 8
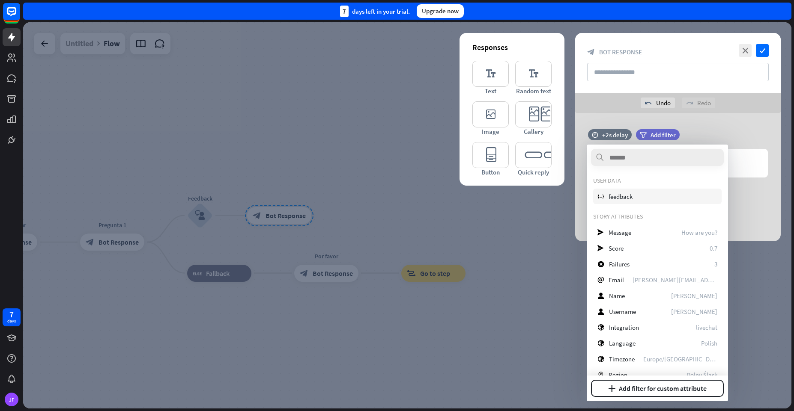
click at [613, 193] on span "feedback" at bounding box center [620, 197] width 24 height 8
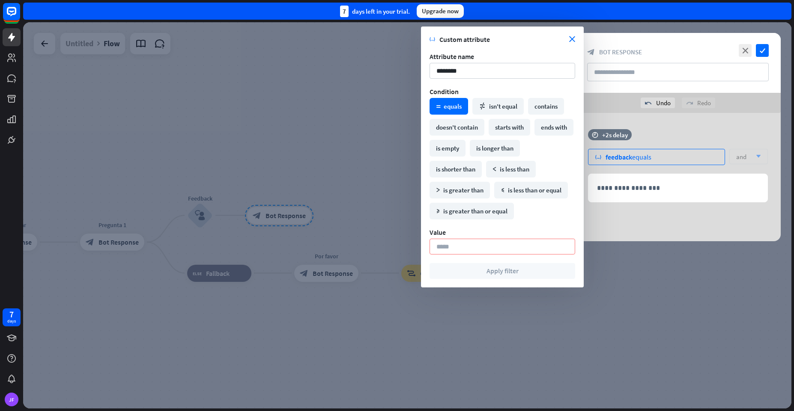
click at [658, 155] on div "variable feedback equals" at bounding box center [656, 157] width 137 height 16
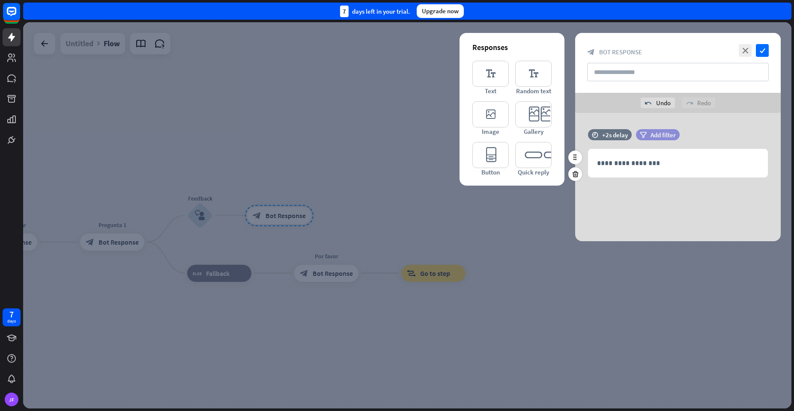
click at [644, 134] on icon "filter" at bounding box center [643, 135] width 7 height 6
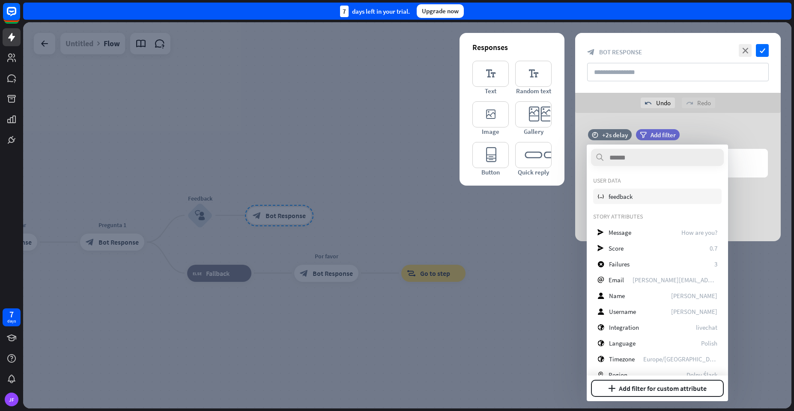
click at [632, 200] on span "feedback" at bounding box center [620, 197] width 24 height 8
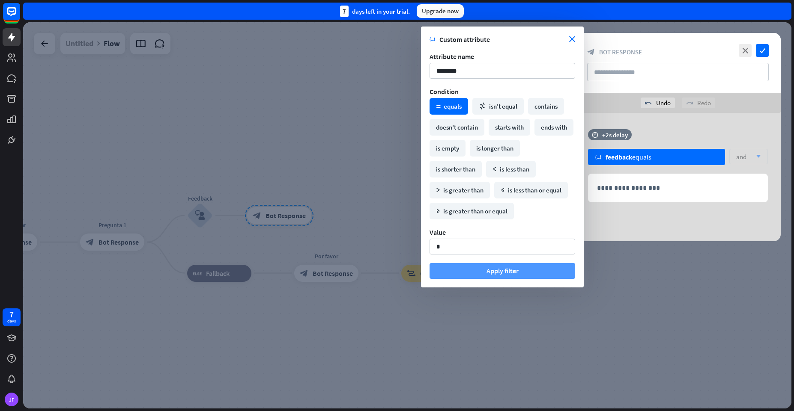
type input "*"
click at [494, 274] on button "Apply filter" at bounding box center [502, 271] width 146 height 16
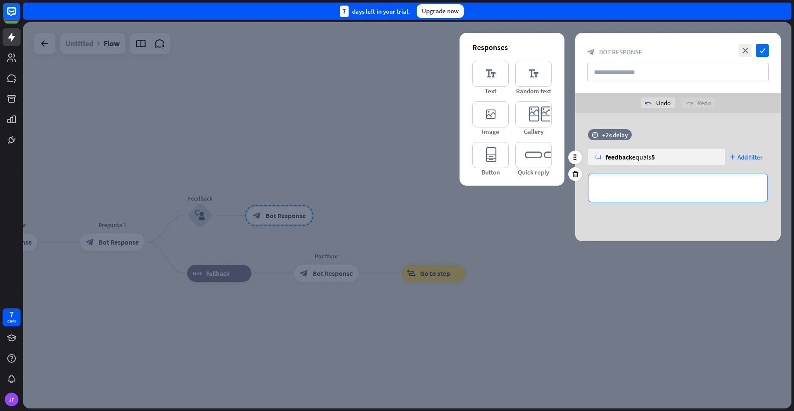
click at [617, 188] on p "**********" at bounding box center [678, 188] width 162 height 11
click at [633, 205] on div "**********" at bounding box center [677, 170] width 205 height 82
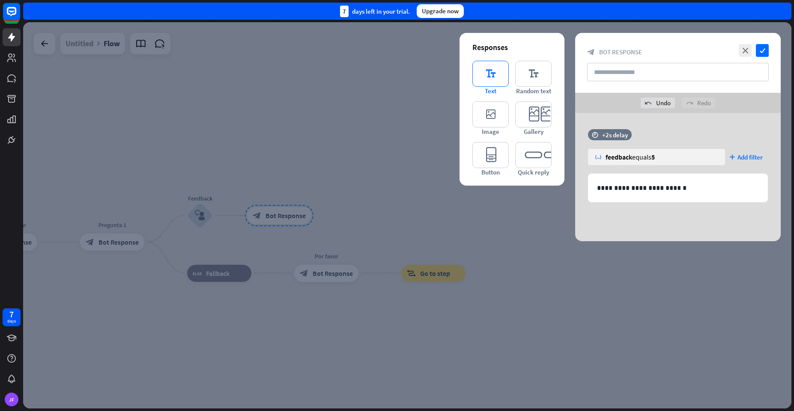
click at [488, 82] on icon "editor_text" at bounding box center [490, 74] width 36 height 26
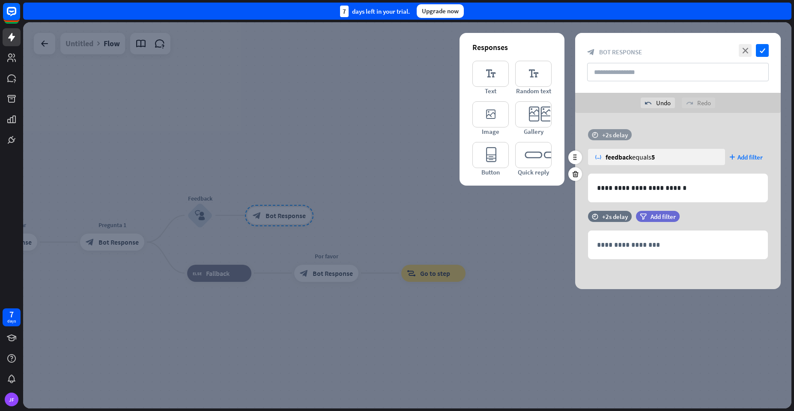
click at [614, 136] on div "+2s delay" at bounding box center [615, 135] width 26 height 8
drag, startPoint x: 636, startPoint y: 146, endPoint x: 627, endPoint y: 147, distance: 8.6
click at [627, 147] on span "+1s" at bounding box center [627, 146] width 9 height 8
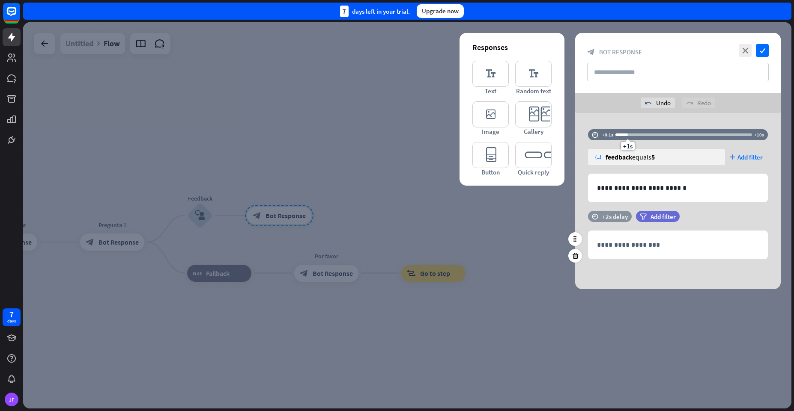
click at [613, 220] on div "+2s delay" at bounding box center [615, 217] width 26 height 8
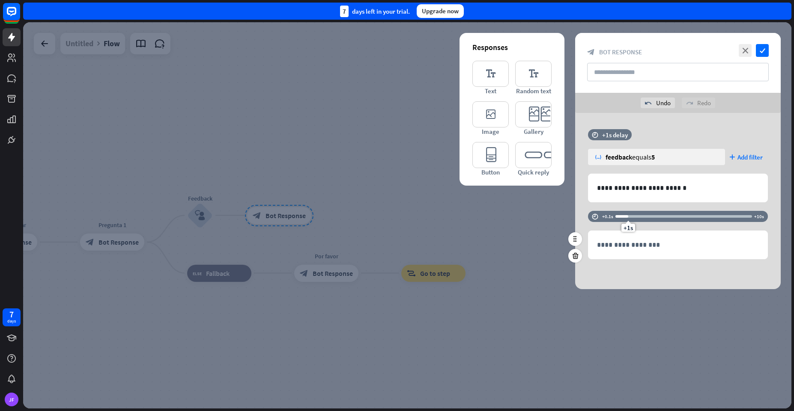
drag, startPoint x: 642, startPoint y: 227, endPoint x: 627, endPoint y: 232, distance: 15.3
click at [627, 232] on span "+1s" at bounding box center [627, 228] width 9 height 8
click at [665, 273] on div "**********" at bounding box center [677, 201] width 205 height 176
click at [650, 222] on div "filter Add filter" at bounding box center [658, 216] width 44 height 11
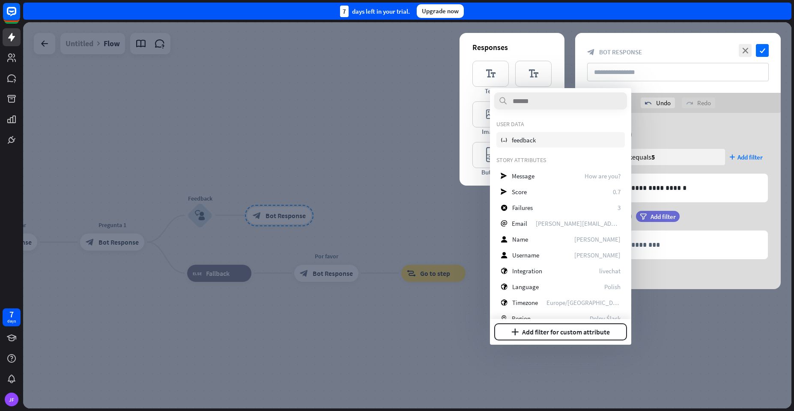
click at [521, 137] on span "feedback" at bounding box center [524, 140] width 24 height 8
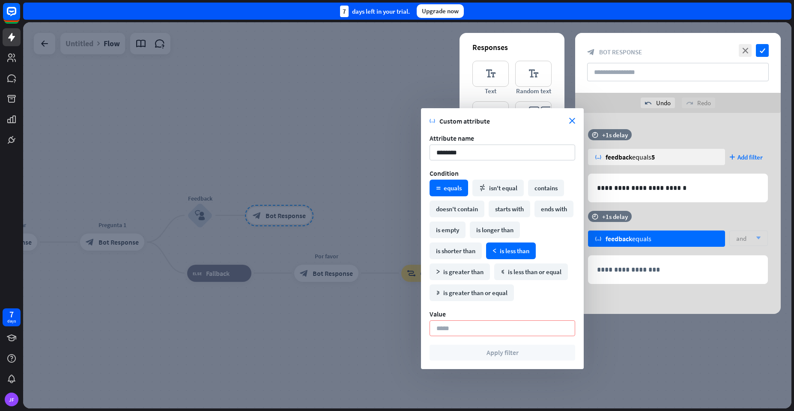
click at [498, 250] on div "math_less is less than" at bounding box center [511, 251] width 50 height 17
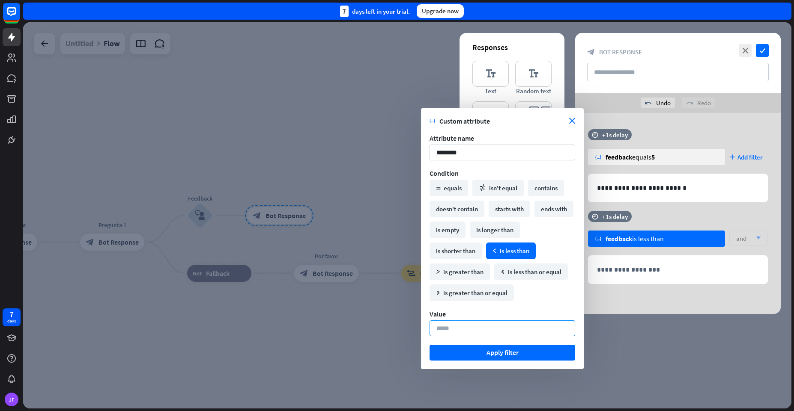
drag, startPoint x: 476, startPoint y: 327, endPoint x: 431, endPoint y: 323, distance: 45.5
click at [431, 323] on input "*" at bounding box center [502, 329] width 146 height 16
type input "*"
click at [482, 351] on button "Apply filter" at bounding box center [502, 353] width 146 height 16
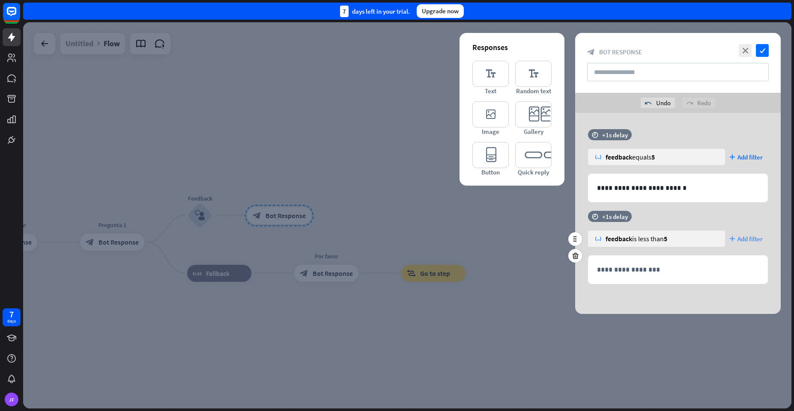
click at [741, 240] on span "Add filter" at bounding box center [749, 239] width 25 height 8
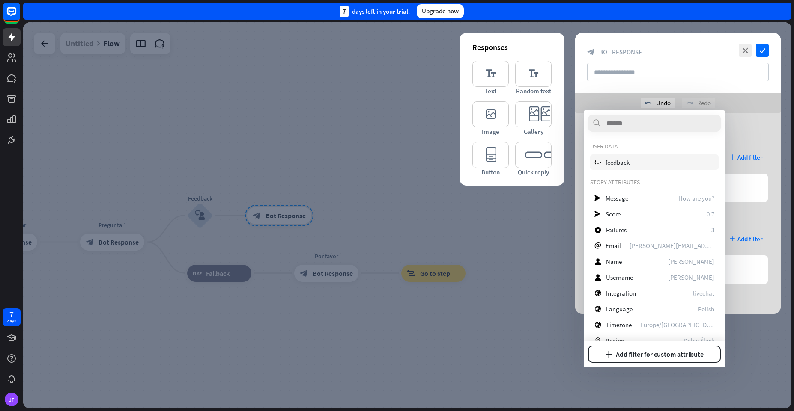
click at [616, 165] on span "feedback" at bounding box center [617, 162] width 24 height 8
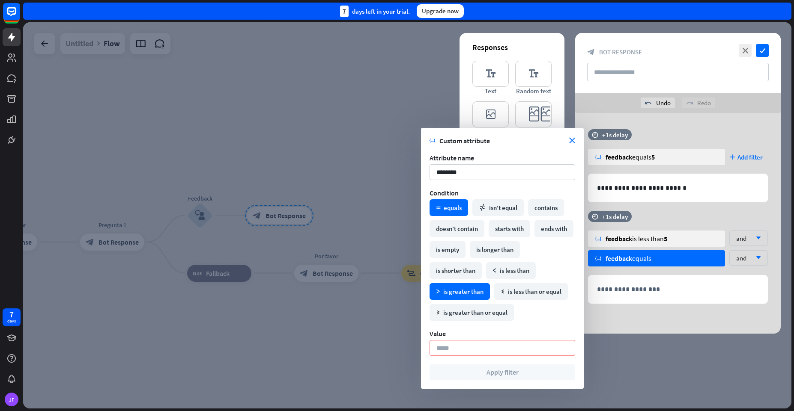
click at [457, 292] on div "math_greater is greater than" at bounding box center [459, 291] width 60 height 17
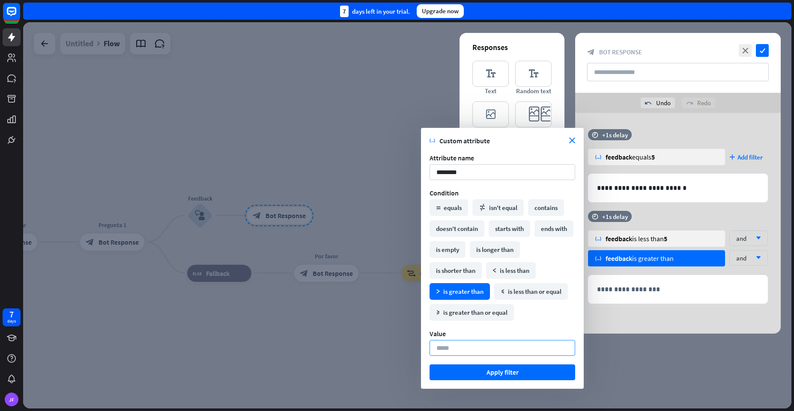
drag, startPoint x: 451, startPoint y: 340, endPoint x: 457, endPoint y: 345, distance: 7.9
click at [457, 345] on input "*" at bounding box center [502, 348] width 146 height 16
type input "*"
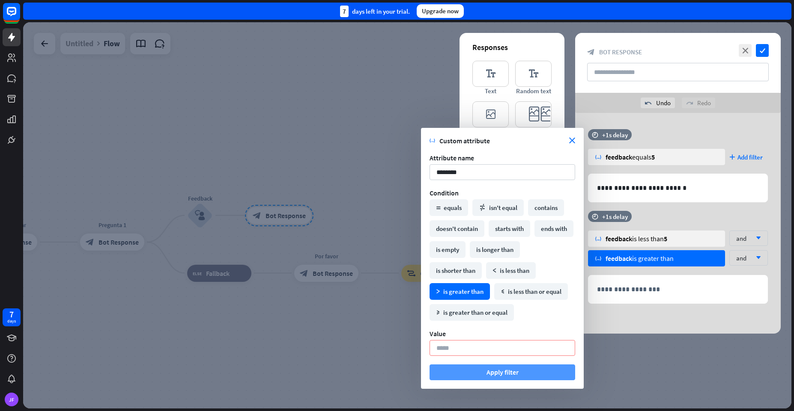
click at [482, 372] on button "Apply filter" at bounding box center [502, 373] width 146 height 16
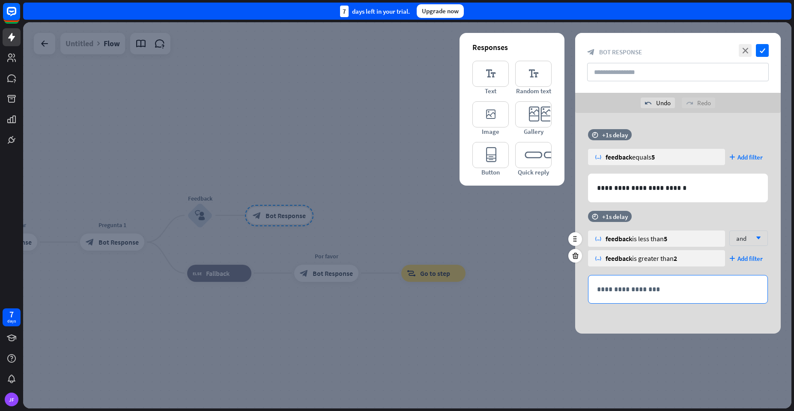
click at [613, 287] on p "**********" at bounding box center [678, 289] width 162 height 11
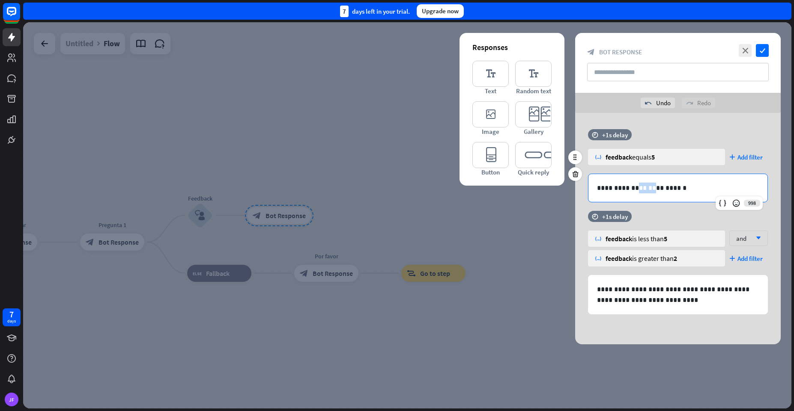
drag, startPoint x: 650, startPoint y: 188, endPoint x: 632, endPoint y: 189, distance: 18.0
click at [632, 189] on p "**********" at bounding box center [678, 188] width 162 height 11
click at [684, 292] on p "**********" at bounding box center [678, 294] width 162 height 21
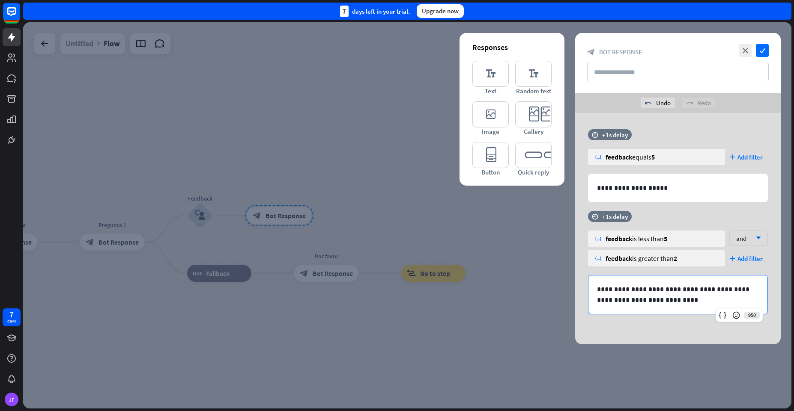
click at [654, 328] on div "**********" at bounding box center [677, 229] width 205 height 232
click at [488, 84] on icon "editor_text" at bounding box center [490, 74] width 36 height 26
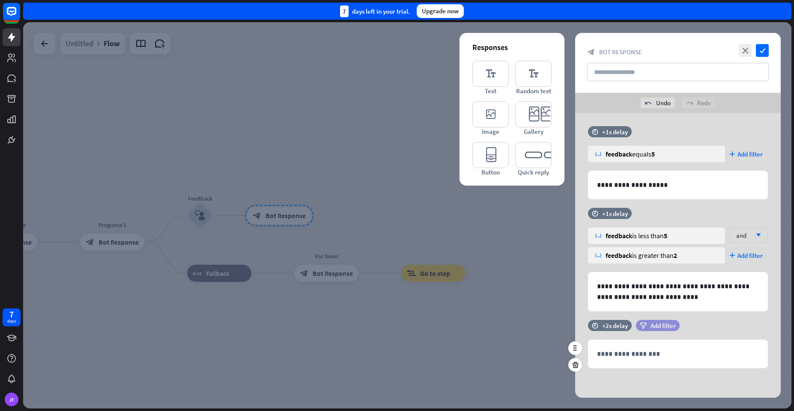
scroll to position [3, 0]
click at [645, 329] on div "filter Add filter" at bounding box center [658, 325] width 44 height 11
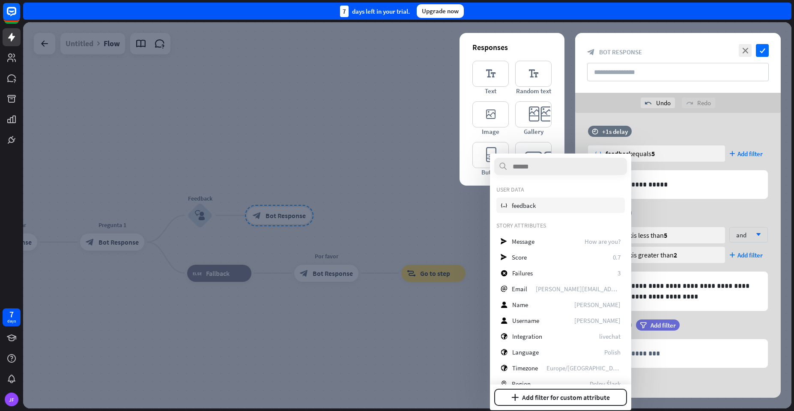
click at [527, 205] on span "feedback" at bounding box center [524, 206] width 24 height 8
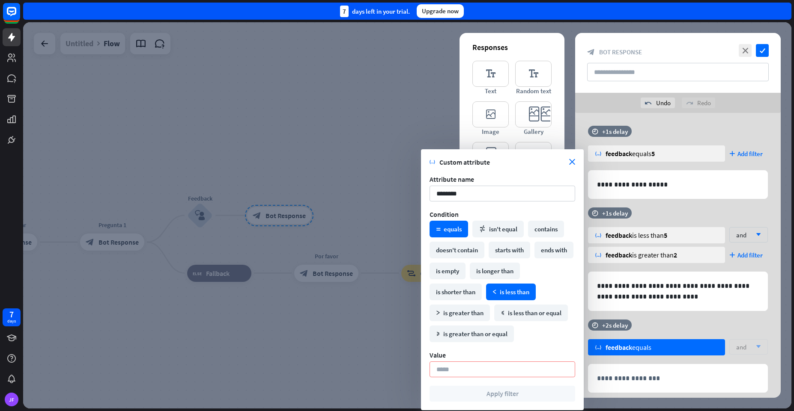
click at [497, 292] on icon "math_less" at bounding box center [494, 292] width 4 height 4
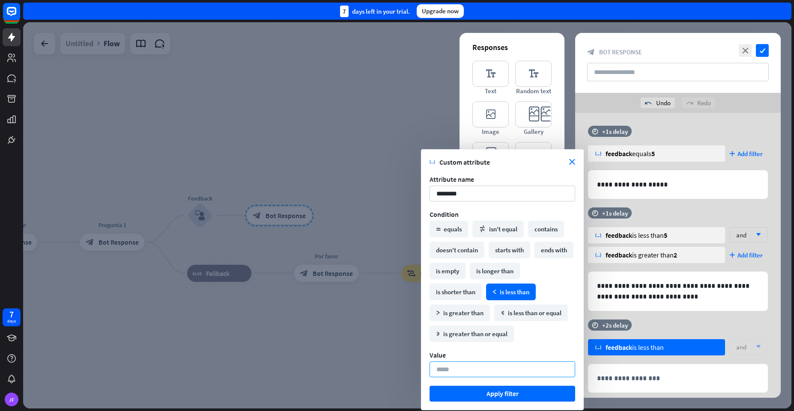
drag, startPoint x: 453, startPoint y: 372, endPoint x: 424, endPoint y: 369, distance: 28.5
click at [424, 369] on div "variable Custom attribute close Attribute name ******** Condition math_equal eq…" at bounding box center [502, 279] width 163 height 261
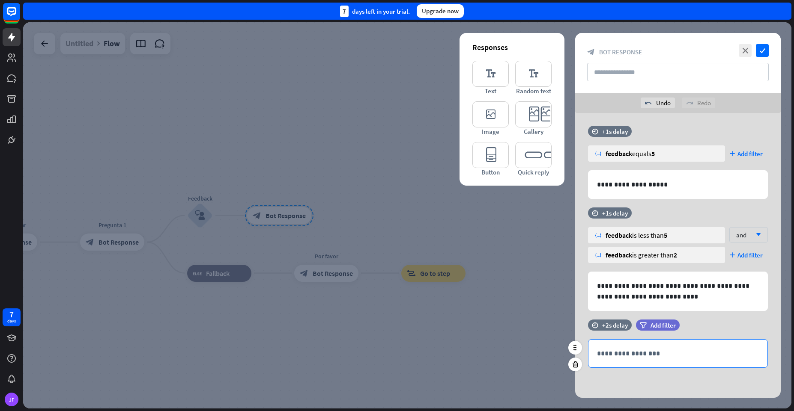
click at [626, 354] on p "**********" at bounding box center [678, 353] width 162 height 11
click at [646, 324] on icon "filter" at bounding box center [643, 325] width 7 height 6
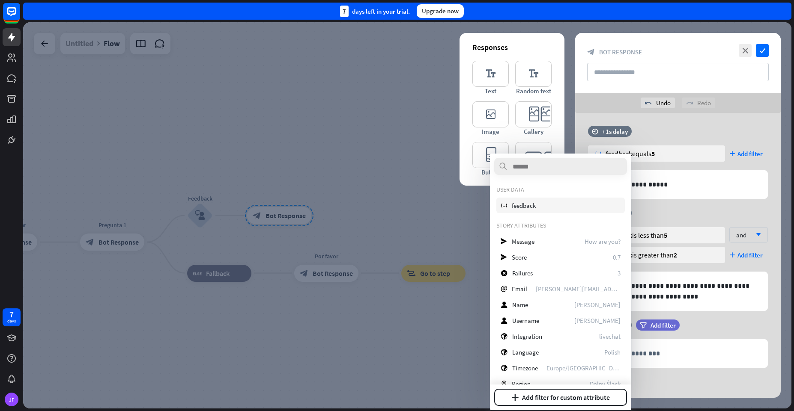
click at [516, 205] on span "feedback" at bounding box center [524, 206] width 24 height 8
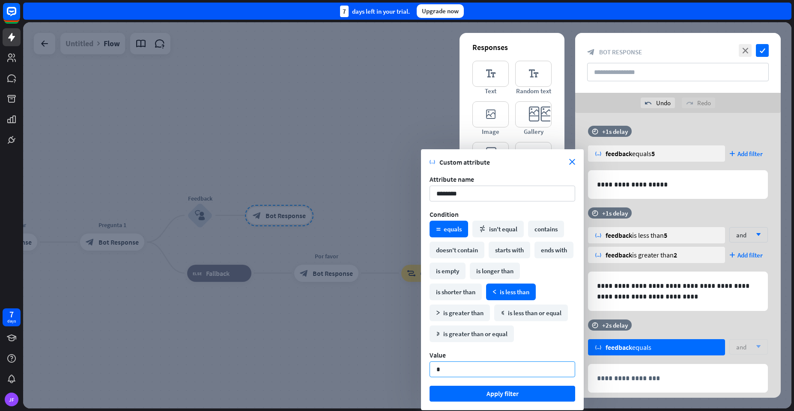
type input "*"
click at [500, 294] on div "math_less is less than" at bounding box center [511, 292] width 50 height 17
click at [449, 373] on input "*" at bounding box center [502, 370] width 146 height 16
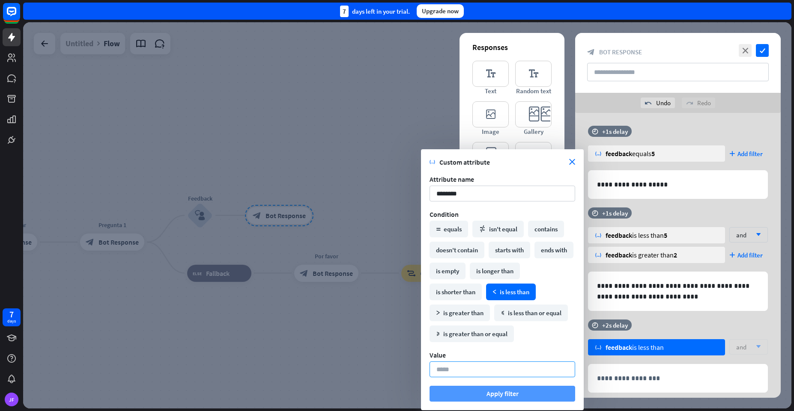
type input "*"
click at [480, 398] on button "Apply filter" at bounding box center [502, 394] width 146 height 16
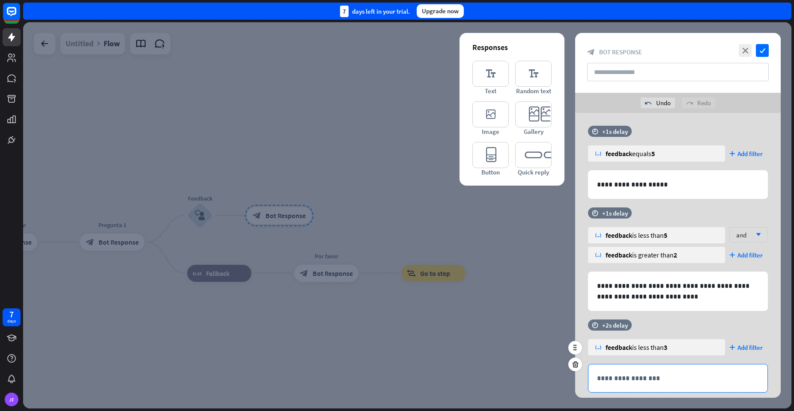
click at [617, 379] on p "**********" at bounding box center [678, 378] width 162 height 11
click at [598, 324] on div "time +2s delay" at bounding box center [610, 325] width 44 height 11
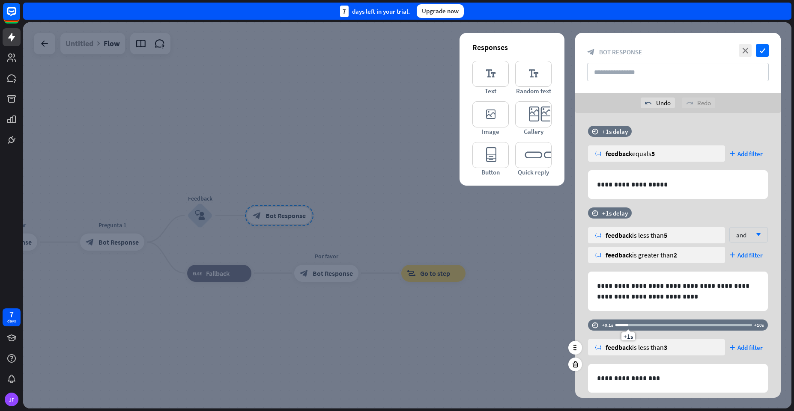
drag, startPoint x: 639, startPoint y: 333, endPoint x: 627, endPoint y: 340, distance: 13.9
click at [627, 340] on span "+1s" at bounding box center [627, 337] width 9 height 8
click at [727, 364] on div "variable feedback is less than 3 plus Add filter" at bounding box center [678, 351] width 180 height 25
click at [481, 68] on icon "editor_text" at bounding box center [490, 74] width 36 height 26
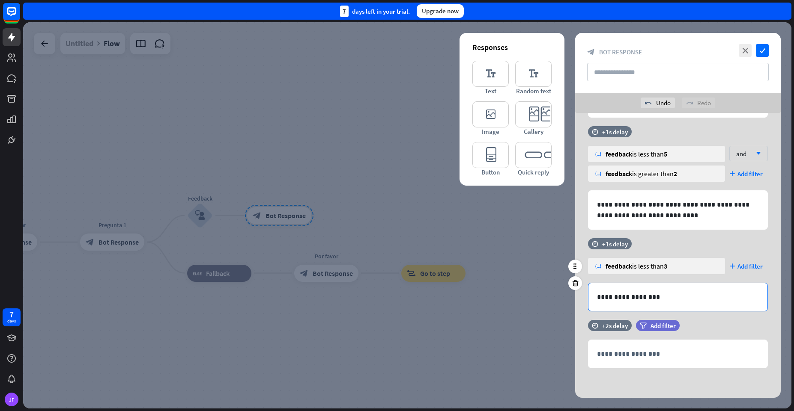
scroll to position [85, 0]
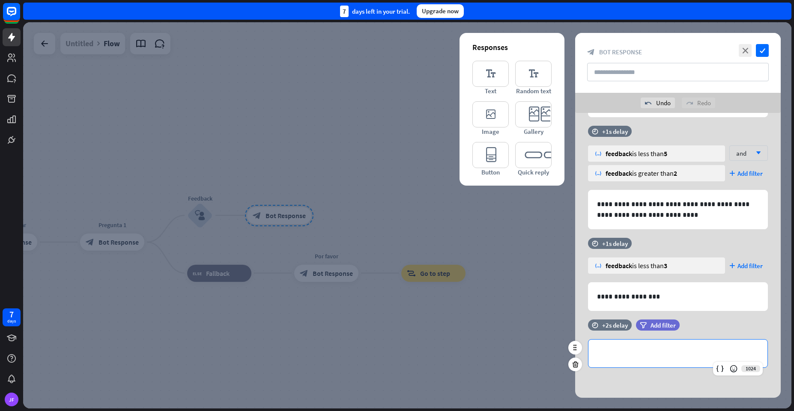
click at [610, 352] on p "**********" at bounding box center [678, 353] width 162 height 11
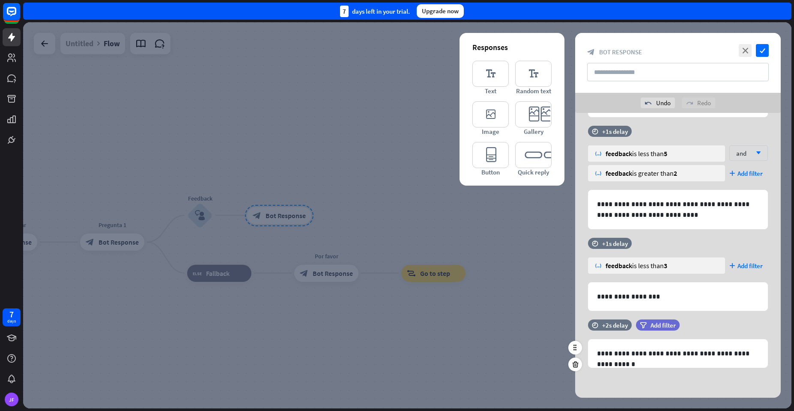
click at [759, 331] on div "time +2s delay filter Add filter" at bounding box center [677, 330] width 205 height 20
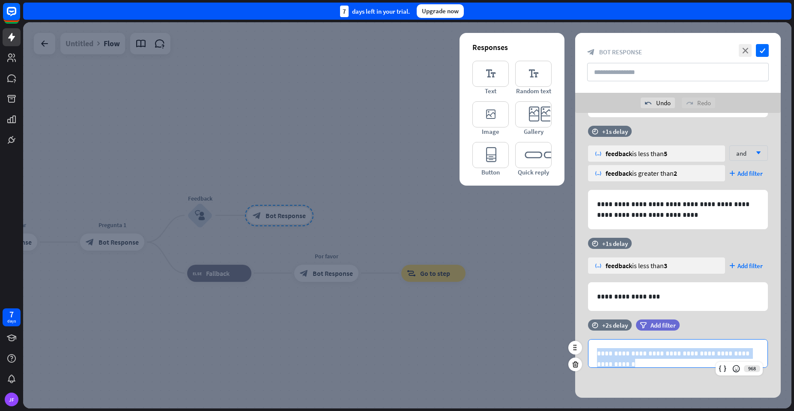
drag, startPoint x: 753, startPoint y: 353, endPoint x: 593, endPoint y: 356, distance: 159.7
click at [593, 356] on div "**********" at bounding box center [677, 354] width 179 height 28
click at [576, 369] on div at bounding box center [575, 365] width 14 height 14
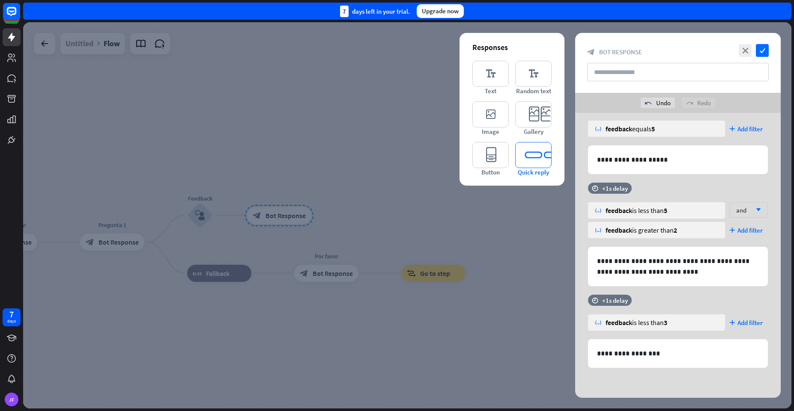
click at [526, 157] on icon "editor_quick_replies" at bounding box center [533, 155] width 36 height 26
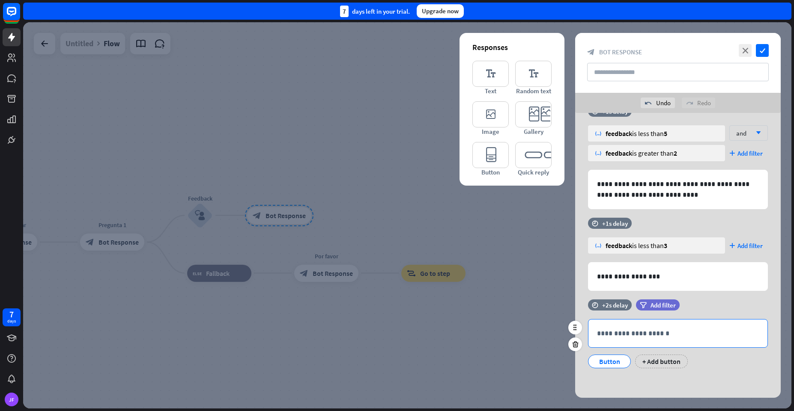
scroll to position [106, 0]
click at [661, 332] on p "**********" at bounding box center [678, 333] width 162 height 11
click at [611, 361] on div "Button" at bounding box center [609, 361] width 28 height 13
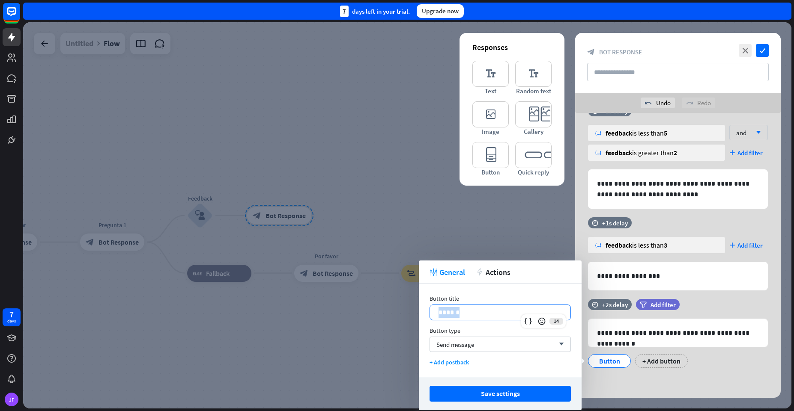
drag, startPoint x: 487, startPoint y: 310, endPoint x: 429, endPoint y: 312, distance: 58.7
click at [429, 312] on div "Button title 14 ****** Button type Send message arrow_down + Add postback" at bounding box center [500, 330] width 163 height 93
click at [678, 363] on div "+ Add button" at bounding box center [683, 361] width 53 height 14
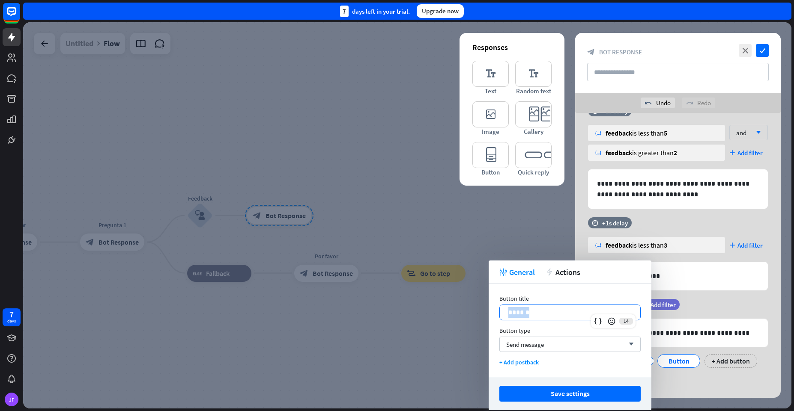
drag, startPoint x: 532, startPoint y: 307, endPoint x: 494, endPoint y: 315, distance: 38.9
click at [494, 315] on div "Button title 14 ****** Button type Send message arrow_down + Add postback" at bounding box center [569, 330] width 163 height 93
click at [659, 382] on div "Dejar comentario Repetir formulario + Add button" at bounding box center [676, 368] width 180 height 36
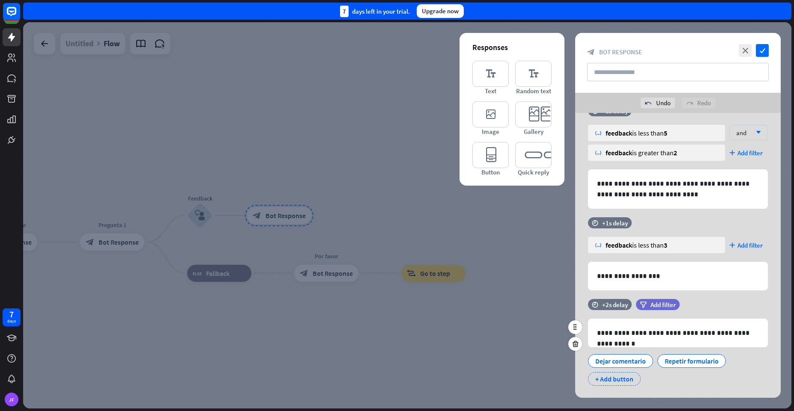
click at [616, 378] on div "+ Add button" at bounding box center [614, 379] width 53 height 14
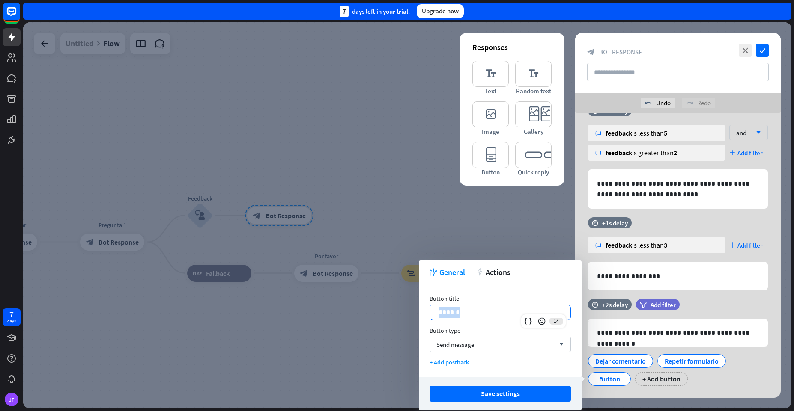
drag, startPoint x: 457, startPoint y: 313, endPoint x: 434, endPoint y: 313, distance: 22.7
click at [434, 313] on div "******" at bounding box center [500, 312] width 140 height 15
click at [452, 349] on div "Send message arrow_down" at bounding box center [499, 344] width 141 height 15
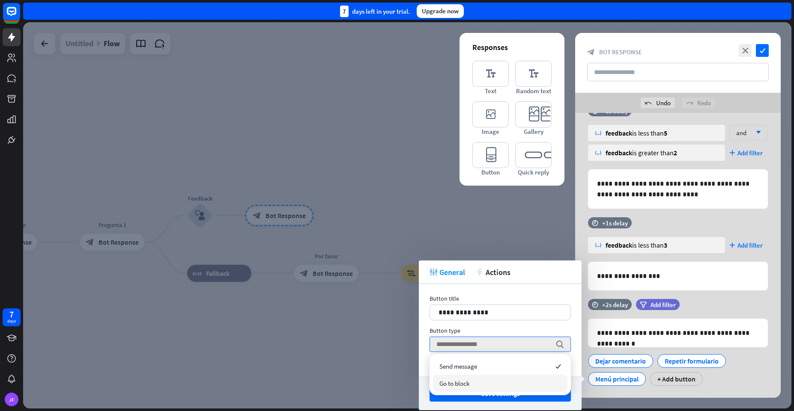
click at [453, 383] on span "Go to block" at bounding box center [454, 384] width 30 height 8
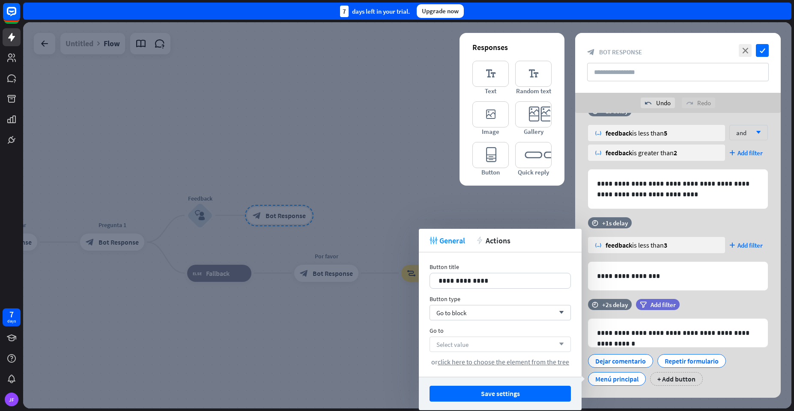
click at [455, 339] on div "Select value arrow_down" at bounding box center [499, 344] width 141 height 15
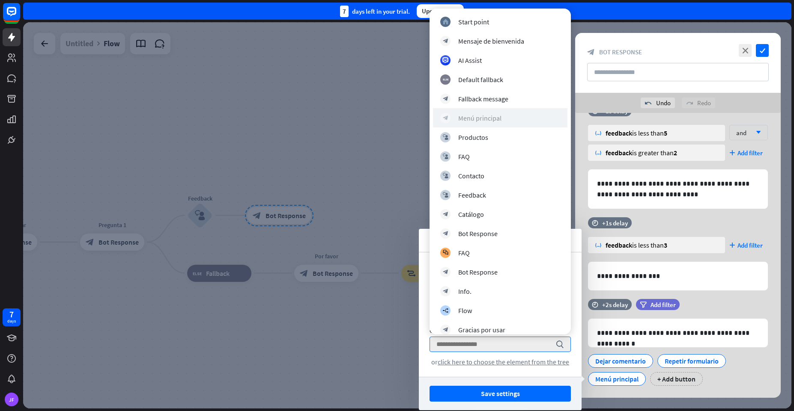
click at [477, 119] on div "Menú principal" at bounding box center [479, 118] width 43 height 9
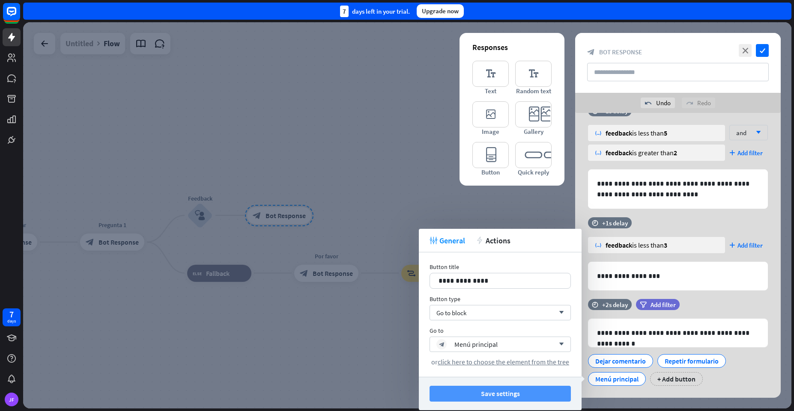
click at [457, 394] on button "Save settings" at bounding box center [499, 394] width 141 height 16
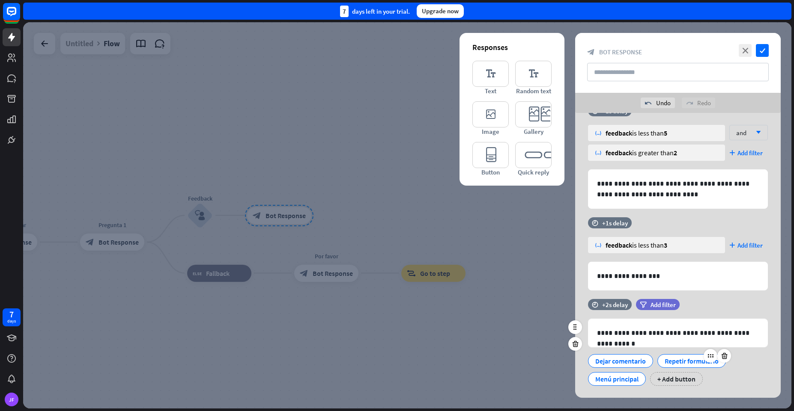
click at [699, 366] on div "Repetir formulario" at bounding box center [691, 361] width 54 height 13
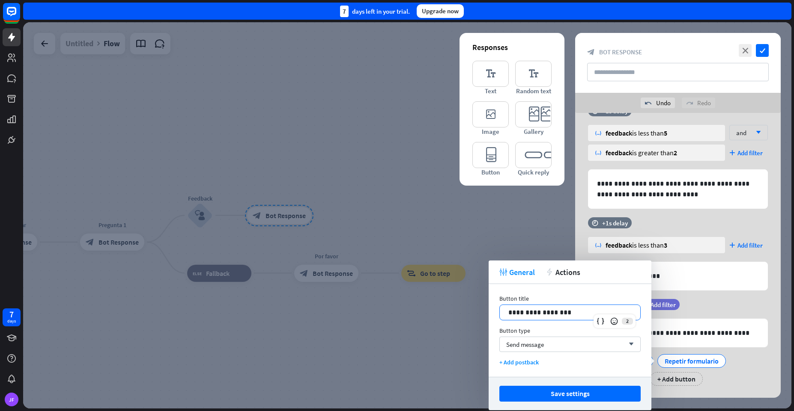
click at [570, 311] on p "**********" at bounding box center [569, 312] width 123 height 11
click at [568, 350] on div "Send message arrow_down" at bounding box center [569, 344] width 141 height 15
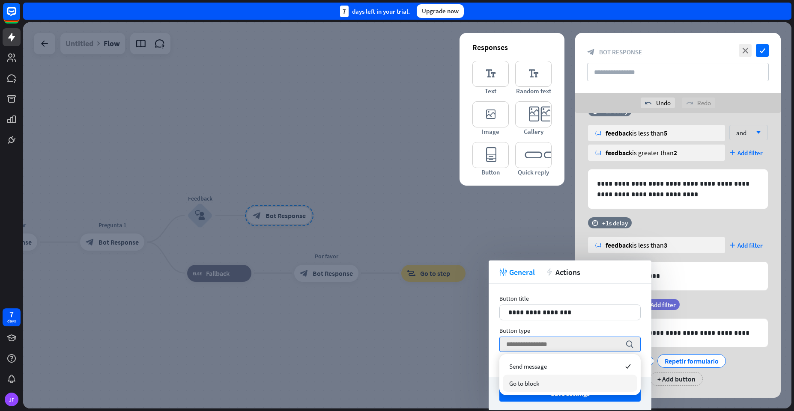
click at [555, 375] on div "Go to block" at bounding box center [570, 383] width 134 height 17
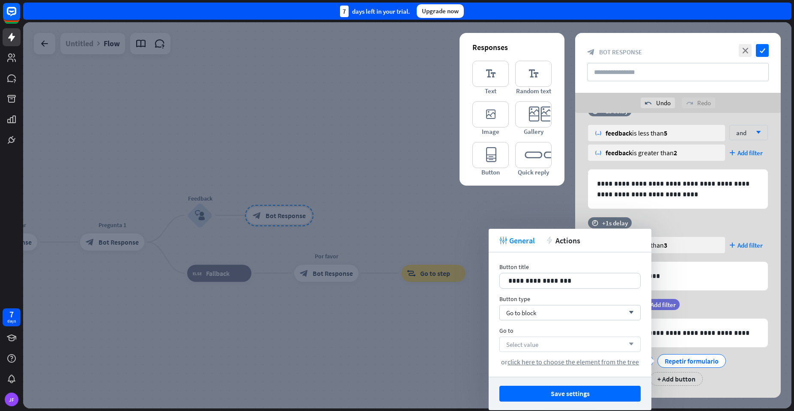
click at [551, 344] on div "Select value arrow_down" at bounding box center [569, 344] width 141 height 15
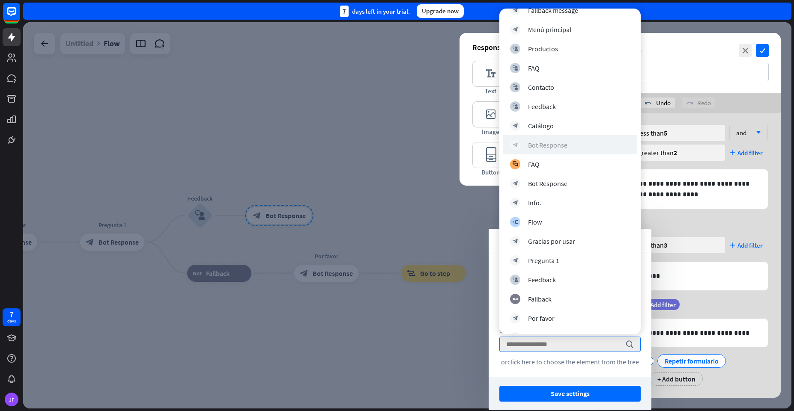
scroll to position [104, 0]
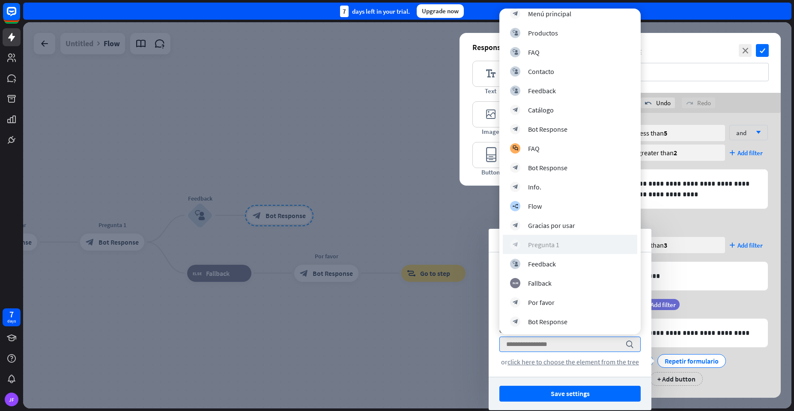
click at [531, 247] on div "Pregunta 1" at bounding box center [543, 245] width 31 height 9
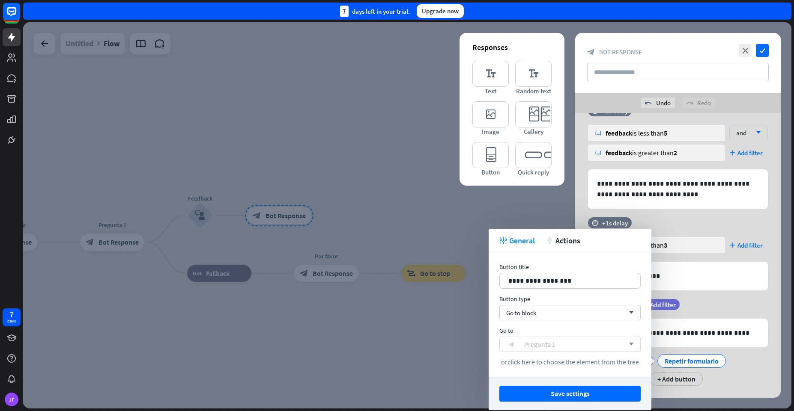
click at [568, 343] on div "block_bot_response Pregunta 1" at bounding box center [565, 344] width 118 height 10
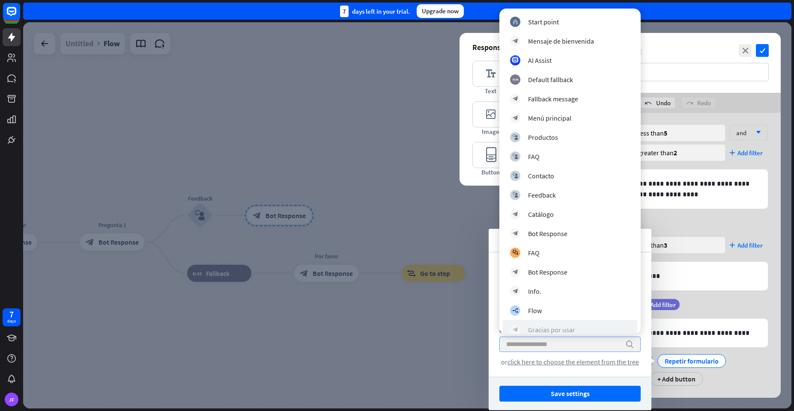
click at [569, 333] on div "Gracias por usar" at bounding box center [551, 330] width 47 height 9
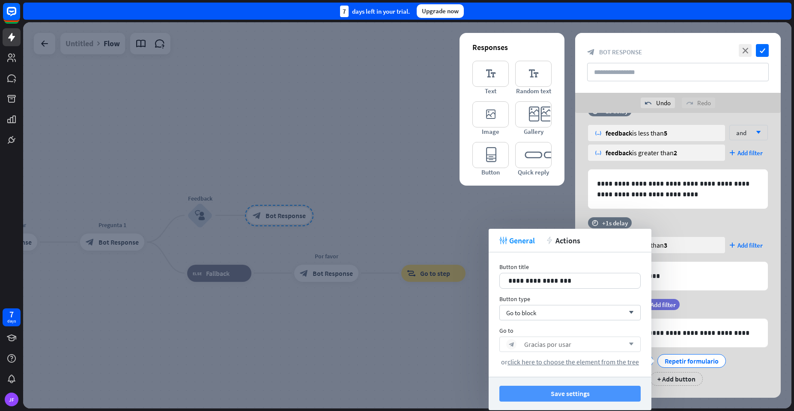
click at [580, 396] on button "Save settings" at bounding box center [569, 394] width 141 height 16
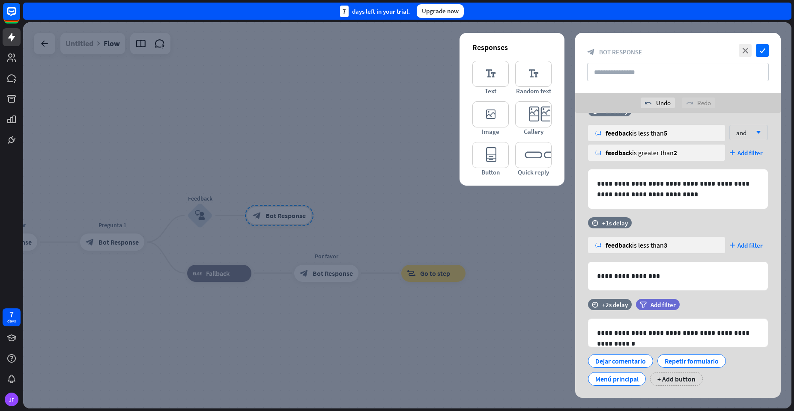
click at [489, 211] on div at bounding box center [407, 215] width 768 height 387
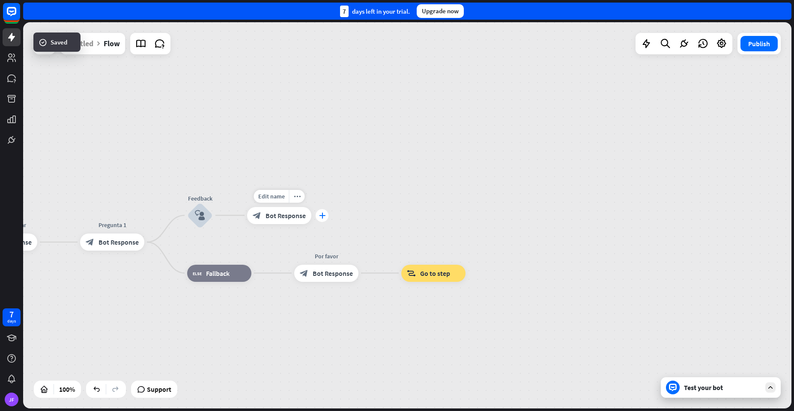
click at [322, 215] on icon "plus" at bounding box center [322, 216] width 6 height 6
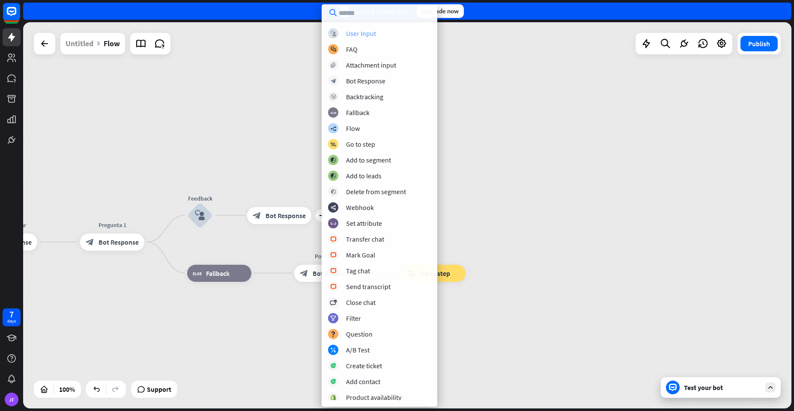
click at [348, 33] on div "User Input" at bounding box center [361, 33] width 30 height 9
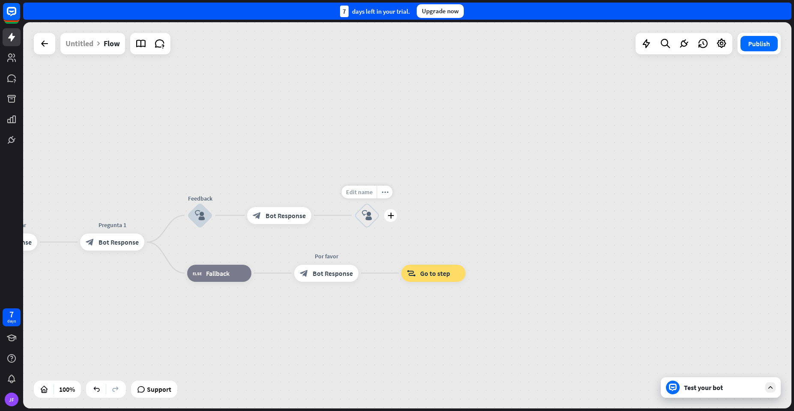
click at [365, 191] on span "Edit name" at bounding box center [359, 192] width 27 height 8
type input "**********"
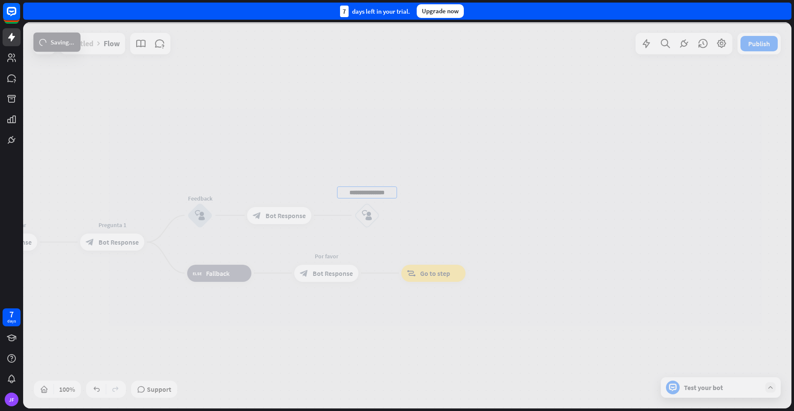
click at [325, 158] on div "**********" at bounding box center [407, 215] width 768 height 387
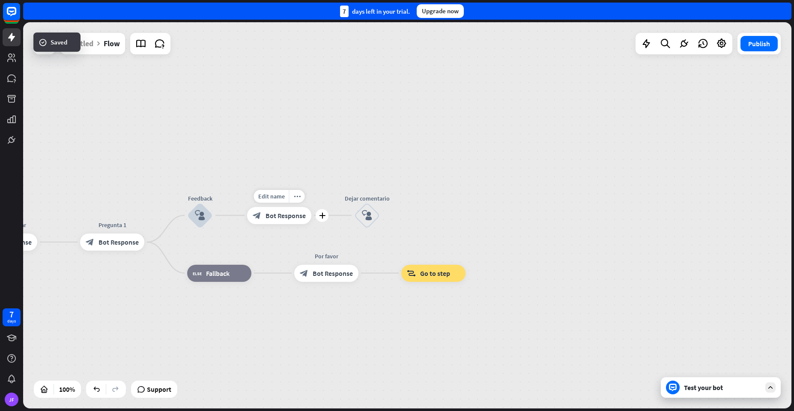
click at [286, 207] on div "Edit name more_horiz plus block_bot_response Bot Response" at bounding box center [279, 215] width 64 height 17
click at [283, 211] on div "block_bot_response Bot Response" at bounding box center [279, 215] width 64 height 17
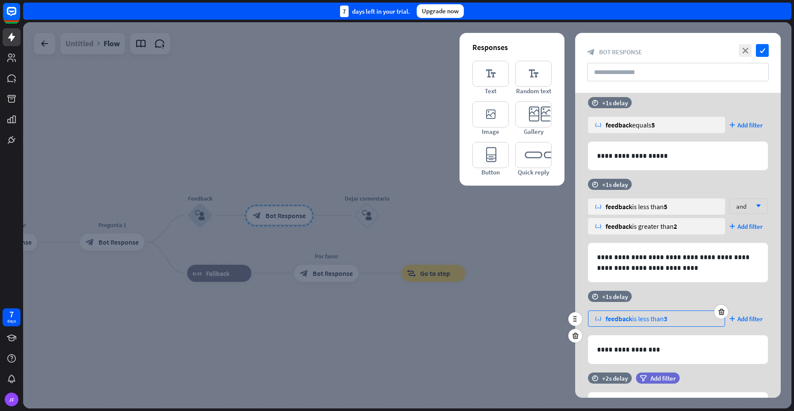
scroll to position [104, 0]
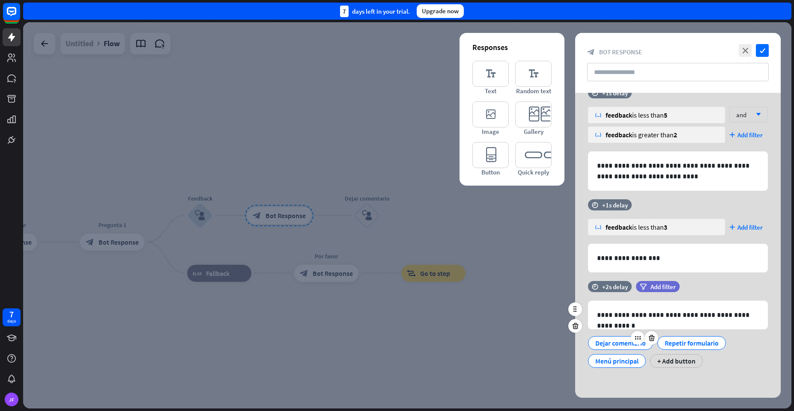
click at [609, 342] on div "Dejar comentario" at bounding box center [620, 343] width 51 height 13
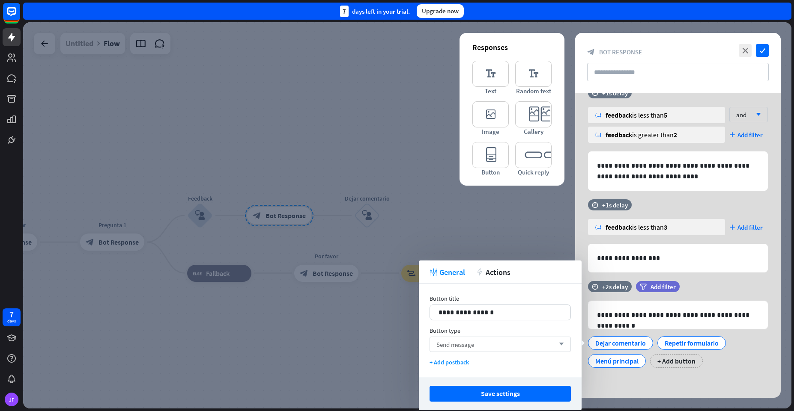
click at [502, 343] on div "Send message arrow_down" at bounding box center [499, 344] width 141 height 15
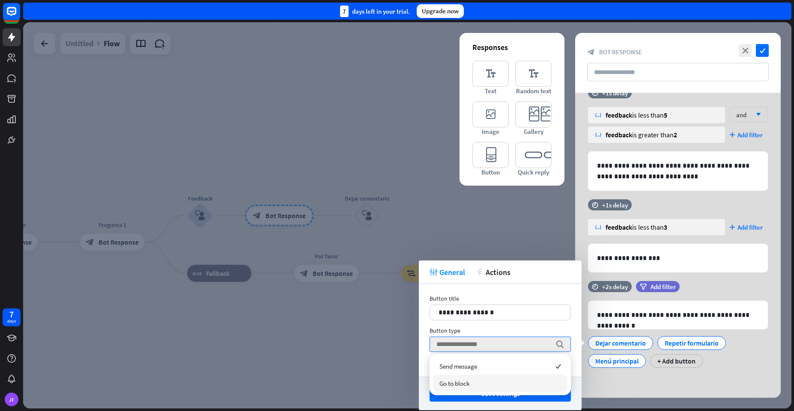
click at [490, 387] on div "Go to block" at bounding box center [500, 383] width 134 height 17
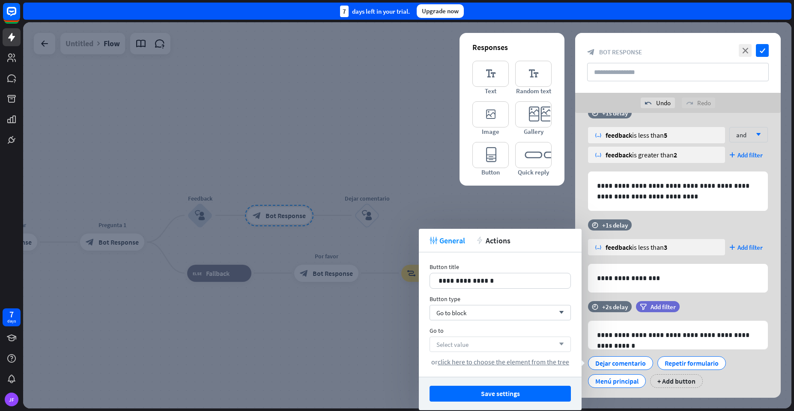
click at [474, 348] on div "Select value arrow_down" at bounding box center [499, 344] width 141 height 15
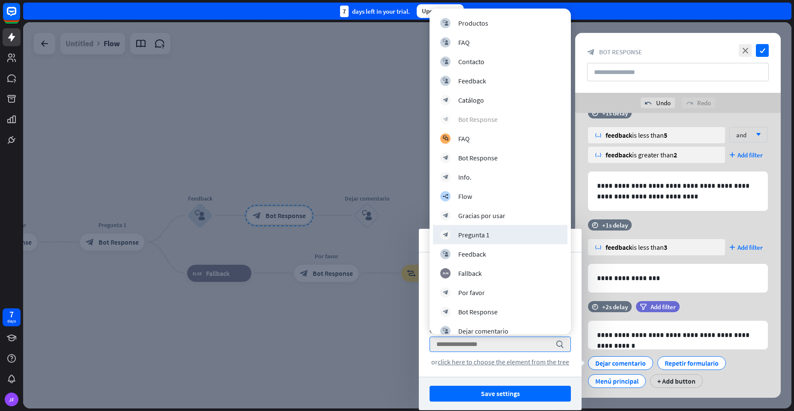
scroll to position [124, 0]
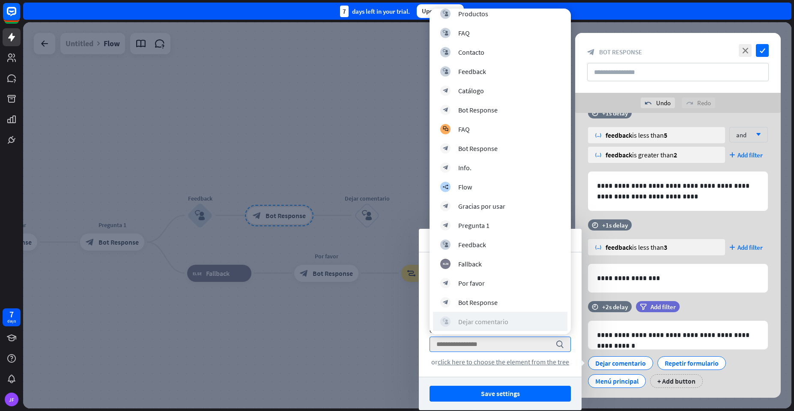
click at [469, 321] on div "Dejar comentario" at bounding box center [483, 322] width 50 height 9
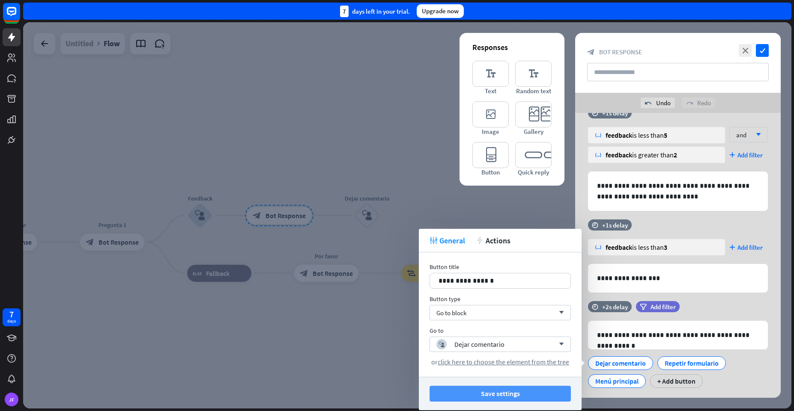
click at [506, 396] on button "Save settings" at bounding box center [499, 394] width 141 height 16
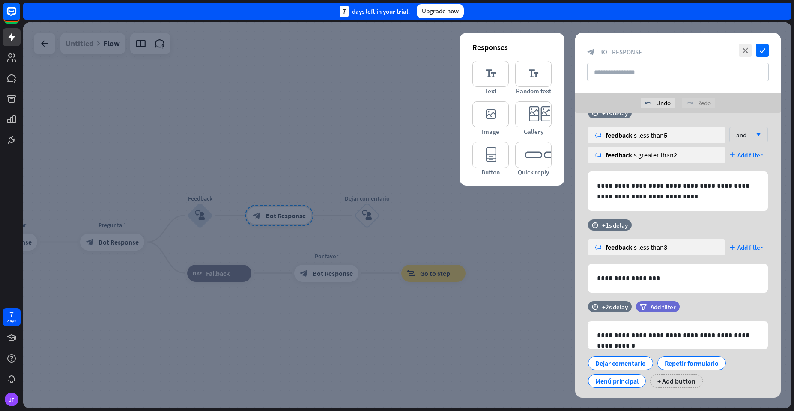
click at [529, 298] on div at bounding box center [407, 215] width 768 height 387
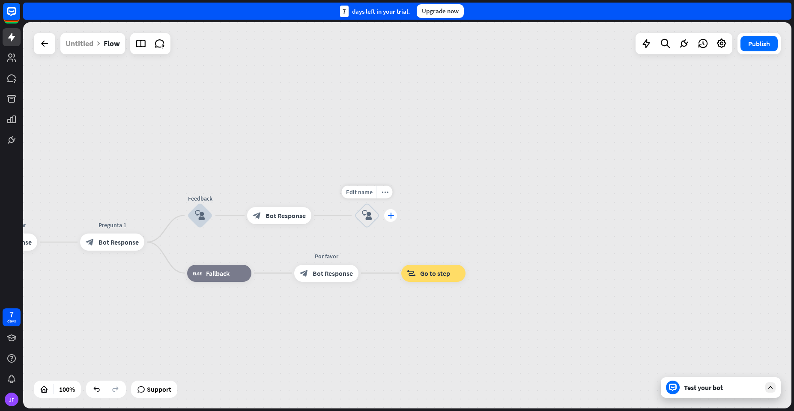
click at [384, 216] on div "plus" at bounding box center [390, 215] width 13 height 13
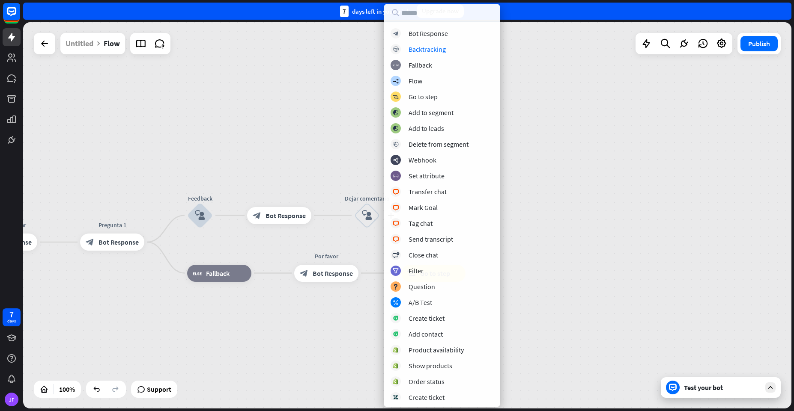
click at [419, 39] on div "block_bot_response Bot Response block_backtracking Backtracking block_fallback …" at bounding box center [442, 214] width 116 height 372
click at [419, 35] on div "Bot Response" at bounding box center [427, 33] width 39 height 9
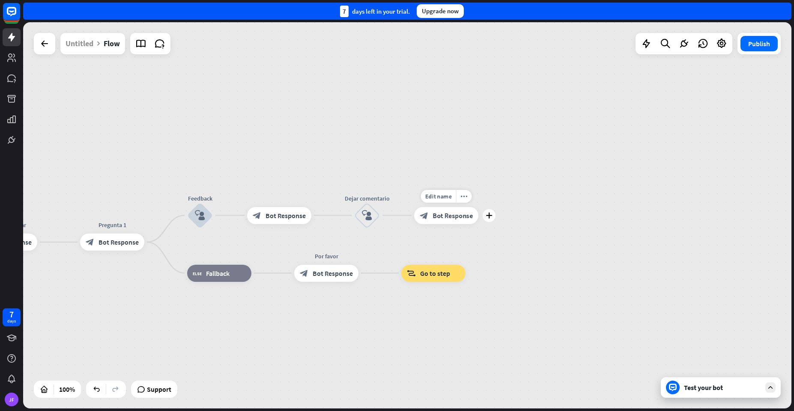
click at [436, 220] on div "block_bot_response Bot Response" at bounding box center [446, 215] width 64 height 17
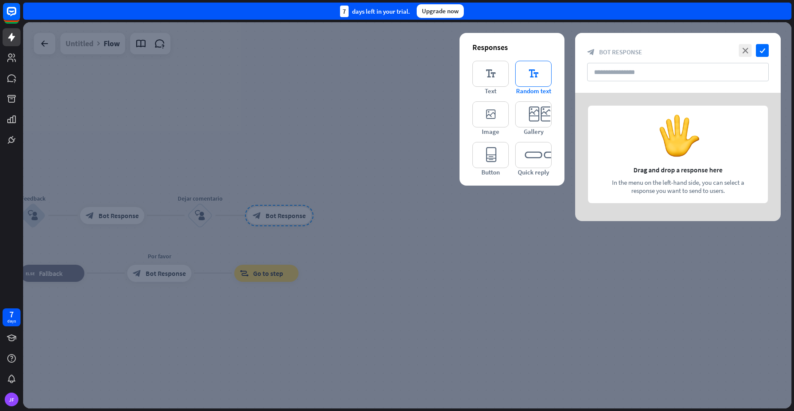
click at [518, 79] on icon "editor_text" at bounding box center [533, 74] width 36 height 26
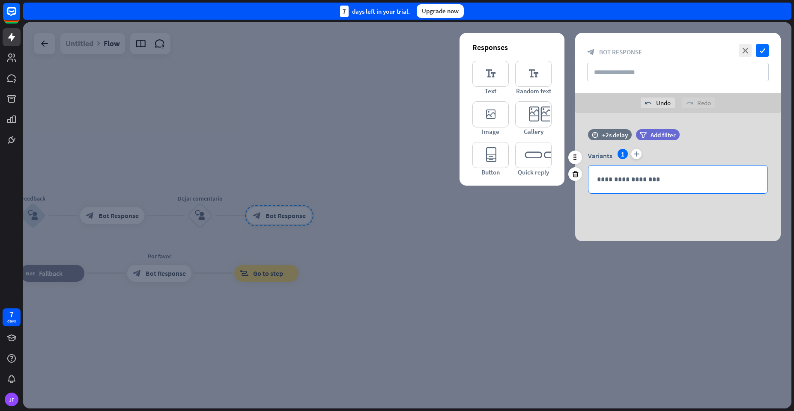
click at [679, 188] on div "**********" at bounding box center [677, 180] width 179 height 28
click at [579, 176] on div at bounding box center [575, 174] width 14 height 14
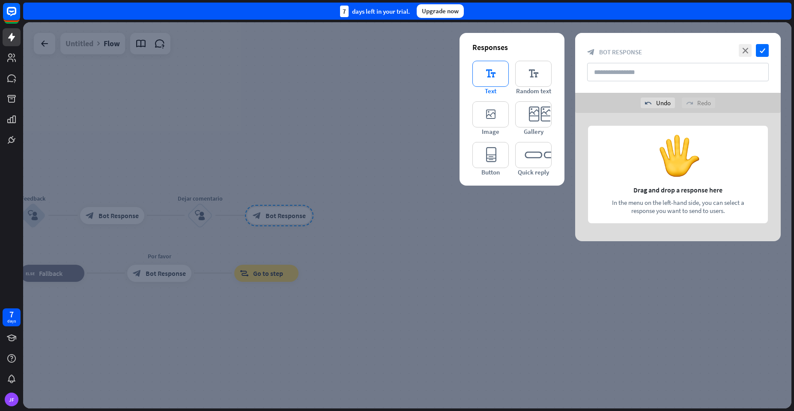
click at [476, 66] on icon "editor_text" at bounding box center [490, 74] width 36 height 26
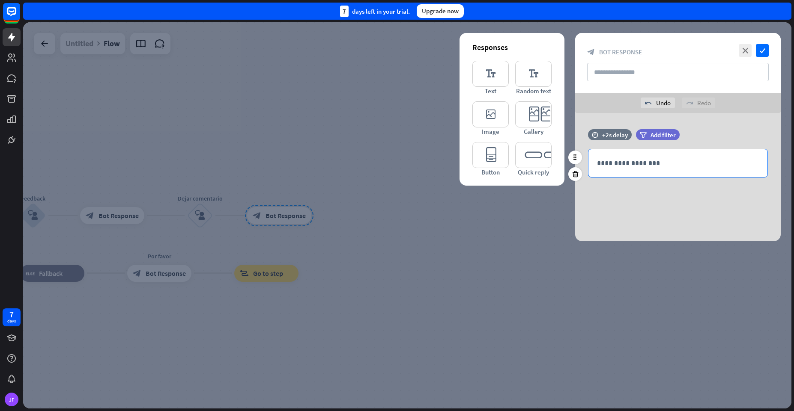
click at [620, 165] on p "**********" at bounding box center [678, 163] width 162 height 11
click at [744, 53] on icon "close" at bounding box center [744, 50] width 13 height 13
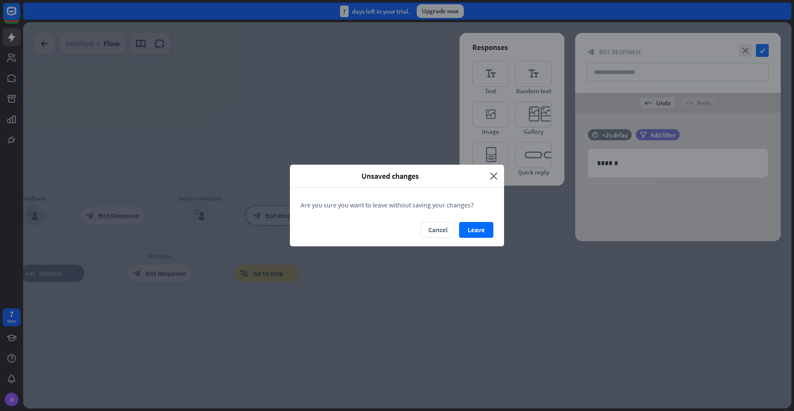
click at [471, 238] on div "Cancel Leave" at bounding box center [397, 234] width 214 height 24
click at [471, 229] on button "Leave" at bounding box center [476, 230] width 34 height 16
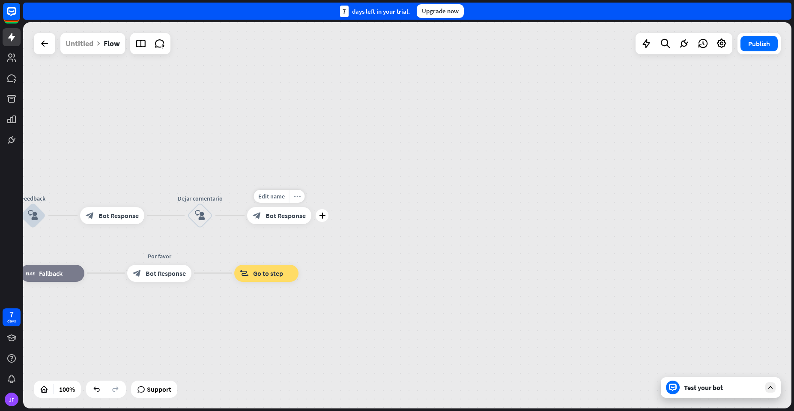
click at [298, 194] on icon "more_horiz" at bounding box center [297, 196] width 7 height 6
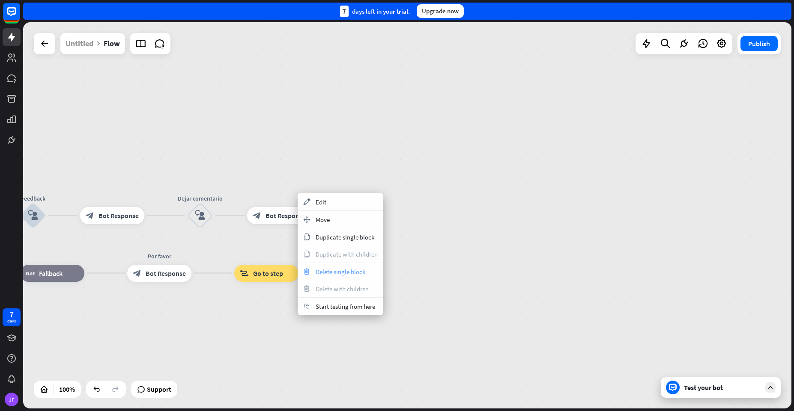
click at [321, 272] on span "Delete single block" at bounding box center [341, 272] width 50 height 8
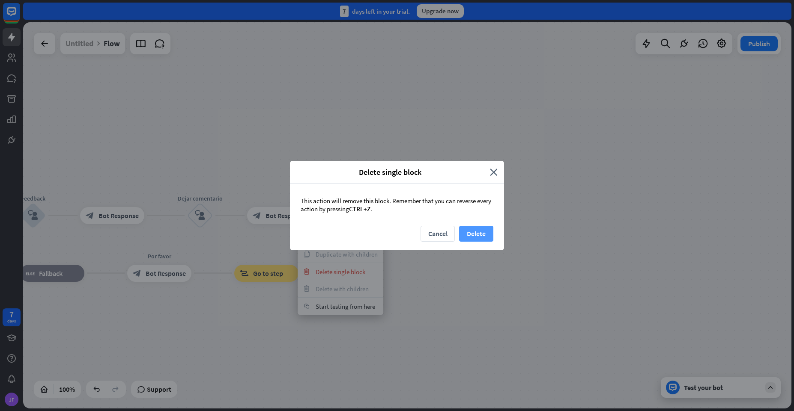
click at [482, 237] on button "Delete" at bounding box center [476, 234] width 34 height 16
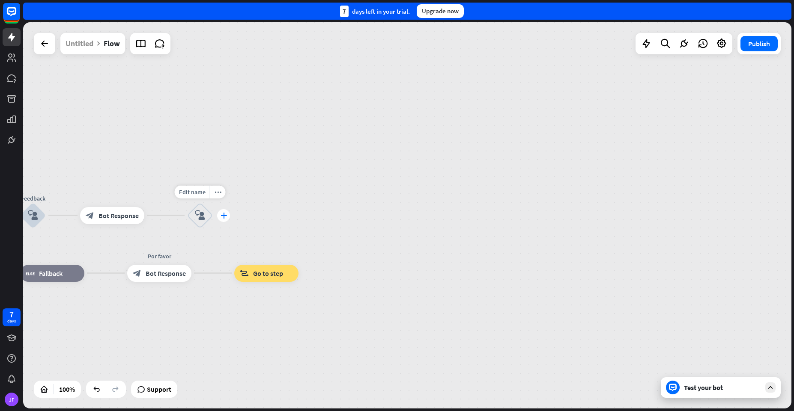
click at [221, 220] on div "plus" at bounding box center [223, 215] width 13 height 13
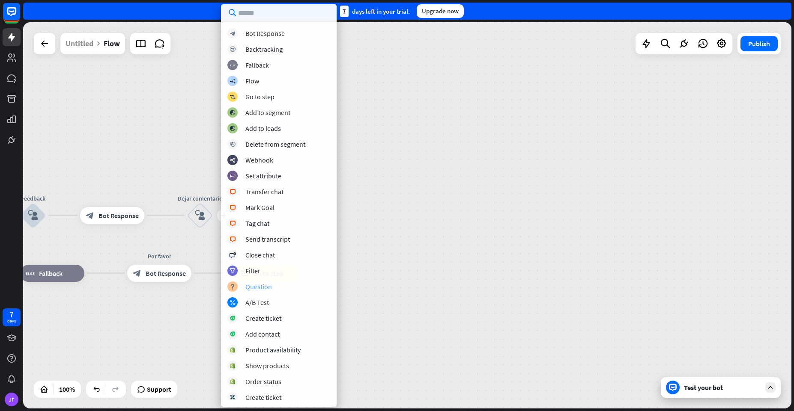
click at [255, 283] on div "Question" at bounding box center [258, 287] width 27 height 9
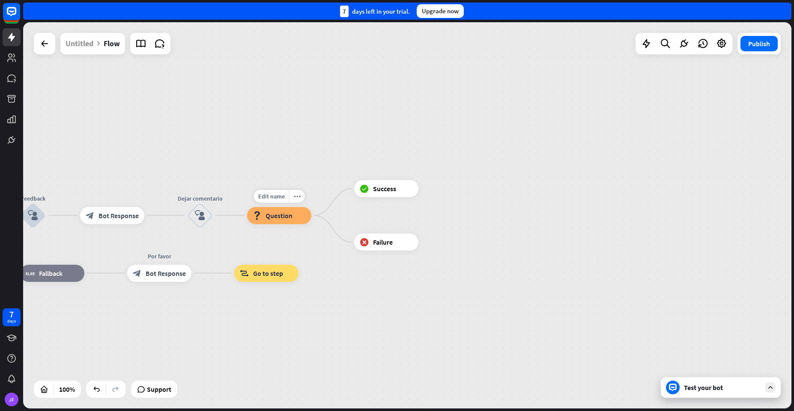
click at [278, 214] on span "Question" at bounding box center [278, 215] width 27 height 9
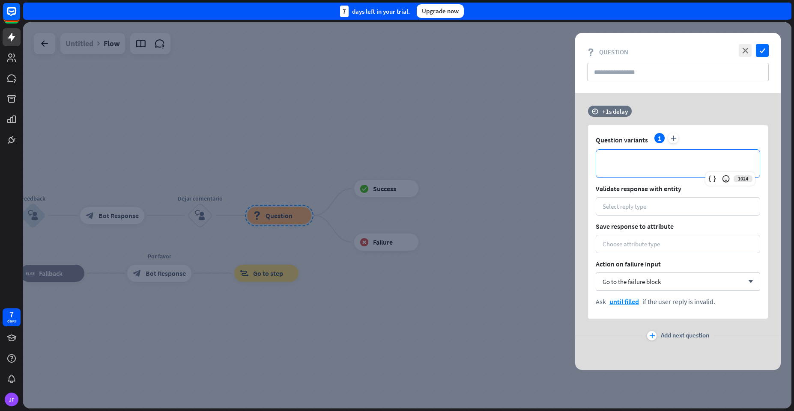
click at [612, 170] on div "**********" at bounding box center [678, 164] width 164 height 28
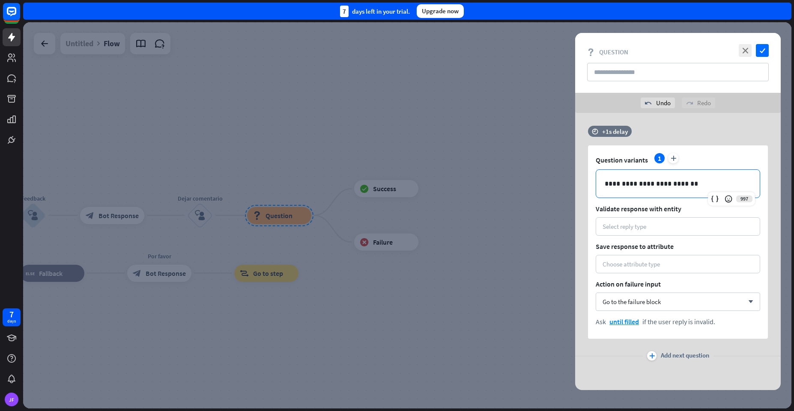
click at [544, 197] on div at bounding box center [407, 215] width 768 height 387
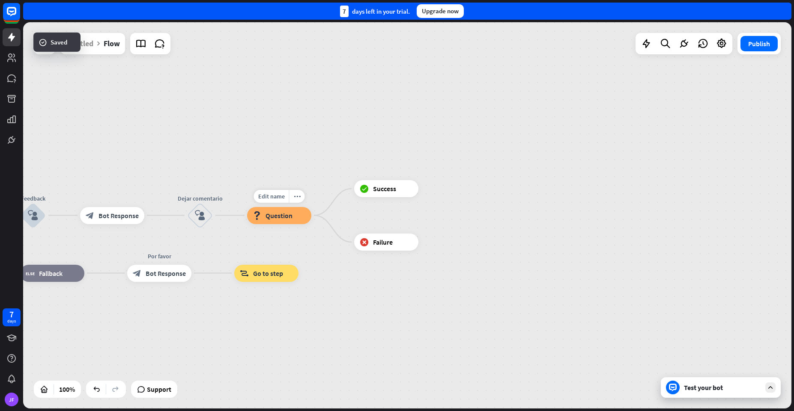
click at [285, 220] on span "Question" at bounding box center [278, 215] width 27 height 9
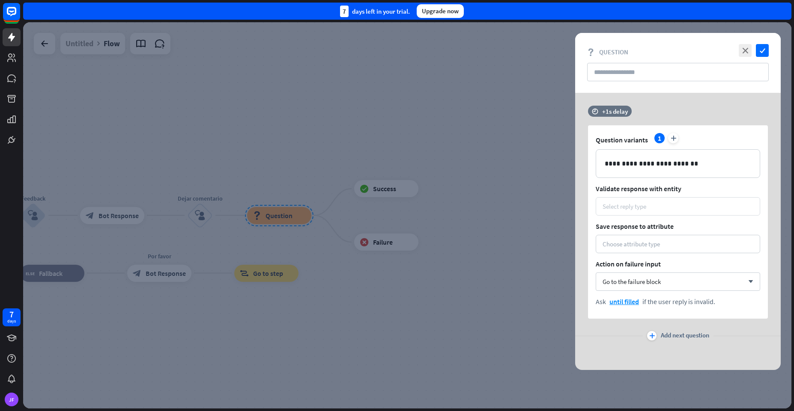
click at [625, 207] on div "Select reply type" at bounding box center [624, 206] width 44 height 8
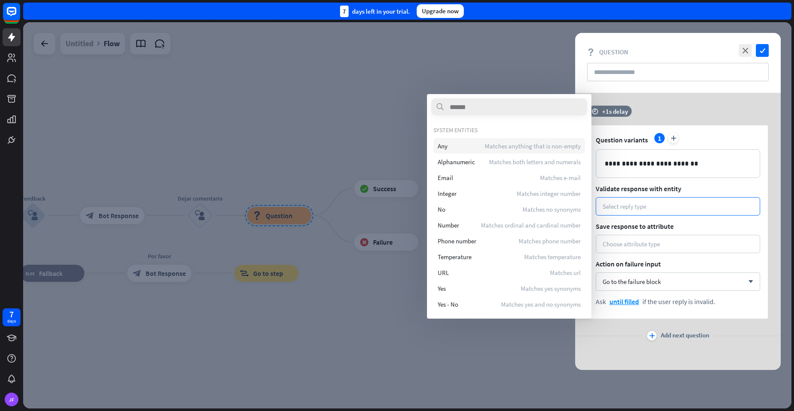
click at [478, 140] on div "Any Matches anything that is non-empty" at bounding box center [509, 145] width 152 height 15
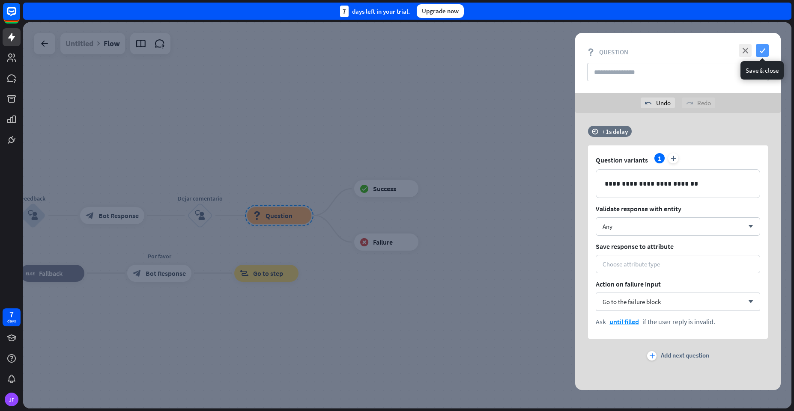
click at [760, 57] on icon "check" at bounding box center [762, 50] width 13 height 13
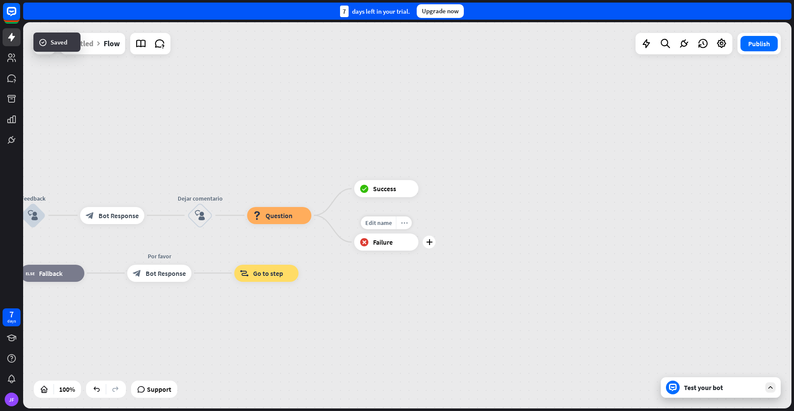
click at [404, 223] on icon "more_horiz" at bounding box center [404, 223] width 7 height 6
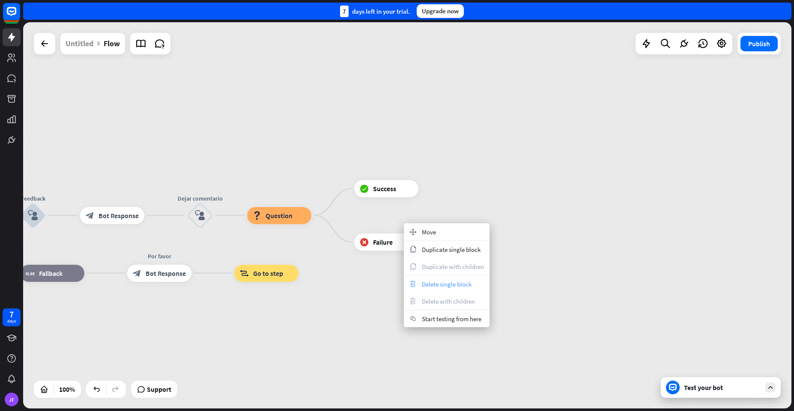
click at [432, 285] on span "Delete single block" at bounding box center [447, 284] width 50 height 8
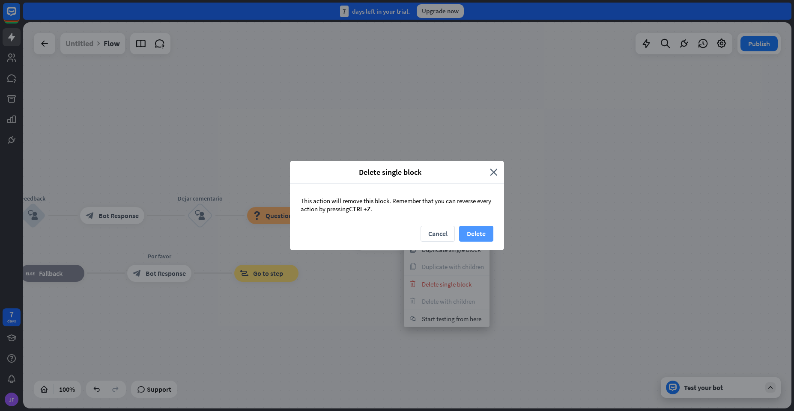
click at [469, 235] on button "Delete" at bounding box center [476, 234] width 34 height 16
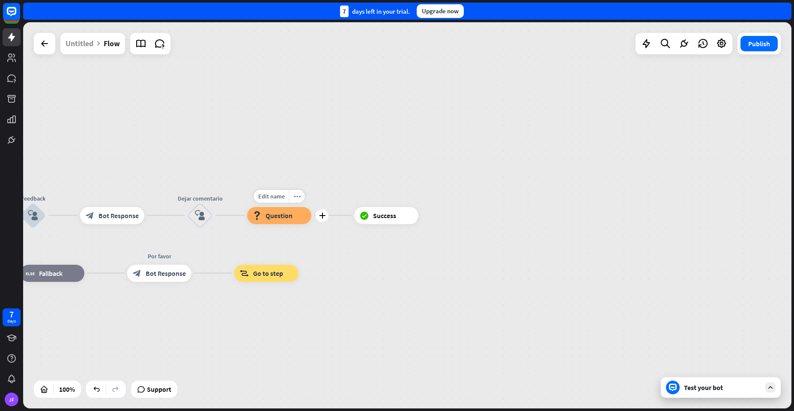
click at [286, 213] on span "Question" at bounding box center [278, 215] width 27 height 9
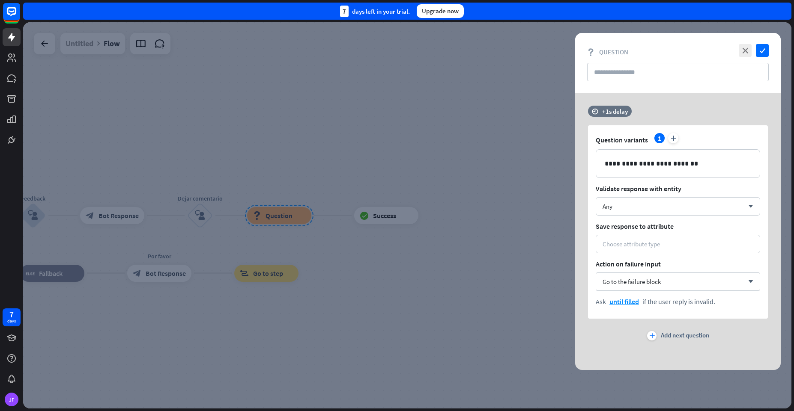
click at [634, 253] on div "**********" at bounding box center [678, 222] width 180 height 194
click at [638, 247] on div "Choose attribute type" at bounding box center [630, 244] width 57 height 8
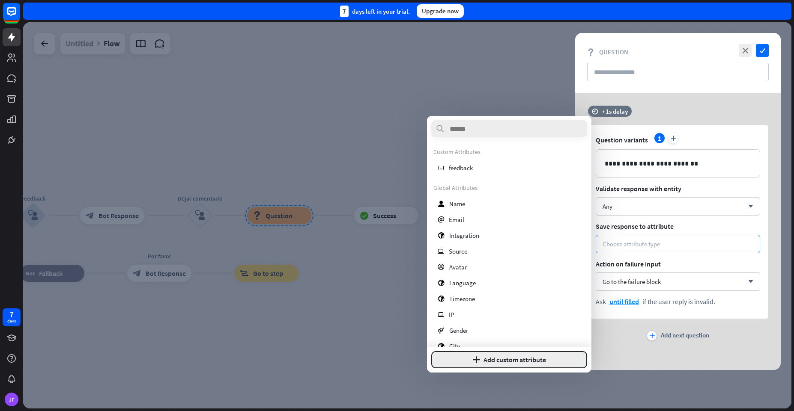
click at [491, 360] on button "plus Add custom attribute" at bounding box center [509, 359] width 156 height 17
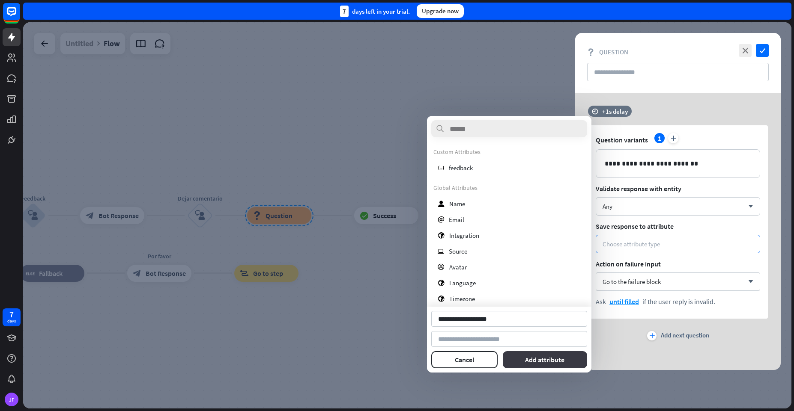
type input "**********"
click at [534, 363] on button "Add attribute" at bounding box center [545, 359] width 85 height 17
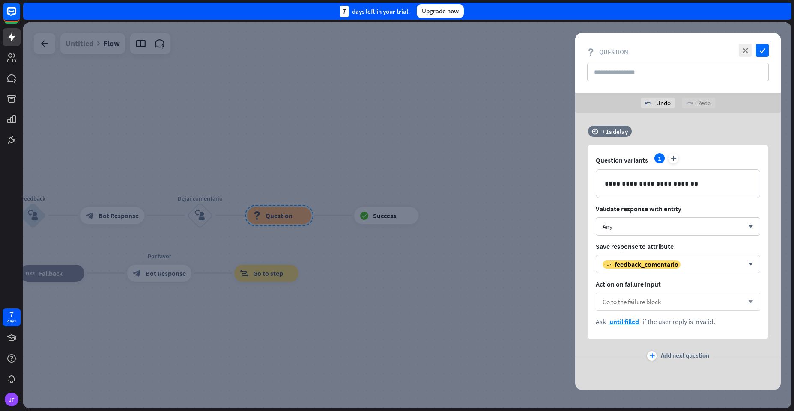
click at [643, 305] on span "Go to the failure block" at bounding box center [631, 302] width 58 height 8
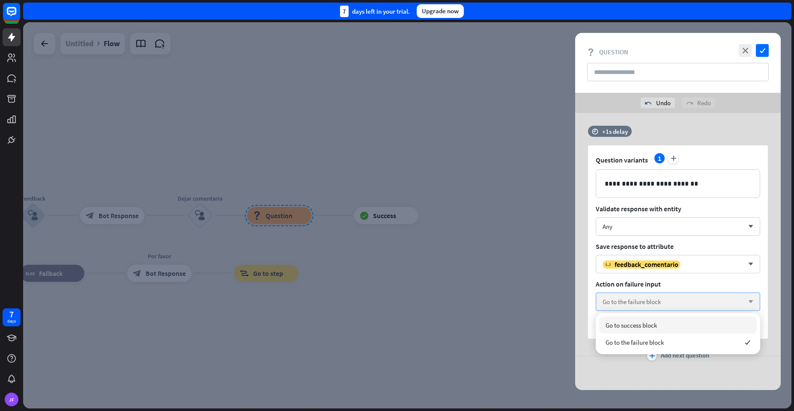
click at [642, 299] on span "Go to the failure block" at bounding box center [631, 302] width 58 height 8
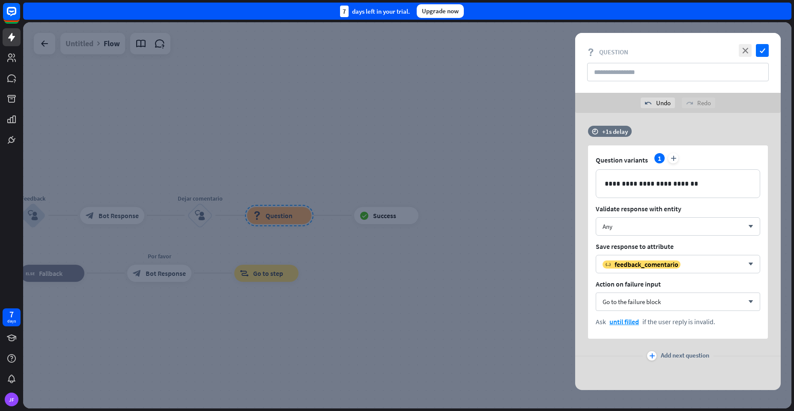
click at [517, 205] on div at bounding box center [407, 215] width 768 height 387
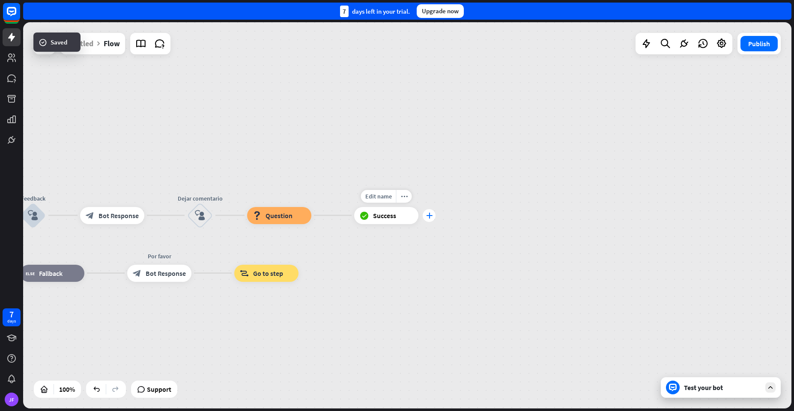
click at [429, 215] on icon "plus" at bounding box center [429, 216] width 6 height 6
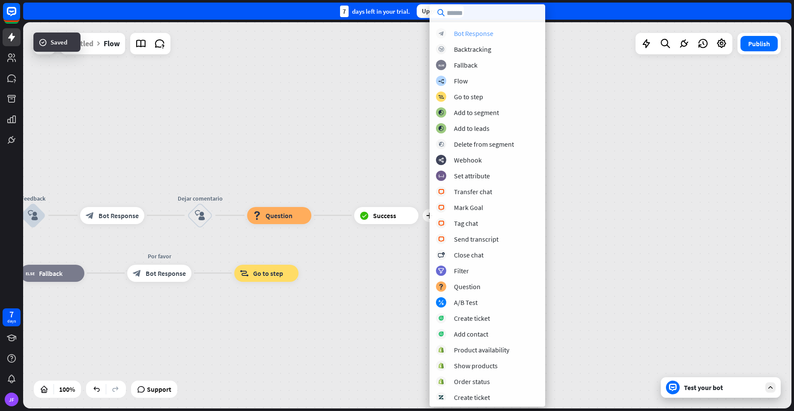
click at [462, 34] on div "Bot Response" at bounding box center [473, 33] width 39 height 9
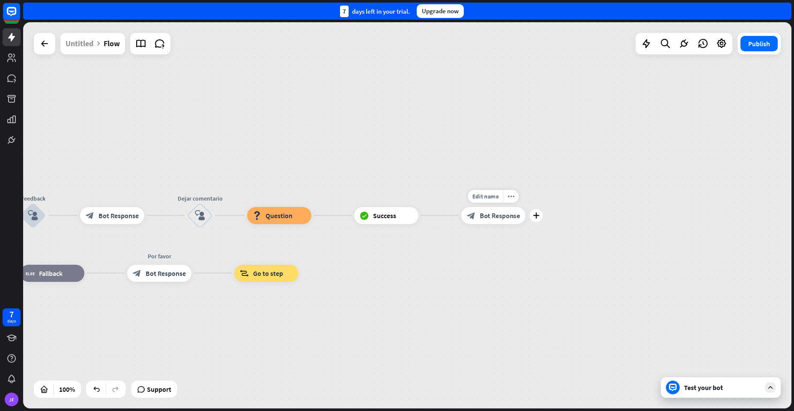
click at [473, 219] on icon "block_bot_response" at bounding box center [471, 215] width 9 height 9
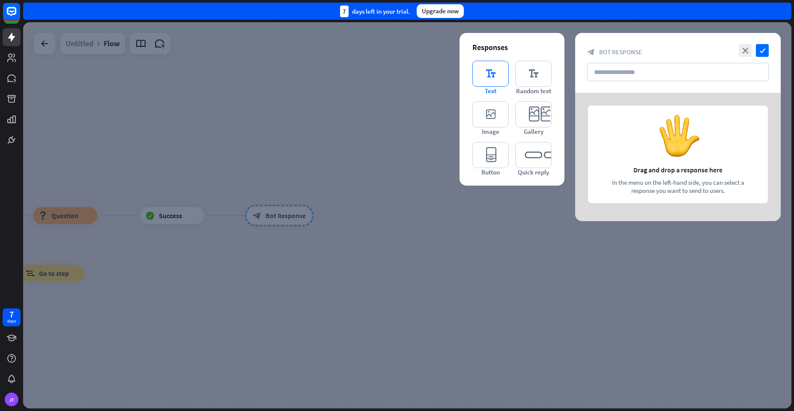
click at [484, 80] on icon "editor_text" at bounding box center [490, 74] width 36 height 26
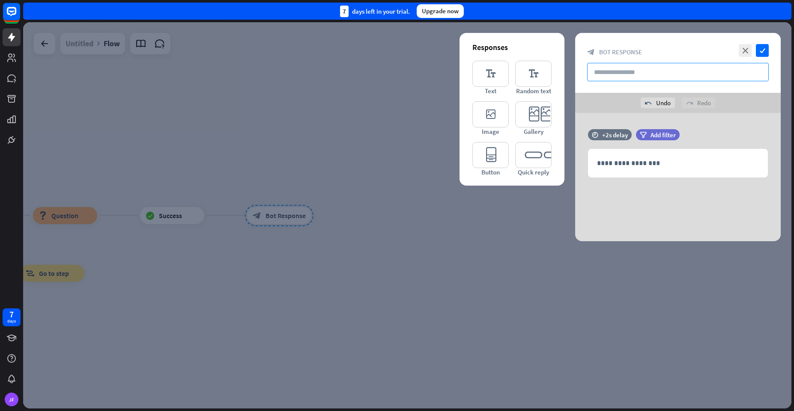
click at [616, 72] on input "text" at bounding box center [678, 72] width 182 height 18
type input "**********"
click at [667, 153] on div "**********" at bounding box center [677, 163] width 179 height 28
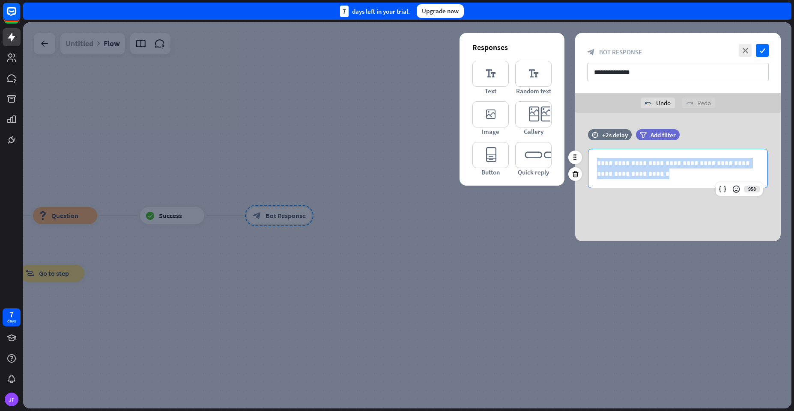
drag, startPoint x: 636, startPoint y: 175, endPoint x: 576, endPoint y: 145, distance: 66.4
click at [576, 145] on div "**********" at bounding box center [677, 163] width 205 height 68
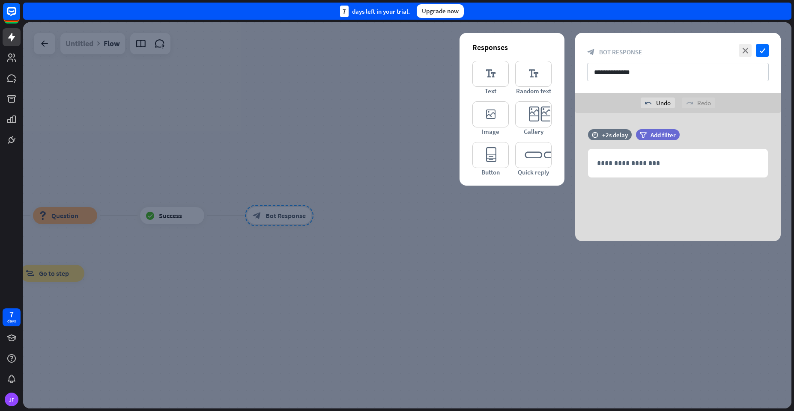
click at [636, 191] on div "**********" at bounding box center [677, 177] width 205 height 128
click at [573, 173] on icon at bounding box center [575, 174] width 8 height 8
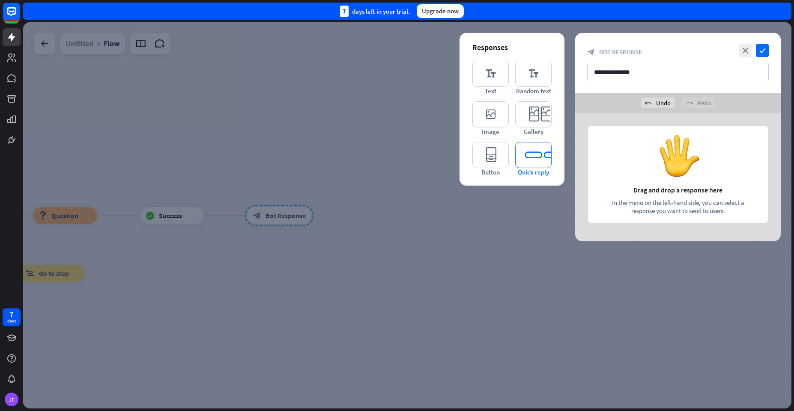
click at [537, 153] on icon "editor_quick_replies" at bounding box center [533, 155] width 36 height 26
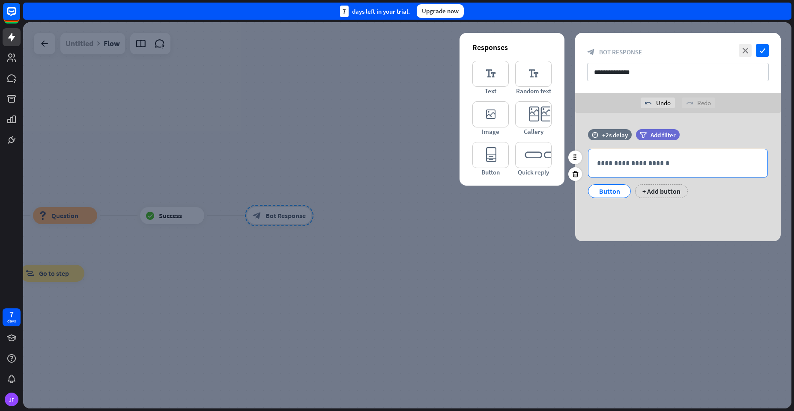
click at [625, 164] on p "**********" at bounding box center [678, 163] width 162 height 11
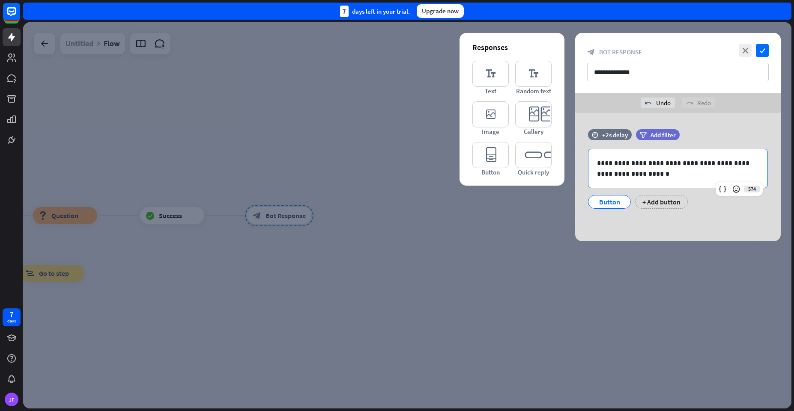
drag, startPoint x: 635, startPoint y: 217, endPoint x: 609, endPoint y: 204, distance: 29.7
click at [635, 217] on div "**********" at bounding box center [677, 177] width 205 height 128
click at [607, 203] on div "Button" at bounding box center [609, 202] width 28 height 13
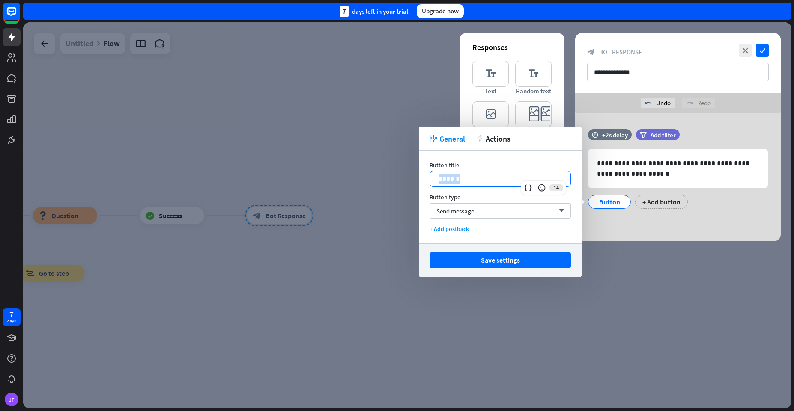
drag, startPoint x: 479, startPoint y: 181, endPoint x: 429, endPoint y: 181, distance: 50.5
click at [429, 181] on div "Button title 14 ****** Button type Send message arrow_down + Add postback" at bounding box center [500, 197] width 163 height 93
click at [450, 214] on span "Send message" at bounding box center [455, 211] width 38 height 8
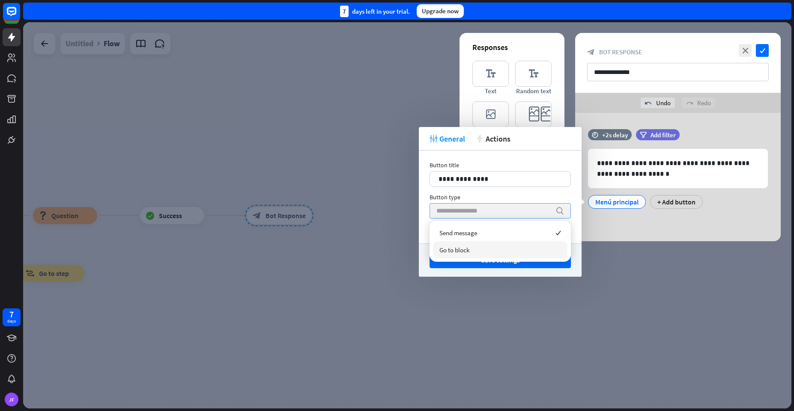
click at [453, 250] on span "Go to block" at bounding box center [454, 250] width 30 height 8
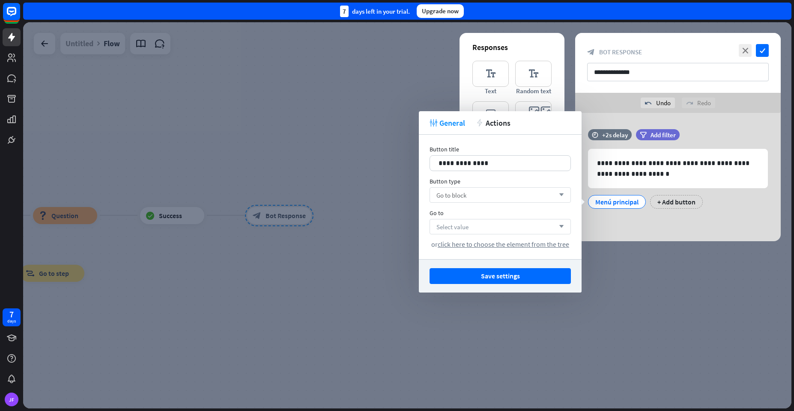
click at [464, 226] on span "Select value" at bounding box center [452, 227] width 32 height 8
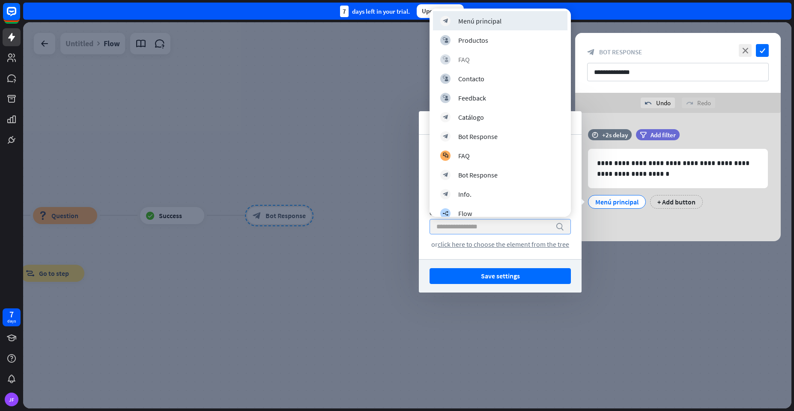
scroll to position [103, 0]
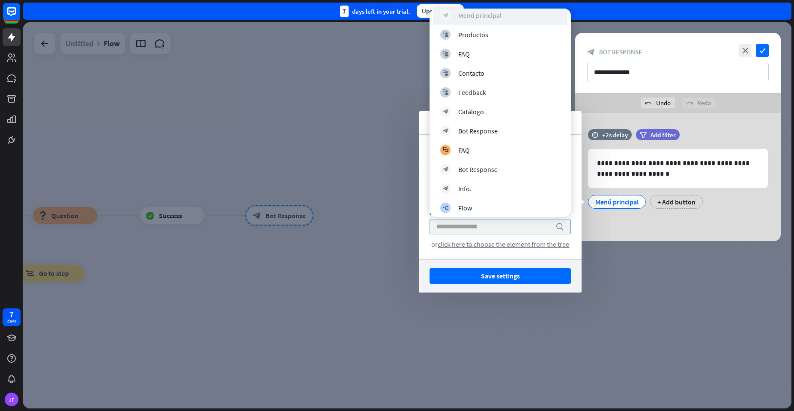
click at [473, 17] on div "Menú principal" at bounding box center [479, 15] width 43 height 9
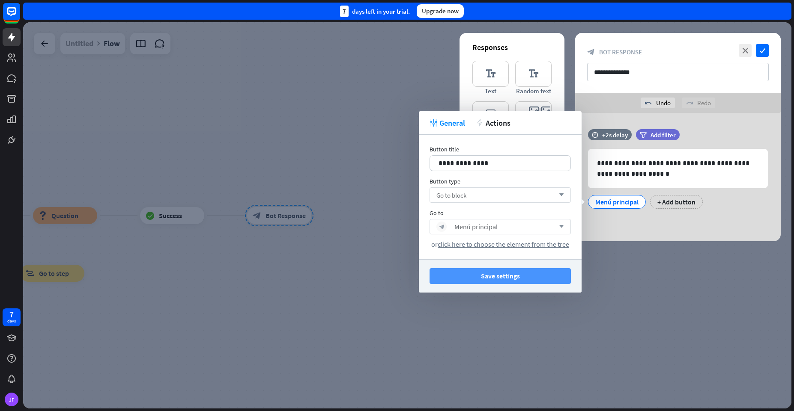
click at [478, 279] on button "Save settings" at bounding box center [499, 276] width 141 height 16
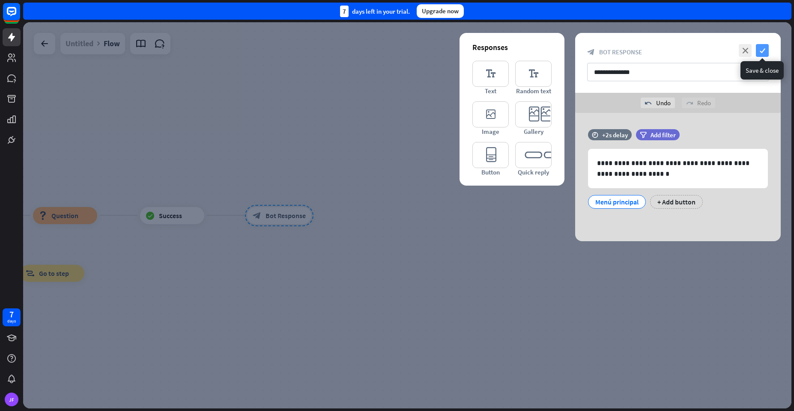
click at [765, 50] on icon "check" at bounding box center [762, 50] width 13 height 13
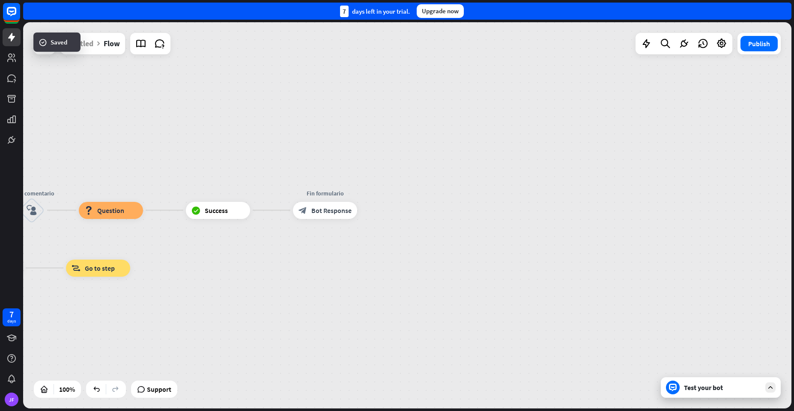
drag, startPoint x: 124, startPoint y: 122, endPoint x: 176, endPoint y: 117, distance: 52.1
click at [180, 119] on div "builder_tree Flow Gracias por usar block_bot_response Bot Response Pregunta 1 b…" at bounding box center [407, 215] width 768 height 387
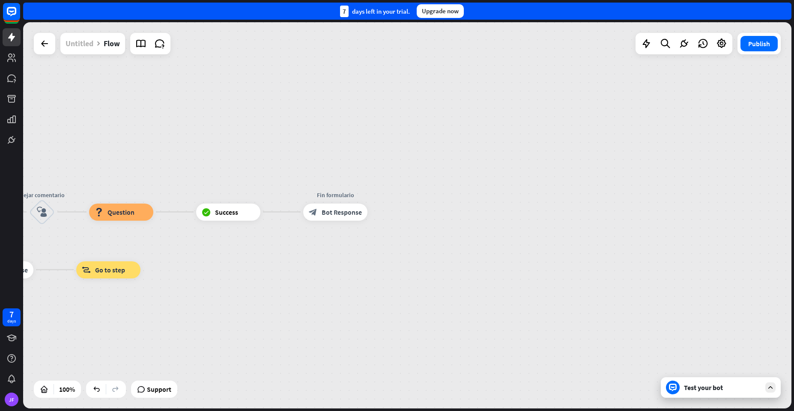
click at [88, 42] on div "Untitled" at bounding box center [80, 43] width 28 height 21
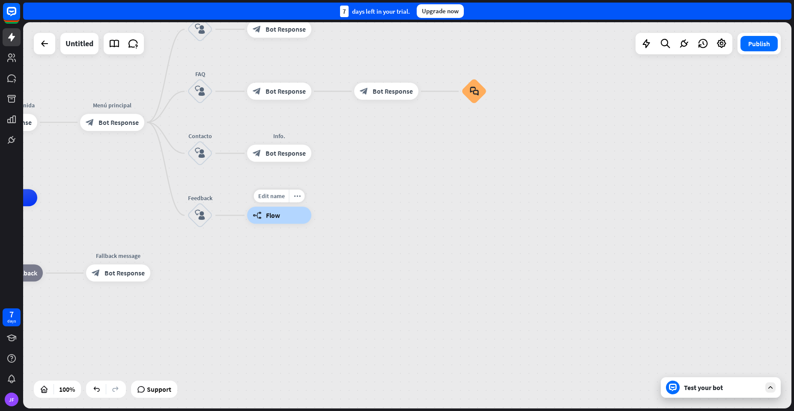
click at [256, 215] on icon "builder_tree" at bounding box center [257, 215] width 9 height 9
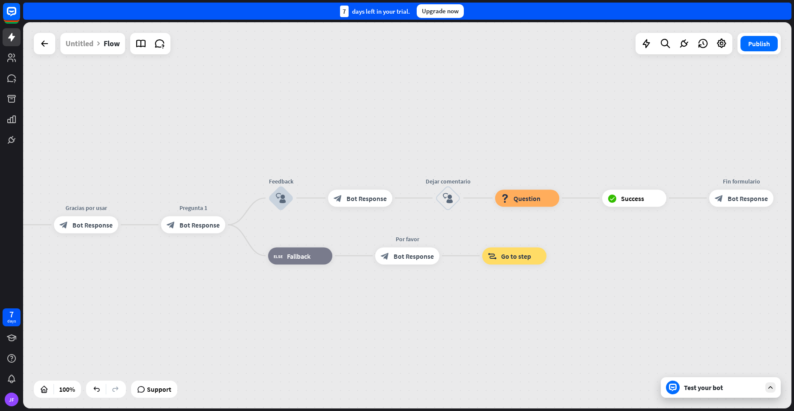
drag, startPoint x: 616, startPoint y: 104, endPoint x: 341, endPoint y: 126, distance: 275.7
click at [325, 118] on div "builder_tree Flow Gracias por usar block_bot_response Bot Response Pregunta 1 b…" at bounding box center [407, 215] width 768 height 387
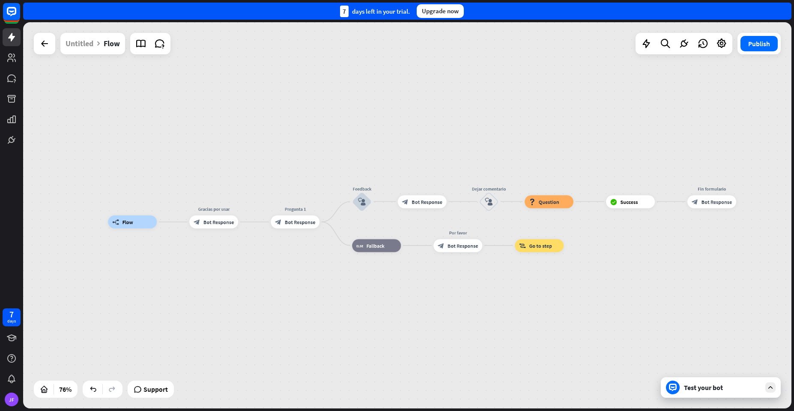
drag, startPoint x: 362, startPoint y: 120, endPoint x: 422, endPoint y: 137, distance: 62.1
click at [422, 137] on div "builder_tree Flow Gracias por usar block_bot_response Bot Response Pregunta 1 b…" at bounding box center [407, 215] width 768 height 387
click at [703, 395] on div "Test your bot" at bounding box center [721, 388] width 120 height 21
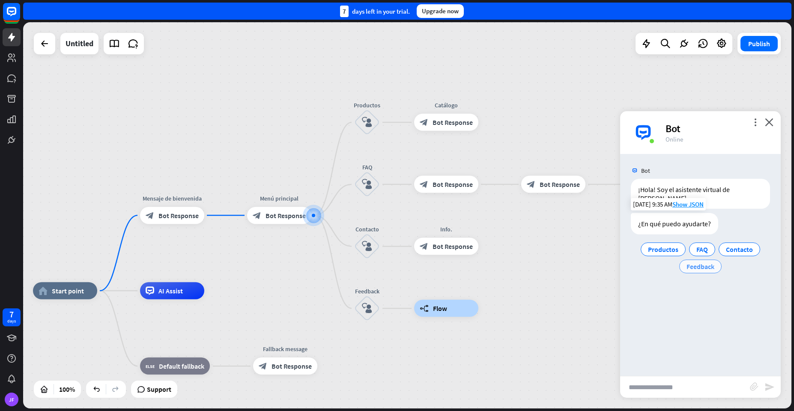
click at [694, 262] on span "Feedback" at bounding box center [700, 266] width 28 height 9
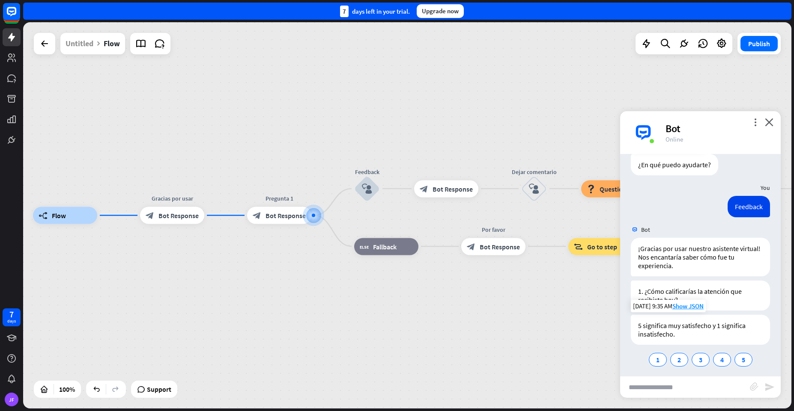
scroll to position [64, 0]
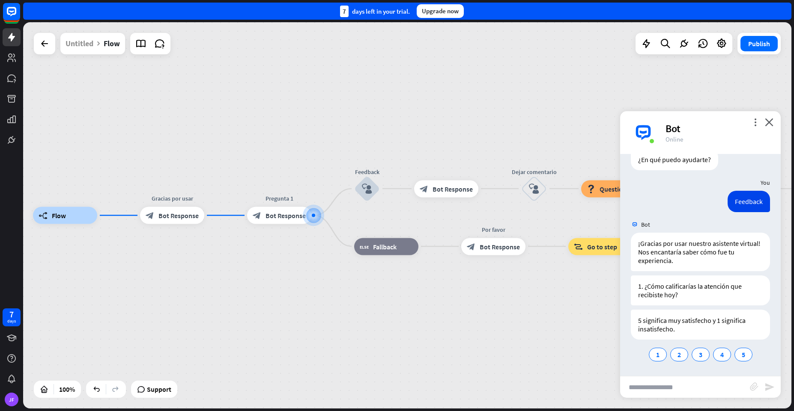
click at [666, 392] on input "text" at bounding box center [685, 387] width 130 height 21
type input "*****"
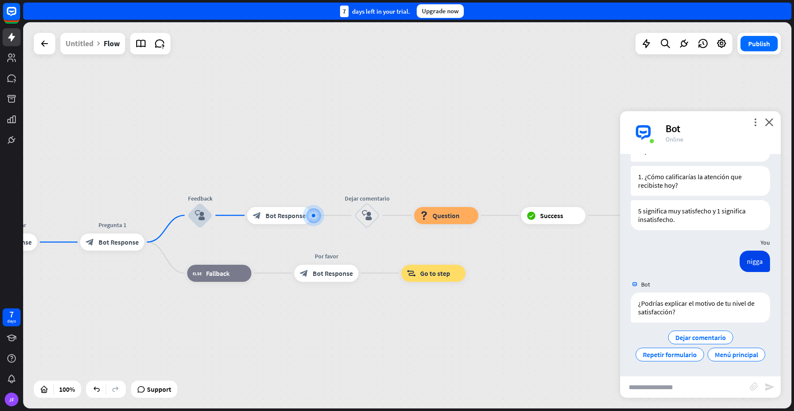
scroll to position [191, 0]
click at [769, 119] on icon "close" at bounding box center [769, 122] width 9 height 8
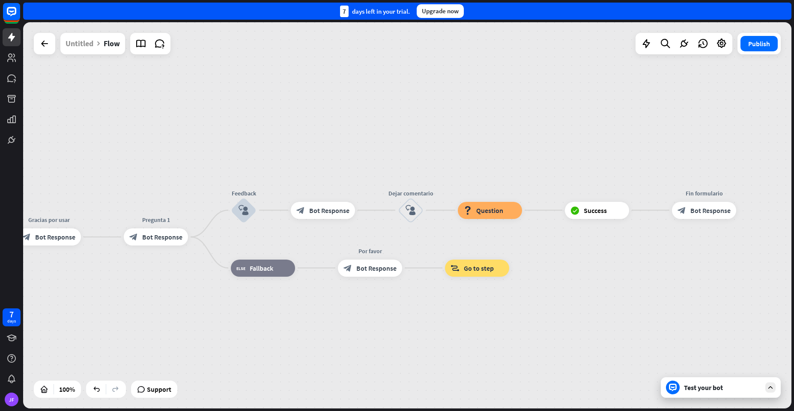
drag, startPoint x: 111, startPoint y: 286, endPoint x: 190, endPoint y: 268, distance: 81.0
click at [250, 271] on span "Fallback" at bounding box center [262, 268] width 24 height 9
drag, startPoint x: 167, startPoint y: 349, endPoint x: 189, endPoint y: 271, distance: 80.8
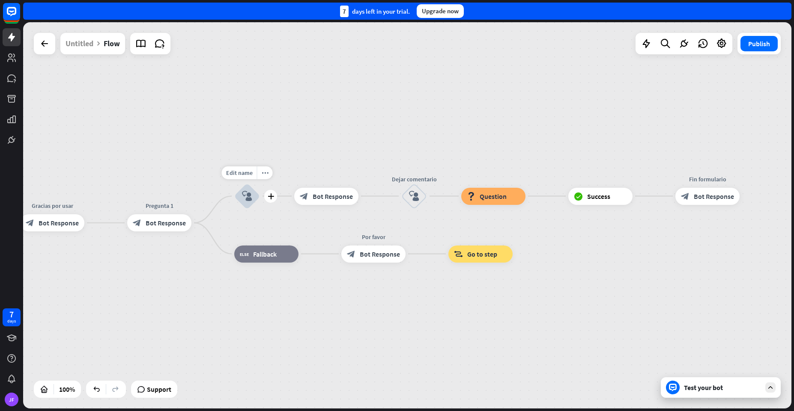
click at [243, 200] on icon "block_user_input" at bounding box center [247, 196] width 10 height 10
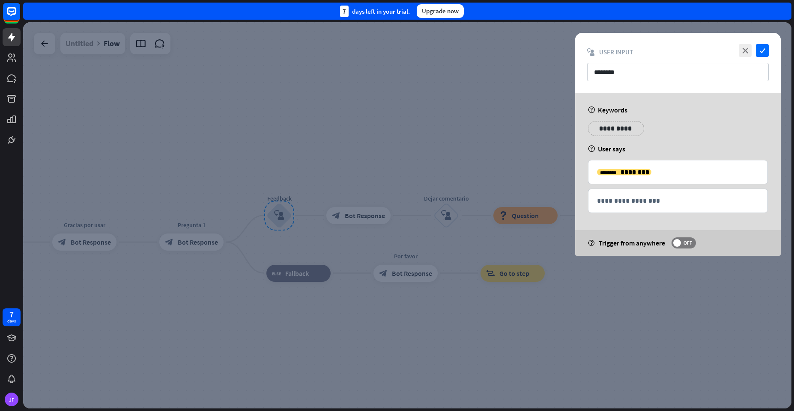
click at [494, 285] on div at bounding box center [407, 215] width 768 height 387
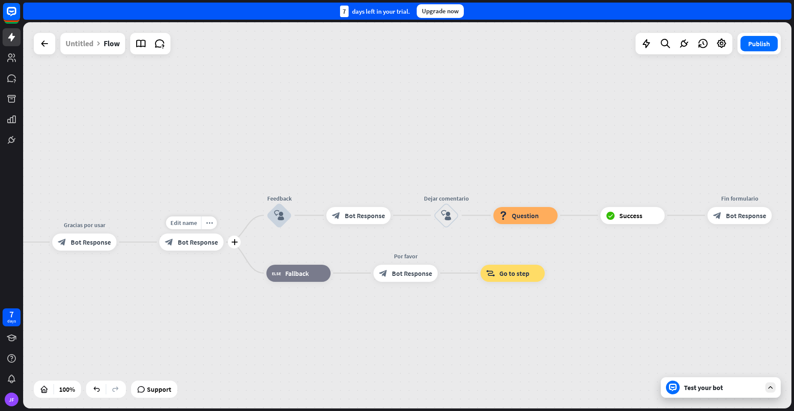
click at [184, 243] on span "Bot Response" at bounding box center [198, 242] width 40 height 9
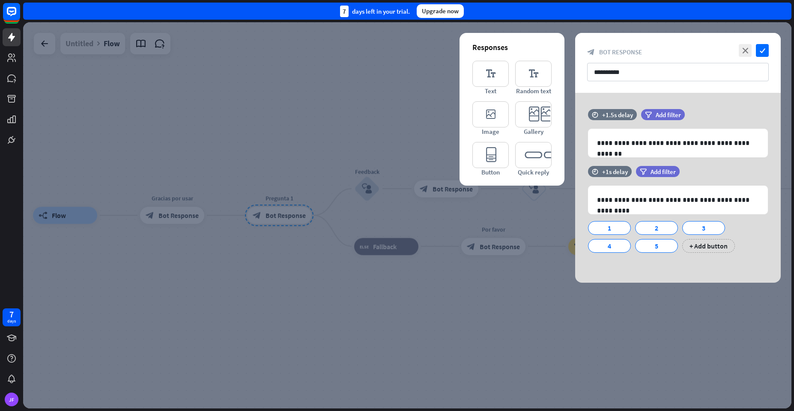
drag, startPoint x: 607, startPoint y: 324, endPoint x: 596, endPoint y: 312, distance: 16.1
click at [605, 324] on div at bounding box center [407, 215] width 768 height 387
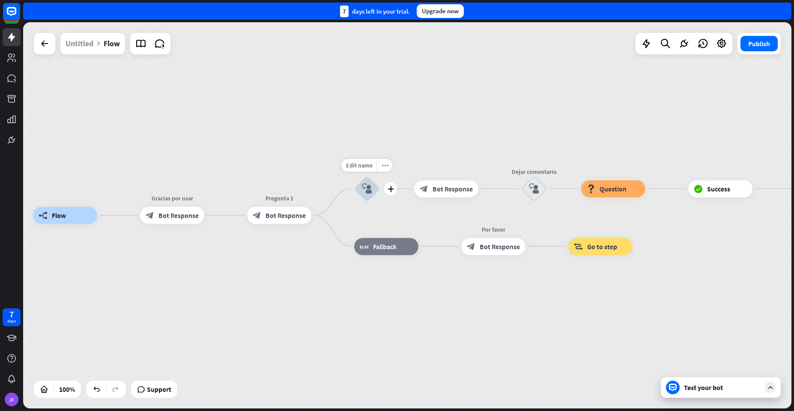
click at [365, 186] on icon "block_user_input" at bounding box center [367, 189] width 10 height 10
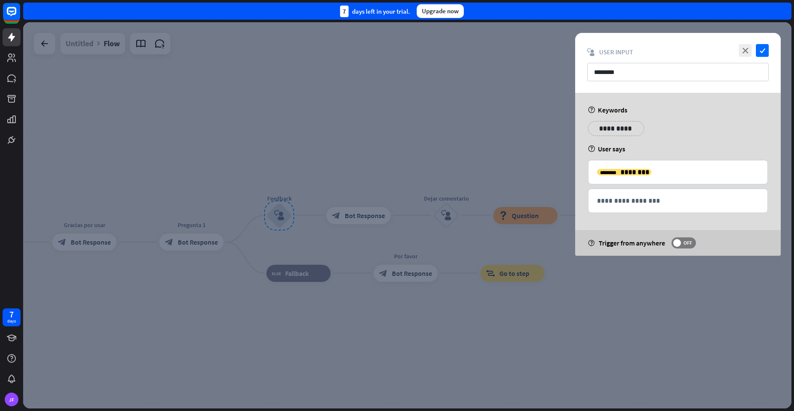
click at [554, 268] on div at bounding box center [407, 215] width 768 height 387
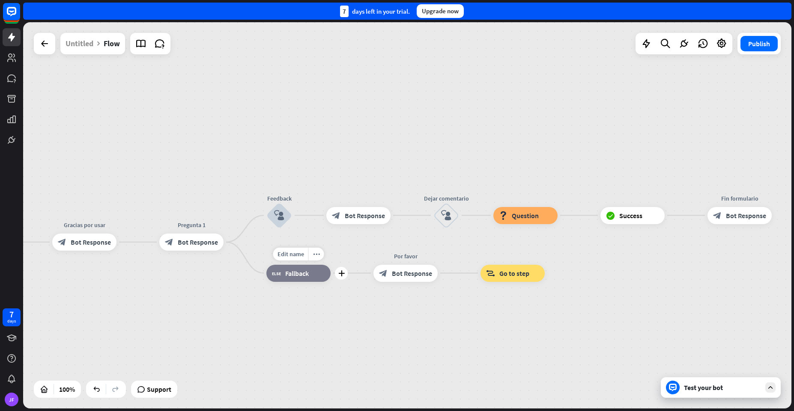
click at [285, 272] on span "Fallback" at bounding box center [297, 273] width 24 height 9
click at [319, 255] on icon "more_horiz" at bounding box center [316, 254] width 7 height 6
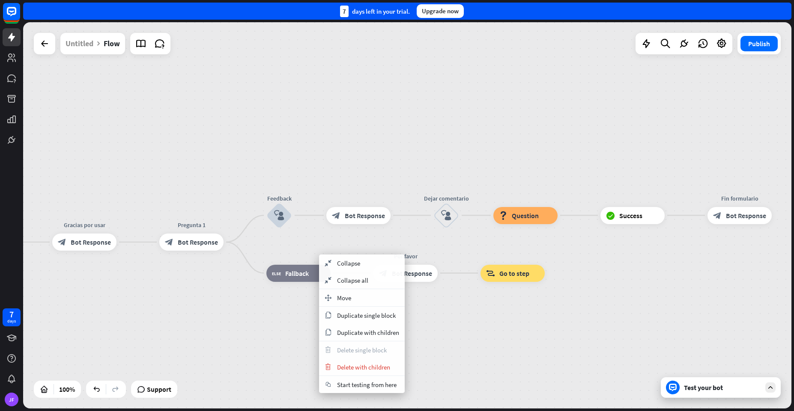
drag, startPoint x: 297, startPoint y: 321, endPoint x: 301, endPoint y: 288, distance: 33.6
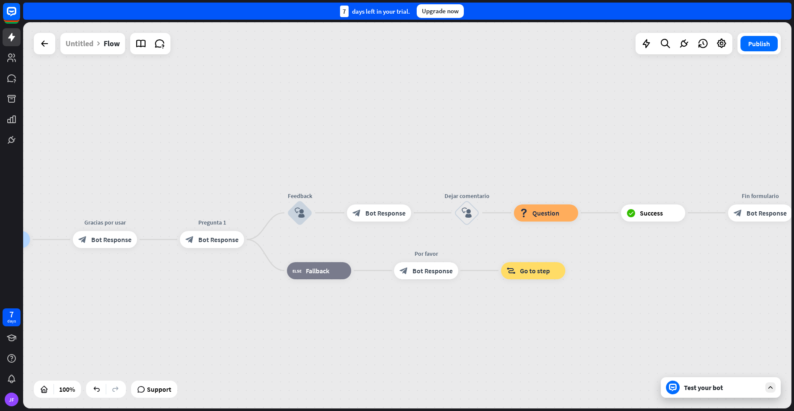
drag, startPoint x: 391, startPoint y: 321, endPoint x: 466, endPoint y: 311, distance: 75.9
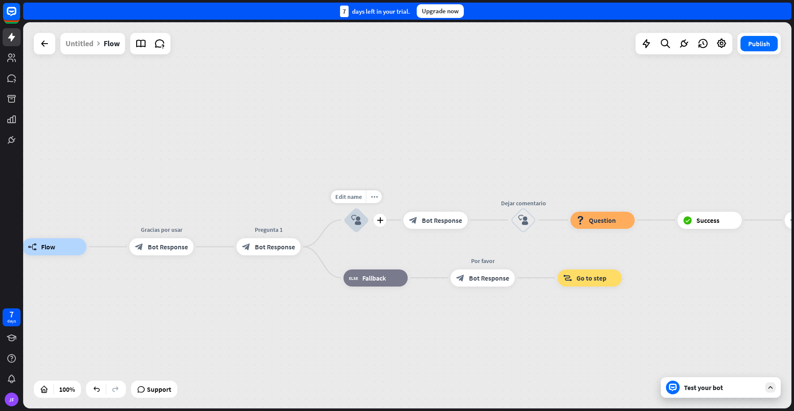
click at [352, 222] on icon "block_user_input" at bounding box center [356, 220] width 10 height 10
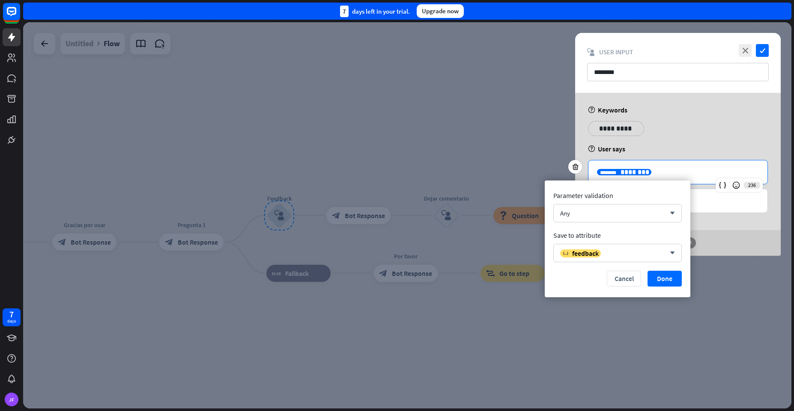
click at [621, 170] on span "********" at bounding box center [634, 172] width 29 height 6
click at [578, 212] on div "Any" at bounding box center [612, 213] width 105 height 8
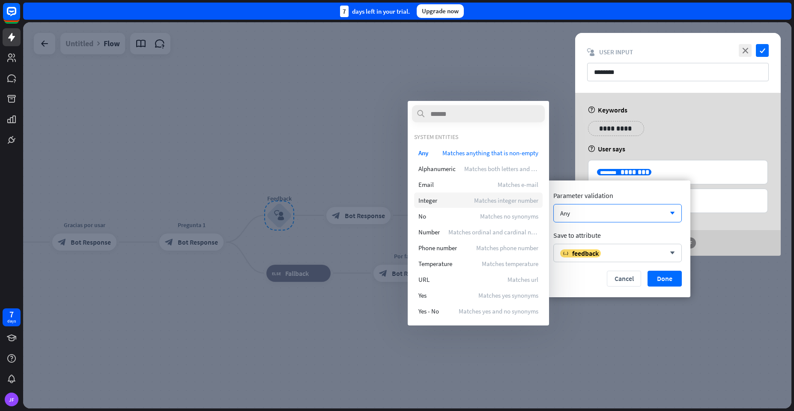
click at [438, 200] on div "Integer Matches integer number" at bounding box center [478, 200] width 128 height 15
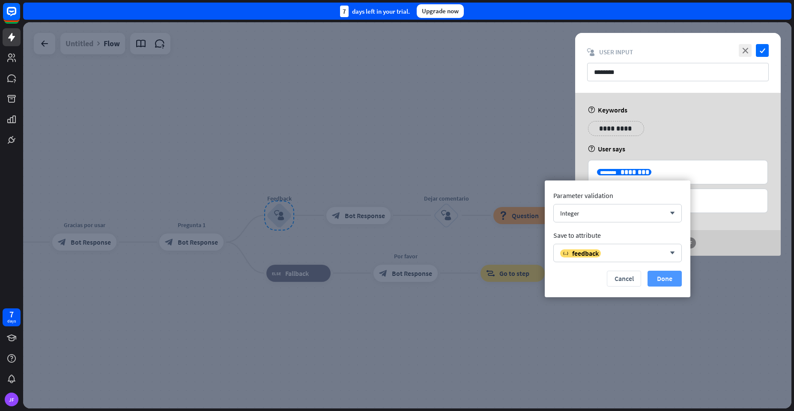
click at [665, 283] on button "Done" at bounding box center [664, 279] width 34 height 16
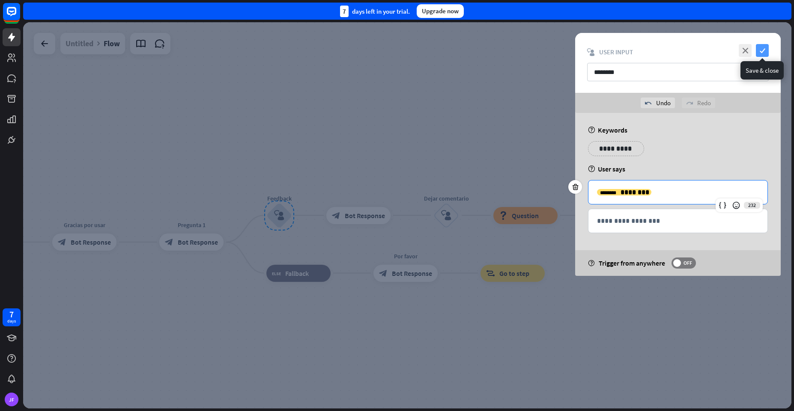
click at [760, 54] on icon "check" at bounding box center [762, 50] width 13 height 13
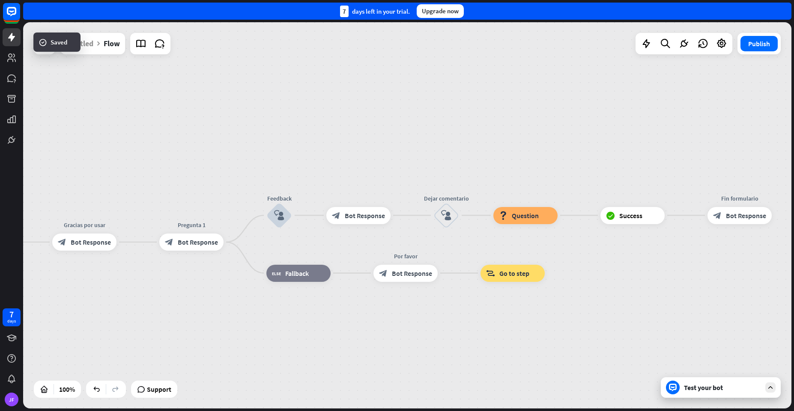
click at [712, 392] on div "Test your bot" at bounding box center [722, 388] width 77 height 9
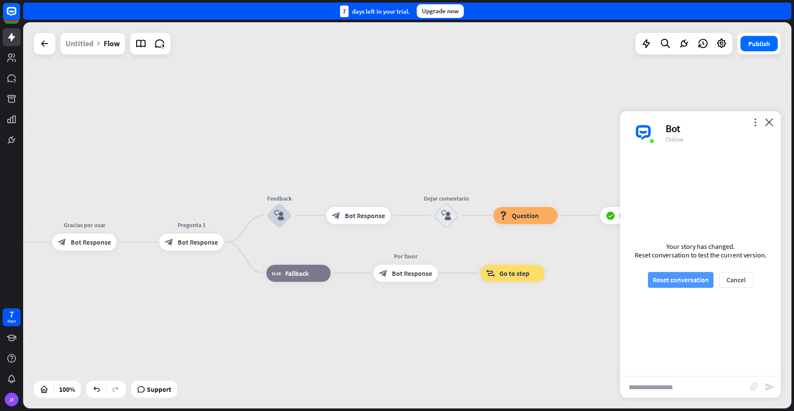
click at [682, 281] on button "Reset conversation" at bounding box center [681, 280] width 66 height 16
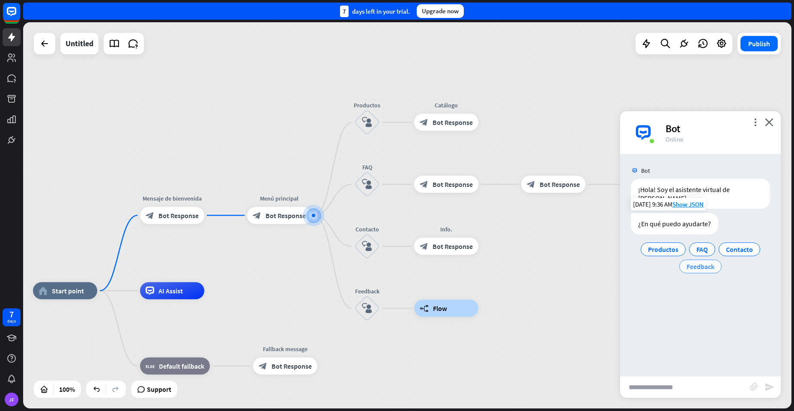
click at [687, 262] on span "Feedback" at bounding box center [700, 266] width 28 height 9
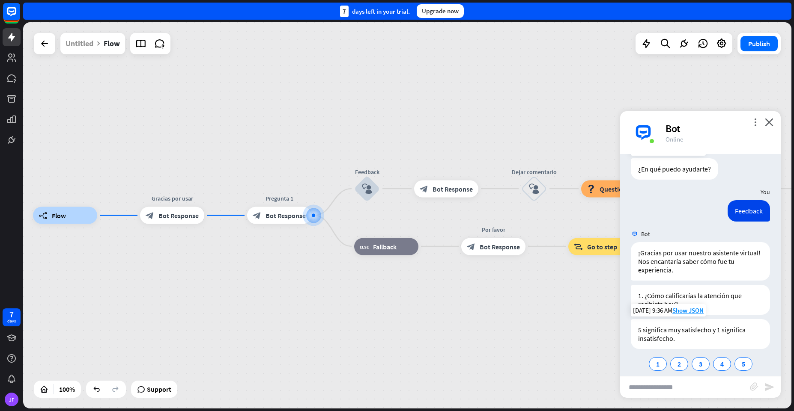
scroll to position [64, 0]
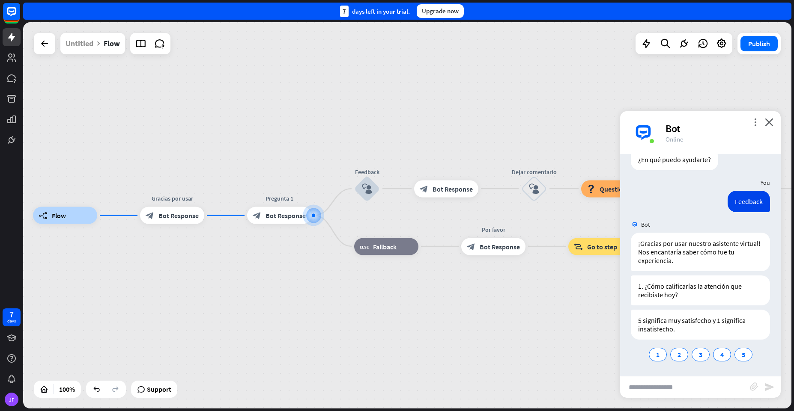
click at [694, 386] on input "text" at bounding box center [685, 387] width 130 height 21
type input "****"
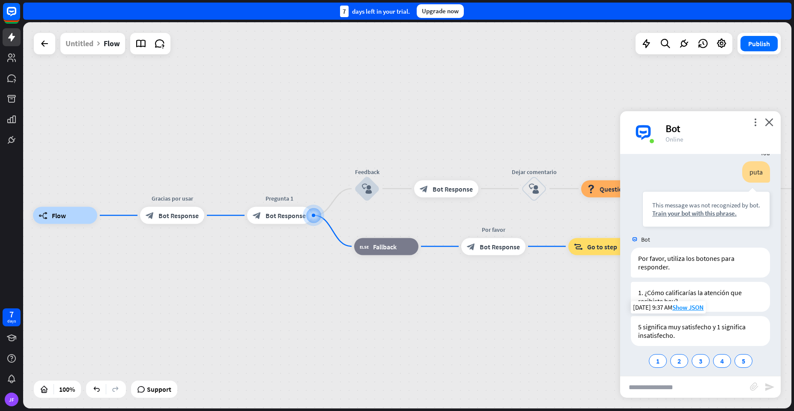
scroll to position [270, 0]
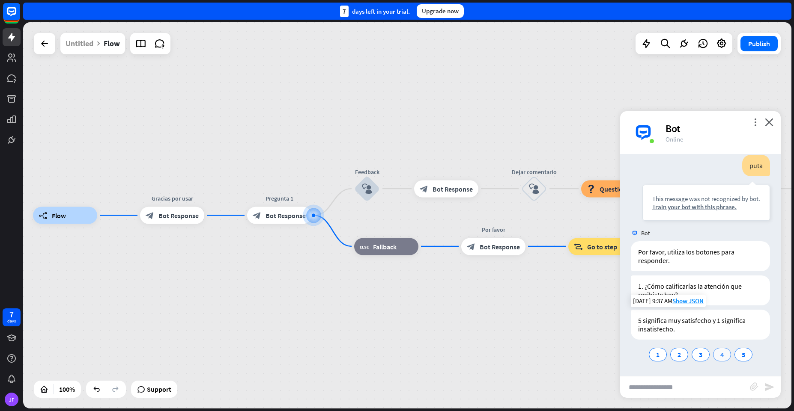
click at [715, 354] on div "4" at bounding box center [722, 355] width 18 height 14
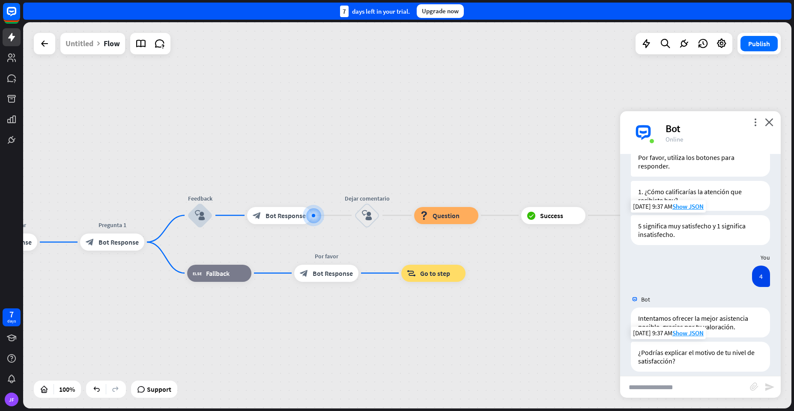
scroll to position [431, 0]
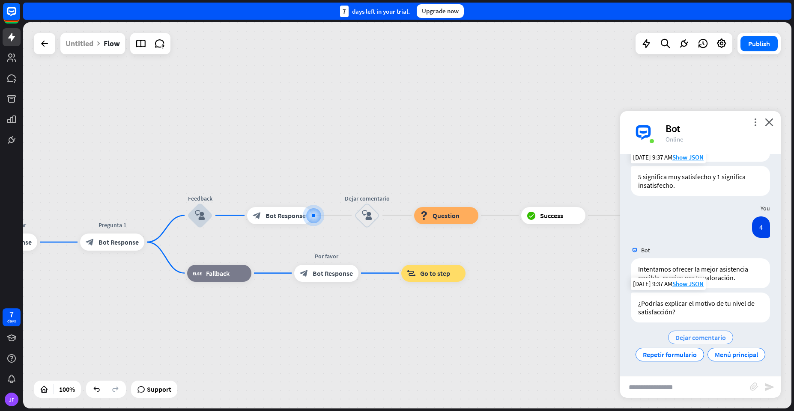
click at [687, 334] on span "Dejar comentario" at bounding box center [700, 338] width 51 height 9
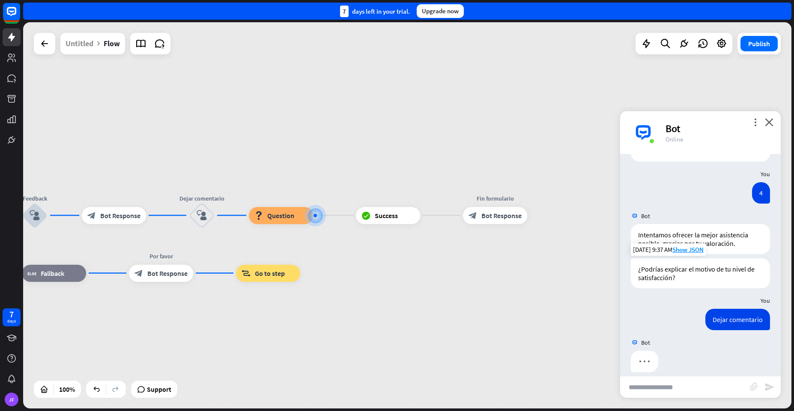
scroll to position [457, 0]
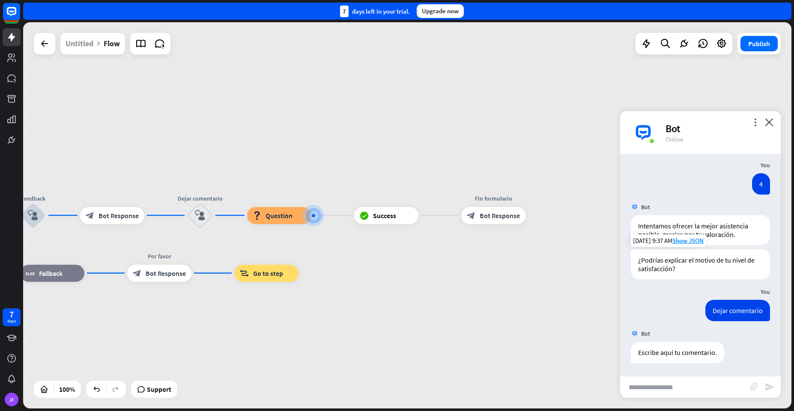
click at [665, 385] on input "text" at bounding box center [685, 387] width 130 height 21
type input "**********"
click at [765, 390] on icon "send" at bounding box center [769, 387] width 10 height 10
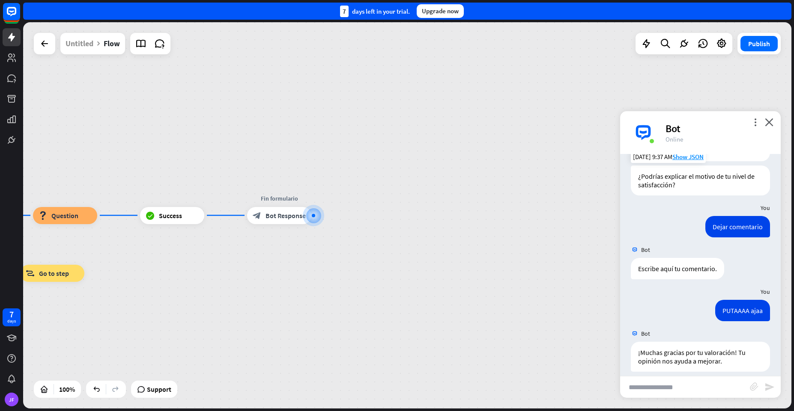
scroll to position [573, 0]
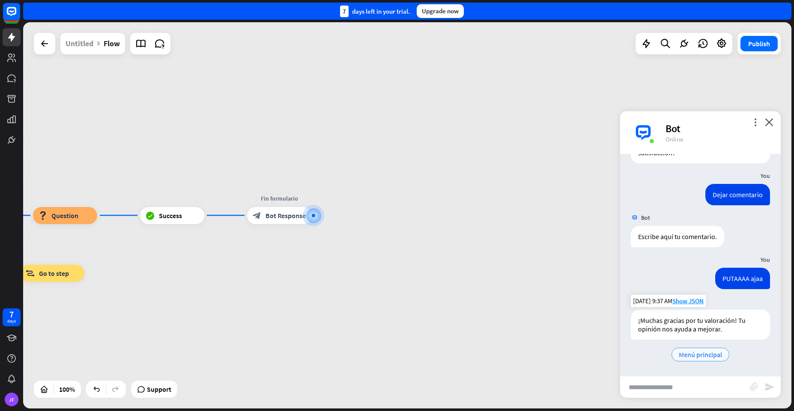
click at [709, 355] on span "Menú principal" at bounding box center [700, 355] width 43 height 9
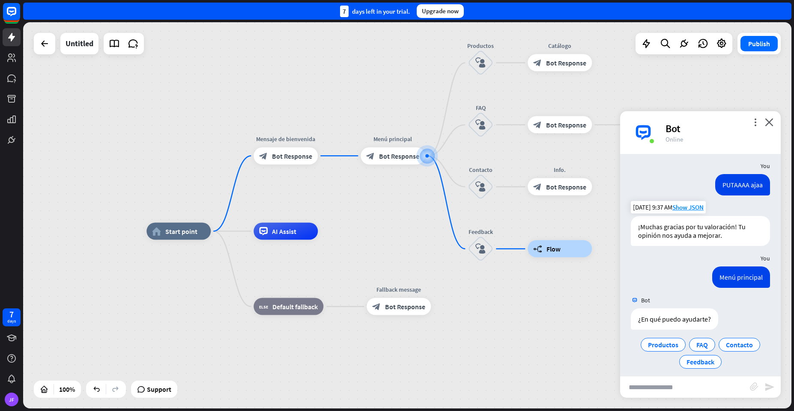
scroll to position [674, 0]
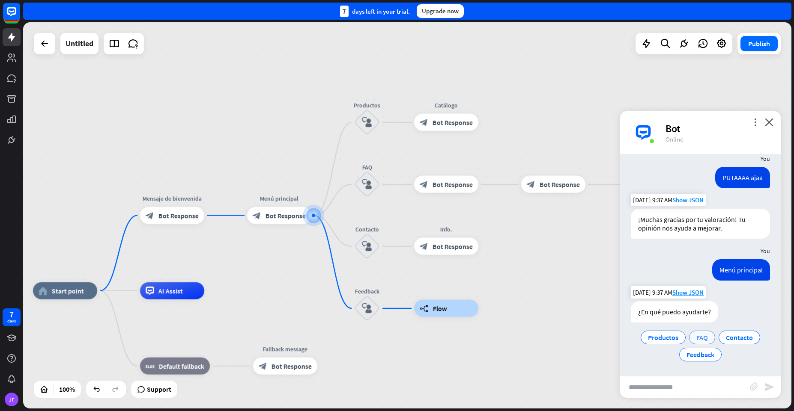
click at [699, 336] on span "FAQ" at bounding box center [702, 338] width 12 height 9
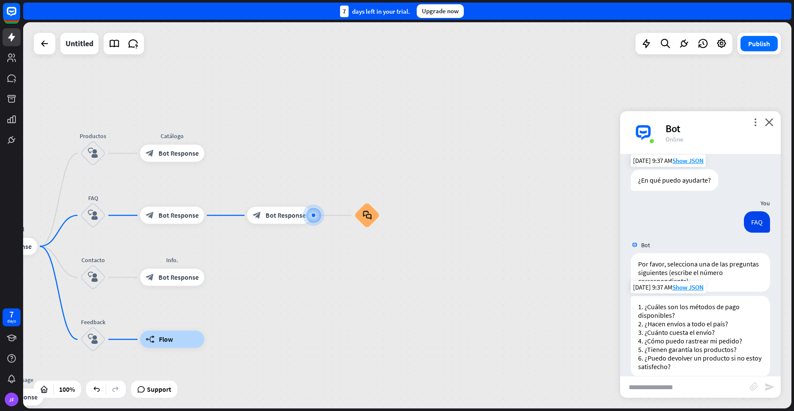
scroll to position [820, 0]
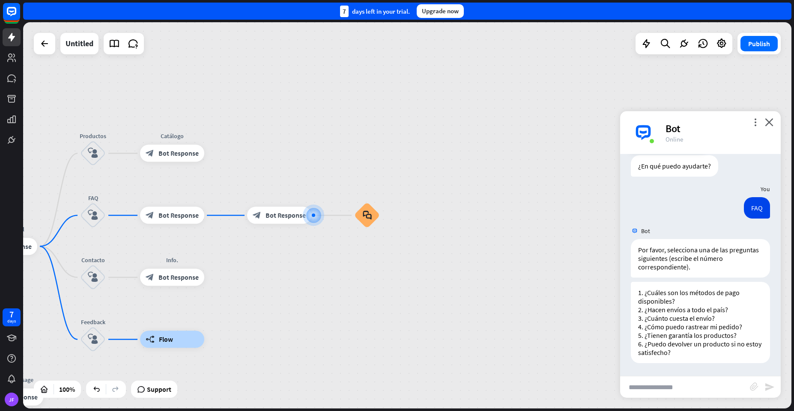
click at [658, 389] on input "text" at bounding box center [685, 387] width 130 height 21
type input "****"
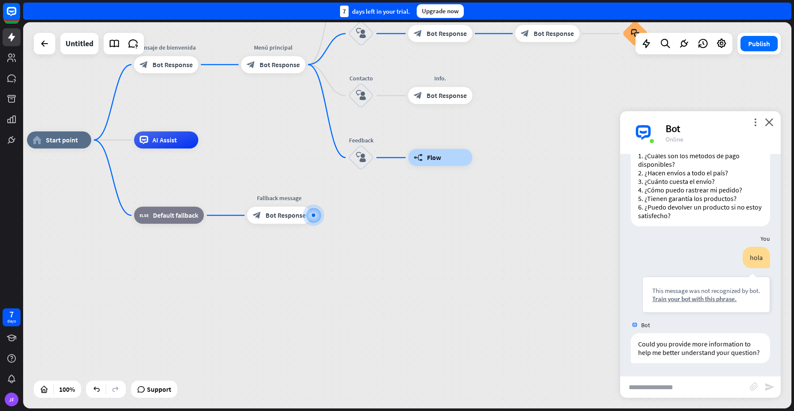
scroll to position [965, 0]
click at [770, 122] on icon "close" at bounding box center [769, 122] width 9 height 8
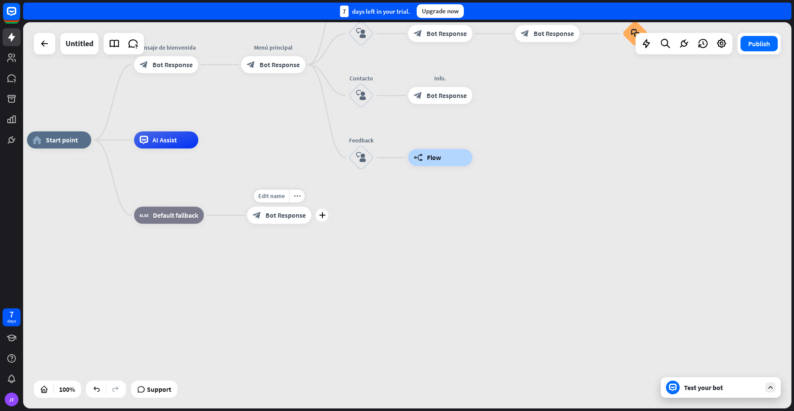
click at [280, 217] on span "Bot Response" at bounding box center [285, 215] width 40 height 9
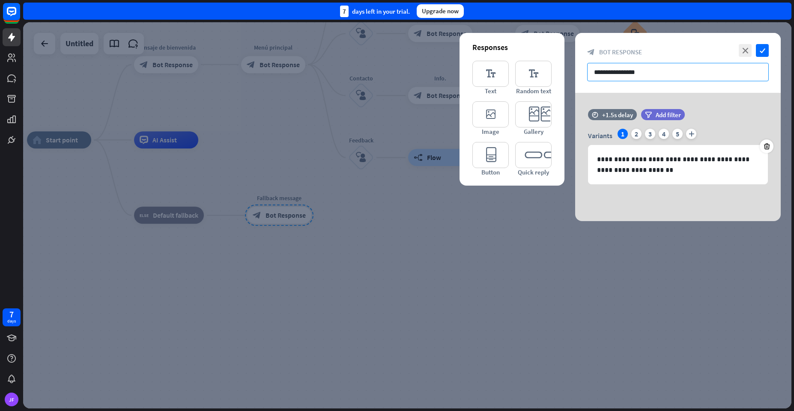
drag, startPoint x: 656, startPoint y: 70, endPoint x: 618, endPoint y: 76, distance: 38.1
click at [618, 76] on input "**********" at bounding box center [678, 72] width 182 height 18
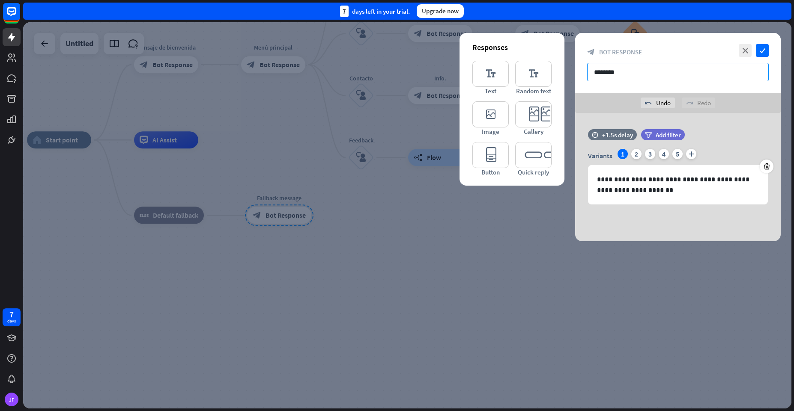
type input "********"
click at [572, 174] on icon at bounding box center [575, 174] width 8 height 8
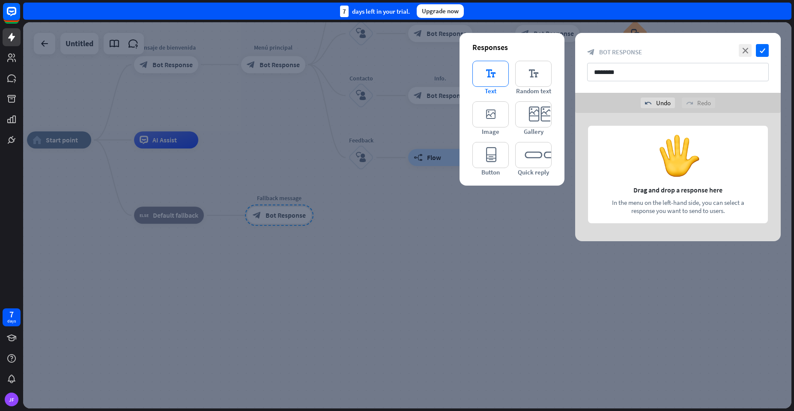
click at [488, 74] on icon "editor_text" at bounding box center [490, 74] width 36 height 26
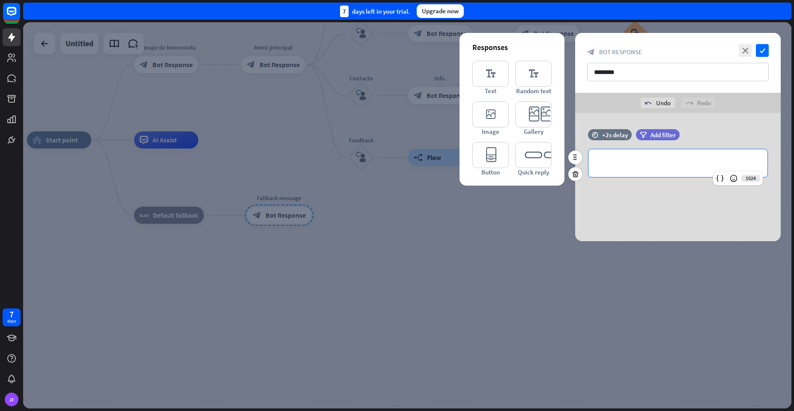
click at [622, 165] on p "**********" at bounding box center [678, 163] width 162 height 11
click at [393, 246] on div at bounding box center [407, 215] width 768 height 387
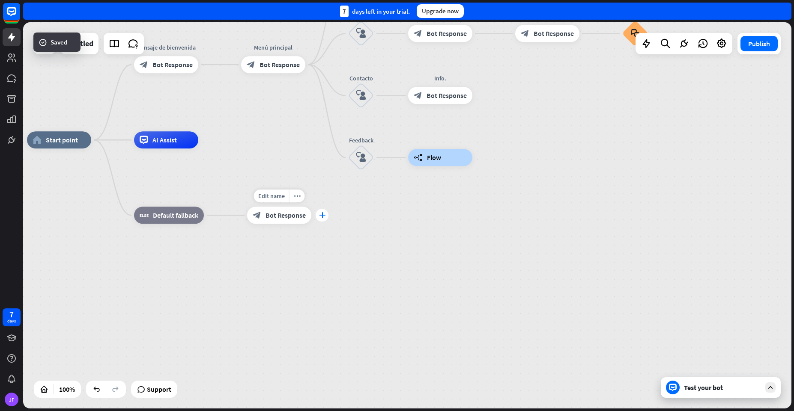
click at [319, 217] on div "plus" at bounding box center [322, 215] width 13 height 13
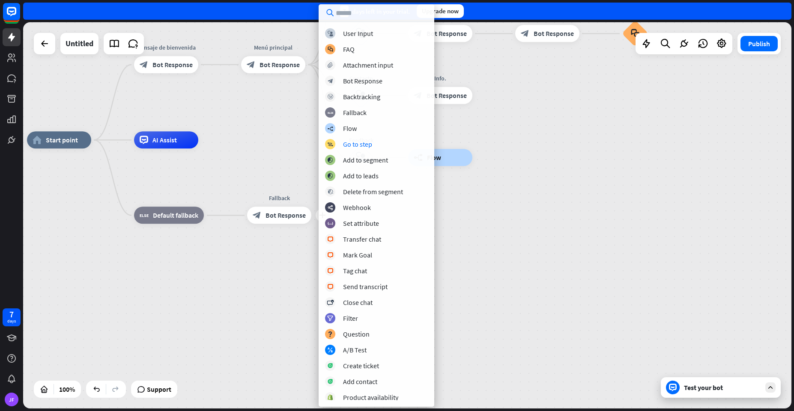
click at [352, 138] on div "block_user_input User Input block_faq FAQ block_attachment Attachment input blo…" at bounding box center [377, 214] width 116 height 372
click at [351, 143] on div "Go to step" at bounding box center [357, 144] width 29 height 9
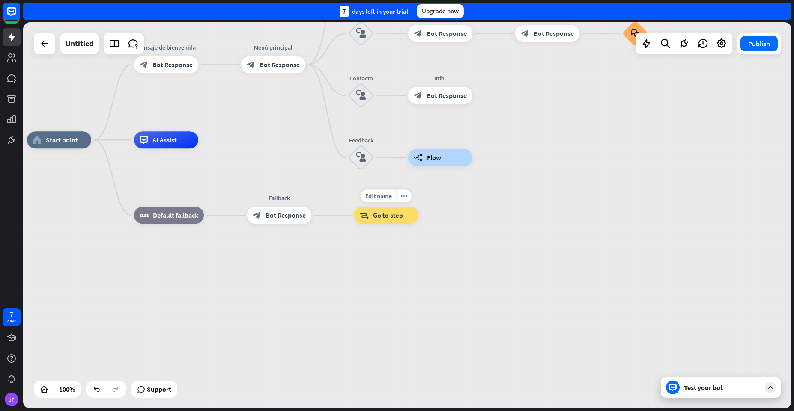
click at [370, 215] on div "block_goto Go to step" at bounding box center [386, 215] width 64 height 17
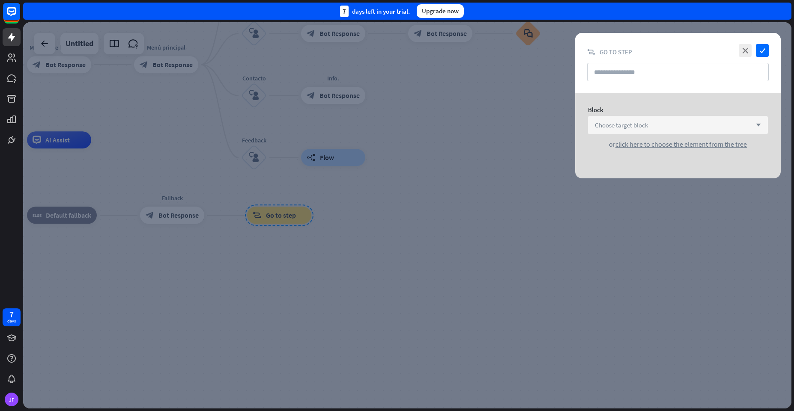
click at [625, 129] on span "Choose target block" at bounding box center [621, 125] width 53 height 8
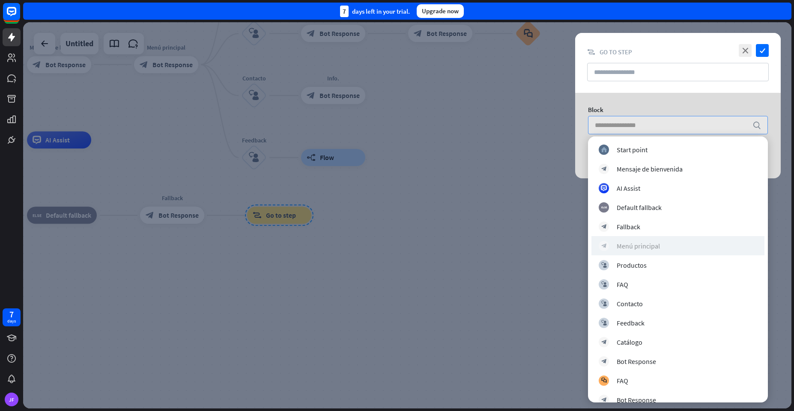
click at [625, 245] on div "Menú principal" at bounding box center [637, 246] width 43 height 9
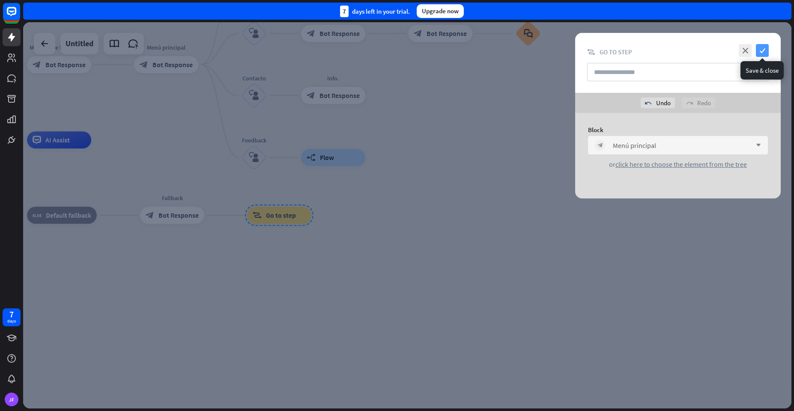
click at [763, 51] on icon "check" at bounding box center [762, 50] width 13 height 13
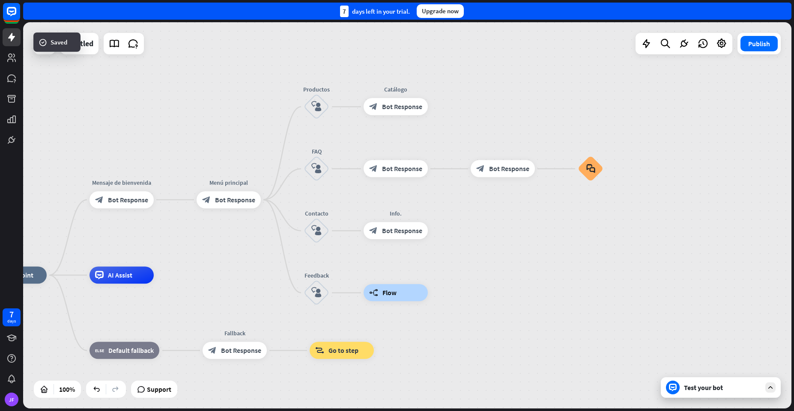
drag, startPoint x: 426, startPoint y: 166, endPoint x: 489, endPoint y: 304, distance: 152.1
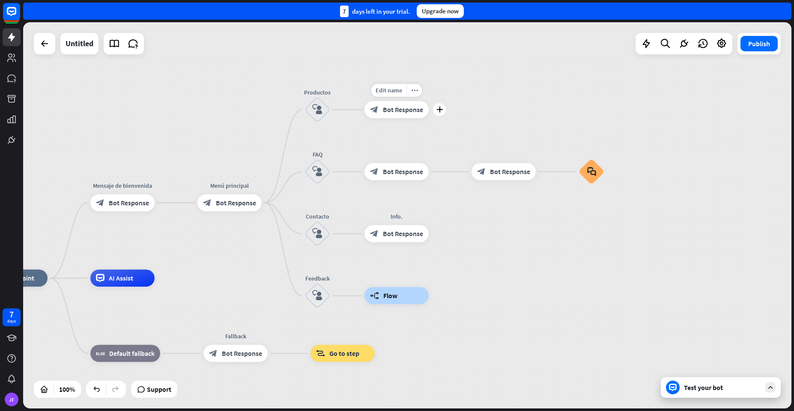
click at [398, 106] on span "Bot Response" at bounding box center [403, 110] width 40 height 9
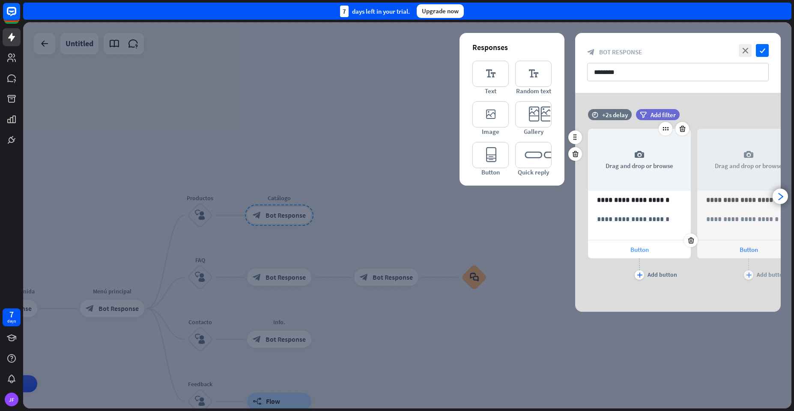
click at [634, 254] on div "Button" at bounding box center [639, 250] width 103 height 18
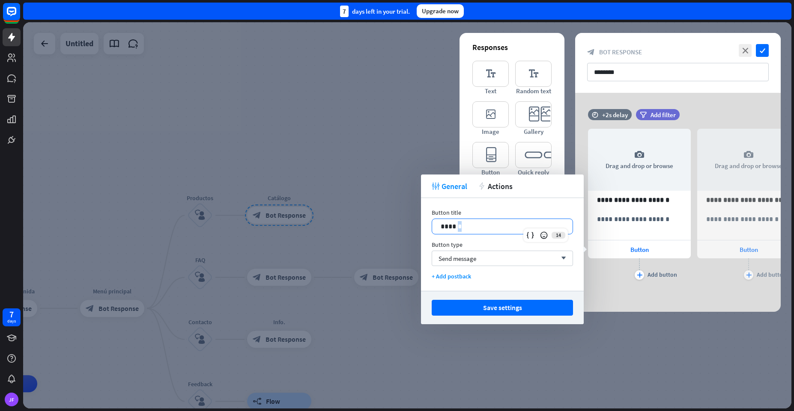
drag, startPoint x: 457, startPoint y: 222, endPoint x: 420, endPoint y: 225, distance: 37.8
click at [420, 225] on body "7 days JF close Product Help First steps Get started with ChatBot Help Center F…" at bounding box center [397, 205] width 794 height 411
click at [474, 219] on div "******" at bounding box center [502, 226] width 140 height 15
drag, startPoint x: 472, startPoint y: 221, endPoint x: 486, endPoint y: 228, distance: 16.3
click at [486, 228] on div "******" at bounding box center [502, 226] width 140 height 15
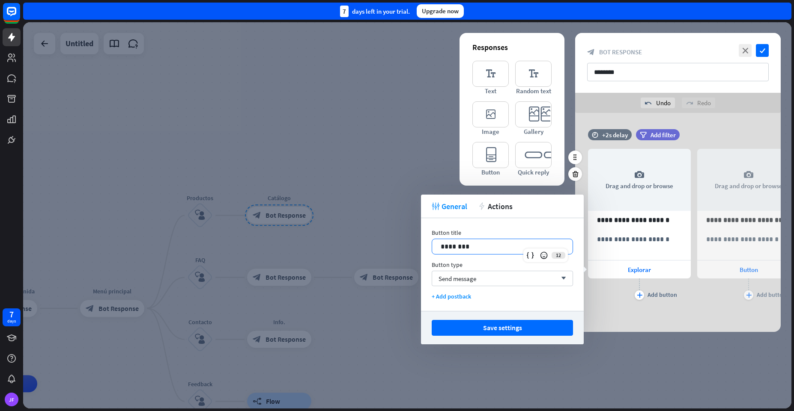
click at [607, 306] on div "**********" at bounding box center [677, 220] width 205 height 182
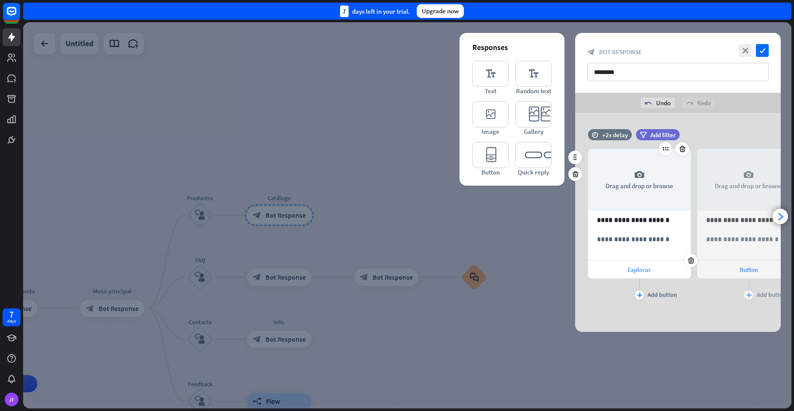
click at [640, 268] on span "Explorar" at bounding box center [639, 270] width 23 height 8
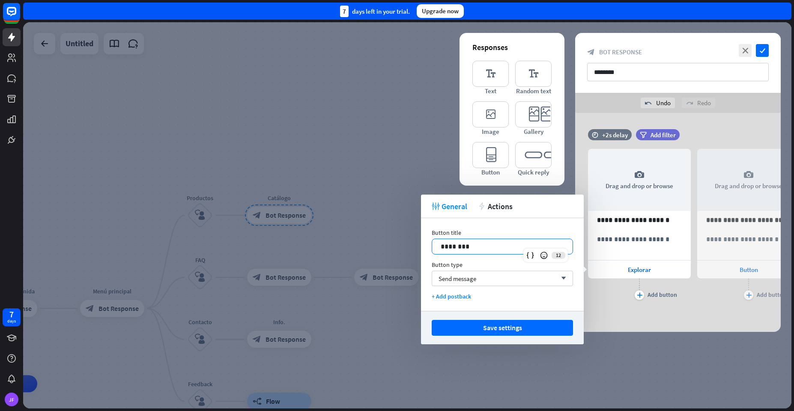
drag, startPoint x: 475, startPoint y: 247, endPoint x: 428, endPoint y: 255, distance: 47.7
click at [428, 255] on div "Button title 12 ******** Button type Send message arrow_down + Add postback" at bounding box center [502, 264] width 163 height 93
drag, startPoint x: 473, startPoint y: 247, endPoint x: 434, endPoint y: 251, distance: 38.8
click at [434, 251] on div "********" at bounding box center [502, 246] width 140 height 15
drag, startPoint x: 491, startPoint y: 244, endPoint x: 435, endPoint y: 250, distance: 56.3
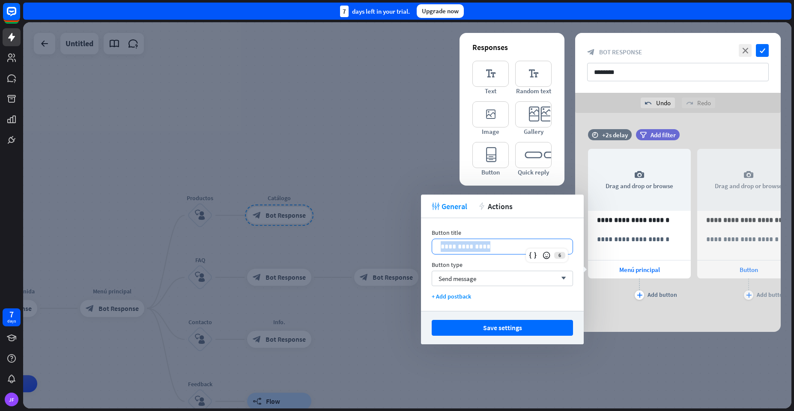
click at [435, 250] on div "**********" at bounding box center [502, 246] width 140 height 15
copy p "**********"
click at [496, 246] on p "**********" at bounding box center [502, 246] width 123 height 11
click at [488, 275] on div "Send message arrow_down" at bounding box center [502, 278] width 141 height 15
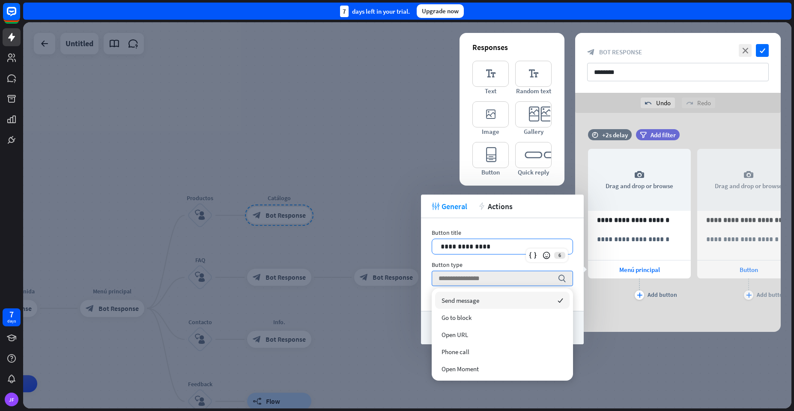
click at [497, 242] on p "**********" at bounding box center [502, 246] width 123 height 11
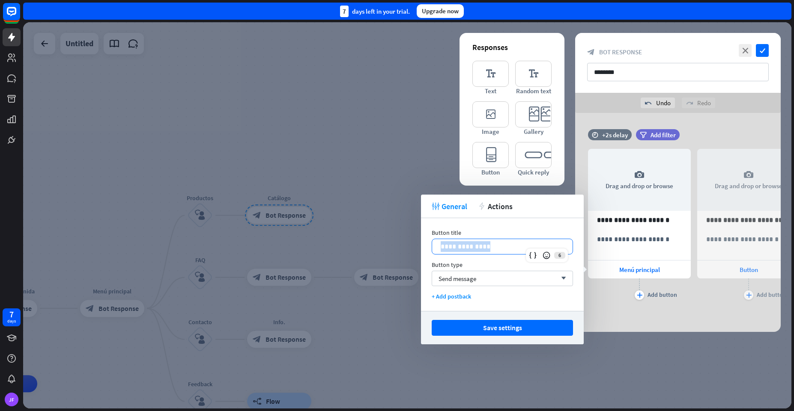
drag, startPoint x: 493, startPoint y: 247, endPoint x: 428, endPoint y: 249, distance: 65.1
click at [428, 249] on div "**********" at bounding box center [502, 264] width 163 height 93
click at [489, 278] on div "Send message arrow_down" at bounding box center [502, 278] width 141 height 15
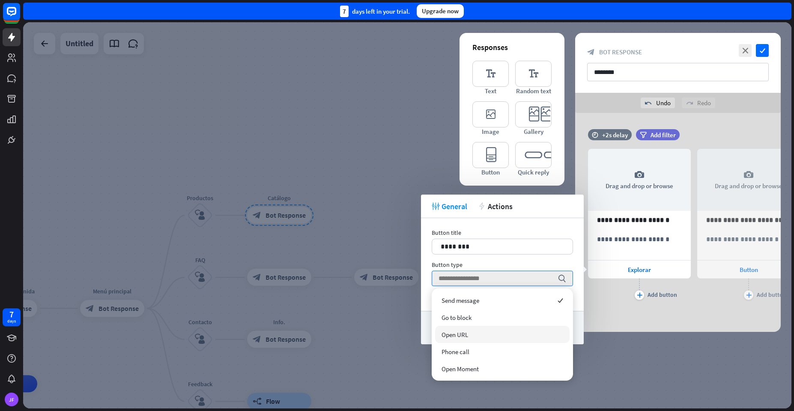
click at [463, 331] on span "Open URL" at bounding box center [454, 335] width 27 height 8
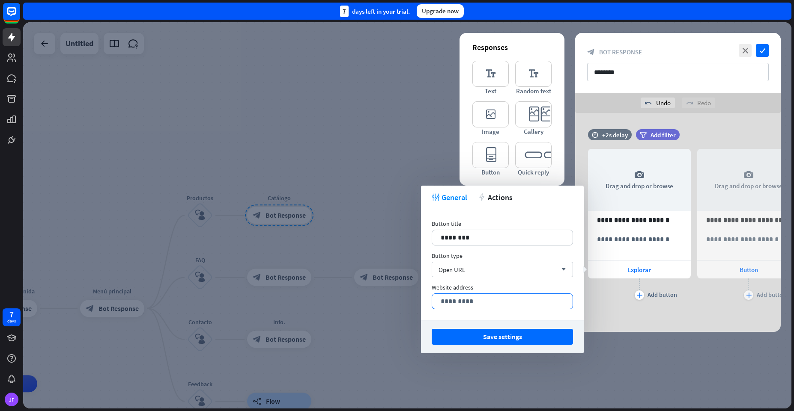
click at [464, 304] on p "*********" at bounding box center [502, 301] width 123 height 11
click at [513, 336] on button "Save settings" at bounding box center [502, 337] width 141 height 16
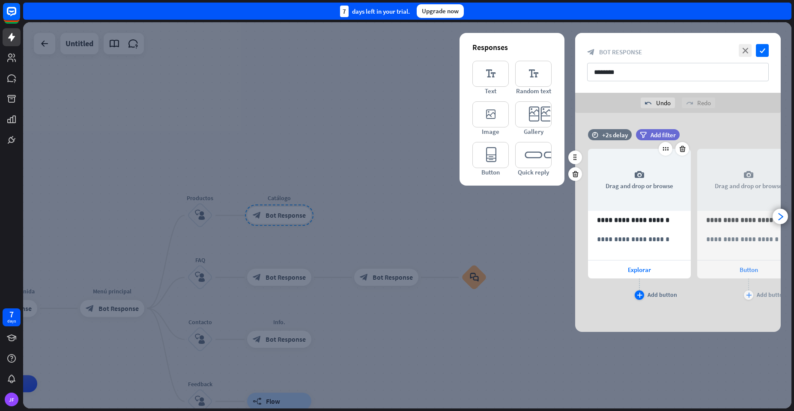
click at [637, 299] on div "plus" at bounding box center [638, 295] width 9 height 9
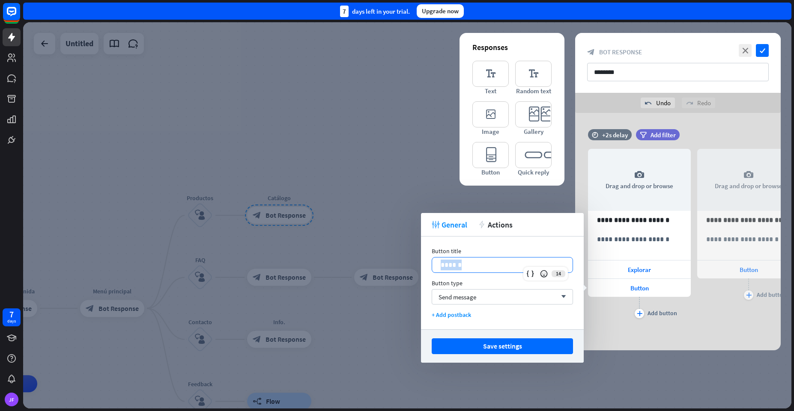
drag, startPoint x: 484, startPoint y: 266, endPoint x: 424, endPoint y: 262, distance: 60.5
click at [424, 262] on div "Button title 14 ****** Button type Send message arrow_down + Add postback" at bounding box center [502, 283] width 163 height 93
click at [495, 295] on div "Send message arrow_down" at bounding box center [502, 296] width 141 height 15
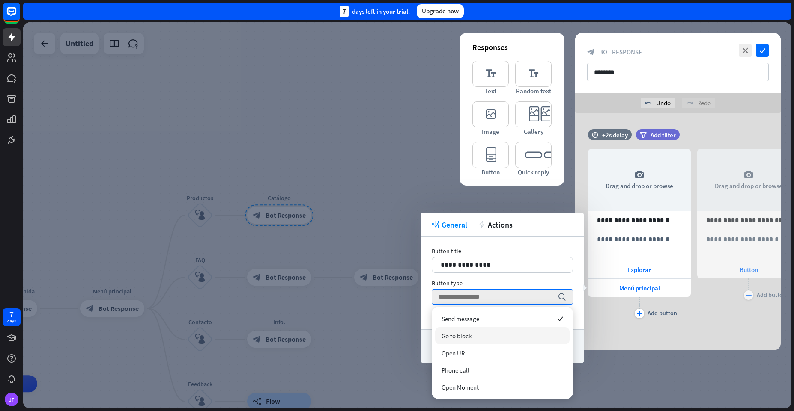
click at [450, 339] on span "Go to block" at bounding box center [456, 336] width 30 height 8
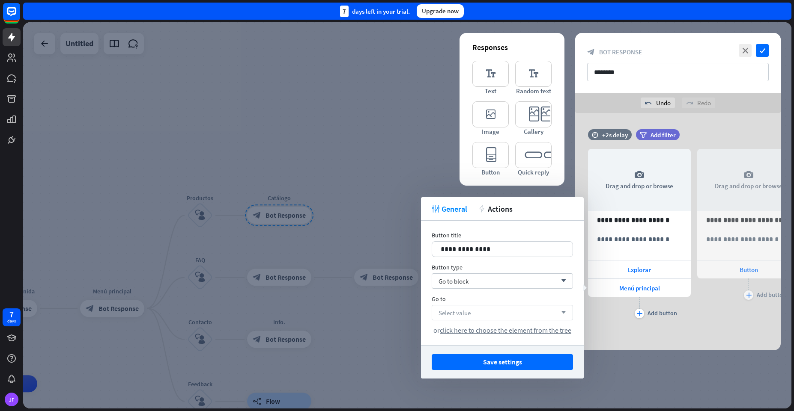
click at [455, 316] on span "Select value" at bounding box center [454, 313] width 32 height 8
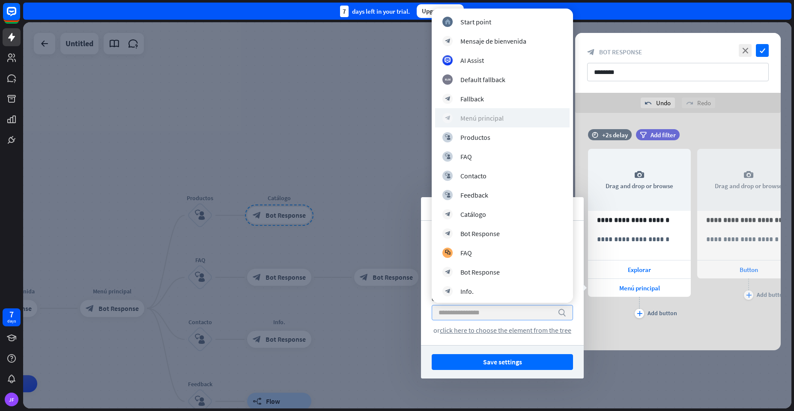
click at [459, 122] on div "block_bot_response Menú principal" at bounding box center [502, 118] width 120 height 10
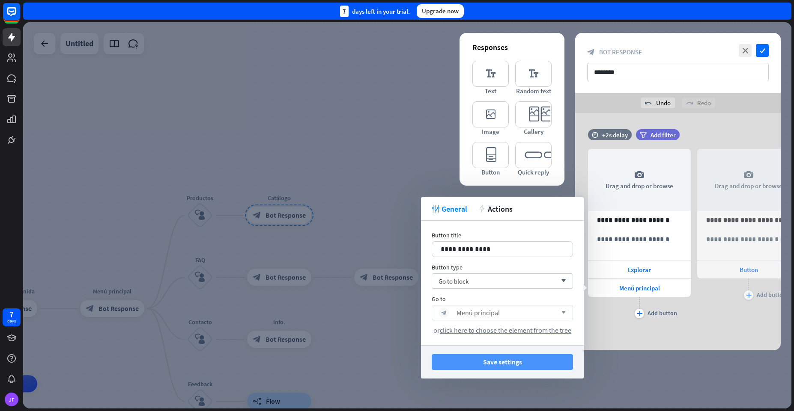
click at [491, 360] on button "Save settings" at bounding box center [502, 362] width 141 height 16
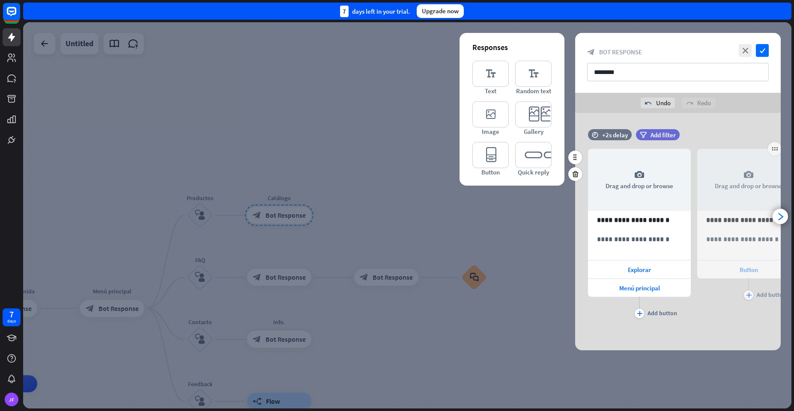
click at [743, 271] on span "Button" at bounding box center [748, 270] width 18 height 8
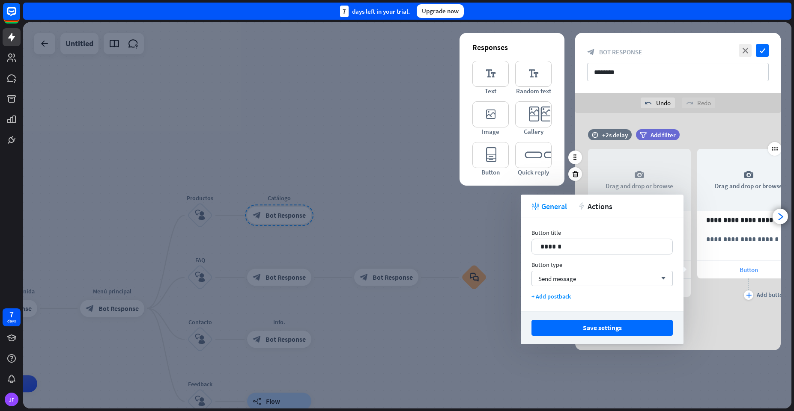
scroll to position [0, 71]
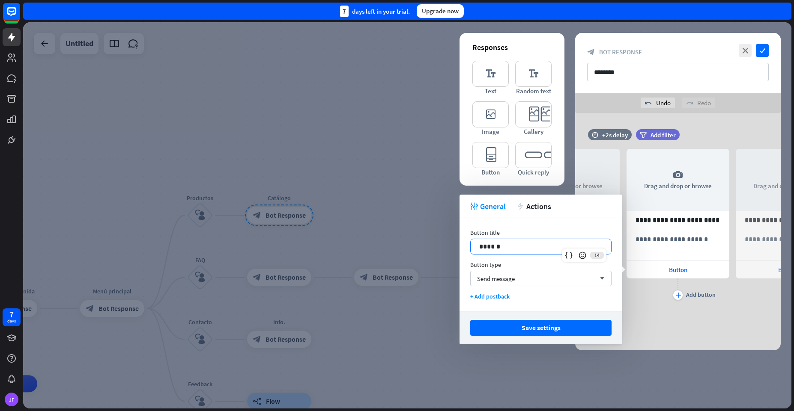
drag, startPoint x: 520, startPoint y: 244, endPoint x: 433, endPoint y: 248, distance: 86.6
click at [433, 248] on body "7 days JF close Product Help First steps Get started with ChatBot Help Center F…" at bounding box center [397, 205] width 794 height 411
drag, startPoint x: 512, startPoint y: 248, endPoint x: 459, endPoint y: 252, distance: 52.8
click at [459, 252] on body "7 days JF close Product Help First steps Get started with ChatBot Help Center F…" at bounding box center [397, 205] width 794 height 411
click at [490, 246] on p "******" at bounding box center [540, 246] width 123 height 11
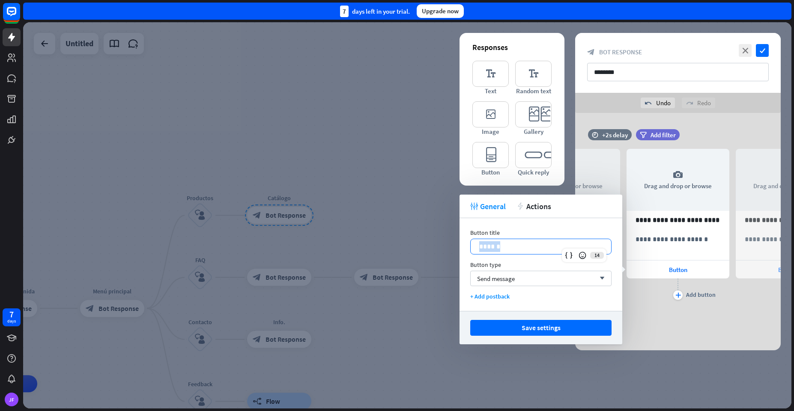
click at [490, 246] on p "******" at bounding box center [540, 246] width 123 height 11
click at [527, 283] on div "Send message arrow_down" at bounding box center [540, 278] width 141 height 15
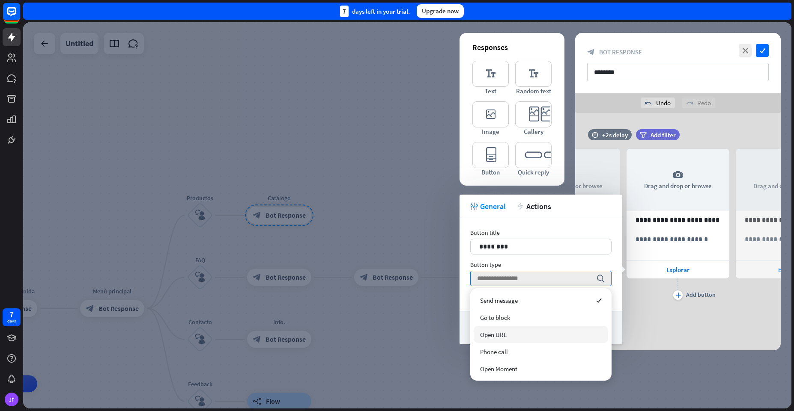
click at [479, 336] on div "Open URL" at bounding box center [540, 334] width 134 height 17
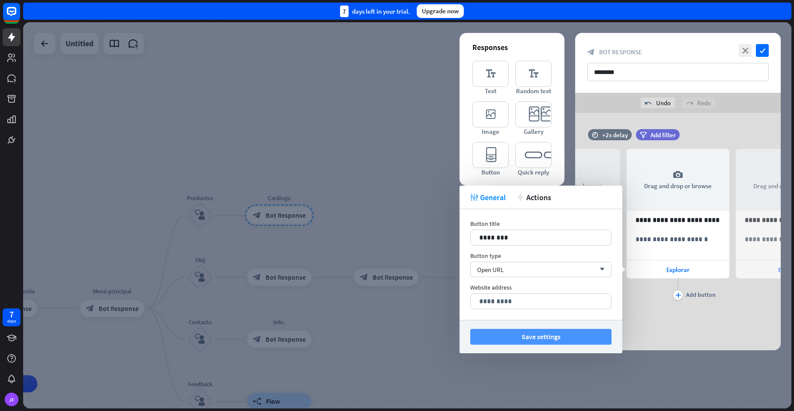
click at [537, 336] on button "Save settings" at bounding box center [540, 337] width 141 height 16
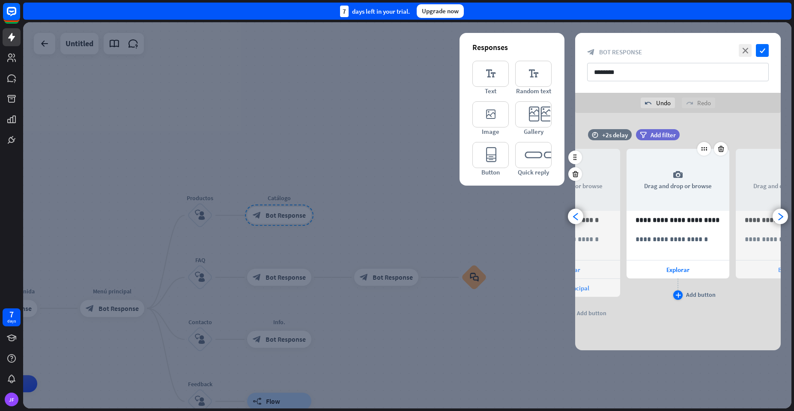
click at [677, 298] on icon "plus" at bounding box center [678, 295] width 6 height 5
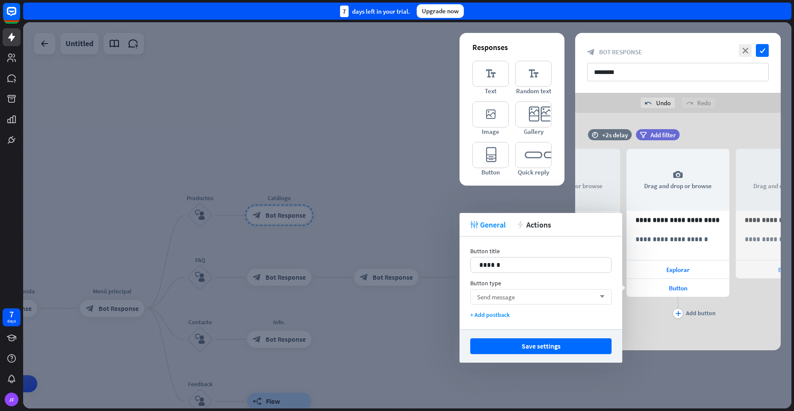
click at [543, 295] on div "Send message arrow_down" at bounding box center [540, 296] width 141 height 15
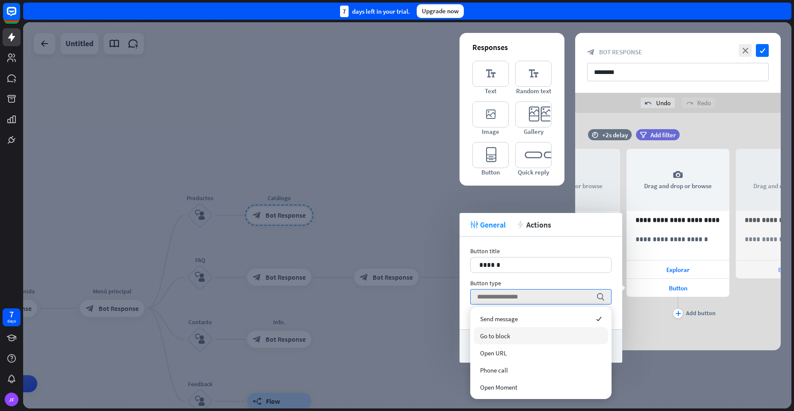
click at [495, 342] on div "Go to block" at bounding box center [540, 336] width 134 height 17
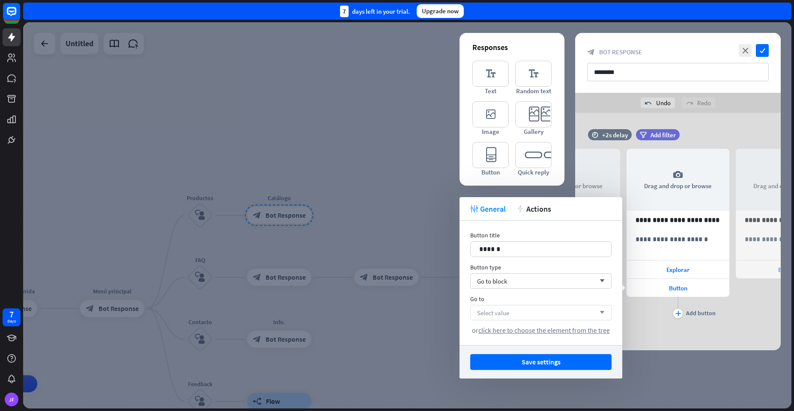
click at [507, 316] on span "Select value" at bounding box center [493, 313] width 32 height 8
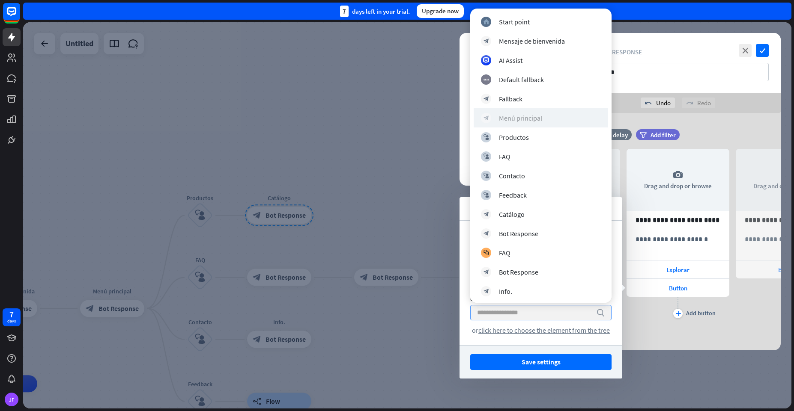
click at [509, 118] on div "Menú principal" at bounding box center [520, 118] width 43 height 9
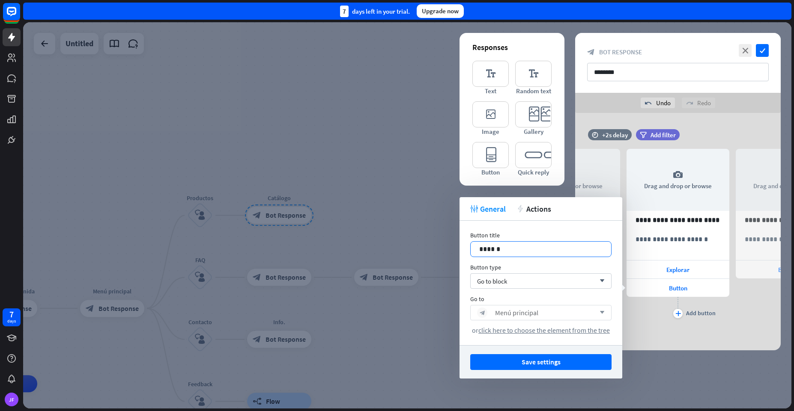
click at [497, 247] on p "******" at bounding box center [540, 249] width 123 height 11
click at [496, 248] on p "******" at bounding box center [540, 249] width 123 height 11
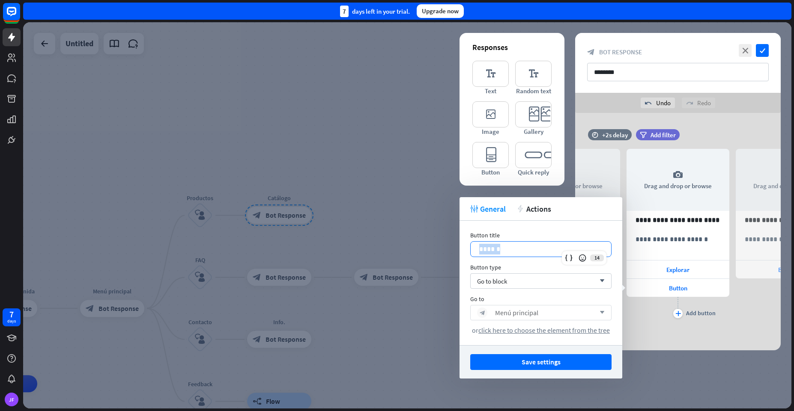
click at [496, 248] on p "******" at bounding box center [540, 249] width 123 height 11
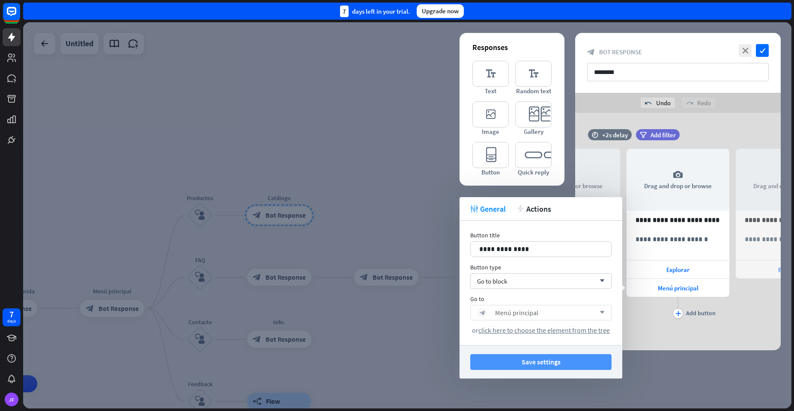
click at [542, 367] on button "Save settings" at bounding box center [540, 362] width 141 height 16
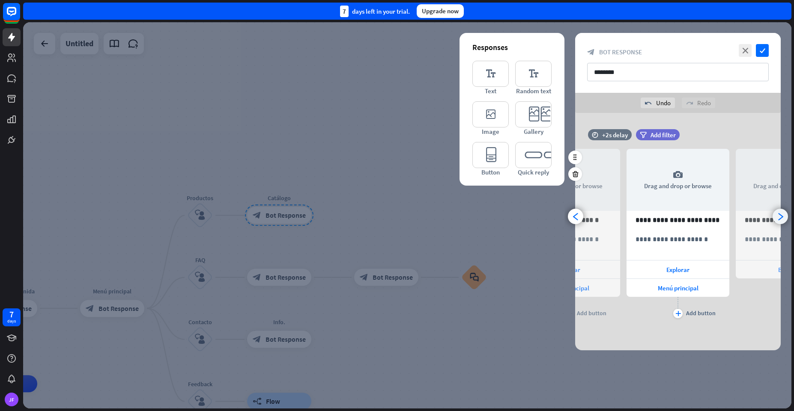
click at [780, 218] on icon "arrowhead_right" at bounding box center [780, 217] width 8 height 8
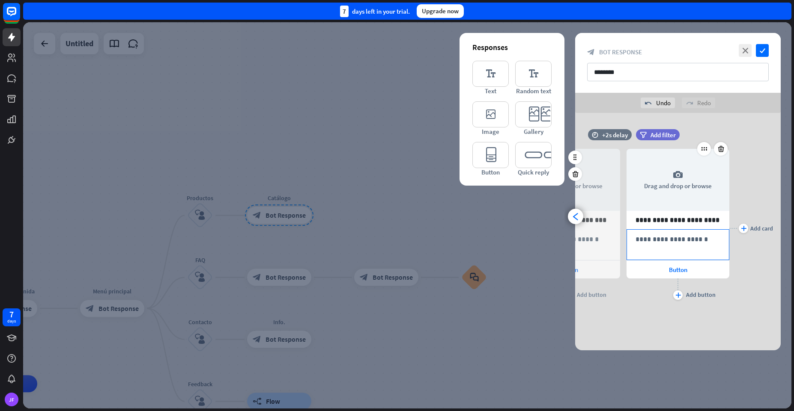
scroll to position [0, 289]
click at [587, 271] on div "Button" at bounding box center [568, 270] width 103 height 18
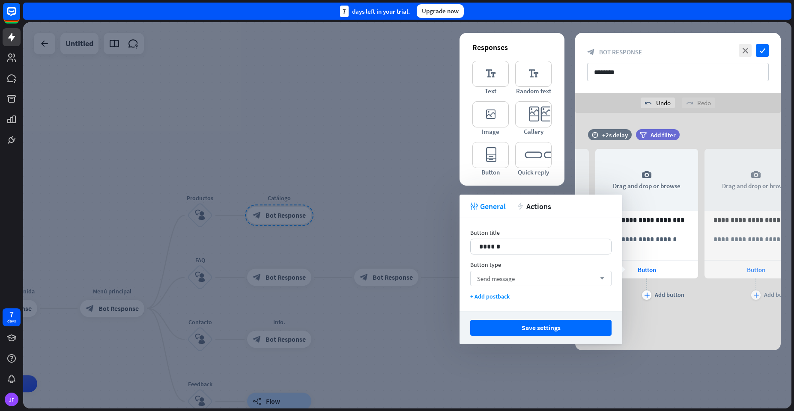
scroll to position [0, 180]
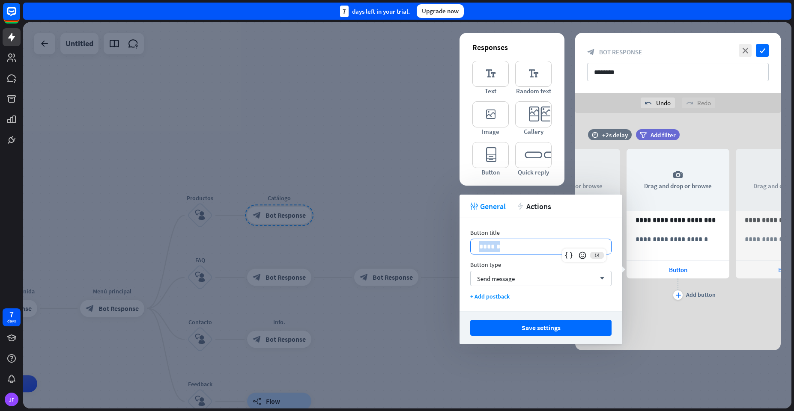
drag, startPoint x: 525, startPoint y: 250, endPoint x: 469, endPoint y: 242, distance: 56.6
click at [469, 242] on div "Button title 14 ****** Button type Send message arrow_down + Add postback" at bounding box center [540, 264] width 163 height 93
click at [488, 274] on div "Send message arrow_down" at bounding box center [540, 278] width 141 height 15
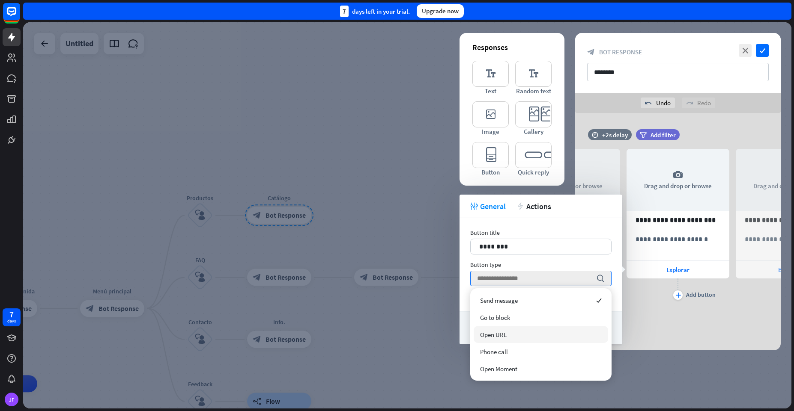
click at [491, 341] on div "Open URL" at bounding box center [540, 334] width 134 height 17
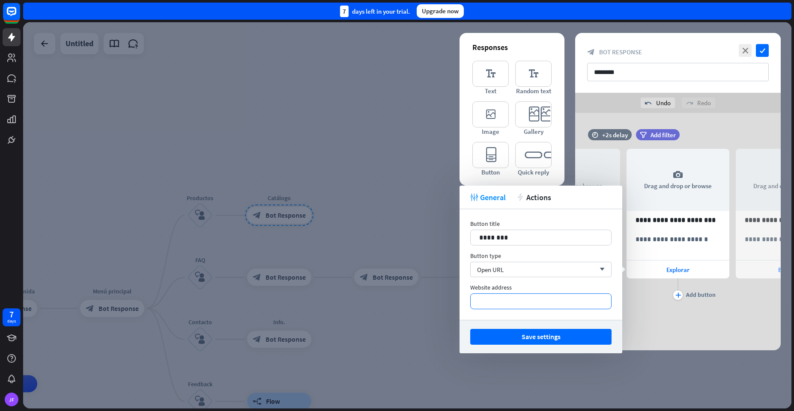
click at [503, 305] on p "*********" at bounding box center [540, 301] width 123 height 11
click at [500, 338] on button "Save settings" at bounding box center [540, 337] width 141 height 16
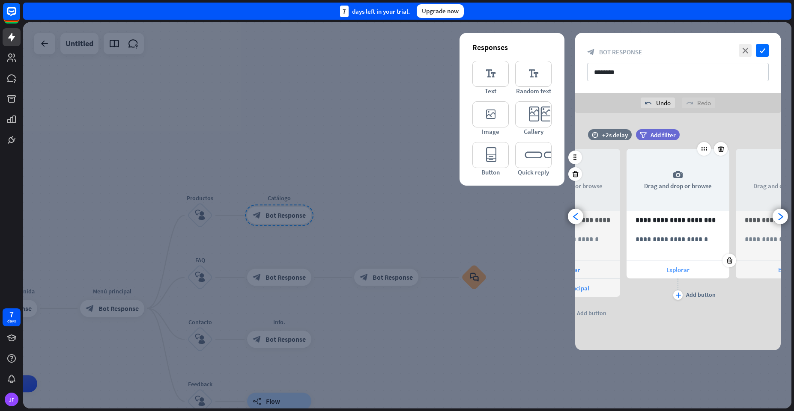
click at [673, 271] on span "Explorar" at bounding box center [677, 270] width 23 height 8
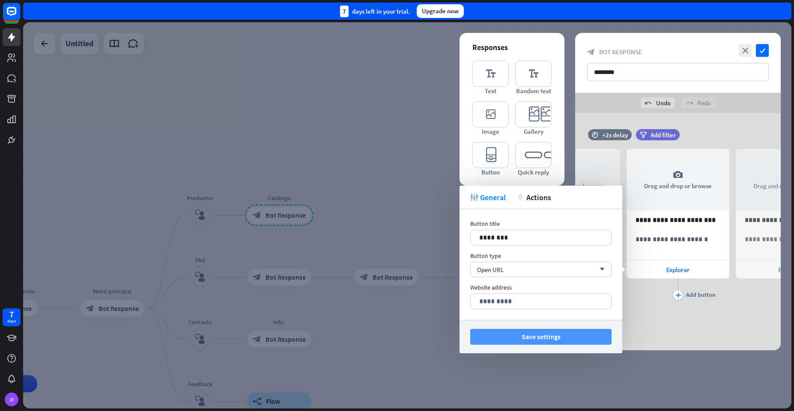
click at [529, 343] on button "Save settings" at bounding box center [540, 337] width 141 height 16
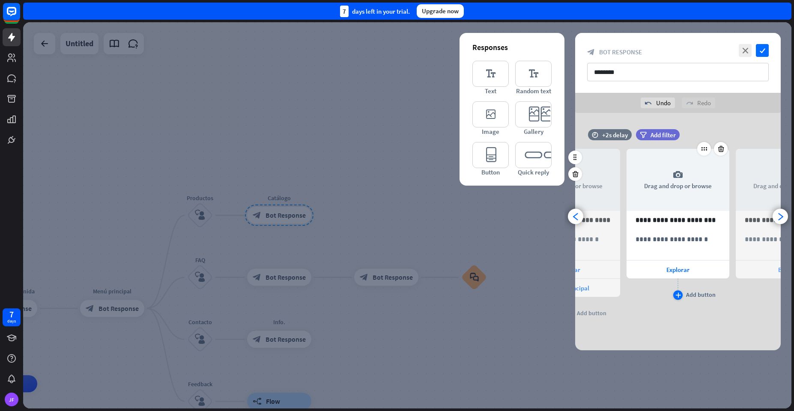
click at [676, 296] on icon "plus" at bounding box center [678, 295] width 6 height 5
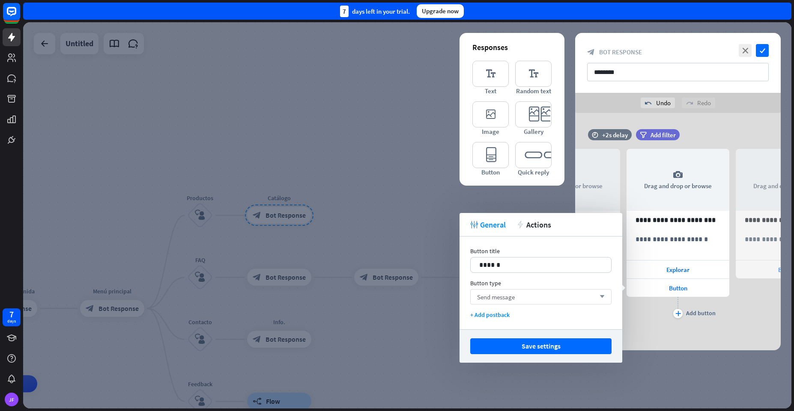
click at [531, 300] on div "Send message arrow_down" at bounding box center [540, 296] width 141 height 15
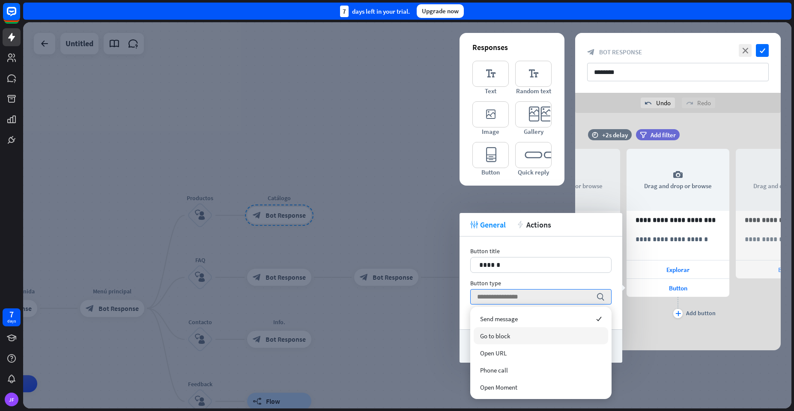
click at [494, 333] on span "Go to block" at bounding box center [495, 336] width 30 height 8
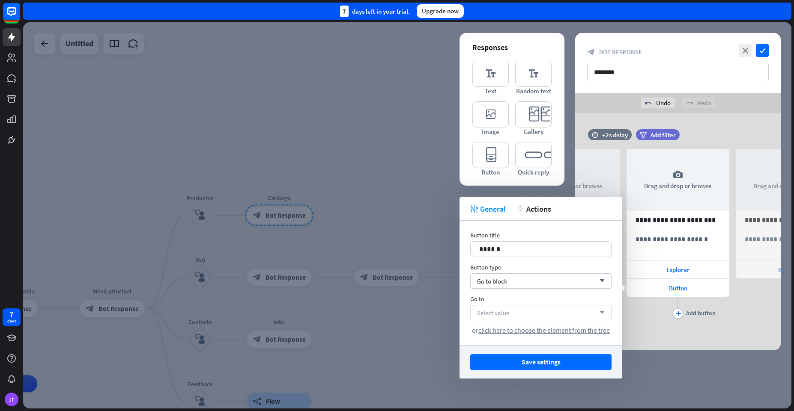
click at [497, 313] on span "Select value" at bounding box center [493, 313] width 32 height 8
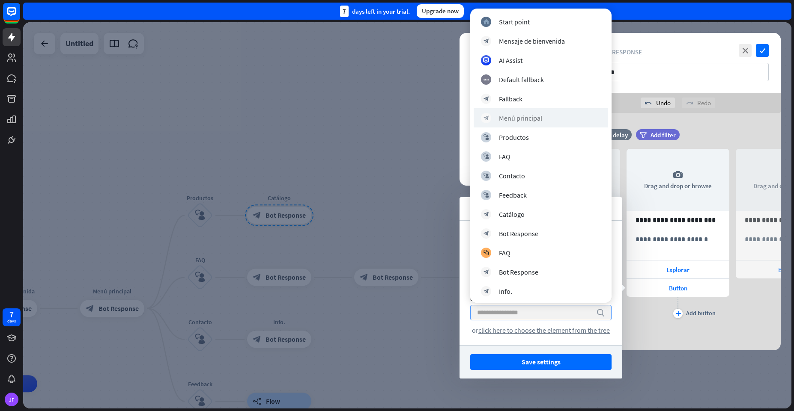
click at [507, 112] on div "block_bot_response Menú principal" at bounding box center [540, 117] width 134 height 19
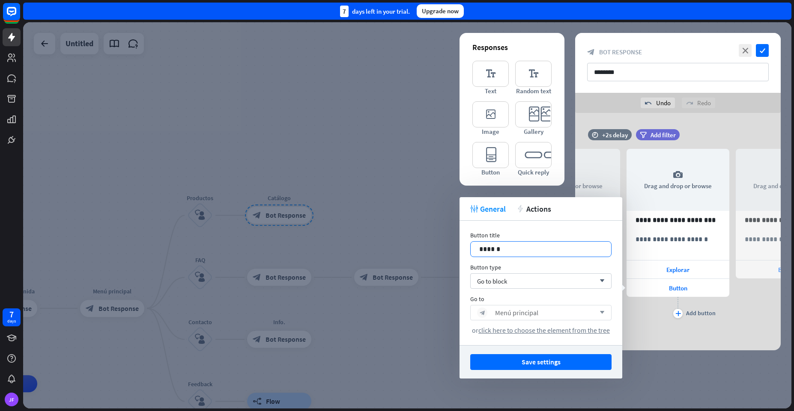
click at [480, 250] on p "******" at bounding box center [540, 249] width 123 height 11
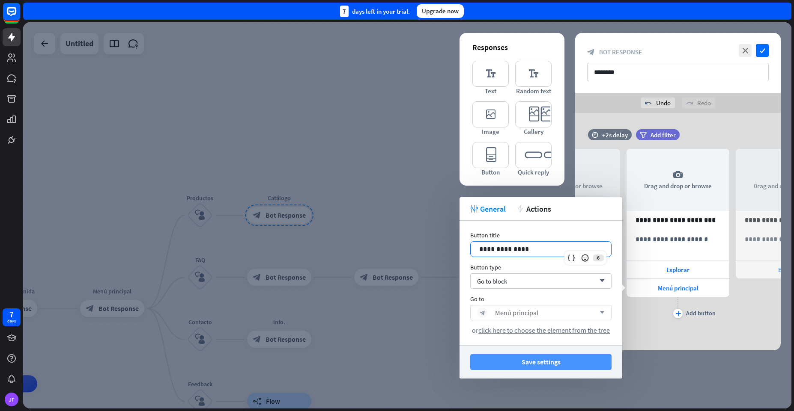
click at [527, 363] on button "Save settings" at bounding box center [540, 362] width 141 height 16
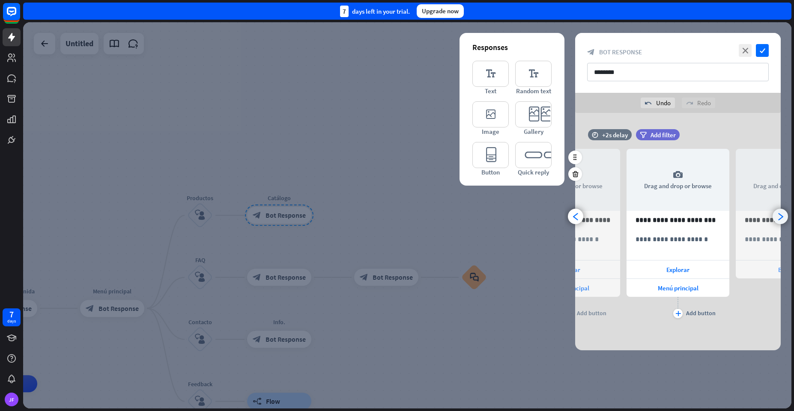
click at [778, 215] on icon "arrowhead_right" at bounding box center [780, 217] width 8 height 8
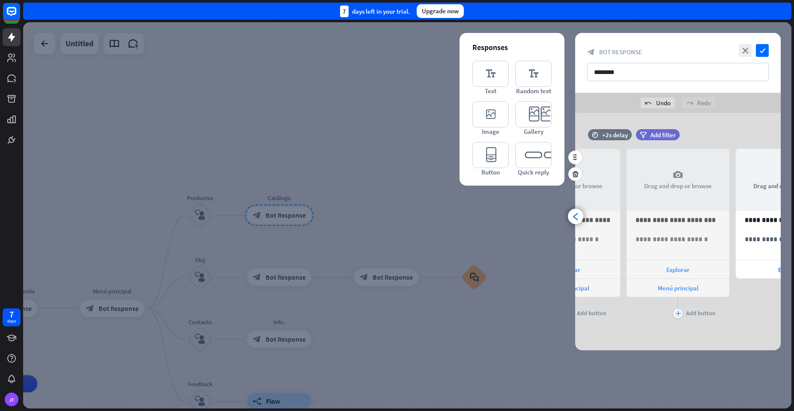
scroll to position [0, 289]
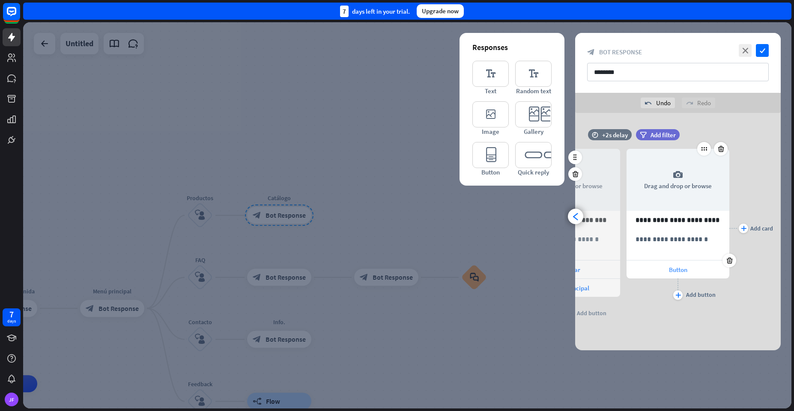
click at [674, 271] on span "Button" at bounding box center [678, 270] width 18 height 8
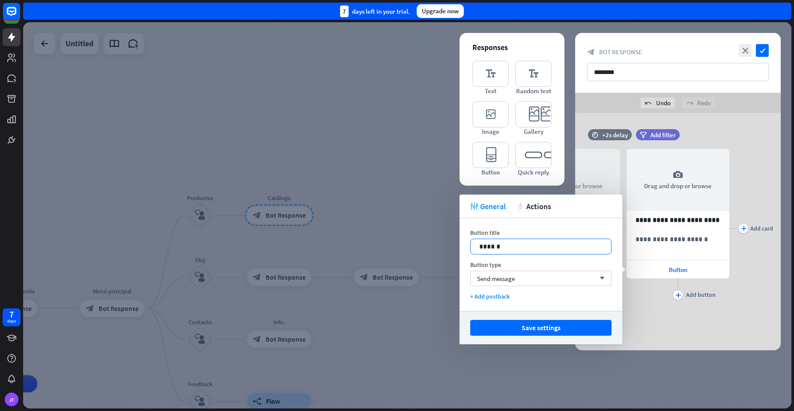
click at [493, 248] on p "******" at bounding box center [540, 246] width 123 height 11
click at [492, 277] on span "Send message" at bounding box center [496, 279] width 38 height 8
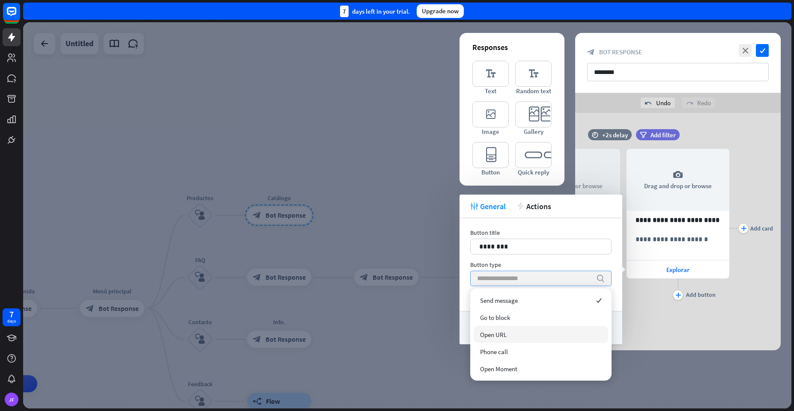
click at [493, 333] on span "Open URL" at bounding box center [493, 335] width 27 height 8
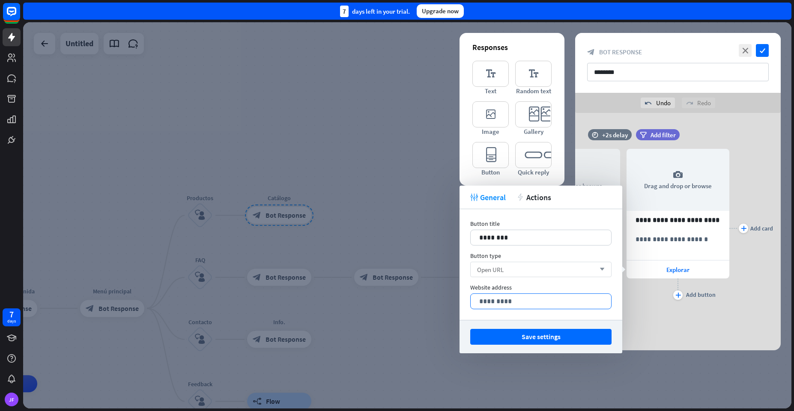
click at [501, 306] on p "*********" at bounding box center [540, 301] width 123 height 11
click at [516, 340] on button "Save settings" at bounding box center [540, 337] width 141 height 16
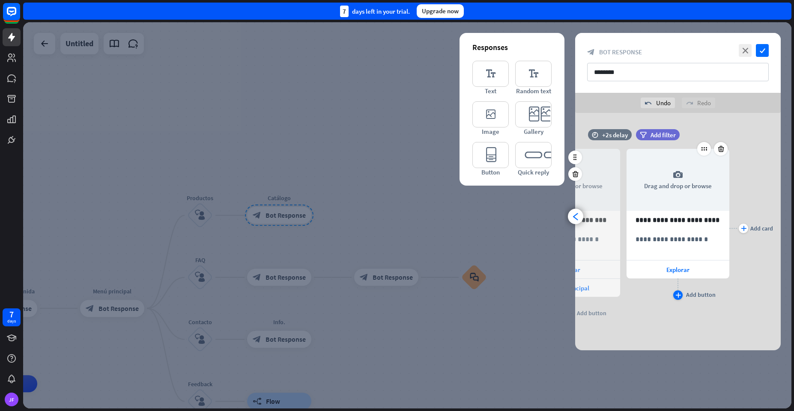
click at [678, 295] on icon "plus" at bounding box center [678, 295] width 6 height 5
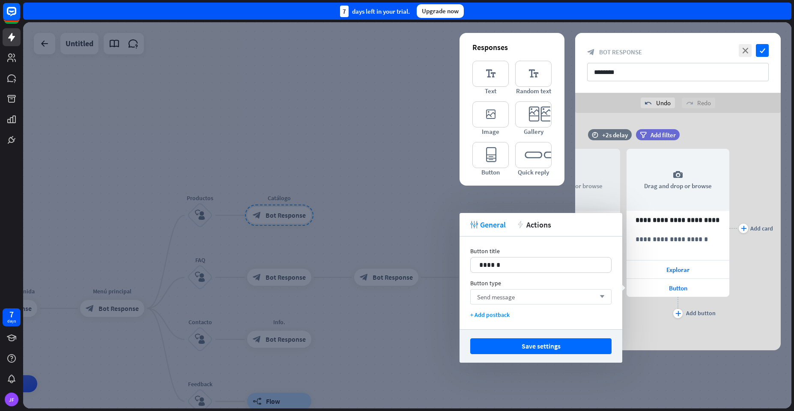
click at [530, 294] on div "Send message arrow_down" at bounding box center [540, 296] width 141 height 15
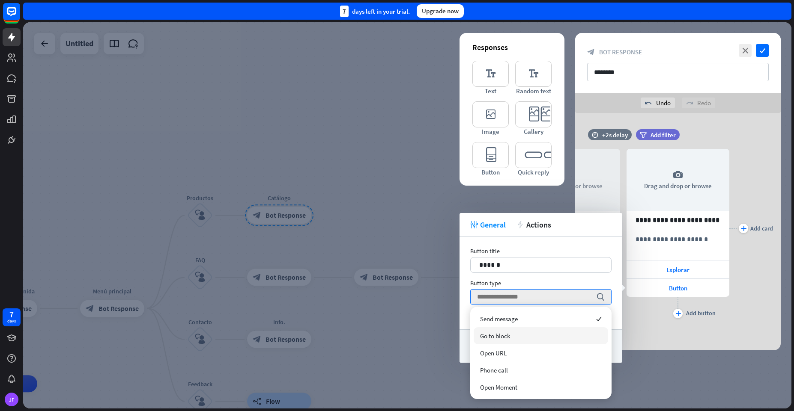
click at [496, 336] on span "Go to block" at bounding box center [495, 336] width 30 height 8
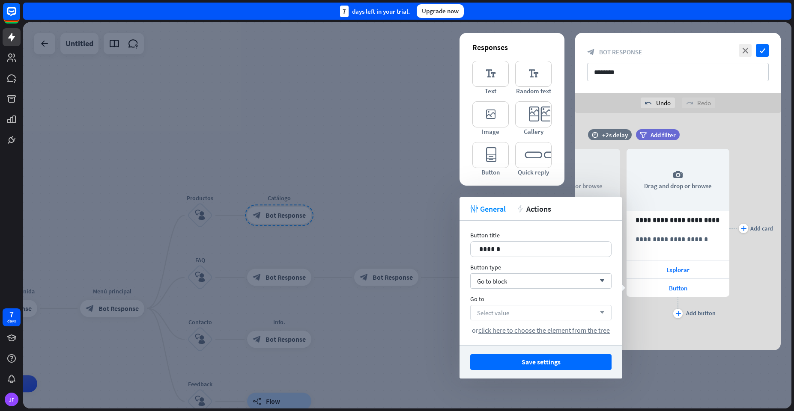
click at [499, 313] on span "Select value" at bounding box center [493, 313] width 32 height 8
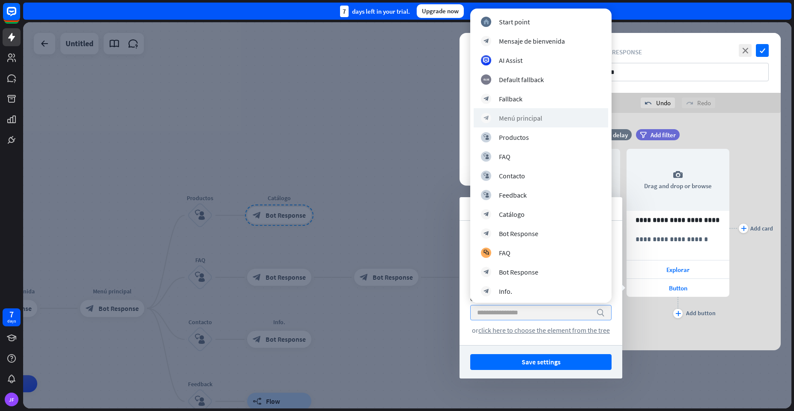
click at [512, 125] on div "block_bot_response Menú principal" at bounding box center [540, 117] width 134 height 19
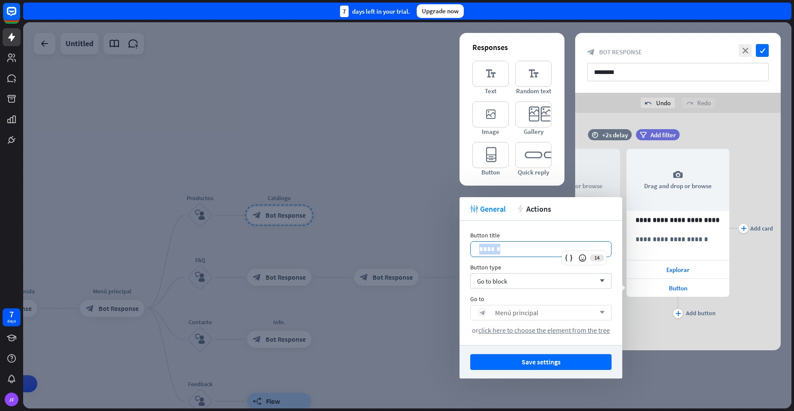
drag, startPoint x: 511, startPoint y: 244, endPoint x: 476, endPoint y: 254, distance: 37.0
click at [476, 254] on div "******" at bounding box center [540, 249] width 140 height 15
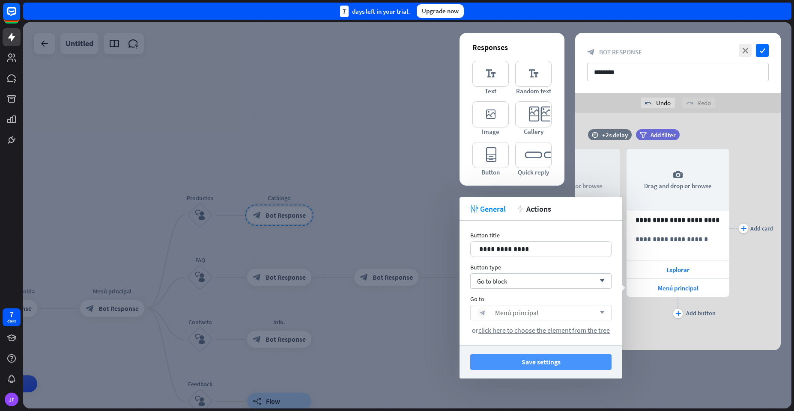
click at [555, 365] on button "Save settings" at bounding box center [540, 362] width 141 height 16
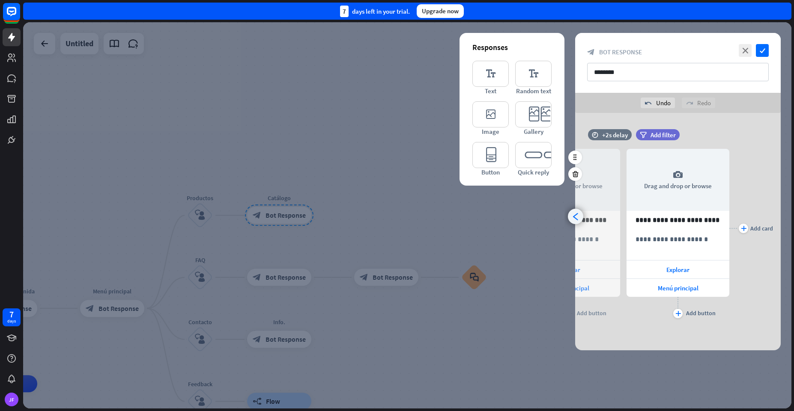
click at [579, 217] on icon "arrowhead_left" at bounding box center [576, 217] width 8 height 8
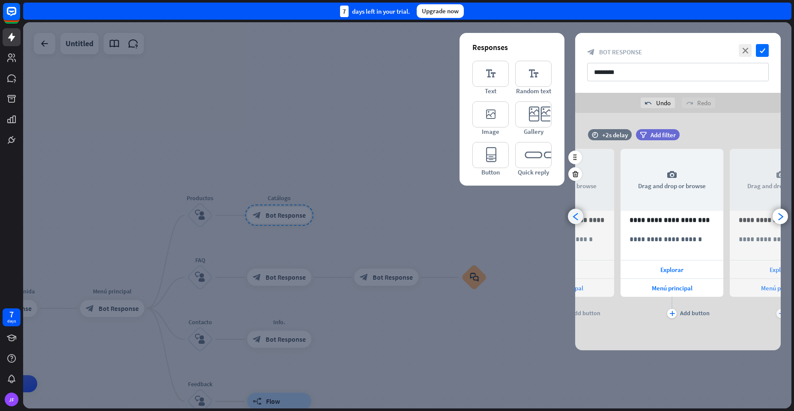
click at [579, 217] on icon "arrowhead_left" at bounding box center [576, 217] width 8 height 8
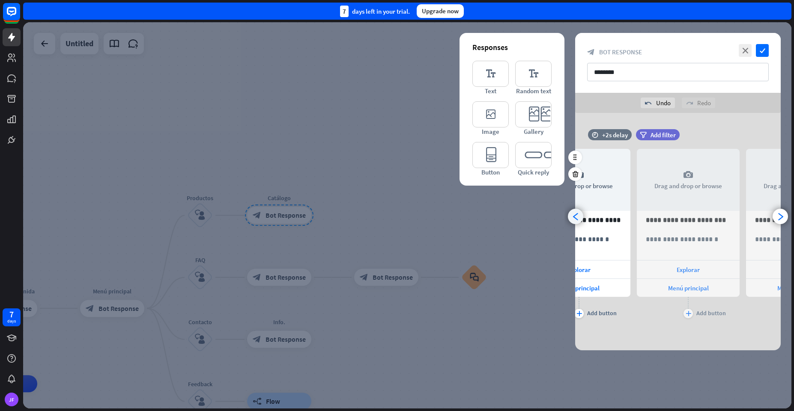
scroll to position [0, 71]
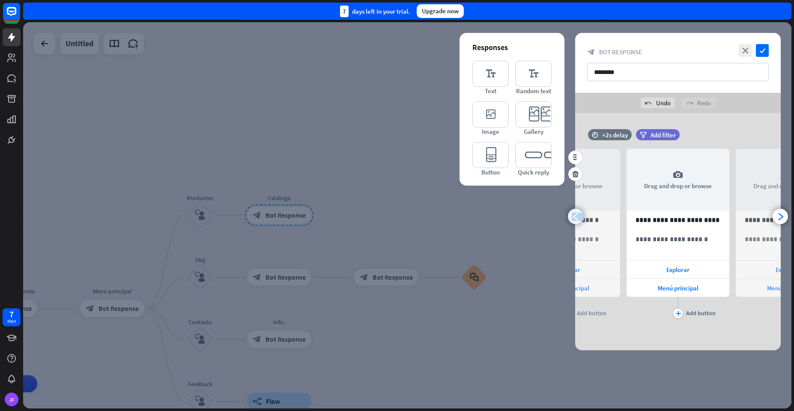
click at [579, 217] on icon "arrowhead_left" at bounding box center [576, 217] width 8 height 8
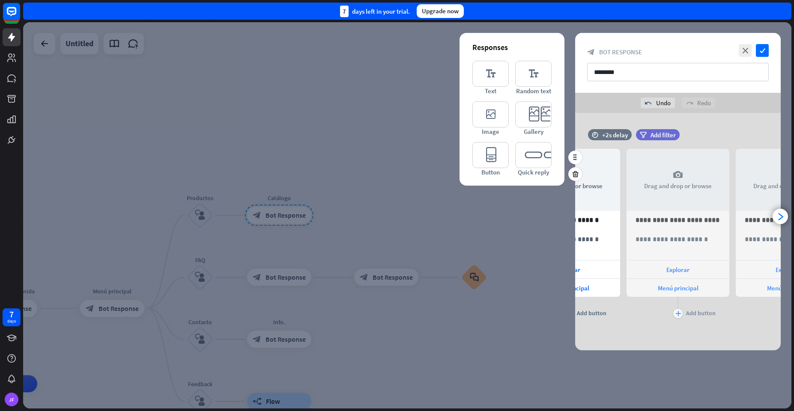
scroll to position [0, 0]
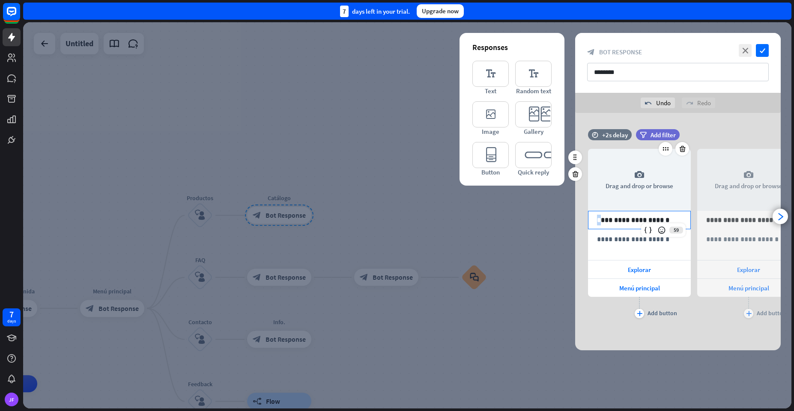
drag, startPoint x: 600, startPoint y: 222, endPoint x: 643, endPoint y: 214, distance: 44.3
click at [643, 214] on div "**********" at bounding box center [639, 220] width 102 height 18
click at [655, 214] on div "**********" at bounding box center [639, 220] width 102 height 18
click at [678, 219] on p "**********" at bounding box center [639, 220] width 85 height 11
drag, startPoint x: 678, startPoint y: 219, endPoint x: 580, endPoint y: 220, distance: 98.1
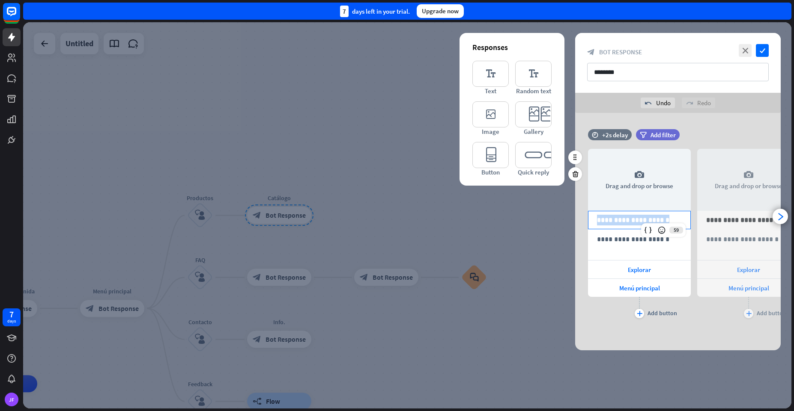
click at [580, 220] on div "**********" at bounding box center [677, 228] width 205 height 185
copy p "**********"
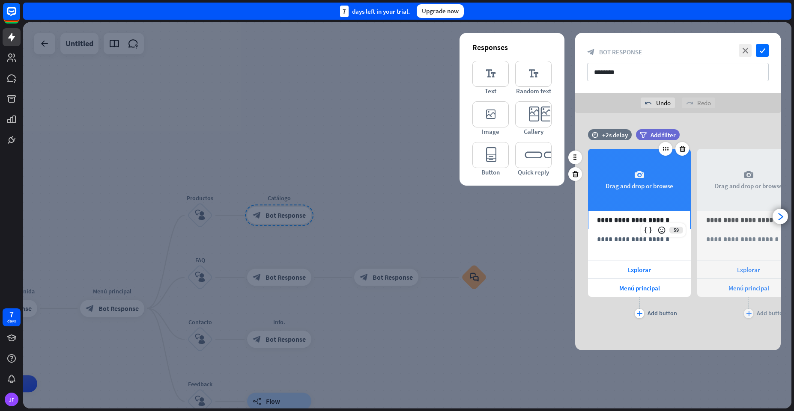
click at [636, 173] on icon "camera" at bounding box center [639, 175] width 10 height 10
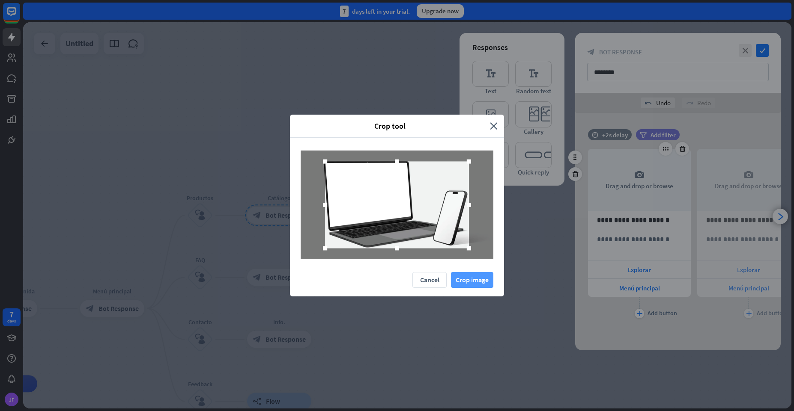
click at [471, 281] on button "Crop image" at bounding box center [472, 280] width 42 height 16
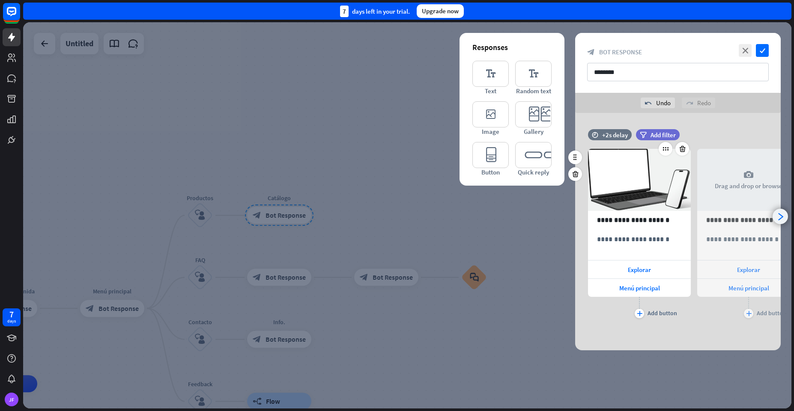
click at [784, 214] on icon "arrowhead_right" at bounding box center [780, 217] width 8 height 8
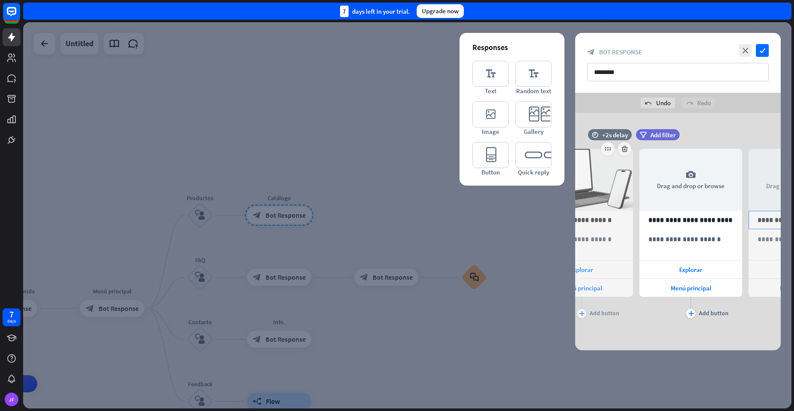
scroll to position [0, 71]
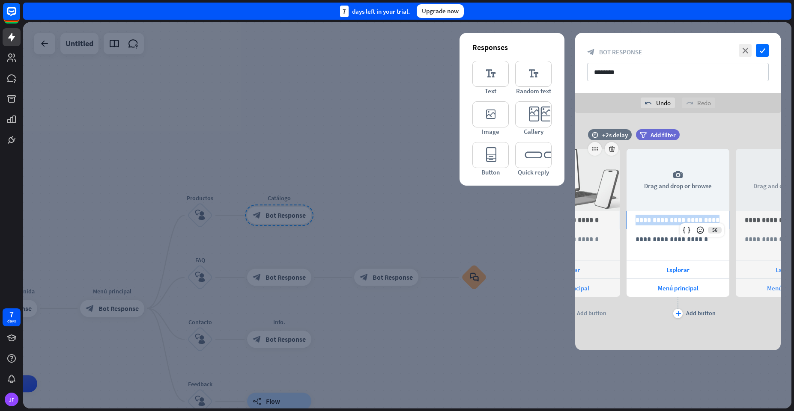
drag, startPoint x: 715, startPoint y: 220, endPoint x: 602, endPoint y: 215, distance: 113.6
click at [602, 215] on div "**********" at bounding box center [677, 228] width 205 height 185
copy p "**********"
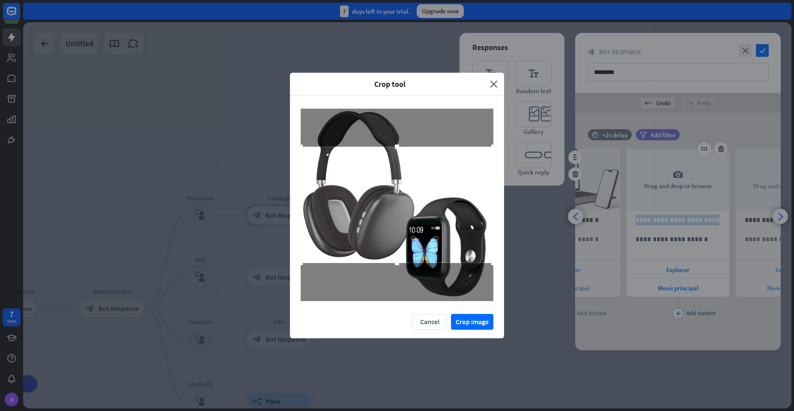
drag, startPoint x: 398, startPoint y: 265, endPoint x: 391, endPoint y: 296, distance: 31.2
click at [391, 296] on div at bounding box center [397, 205] width 193 height 193
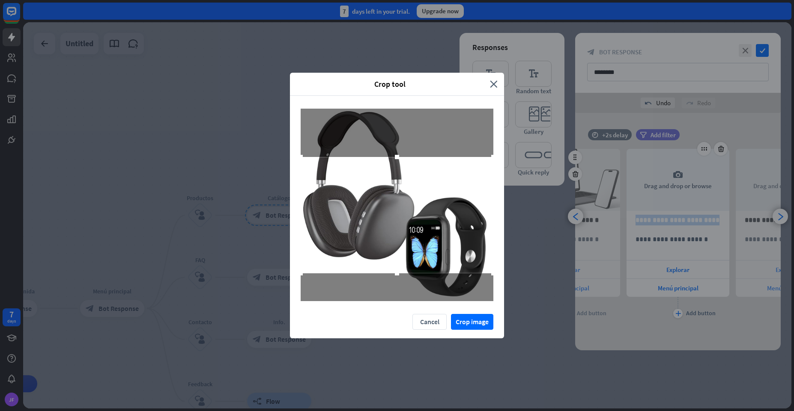
drag, startPoint x: 397, startPoint y: 226, endPoint x: 390, endPoint y: 237, distance: 12.1
click at [390, 237] on div at bounding box center [397, 215] width 193 height 116
click at [467, 318] on button "Crop image" at bounding box center [472, 322] width 42 height 16
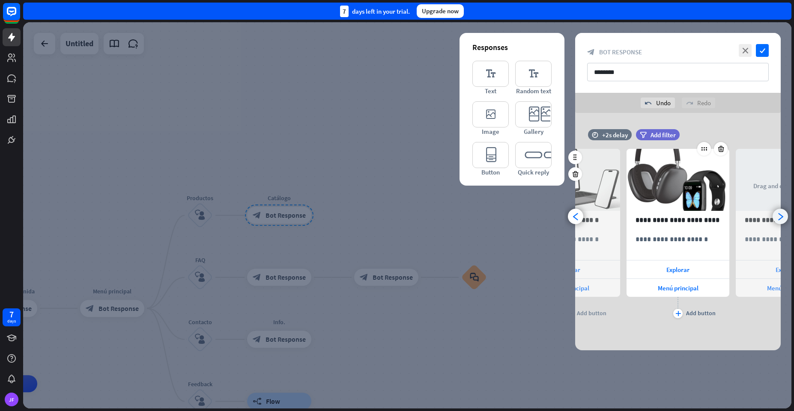
click at [779, 212] on div "arrowhead_right" at bounding box center [779, 216] width 15 height 15
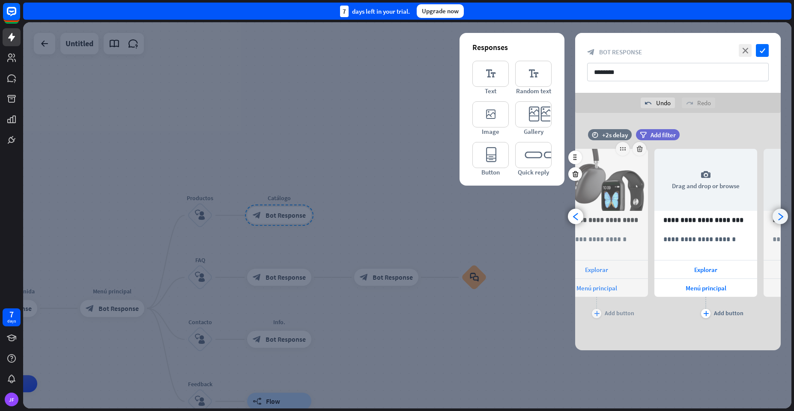
scroll to position [0, 180]
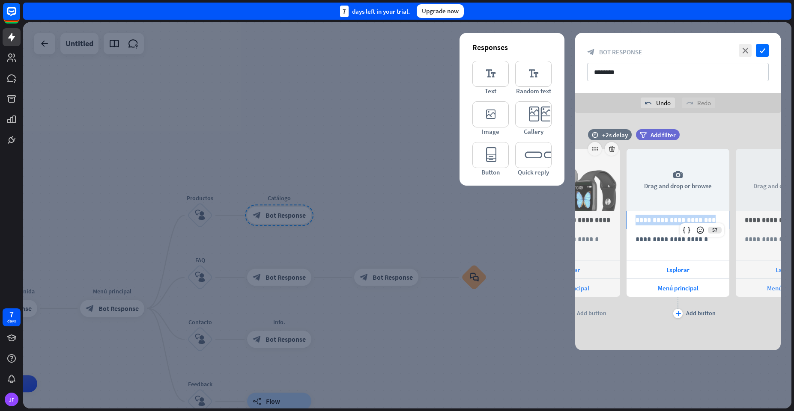
drag, startPoint x: 706, startPoint y: 221, endPoint x: 624, endPoint y: 219, distance: 81.4
click at [624, 219] on div "**********" at bounding box center [677, 228] width 205 height 185
copy p "**********"
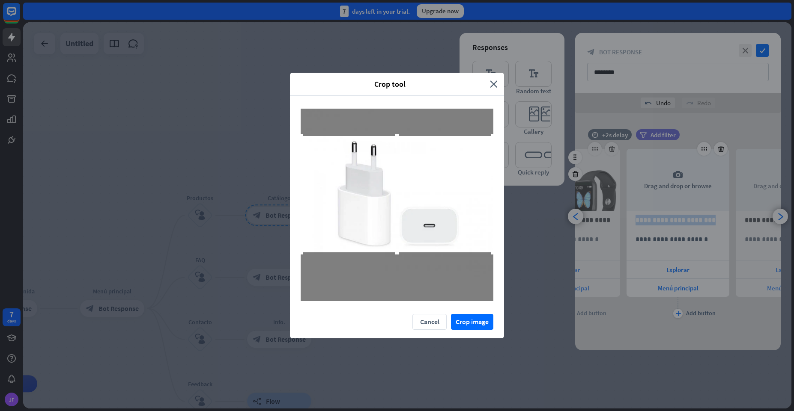
drag, startPoint x: 447, startPoint y: 232, endPoint x: 447, endPoint y: 222, distance: 10.7
click at [447, 222] on div at bounding box center [397, 194] width 193 height 116
click at [457, 322] on button "Crop image" at bounding box center [472, 322] width 42 height 16
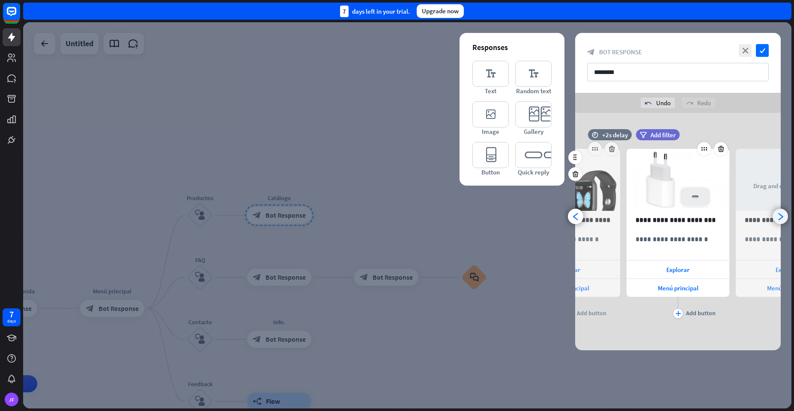
click at [777, 218] on icon "arrowhead_right" at bounding box center [780, 217] width 8 height 8
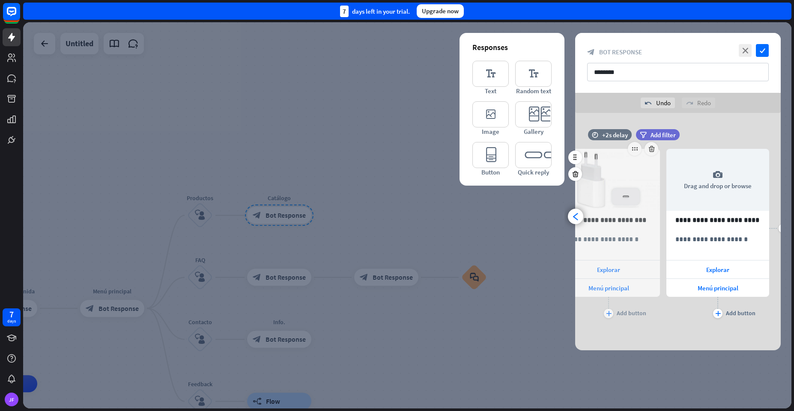
scroll to position [0, 289]
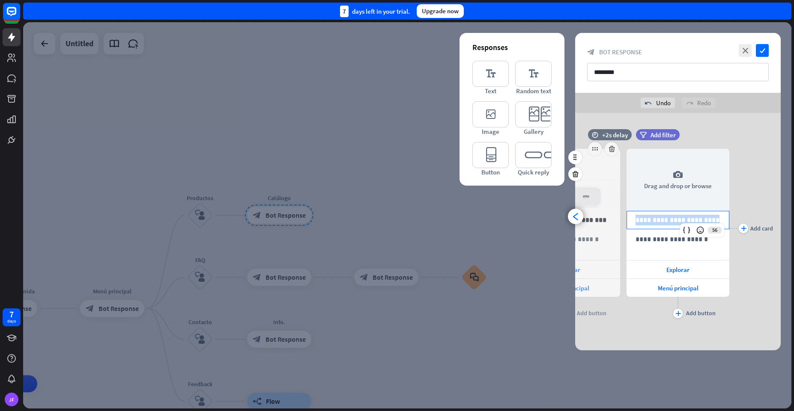
drag, startPoint x: 710, startPoint y: 220, endPoint x: 622, endPoint y: 222, distance: 87.8
click at [622, 222] on div "**********" at bounding box center [677, 228] width 205 height 185
copy p "**********"
click at [758, 201] on div "plus Add card" at bounding box center [751, 228] width 44 height 185
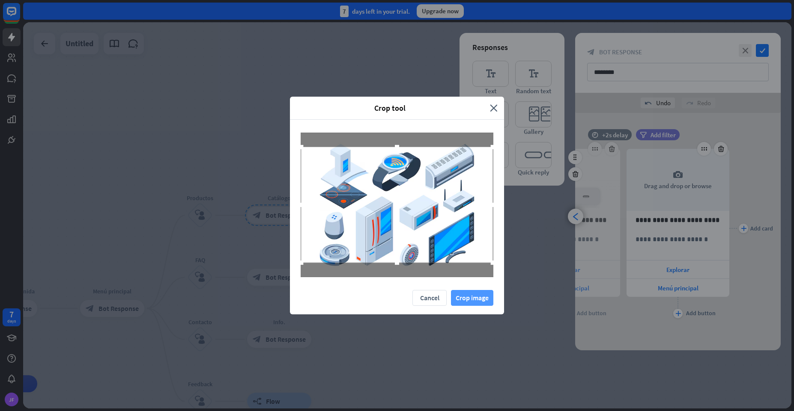
click at [463, 296] on button "Crop image" at bounding box center [472, 298] width 42 height 16
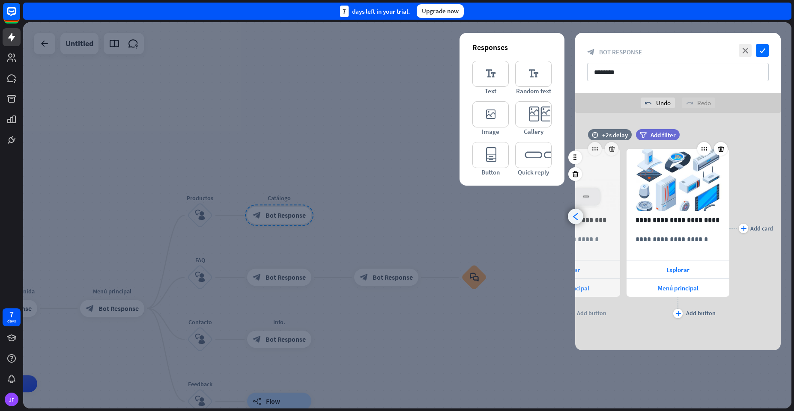
click at [575, 220] on icon "arrowhead_left" at bounding box center [576, 217] width 8 height 8
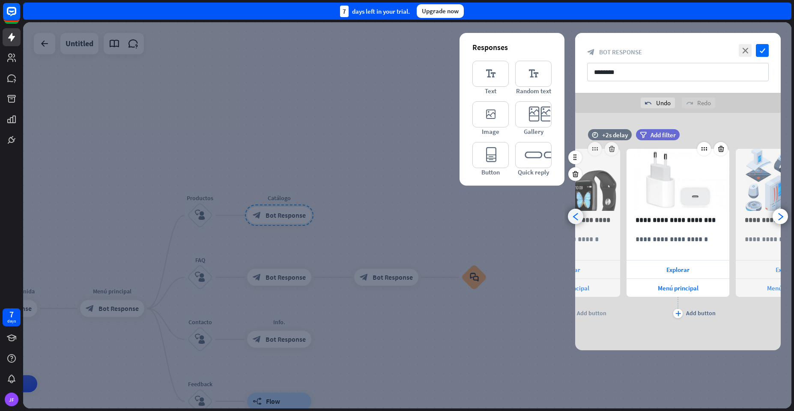
click at [575, 220] on icon "arrowhead_left" at bounding box center [576, 217] width 8 height 8
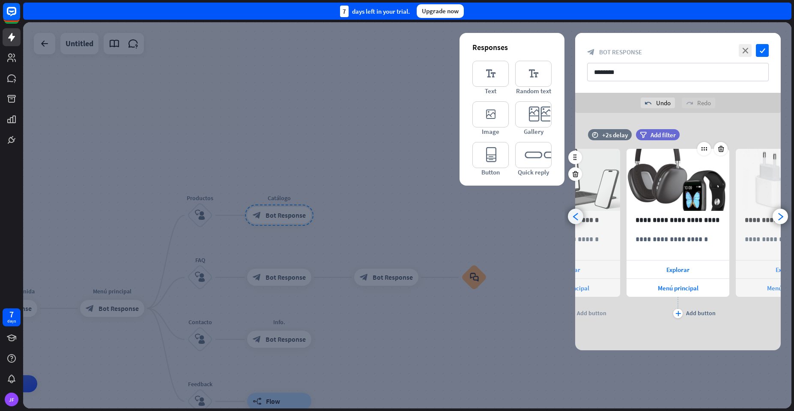
scroll to position [0, 71]
click at [578, 217] on icon "arrowhead_left" at bounding box center [576, 217] width 8 height 8
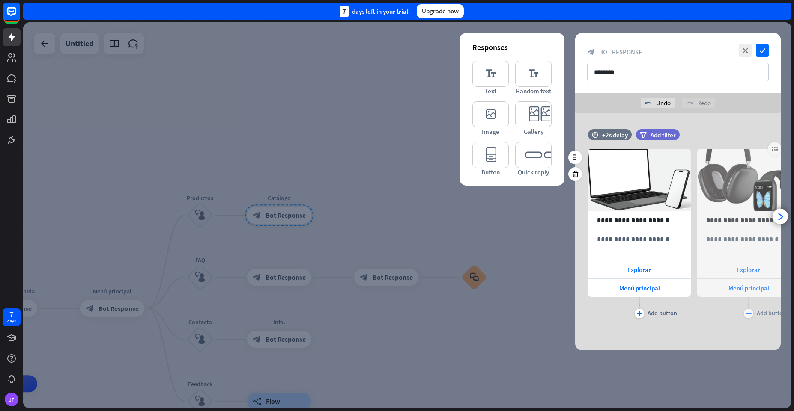
scroll to position [0, 0]
click at [765, 53] on icon "check" at bounding box center [762, 50] width 13 height 13
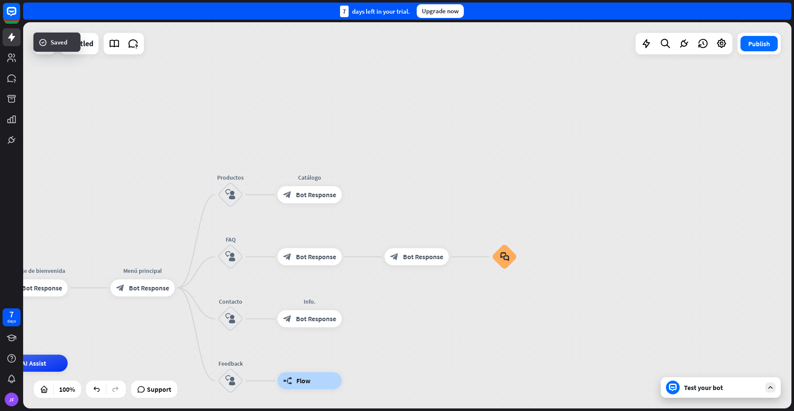
drag, startPoint x: 456, startPoint y: 182, endPoint x: 533, endPoint y: 125, distance: 95.5
click at [533, 125] on div "home_2 Start point Mensaje de [PERSON_NAME] block_bot_response Bot Response Men…" at bounding box center [407, 215] width 768 height 387
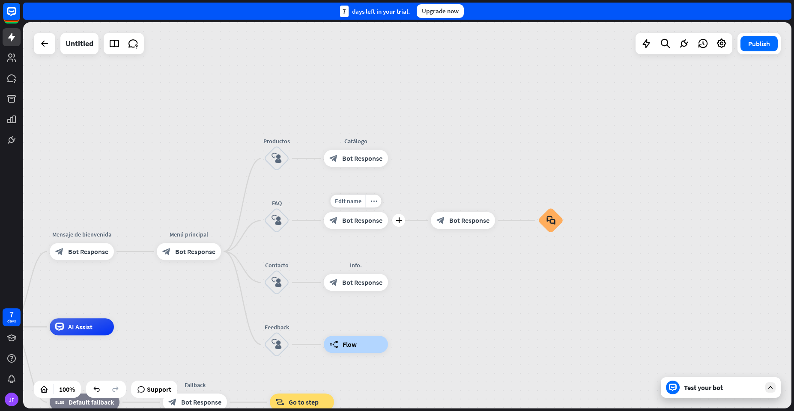
click at [350, 213] on div "block_bot_response Bot Response" at bounding box center [356, 220] width 64 height 17
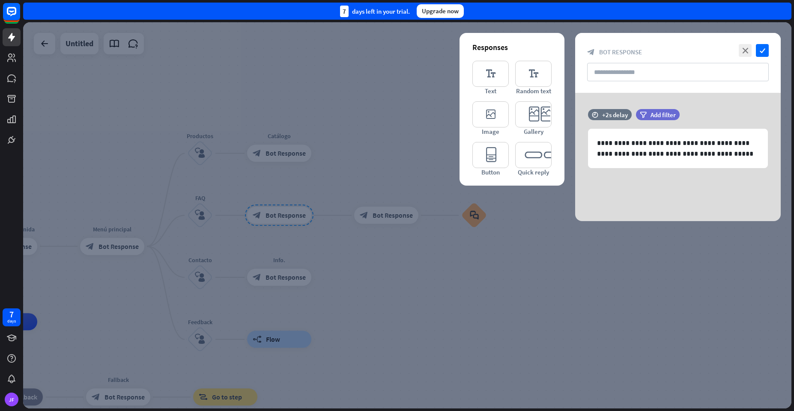
click at [560, 287] on div at bounding box center [407, 215] width 768 height 387
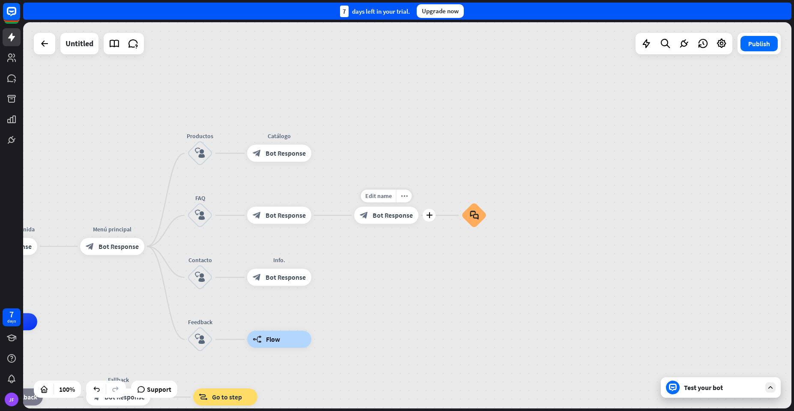
click at [375, 223] on div "block_bot_response Bot Response" at bounding box center [386, 215] width 64 height 17
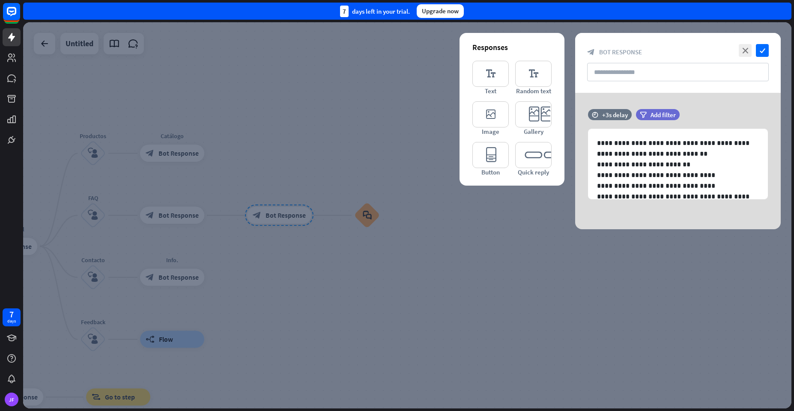
click at [429, 291] on div at bounding box center [407, 215] width 768 height 387
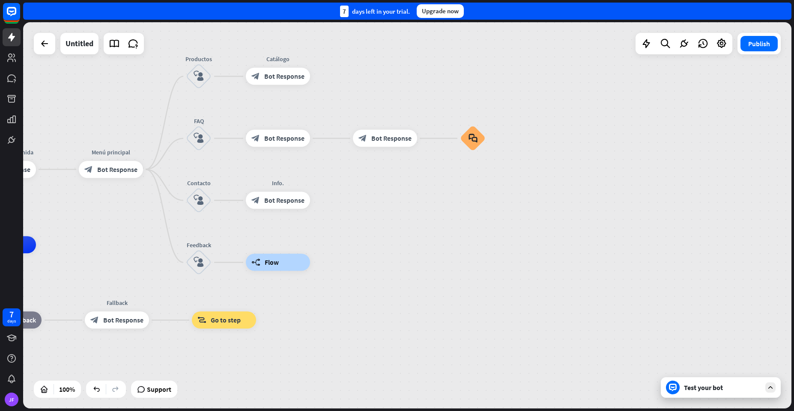
drag, startPoint x: 365, startPoint y: 346, endPoint x: 477, endPoint y: 270, distance: 136.0
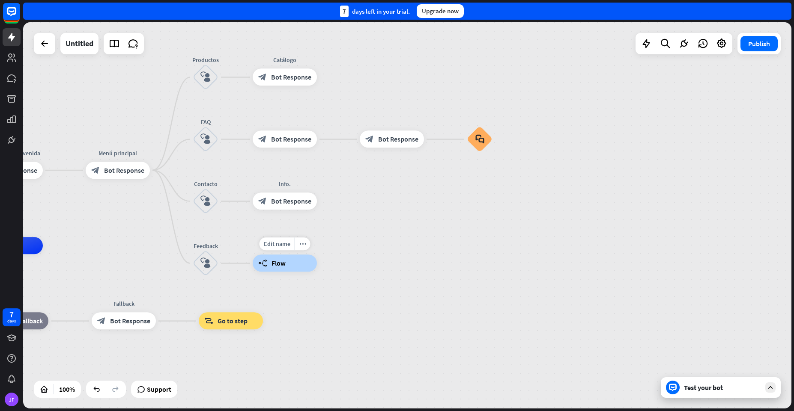
click at [266, 266] on icon "builder_tree" at bounding box center [262, 263] width 9 height 9
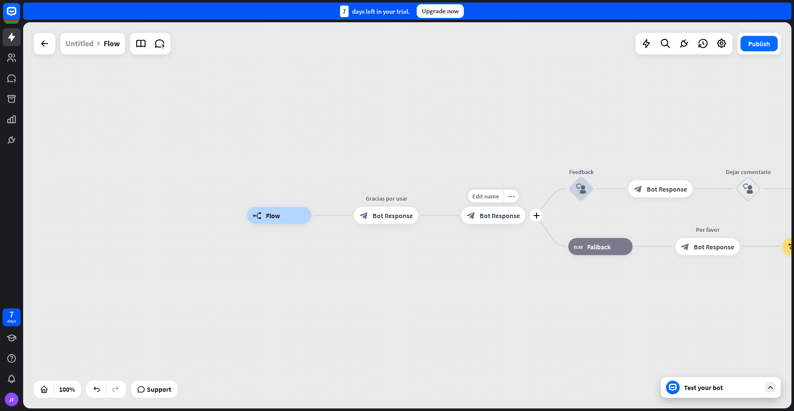
click at [479, 218] on span "Bot Response" at bounding box center [499, 215] width 40 height 9
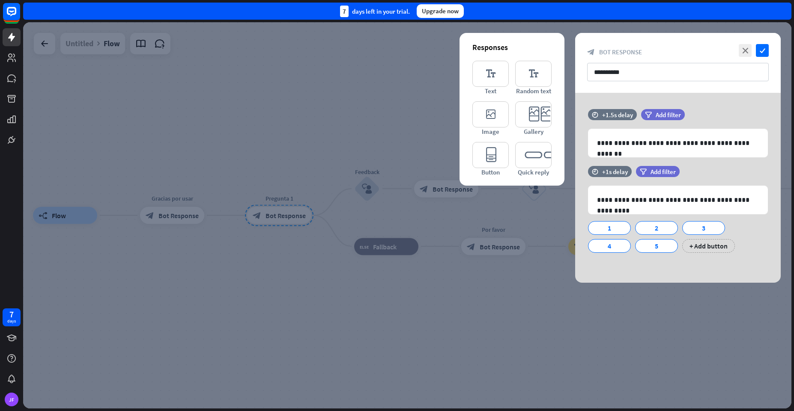
click at [291, 287] on div at bounding box center [407, 215] width 768 height 387
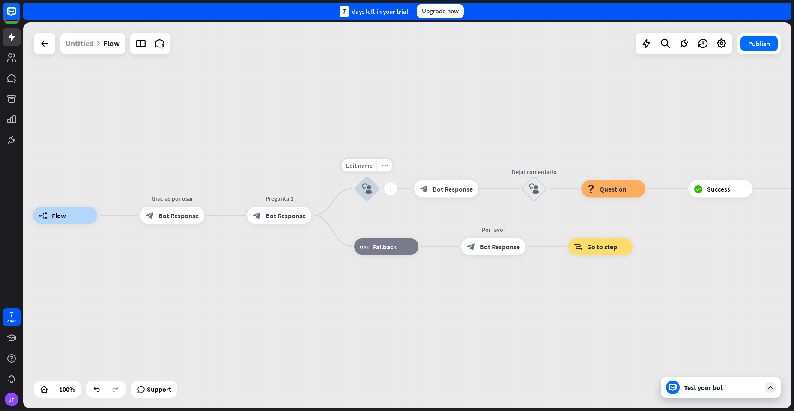
click at [363, 197] on div "block_user_input" at bounding box center [367, 189] width 26 height 26
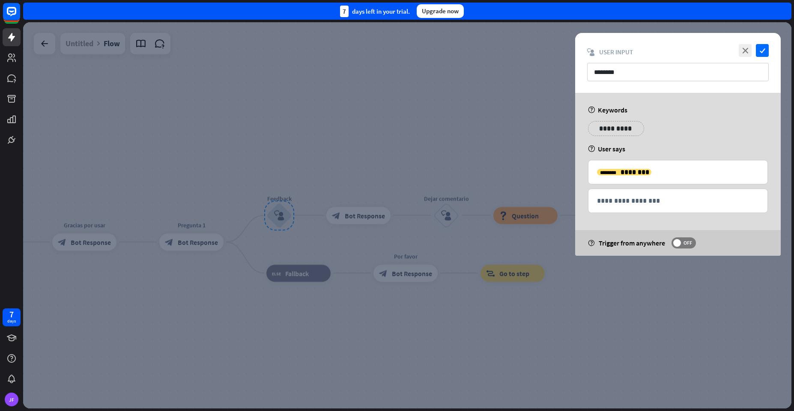
click at [298, 304] on div at bounding box center [407, 215] width 768 height 387
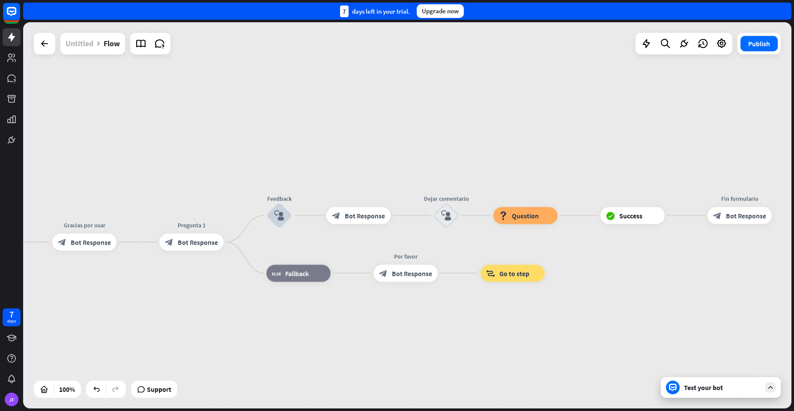
click at [74, 47] on div "Untitled" at bounding box center [80, 43] width 28 height 21
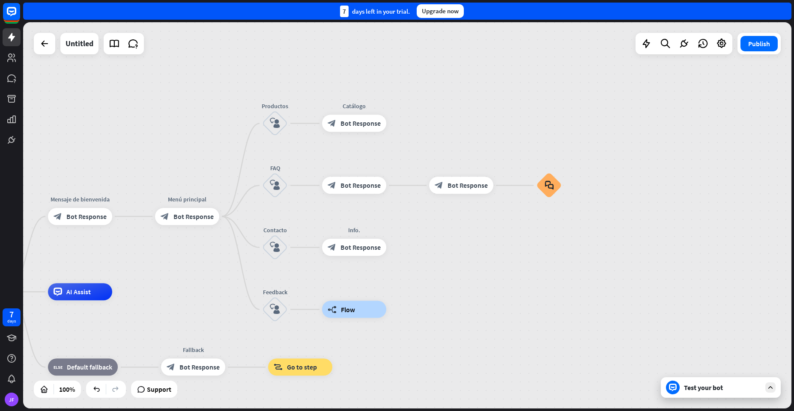
drag, startPoint x: 406, startPoint y: 170, endPoint x: 481, endPoint y: 264, distance: 120.3
click at [481, 264] on div "home_2 Start point Mensaje de [PERSON_NAME] block_bot_response Bot Response Men…" at bounding box center [407, 215] width 768 height 387
click at [338, 188] on div "block_bot_response Bot Response" at bounding box center [354, 185] width 64 height 17
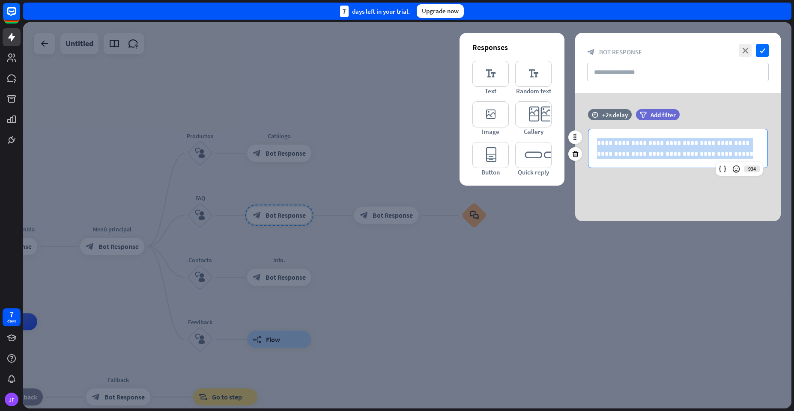
drag, startPoint x: 721, startPoint y: 156, endPoint x: 588, endPoint y: 145, distance: 133.2
click at [588, 145] on div "**********" at bounding box center [677, 148] width 179 height 39
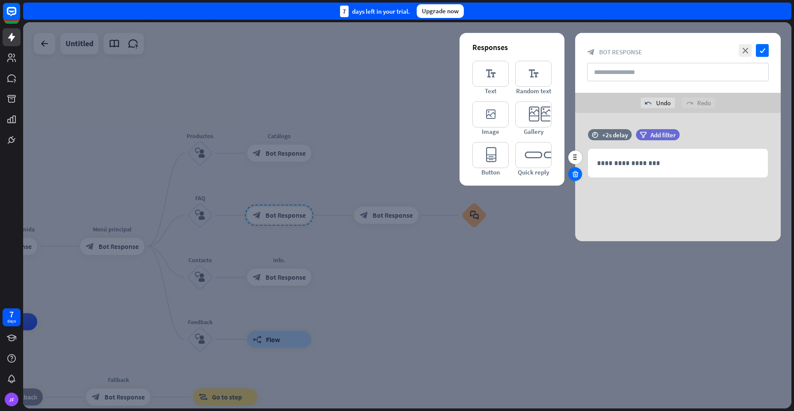
click at [573, 175] on icon at bounding box center [575, 174] width 8 height 8
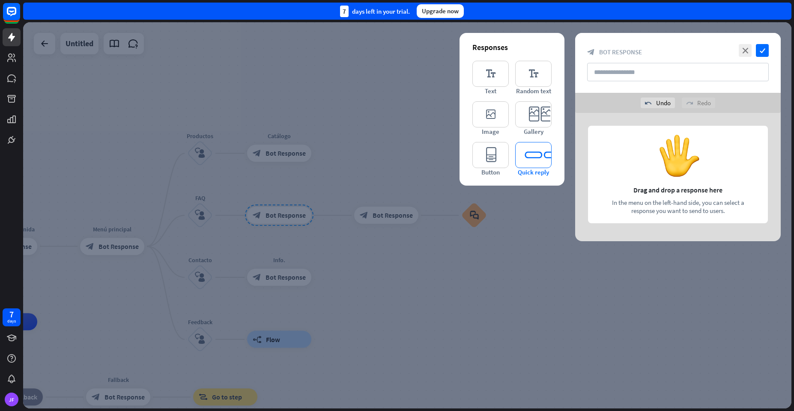
click at [533, 161] on icon "editor_quick_replies" at bounding box center [533, 155] width 36 height 26
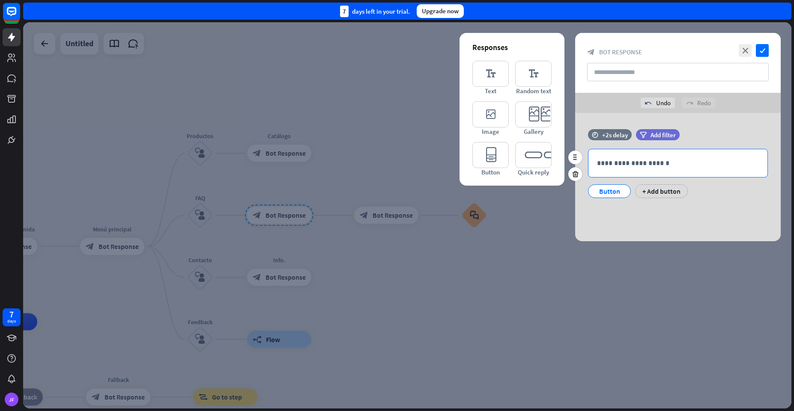
click at [611, 162] on p "**********" at bounding box center [678, 163] width 162 height 11
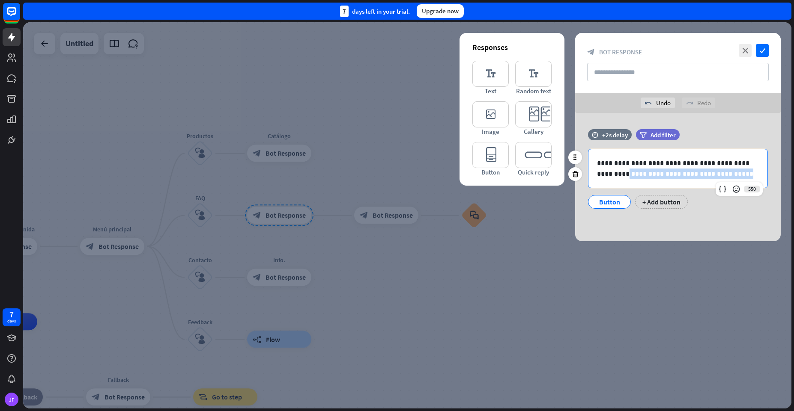
drag, startPoint x: 702, startPoint y: 172, endPoint x: 582, endPoint y: 173, distance: 119.9
click at [582, 173] on div "**********" at bounding box center [677, 179] width 205 height 60
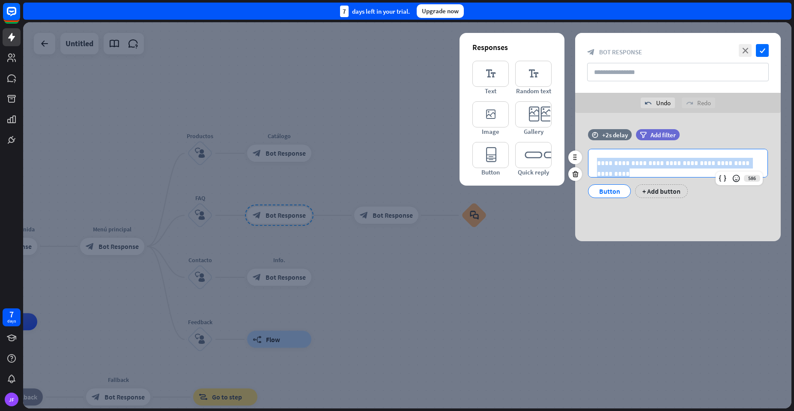
drag, startPoint x: 752, startPoint y: 162, endPoint x: 582, endPoint y: 160, distance: 170.0
click at [582, 160] on div "**********" at bounding box center [677, 173] width 205 height 49
click at [575, 176] on icon at bounding box center [575, 174] width 8 height 8
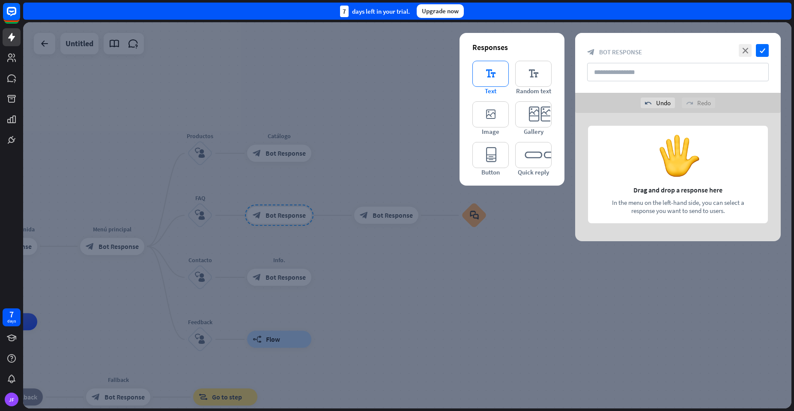
click at [494, 80] on icon "editor_text" at bounding box center [490, 74] width 36 height 26
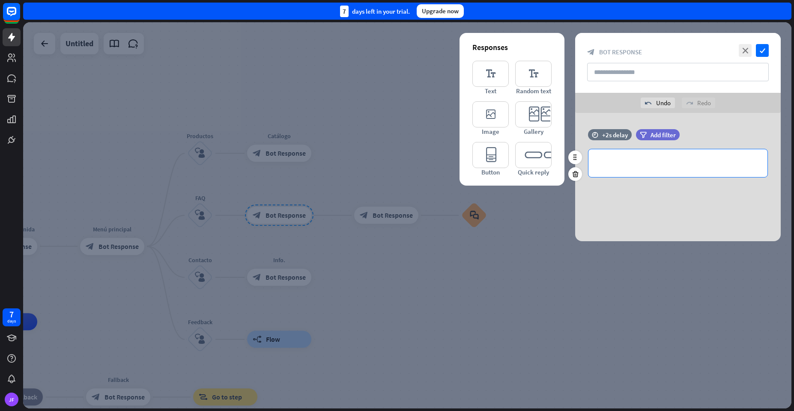
click at [627, 159] on p "**********" at bounding box center [678, 163] width 162 height 11
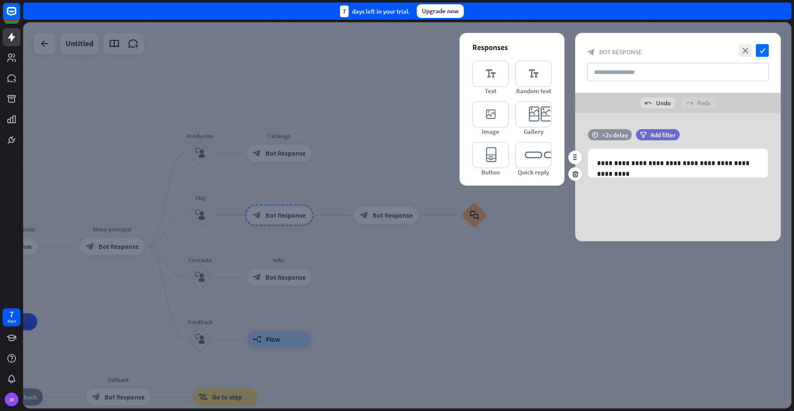
click at [616, 135] on div "+2s delay" at bounding box center [615, 135] width 26 height 8
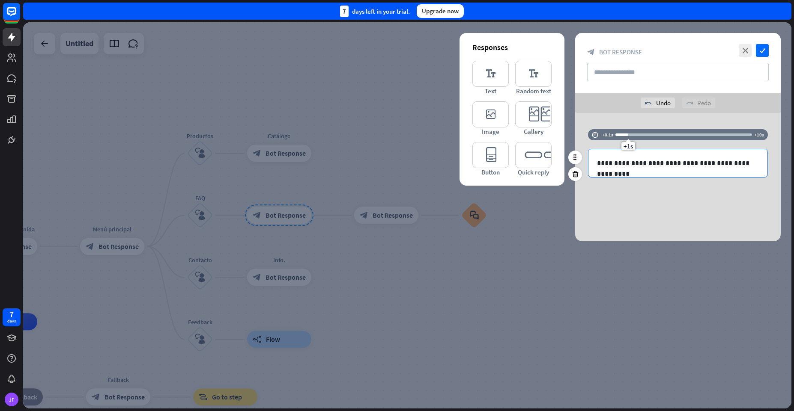
drag, startPoint x: 638, startPoint y: 146, endPoint x: 627, endPoint y: 151, distance: 12.3
click at [627, 151] on div "**********" at bounding box center [677, 157] width 205 height 57
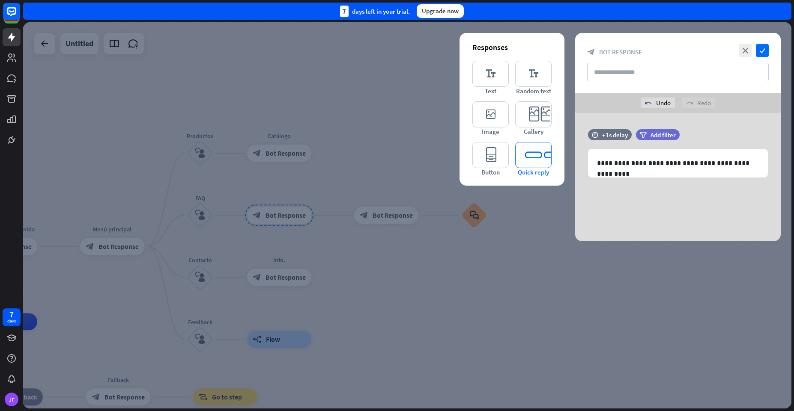
click at [536, 159] on icon "editor_quick_replies" at bounding box center [533, 155] width 36 height 26
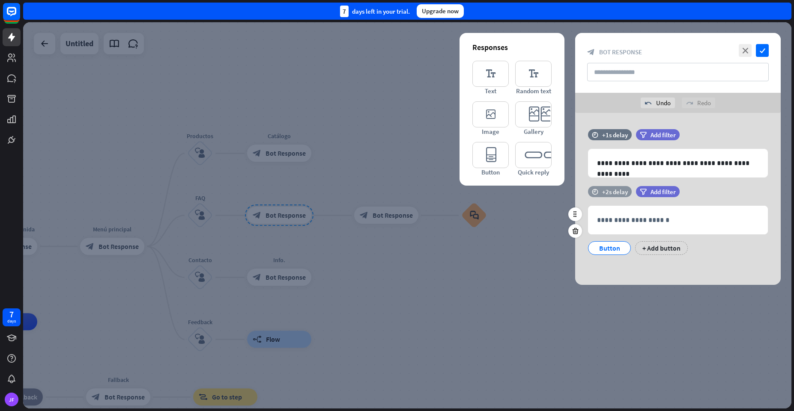
click at [606, 191] on div "+2s delay" at bounding box center [615, 192] width 26 height 8
drag, startPoint x: 638, startPoint y: 203, endPoint x: 626, endPoint y: 206, distance: 12.1
click at [626, 206] on span "+1s" at bounding box center [626, 203] width 9 height 8
click at [601, 252] on div "Button" at bounding box center [609, 248] width 28 height 13
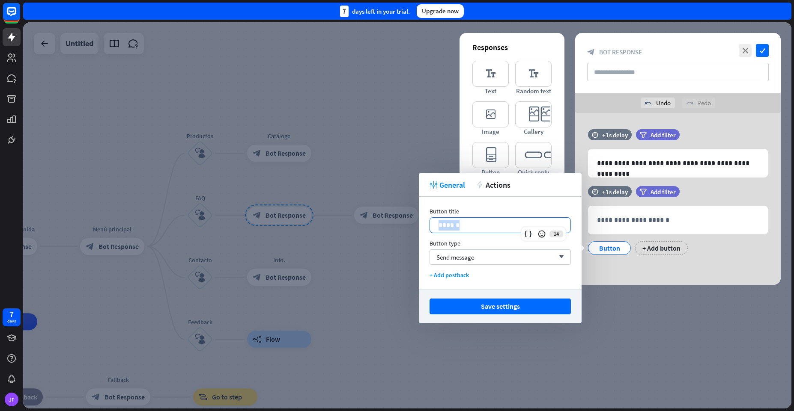
drag, startPoint x: 459, startPoint y: 227, endPoint x: 425, endPoint y: 225, distance: 34.7
click at [425, 225] on div "Button title 14 ****** Button type Send message arrow_down + Add postback" at bounding box center [500, 243] width 163 height 93
click at [605, 258] on div "**********" at bounding box center [677, 224] width 205 height 77
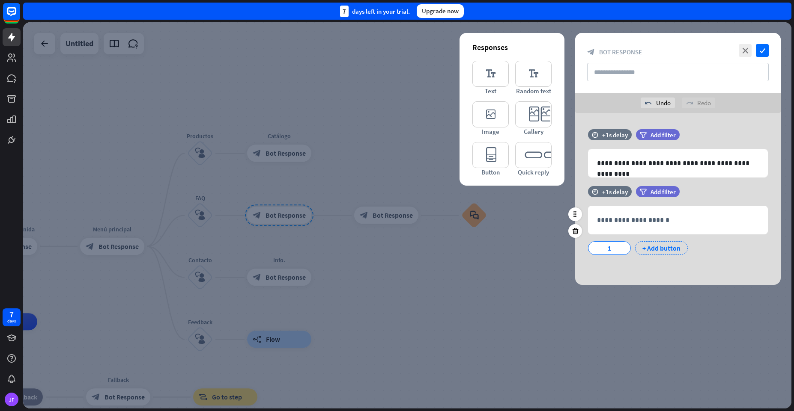
click at [642, 249] on div "+ Add button" at bounding box center [661, 248] width 53 height 14
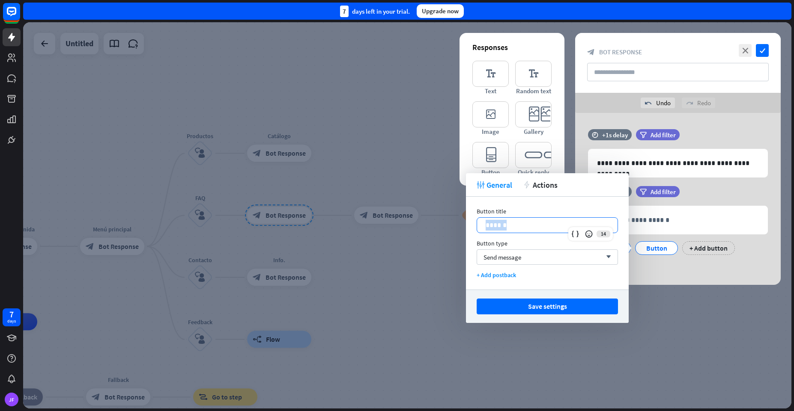
drag, startPoint x: 523, startPoint y: 225, endPoint x: 474, endPoint y: 222, distance: 48.5
click at [474, 222] on div "Button title 14 ****** Button type Send message arrow_down + Add postback" at bounding box center [547, 243] width 163 height 93
click at [639, 261] on div "**********" at bounding box center [677, 224] width 205 height 77
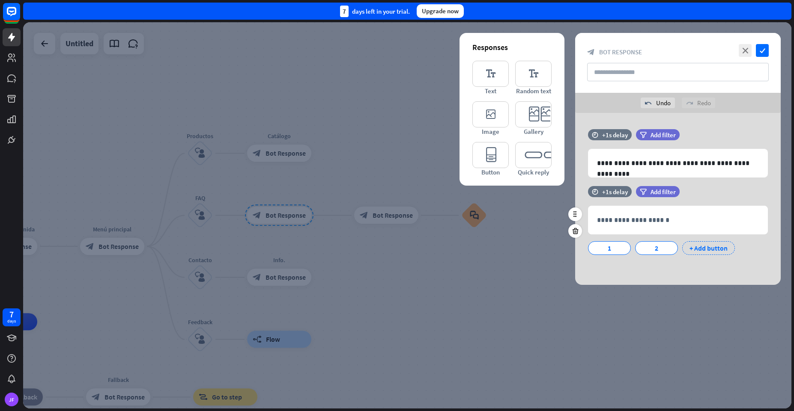
click at [721, 247] on div "+ Add button" at bounding box center [708, 248] width 53 height 14
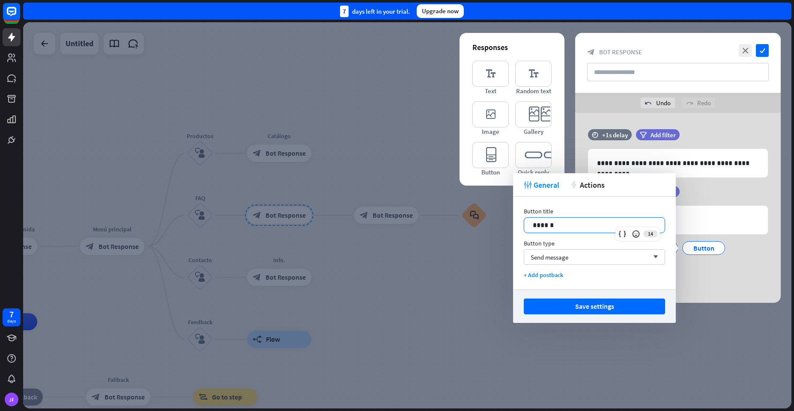
drag, startPoint x: 566, startPoint y: 230, endPoint x: 502, endPoint y: 229, distance: 63.4
click at [502, 229] on body "7 days JF close Product Help First steps Get started with ChatBot Help Center F…" at bounding box center [397, 205] width 794 height 411
click at [684, 277] on div "**********" at bounding box center [677, 233] width 205 height 95
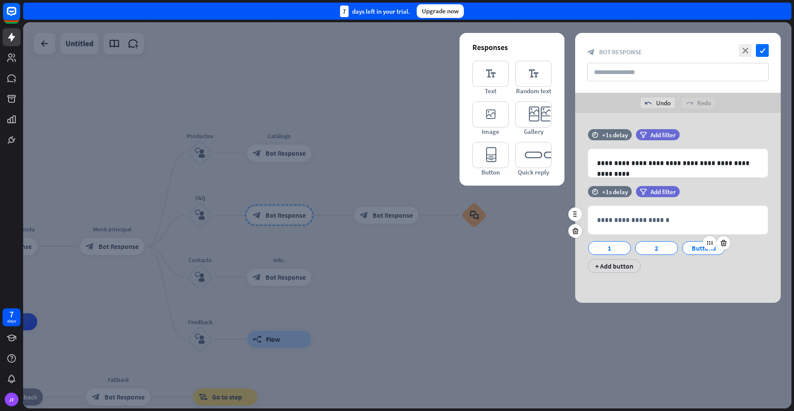
click at [707, 251] on div "Button3" at bounding box center [703, 248] width 28 height 13
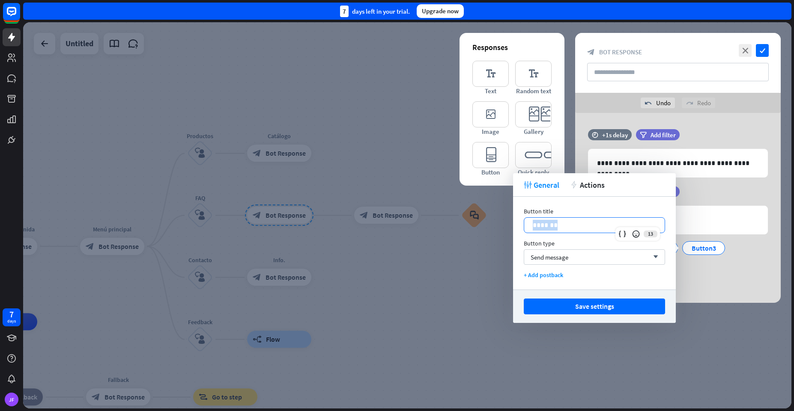
drag, startPoint x: 557, startPoint y: 226, endPoint x: 526, endPoint y: 226, distance: 31.3
click at [526, 226] on div "*******" at bounding box center [594, 225] width 140 height 15
click at [567, 300] on button "Save settings" at bounding box center [594, 307] width 141 height 16
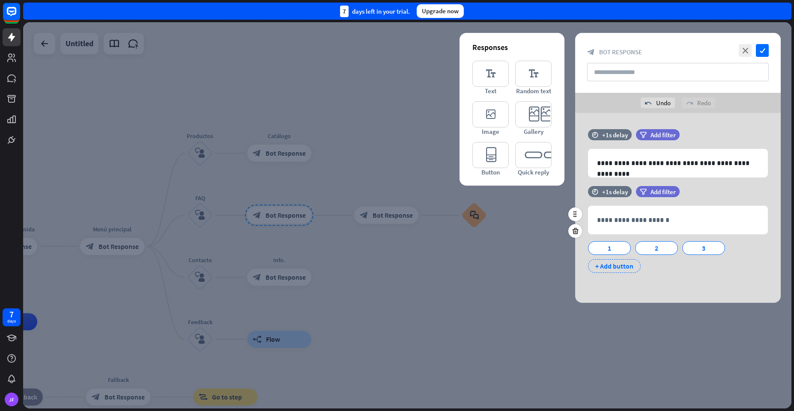
click at [614, 268] on div "+ Add button" at bounding box center [614, 266] width 53 height 14
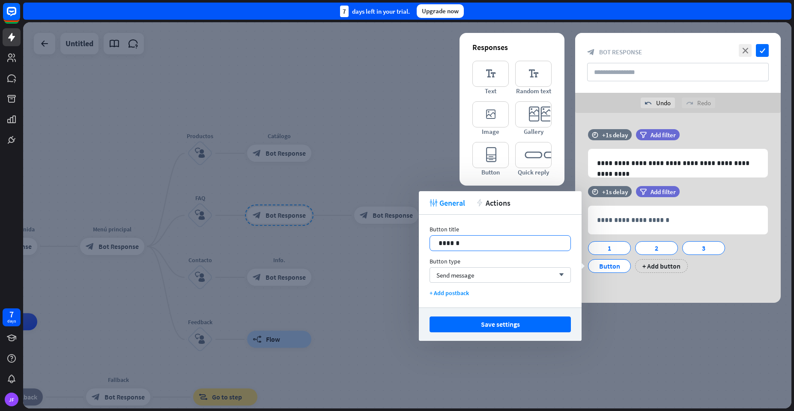
click at [448, 235] on div "******" at bounding box center [499, 243] width 141 height 16
drag, startPoint x: 462, startPoint y: 239, endPoint x: 430, endPoint y: 242, distance: 31.8
click at [430, 242] on div "******" at bounding box center [500, 243] width 140 height 15
click at [465, 317] on button "Save settings" at bounding box center [499, 325] width 141 height 16
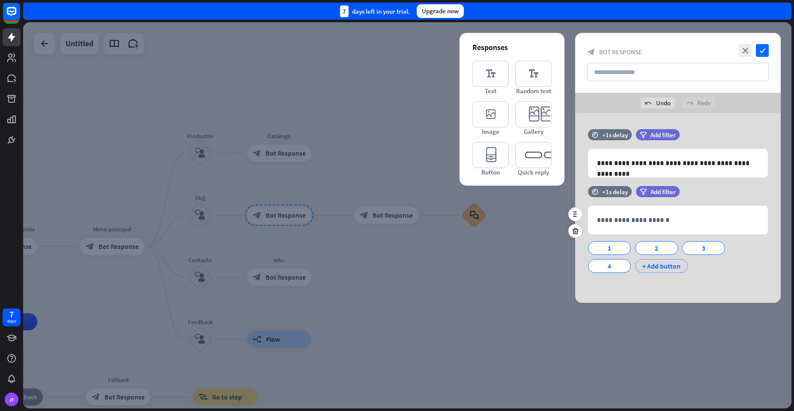
click at [651, 265] on div "+ Add button" at bounding box center [661, 266] width 53 height 14
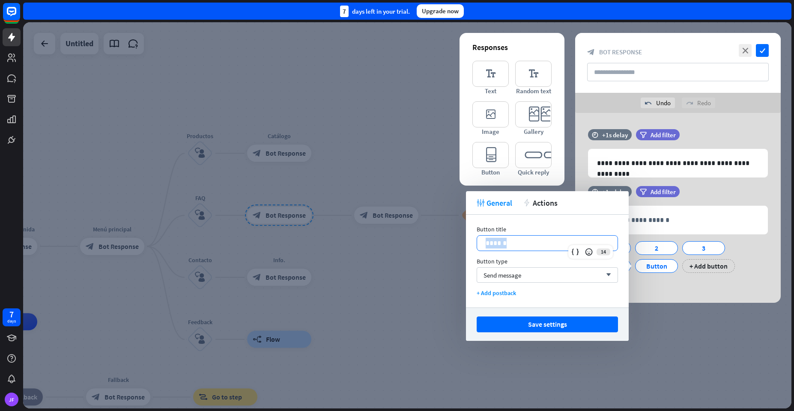
drag, startPoint x: 529, startPoint y: 246, endPoint x: 471, endPoint y: 247, distance: 57.8
click at [471, 247] on div "Button title 14 ****** Button type Send message arrow_down + Add postback" at bounding box center [547, 261] width 163 height 93
click at [528, 326] on button "Save settings" at bounding box center [546, 325] width 141 height 16
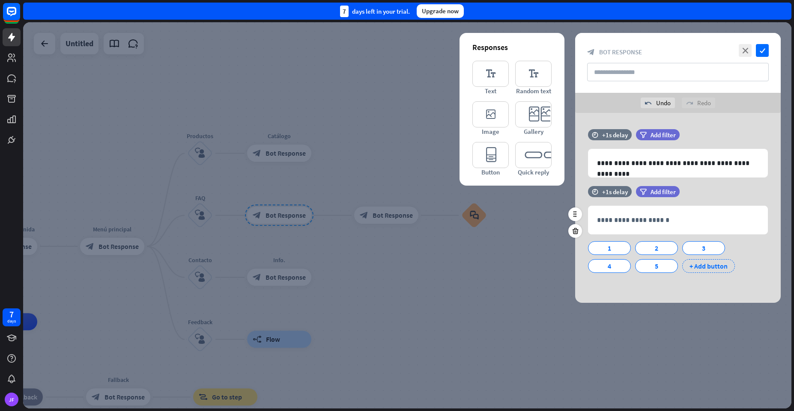
click at [689, 268] on div "+ Add button" at bounding box center [708, 266] width 53 height 14
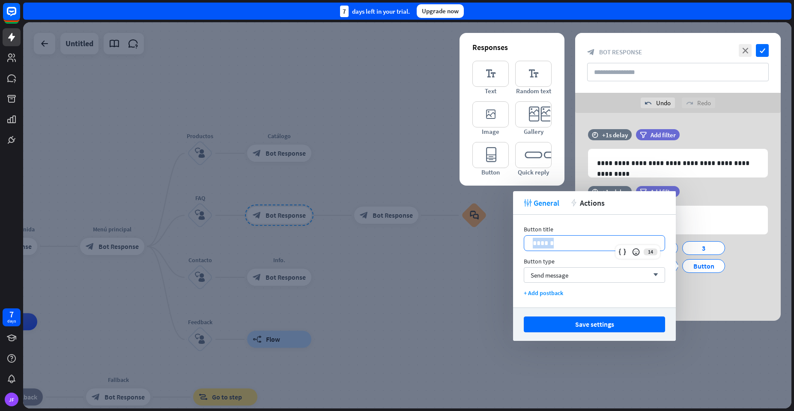
drag, startPoint x: 596, startPoint y: 244, endPoint x: 531, endPoint y: 247, distance: 64.7
click at [531, 247] on div "******" at bounding box center [594, 243] width 140 height 15
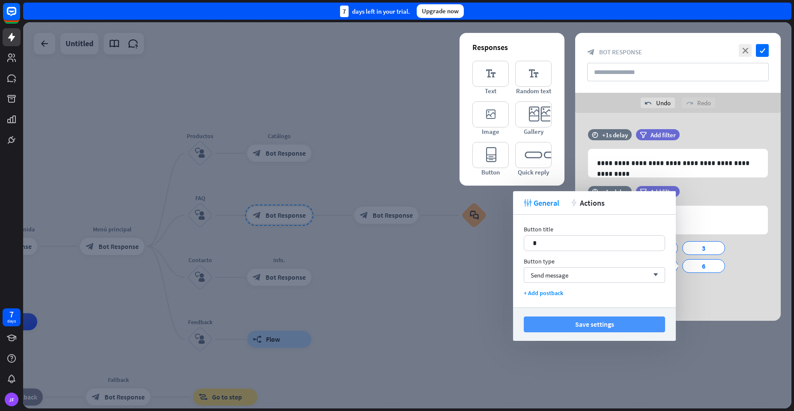
click at [550, 324] on button "Save settings" at bounding box center [594, 325] width 141 height 16
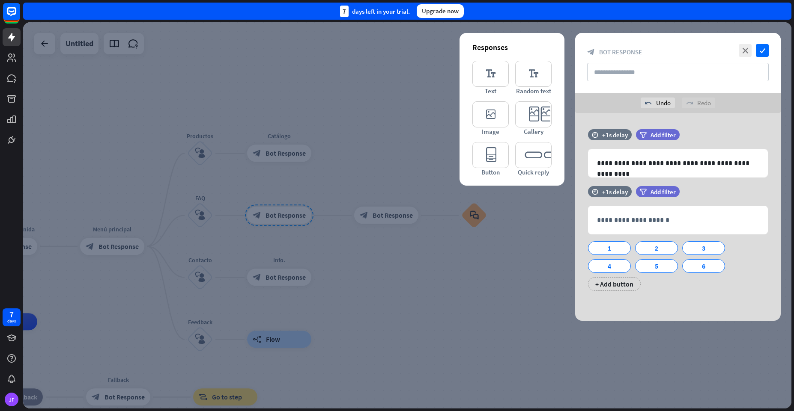
click at [503, 268] on div at bounding box center [407, 215] width 768 height 387
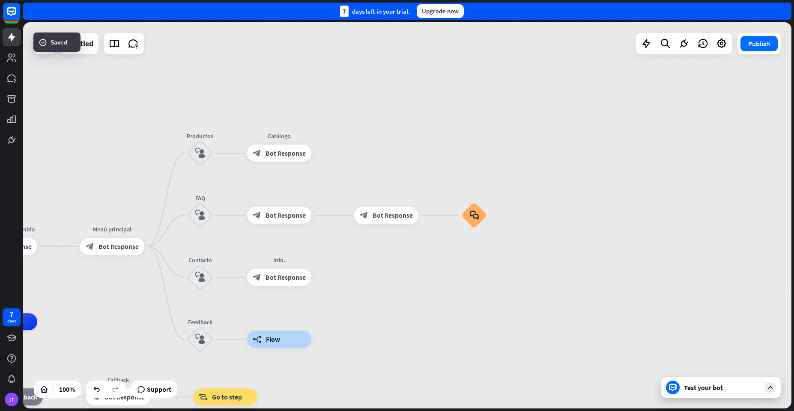
click at [373, 218] on span "Bot Response" at bounding box center [392, 215] width 40 height 9
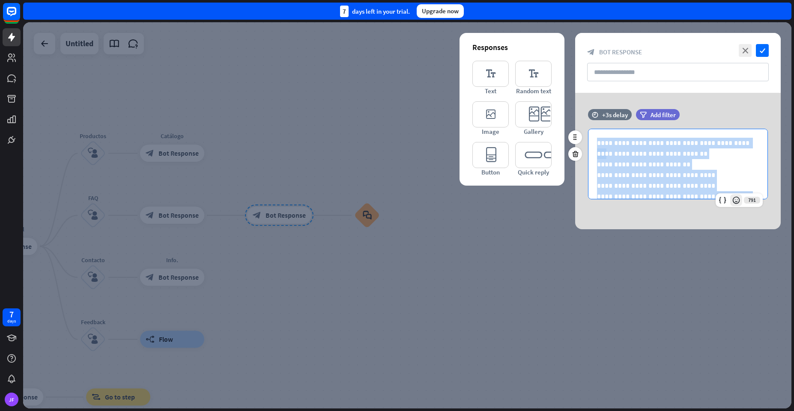
scroll to position [12, 0]
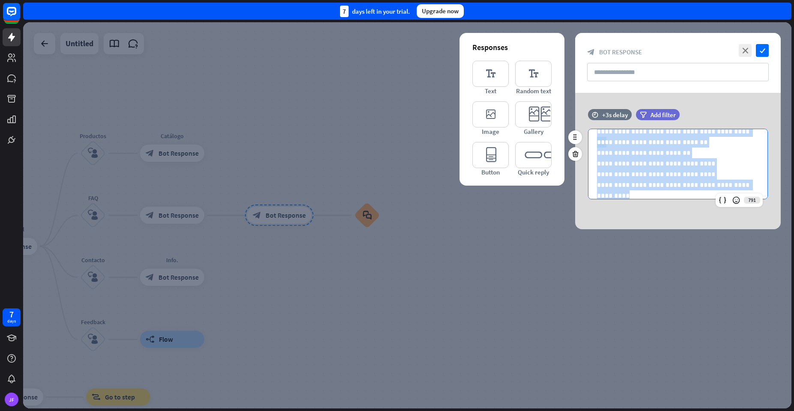
drag, startPoint x: 596, startPoint y: 143, endPoint x: 760, endPoint y: 187, distance: 169.7
click at [760, 187] on div "**********" at bounding box center [677, 158] width 179 height 81
copy div "**********"
click at [738, 167] on p "**********" at bounding box center [674, 163] width 155 height 11
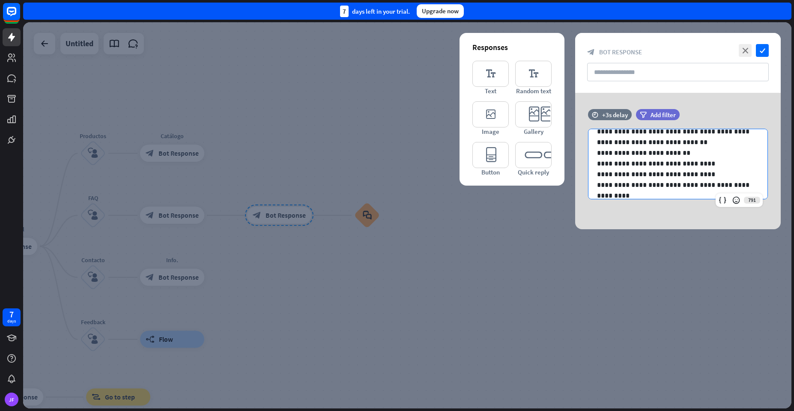
click at [440, 254] on div at bounding box center [407, 215] width 768 height 387
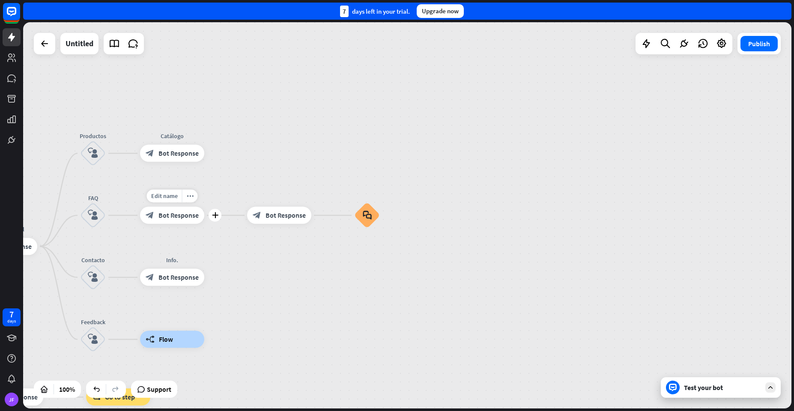
click at [192, 212] on span "Bot Response" at bounding box center [178, 215] width 40 height 9
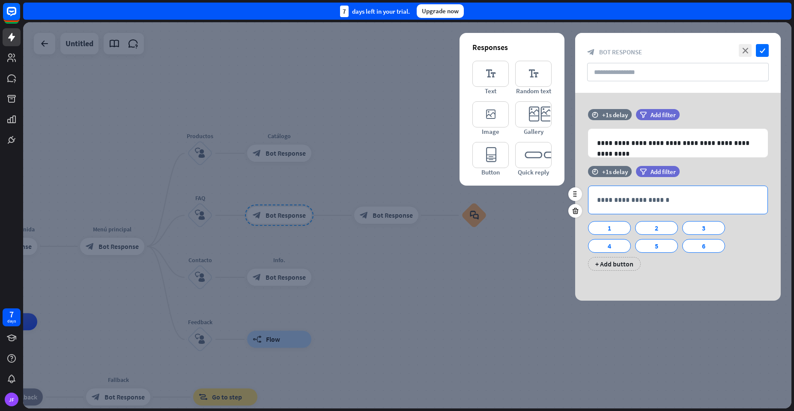
click at [603, 200] on p "**********" at bounding box center [678, 200] width 162 height 11
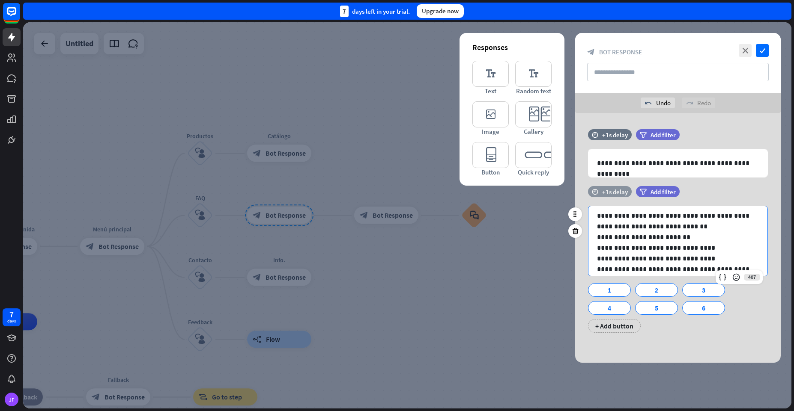
click at [612, 195] on div "+1s delay" at bounding box center [615, 192] width 26 height 8
drag, startPoint x: 624, startPoint y: 202, endPoint x: 641, endPoint y: 211, distance: 19.0
click at [641, 211] on div "**********" at bounding box center [677, 263] width 205 height 155
click at [455, 280] on div at bounding box center [407, 215] width 768 height 387
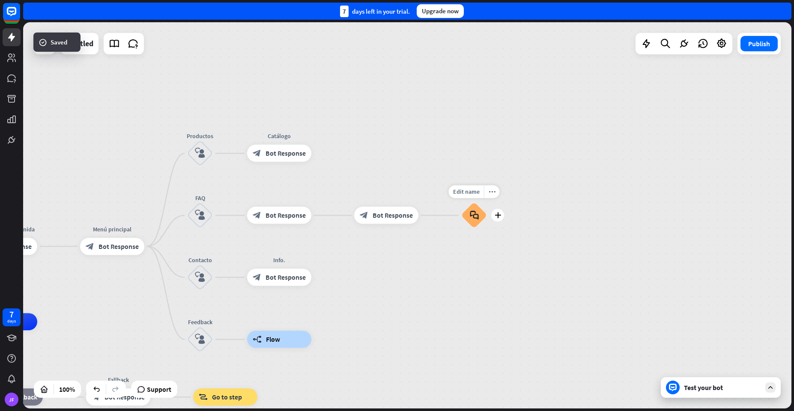
click at [467, 217] on div "block_faq" at bounding box center [474, 216] width 26 height 26
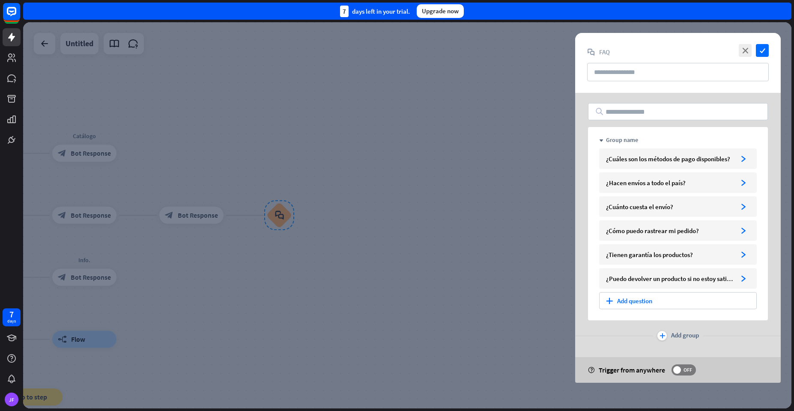
click at [371, 232] on div at bounding box center [407, 215] width 768 height 387
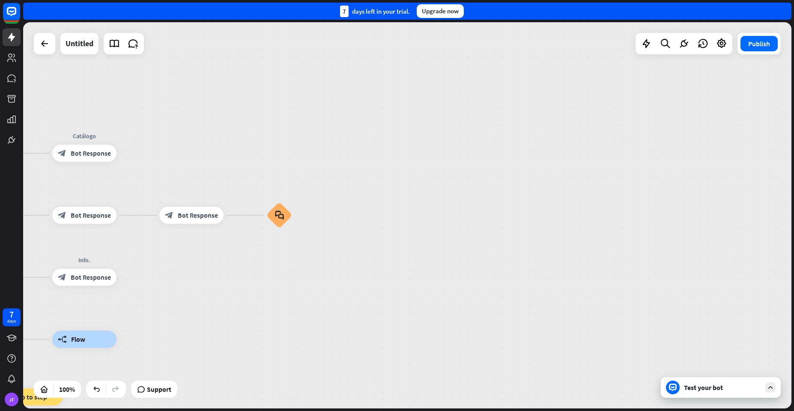
click at [673, 389] on icon at bounding box center [673, 388] width 8 height 8
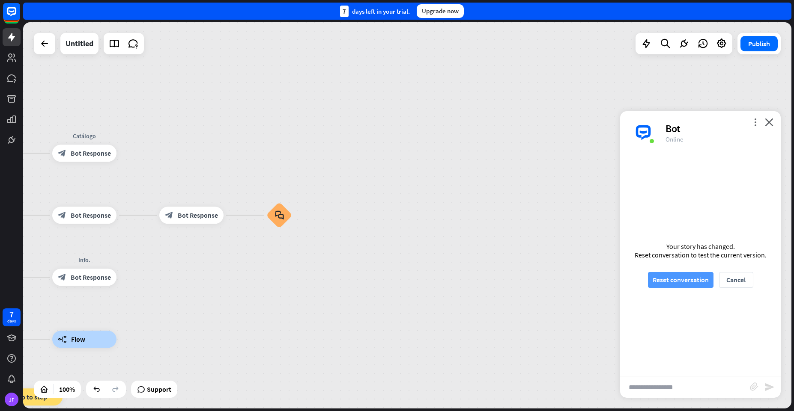
click at [670, 273] on button "Reset conversation" at bounding box center [681, 280] width 66 height 16
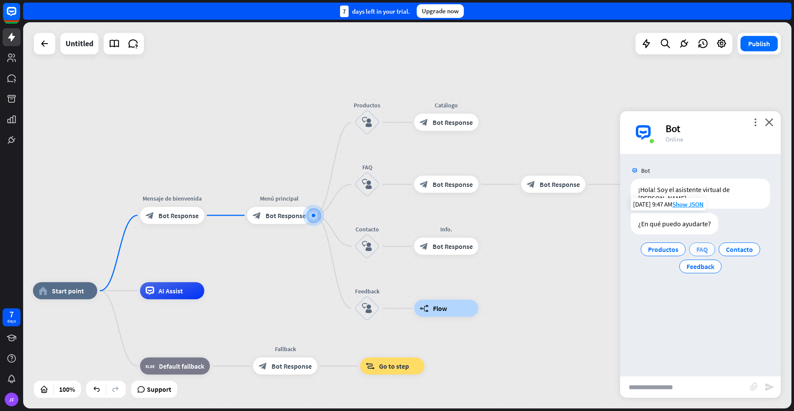
click at [699, 245] on span "FAQ" at bounding box center [702, 249] width 12 height 9
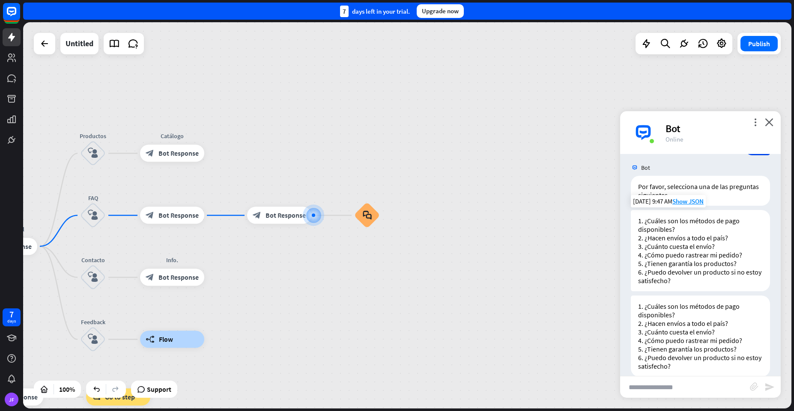
scroll to position [135, 0]
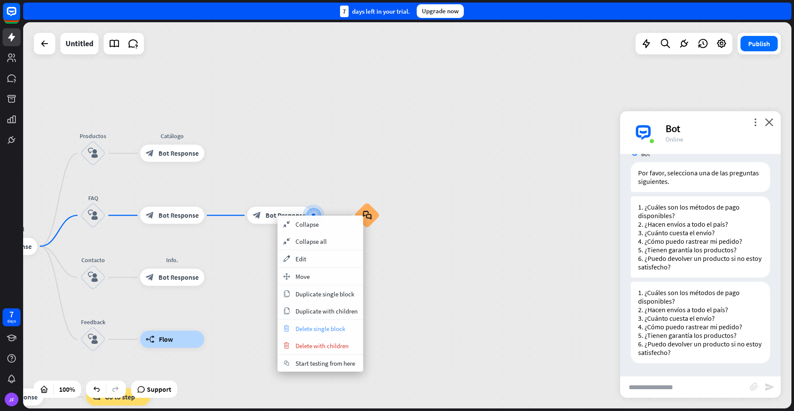
click at [302, 333] on span "Delete single block" at bounding box center [320, 329] width 50 height 8
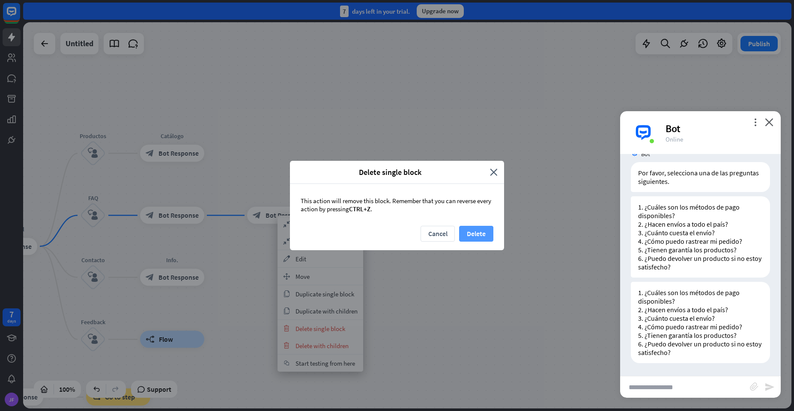
click at [471, 228] on button "Delete" at bounding box center [476, 234] width 34 height 16
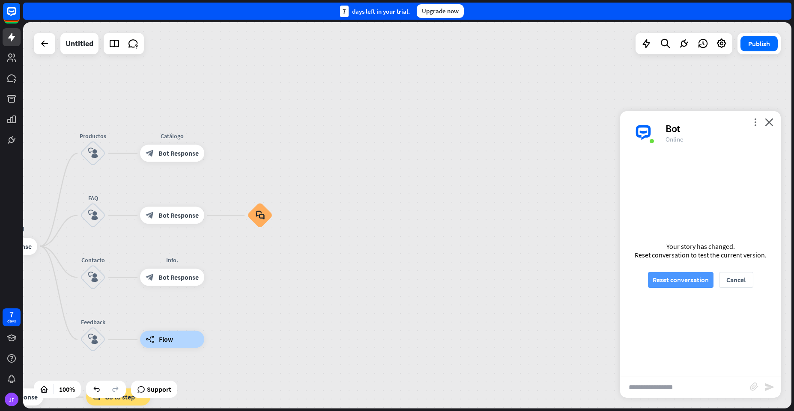
click at [667, 282] on button "Reset conversation" at bounding box center [681, 280] width 66 height 16
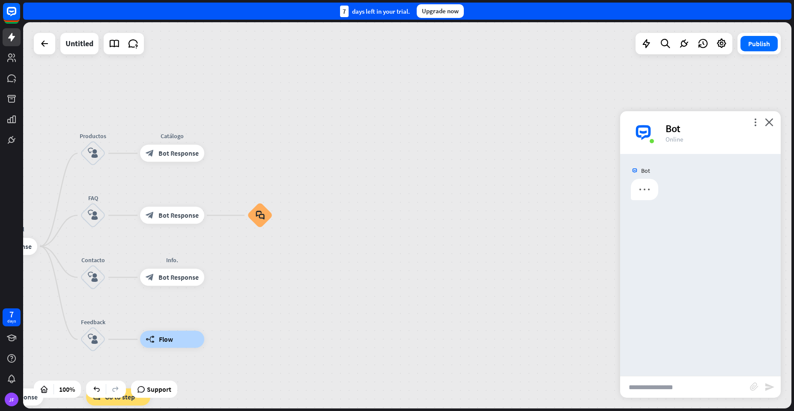
scroll to position [0, 0]
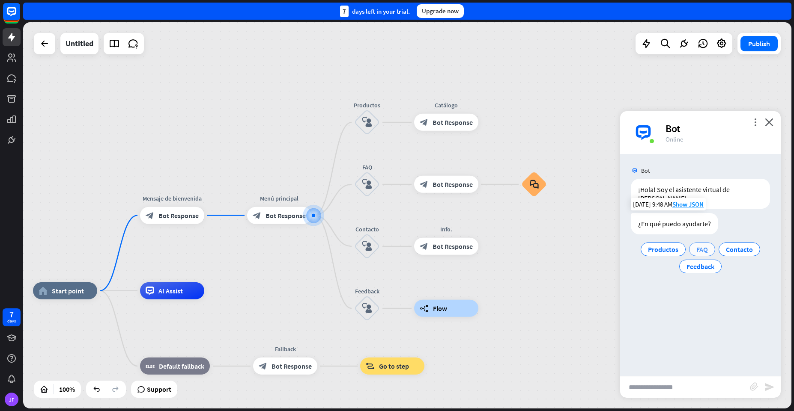
click at [702, 245] on span "FAQ" at bounding box center [702, 249] width 12 height 9
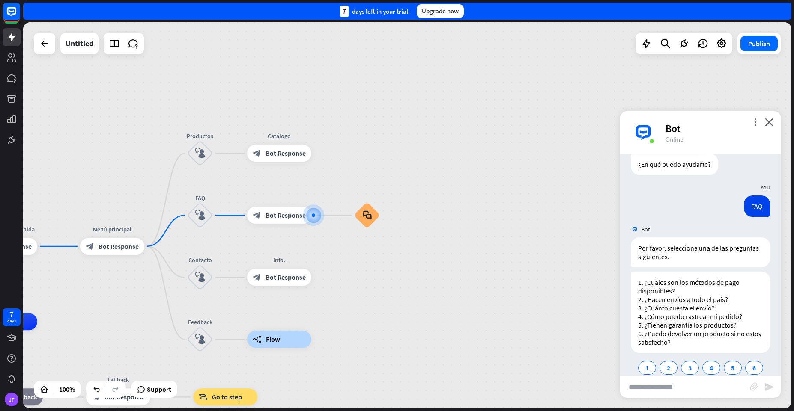
scroll to position [73, 0]
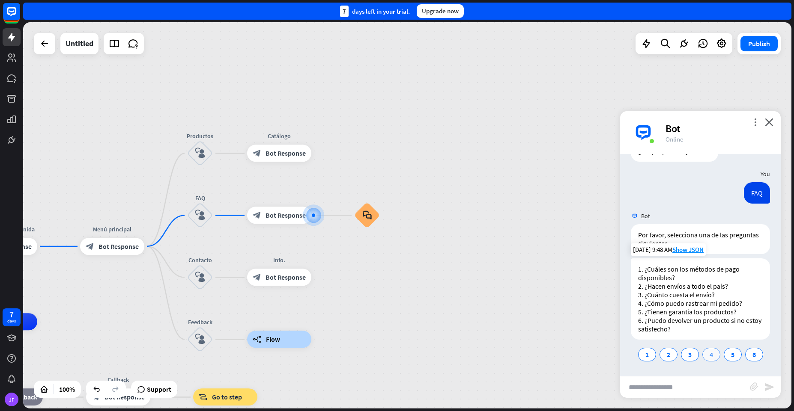
click at [709, 354] on span "4" at bounding box center [710, 355] width 3 height 9
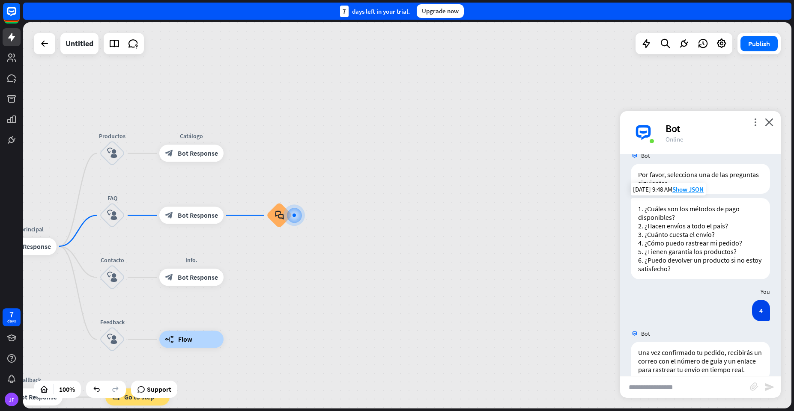
scroll to position [159, 0]
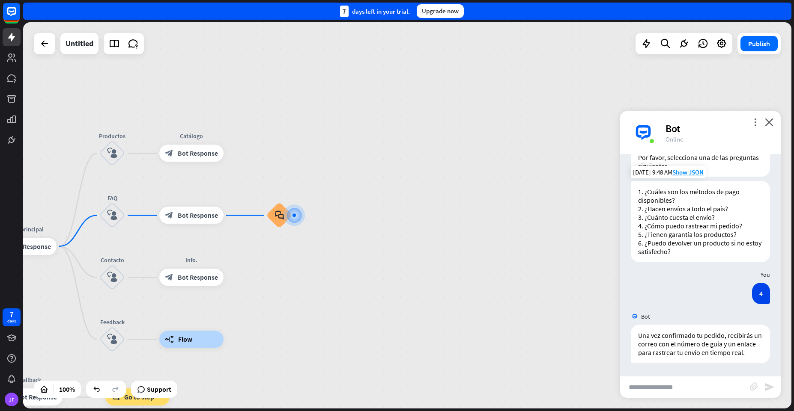
click at [775, 120] on div "more_vert close Bot Online" at bounding box center [700, 132] width 161 height 43
click at [343, 188] on div "home_2 Start point Mensaje de [PERSON_NAME] block_bot_response Bot Response Men…" at bounding box center [407, 215] width 768 height 387
click at [271, 214] on div "block_faq" at bounding box center [279, 216] width 26 height 26
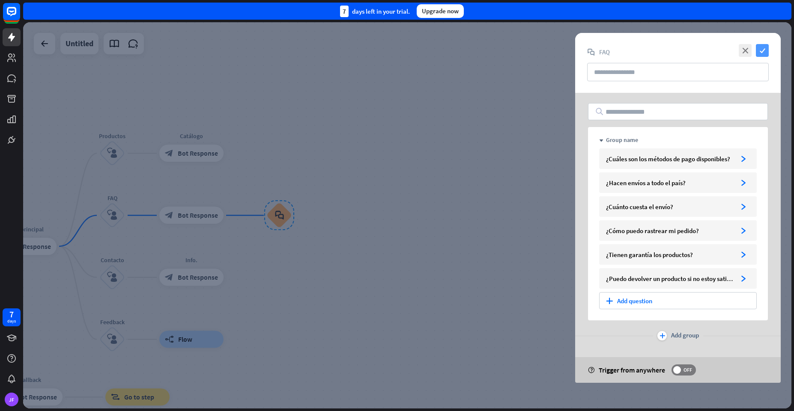
click at [763, 44] on icon "check" at bounding box center [762, 50] width 13 height 13
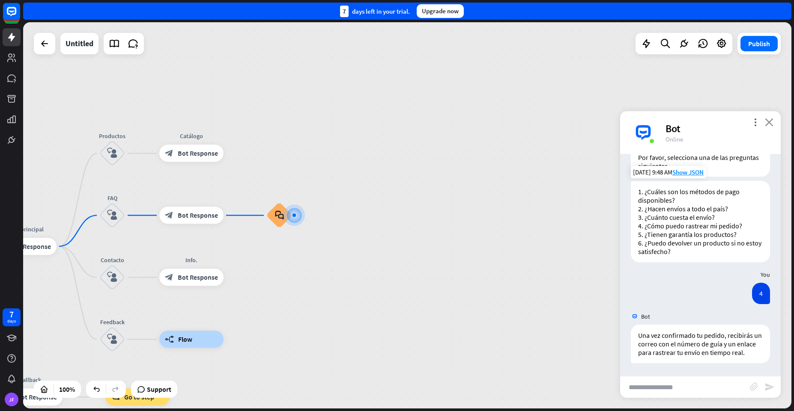
click at [770, 119] on icon "close" at bounding box center [769, 122] width 9 height 8
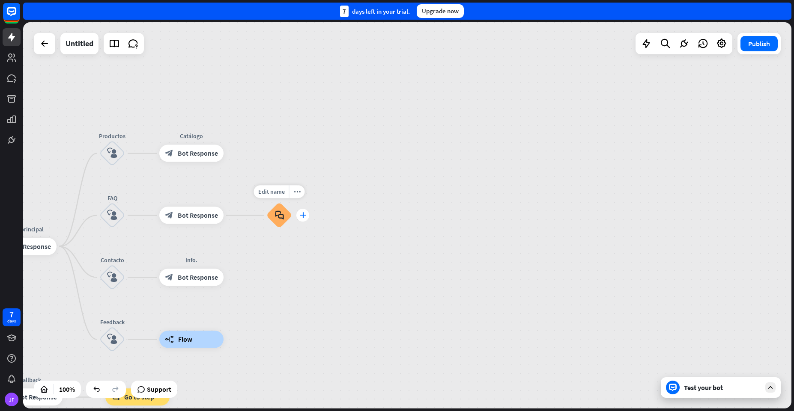
click at [301, 219] on div "plus" at bounding box center [302, 215] width 13 height 13
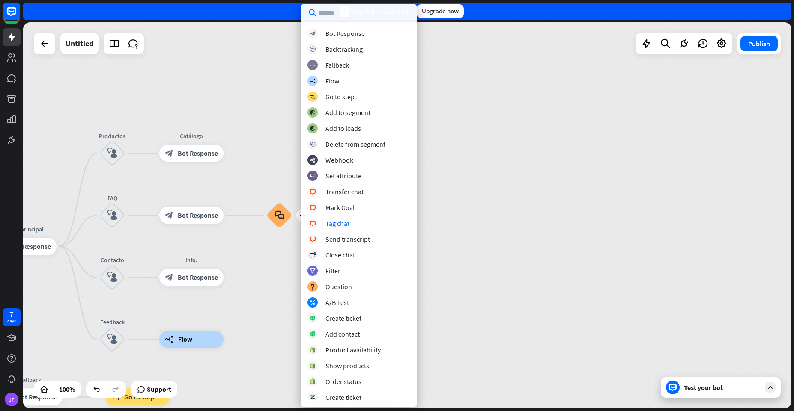
click at [288, 282] on div "home_2 Start point Mensaje de [PERSON_NAME] block_bot_response Bot Response Men…" at bounding box center [407, 215] width 768 height 387
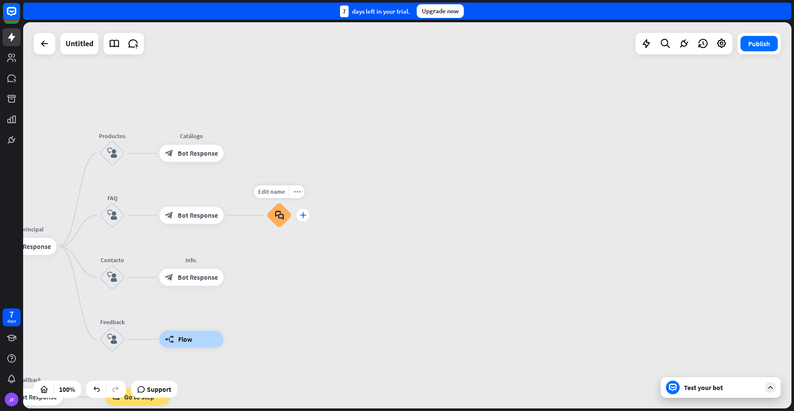
click at [302, 214] on icon "plus" at bounding box center [303, 216] width 6 height 6
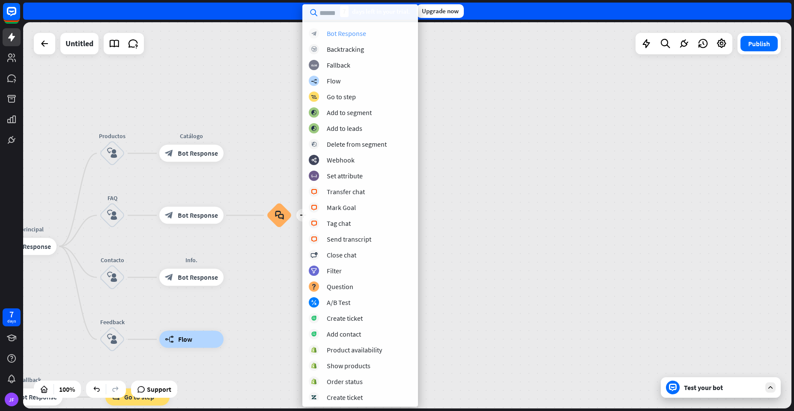
click at [336, 33] on div "Bot Response" at bounding box center [346, 33] width 39 height 9
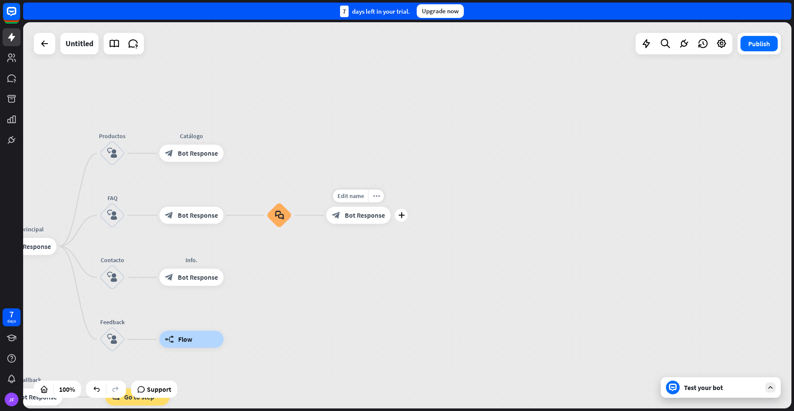
click at [344, 215] on div "block_bot_response Bot Response" at bounding box center [358, 215] width 64 height 17
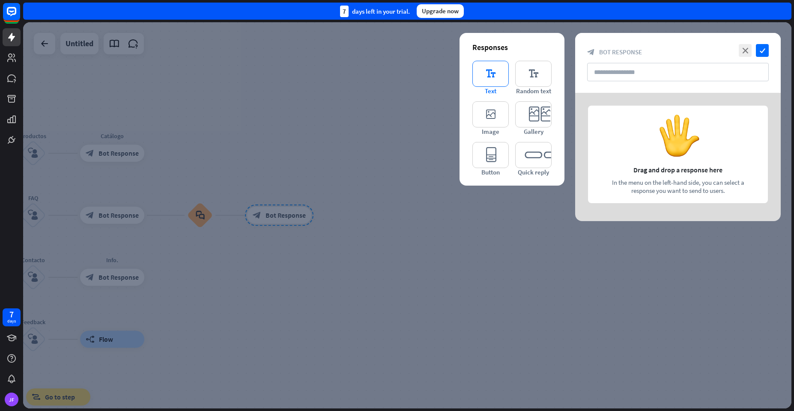
click at [485, 83] on icon "editor_text" at bounding box center [490, 74] width 36 height 26
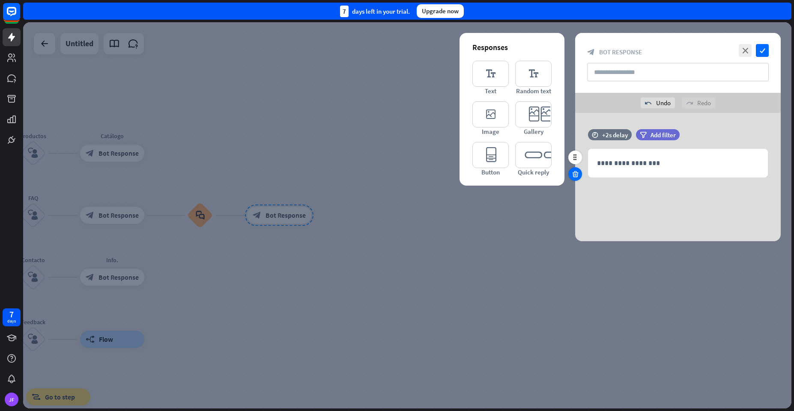
click at [571, 174] on div at bounding box center [575, 174] width 14 height 14
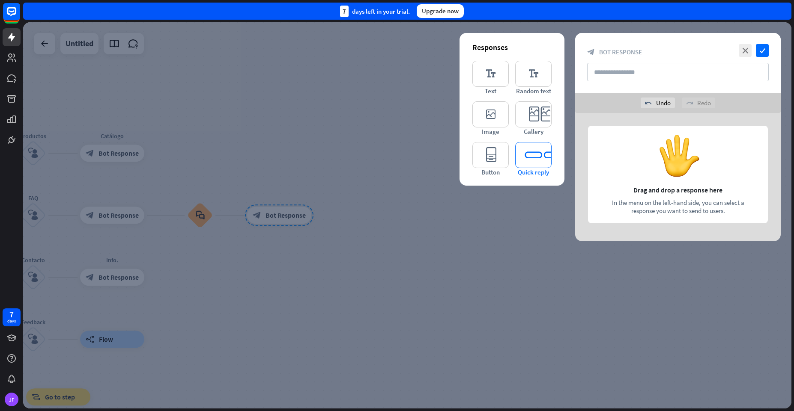
click at [539, 152] on icon "editor_quick_replies" at bounding box center [533, 155] width 36 height 26
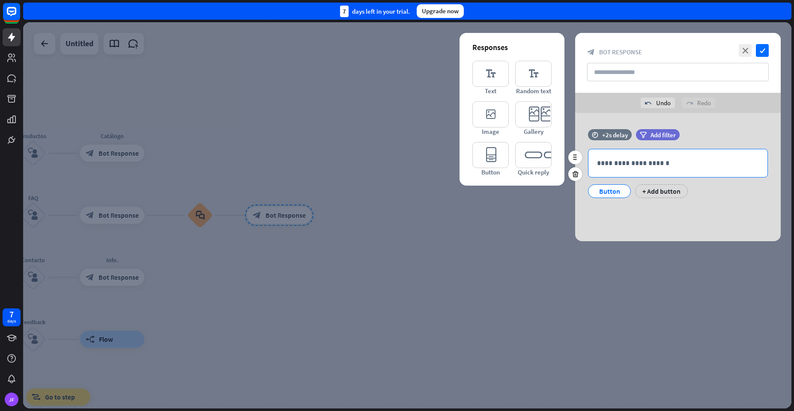
click at [600, 158] on div "**********" at bounding box center [677, 163] width 179 height 28
click at [610, 211] on div "**********" at bounding box center [677, 177] width 205 height 128
click at [602, 191] on div "Button" at bounding box center [609, 191] width 28 height 13
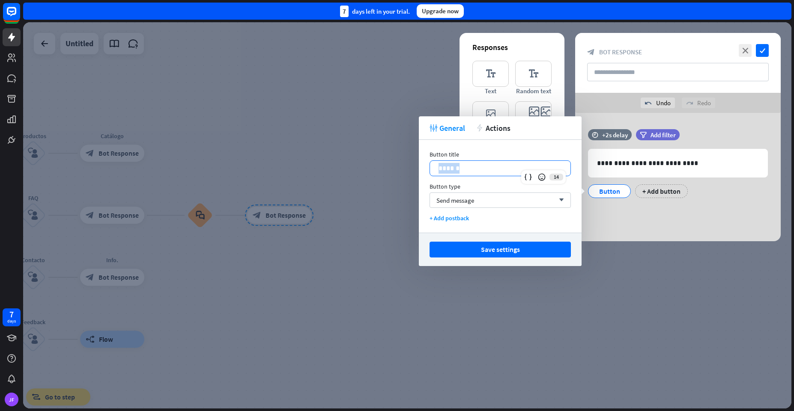
drag, startPoint x: 464, startPoint y: 167, endPoint x: 431, endPoint y: 167, distance: 33.4
click at [431, 167] on div "******" at bounding box center [500, 168] width 140 height 15
click at [504, 200] on div "Send message arrow_down" at bounding box center [499, 200] width 141 height 15
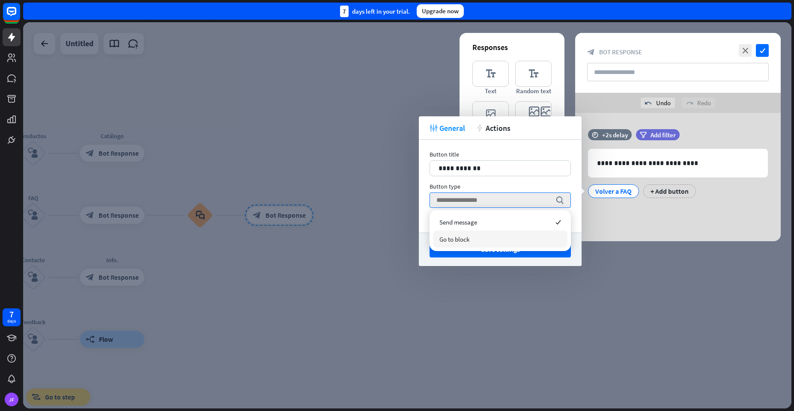
click at [478, 241] on div "Go to block" at bounding box center [500, 239] width 134 height 17
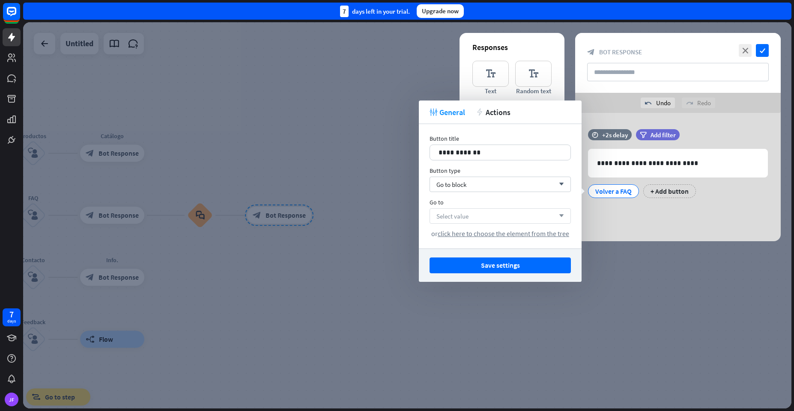
click at [458, 212] on span "Select value" at bounding box center [452, 216] width 32 height 8
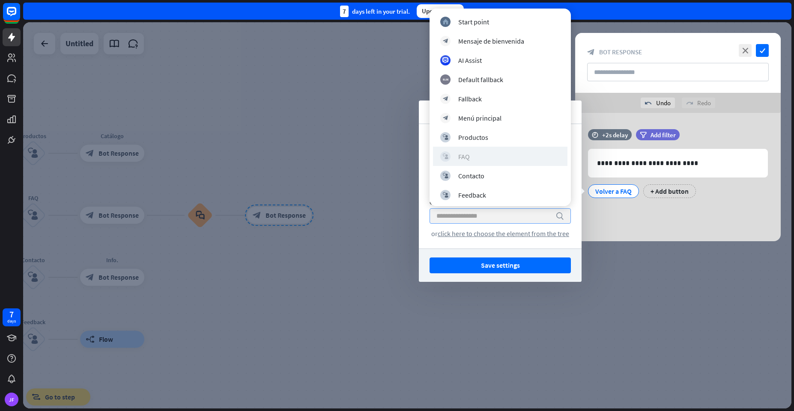
click at [459, 155] on div "FAQ" at bounding box center [464, 156] width 12 height 9
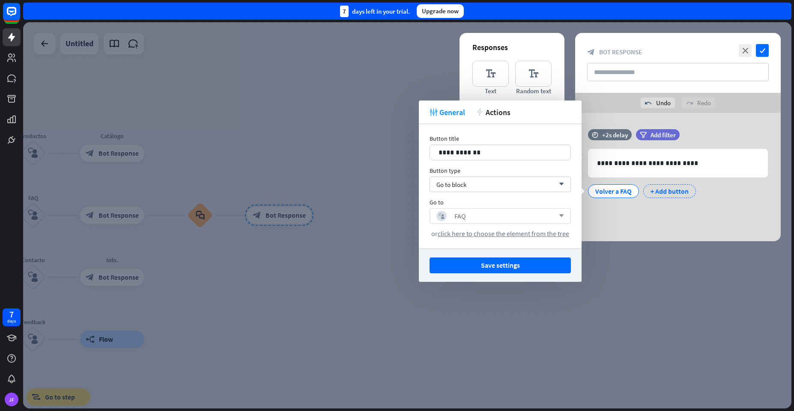
click at [668, 192] on div "+ Add button" at bounding box center [669, 192] width 53 height 14
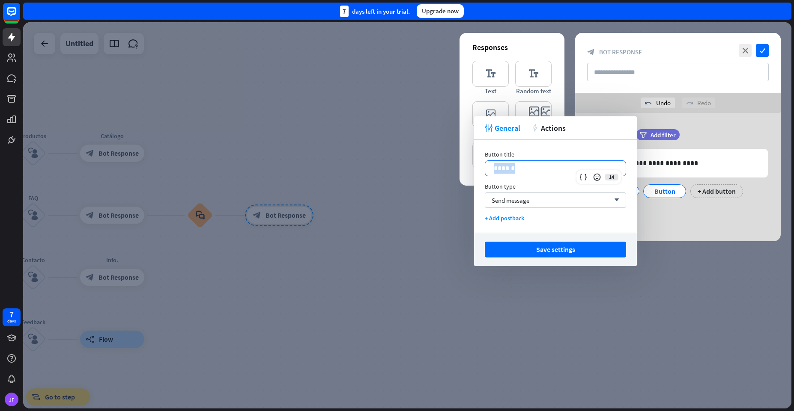
drag, startPoint x: 535, startPoint y: 170, endPoint x: 486, endPoint y: 168, distance: 48.4
click at [486, 168] on div "******" at bounding box center [555, 168] width 140 height 15
click at [506, 195] on div "Send message arrow_down" at bounding box center [555, 200] width 141 height 15
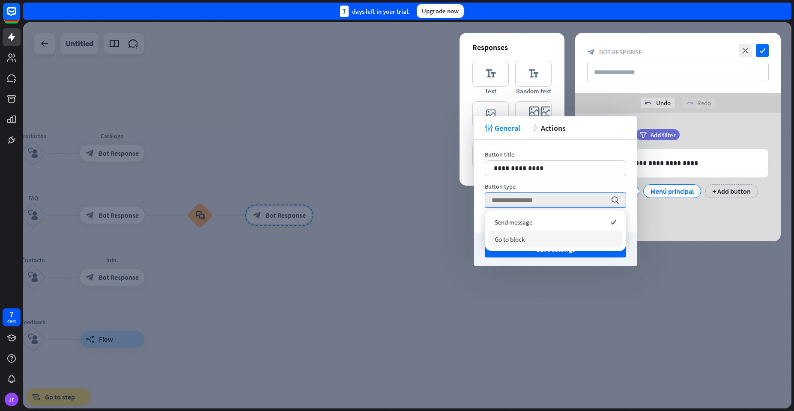
click at [511, 239] on span "Go to block" at bounding box center [509, 239] width 30 height 8
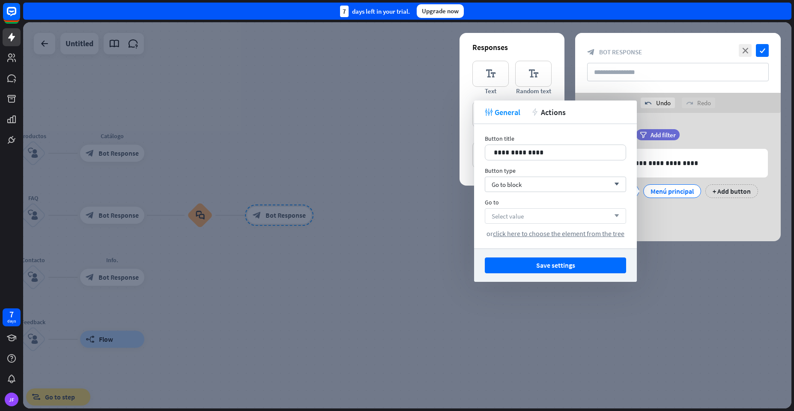
click at [509, 217] on span "Select value" at bounding box center [507, 216] width 32 height 8
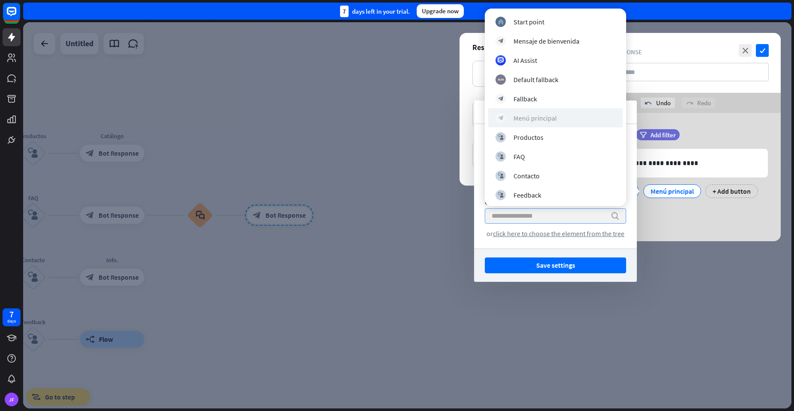
click at [518, 119] on div "Menú principal" at bounding box center [534, 118] width 43 height 9
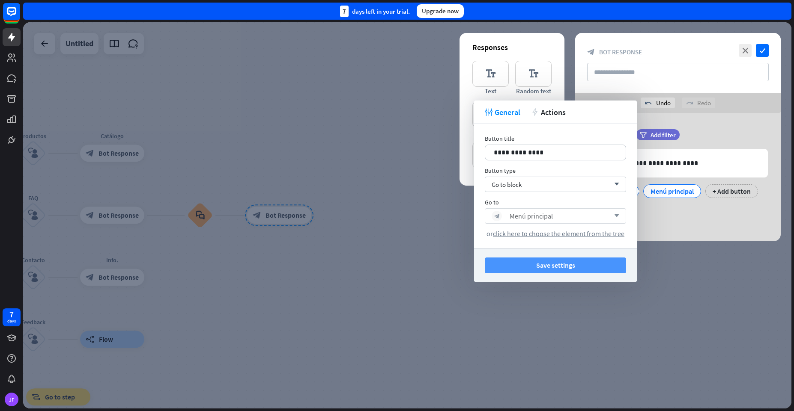
click at [513, 265] on button "Save settings" at bounding box center [555, 266] width 141 height 16
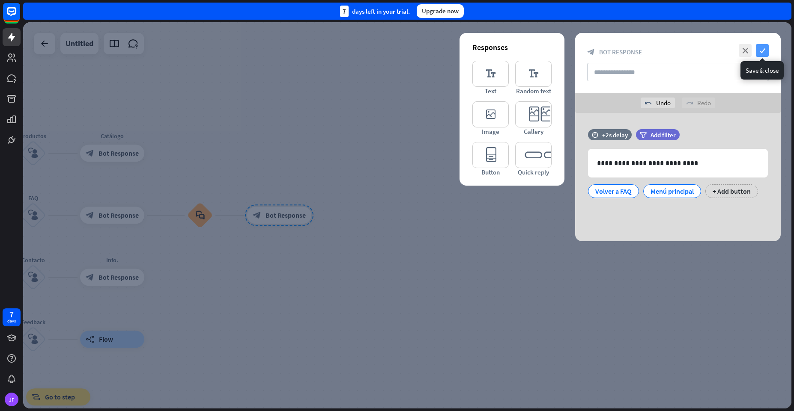
click at [760, 51] on icon "check" at bounding box center [762, 50] width 13 height 13
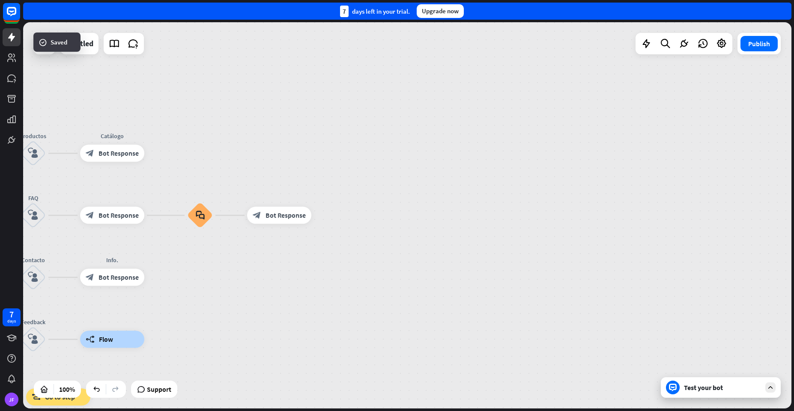
drag, startPoint x: 123, startPoint y: 325, endPoint x: 165, endPoint y: 316, distance: 42.8
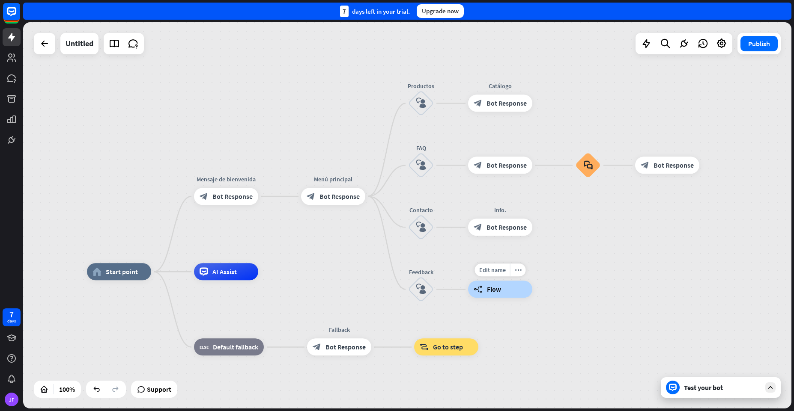
drag, startPoint x: 165, startPoint y: 316, endPoint x: 552, endPoint y: 266, distance: 389.8
click at [552, 266] on div "home_2 Start point Mensaje de [PERSON_NAME] block_bot_response Bot Response Men…" at bounding box center [407, 215] width 768 height 387
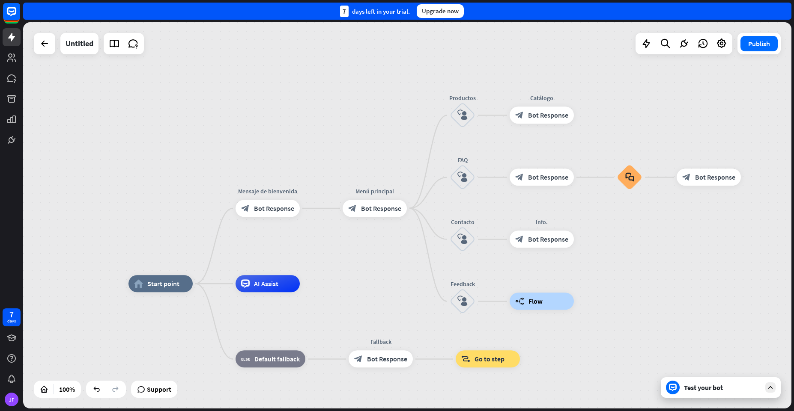
drag, startPoint x: 296, startPoint y: 259, endPoint x: 339, endPoint y: 271, distance: 44.5
click at [339, 271] on div "home_2 Start point Mensaje de [PERSON_NAME] block_bot_response Bot Response Men…" at bounding box center [407, 215] width 768 height 387
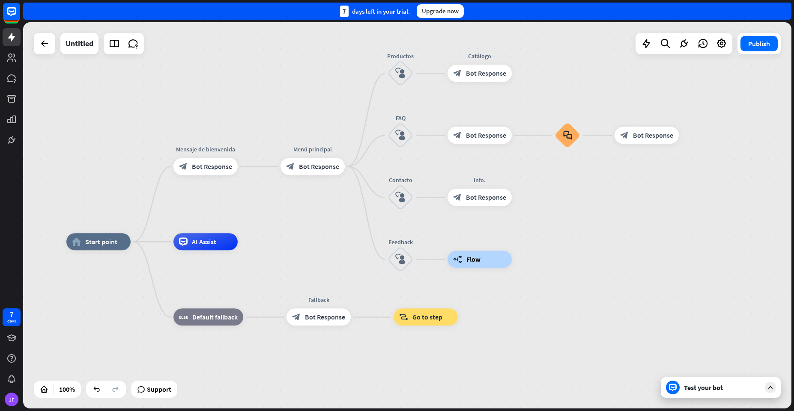
drag, startPoint x: 345, startPoint y: 142, endPoint x: 285, endPoint y: 104, distance: 71.2
click at [285, 104] on div "home_2 Start point Mensaje de [PERSON_NAME] block_bot_response Bot Response Men…" at bounding box center [407, 215] width 768 height 387
click at [197, 320] on span "Default fallback" at bounding box center [214, 317] width 45 height 9
click at [313, 319] on span "Bot Response" at bounding box center [325, 317] width 40 height 9
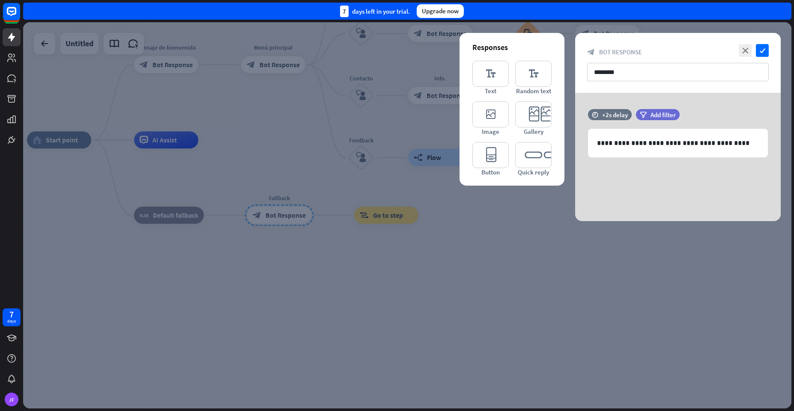
click at [492, 268] on div at bounding box center [407, 215] width 768 height 387
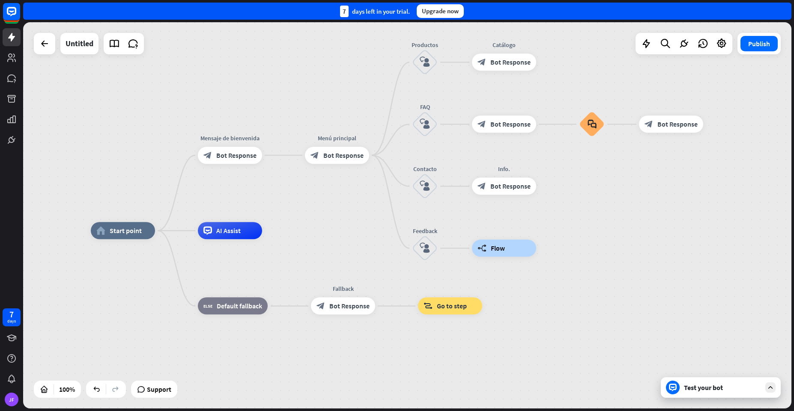
drag, startPoint x: 514, startPoint y: 175, endPoint x: 588, endPoint y: 261, distance: 113.9
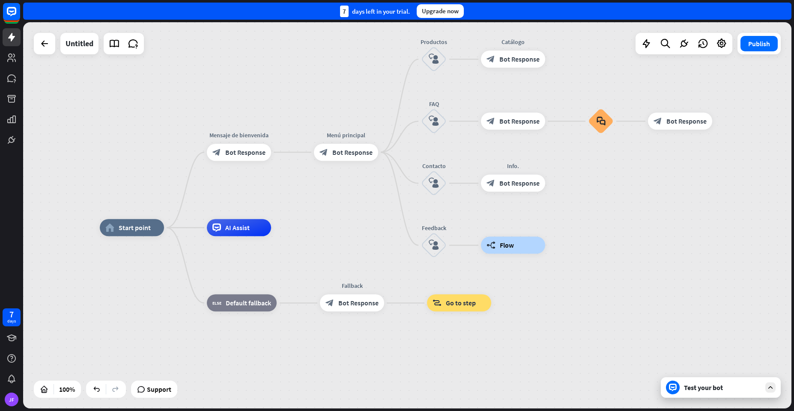
click at [694, 393] on div "Test your bot" at bounding box center [721, 388] width 120 height 21
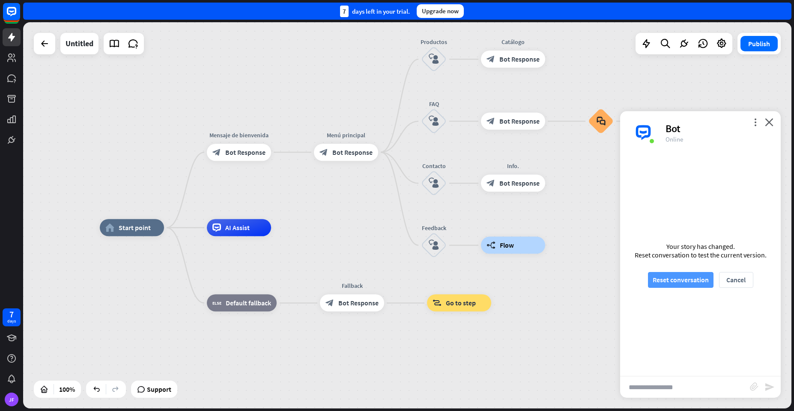
click at [679, 283] on button "Reset conversation" at bounding box center [681, 280] width 66 height 16
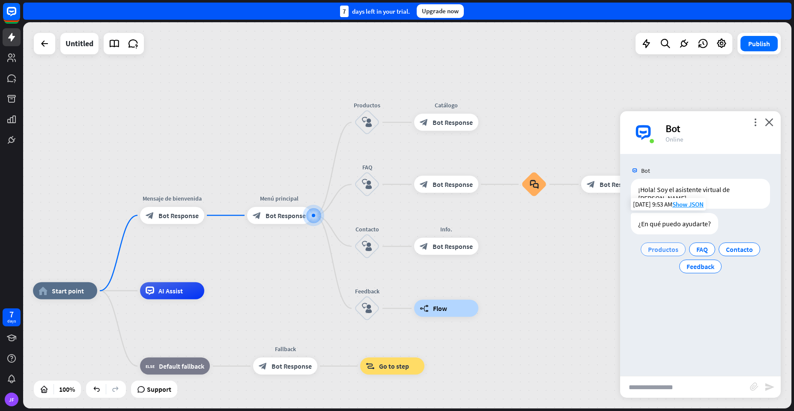
click at [659, 245] on span "Productos" at bounding box center [663, 249] width 30 height 9
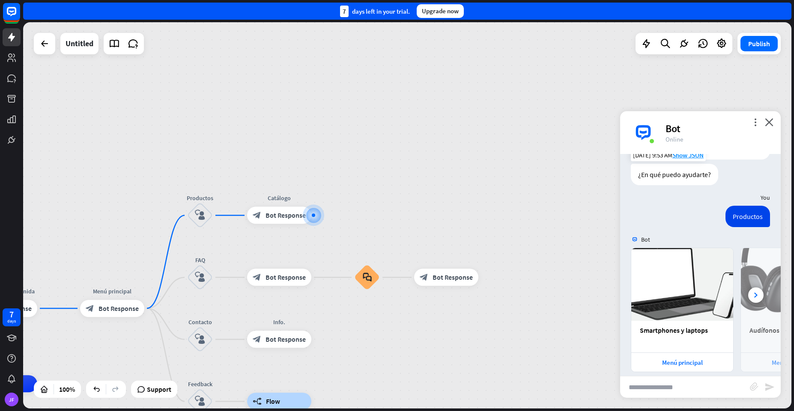
scroll to position [58, 0]
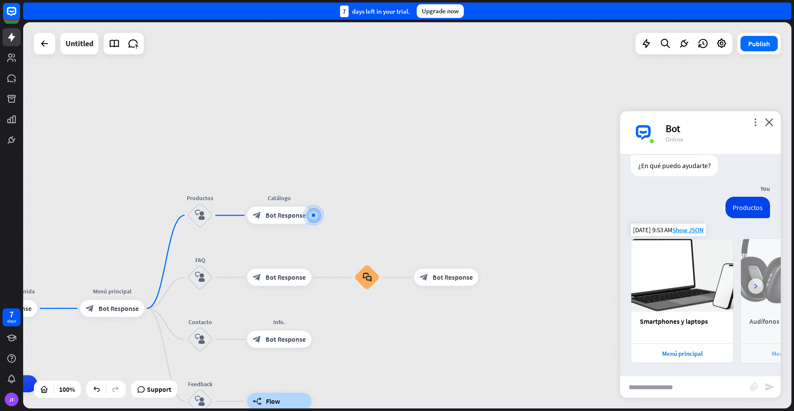
click at [748, 289] on div at bounding box center [755, 286] width 15 height 15
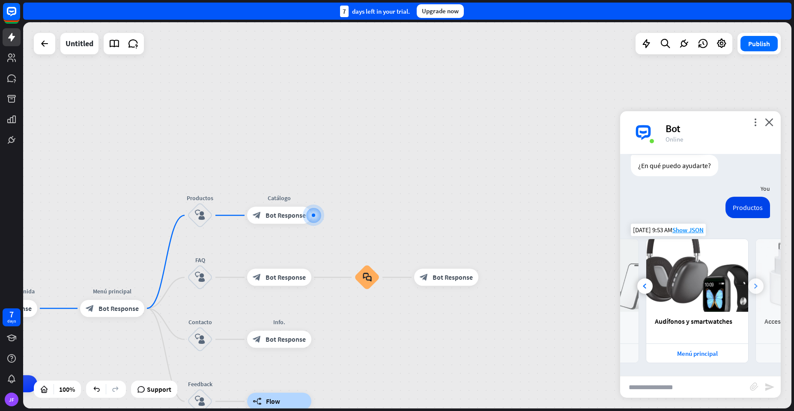
click at [748, 289] on div at bounding box center [755, 286] width 15 height 15
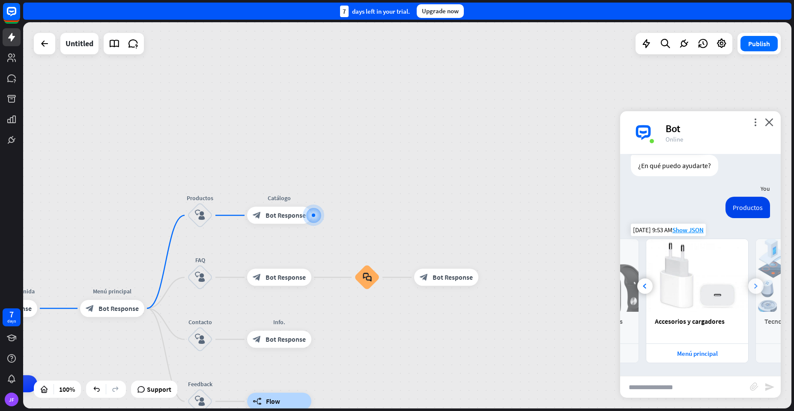
click at [748, 289] on div at bounding box center [755, 286] width 15 height 15
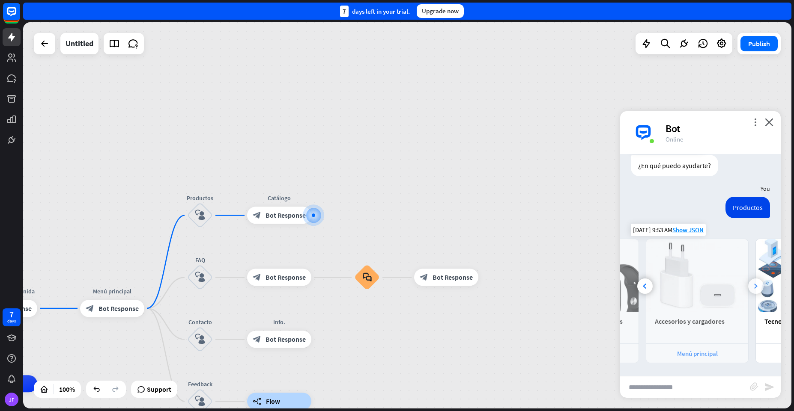
scroll to position [0, 299]
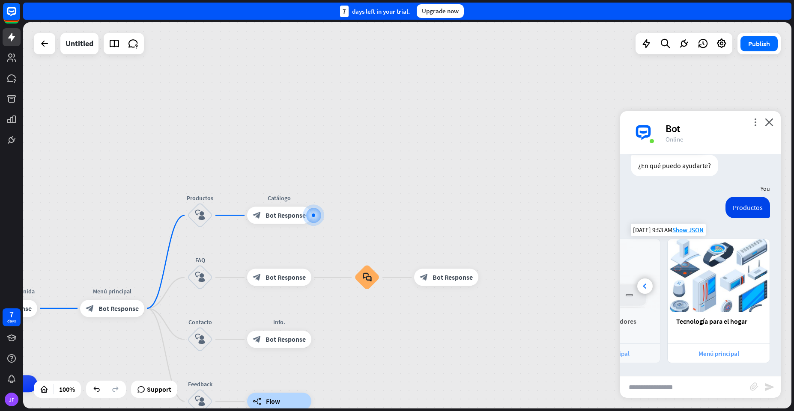
click at [705, 356] on div "Menú principal" at bounding box center [718, 354] width 93 height 8
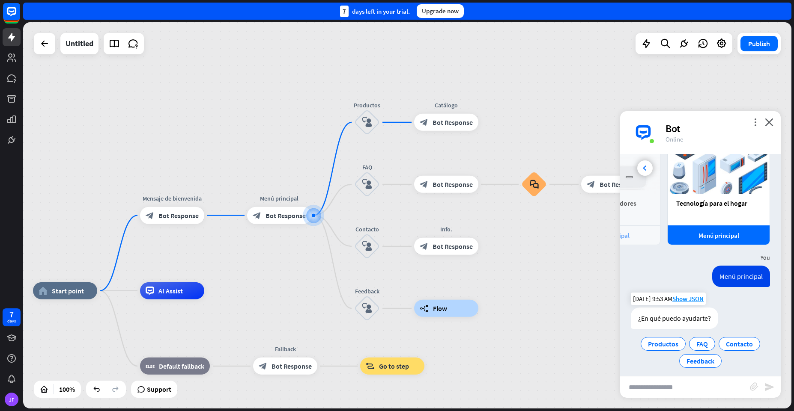
scroll to position [183, 0]
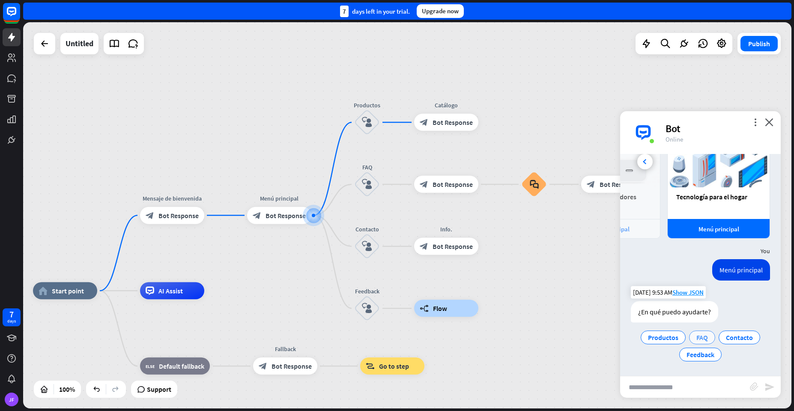
click at [696, 339] on span "FAQ" at bounding box center [702, 338] width 12 height 9
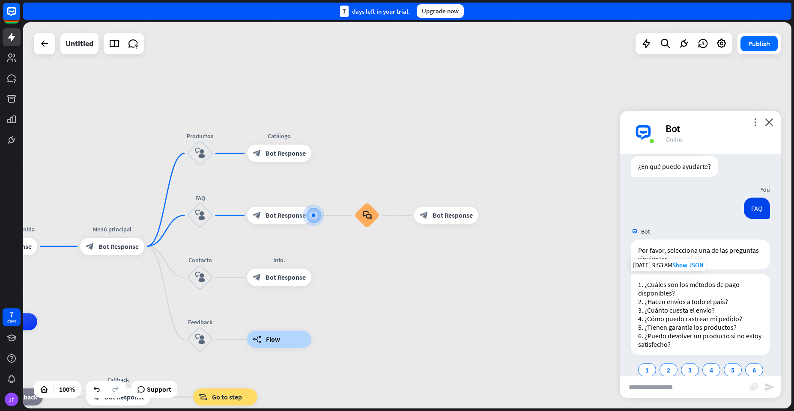
scroll to position [344, 0]
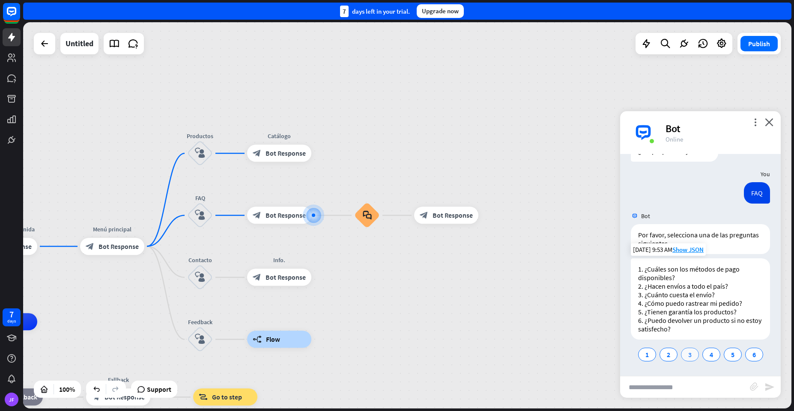
click at [689, 354] on div "3" at bounding box center [690, 355] width 18 height 14
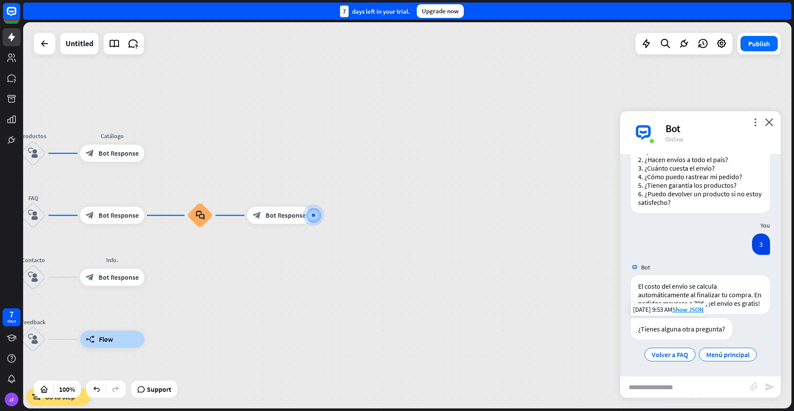
scroll to position [479, 0]
click at [715, 358] on span "Menú principal" at bounding box center [727, 355] width 43 height 9
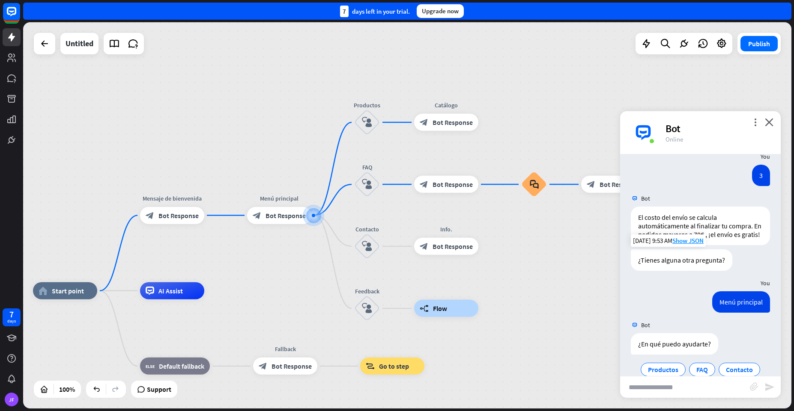
scroll to position [580, 0]
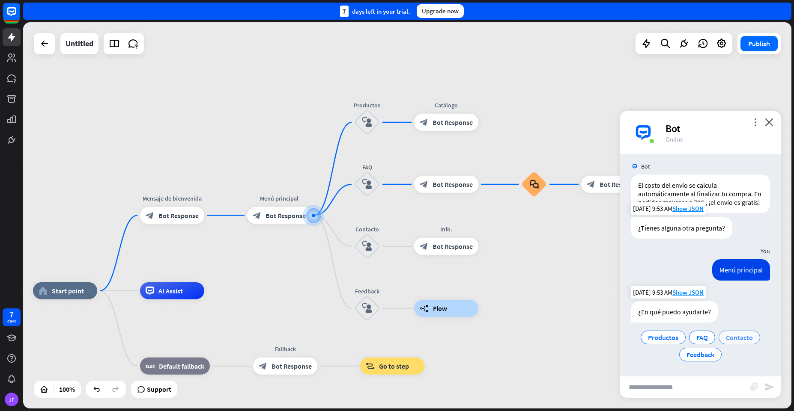
click at [726, 338] on span "Contacto" at bounding box center [739, 338] width 27 height 9
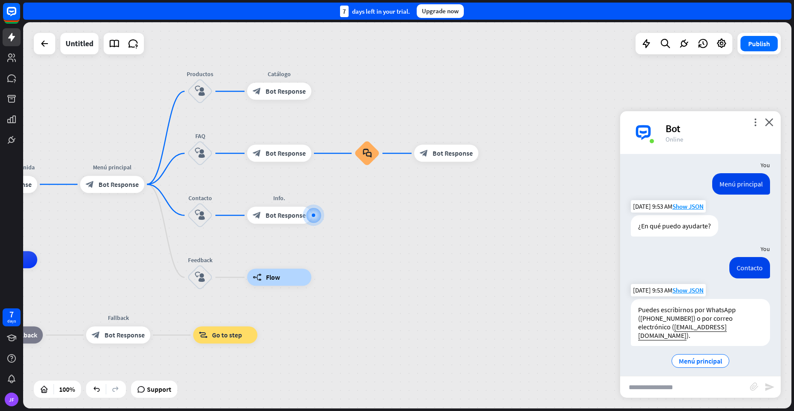
scroll to position [664, 0]
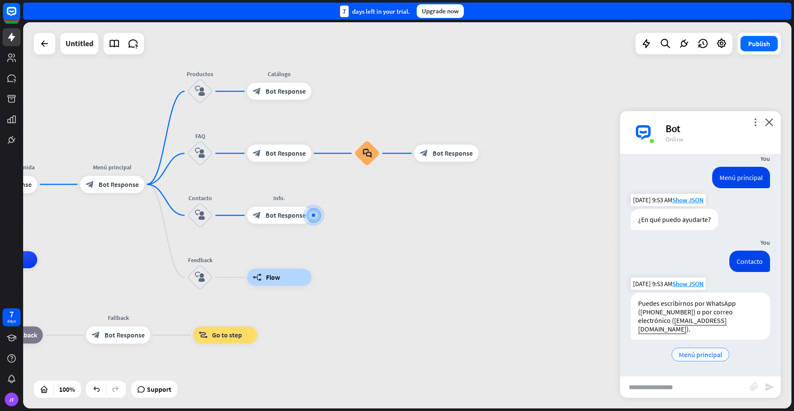
click at [682, 354] on span "Menú principal" at bounding box center [700, 355] width 43 height 9
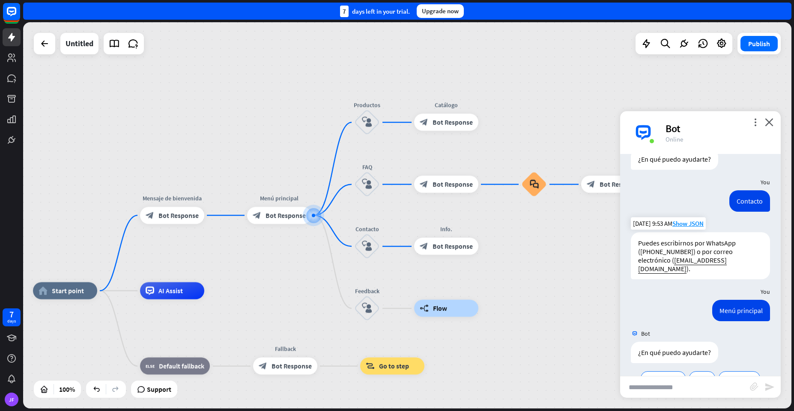
scroll to position [765, 0]
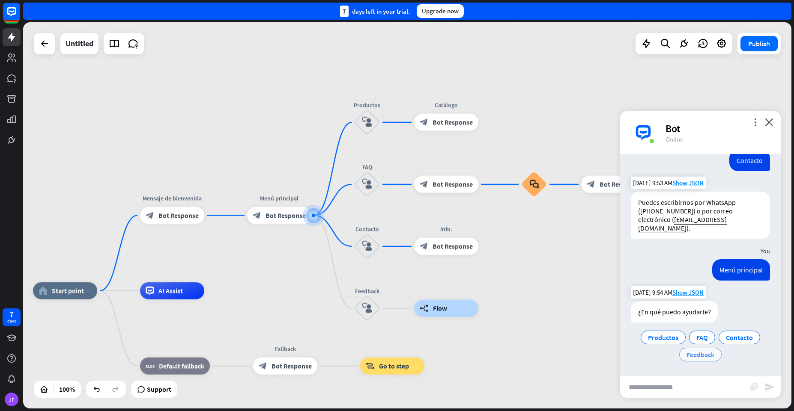
click at [691, 356] on span "Feedback" at bounding box center [700, 355] width 28 height 9
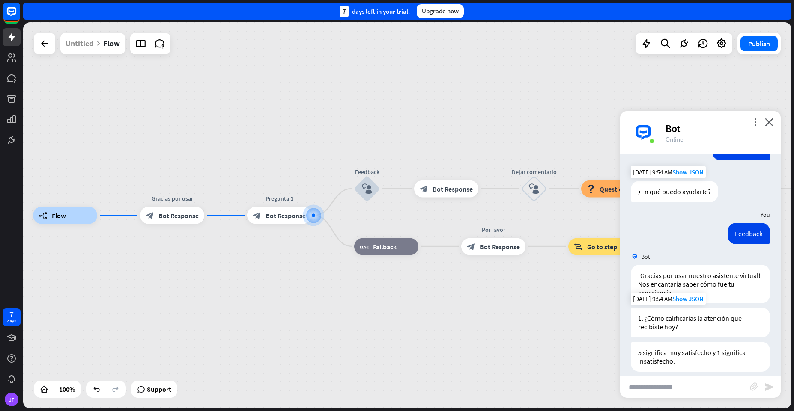
scroll to position [917, 0]
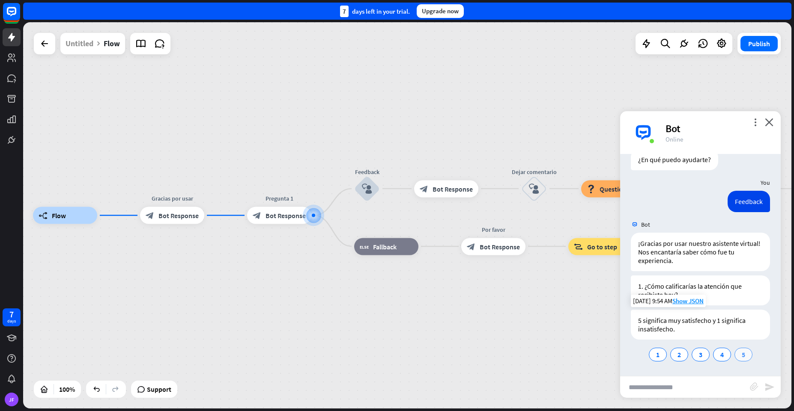
click at [741, 355] on span "5" at bounding box center [742, 355] width 3 height 9
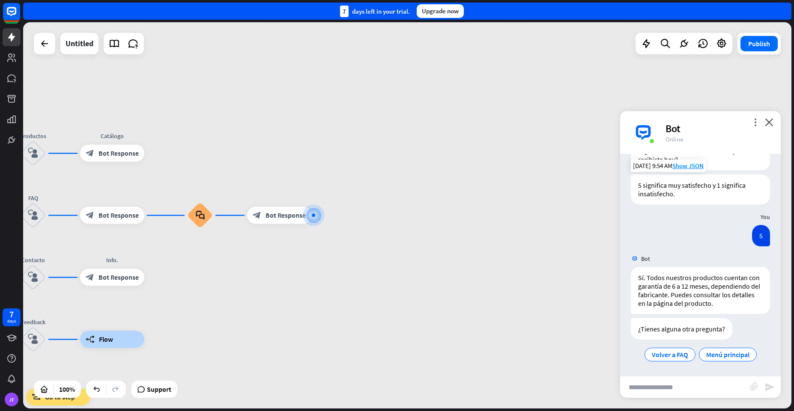
scroll to position [1061, 0]
click at [769, 122] on icon "close" at bounding box center [769, 122] width 9 height 8
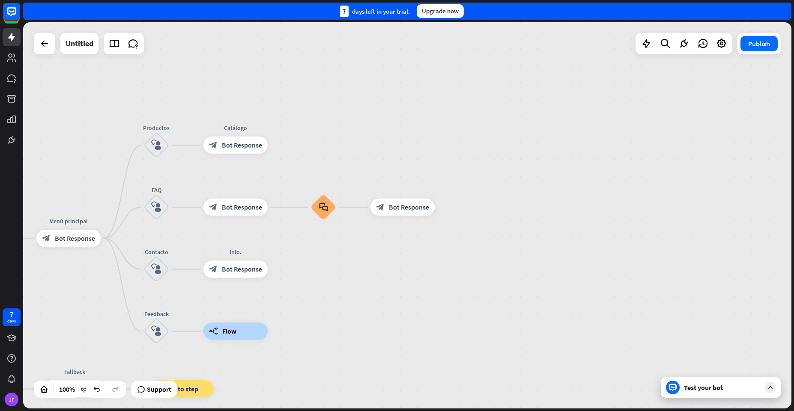
drag, startPoint x: 180, startPoint y: 254, endPoint x: 372, endPoint y: 244, distance: 191.6
click at [372, 244] on div "home_2 Start point Mensaje de [PERSON_NAME] block_bot_response Bot Response Men…" at bounding box center [407, 215] width 768 height 387
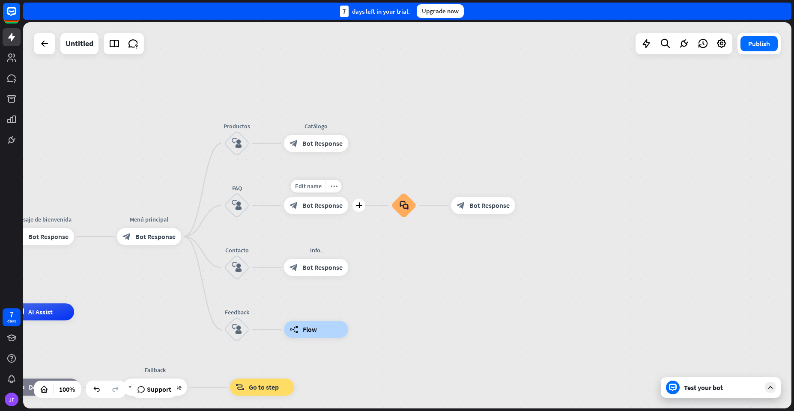
click at [325, 211] on div "block_bot_response Bot Response" at bounding box center [316, 205] width 64 height 17
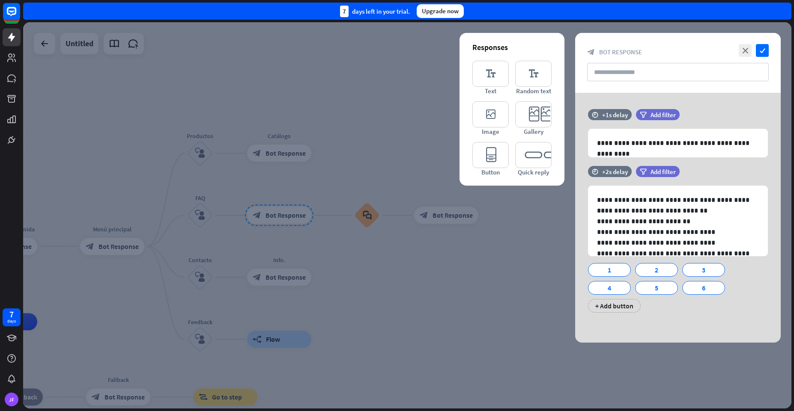
click at [367, 258] on div at bounding box center [407, 215] width 768 height 387
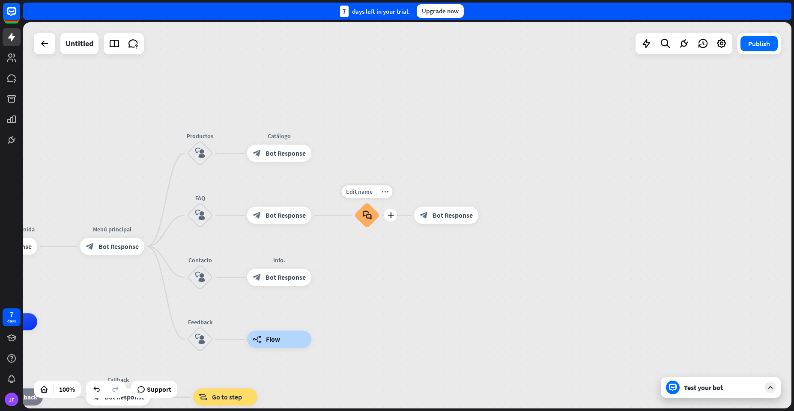
click at [369, 222] on div "block_faq" at bounding box center [367, 216] width 26 height 26
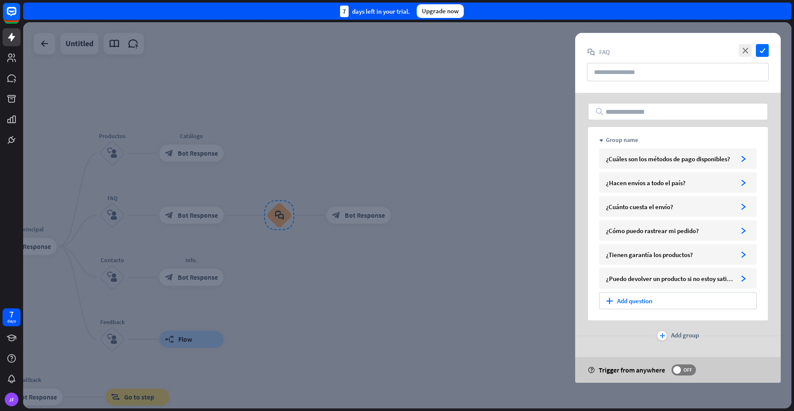
click at [345, 265] on div at bounding box center [407, 215] width 768 height 387
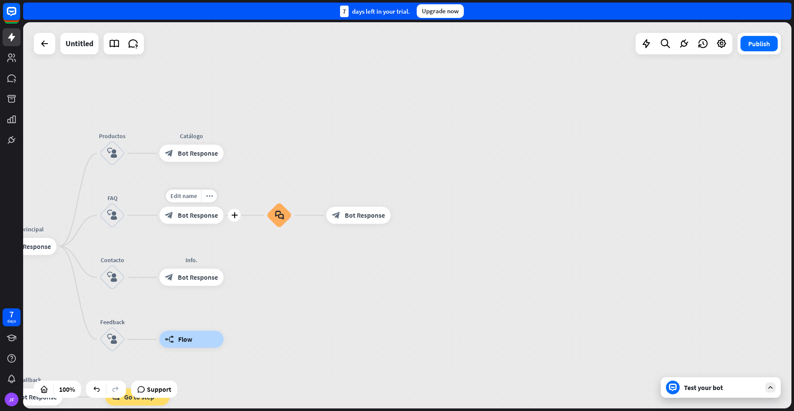
click at [202, 214] on span "Bot Response" at bounding box center [198, 215] width 40 height 9
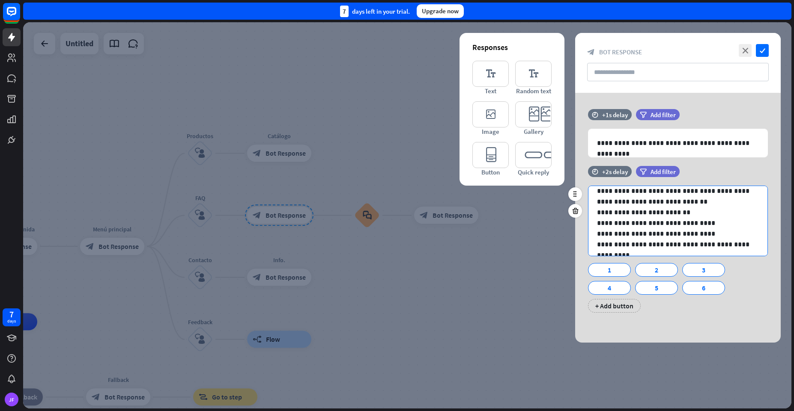
scroll to position [12, 0]
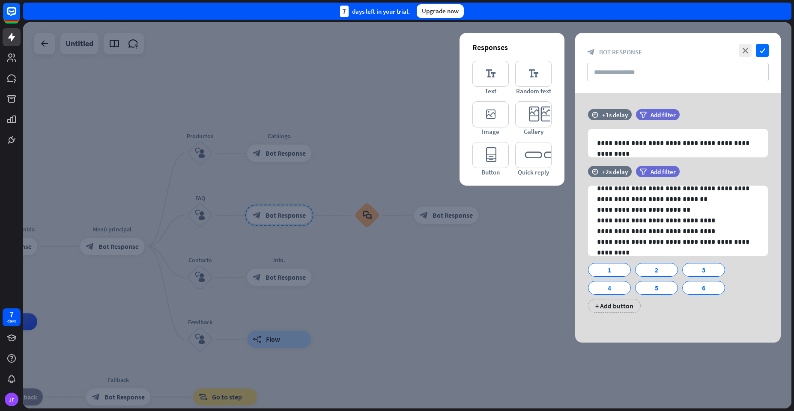
drag, startPoint x: 492, startPoint y: 291, endPoint x: 450, endPoint y: 258, distance: 53.6
click at [492, 291] on div at bounding box center [407, 215] width 768 height 387
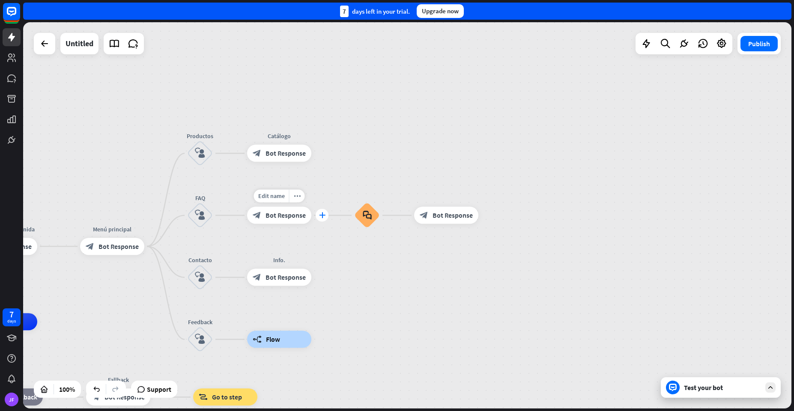
click at [321, 215] on icon "plus" at bounding box center [322, 216] width 6 height 6
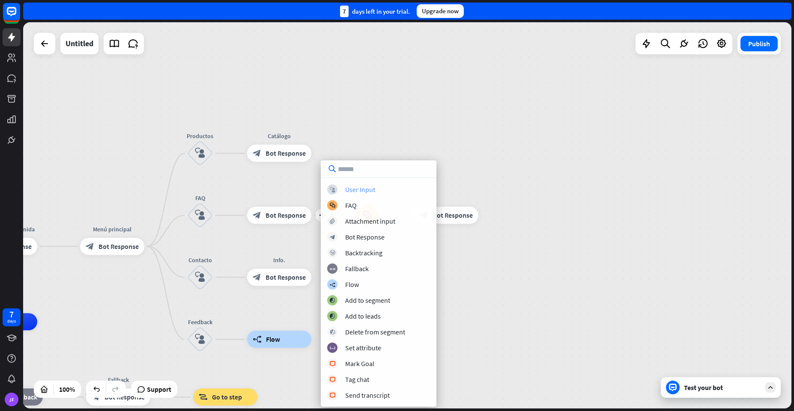
click at [337, 192] on div "block_user_input User Input" at bounding box center [378, 190] width 103 height 10
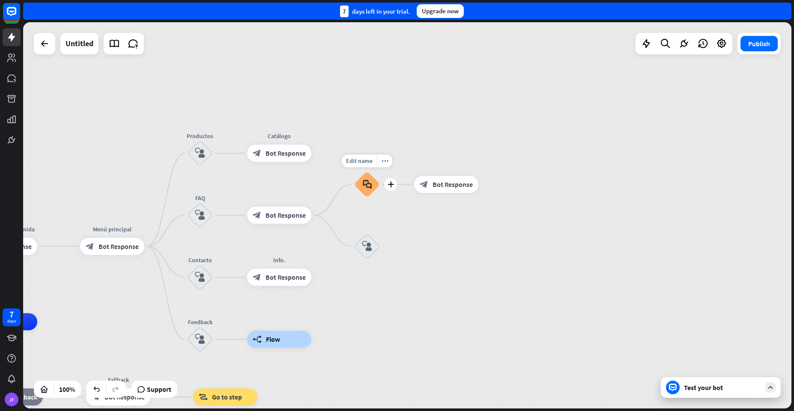
click at [362, 184] on div "block_faq" at bounding box center [367, 185] width 26 height 26
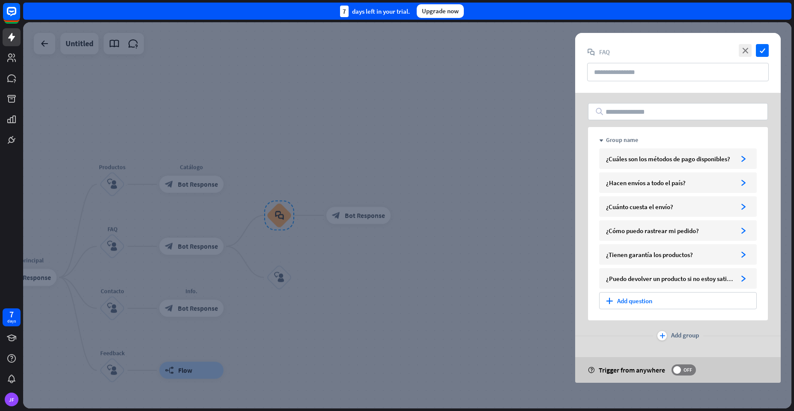
drag, startPoint x: 368, startPoint y: 189, endPoint x: 361, endPoint y: 187, distance: 6.6
click at [361, 187] on div at bounding box center [407, 215] width 768 height 387
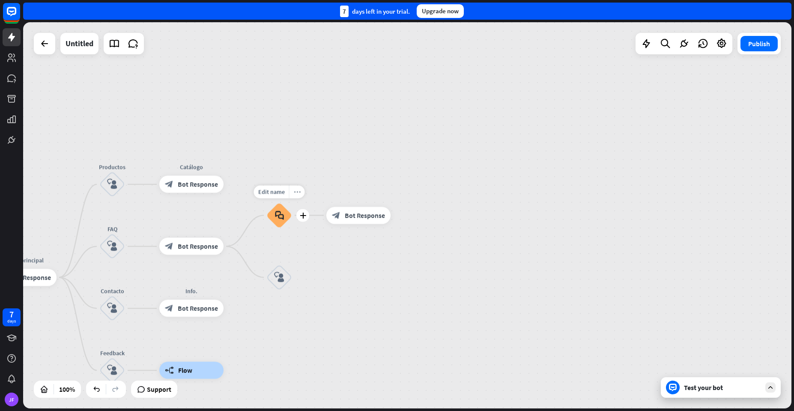
click at [292, 196] on div "more_horiz" at bounding box center [297, 192] width 16 height 13
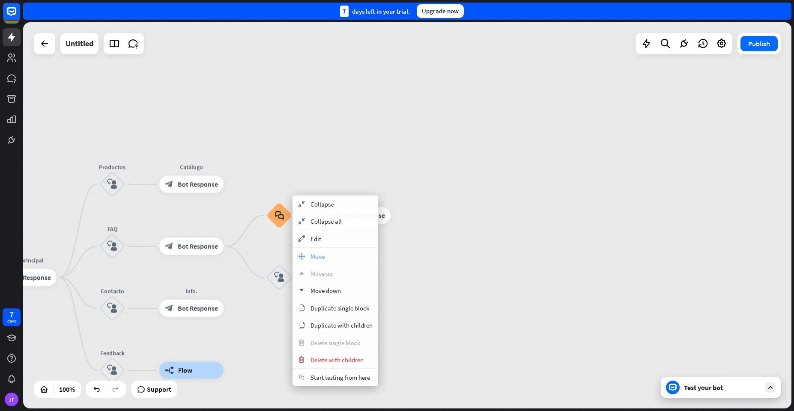
click at [311, 258] on span "Move" at bounding box center [317, 257] width 14 height 8
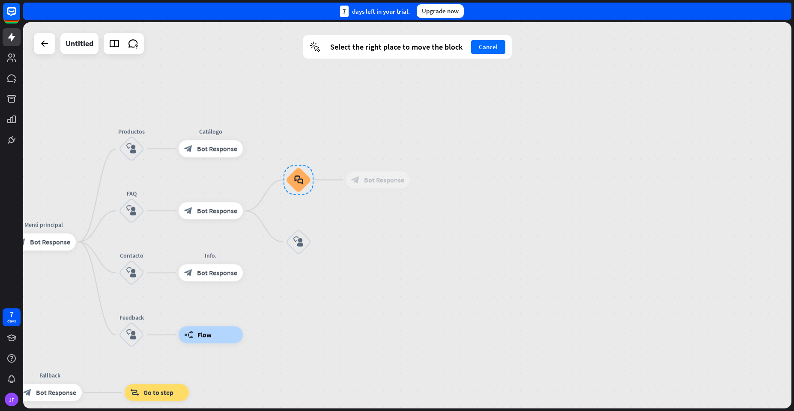
drag, startPoint x: 278, startPoint y: 215, endPoint x: 298, endPoint y: 180, distance: 40.4
click at [298, 180] on div at bounding box center [298, 180] width 30 height 30
click at [348, 239] on div "home_2 Start point Mensaje de [PERSON_NAME] block_bot_response Bot Response Men…" at bounding box center [407, 215] width 768 height 387
click at [482, 45] on button "Cancel" at bounding box center [488, 47] width 34 height 14
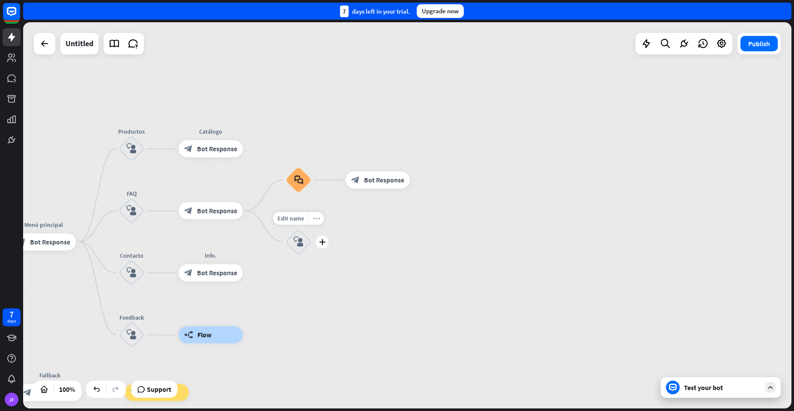
click at [314, 222] on icon "more_horiz" at bounding box center [316, 218] width 7 height 6
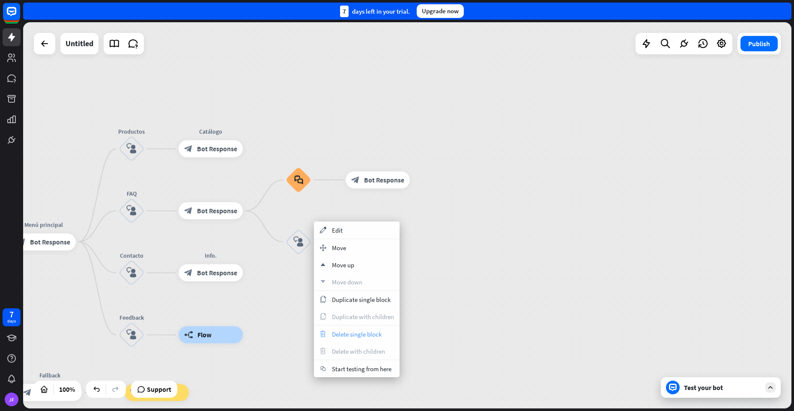
click at [339, 334] on span "Delete single block" at bounding box center [357, 335] width 50 height 8
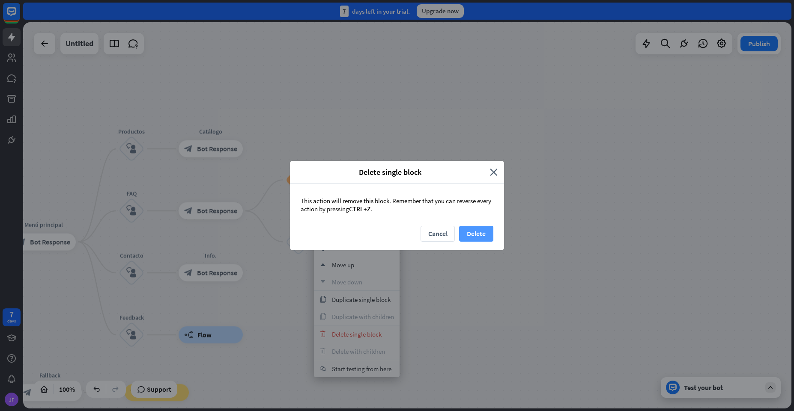
click at [483, 239] on button "Delete" at bounding box center [476, 234] width 34 height 16
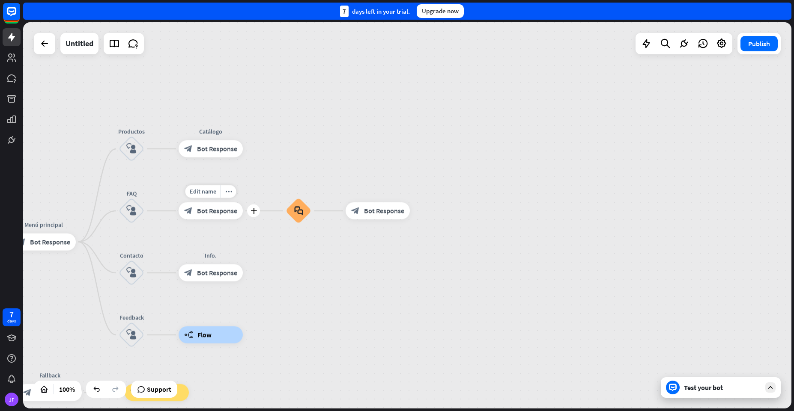
click at [225, 211] on span "Bot Response" at bounding box center [217, 211] width 40 height 9
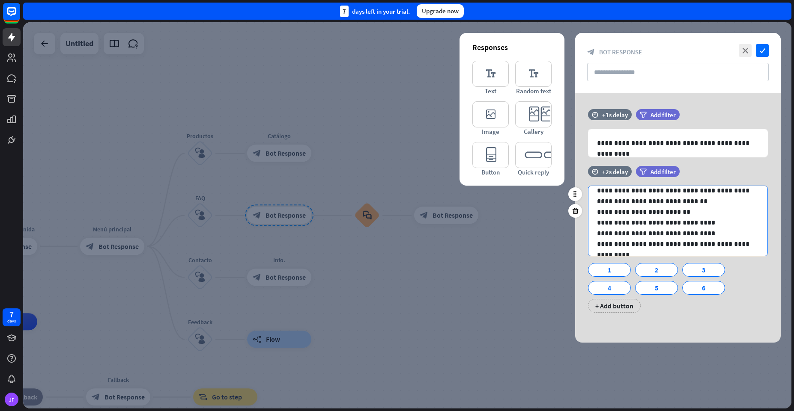
scroll to position [12, 0]
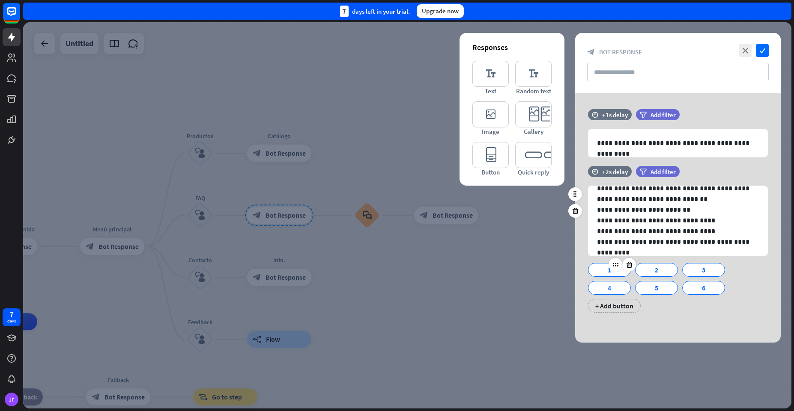
click at [602, 271] on div "1" at bounding box center [609, 270] width 28 height 13
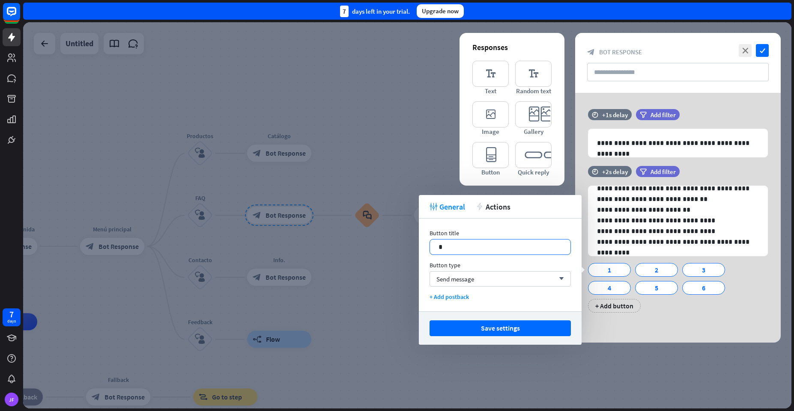
click at [436, 247] on div "*" at bounding box center [500, 247] width 140 height 15
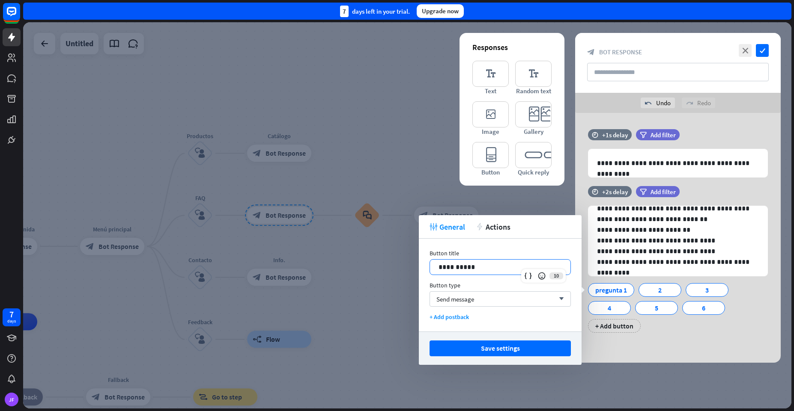
click at [443, 265] on p "**********" at bounding box center [499, 267] width 123 height 11
click at [442, 268] on p "**********" at bounding box center [499, 267] width 123 height 11
copy p "********"
click at [483, 266] on p "**********" at bounding box center [499, 267] width 123 height 11
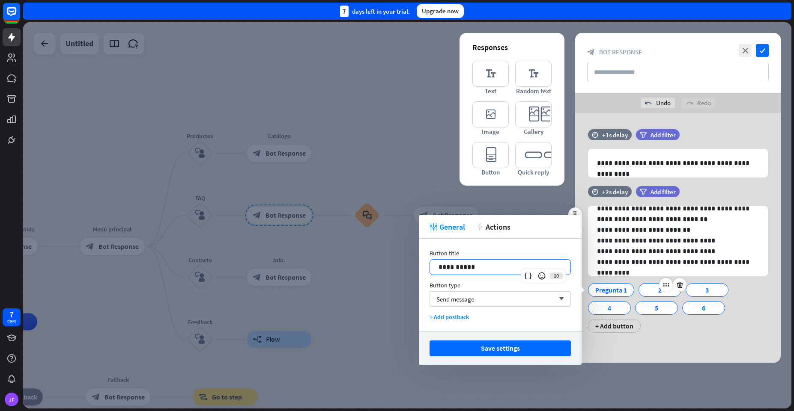
click at [648, 289] on div "2" at bounding box center [660, 290] width 28 height 13
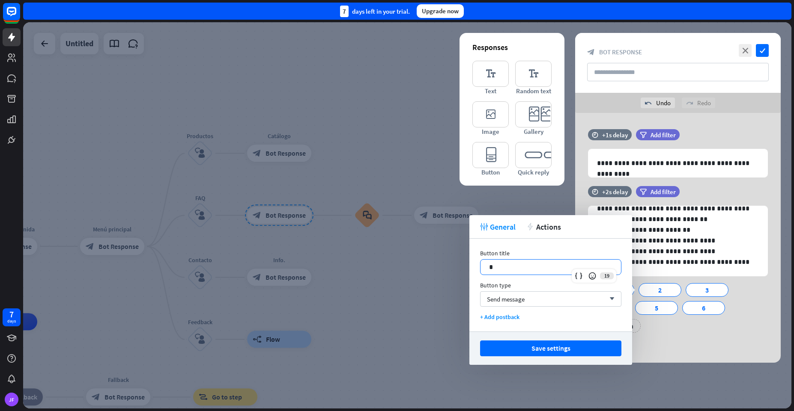
click at [482, 268] on div "*" at bounding box center [550, 267] width 140 height 15
paste div
click at [695, 292] on div "3" at bounding box center [710, 290] width 43 height 14
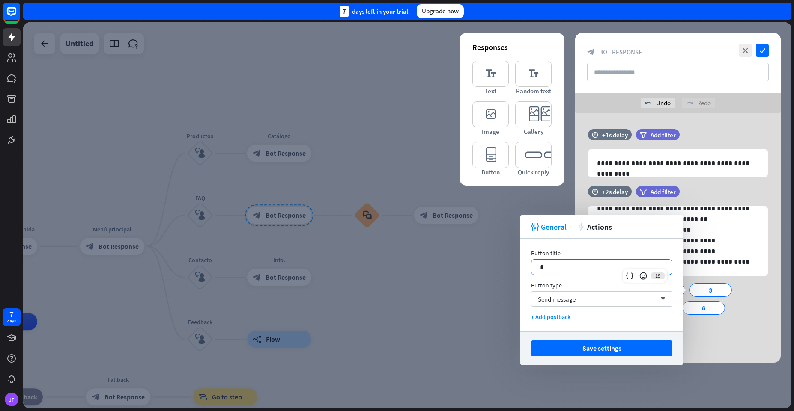
click at [538, 270] on div "*" at bounding box center [601, 267] width 140 height 15
paste div
click at [694, 319] on div "Pregunta 1 Pregunta 2 Pregunta 3 4 5 6 + Add button" at bounding box center [676, 306] width 180 height 54
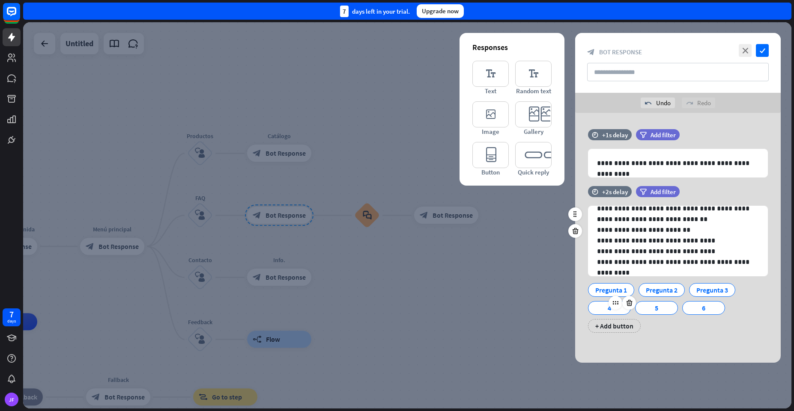
click at [603, 306] on div "4" at bounding box center [609, 308] width 28 height 13
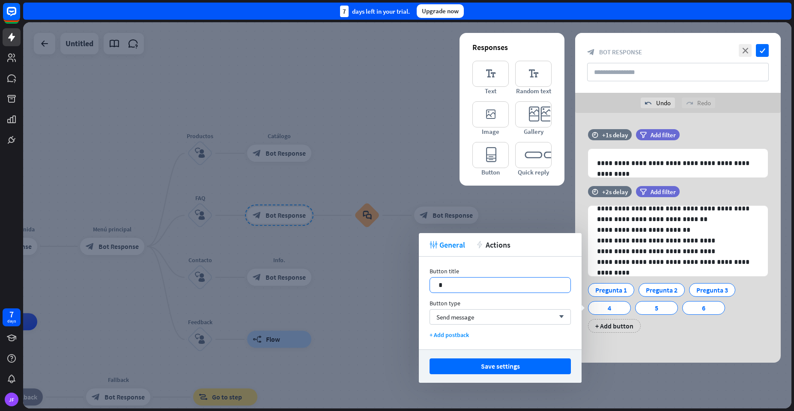
click at [435, 286] on div "*" at bounding box center [500, 285] width 140 height 15
paste div
click at [642, 321] on div "Pregunta 1 Pregunta 2 Pregunta 3 Pregunta 4 5 6 + Add button" at bounding box center [676, 306] width 180 height 54
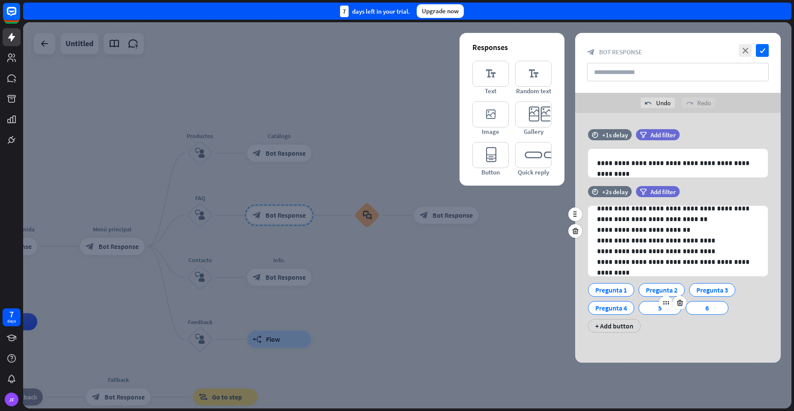
click at [645, 311] on div "5" at bounding box center [659, 308] width 43 height 14
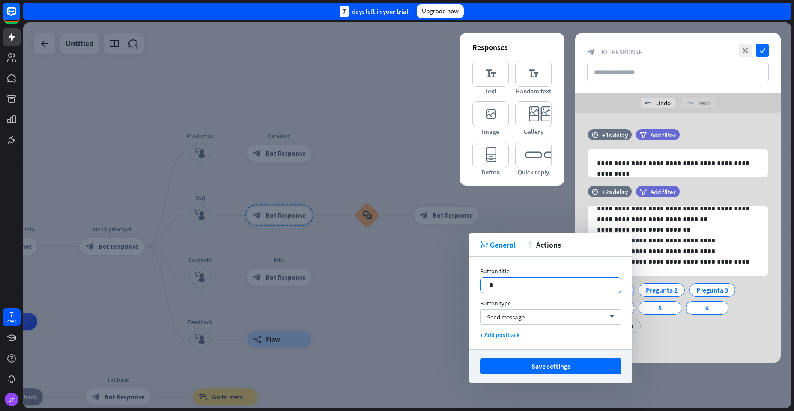
click at [486, 286] on div "*" at bounding box center [550, 285] width 140 height 15
paste div
click at [698, 341] on div "**********" at bounding box center [677, 263] width 205 height 155
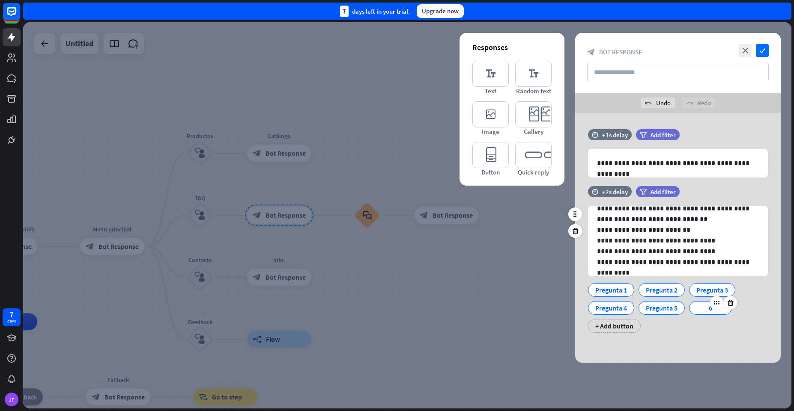
click at [697, 308] on div "6" at bounding box center [710, 308] width 28 height 13
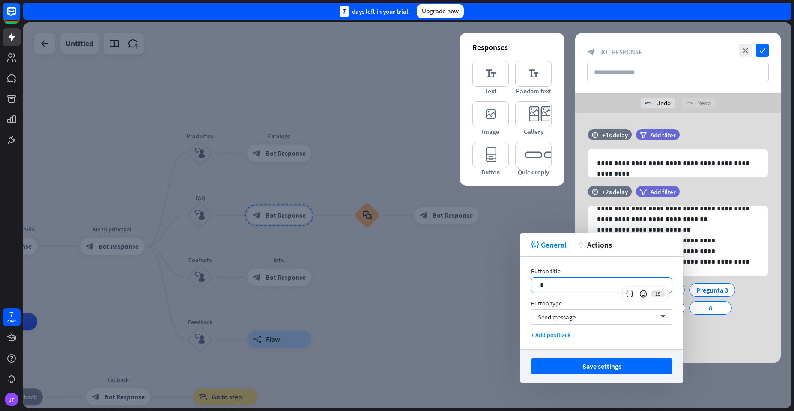
click at [542, 288] on p "*" at bounding box center [601, 285] width 123 height 11
paste div
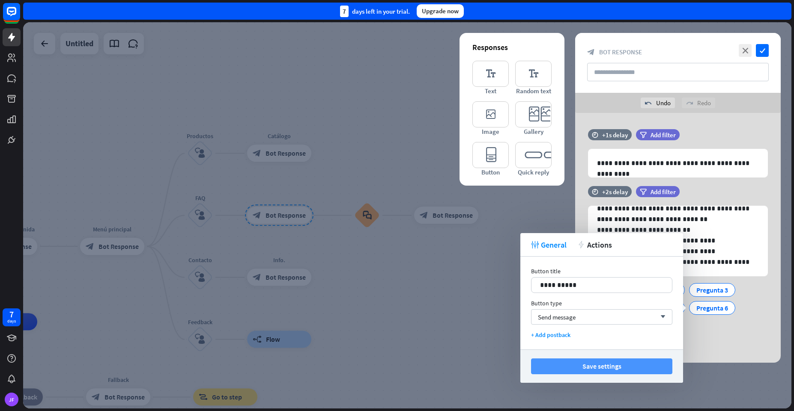
click at [632, 372] on button "Save settings" at bounding box center [601, 367] width 141 height 16
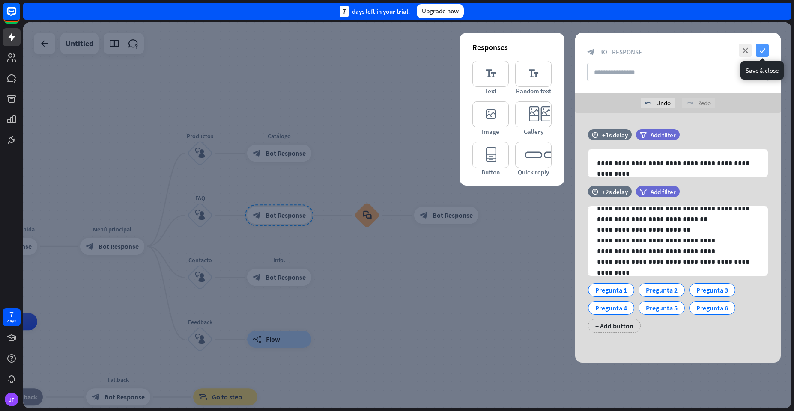
click at [764, 50] on icon "check" at bounding box center [762, 50] width 13 height 13
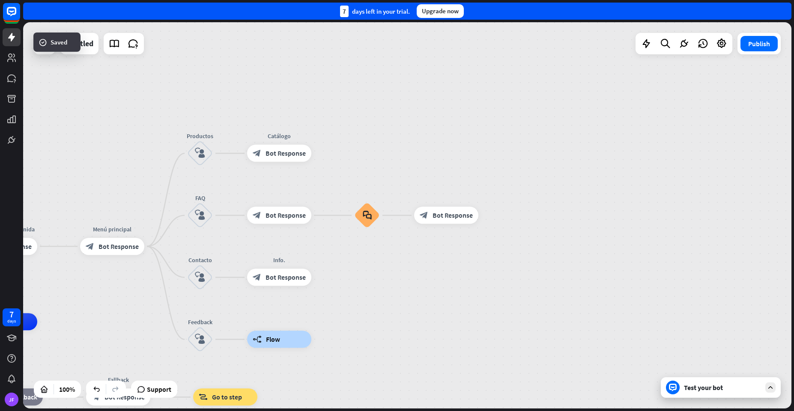
click at [679, 382] on div "Test your bot" at bounding box center [721, 388] width 120 height 21
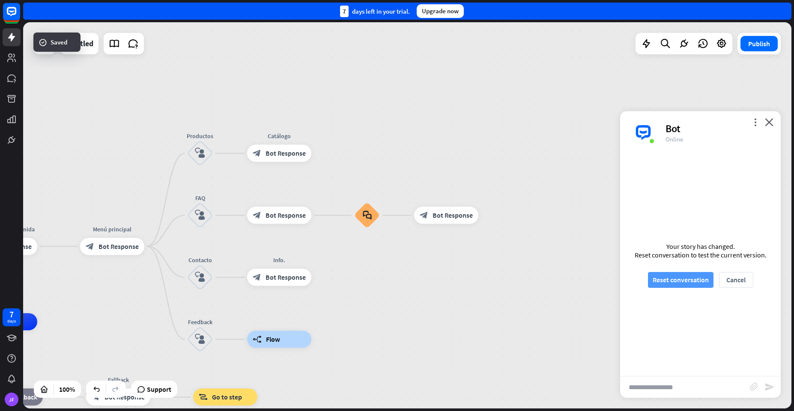
click at [682, 274] on button "Reset conversation" at bounding box center [681, 280] width 66 height 16
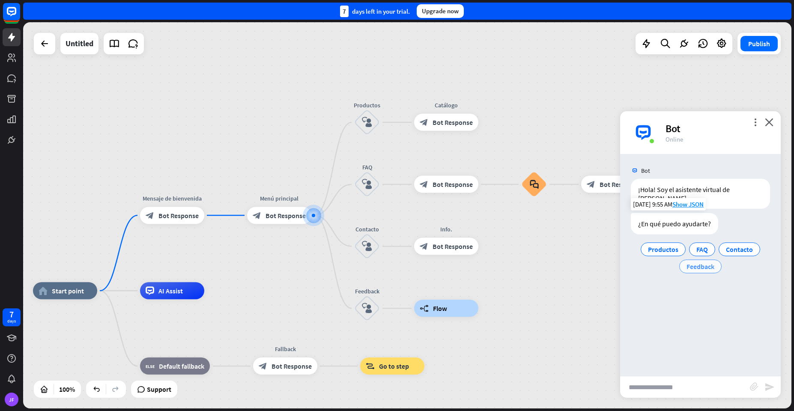
click at [697, 262] on span "Feedback" at bounding box center [700, 266] width 28 height 9
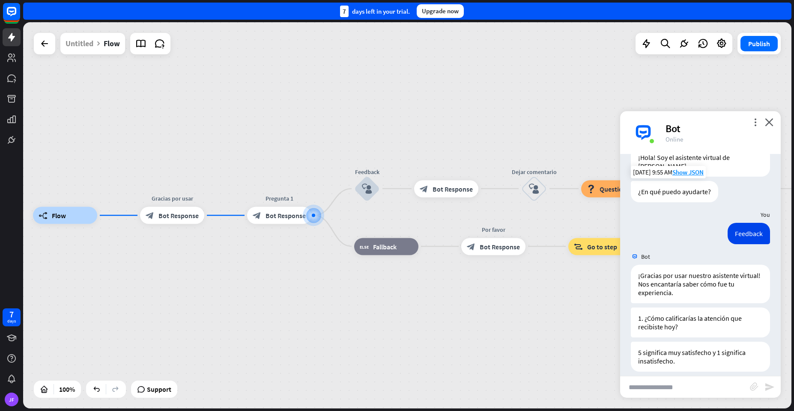
scroll to position [64, 0]
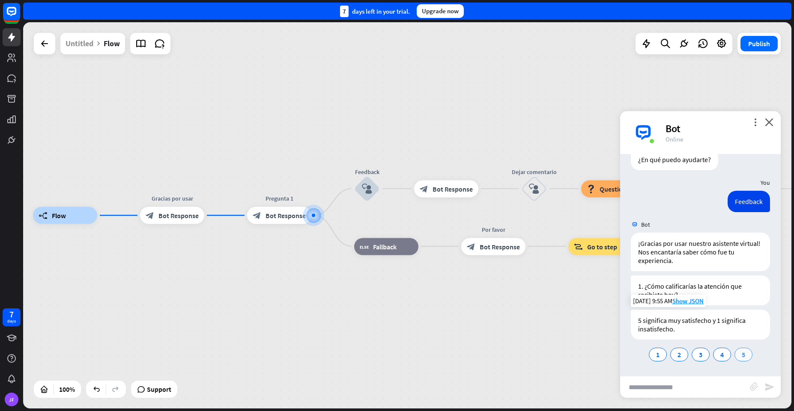
click at [734, 354] on div "5" at bounding box center [743, 355] width 18 height 14
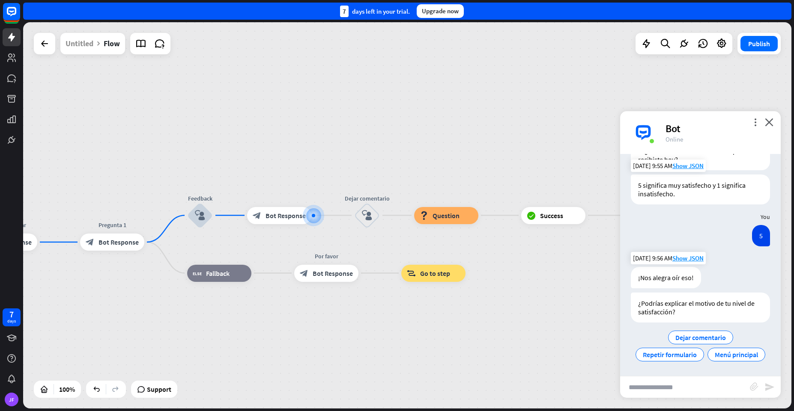
scroll to position [217, 0]
click at [691, 334] on span "Dejar comentario" at bounding box center [700, 338] width 51 height 9
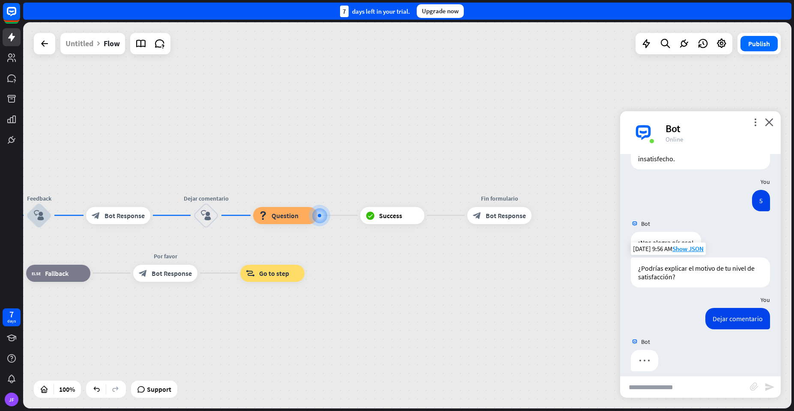
scroll to position [243, 0]
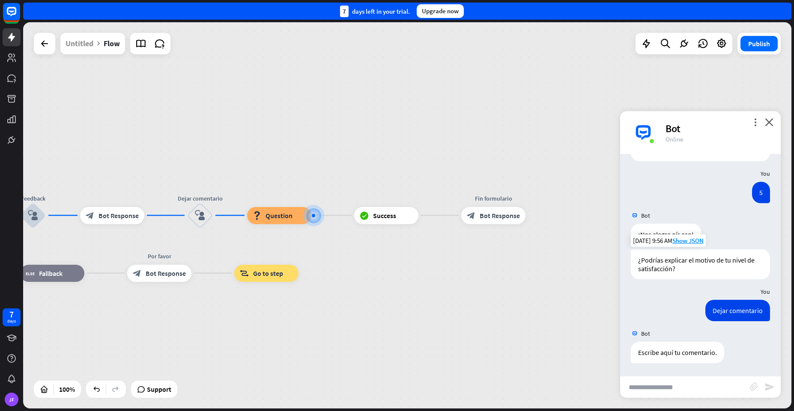
click at [667, 392] on input "text" at bounding box center [685, 387] width 130 height 21
type input "*****"
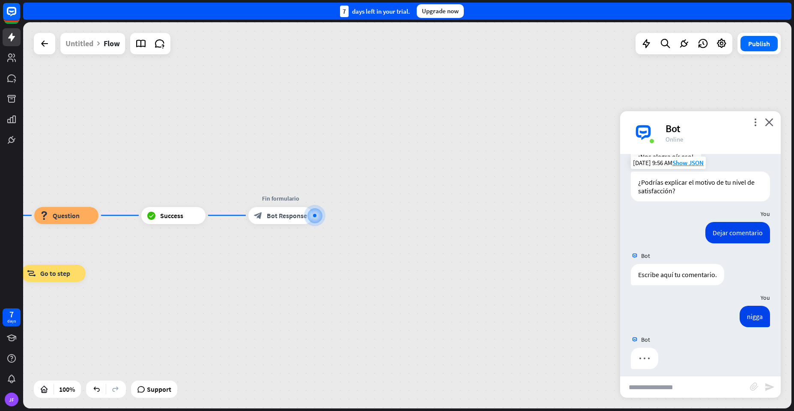
scroll to position [327, 0]
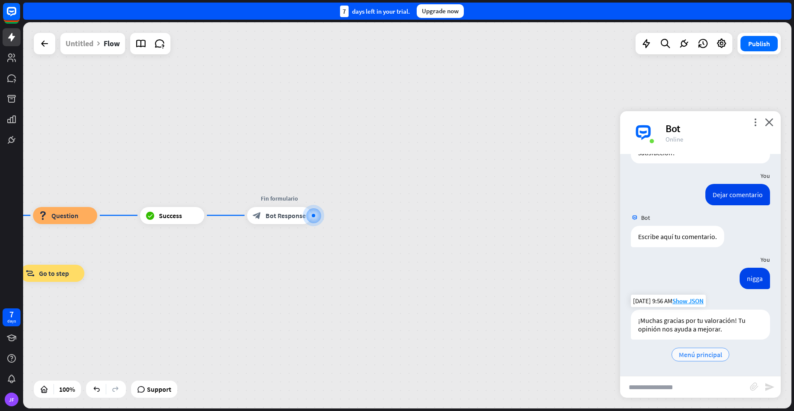
click at [688, 354] on span "Menú principal" at bounding box center [700, 355] width 43 height 9
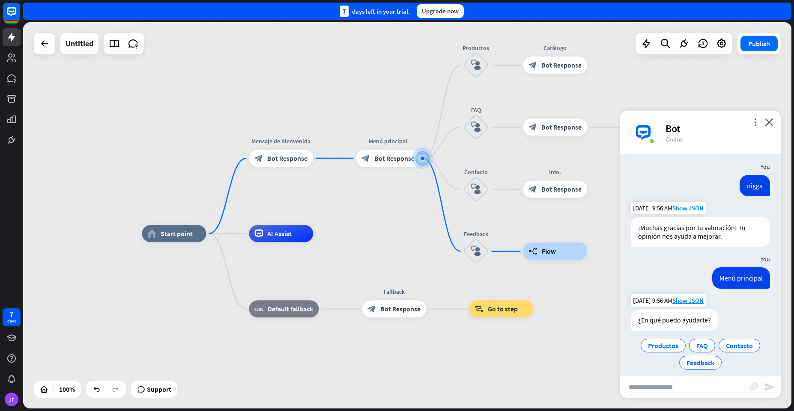
scroll to position [460, 0]
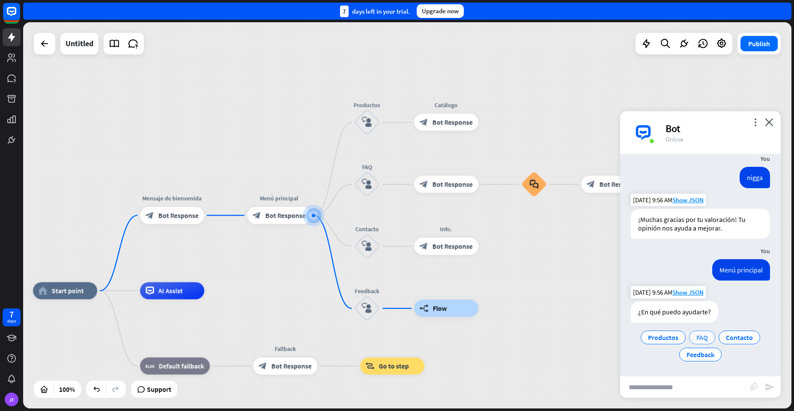
click at [696, 341] on span "FAQ" at bounding box center [702, 338] width 12 height 9
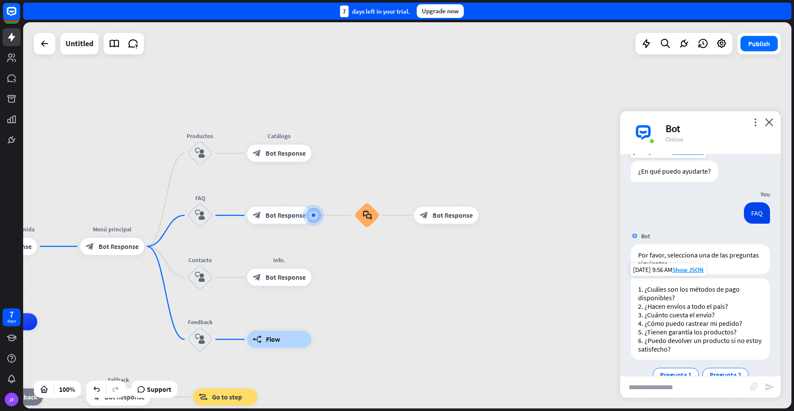
scroll to position [655, 0]
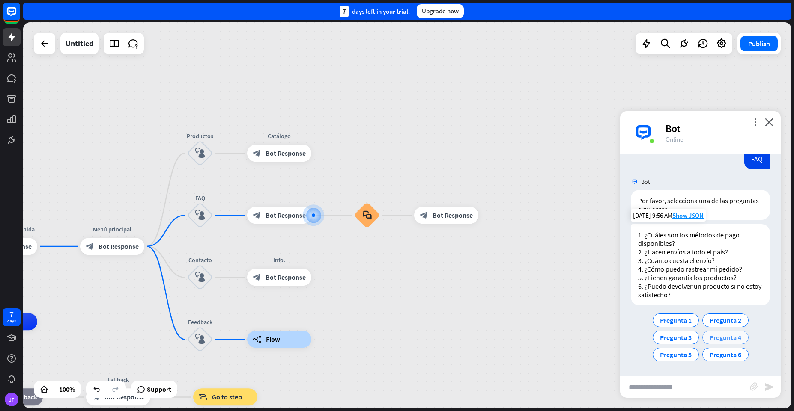
click at [719, 335] on span "Pregunta 4" at bounding box center [725, 338] width 32 height 9
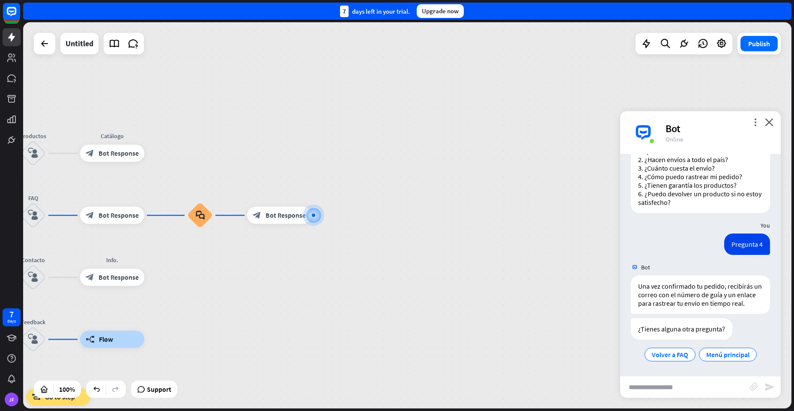
scroll to position [756, 0]
click at [656, 358] on span "Volver a FAQ" at bounding box center [670, 355] width 36 height 9
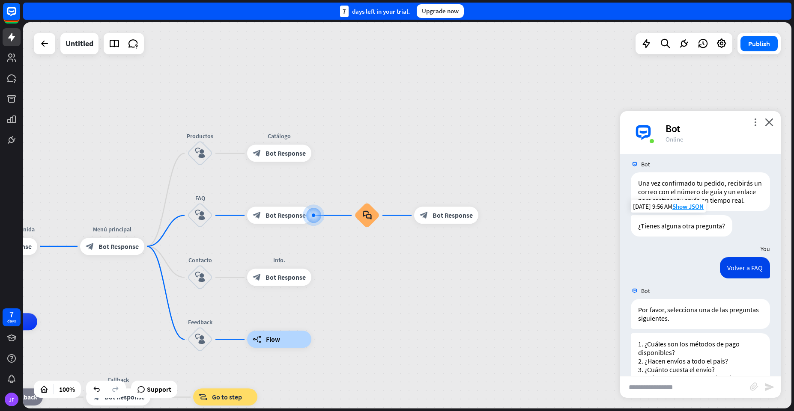
scroll to position [968, 0]
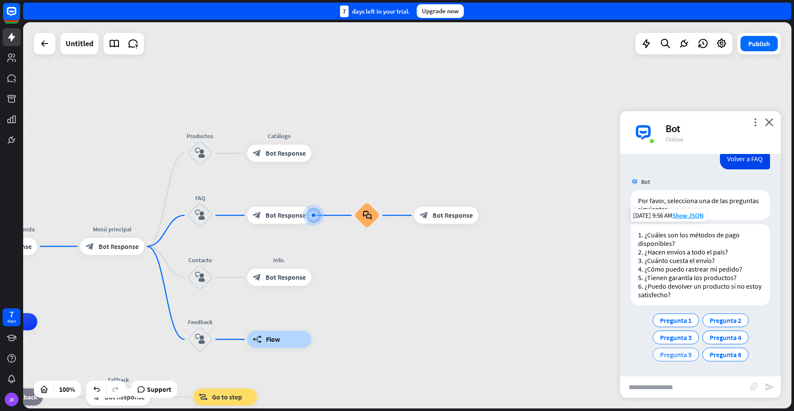
click at [667, 354] on span "Pregunta 5" at bounding box center [676, 355] width 32 height 9
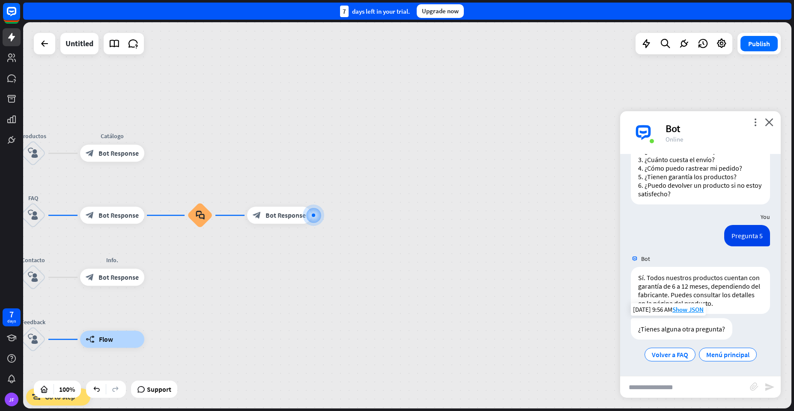
scroll to position [1078, 0]
click at [711, 357] on span "Menú principal" at bounding box center [727, 355] width 43 height 9
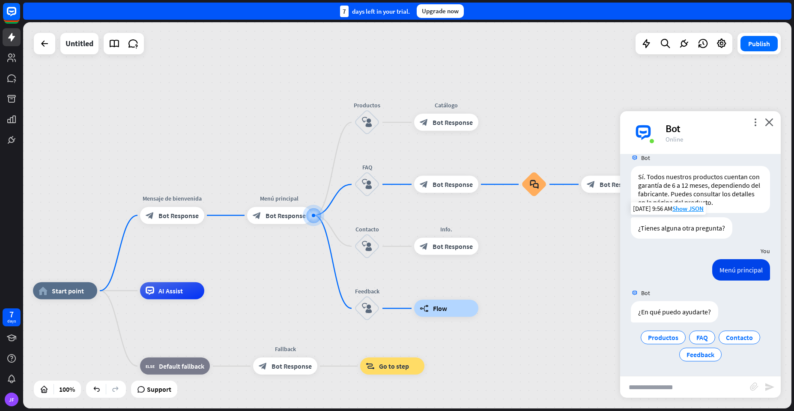
scroll to position [1179, 0]
click at [652, 337] on span "Productos" at bounding box center [663, 338] width 30 height 9
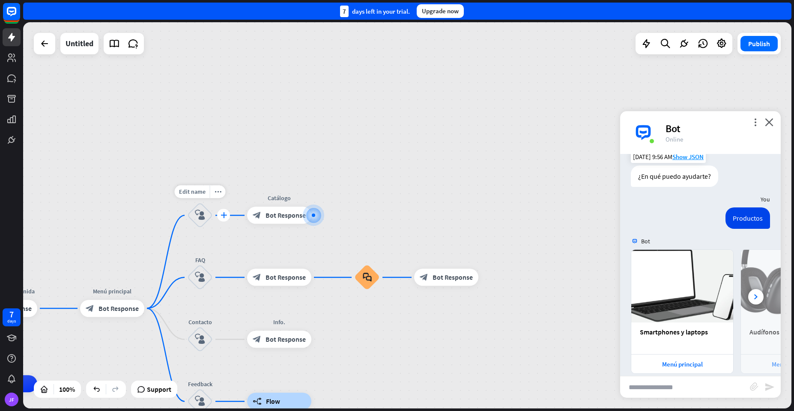
scroll to position [1325, 0]
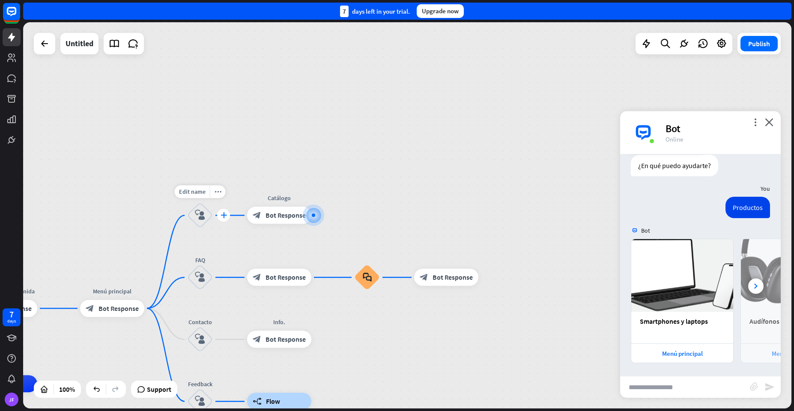
click at [224, 214] on icon "plus" at bounding box center [223, 216] width 6 height 6
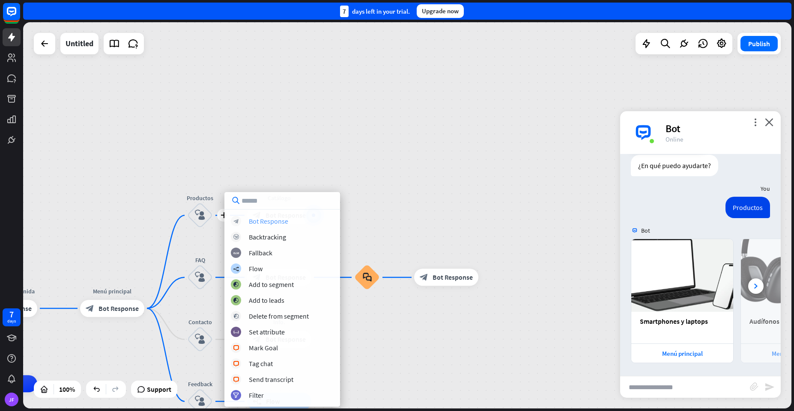
click at [257, 222] on div "Bot Response" at bounding box center [268, 221] width 39 height 9
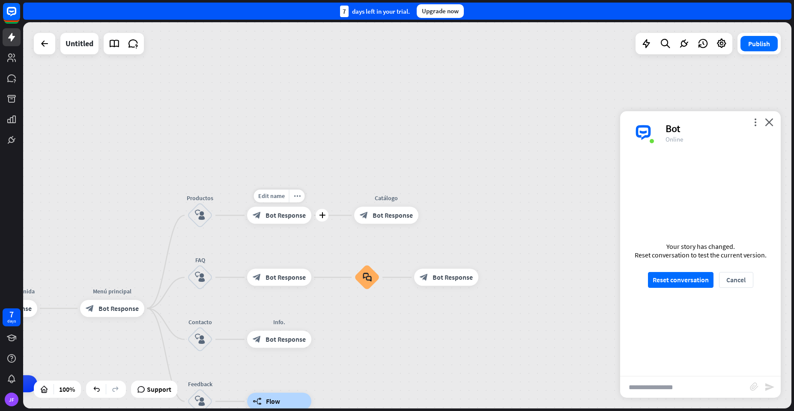
click at [279, 217] on span "Bot Response" at bounding box center [285, 215] width 40 height 9
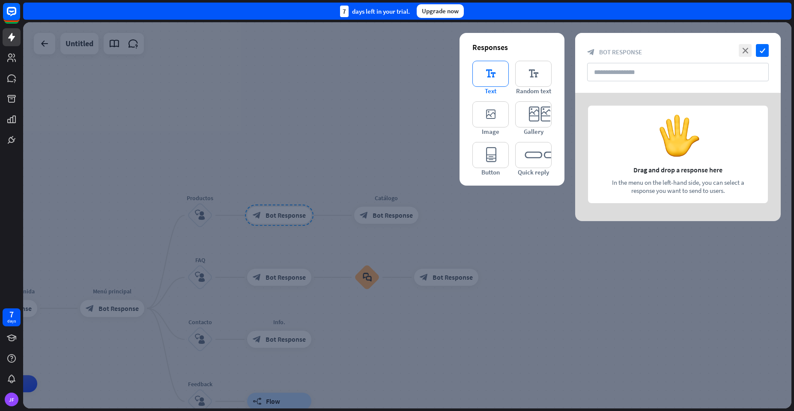
click at [495, 76] on icon "editor_text" at bounding box center [490, 74] width 36 height 26
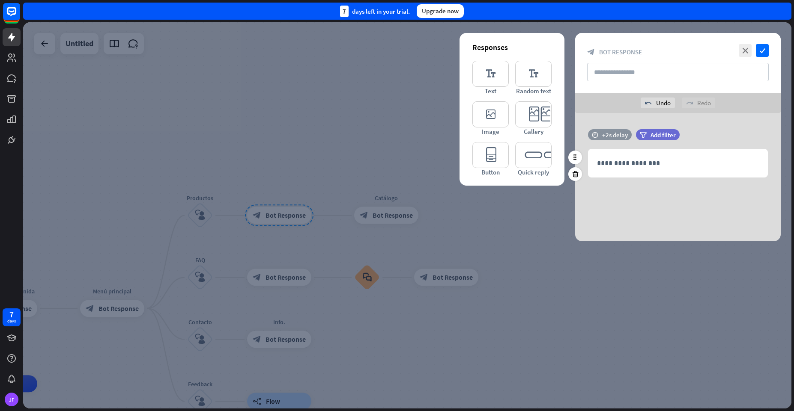
click at [615, 134] on div "+2s delay" at bounding box center [615, 135] width 26 height 8
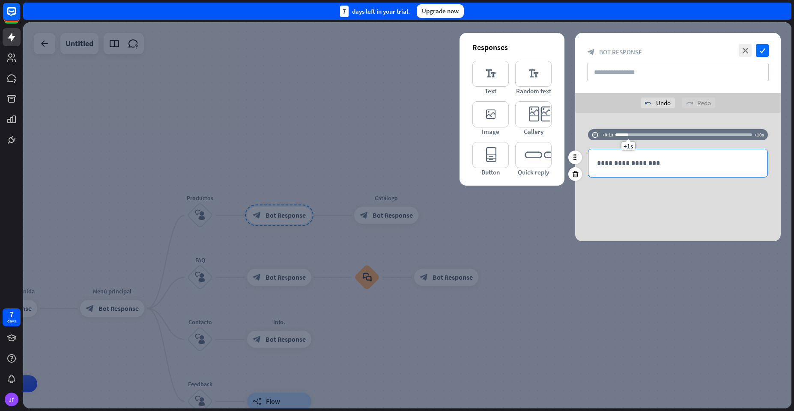
drag, startPoint x: 636, startPoint y: 145, endPoint x: 627, endPoint y: 164, distance: 20.5
click at [627, 164] on div "**********" at bounding box center [677, 157] width 205 height 57
click at [627, 164] on p "**********" at bounding box center [678, 163] width 162 height 11
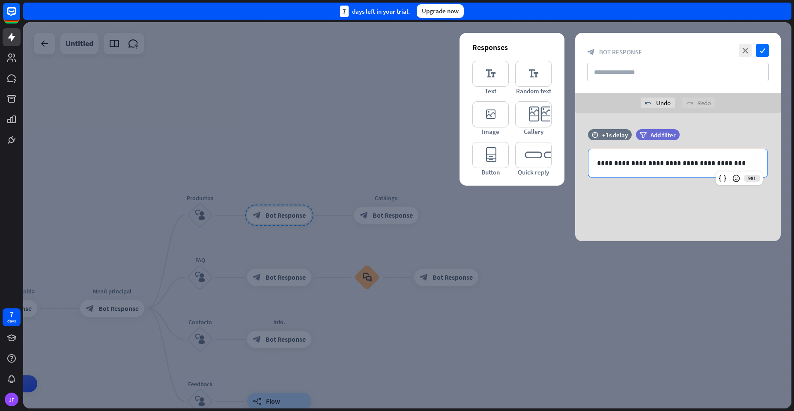
click at [680, 209] on div "**********" at bounding box center [677, 177] width 205 height 128
click at [762, 49] on icon "check" at bounding box center [762, 50] width 13 height 13
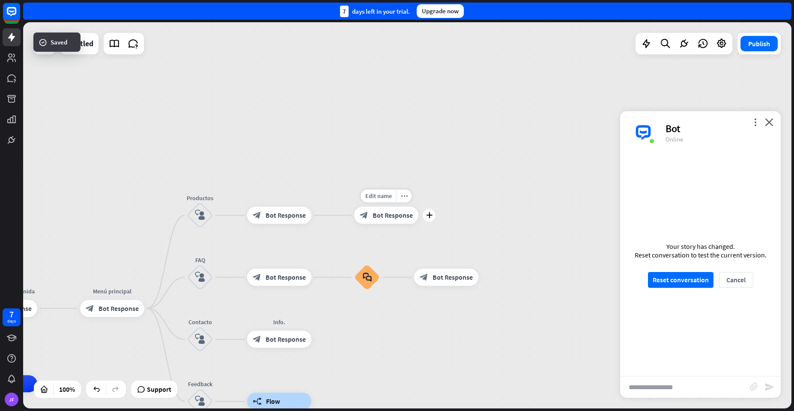
click at [385, 217] on span "Bot Response" at bounding box center [392, 215] width 40 height 9
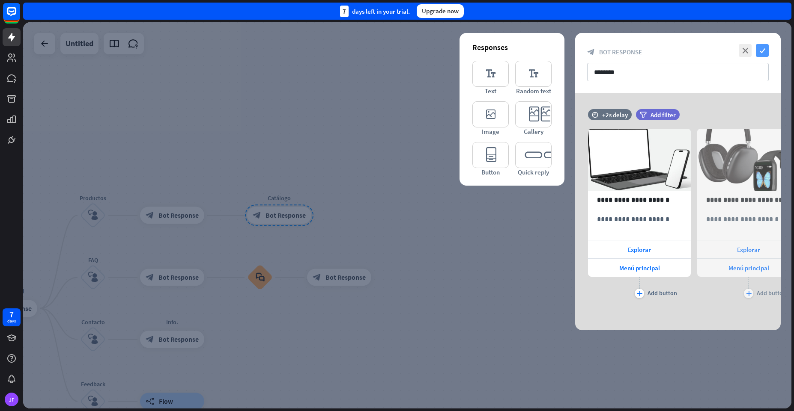
click at [762, 51] on icon "check" at bounding box center [762, 50] width 13 height 13
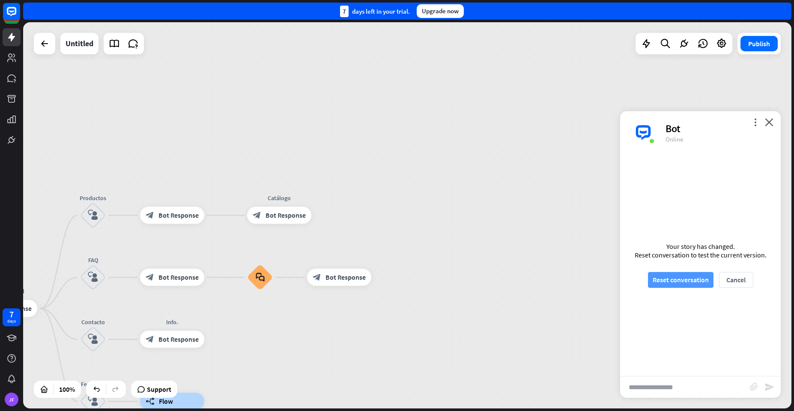
click at [676, 280] on button "Reset conversation" at bounding box center [681, 280] width 66 height 16
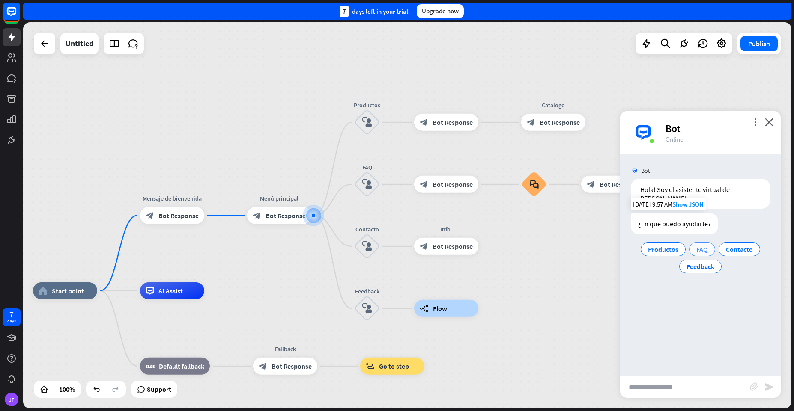
click at [701, 245] on span "FAQ" at bounding box center [702, 249] width 12 height 9
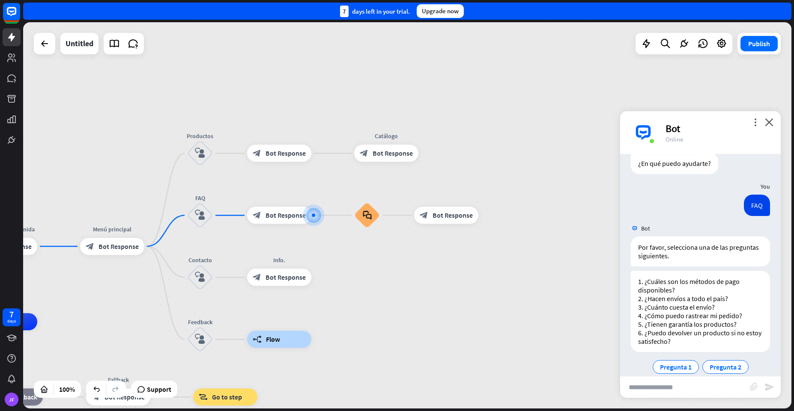
scroll to position [107, 0]
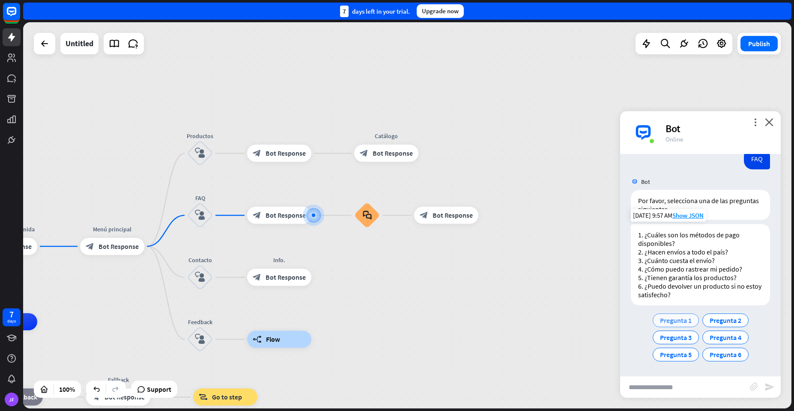
click at [672, 324] on span "Pregunta 1" at bounding box center [676, 320] width 32 height 9
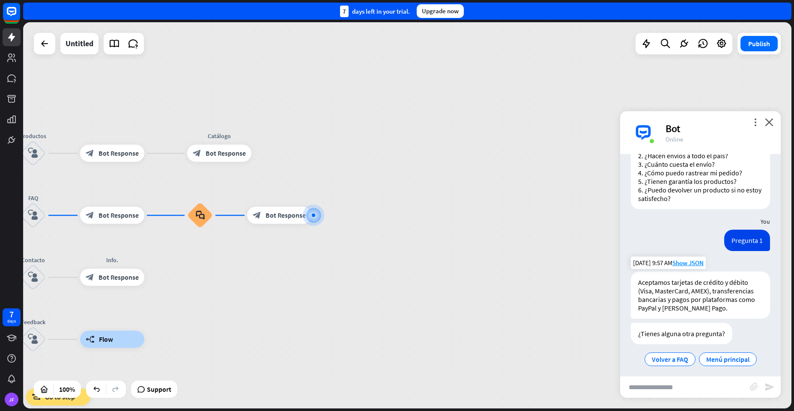
scroll to position [208, 0]
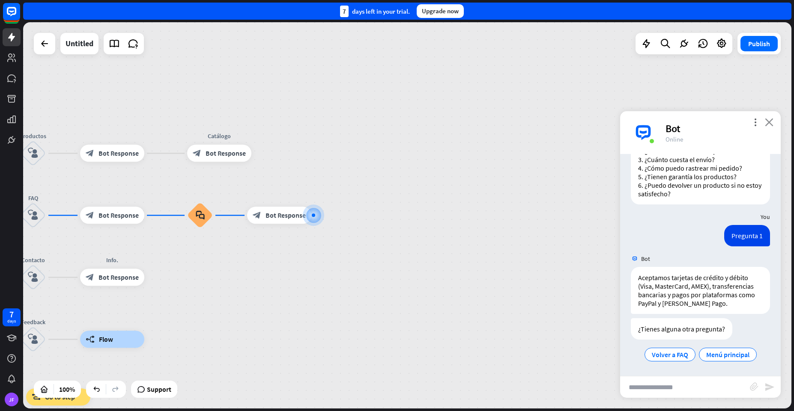
click at [771, 122] on icon "close" at bounding box center [769, 122] width 9 height 8
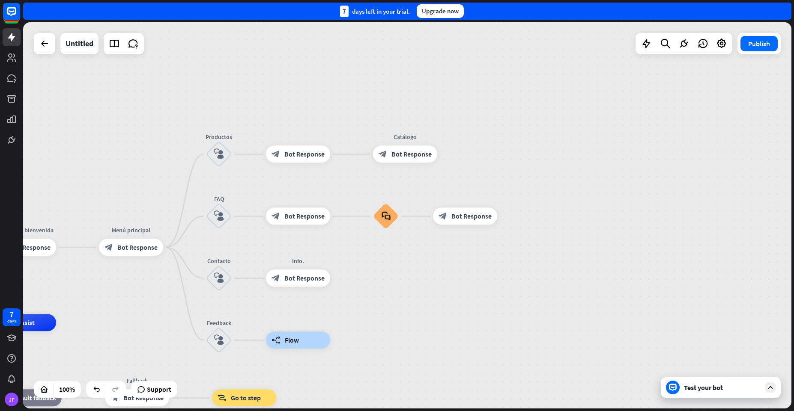
drag, startPoint x: 321, startPoint y: 270, endPoint x: 681, endPoint y: 270, distance: 360.0
click at [681, 270] on div "home_2 Start point Mensaje de [PERSON_NAME] block_bot_response Bot Response Men…" at bounding box center [407, 215] width 768 height 387
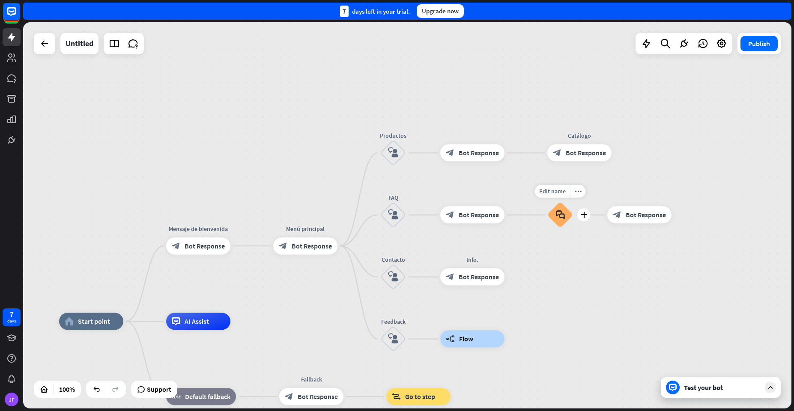
click at [563, 214] on icon "block_faq" at bounding box center [560, 215] width 9 height 9
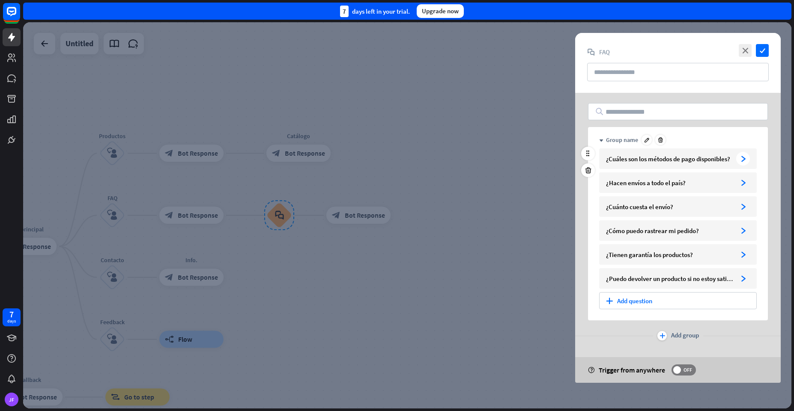
click at [722, 160] on div "¿Cuáles son los métodos de pago disponibles?" at bounding box center [669, 159] width 127 height 8
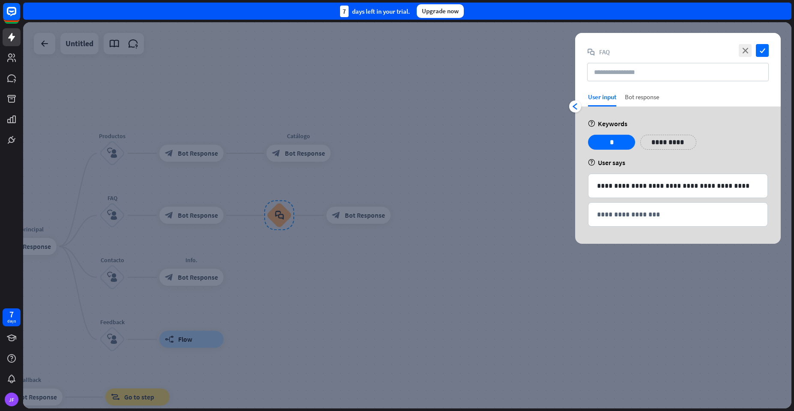
drag, startPoint x: 627, startPoint y: 110, endPoint x: 628, endPoint y: 101, distance: 8.7
click at [627, 108] on div "**********" at bounding box center [677, 175] width 205 height 137
click at [629, 100] on div "Bot response" at bounding box center [642, 100] width 34 height 14
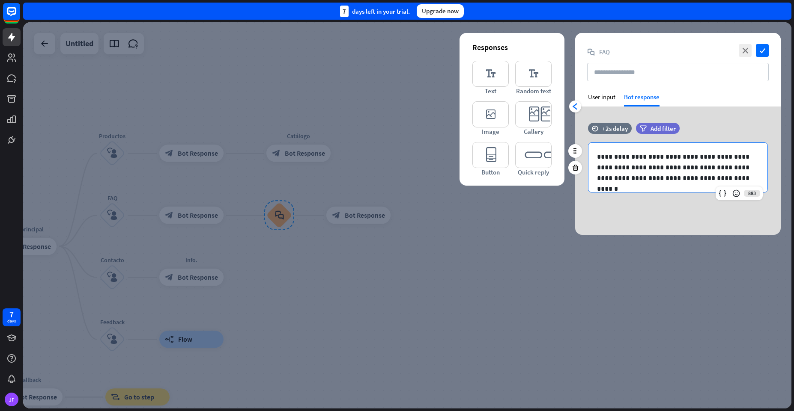
click at [641, 167] on p "**********" at bounding box center [678, 168] width 162 height 32
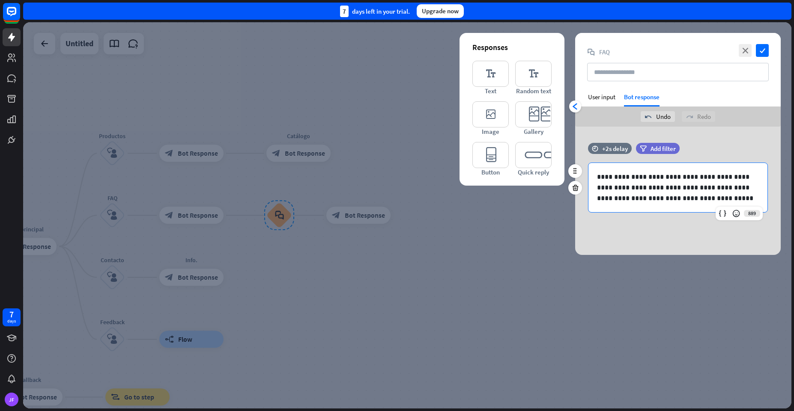
click at [669, 200] on p "**********" at bounding box center [678, 188] width 162 height 32
drag, startPoint x: 727, startPoint y: 200, endPoint x: 670, endPoint y: 201, distance: 57.4
click at [670, 201] on p "**********" at bounding box center [678, 188] width 162 height 32
click at [761, 53] on icon "check" at bounding box center [762, 50] width 13 height 13
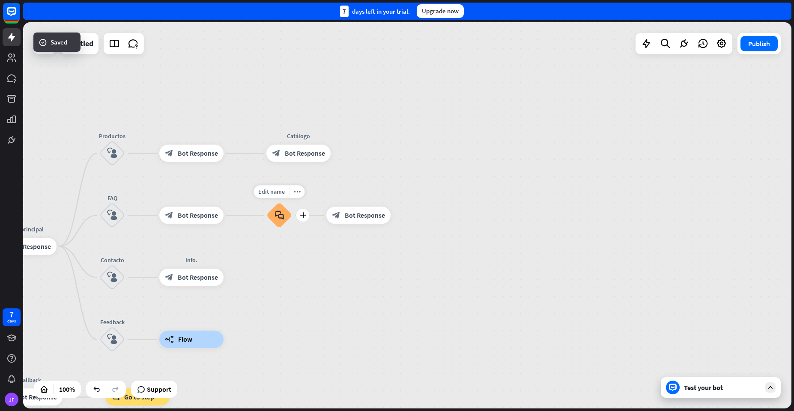
click at [280, 216] on icon "block_faq" at bounding box center [279, 215] width 9 height 9
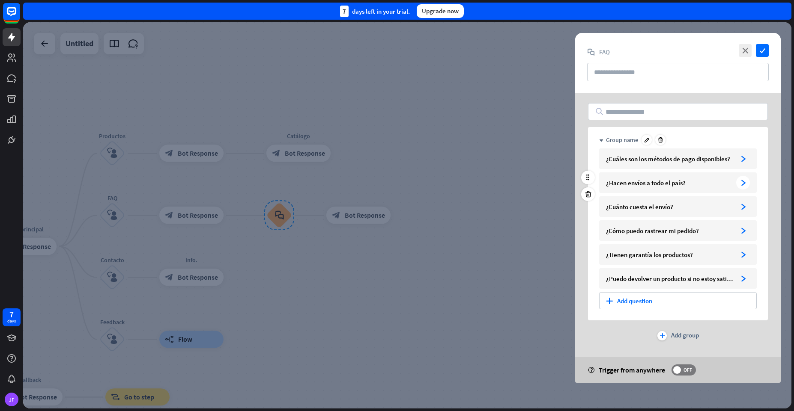
click at [676, 180] on div "¿Hacen envíos a todo el país?" at bounding box center [669, 183] width 127 height 8
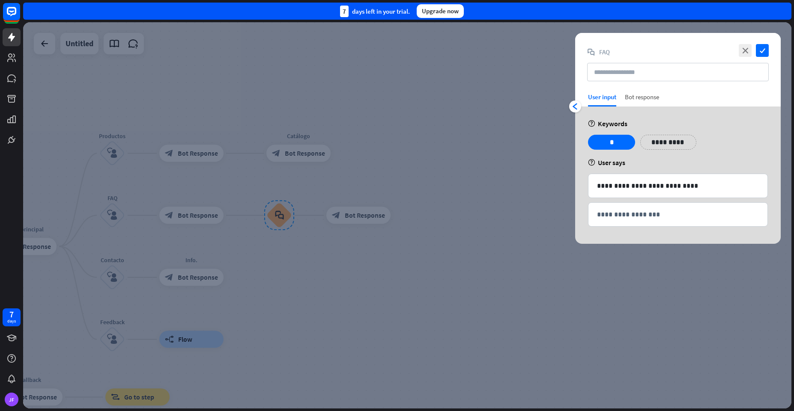
click at [637, 101] on div "Bot response" at bounding box center [642, 100] width 34 height 14
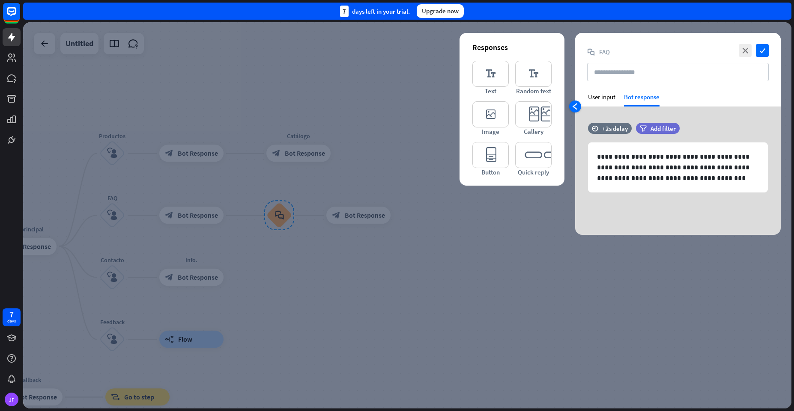
click at [579, 102] on div "arrowhead_left" at bounding box center [575, 107] width 12 height 12
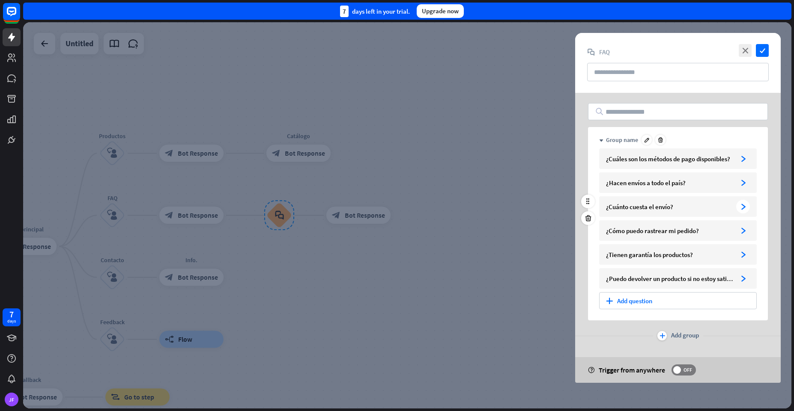
click at [628, 203] on div "¿Cuánto cuesta el envío?" at bounding box center [669, 207] width 127 height 8
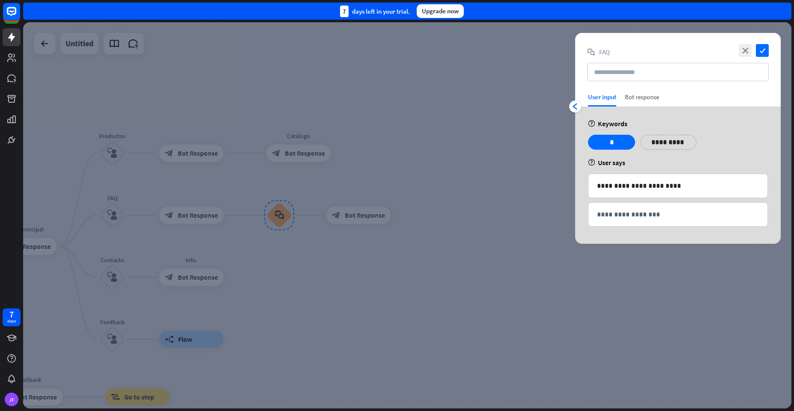
click at [628, 98] on div "Bot response" at bounding box center [642, 100] width 34 height 14
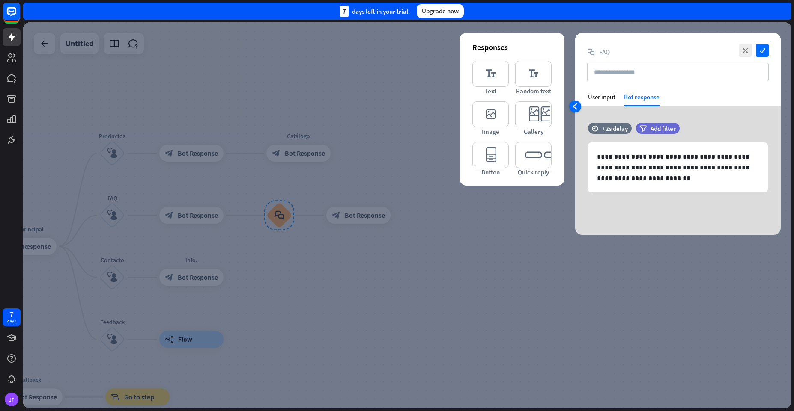
click at [576, 105] on icon "arrowhead_left" at bounding box center [575, 106] width 7 height 7
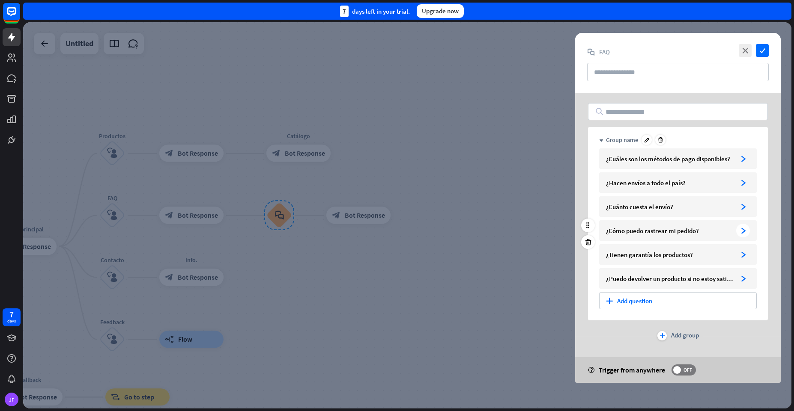
click at [634, 232] on div "¿Cómo puedo rastrear mi pedido?" at bounding box center [669, 231] width 127 height 8
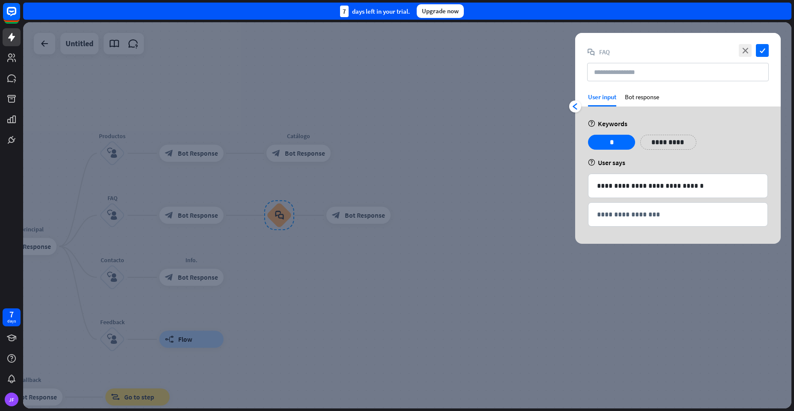
click at [637, 89] on div "close check block_faq FAQ" at bounding box center [677, 63] width 205 height 60
click at [636, 97] on div "Bot response" at bounding box center [642, 100] width 34 height 14
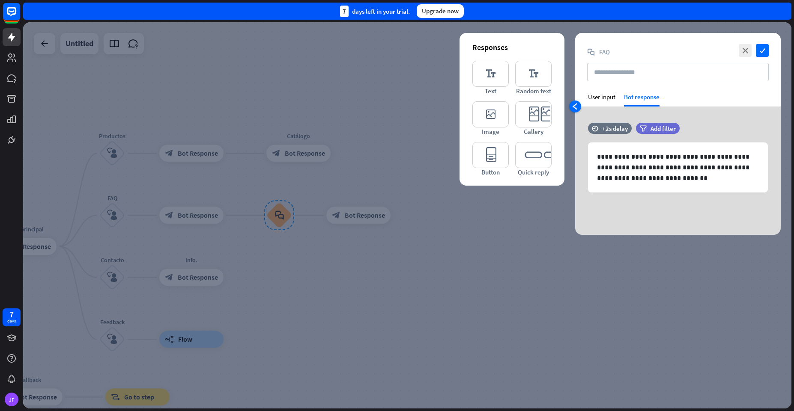
click at [575, 105] on icon "arrowhead_left" at bounding box center [575, 106] width 7 height 7
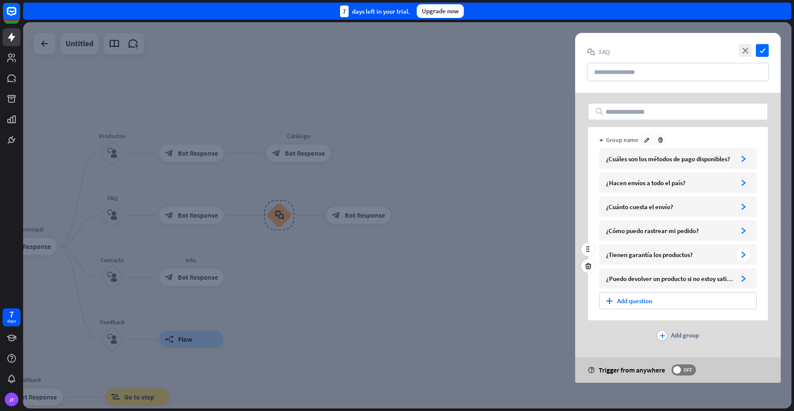
click at [647, 260] on div "¿Tienen garantía los productos? arrowhead_right" at bounding box center [678, 254] width 158 height 21
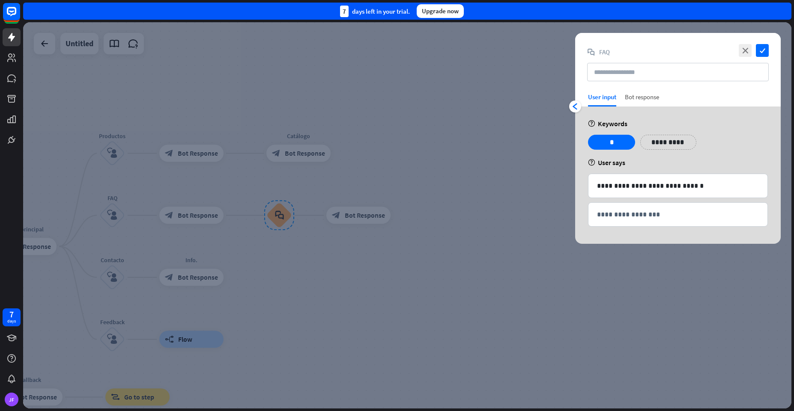
click at [641, 94] on div "Bot response" at bounding box center [642, 100] width 34 height 14
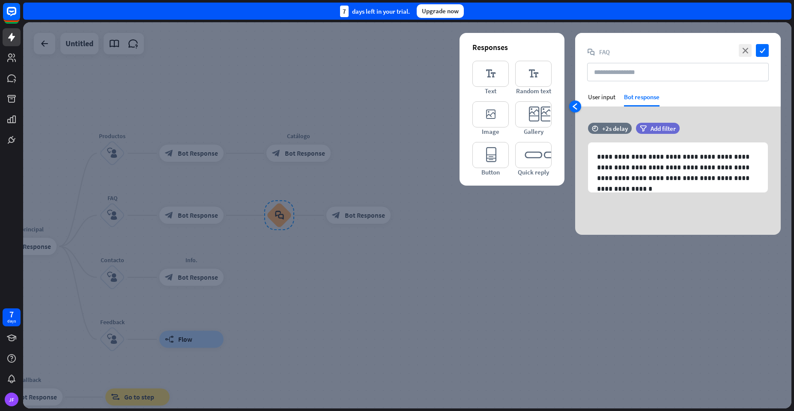
click at [577, 107] on icon "arrowhead_left" at bounding box center [575, 106] width 7 height 7
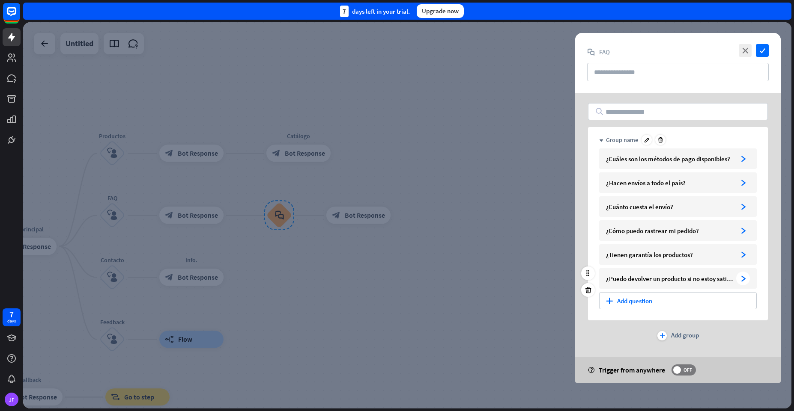
click at [624, 274] on div "¿Puedo devolver un producto si no estoy satisfecho? arrowhead_right" at bounding box center [678, 278] width 158 height 21
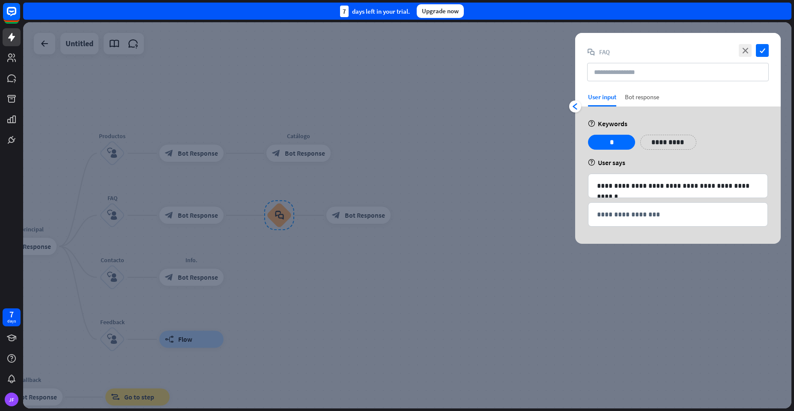
click at [636, 95] on div "Bot response" at bounding box center [642, 100] width 34 height 14
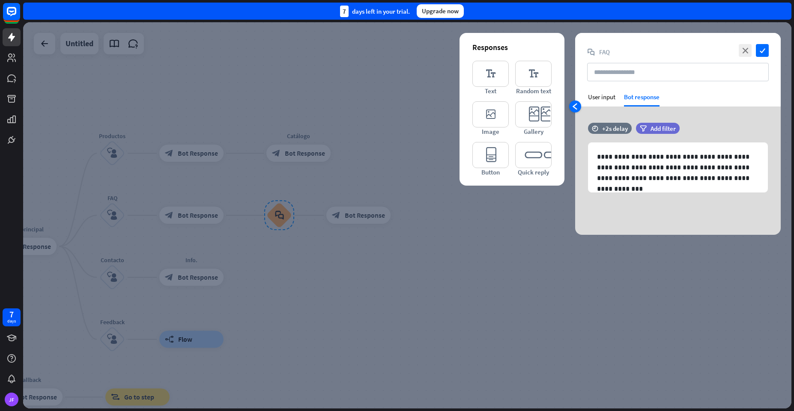
click at [578, 109] on icon "arrowhead_left" at bounding box center [575, 106] width 7 height 7
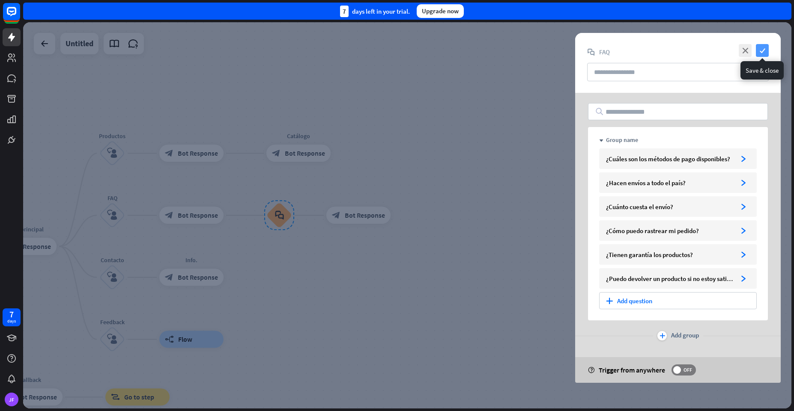
click at [766, 52] on icon "check" at bounding box center [762, 50] width 13 height 13
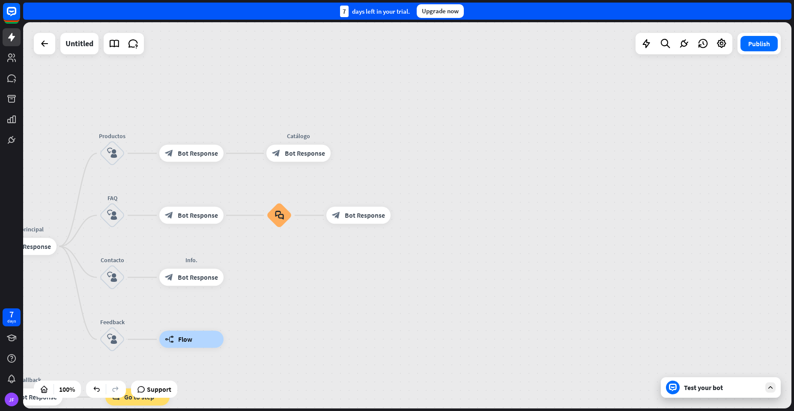
click at [692, 390] on div "Test your bot" at bounding box center [722, 388] width 77 height 9
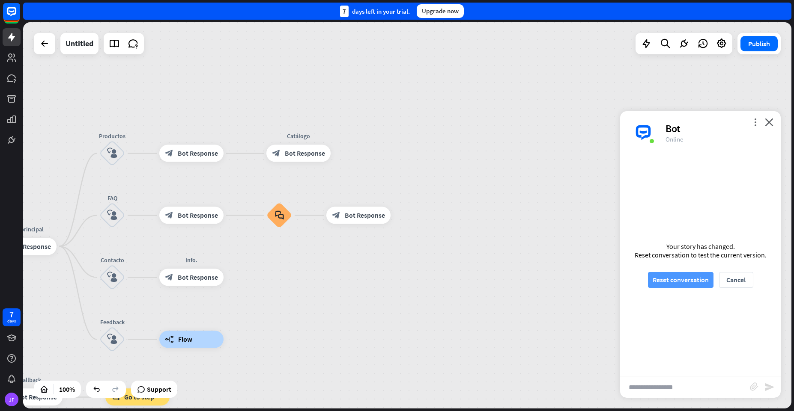
click at [676, 283] on button "Reset conversation" at bounding box center [681, 280] width 66 height 16
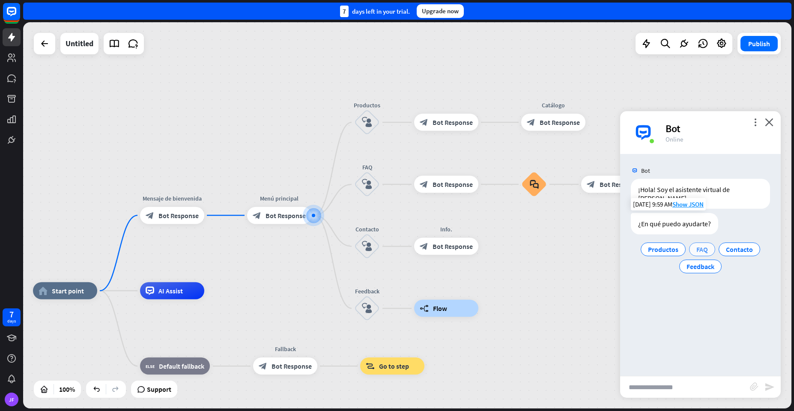
click at [701, 245] on span "FAQ" at bounding box center [702, 249] width 12 height 9
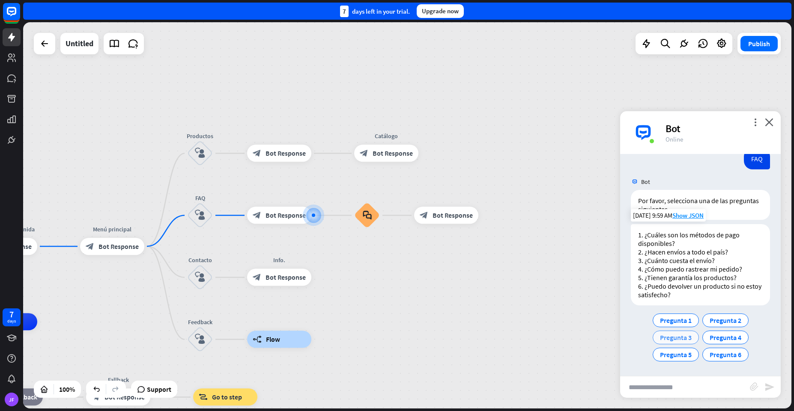
click at [670, 336] on span "Pregunta 3" at bounding box center [676, 338] width 32 height 9
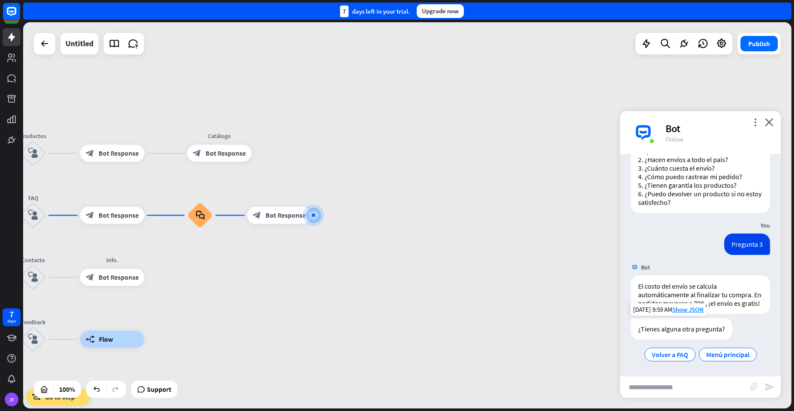
scroll to position [208, 0]
click at [711, 359] on span "Menú principal" at bounding box center [727, 355] width 43 height 9
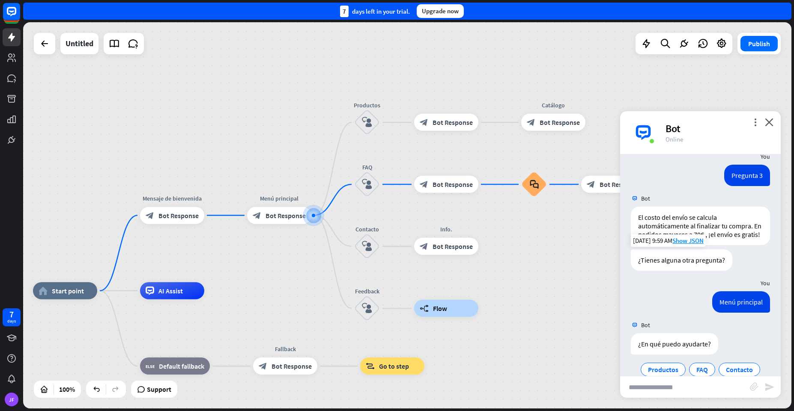
scroll to position [309, 0]
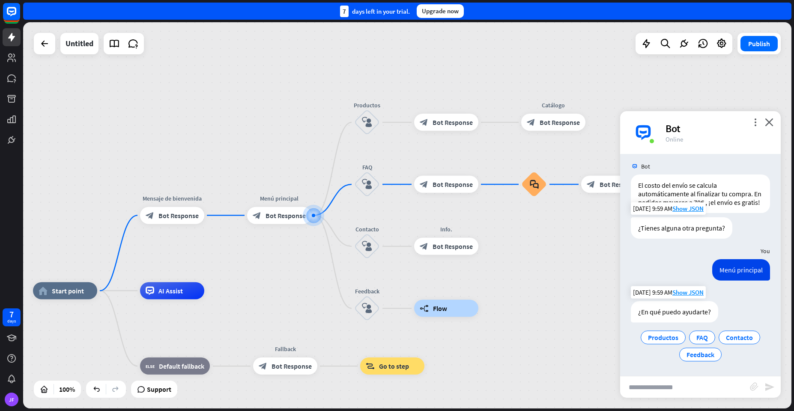
click at [659, 328] on div "¿En qué puedo ayudarte? Productos FAQ Contacto Feedback" at bounding box center [700, 332] width 139 height 62
click at [655, 335] on span "Productos" at bounding box center [663, 338] width 30 height 9
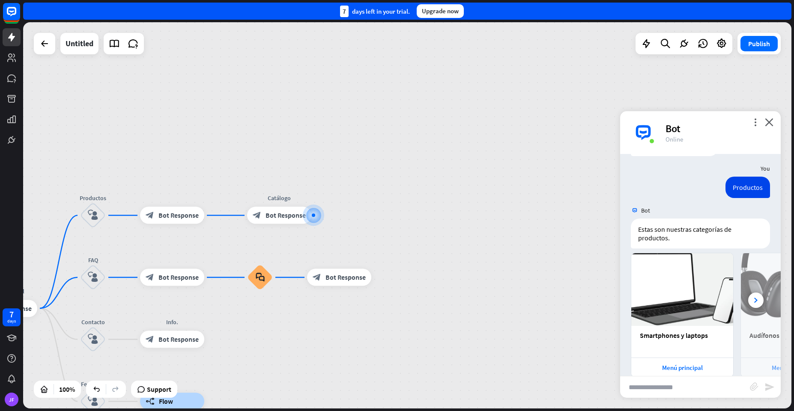
scroll to position [490, 0]
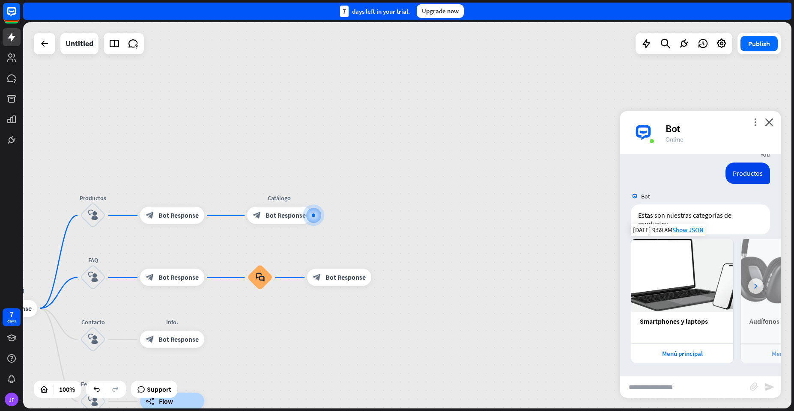
click at [754, 285] on icon at bounding box center [755, 286] width 3 height 5
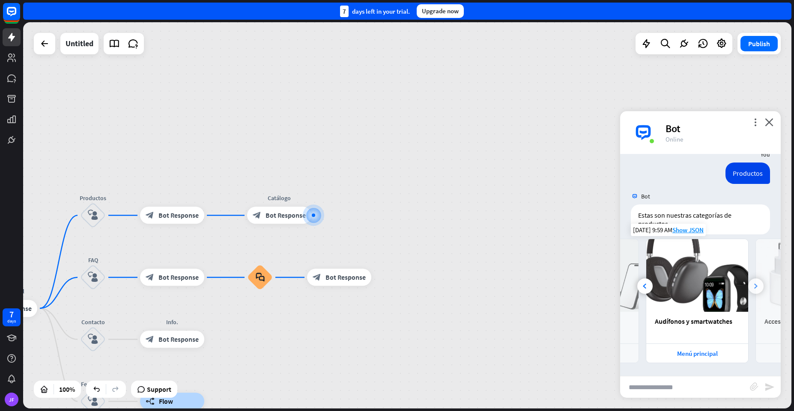
click at [754, 285] on icon at bounding box center [755, 286] width 3 height 5
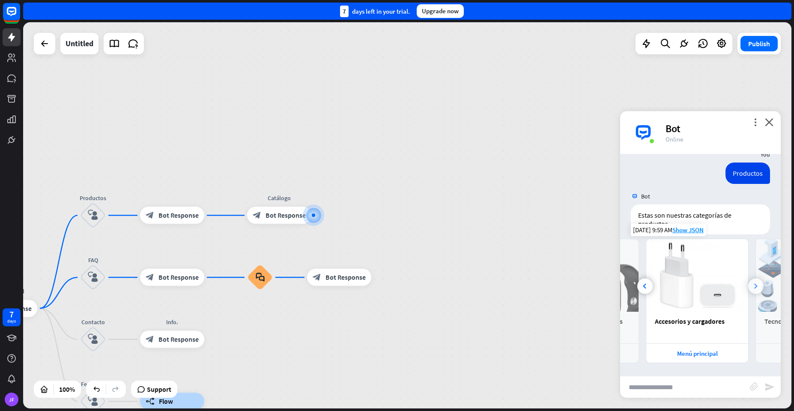
click at [754, 285] on icon at bounding box center [755, 286] width 3 height 5
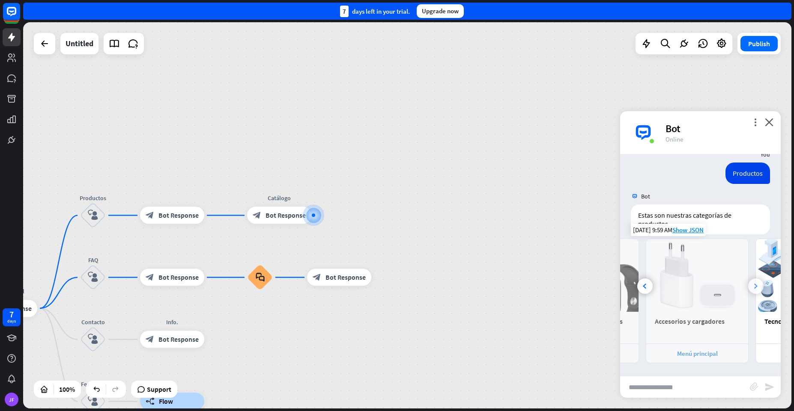
scroll to position [0, 299]
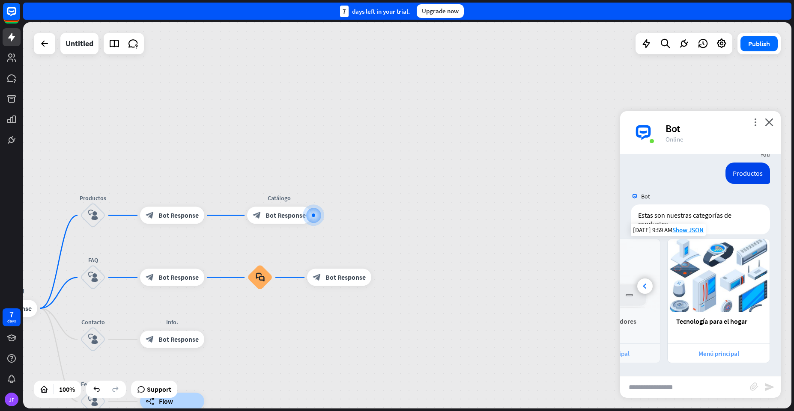
click at [714, 353] on div "Menú principal" at bounding box center [718, 354] width 93 height 8
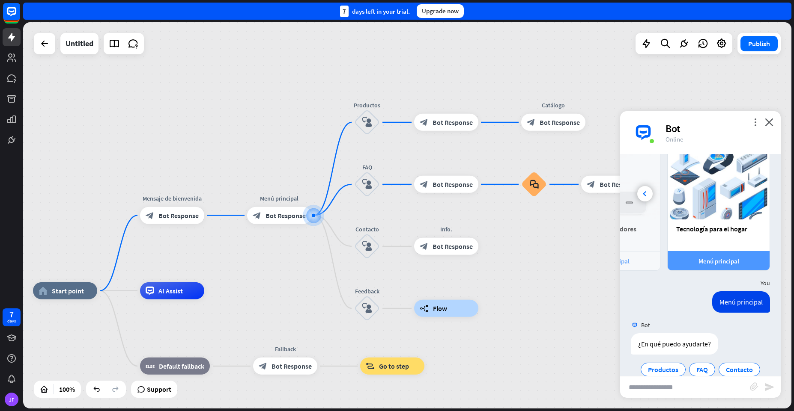
scroll to position [614, 0]
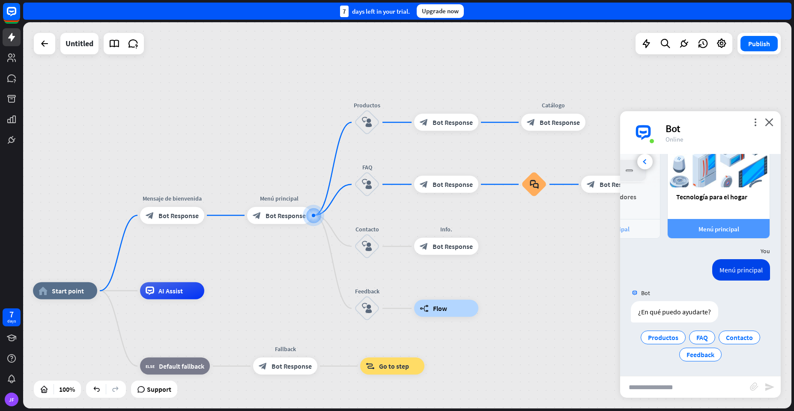
click at [714, 353] on div "Feedback" at bounding box center [700, 355] width 42 height 14
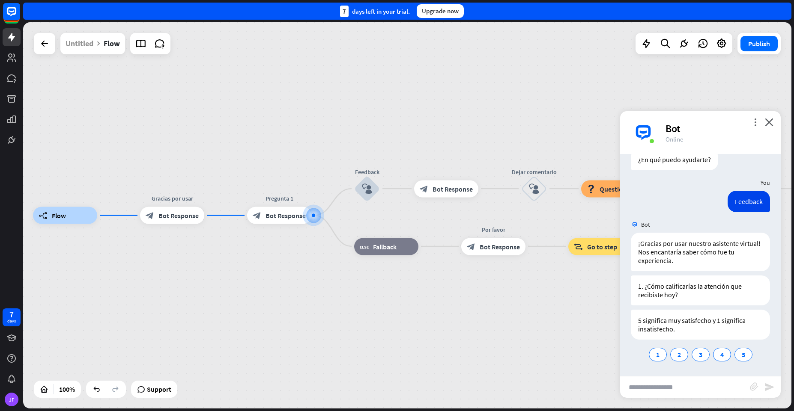
scroll to position [767, 0]
click at [715, 354] on div "4" at bounding box center [722, 355] width 18 height 14
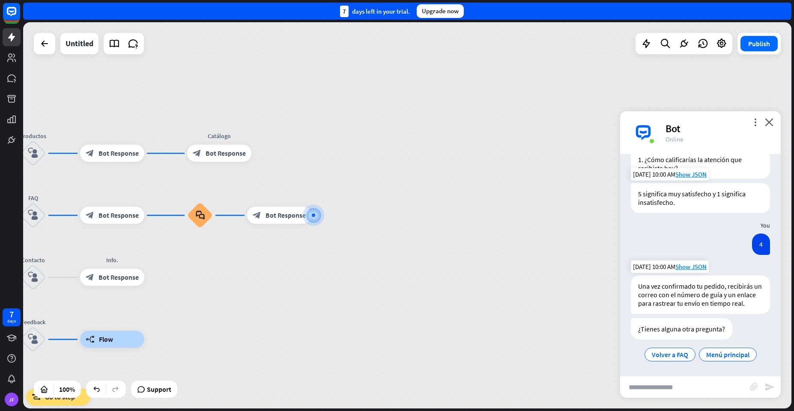
scroll to position [902, 0]
click at [716, 352] on span "Menú principal" at bounding box center [727, 355] width 43 height 9
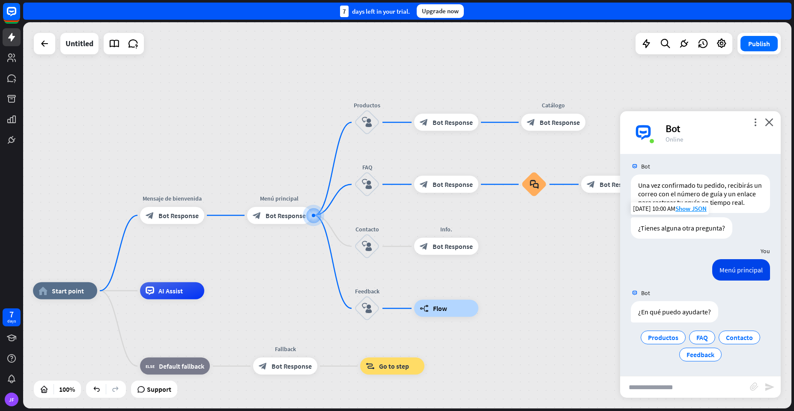
scroll to position [1003, 0]
click at [768, 121] on icon "close" at bounding box center [769, 122] width 9 height 8
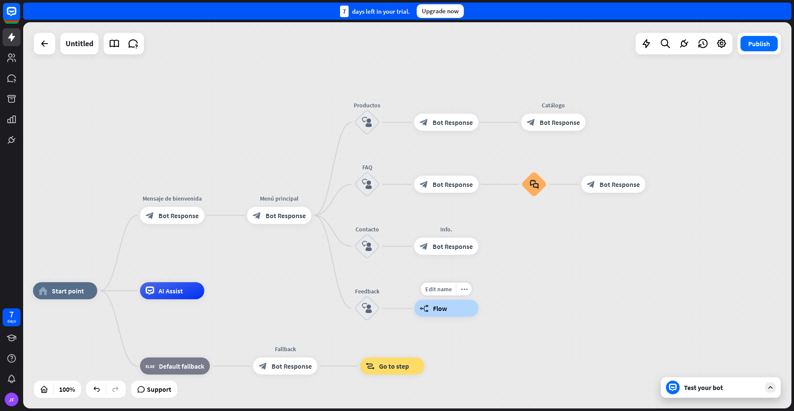
click at [460, 303] on div "builder_tree Flow" at bounding box center [446, 308] width 64 height 17
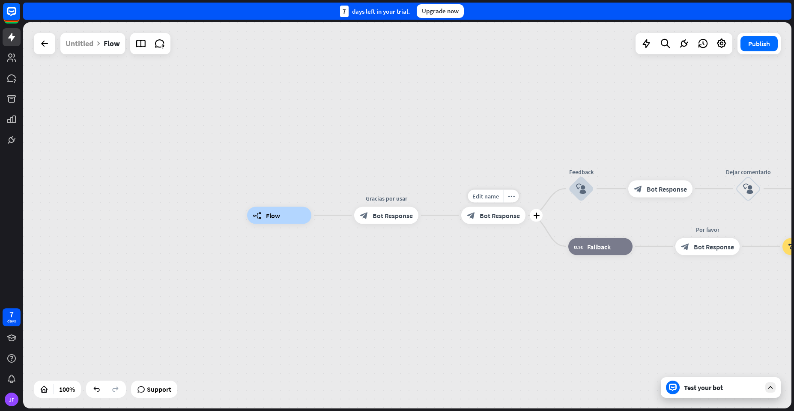
click at [496, 207] on div "block_bot_response Bot Response" at bounding box center [493, 215] width 64 height 17
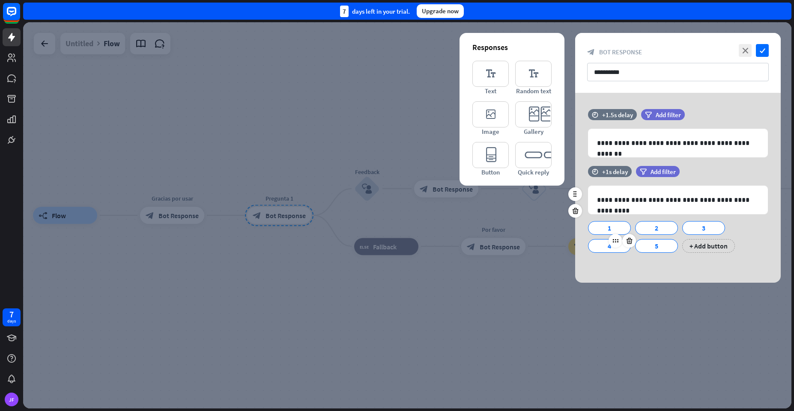
click at [606, 245] on div "4" at bounding box center [609, 246] width 28 height 13
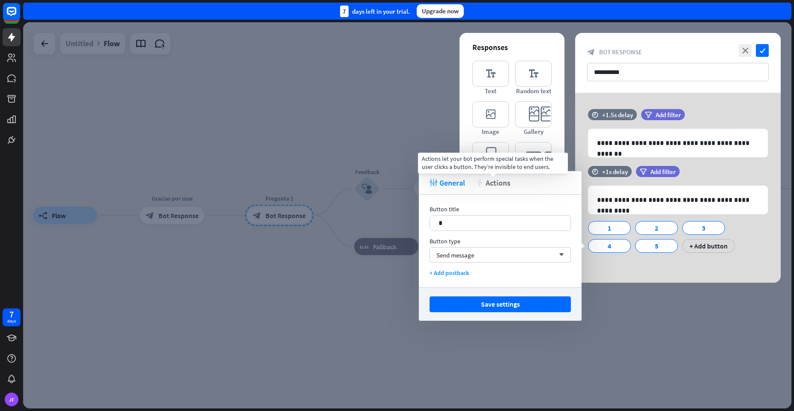
click at [494, 184] on span "Actions" at bounding box center [497, 183] width 25 height 10
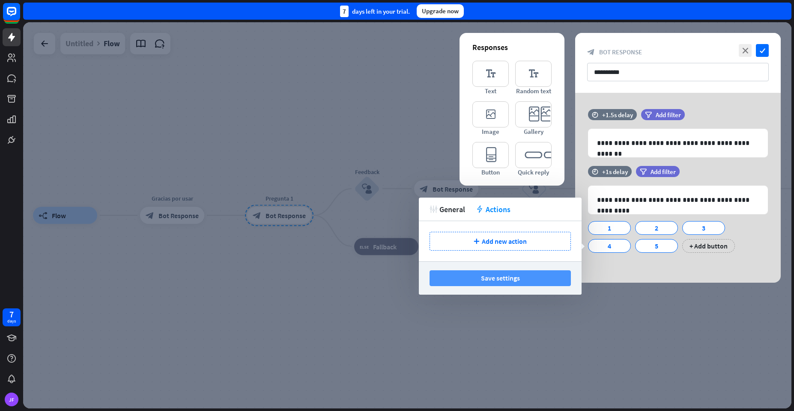
click at [467, 278] on button "Save settings" at bounding box center [499, 279] width 141 height 16
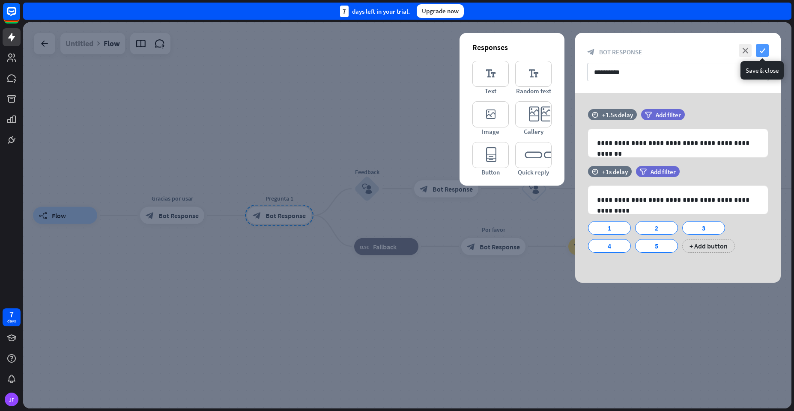
click at [764, 50] on icon "check" at bounding box center [762, 50] width 13 height 13
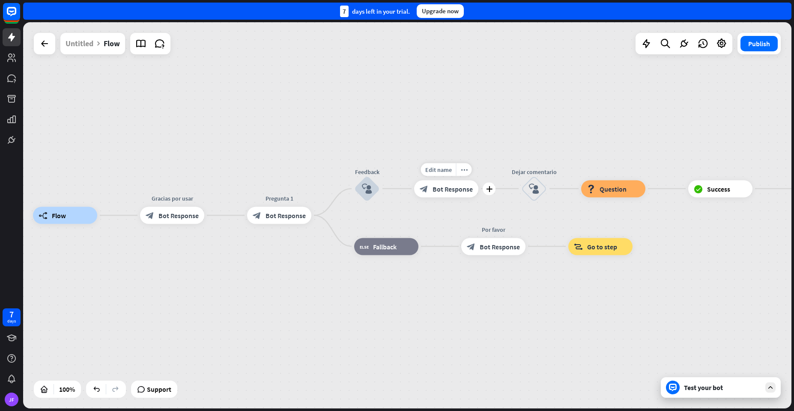
click at [425, 182] on div "block_bot_response Bot Response" at bounding box center [446, 188] width 64 height 17
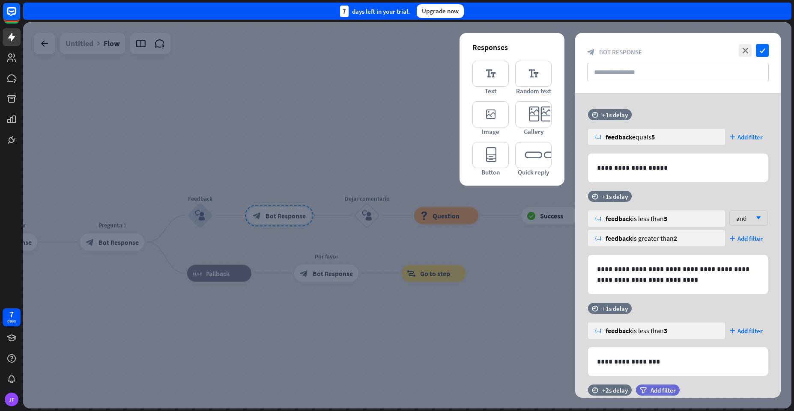
click at [203, 161] on div at bounding box center [407, 215] width 768 height 387
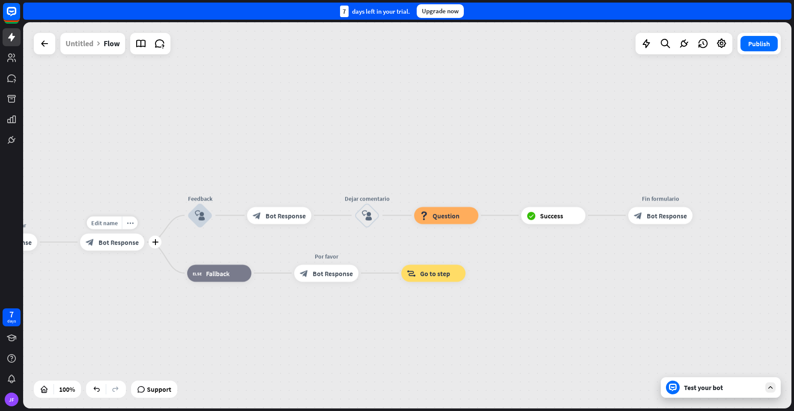
click at [111, 239] on span "Bot Response" at bounding box center [118, 242] width 40 height 9
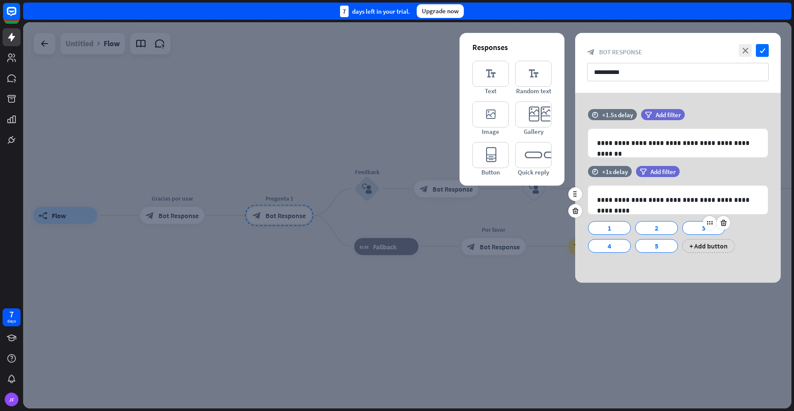
click at [694, 224] on div "3" at bounding box center [703, 228] width 28 height 13
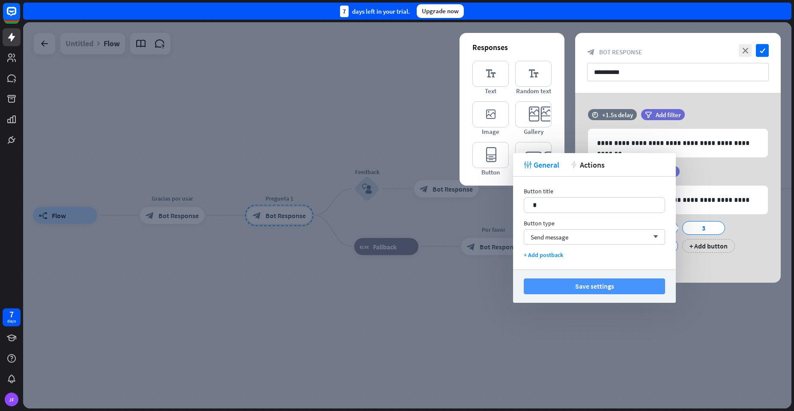
click at [591, 290] on button "Save settings" at bounding box center [594, 287] width 141 height 16
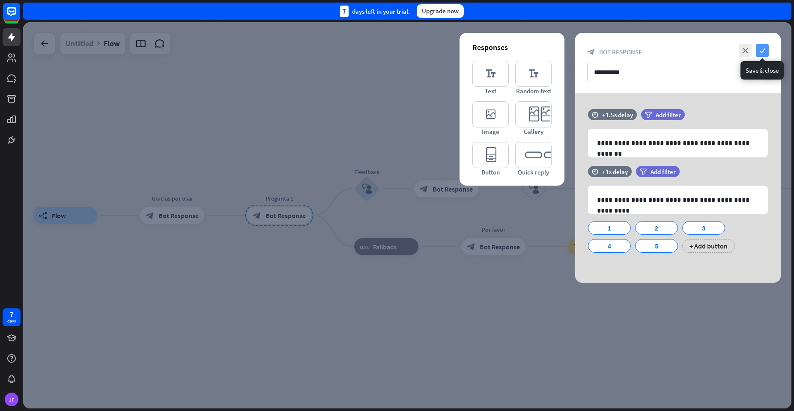
click at [764, 51] on icon "check" at bounding box center [762, 50] width 13 height 13
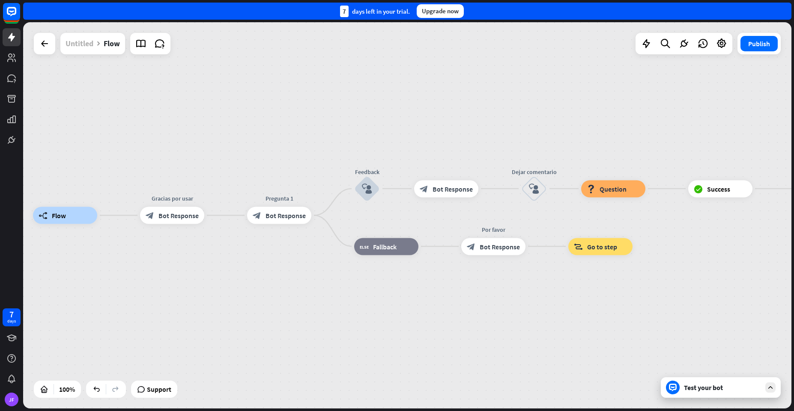
click at [74, 43] on div "Untitled" at bounding box center [80, 43] width 28 height 21
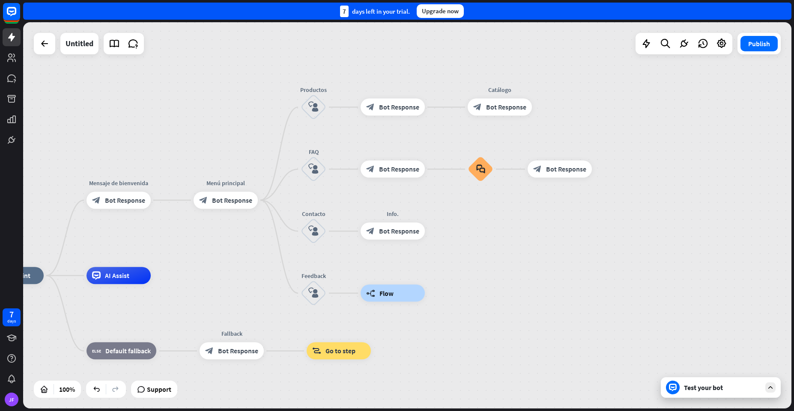
drag, startPoint x: 383, startPoint y: 158, endPoint x: 497, endPoint y: 236, distance: 137.6
click at [497, 236] on div "home_2 Start point Mensaje de [PERSON_NAME] block_bot_response Bot Response Men…" at bounding box center [407, 215] width 768 height 387
click at [472, 171] on div "block_faq" at bounding box center [481, 170] width 26 height 26
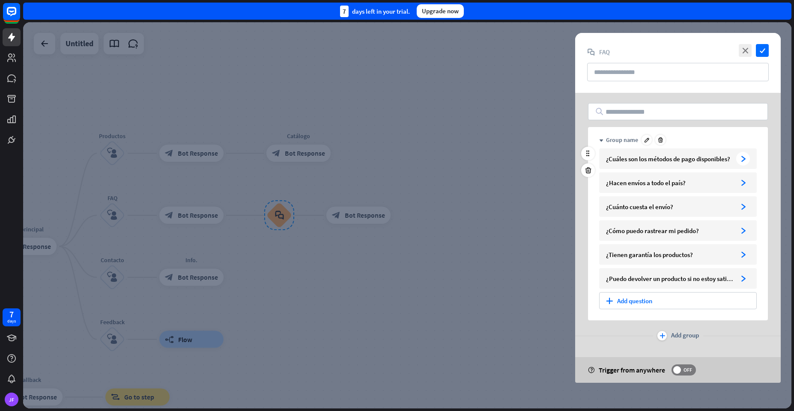
click at [622, 156] on div "¿Cuáles son los métodos de pago disponibles?" at bounding box center [669, 159] width 127 height 8
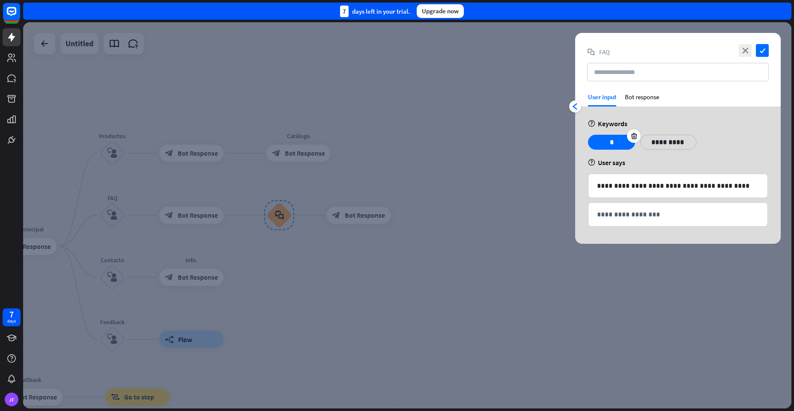
click at [611, 142] on p "*" at bounding box center [611, 142] width 34 height 11
paste div
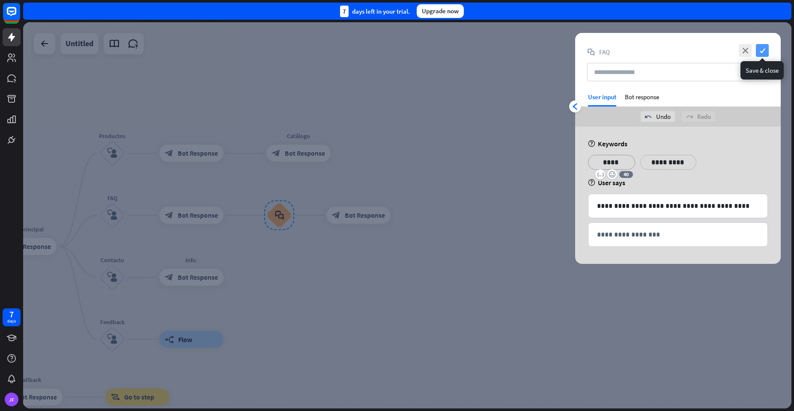
click at [760, 47] on icon "check" at bounding box center [762, 50] width 13 height 13
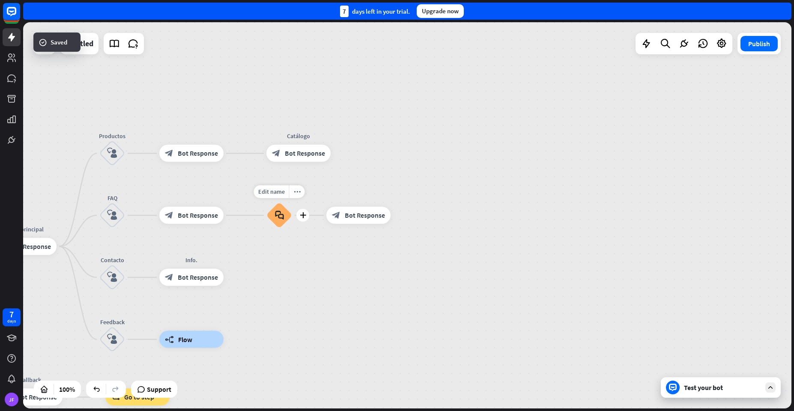
click at [279, 216] on icon "block_faq" at bounding box center [279, 215] width 9 height 9
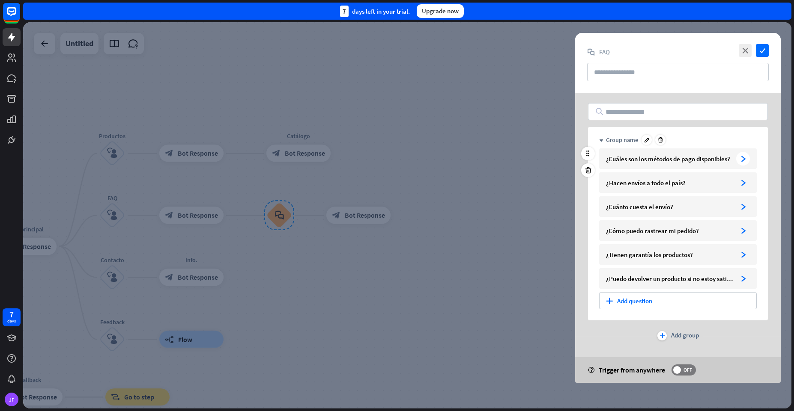
click at [634, 163] on div "¿Cuáles son los métodos de pago disponibles?" at bounding box center [669, 159] width 127 height 8
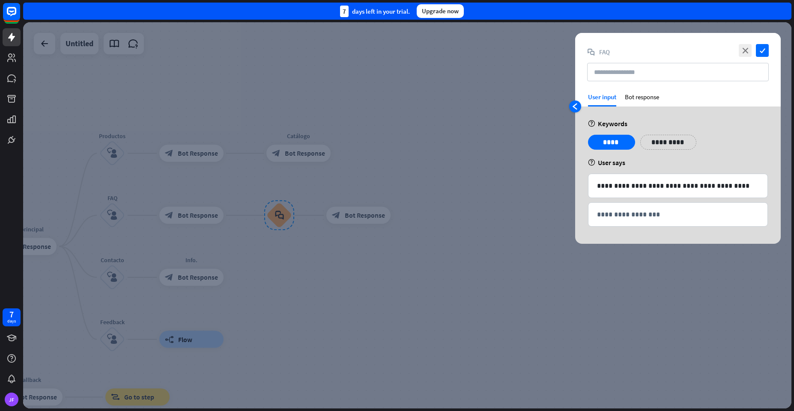
click at [575, 106] on icon "arrowhead_left" at bounding box center [575, 106] width 7 height 7
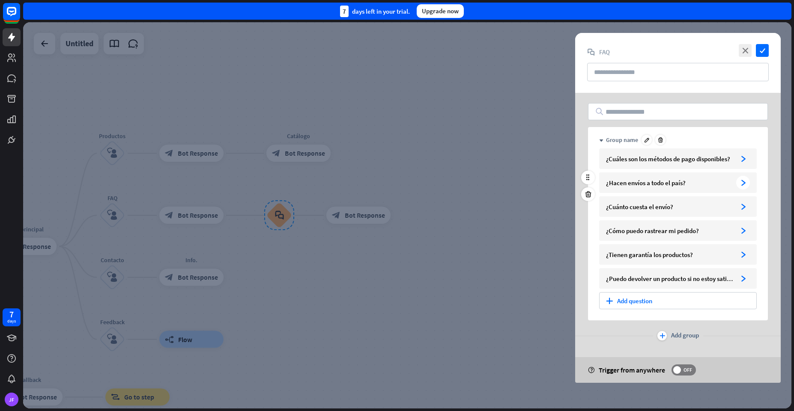
click at [616, 188] on div "¿Hacen envíos a todo el país? arrowhead_right" at bounding box center [678, 183] width 158 height 21
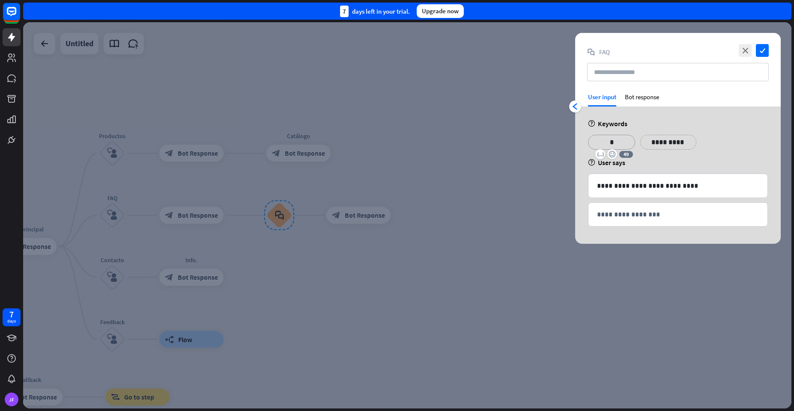
click at [604, 144] on p "*" at bounding box center [611, 142] width 34 height 11
paste div
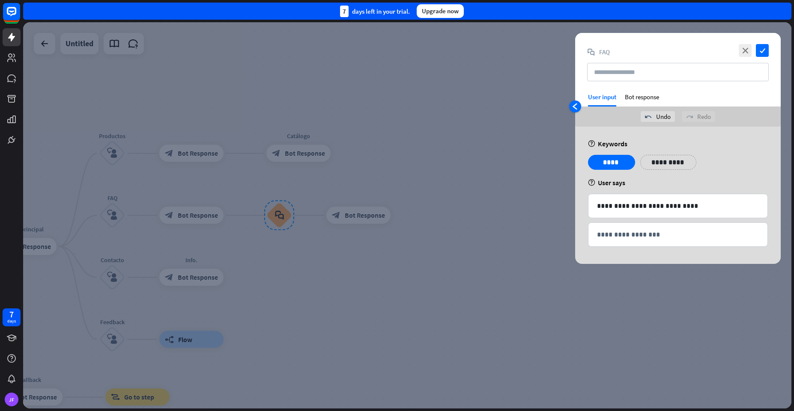
click at [576, 106] on icon "arrowhead_left" at bounding box center [575, 106] width 7 height 7
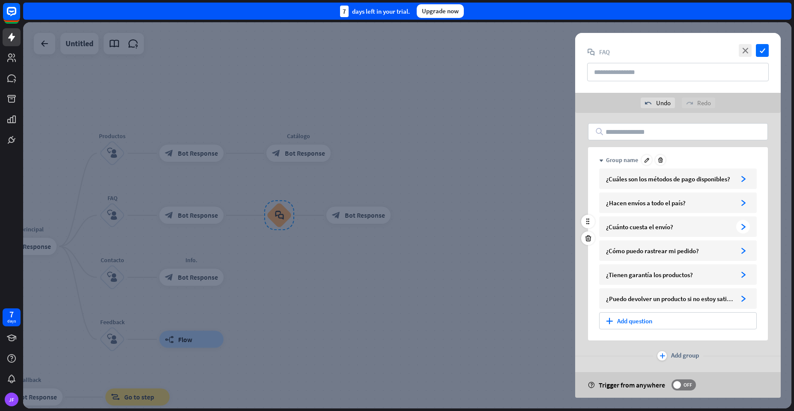
click at [631, 228] on div "¿Cuánto cuesta el envío?" at bounding box center [669, 227] width 127 height 8
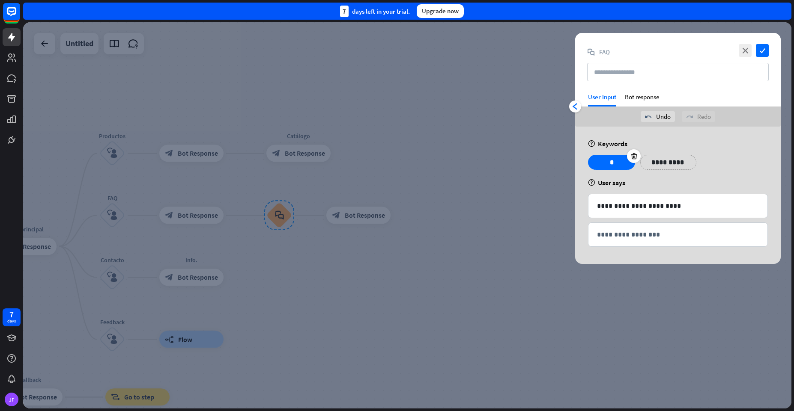
click at [606, 164] on p "*" at bounding box center [611, 162] width 34 height 11
paste div
click at [575, 109] on icon "arrowhead_left" at bounding box center [575, 106] width 7 height 7
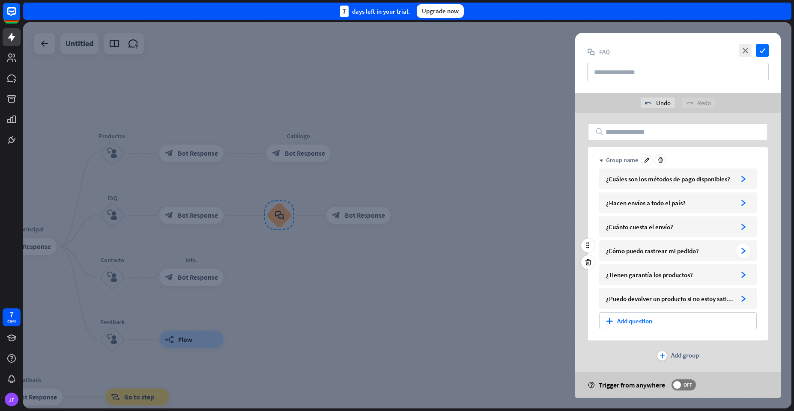
click at [623, 248] on div "¿Cómo puedo rastrear mi pedido?" at bounding box center [669, 251] width 127 height 8
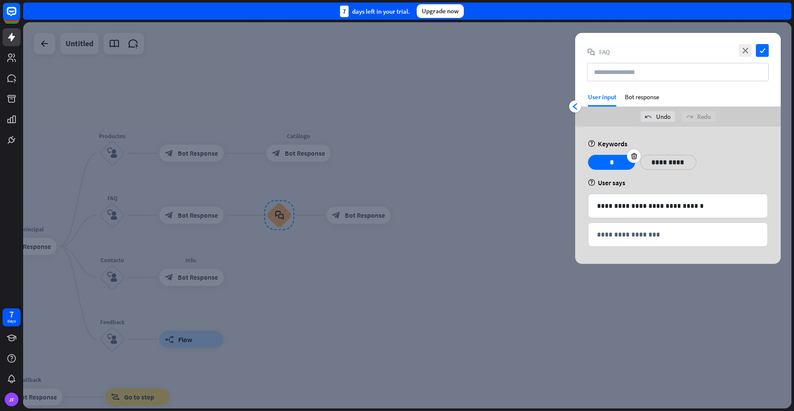
click at [604, 162] on p "*" at bounding box center [611, 162] width 34 height 11
paste div
click at [575, 101] on div "arrowhead_left" at bounding box center [575, 107] width 12 height 12
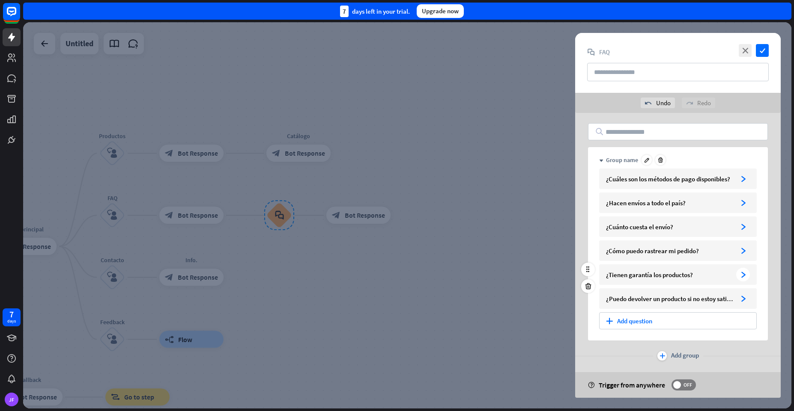
click at [616, 270] on div "¿Tienen garantía los productos? arrowhead_right" at bounding box center [678, 275] width 158 height 21
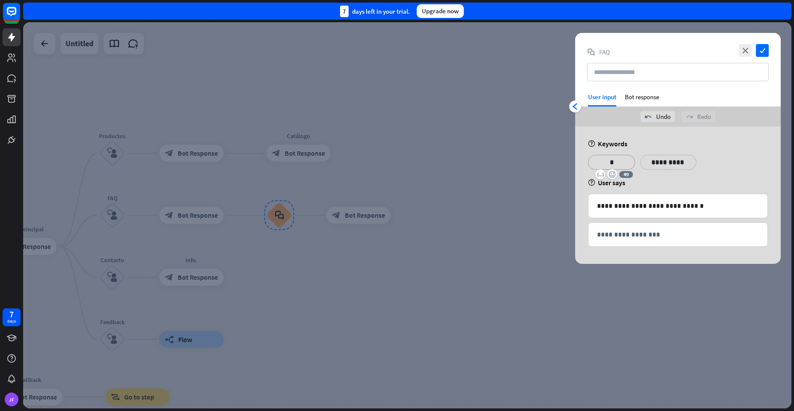
click at [596, 162] on p "*" at bounding box center [611, 162] width 34 height 11
paste div
click at [575, 108] on icon "arrowhead_left" at bounding box center [575, 106] width 7 height 7
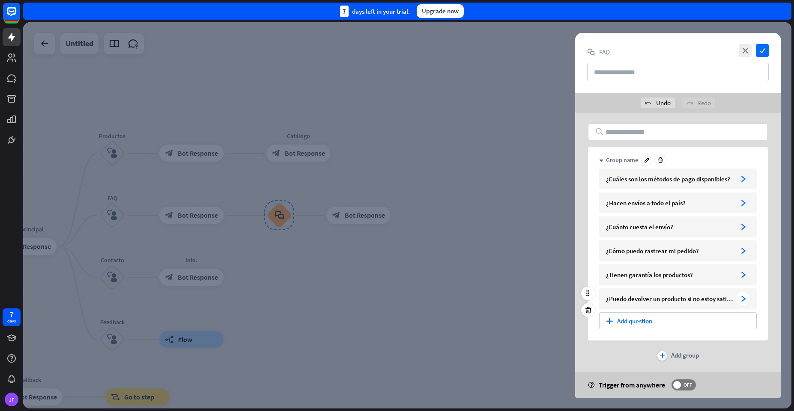
click at [625, 294] on div "¿Puedo devolver un producto si no estoy satisfecho? arrowhead_right" at bounding box center [678, 299] width 158 height 21
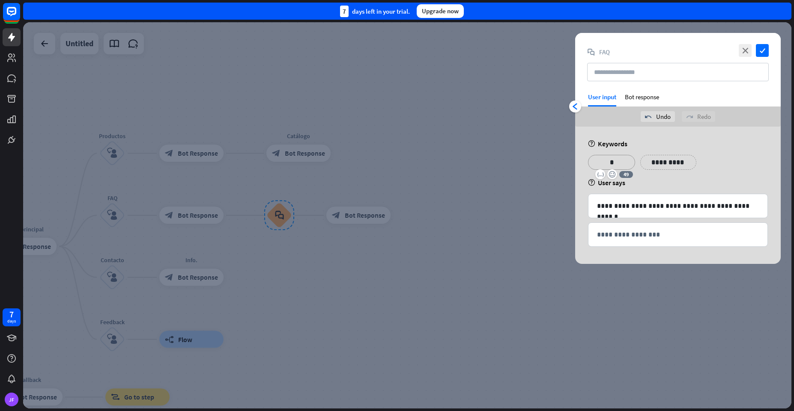
click at [603, 159] on p "*" at bounding box center [611, 162] width 34 height 11
paste div
click at [761, 53] on icon "check" at bounding box center [762, 50] width 13 height 13
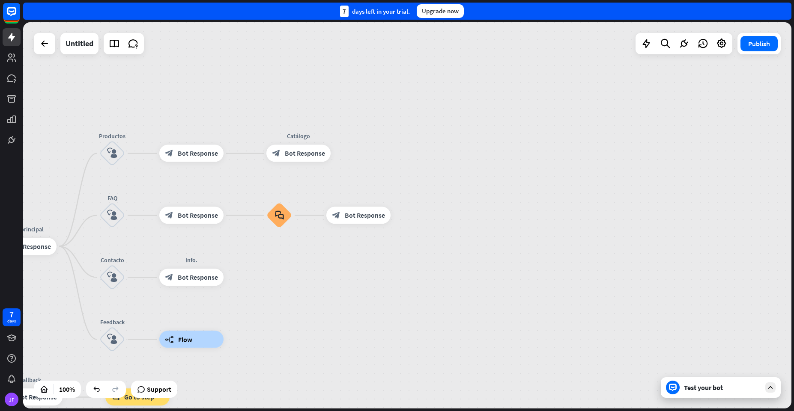
click at [684, 389] on div "Test your bot" at bounding box center [722, 388] width 77 height 9
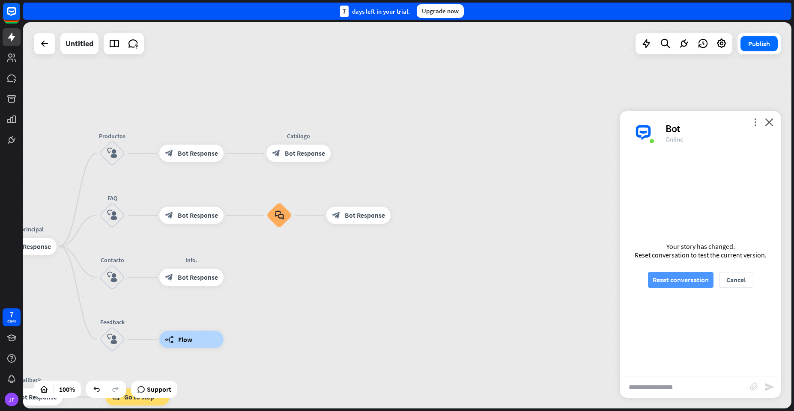
click at [672, 281] on button "Reset conversation" at bounding box center [681, 280] width 66 height 16
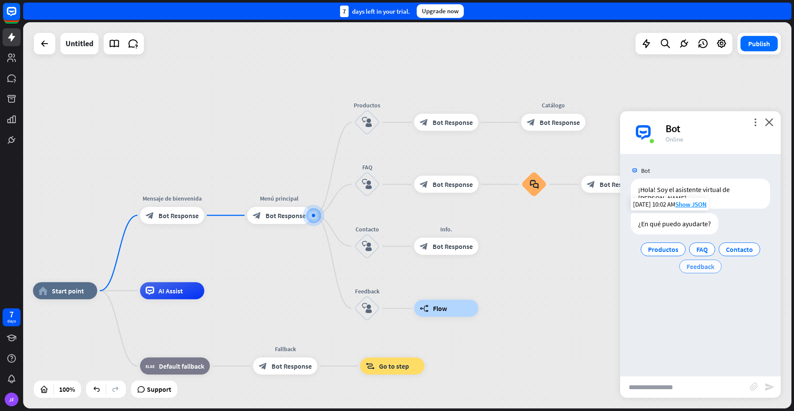
click at [697, 264] on div "Feedback" at bounding box center [700, 267] width 42 height 14
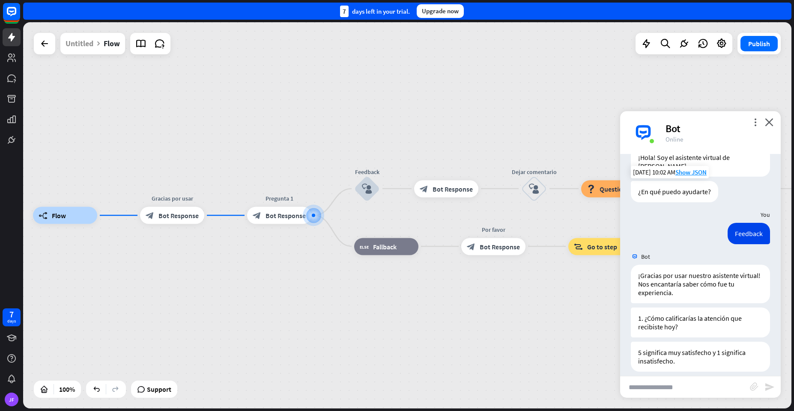
scroll to position [64, 0]
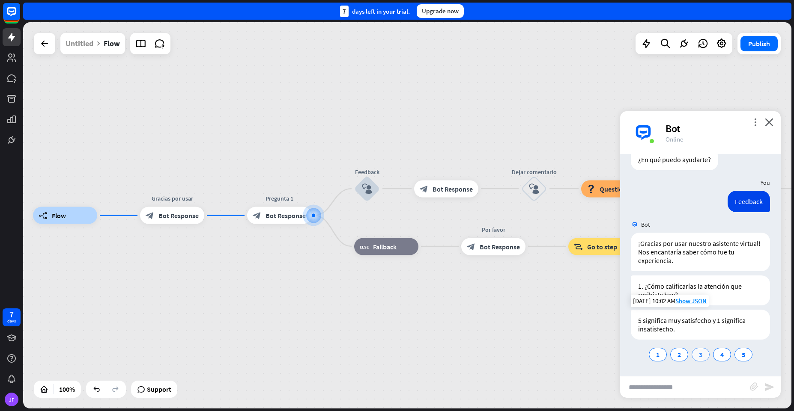
click at [699, 351] on span "3" at bounding box center [700, 355] width 3 height 9
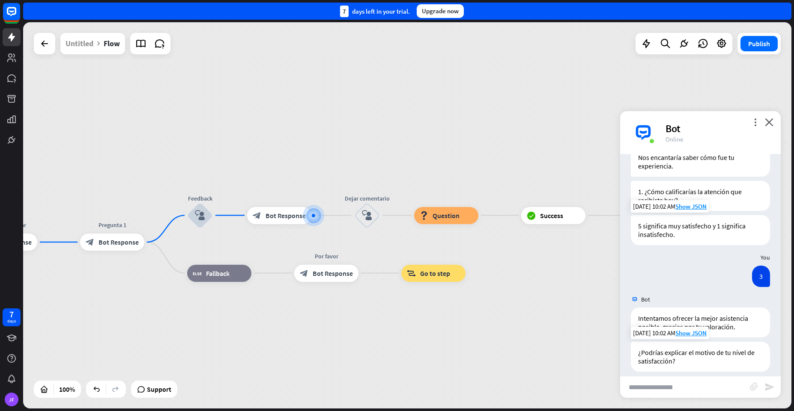
scroll to position [225, 0]
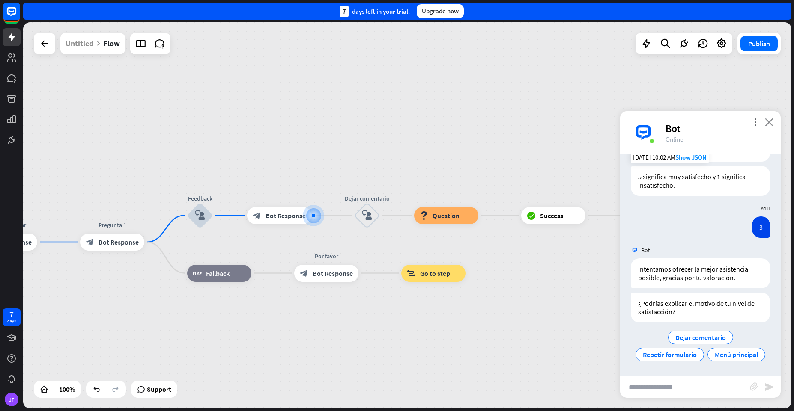
click at [772, 120] on icon "close" at bounding box center [769, 122] width 9 height 8
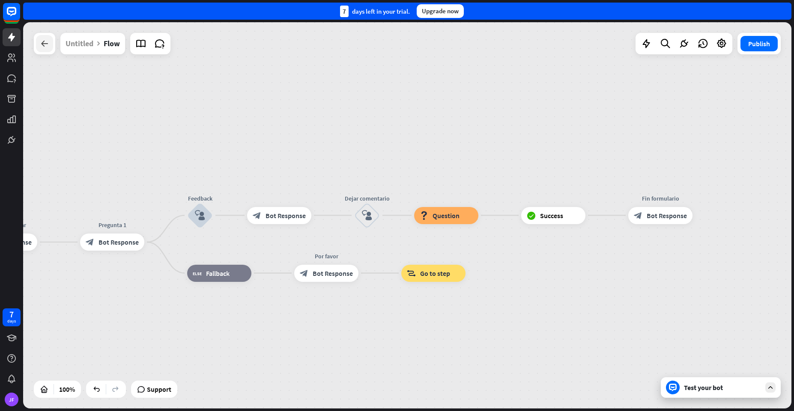
click at [47, 44] on icon at bounding box center [44, 44] width 10 height 10
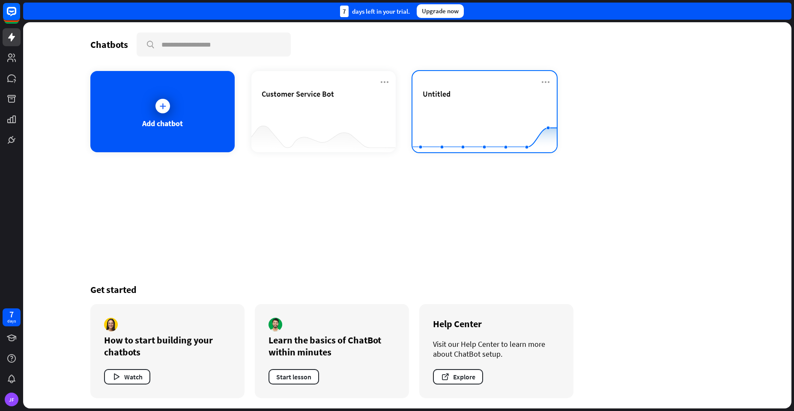
click at [447, 97] on span "Untitled" at bounding box center [437, 94] width 28 height 10
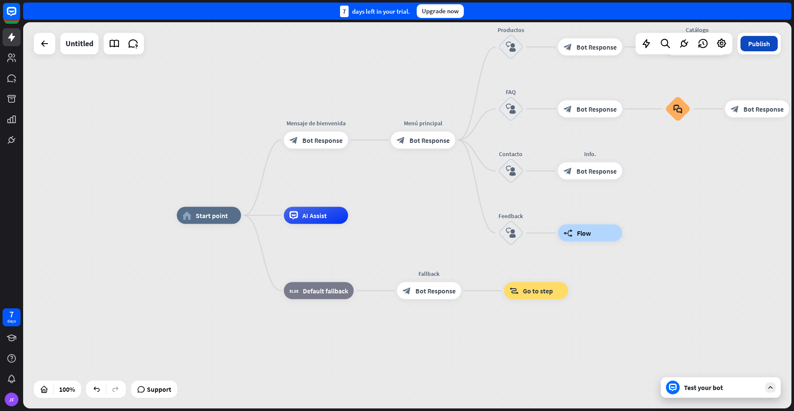
click at [751, 43] on button "Publish" at bounding box center [758, 43] width 37 height 15
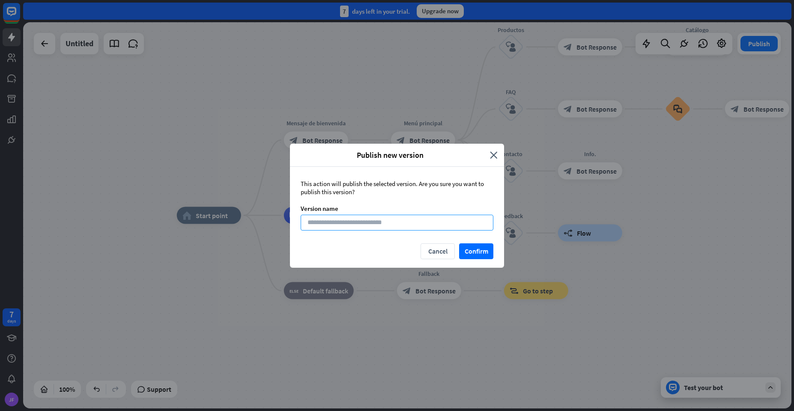
click at [391, 224] on input at bounding box center [397, 223] width 193 height 16
click at [473, 253] on button "Confirm" at bounding box center [476, 252] width 34 height 16
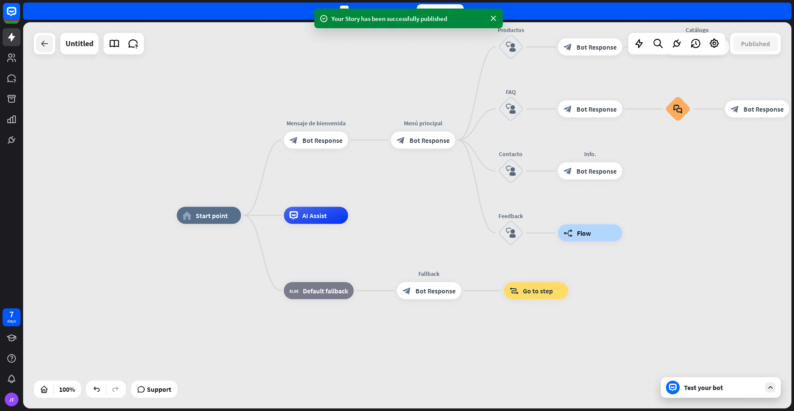
click at [42, 44] on icon at bounding box center [44, 44] width 10 height 10
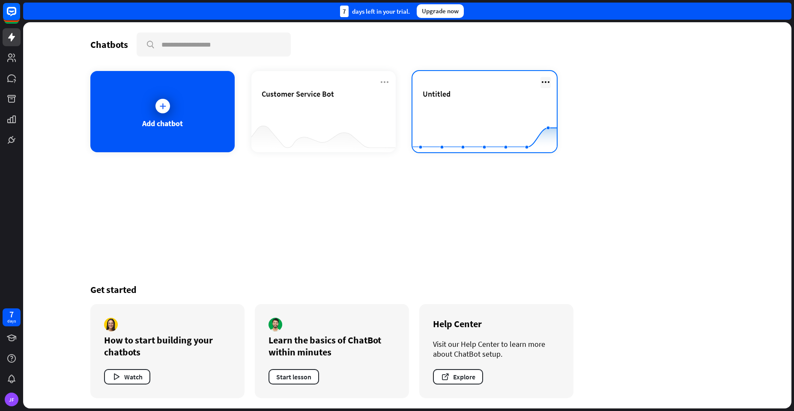
click at [544, 84] on icon at bounding box center [545, 82] width 10 height 10
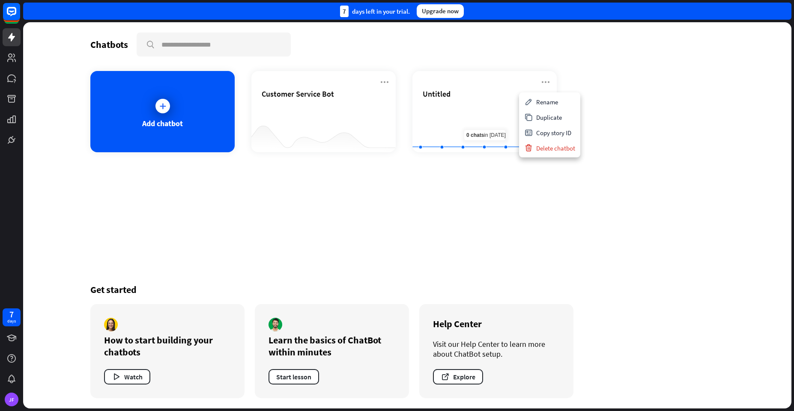
click at [484, 165] on div "Chatbots search Add chatbot Customer Service Bot Untitled Created with Highchar…" at bounding box center [407, 215] width 685 height 387
drag, startPoint x: 435, startPoint y: 98, endPoint x: 385, endPoint y: 183, distance: 98.6
click at [385, 183] on div "Chatbots search Add chatbot Customer Service Bot Untitled Created with Highchar…" at bounding box center [407, 215] width 685 height 387
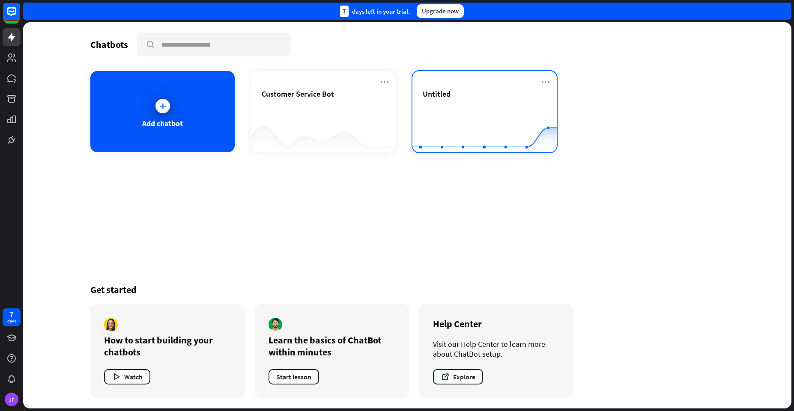
click at [492, 91] on div "Untitled" at bounding box center [485, 94] width 124 height 10
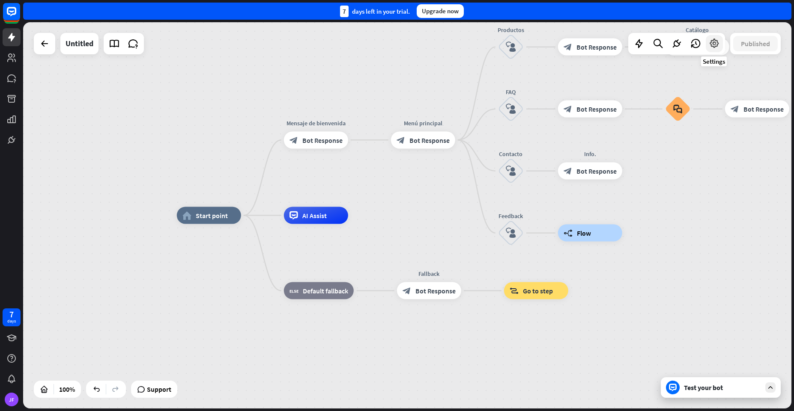
click at [708, 45] on div at bounding box center [714, 43] width 17 height 17
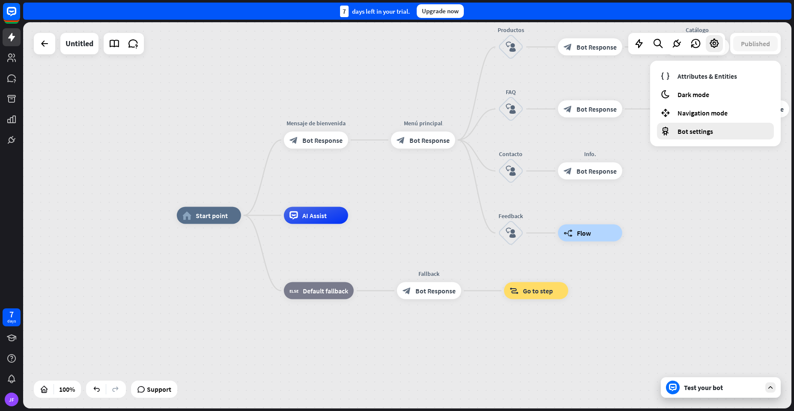
click at [685, 124] on div "Bot settings" at bounding box center [715, 131] width 117 height 17
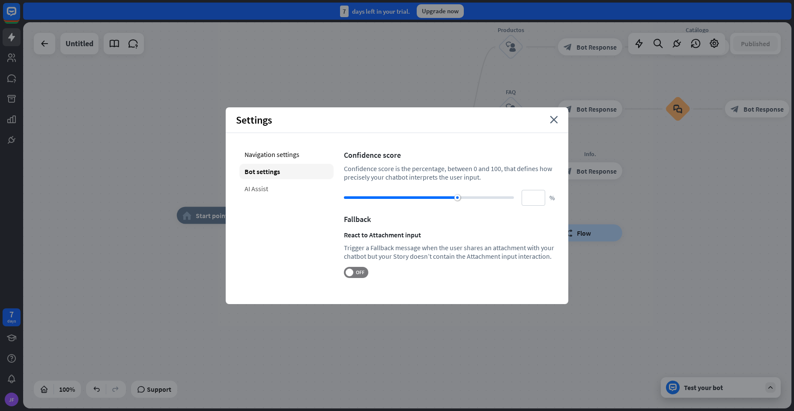
click at [272, 182] on div "AI Assist" at bounding box center [286, 188] width 94 height 15
type input "**"
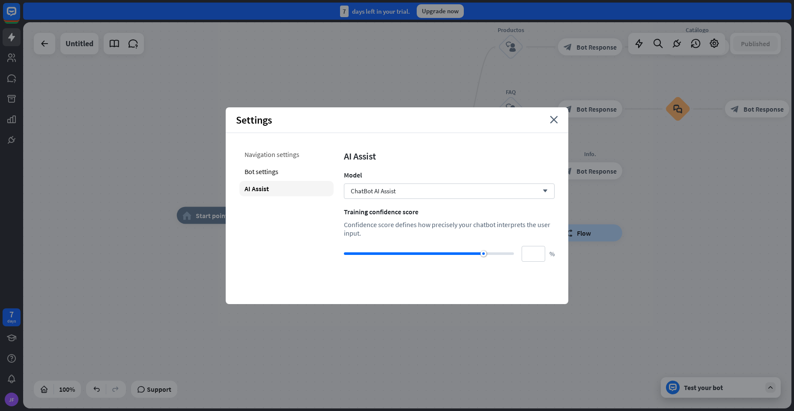
click at [276, 155] on div "Navigation settings" at bounding box center [286, 154] width 94 height 15
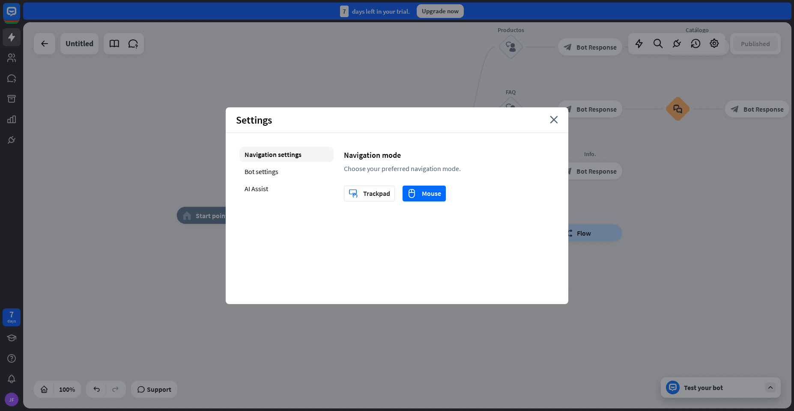
click at [558, 120] on div "Settings close" at bounding box center [397, 120] width 342 height 26
click at [556, 121] on icon "close" at bounding box center [554, 120] width 8 height 8
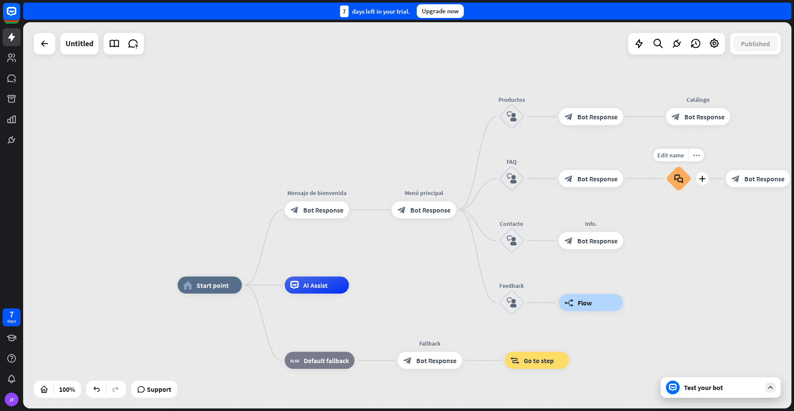
drag, startPoint x: 671, startPoint y: 135, endPoint x: 672, endPoint y: 205, distance: 69.8
click at [672, 192] on div "Edit name more_horiz plus block_faq" at bounding box center [679, 179] width 26 height 26
click at [634, 45] on icon at bounding box center [638, 43] width 11 height 11
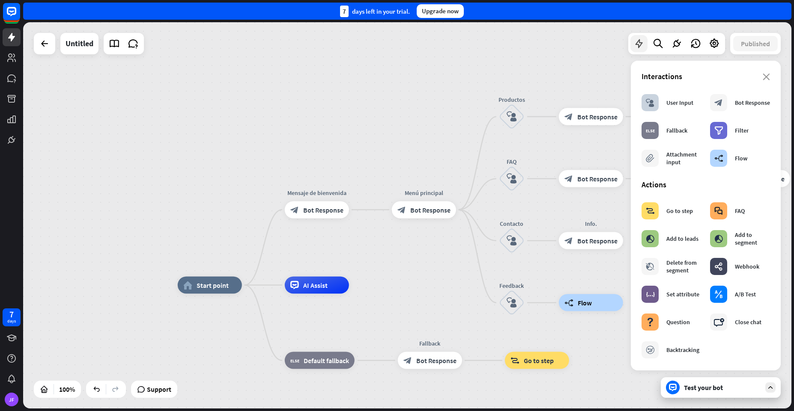
click at [634, 45] on icon at bounding box center [638, 43] width 11 height 11
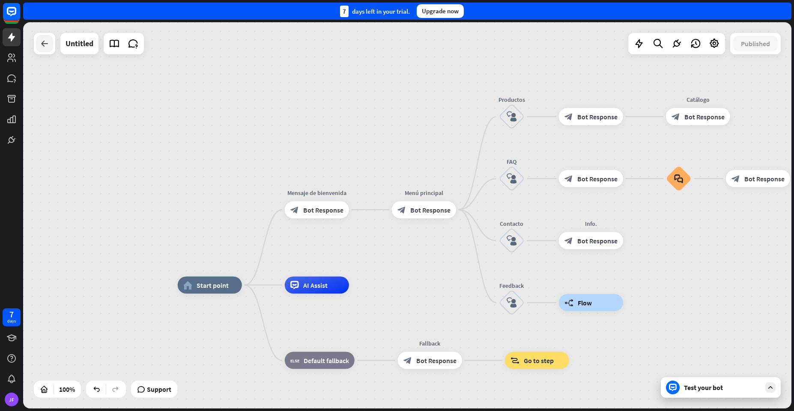
click at [40, 41] on icon at bounding box center [44, 44] width 10 height 10
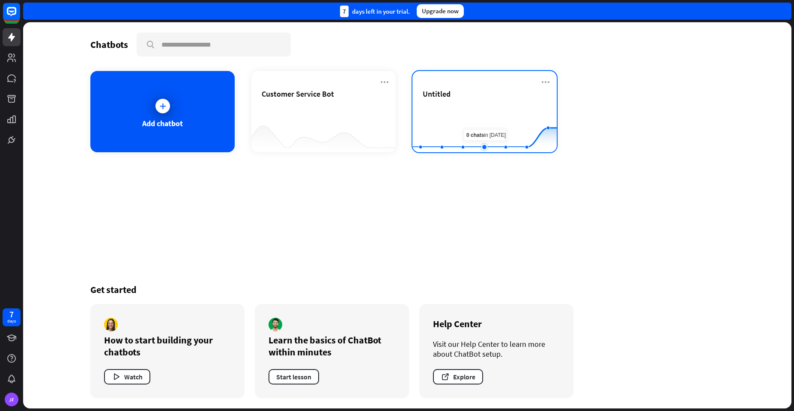
click at [486, 112] on rect at bounding box center [484, 131] width 144 height 54
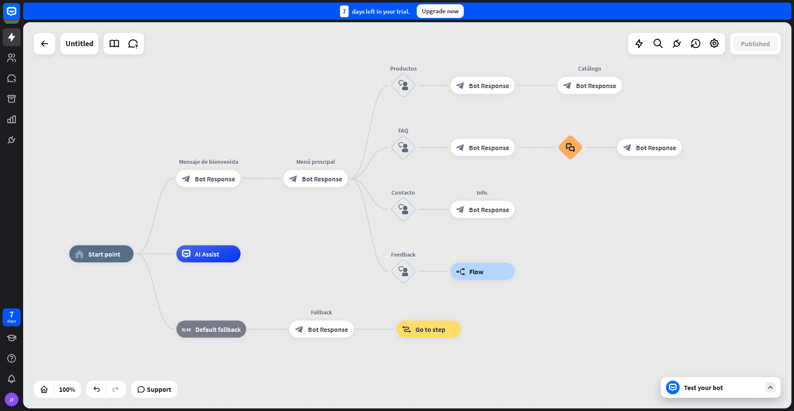
drag, startPoint x: 449, startPoint y: 188, endPoint x: 342, endPoint y: 226, distance: 114.2
click at [342, 226] on div "home_2 Start point Mensaje de [PERSON_NAME] block_bot_response Bot Response Men…" at bounding box center [407, 215] width 768 height 387
click at [715, 384] on div "Test your bot" at bounding box center [722, 388] width 77 height 9
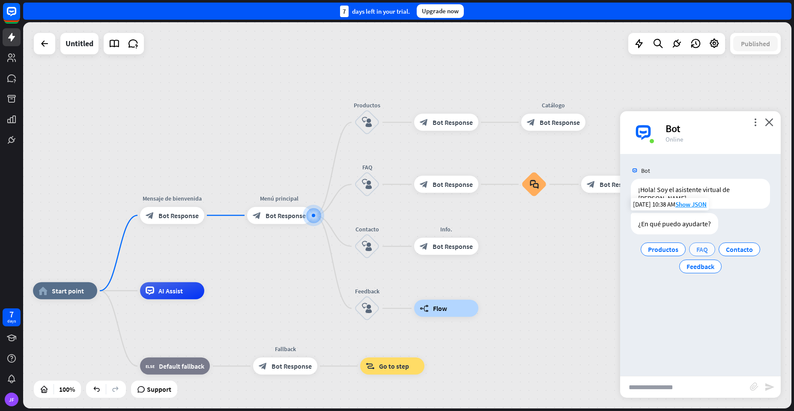
click at [697, 245] on div "FAQ" at bounding box center [702, 250] width 26 height 14
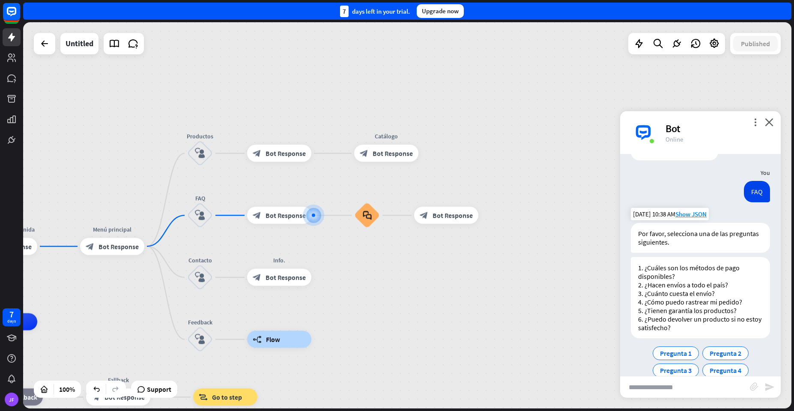
scroll to position [107, 0]
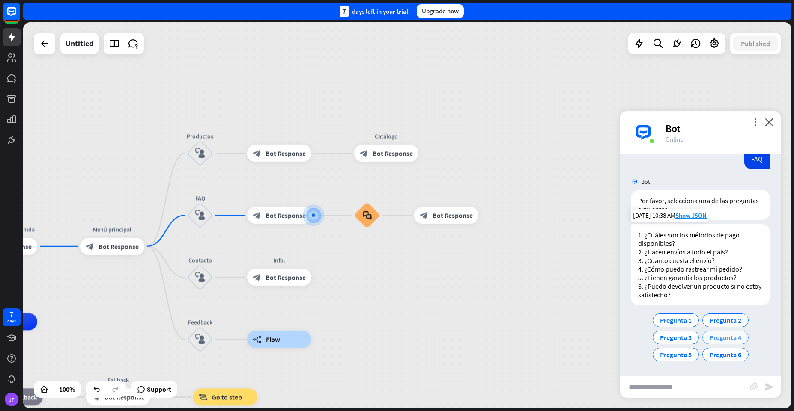
click at [724, 339] on span "Pregunta 4" at bounding box center [725, 338] width 32 height 9
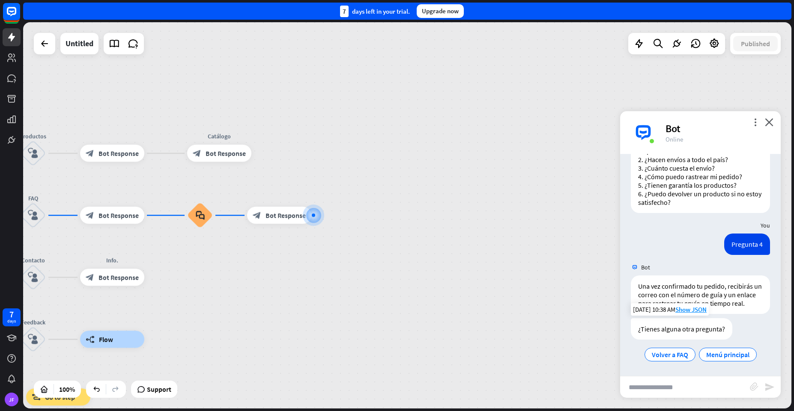
scroll to position [208, 0]
click at [669, 355] on span "Volver a FAQ" at bounding box center [670, 355] width 36 height 9
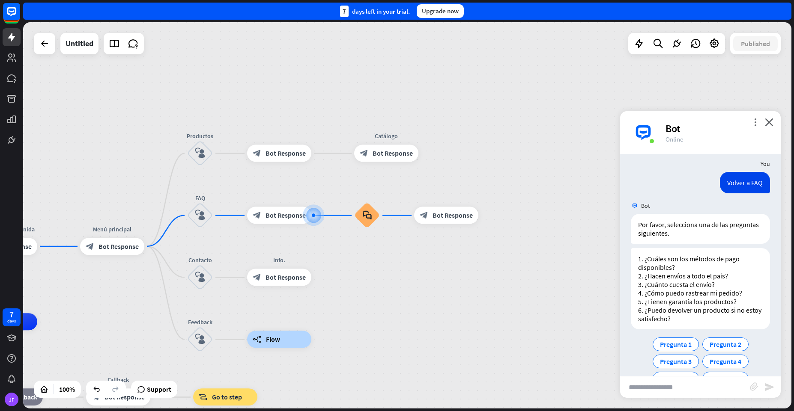
scroll to position [420, 0]
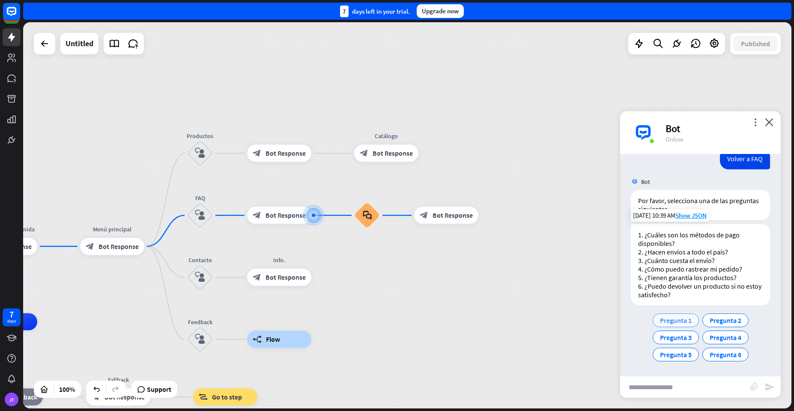
click at [670, 320] on span "Pregunta 1" at bounding box center [676, 320] width 32 height 9
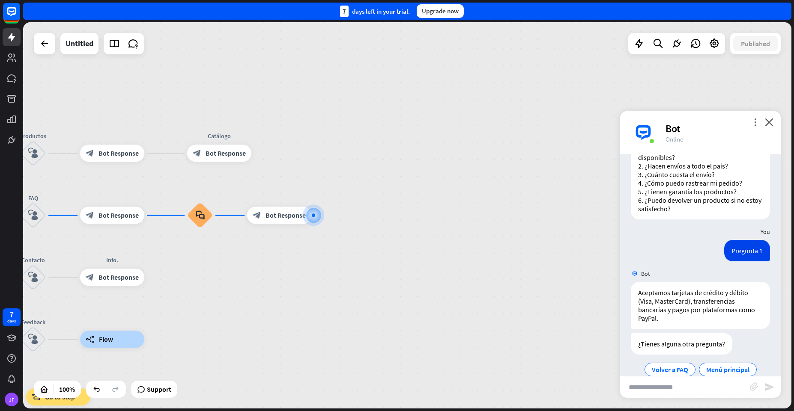
scroll to position [521, 0]
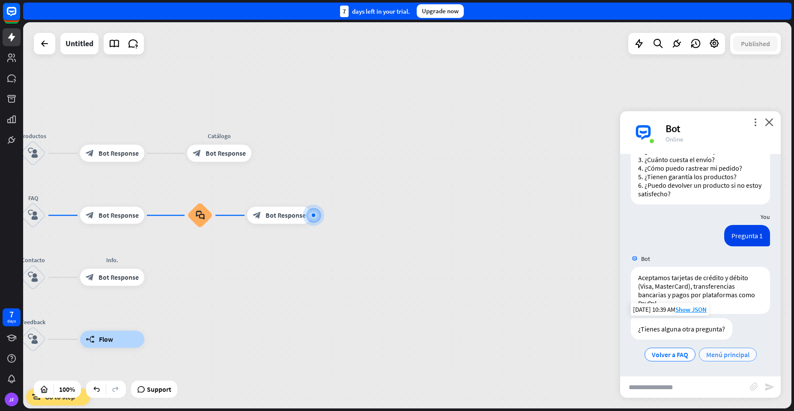
click at [711, 358] on span "Menú principal" at bounding box center [727, 355] width 43 height 9
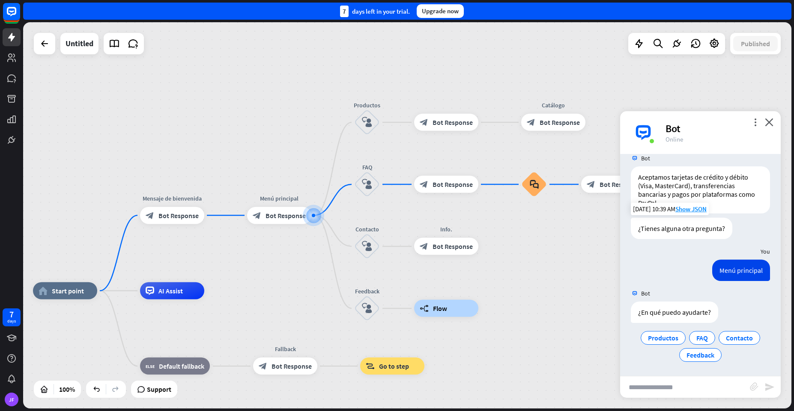
scroll to position [622, 0]
click at [722, 340] on div "Contacto" at bounding box center [739, 338] width 42 height 14
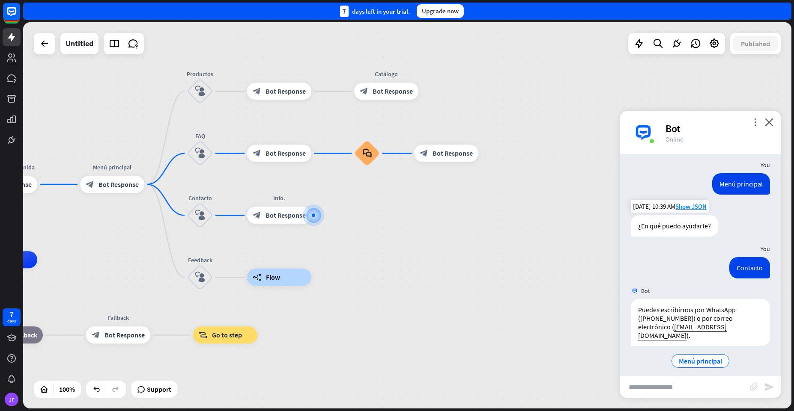
scroll to position [706, 0]
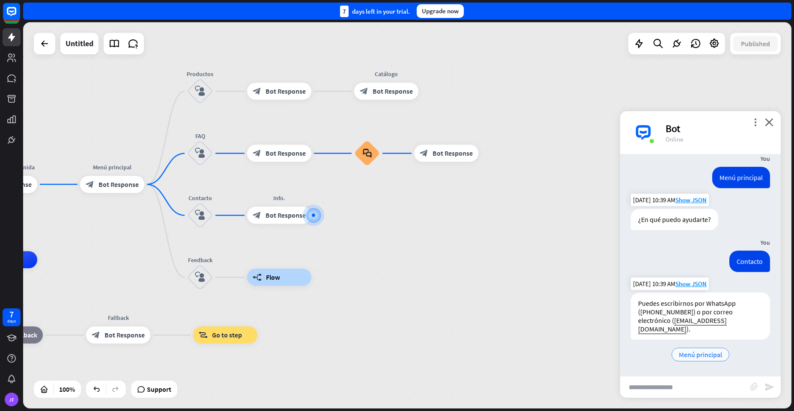
click at [701, 356] on span "Menú principal" at bounding box center [700, 355] width 43 height 9
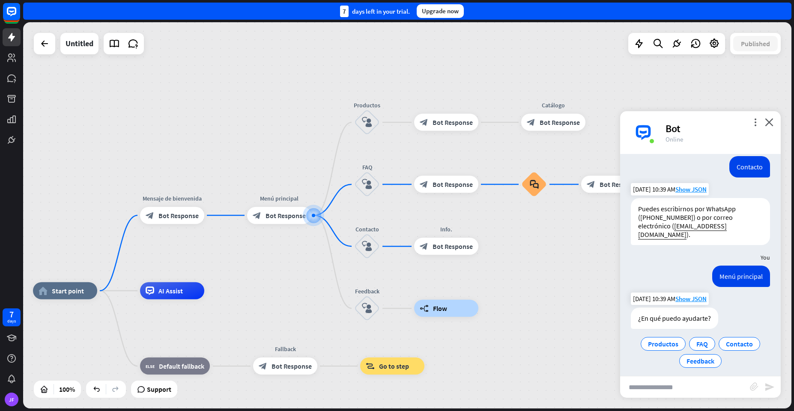
scroll to position [807, 0]
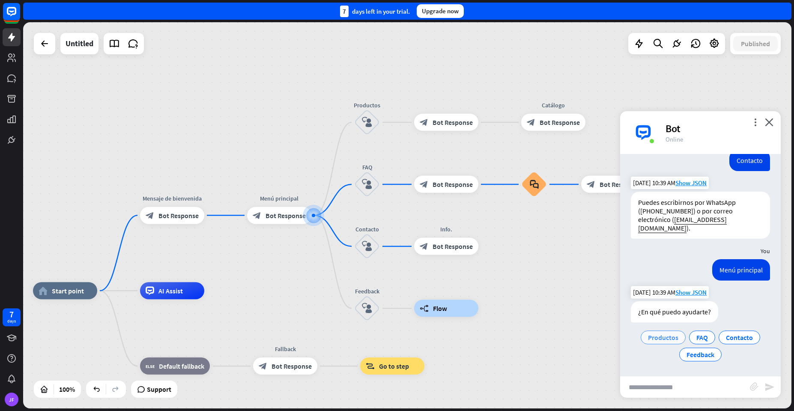
click at [656, 337] on span "Productos" at bounding box center [663, 338] width 30 height 9
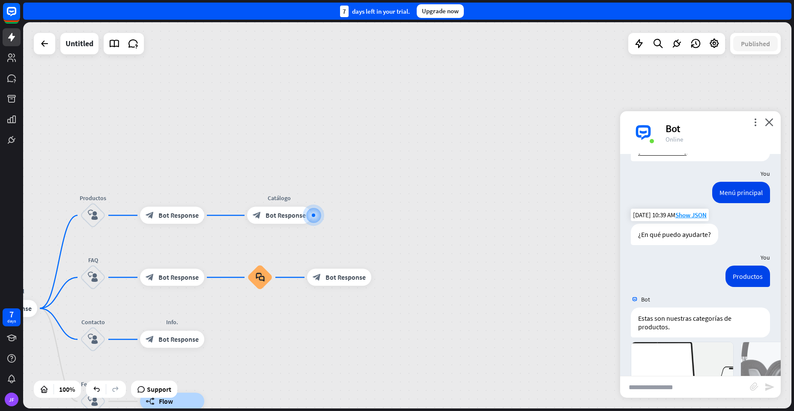
scroll to position [988, 0]
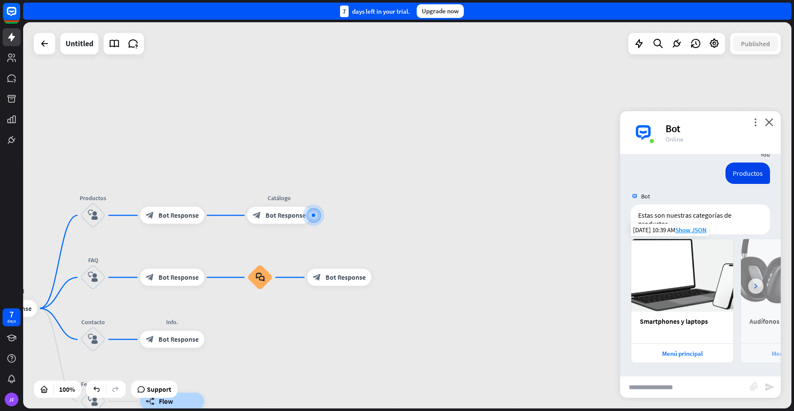
click at [754, 289] on icon at bounding box center [755, 286] width 3 height 5
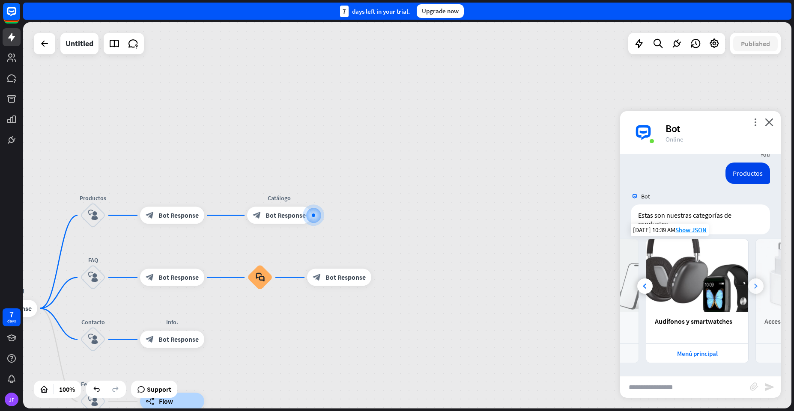
click at [748, 292] on div at bounding box center [755, 286] width 15 height 15
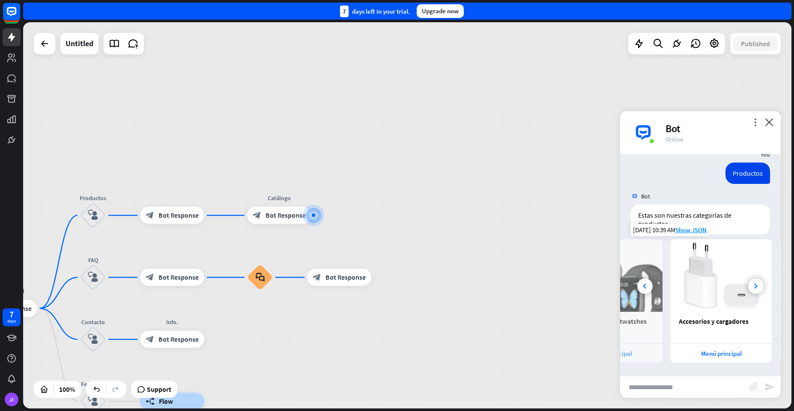
scroll to position [0, 204]
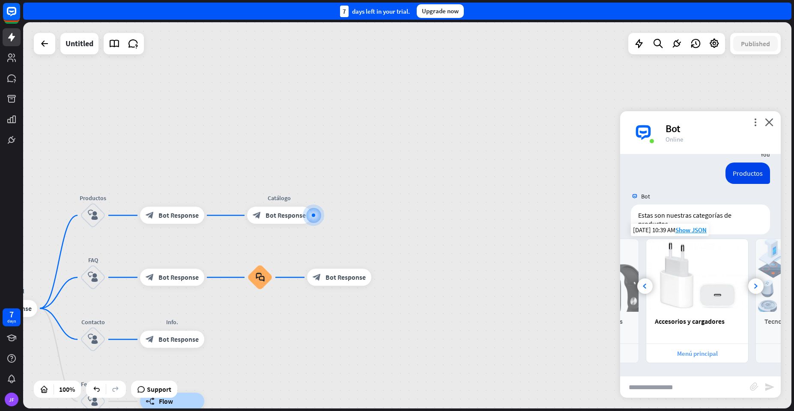
click at [705, 357] on div "Menú principal" at bounding box center [696, 354] width 93 height 8
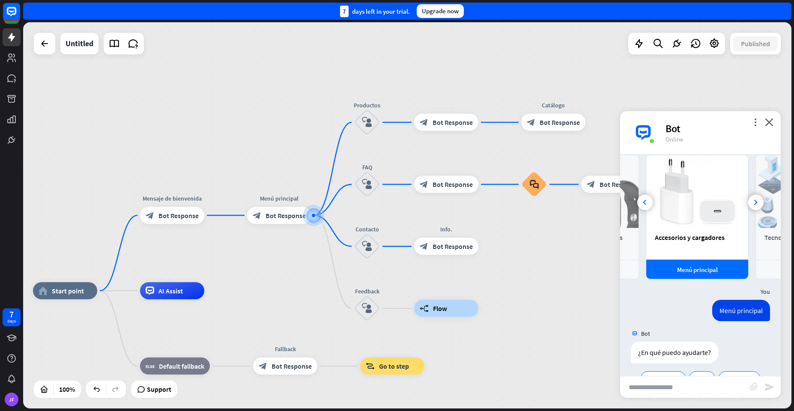
scroll to position [1113, 0]
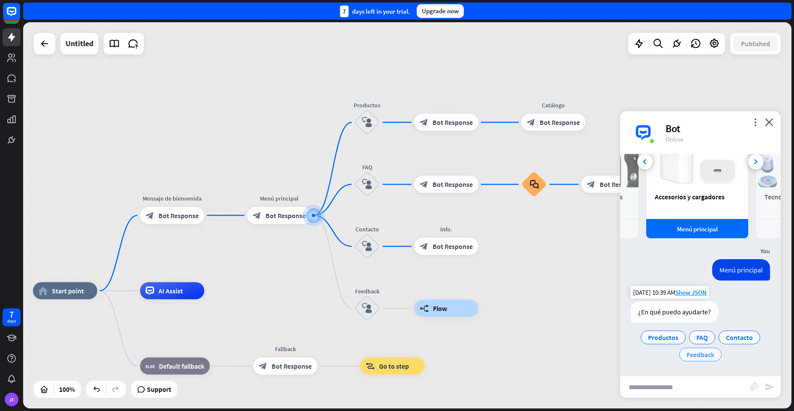
click at [698, 356] on span "Feedback" at bounding box center [700, 355] width 28 height 9
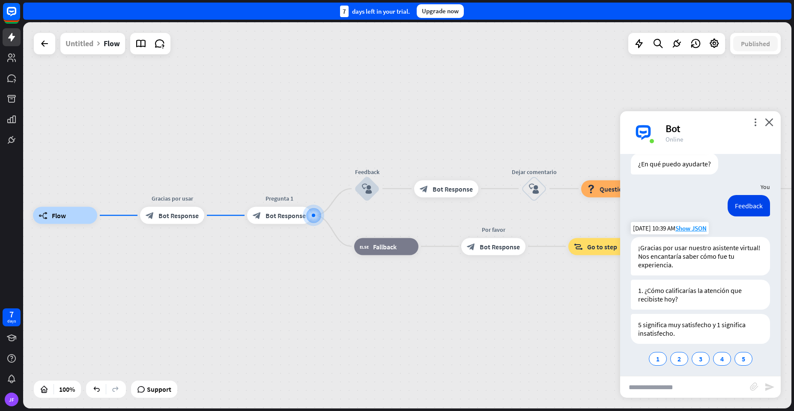
scroll to position [1265, 0]
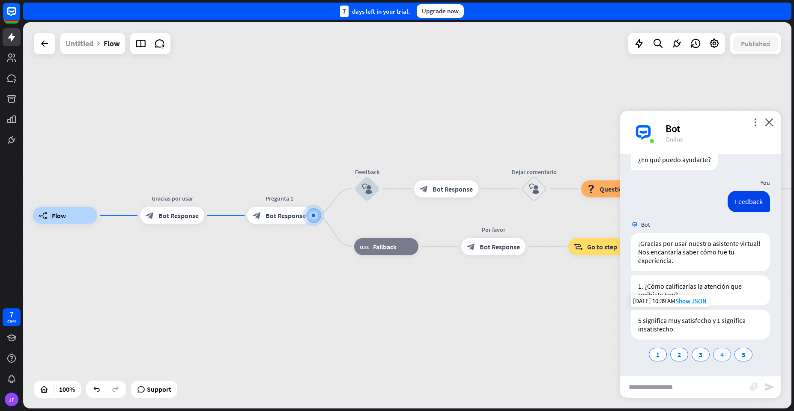
click at [720, 357] on span "4" at bounding box center [721, 355] width 3 height 9
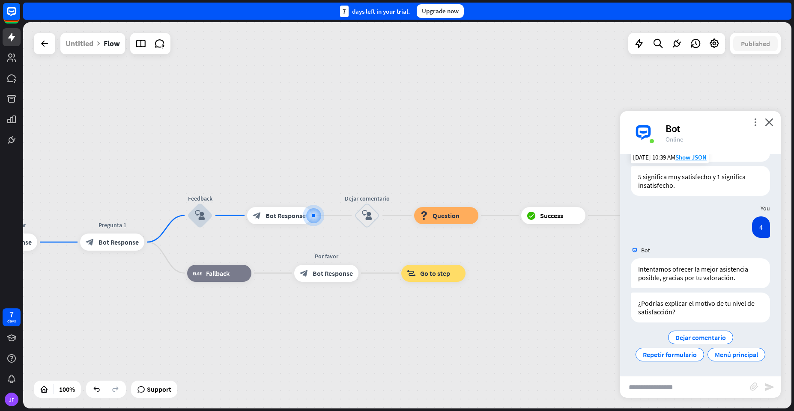
scroll to position [1426, 0]
click at [688, 334] on span "Dejar comentario" at bounding box center [700, 338] width 51 height 9
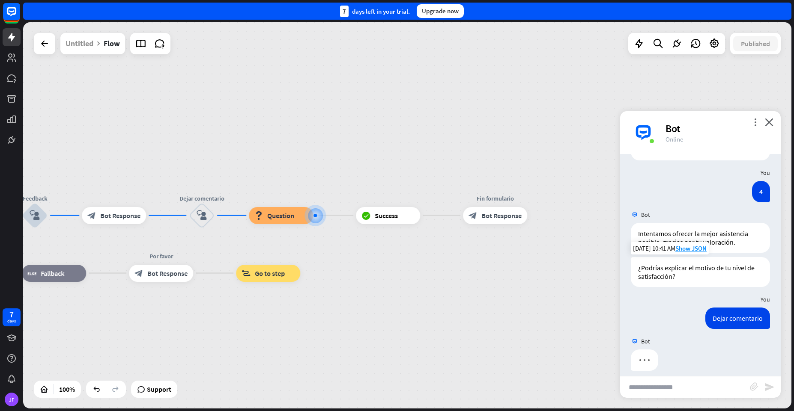
scroll to position [1452, 0]
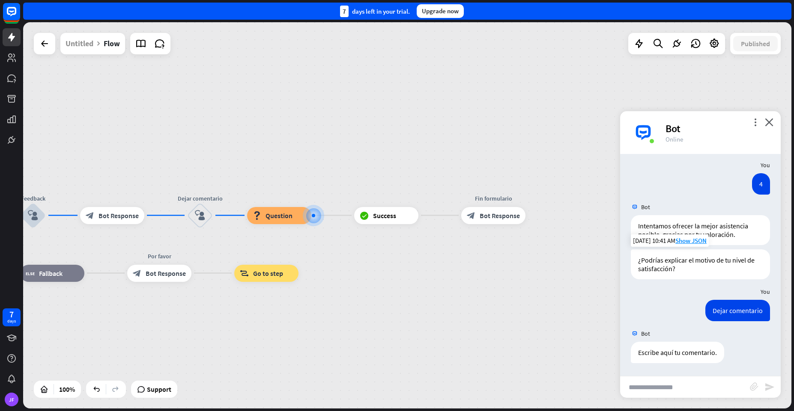
click at [680, 386] on input "text" at bounding box center [685, 387] width 130 height 21
type input "*****"
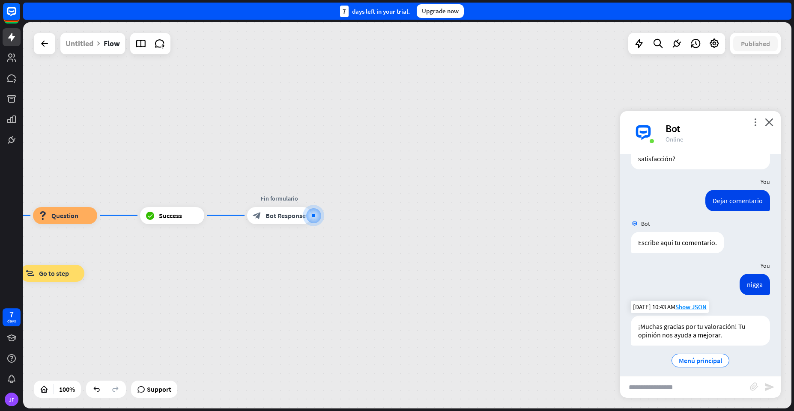
scroll to position [1568, 0]
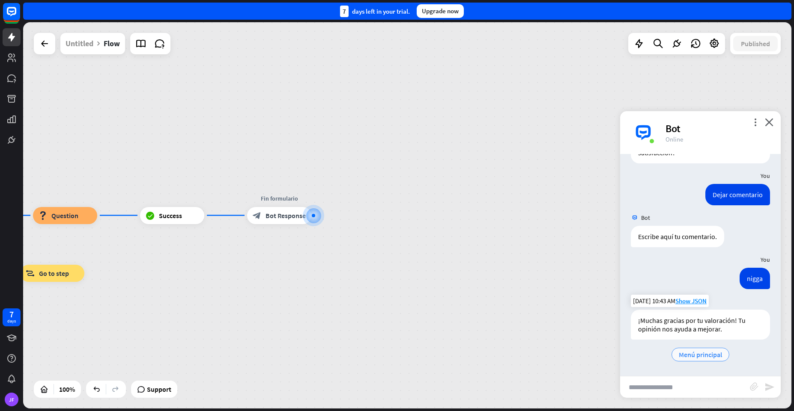
click at [692, 357] on span "Menú principal" at bounding box center [700, 355] width 43 height 9
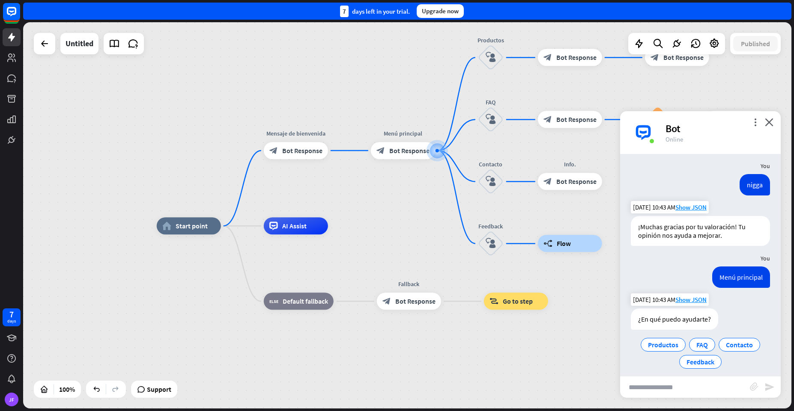
scroll to position [1669, 0]
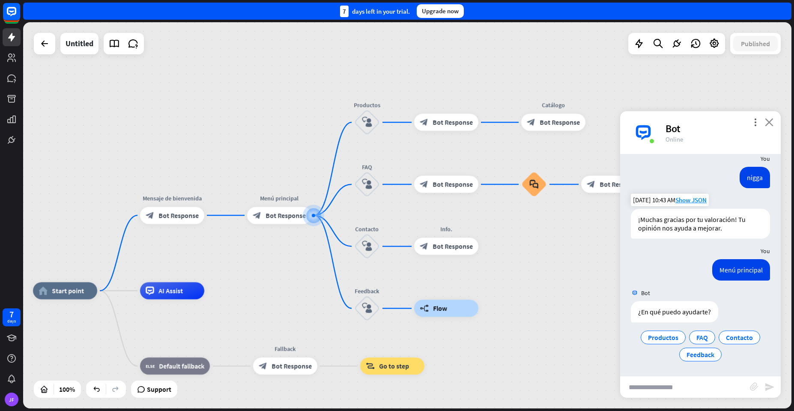
click at [765, 122] on icon "close" at bounding box center [769, 122] width 9 height 8
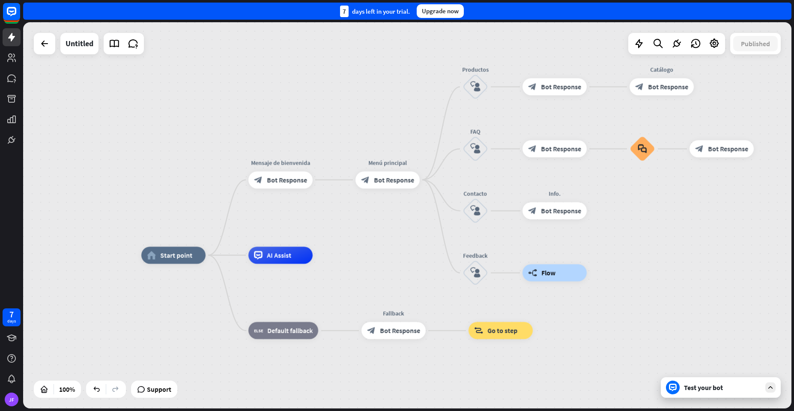
drag, startPoint x: 196, startPoint y: 265, endPoint x: 304, endPoint y: 229, distance: 114.0
click at [304, 229] on div "home_2 Start point Mensaje de [PERSON_NAME] block_bot_response Bot Response Men…" at bounding box center [407, 215] width 768 height 387
